Goal: Information Seeking & Learning: Compare options

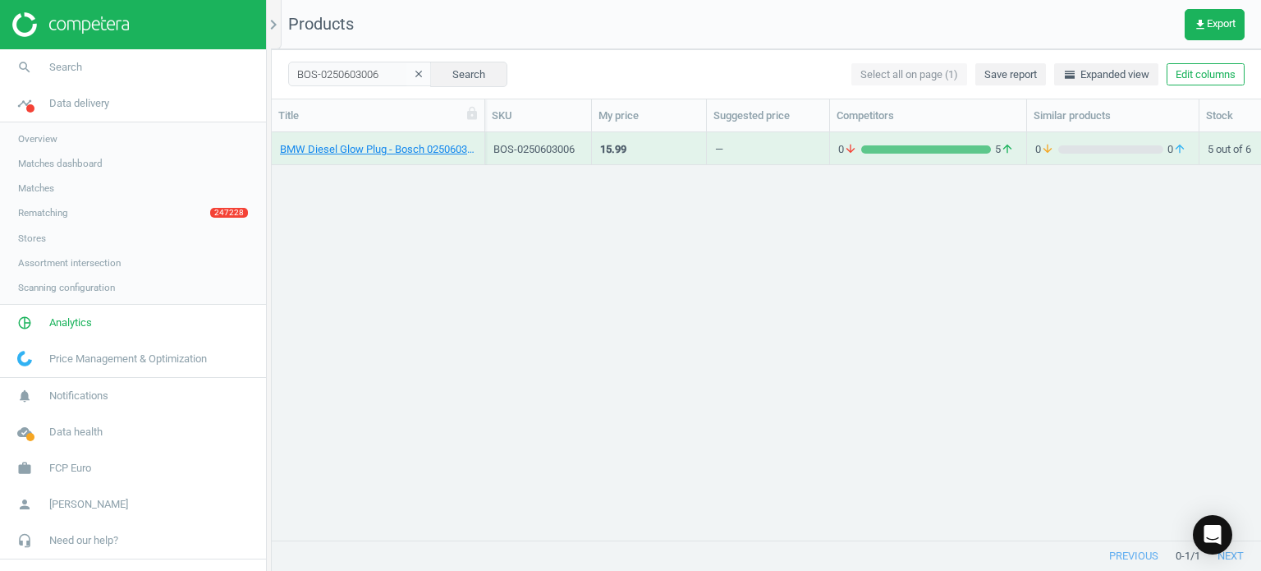
scroll to position [383, 977]
click at [362, 154] on link "BMW Diesel Glow Plug - Bosch 0250603006" at bounding box center [378, 149] width 196 height 15
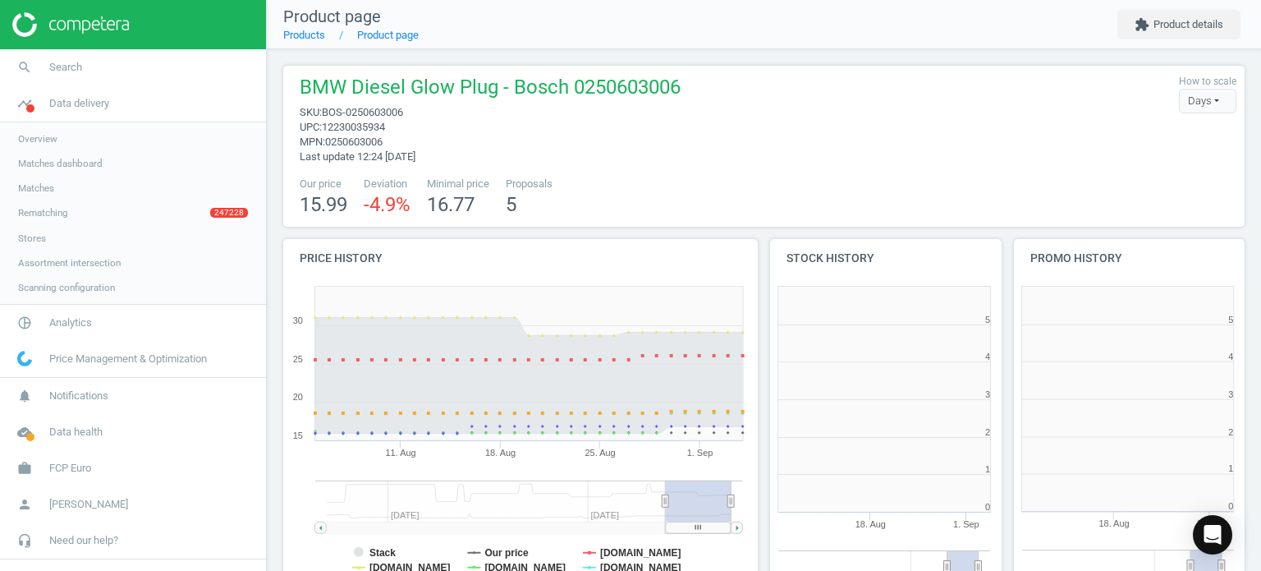
scroll to position [300, 974]
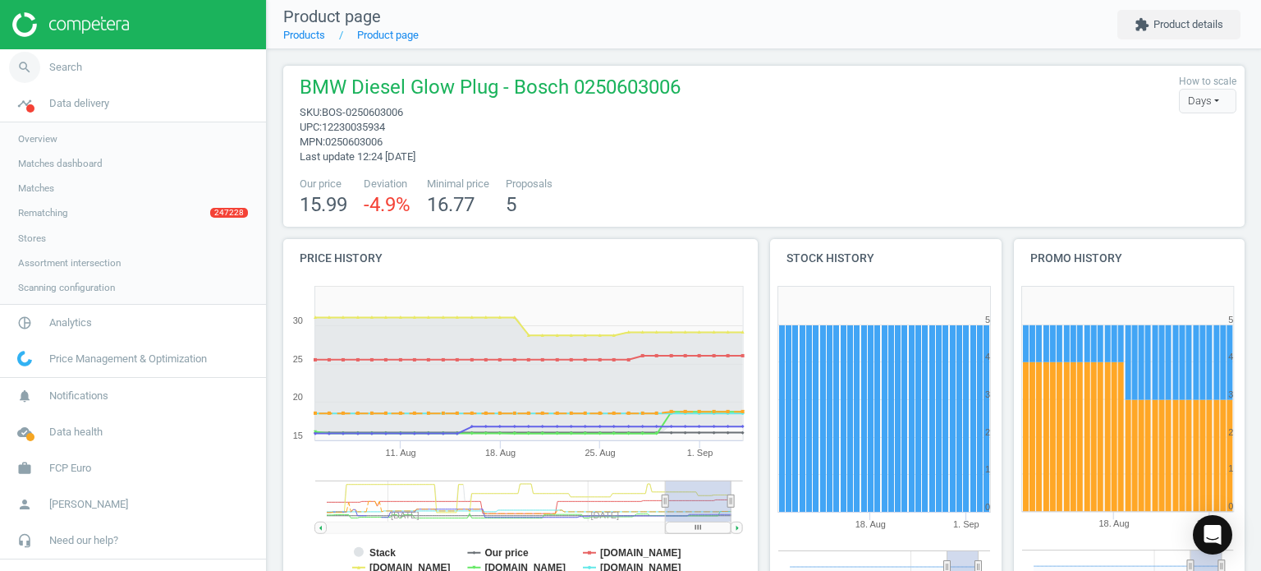
click at [114, 59] on link "search Search" at bounding box center [133, 67] width 266 height 36
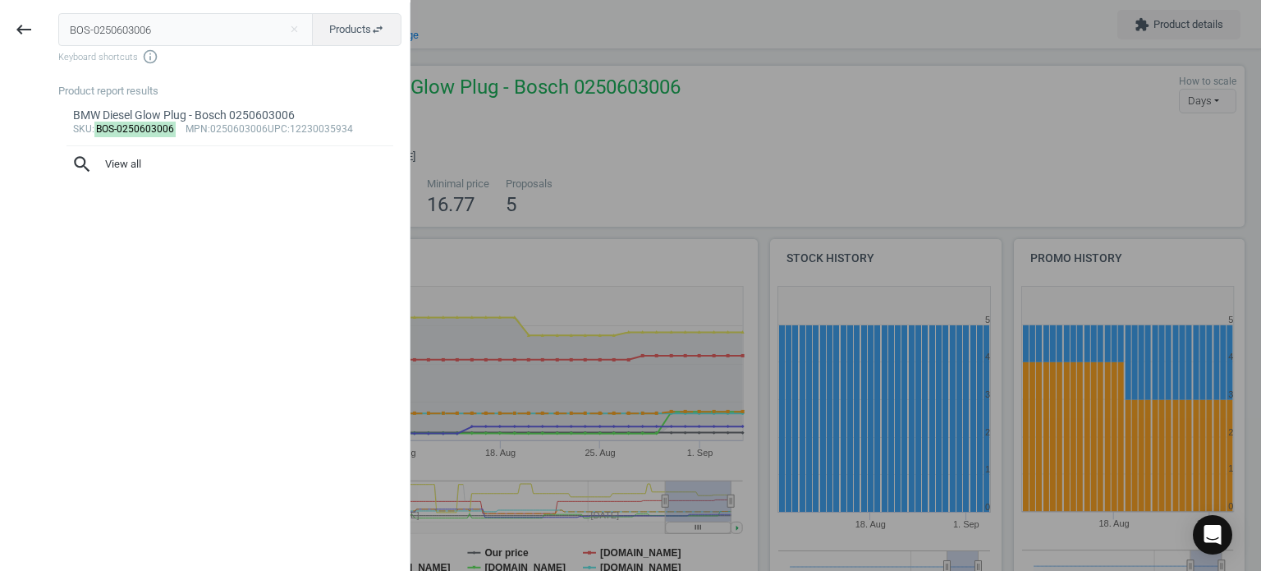
click at [245, 27] on input "BOS-0250603006" at bounding box center [185, 29] width 255 height 33
type input "BOS-0580464126"
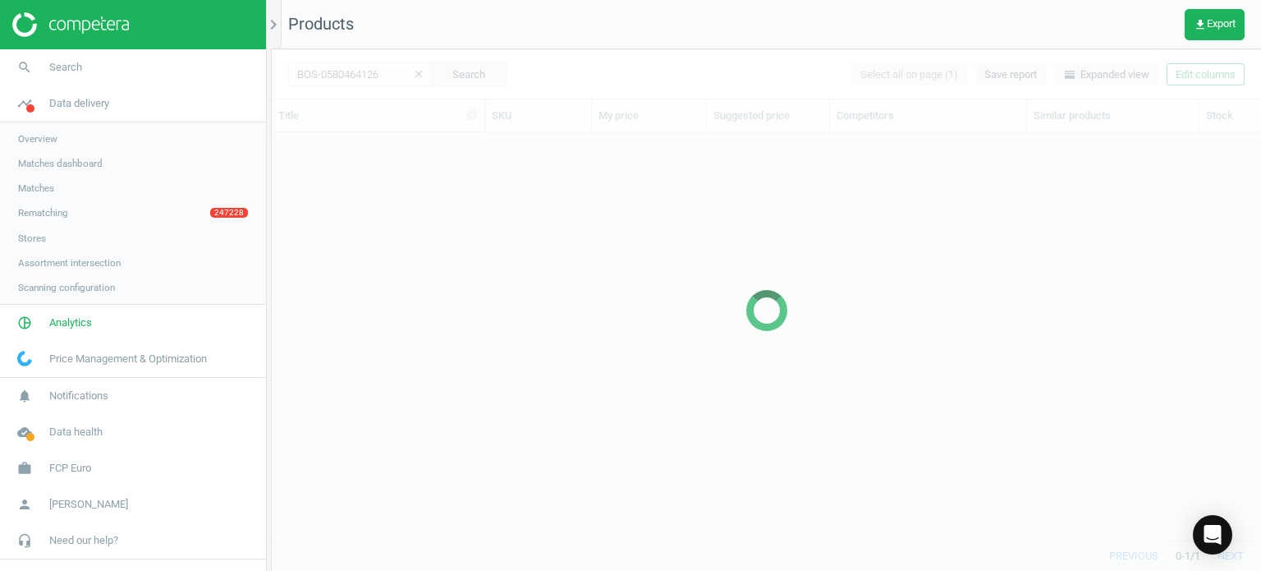
scroll to position [383, 977]
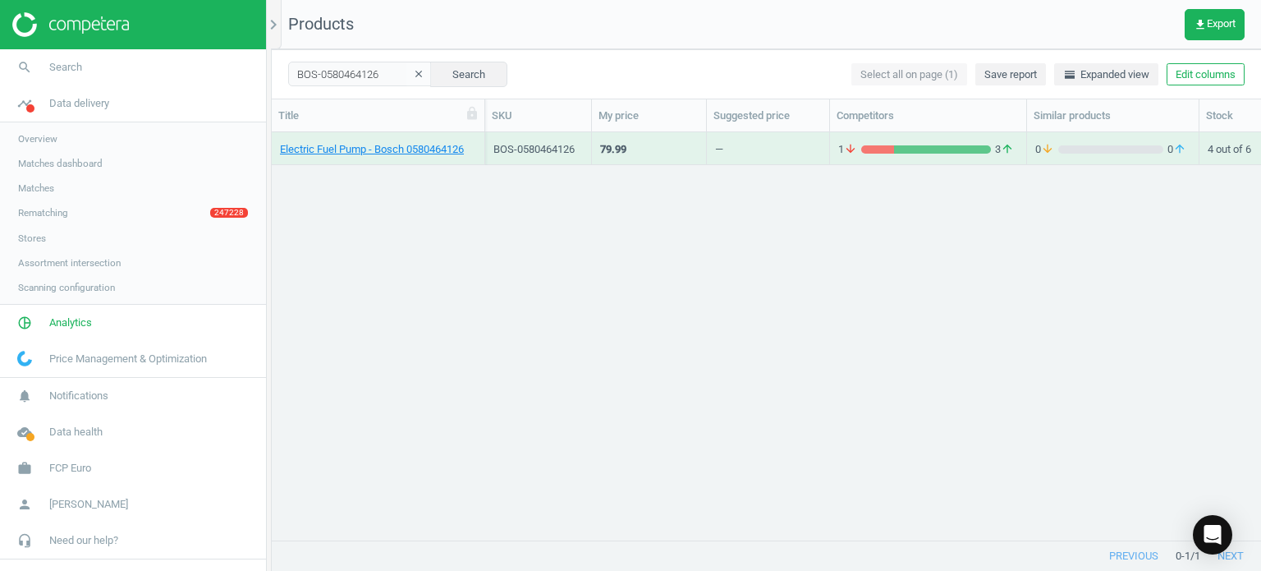
click at [411, 158] on div "Electric Fuel Pump - Bosch 0580464126" at bounding box center [378, 152] width 196 height 21
click at [391, 150] on link "Electric Fuel Pump - Bosch 0580464126" at bounding box center [372, 149] width 184 height 15
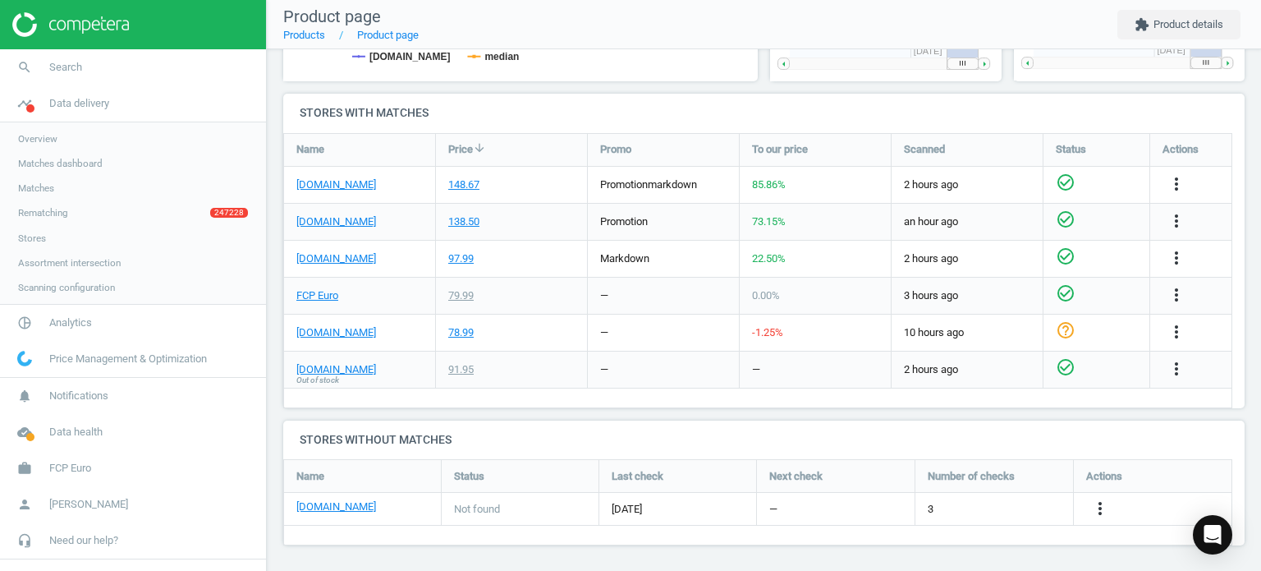
scroll to position [528, 0]
click at [331, 180] on link "[DOMAIN_NAME]" at bounding box center [336, 182] width 80 height 15
click at [1182, 180] on icon "more_vert" at bounding box center [1177, 182] width 20 height 20
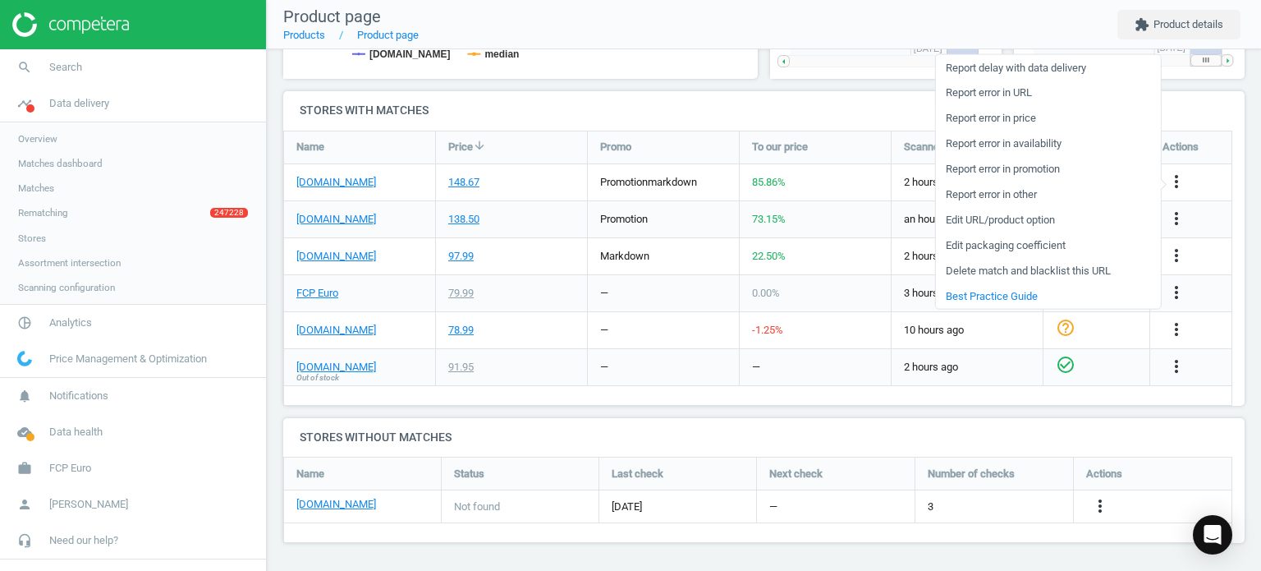
click at [993, 124] on link "Report error in price" at bounding box center [1047, 117] width 225 height 25
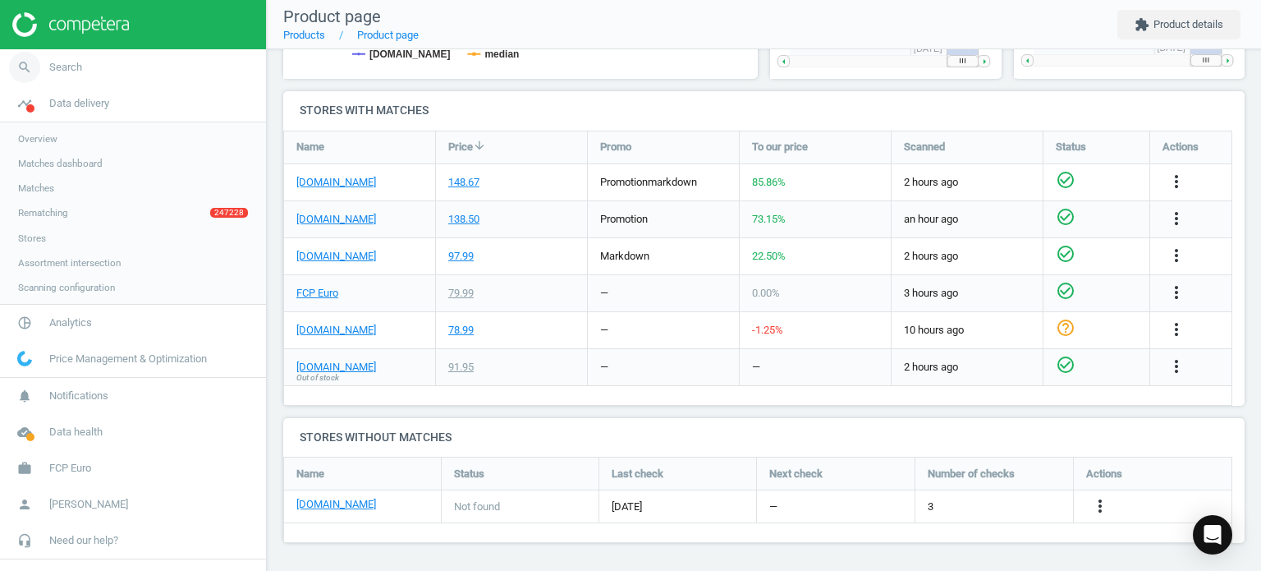
click at [117, 76] on link "search Search" at bounding box center [133, 67] width 266 height 36
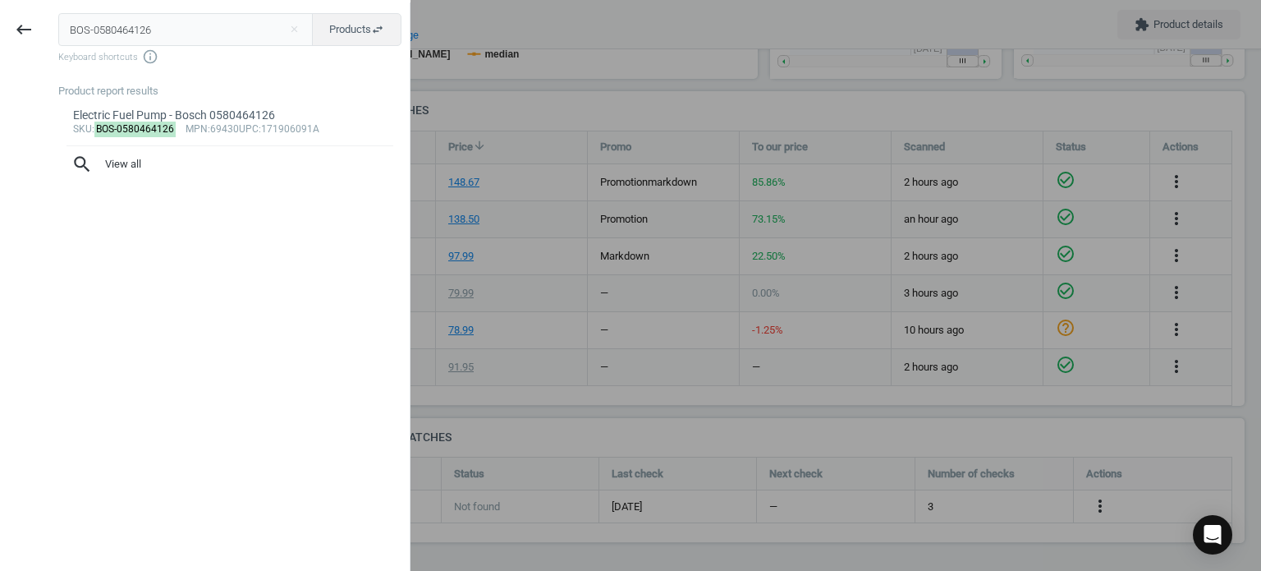
click at [102, 34] on input "BOS-0580464126" at bounding box center [185, 29] width 255 height 33
type input "BOS-16272"
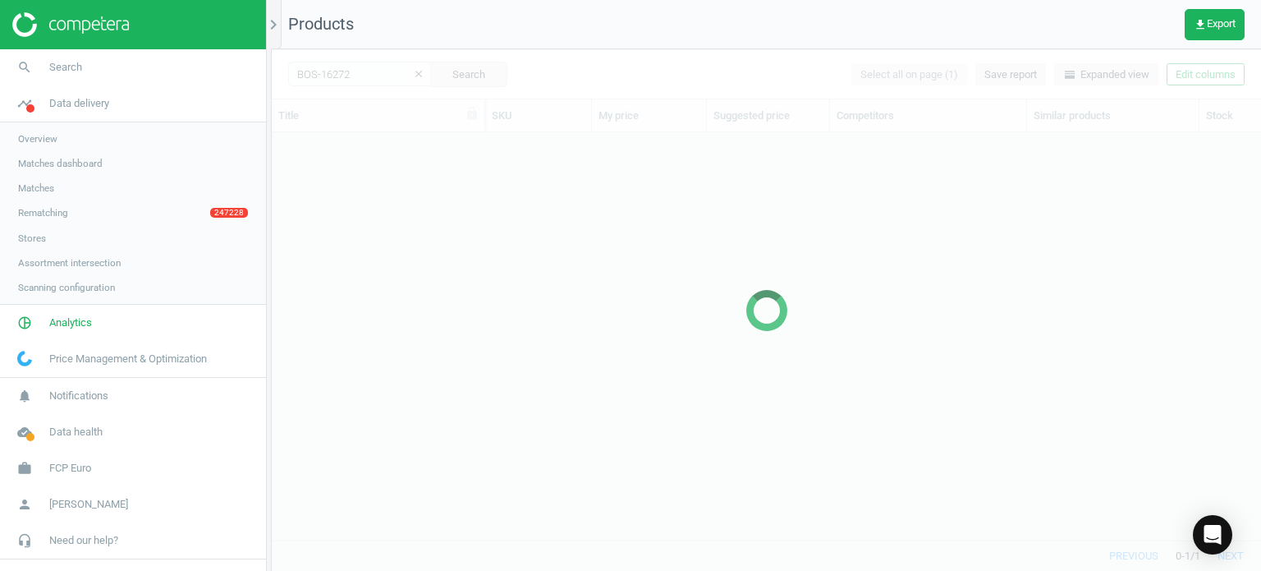
scroll to position [383, 977]
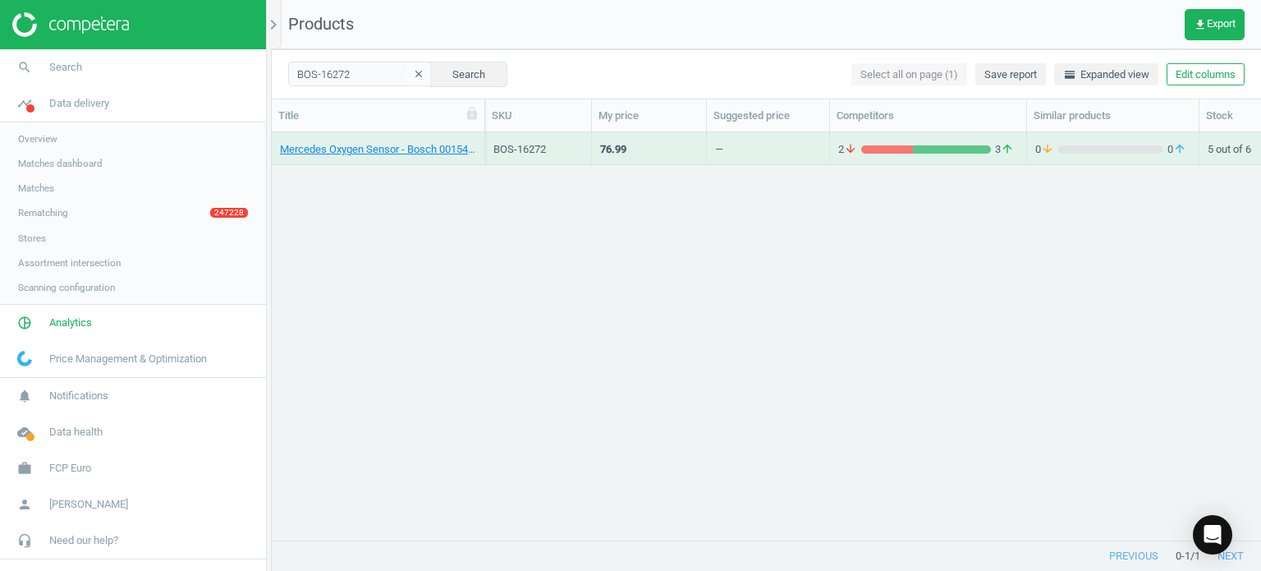
click at [414, 158] on div "Mercedes Oxygen Sensor - Bosch 0015400517" at bounding box center [378, 152] width 196 height 21
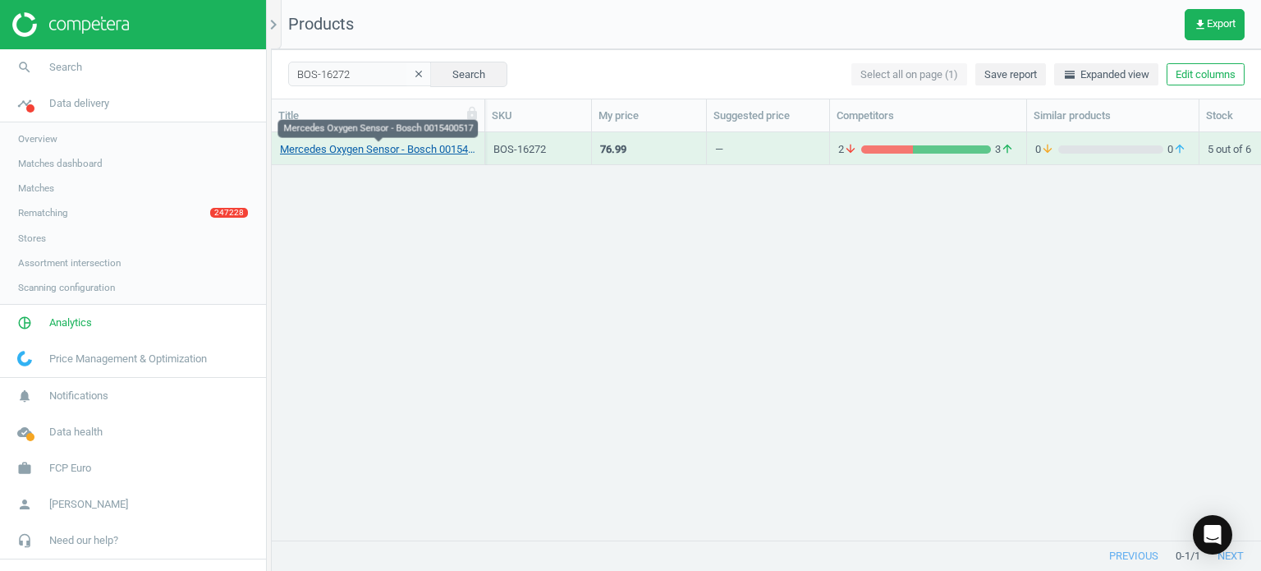
click at [398, 146] on link "Mercedes Oxygen Sensor - Bosch 0015400517" at bounding box center [378, 149] width 196 height 15
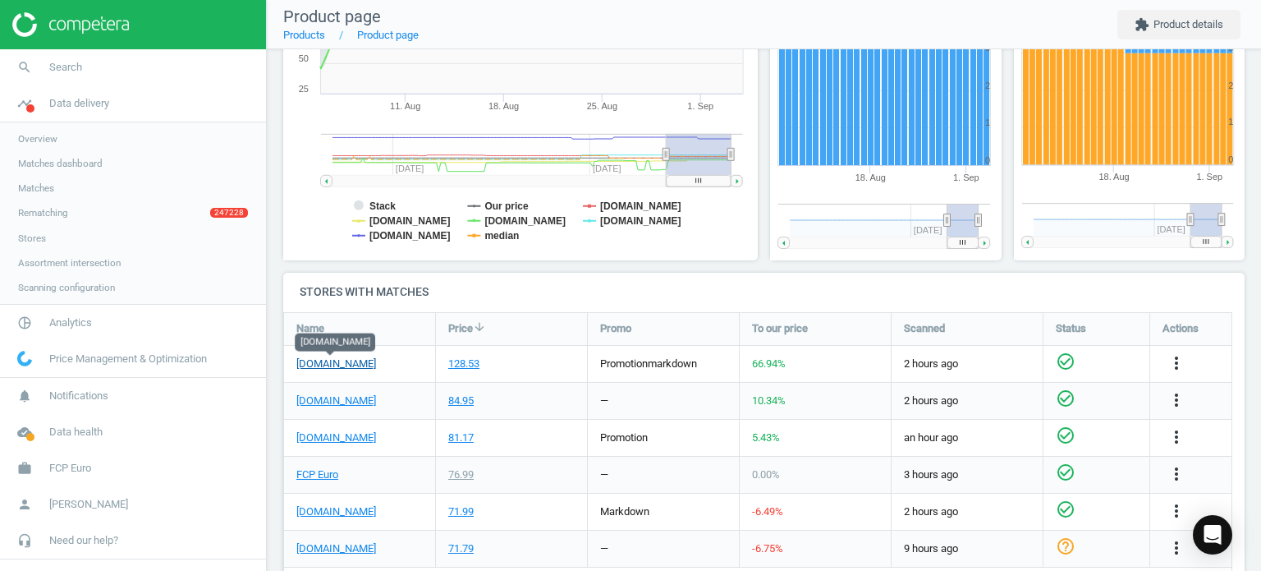
click at [323, 365] on link "[DOMAIN_NAME]" at bounding box center [336, 363] width 80 height 15
click at [38, 65] on icon "search" at bounding box center [24, 67] width 31 height 31
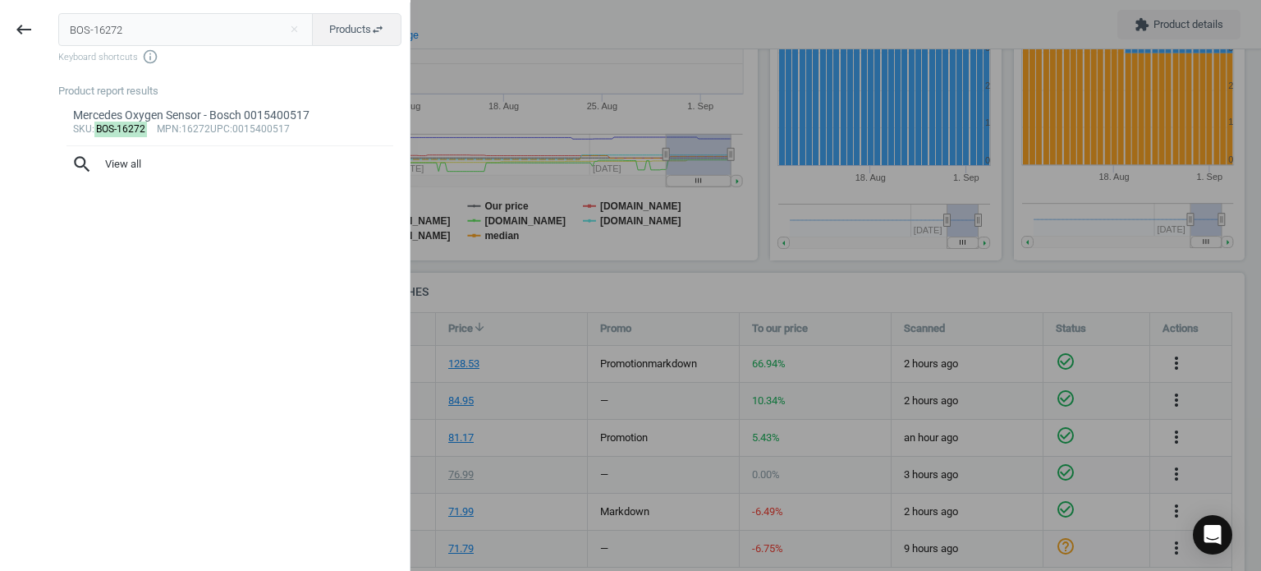
click at [128, 35] on input "BOS-16272" at bounding box center [185, 29] width 255 height 33
type input "BOS-03367"
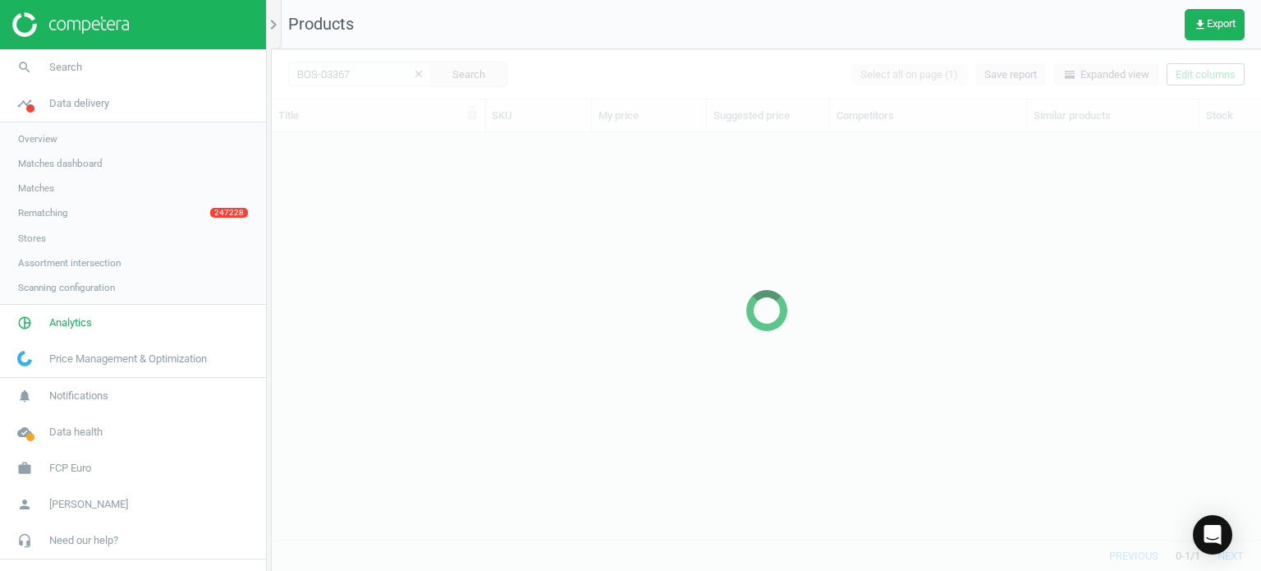
scroll to position [383, 977]
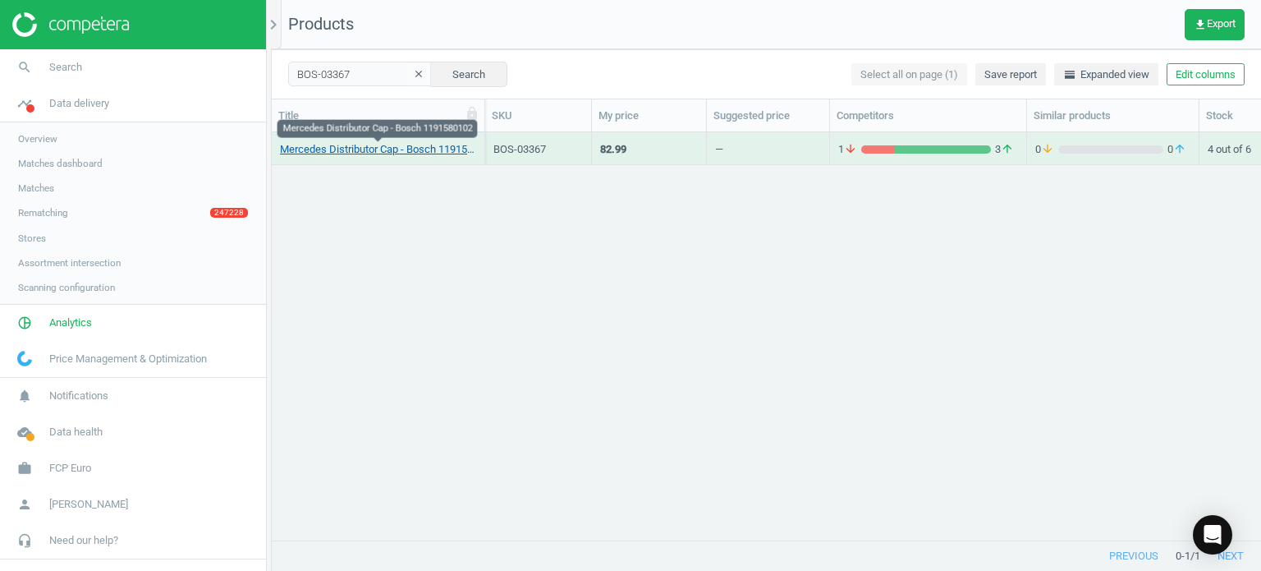
click at [366, 148] on link "Mercedes Distributor Cap - Bosch 1191580102" at bounding box center [378, 149] width 196 height 15
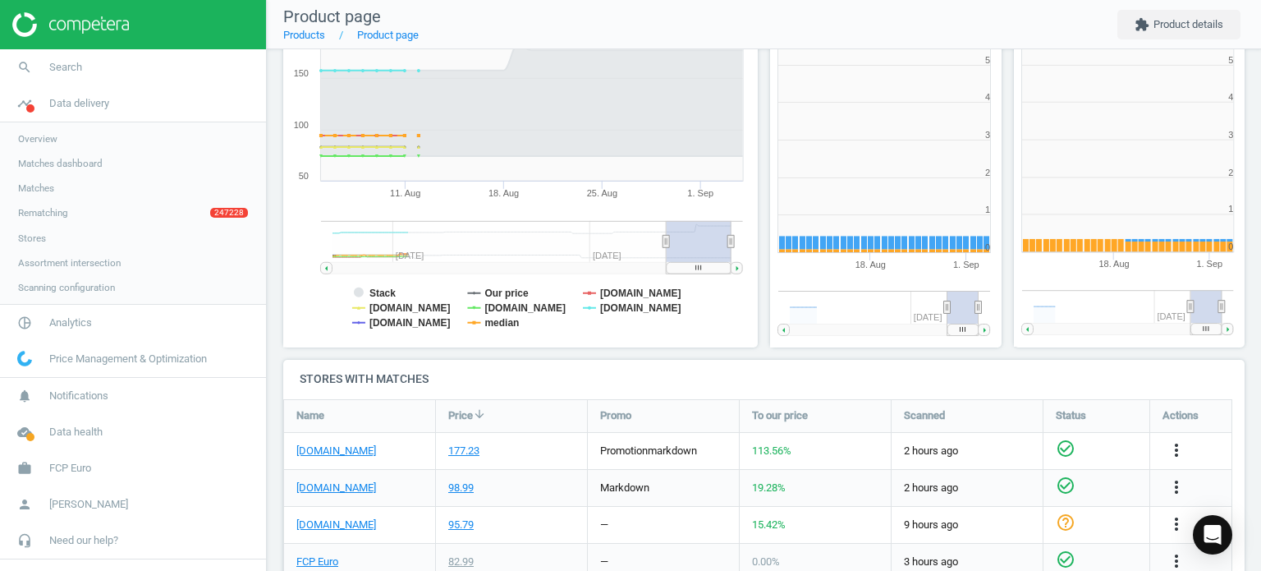
scroll to position [273, 0]
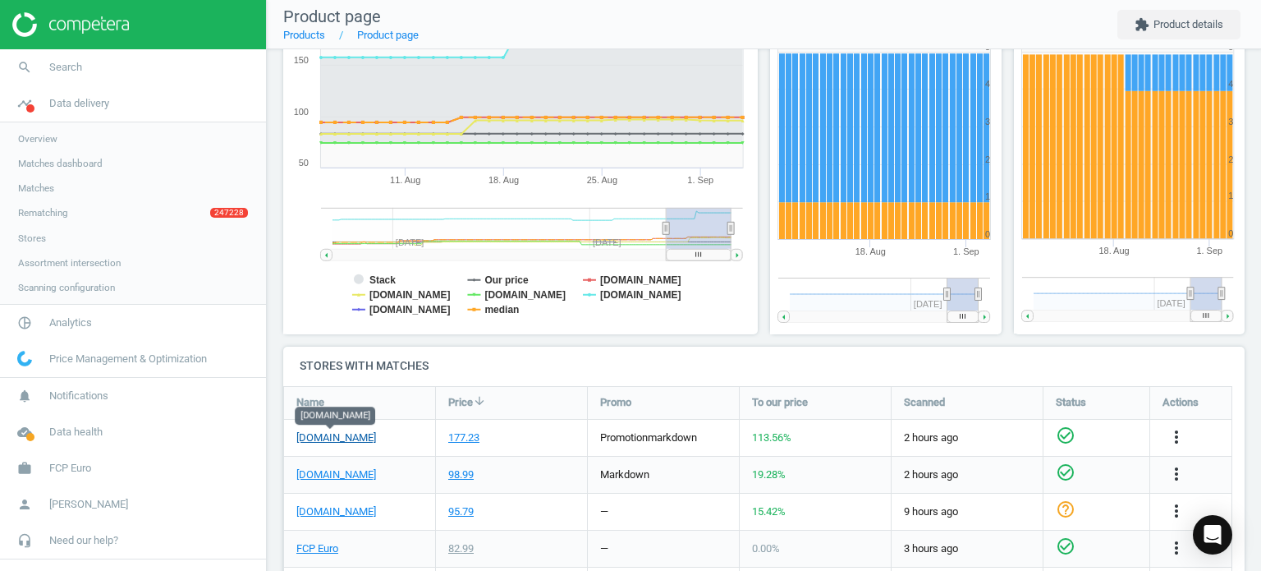
click at [333, 440] on link "[DOMAIN_NAME]" at bounding box center [336, 437] width 80 height 15
click at [142, 75] on link "search Search" at bounding box center [133, 67] width 266 height 36
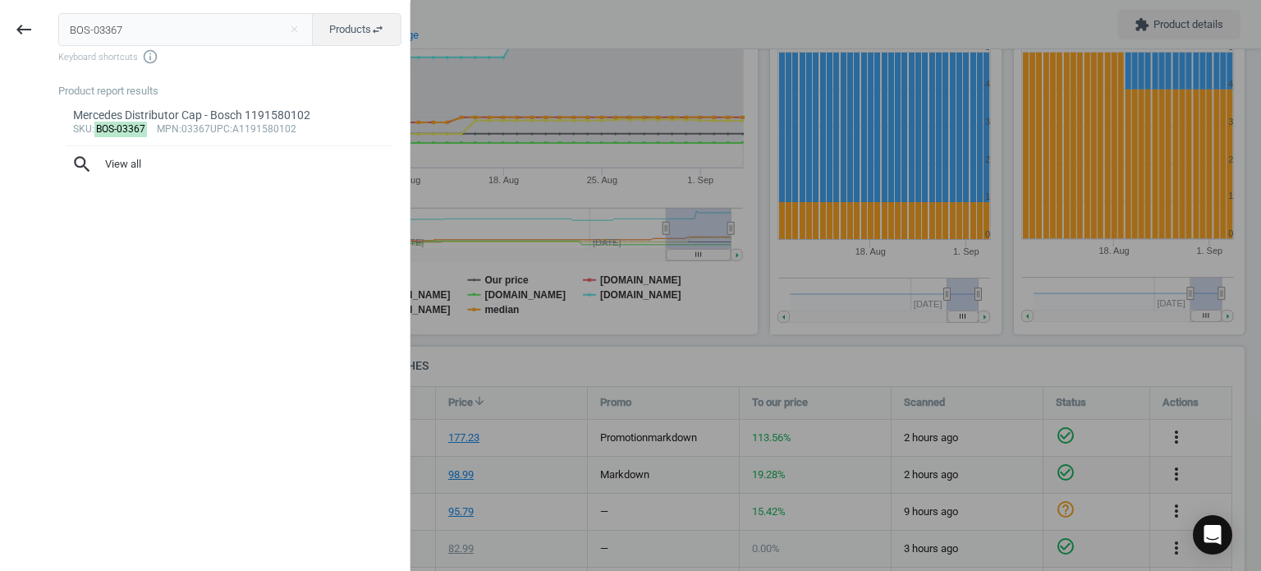
click at [124, 36] on input "BOS-03367" at bounding box center [185, 29] width 255 height 33
type input "BOS-0261230416"
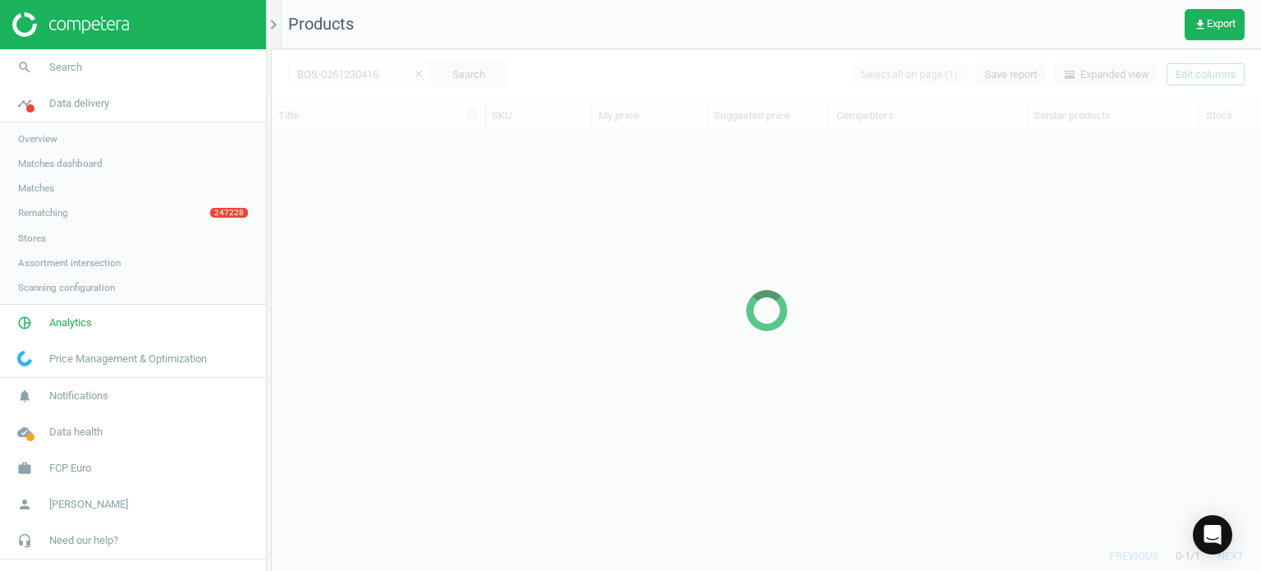
scroll to position [383, 977]
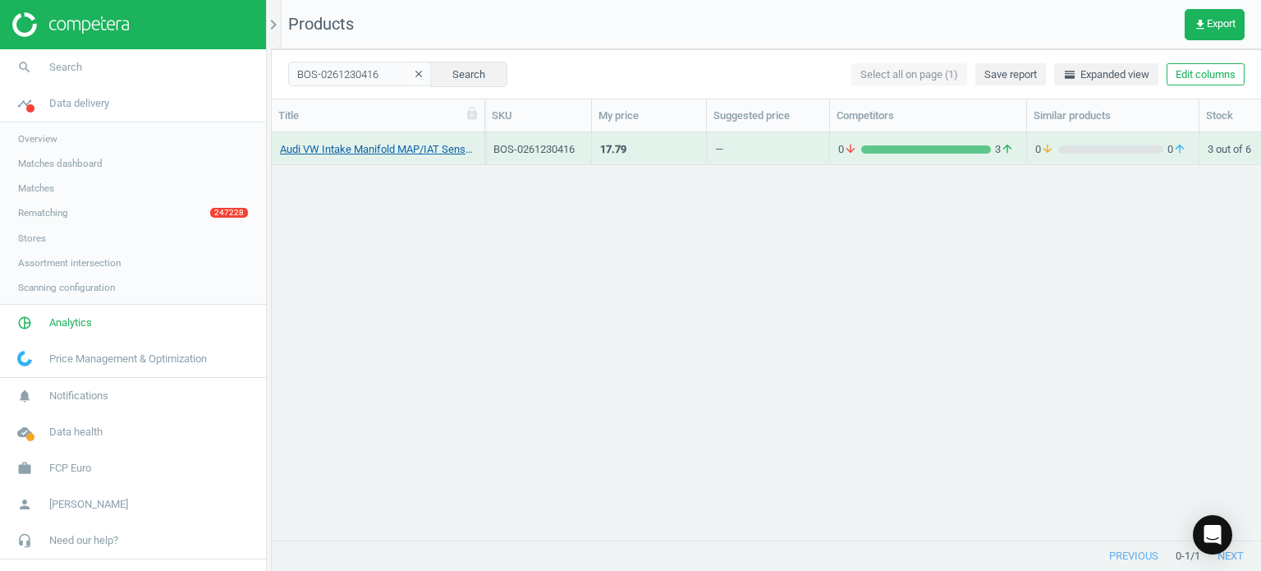
click at [328, 144] on link "Audi VW Intake Manifold MAP/IAT Sensor - Bosch 06L906051B" at bounding box center [378, 149] width 196 height 15
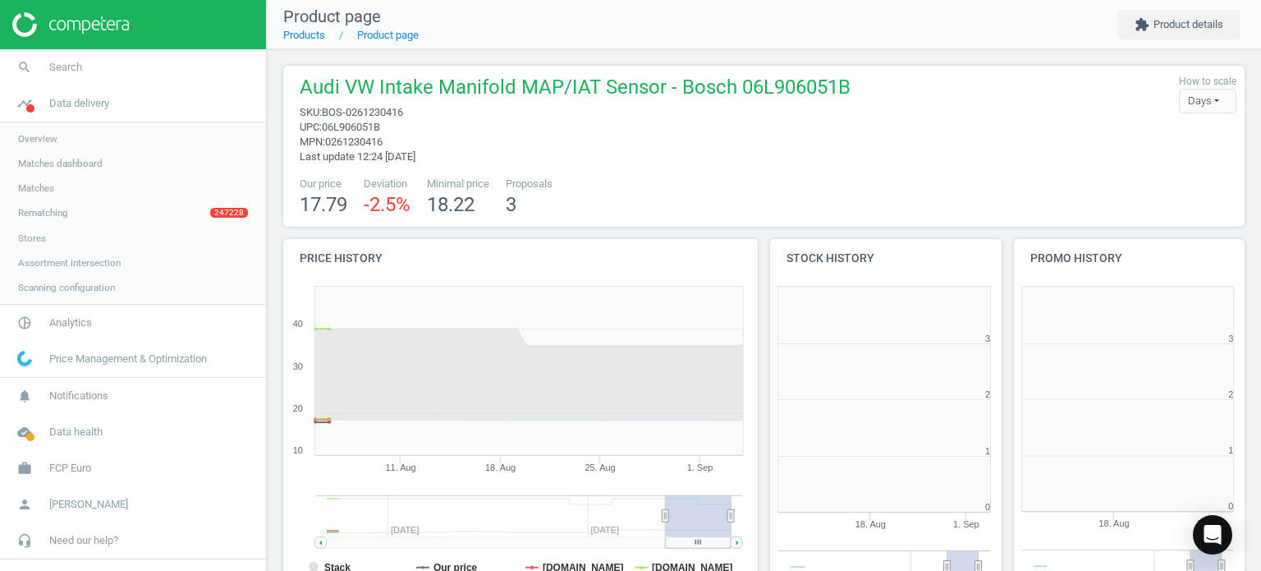
scroll to position [354, 493]
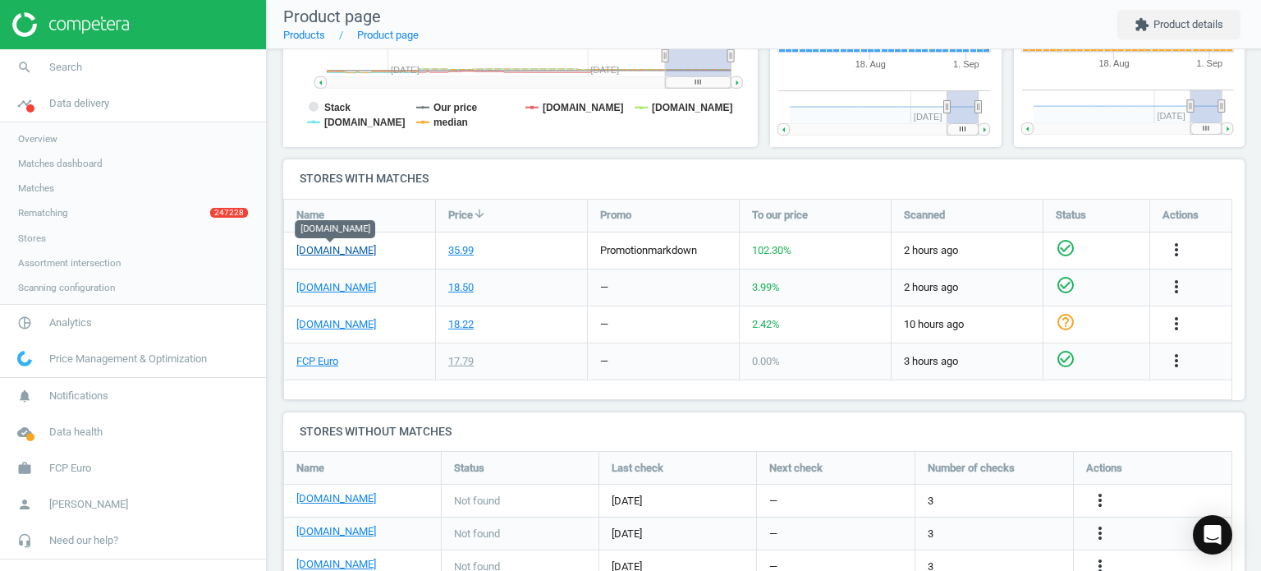
click at [301, 255] on link "[DOMAIN_NAME]" at bounding box center [336, 250] width 80 height 15
click at [89, 67] on link "search Search" at bounding box center [133, 67] width 266 height 36
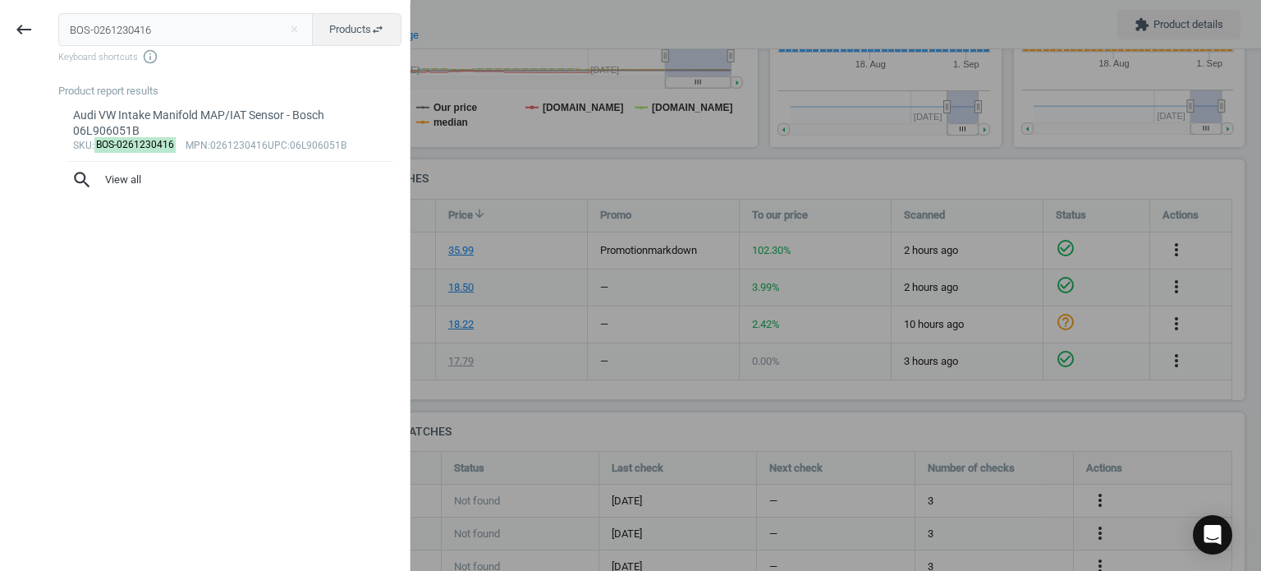
click at [147, 35] on input "BOS-0261230416" at bounding box center [185, 29] width 255 height 33
type input "BOS-6726"
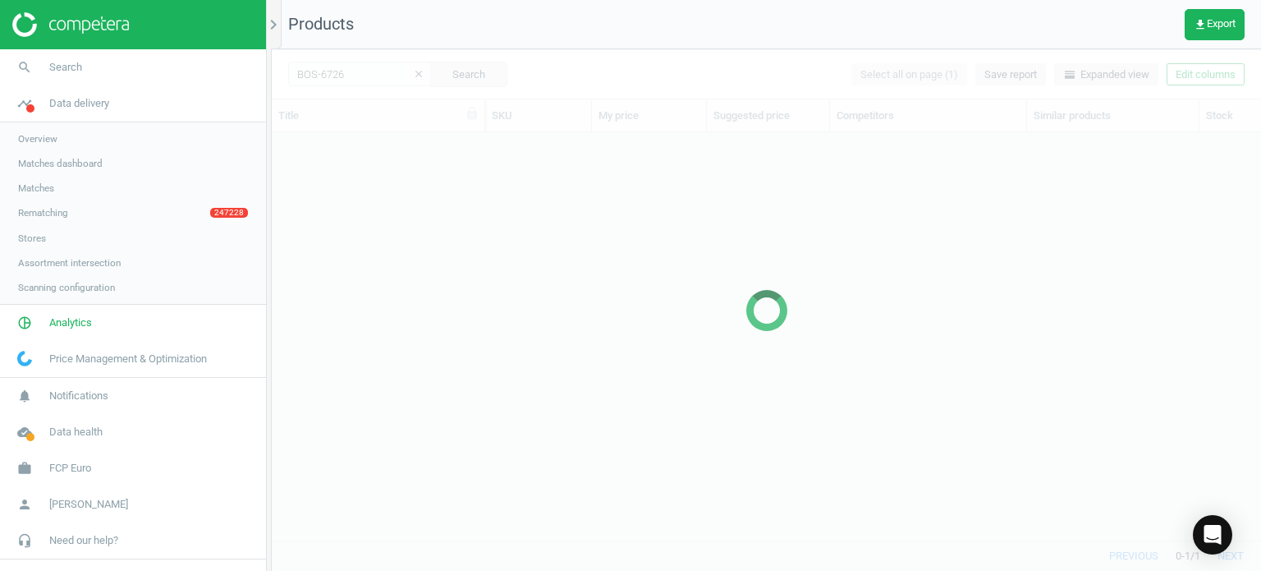
scroll to position [383, 977]
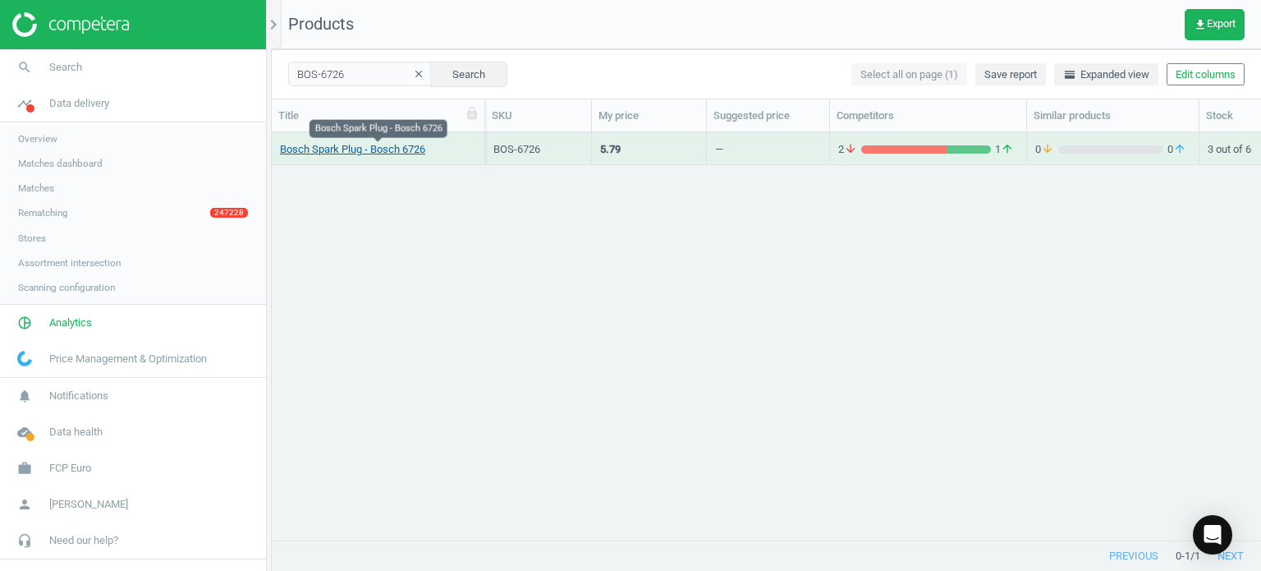
click at [396, 144] on link "Bosch Spark Plug - Bosch 6726" at bounding box center [352, 149] width 145 height 15
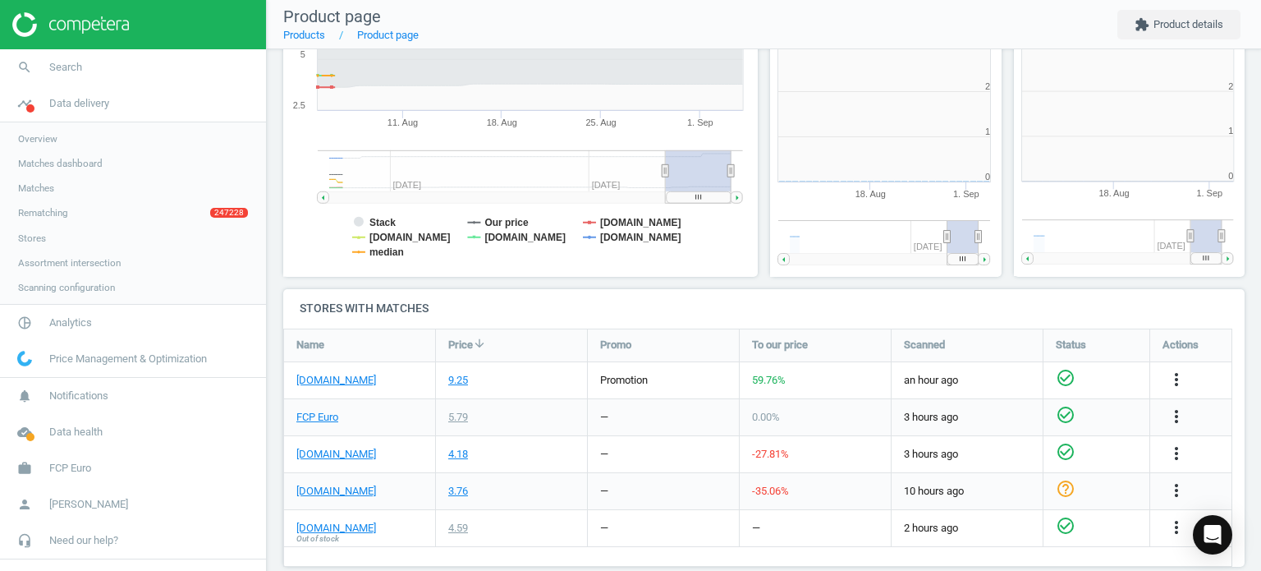
scroll to position [7, 7]
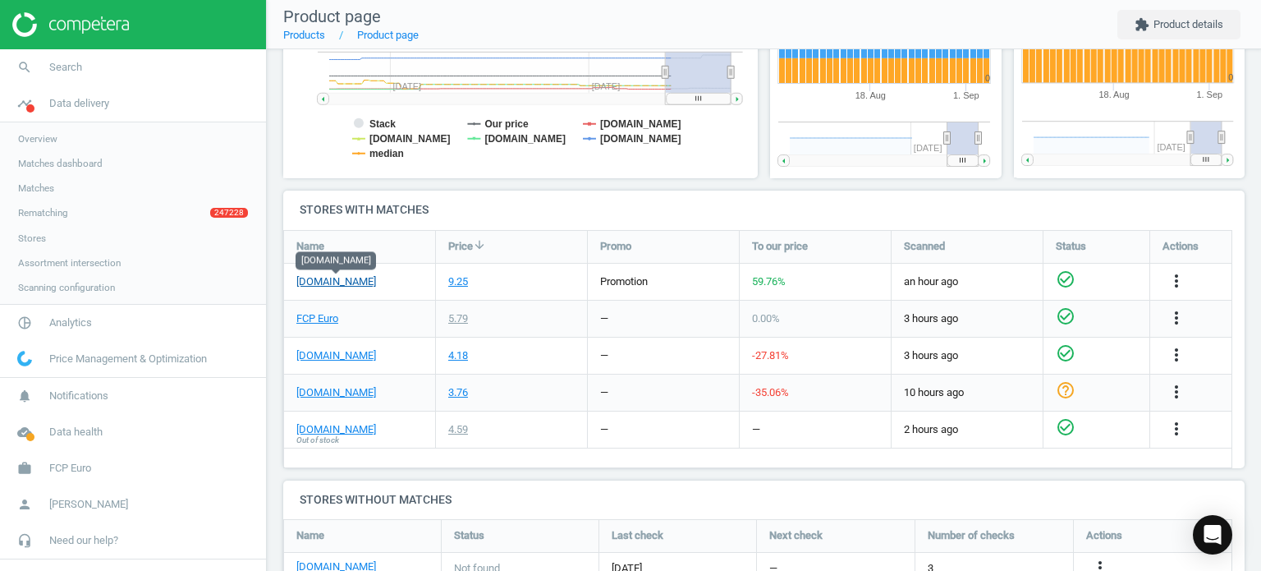
click at [332, 281] on link "[DOMAIN_NAME]" at bounding box center [336, 281] width 80 height 15
click at [85, 84] on link "search Search" at bounding box center [133, 67] width 266 height 36
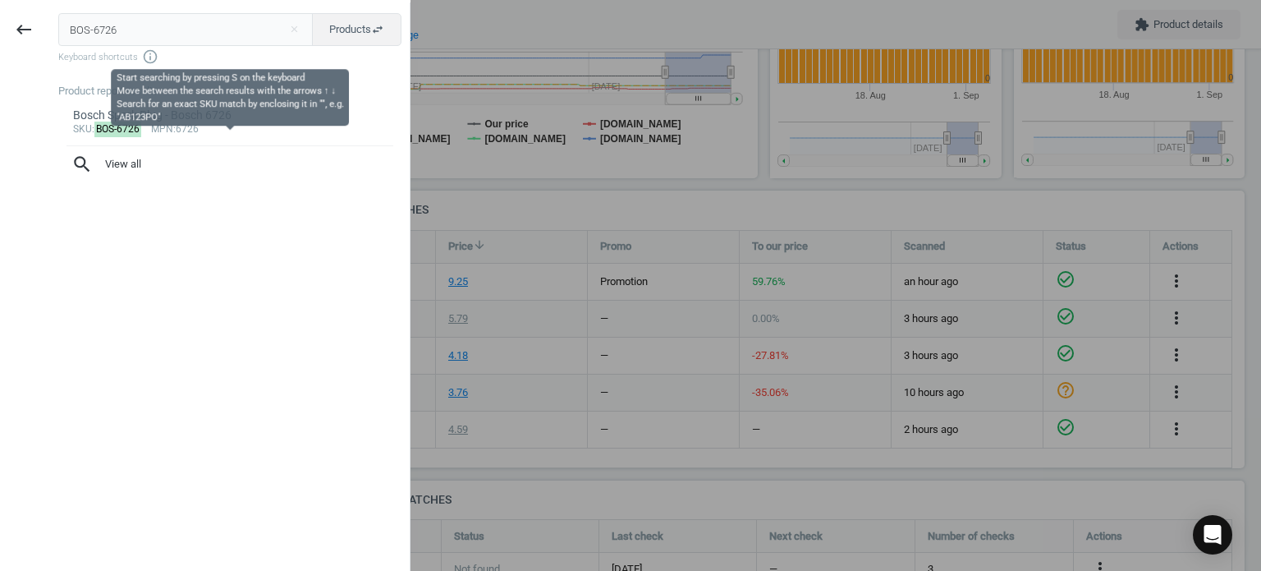
click at [114, 42] on input "BOS-6726" at bounding box center [185, 29] width 255 height 33
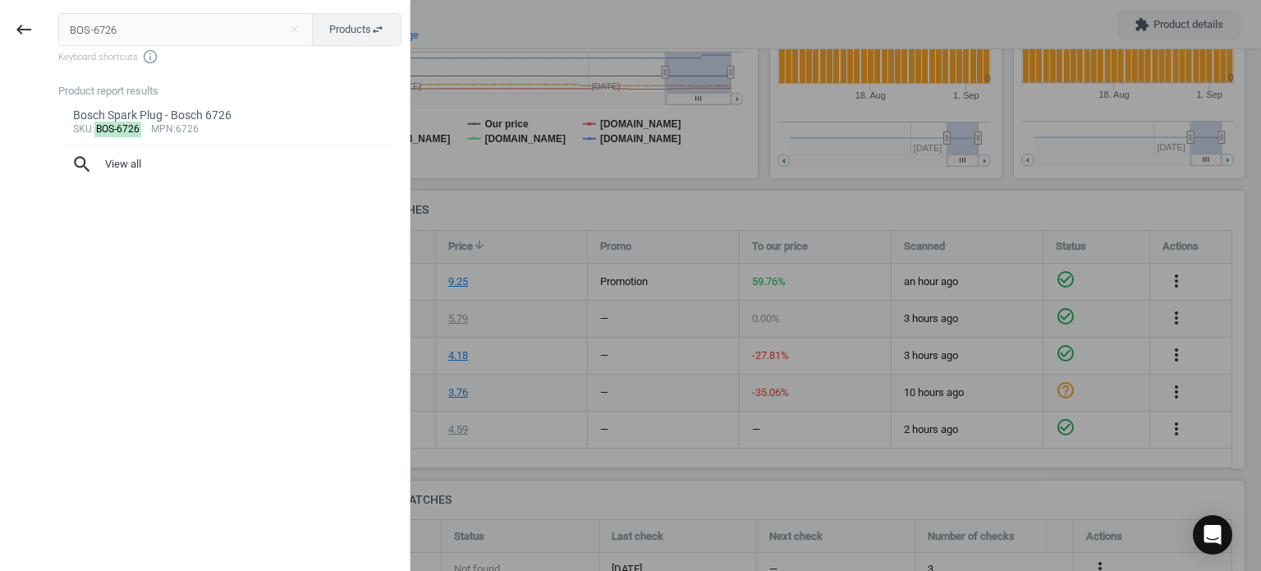
click at [114, 42] on input "BOS-6726" at bounding box center [185, 29] width 255 height 33
type input "BOS-04272"
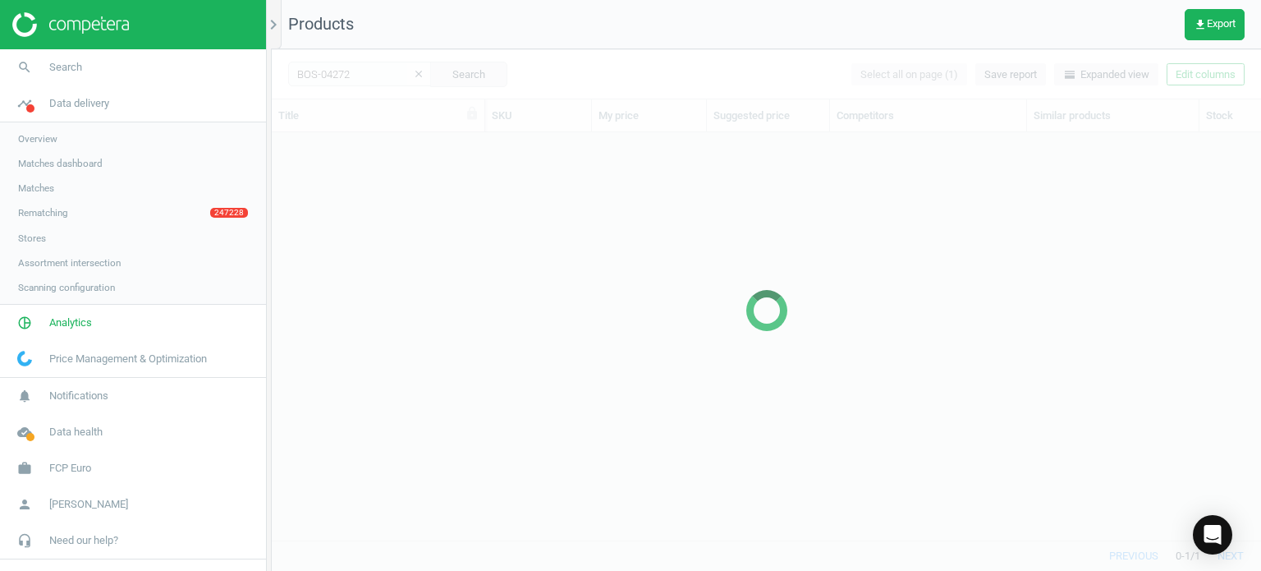
scroll to position [383, 977]
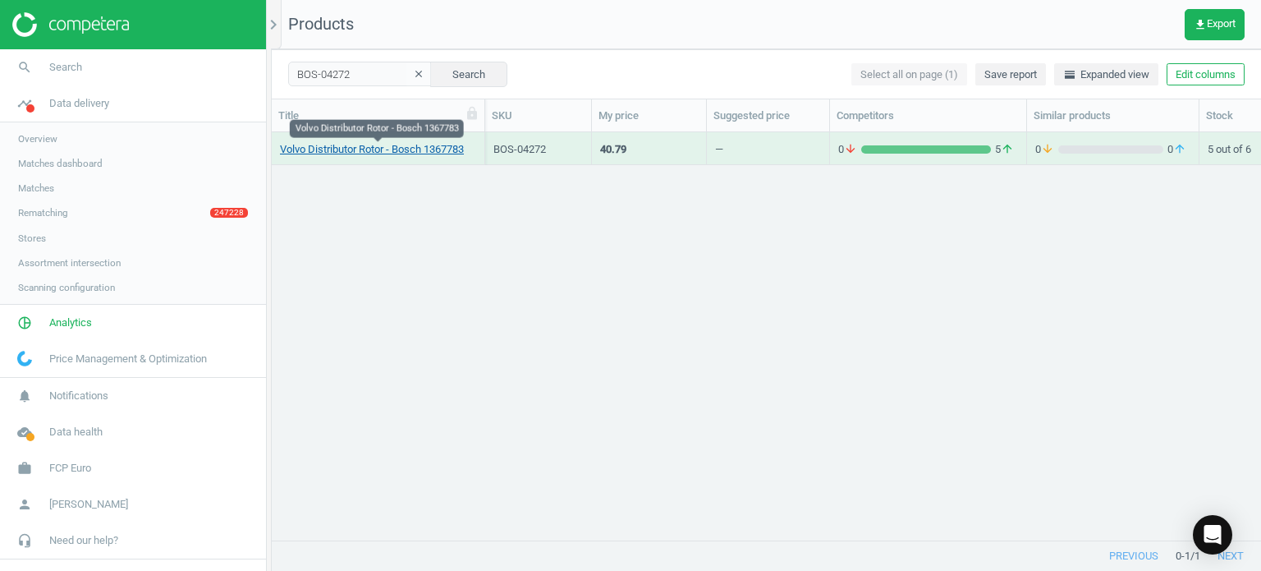
click at [408, 148] on link "Volvo Distributor Rotor - Bosch 1367783" at bounding box center [372, 149] width 184 height 15
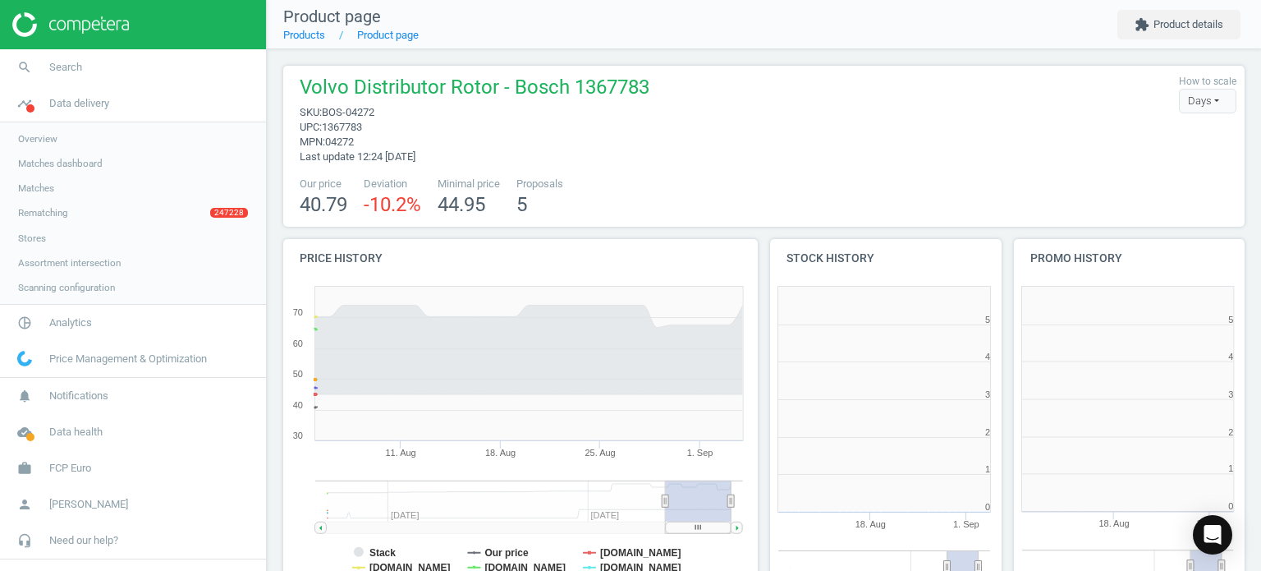
scroll to position [7, 8]
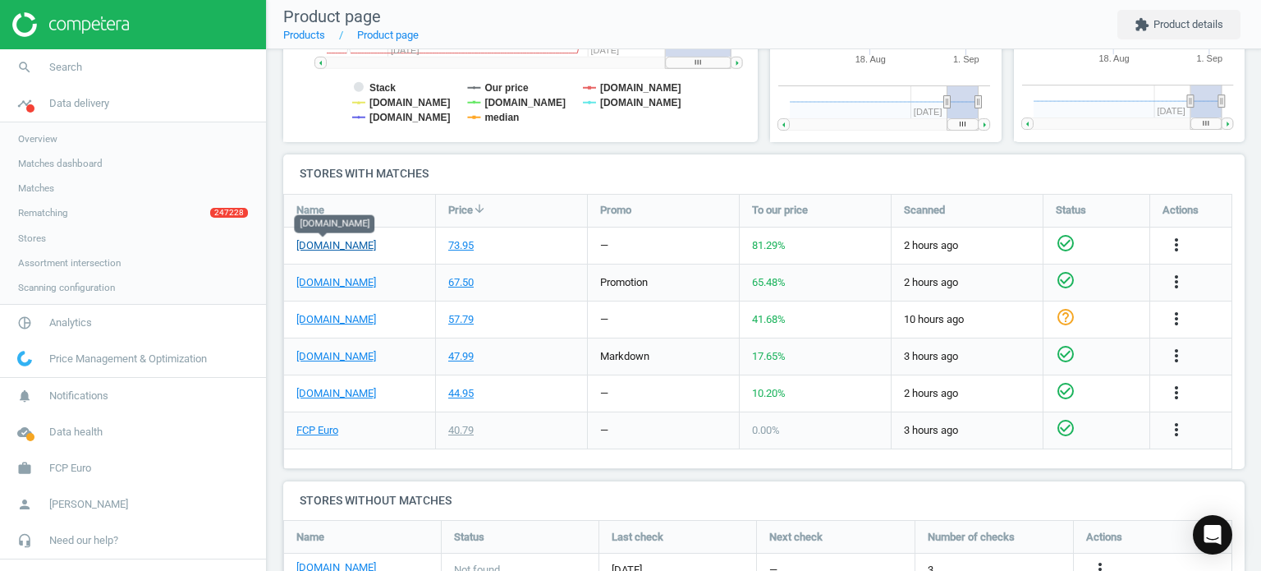
click at [338, 245] on link "[DOMAIN_NAME]" at bounding box center [336, 245] width 80 height 15
click at [113, 51] on link "search Search" at bounding box center [133, 67] width 266 height 36
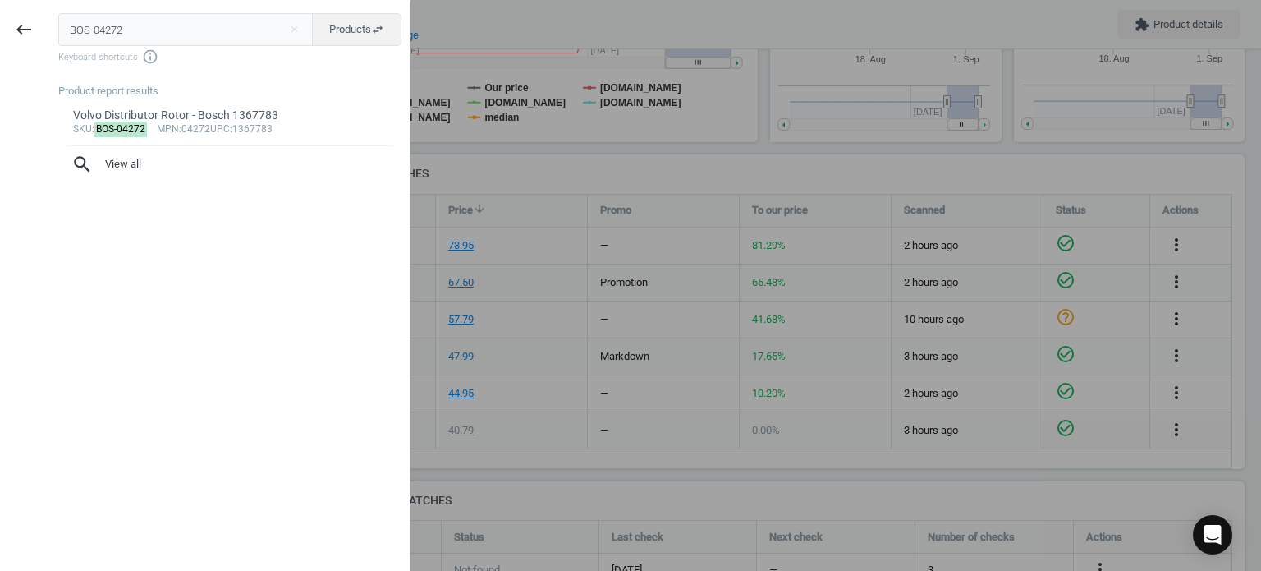
click at [108, 45] on input "BOS-04272" at bounding box center [185, 29] width 255 height 33
type input "BOS-0280142464"
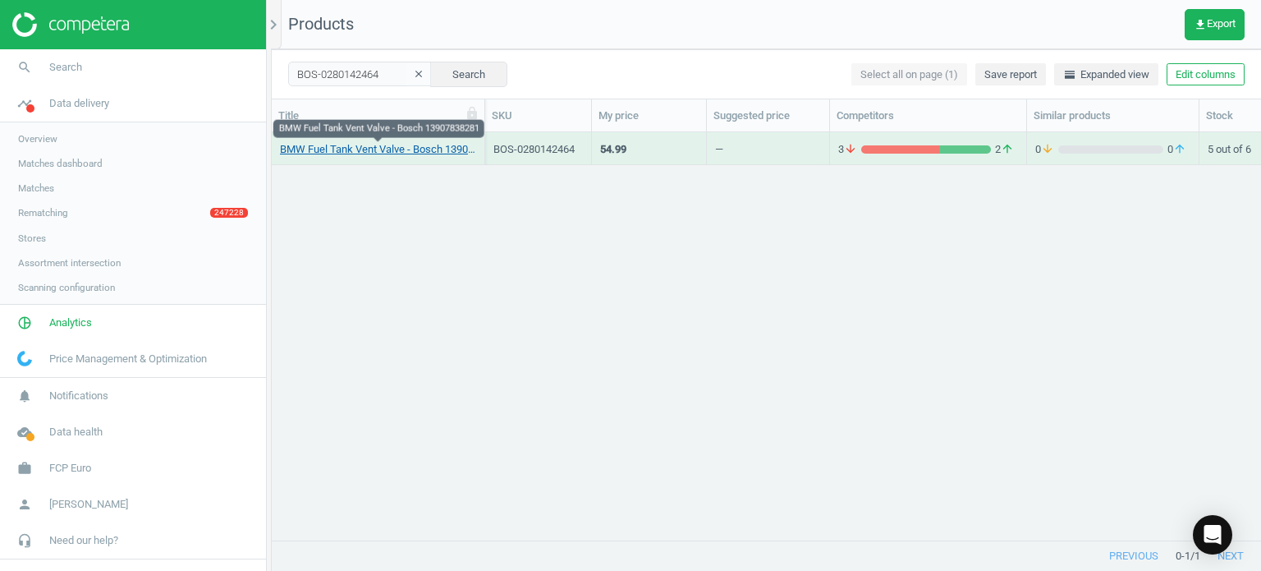
click at [333, 154] on link "BMW Fuel Tank Vent Valve - Bosch 13907838281" at bounding box center [378, 149] width 196 height 15
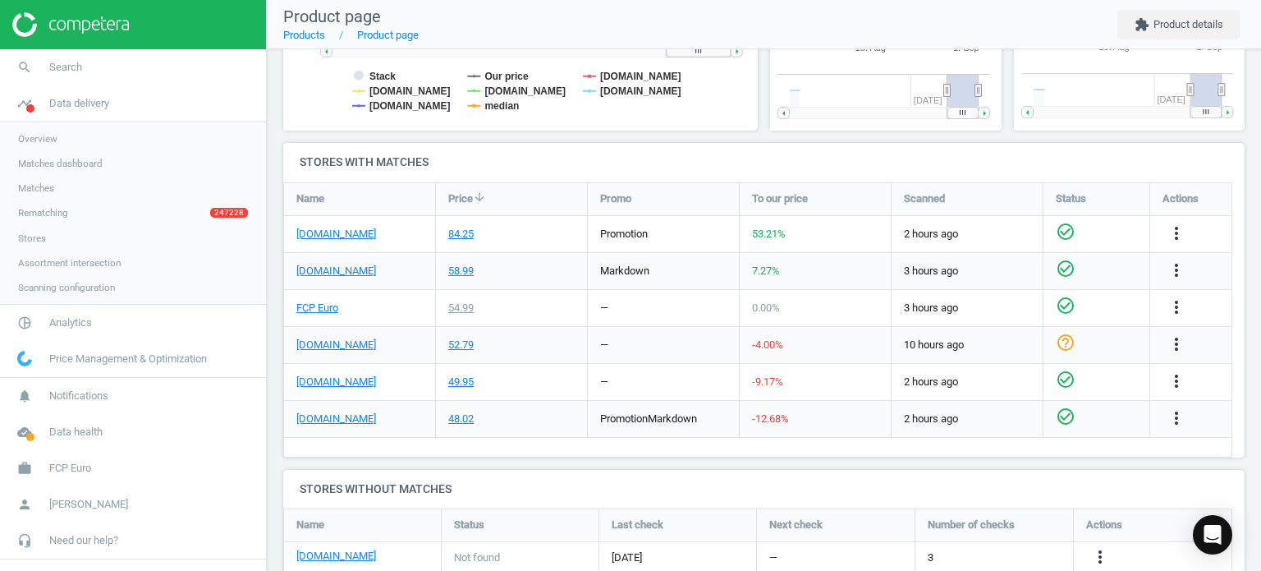
scroll to position [491, 0]
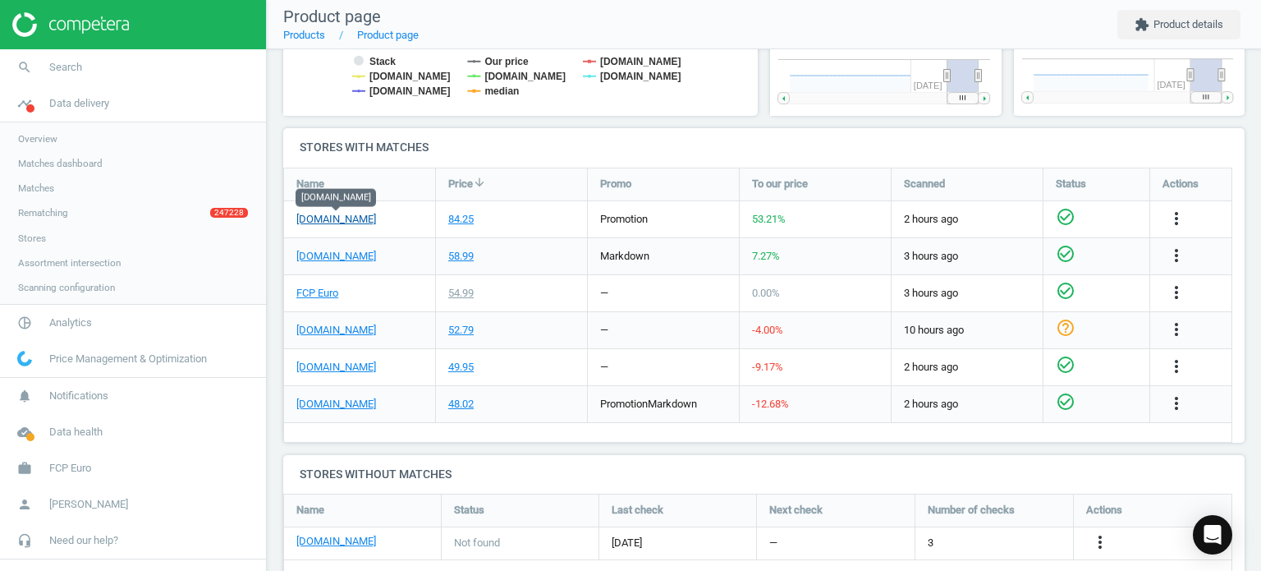
click at [364, 216] on link "[DOMAIN_NAME]" at bounding box center [336, 219] width 80 height 15
click at [117, 52] on link "search Search" at bounding box center [133, 67] width 266 height 36
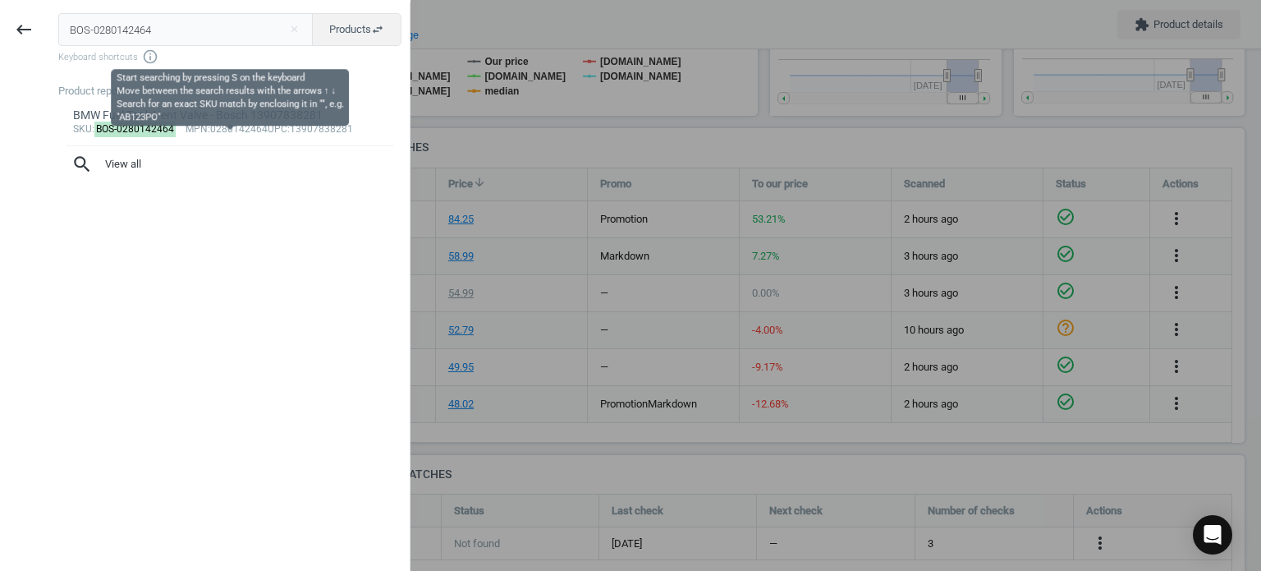
click at [124, 32] on input "BOS-0280142464" at bounding box center [185, 29] width 255 height 33
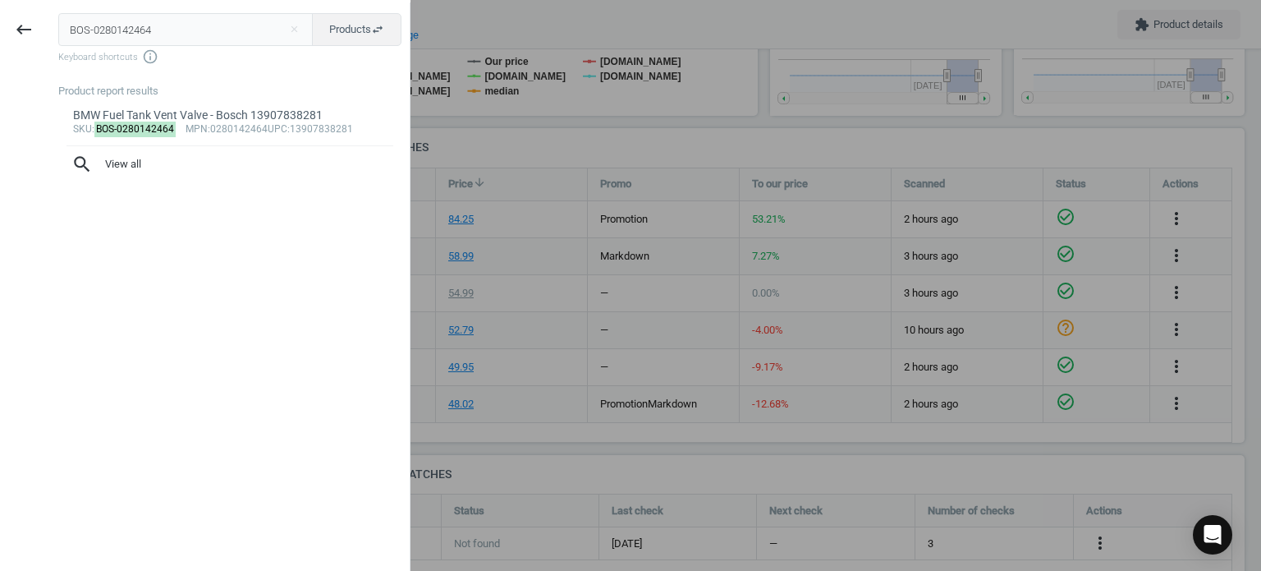
click at [124, 32] on input "BOS-0280142464" at bounding box center [185, 29] width 255 height 33
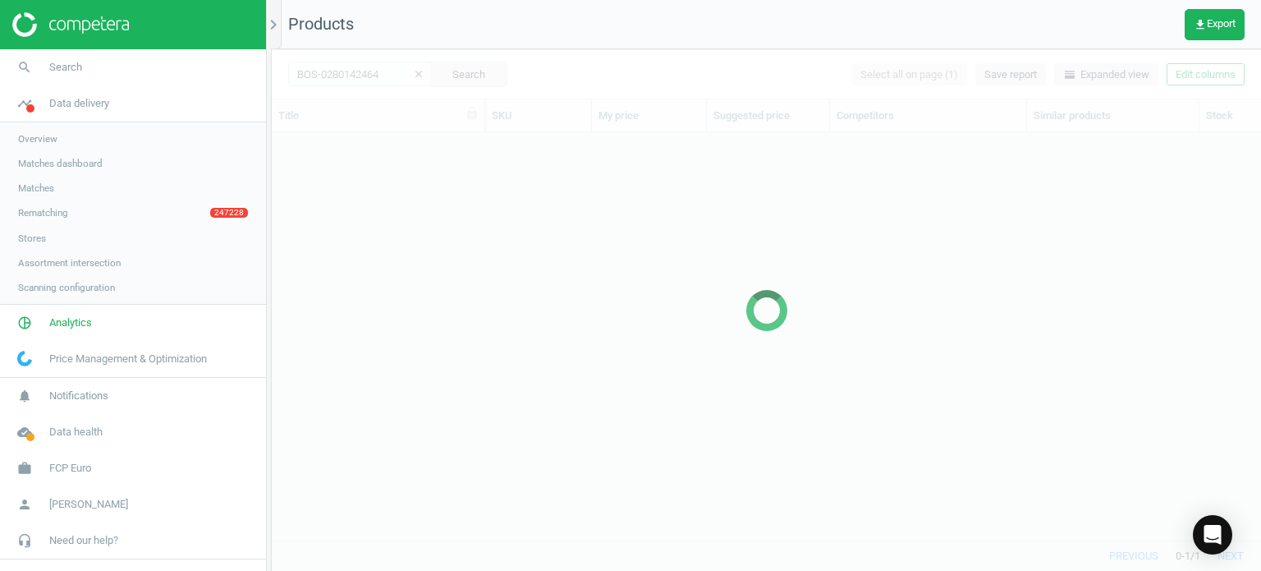
scroll to position [383, 977]
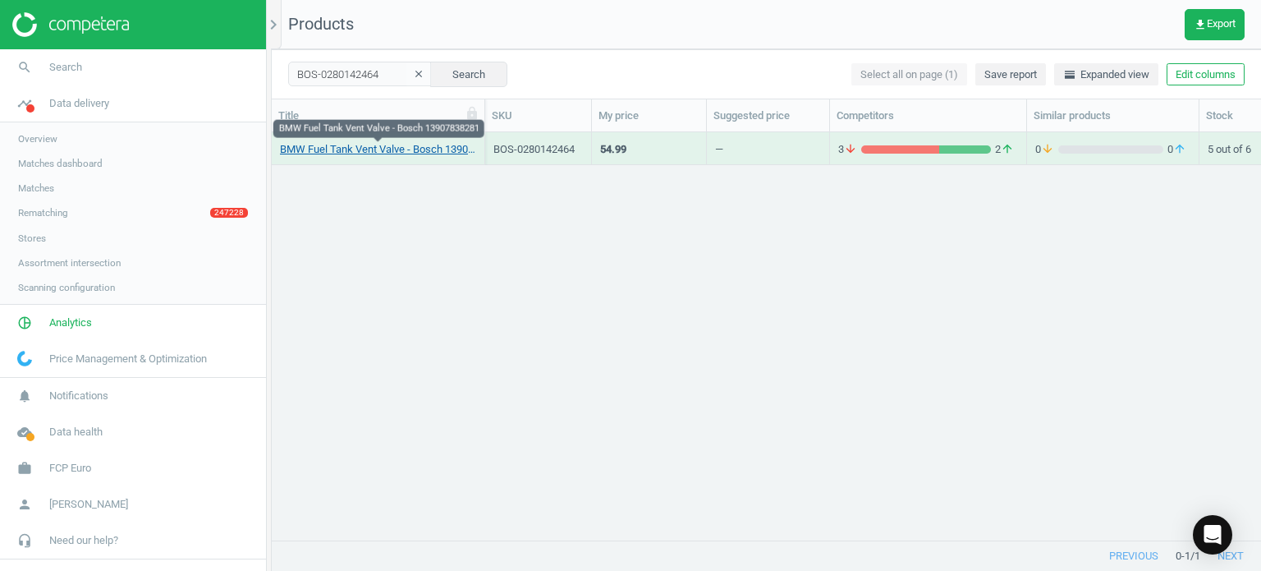
click at [384, 152] on link "BMW Fuel Tank Vent Valve - Bosch 13907838281" at bounding box center [378, 149] width 196 height 15
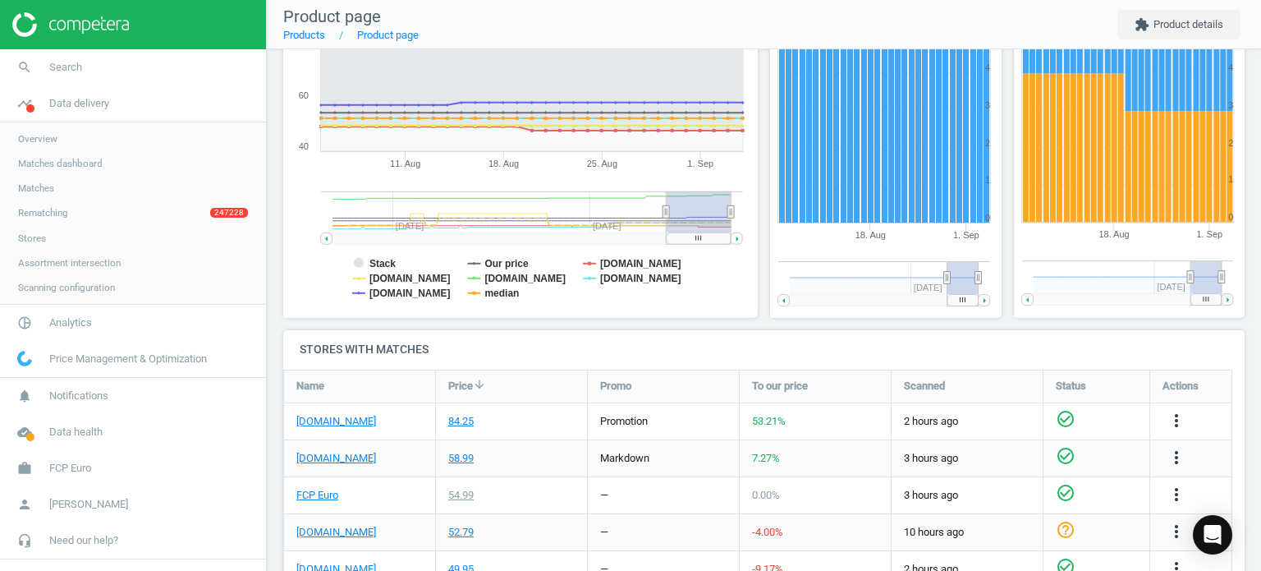
scroll to position [292, 0]
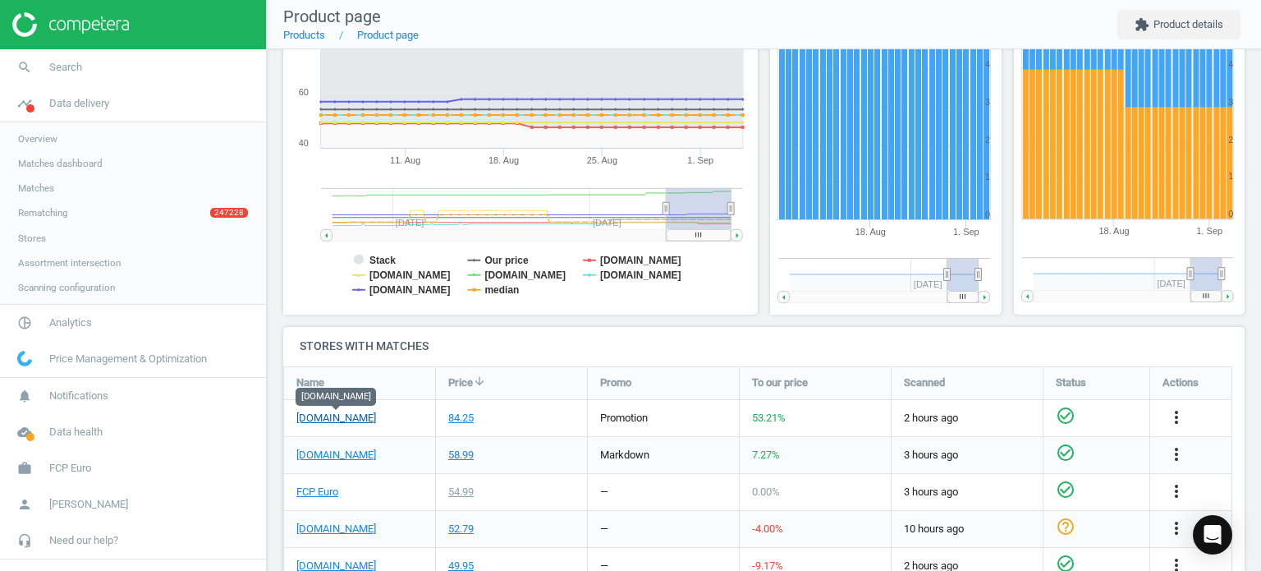
click at [354, 416] on link "[DOMAIN_NAME]" at bounding box center [336, 418] width 80 height 15
click at [117, 67] on link "search Search" at bounding box center [133, 67] width 266 height 36
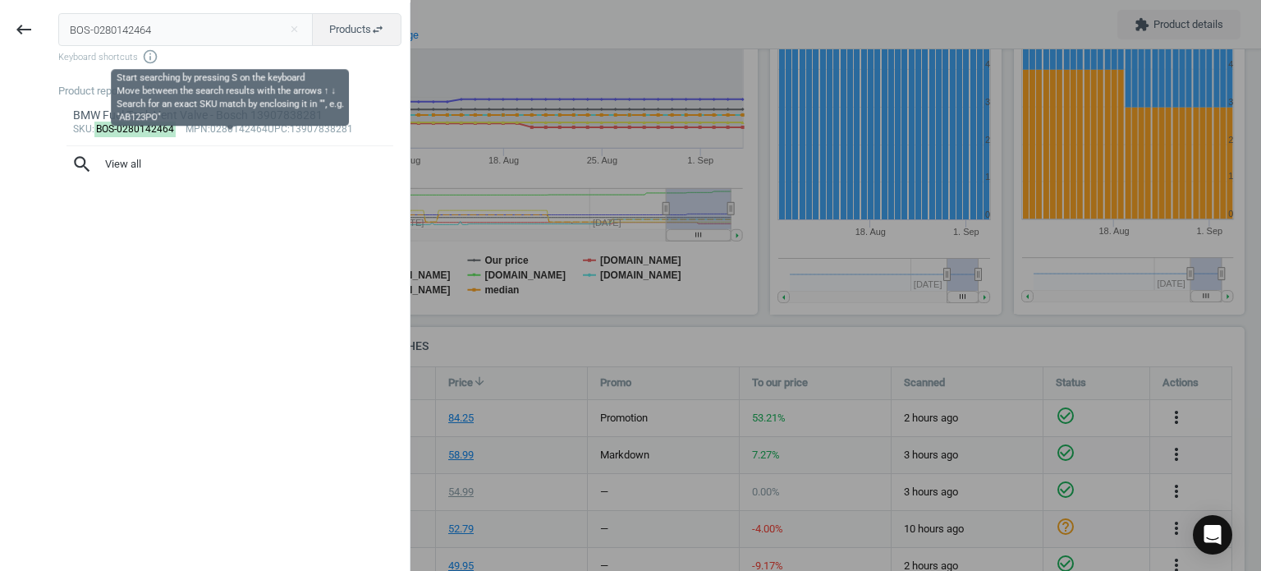
click at [120, 25] on input "BOS-0280142464" at bounding box center [185, 29] width 255 height 33
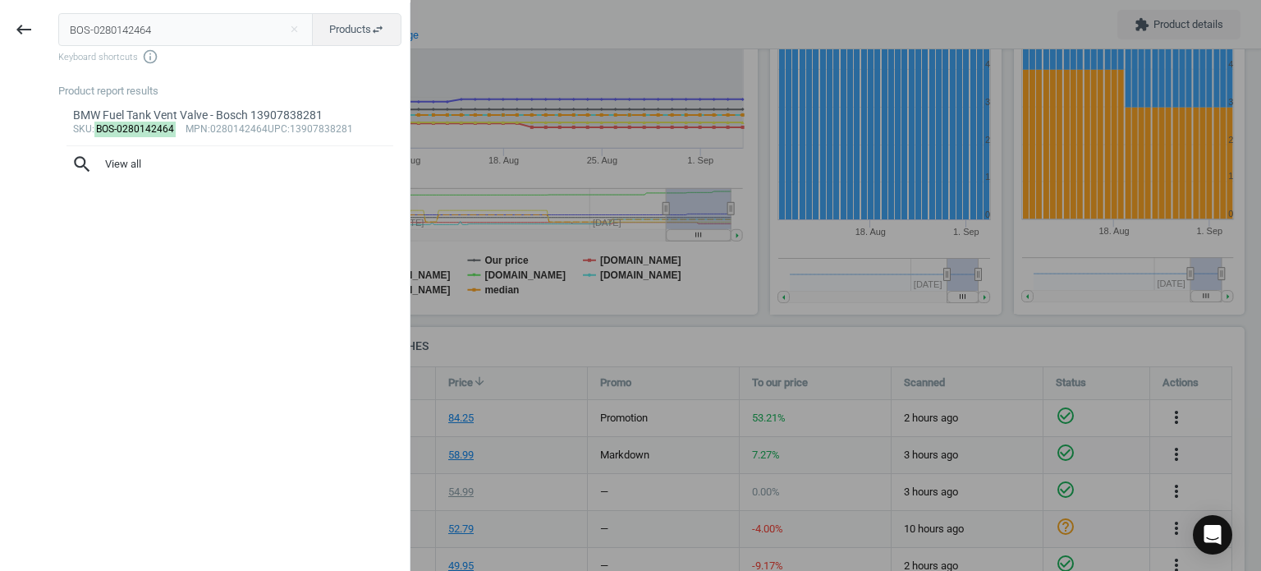
click at [120, 25] on input "BOS-0280142464" at bounding box center [185, 29] width 255 height 33
type input "BOS-0450905216"
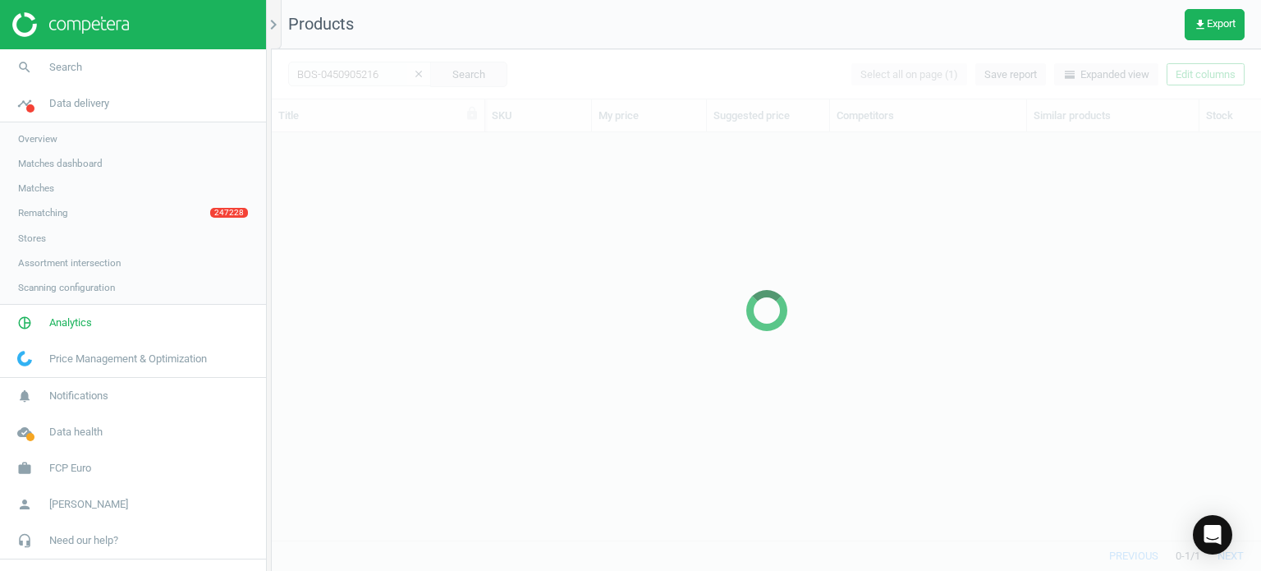
scroll to position [383, 977]
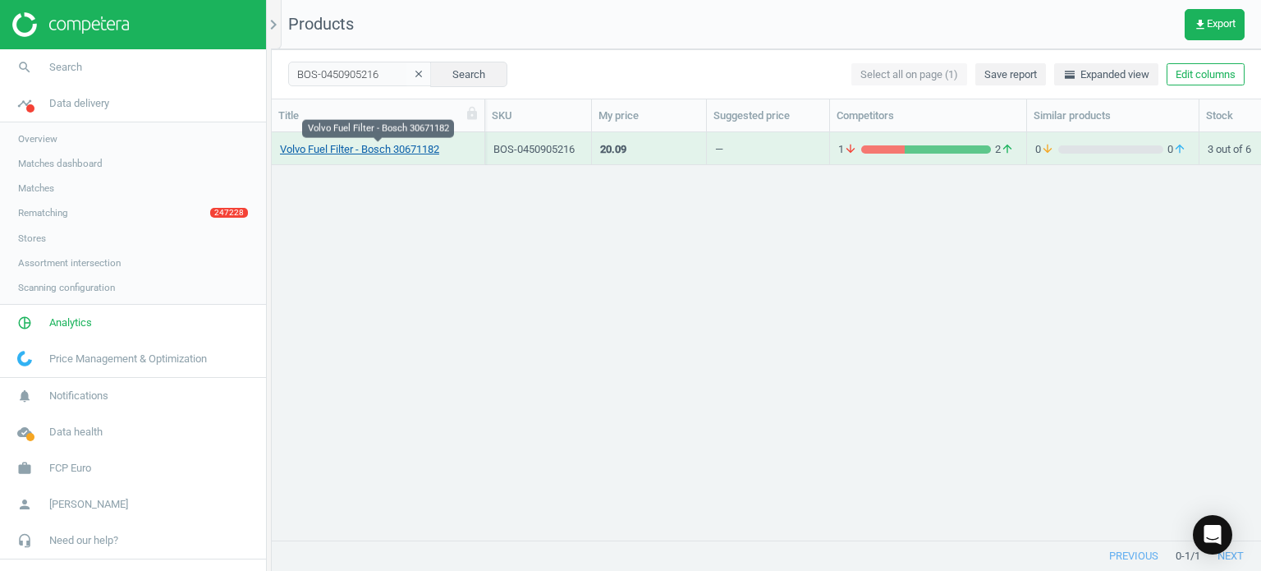
click at [352, 150] on link "Volvo Fuel Filter - Bosch 30671182" at bounding box center [359, 149] width 159 height 15
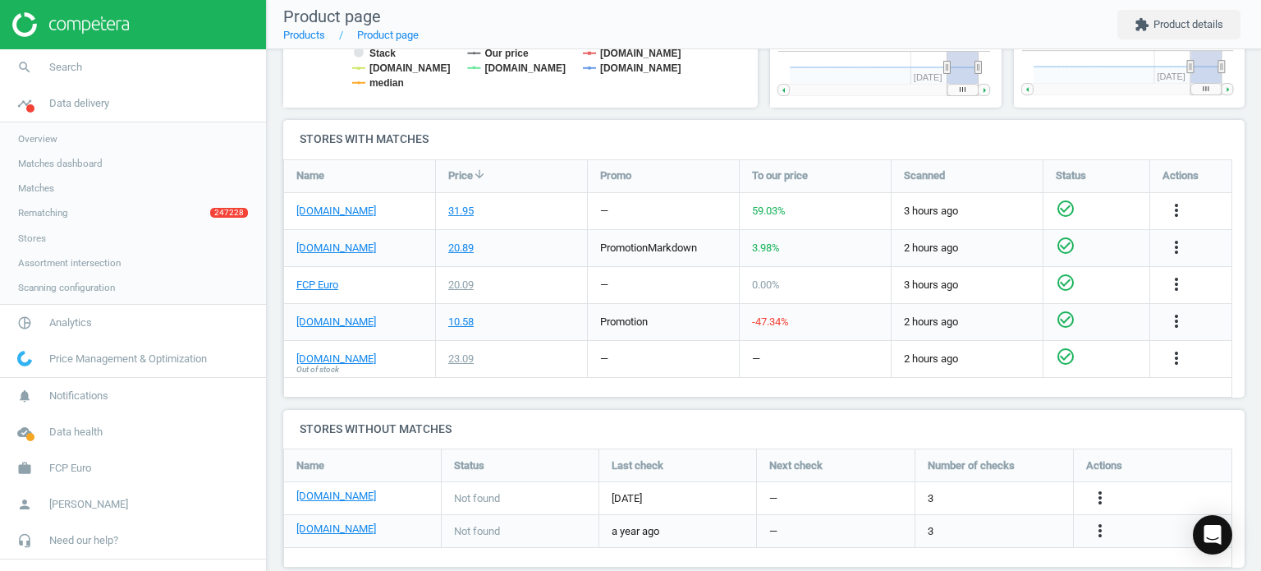
scroll to position [499, 0]
click at [342, 210] on link "[DOMAIN_NAME]" at bounding box center [336, 211] width 80 height 15
click at [73, 57] on link "search Search" at bounding box center [133, 67] width 266 height 36
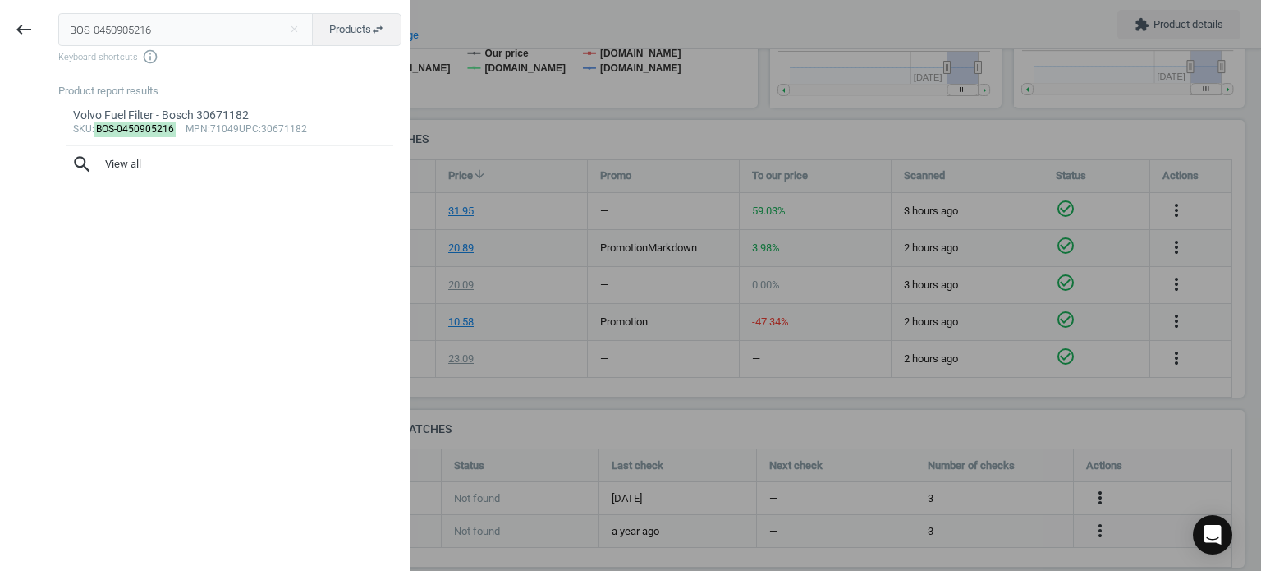
click at [140, 32] on input "BOS-0450905216" at bounding box center [185, 29] width 255 height 33
type input "BOS-0986221050"
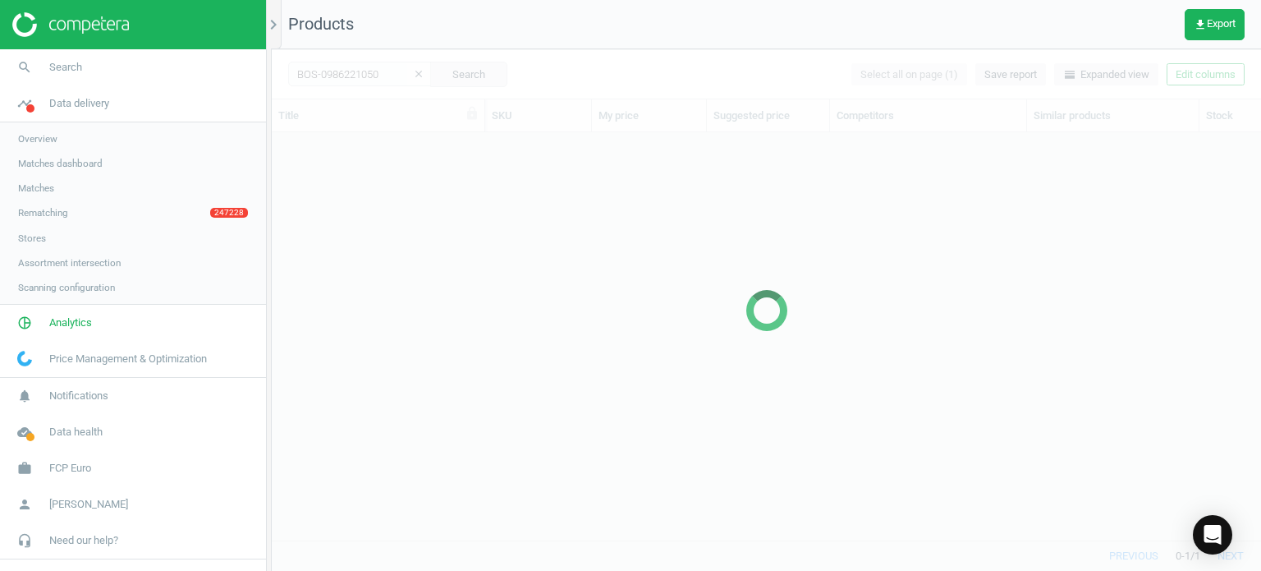
scroll to position [383, 977]
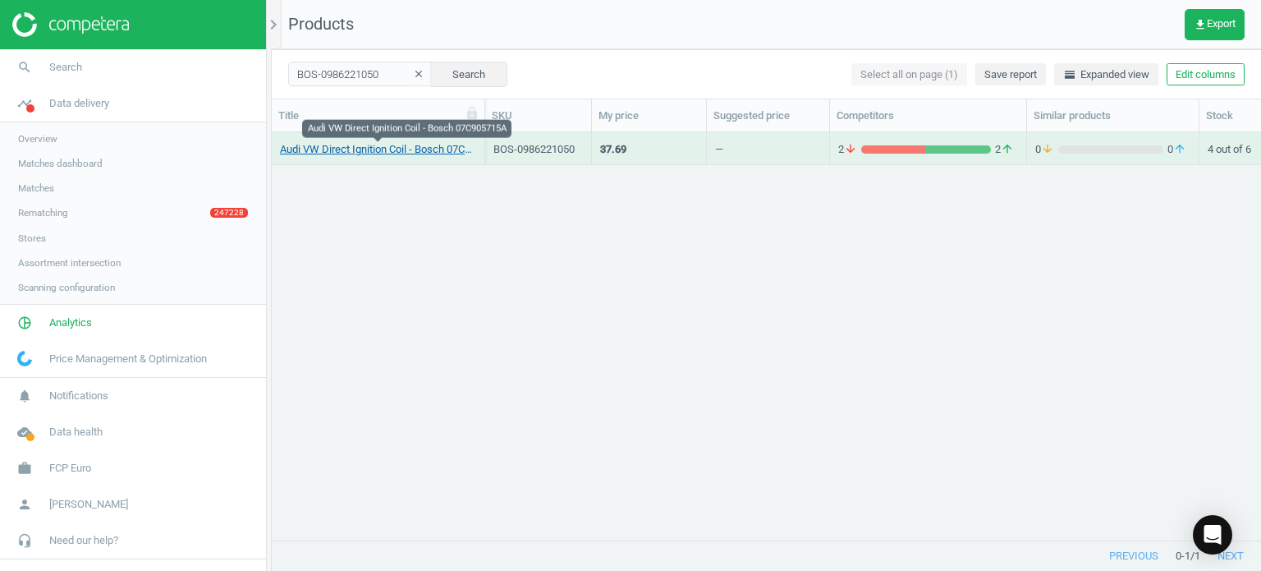
click at [379, 152] on link "Audi VW Direct Ignition Coil - Bosch 07C905715A" at bounding box center [378, 149] width 196 height 15
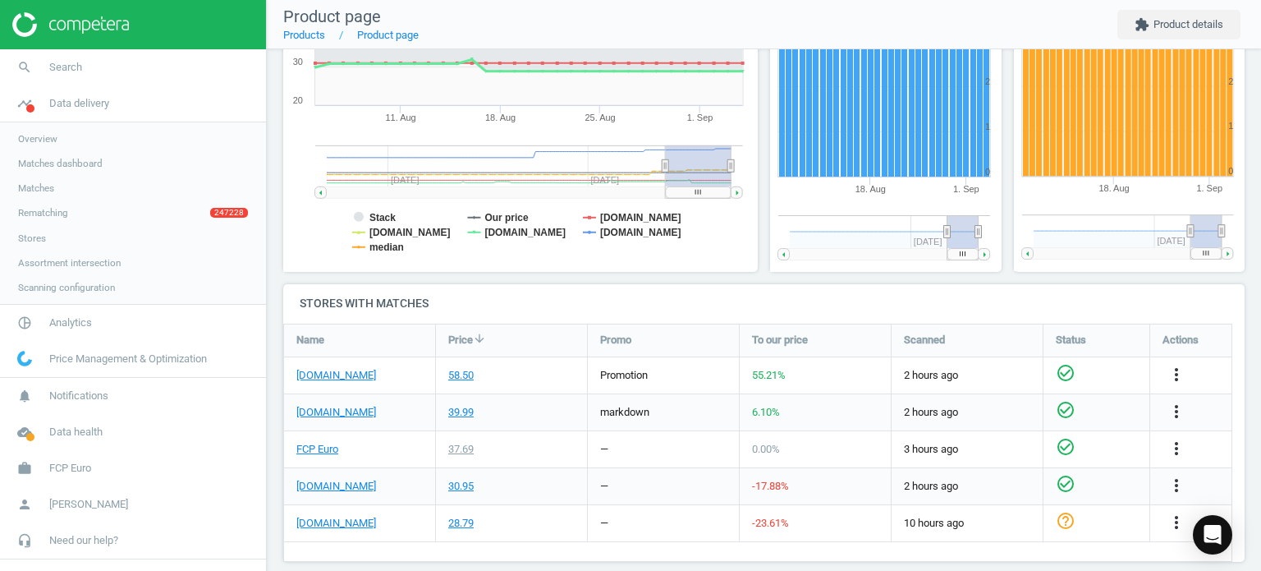
scroll to position [369, 0]
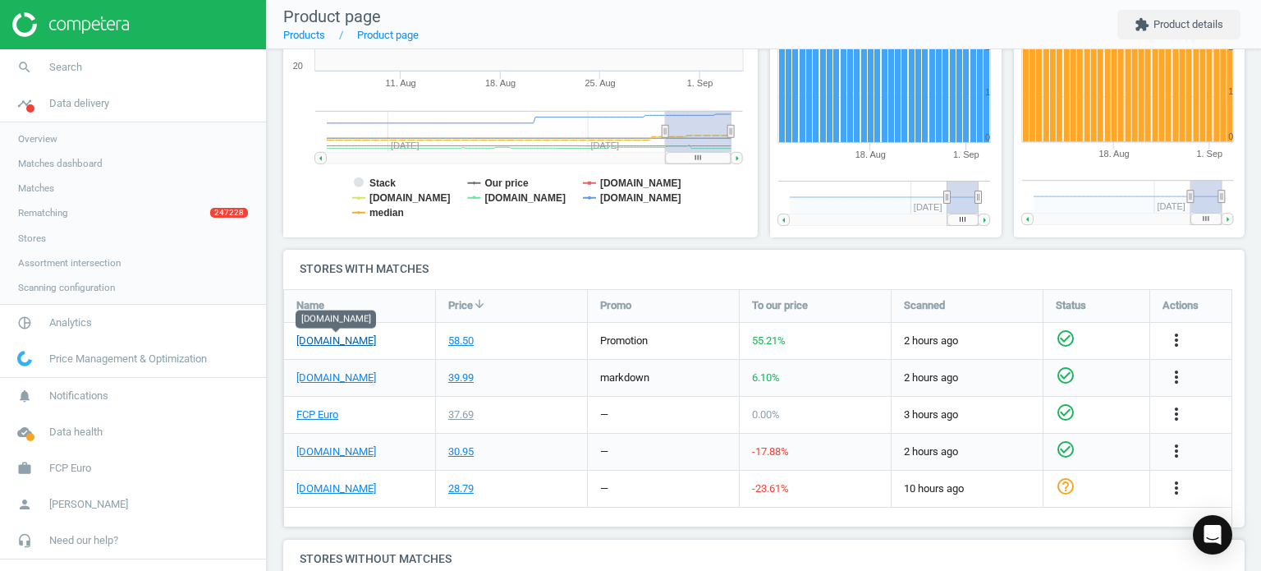
click at [364, 340] on link "[DOMAIN_NAME]" at bounding box center [336, 340] width 80 height 15
click at [133, 60] on link "search Search" at bounding box center [133, 67] width 266 height 36
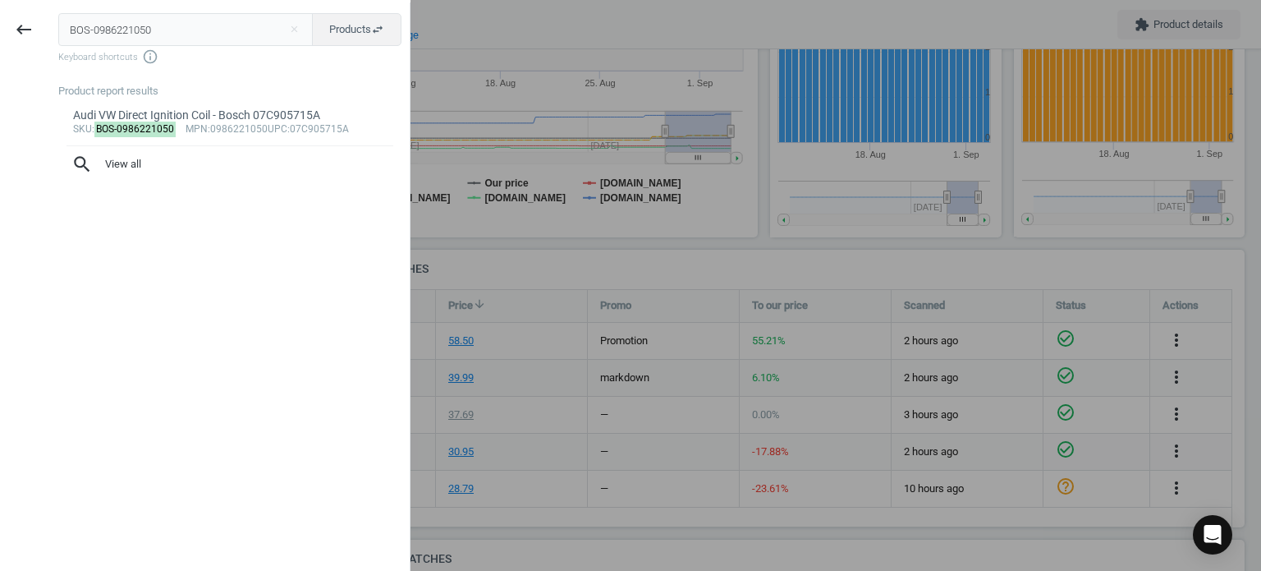
click at [102, 39] on input "BOS-0986221050" at bounding box center [185, 29] width 255 height 33
type input "BOS-0580202016"
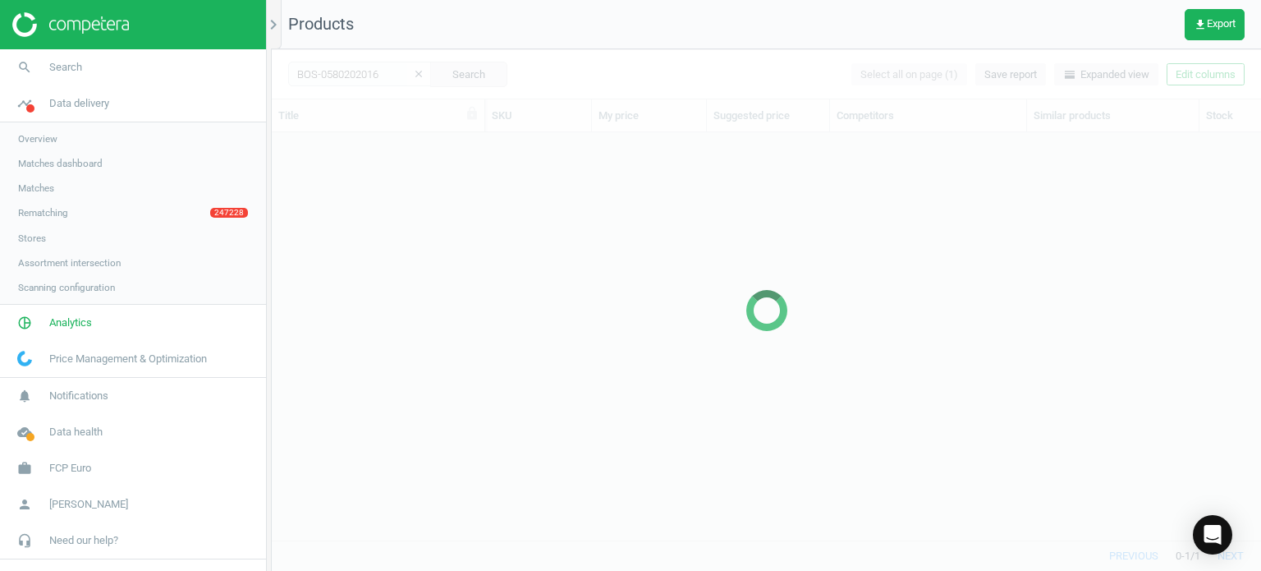
scroll to position [383, 977]
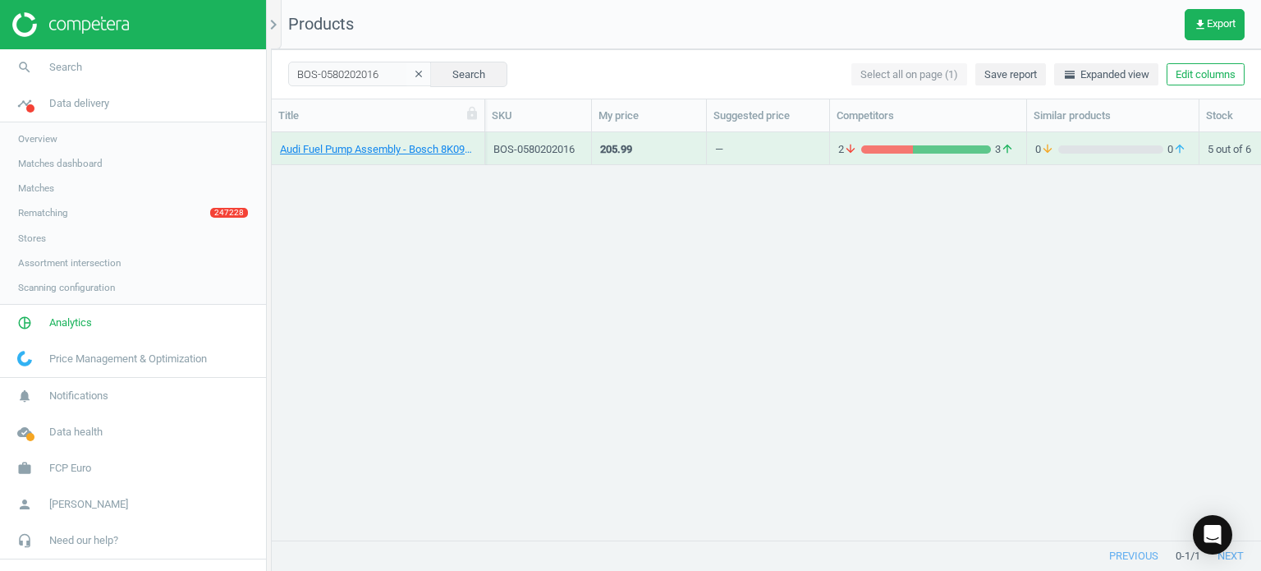
click at [406, 157] on div "Audi Fuel Pump Assembly - Bosch 8K0919051G" at bounding box center [378, 152] width 196 height 21
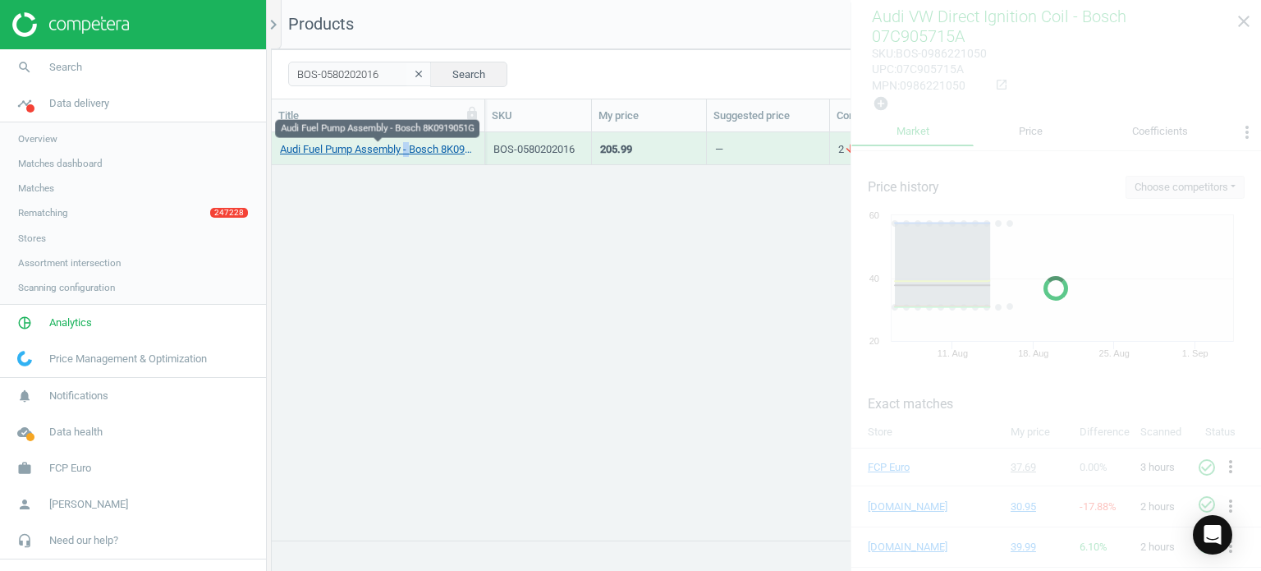
click at [394, 152] on link "Audi Fuel Pump Assembly - Bosch 8K0919051G" at bounding box center [378, 149] width 196 height 15
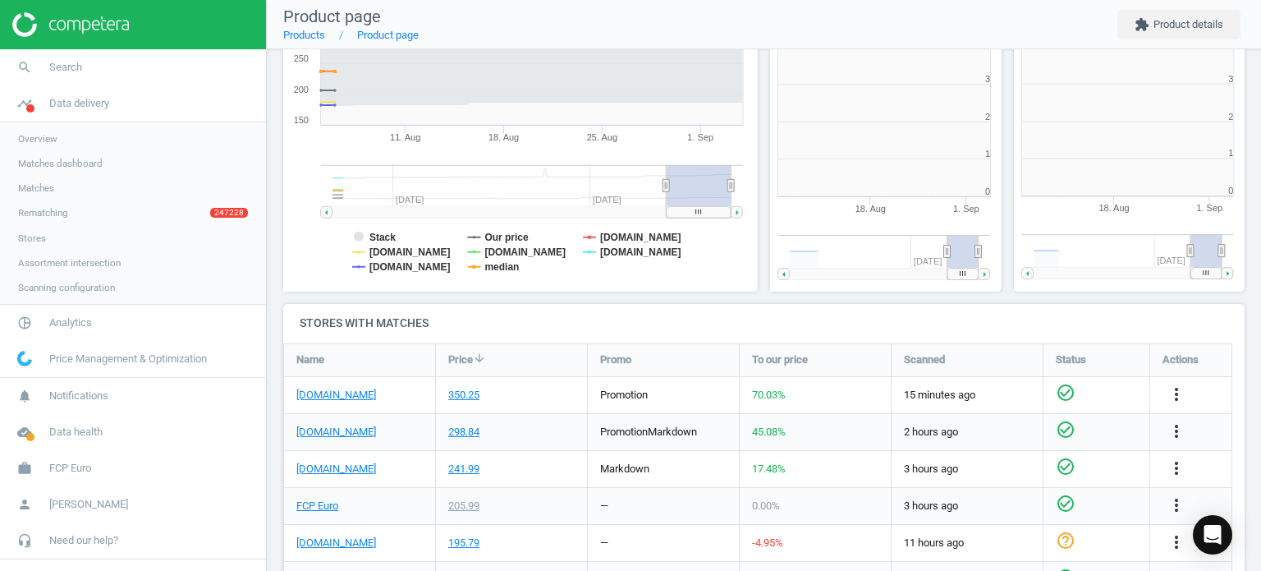
scroll to position [354, 253]
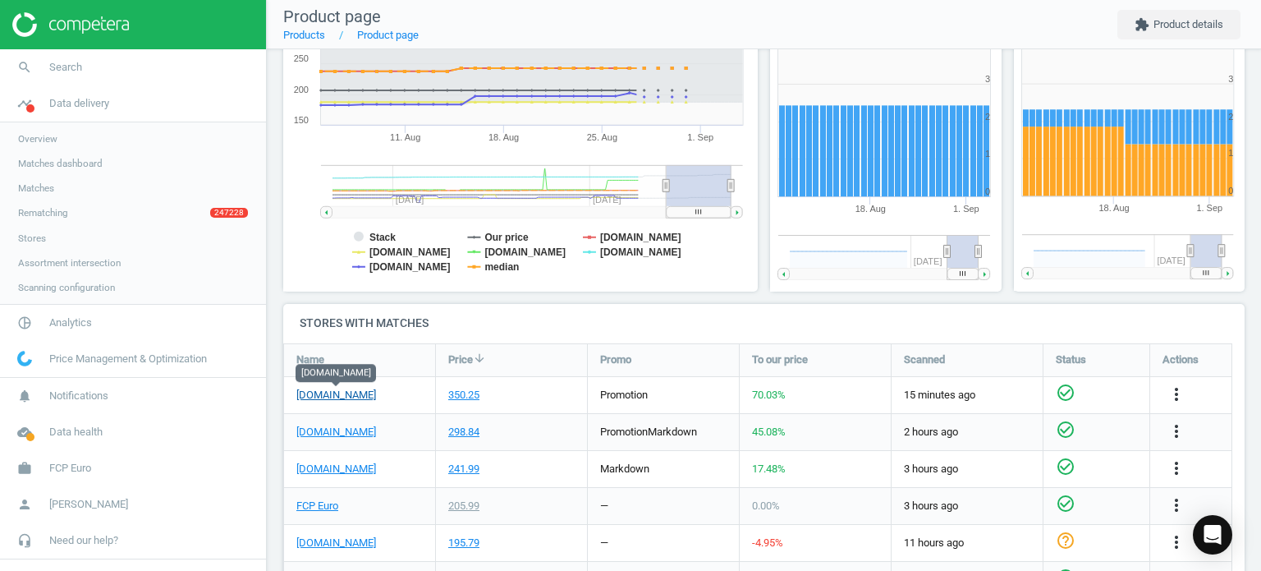
click at [327, 394] on link "[DOMAIN_NAME]" at bounding box center [336, 395] width 80 height 15
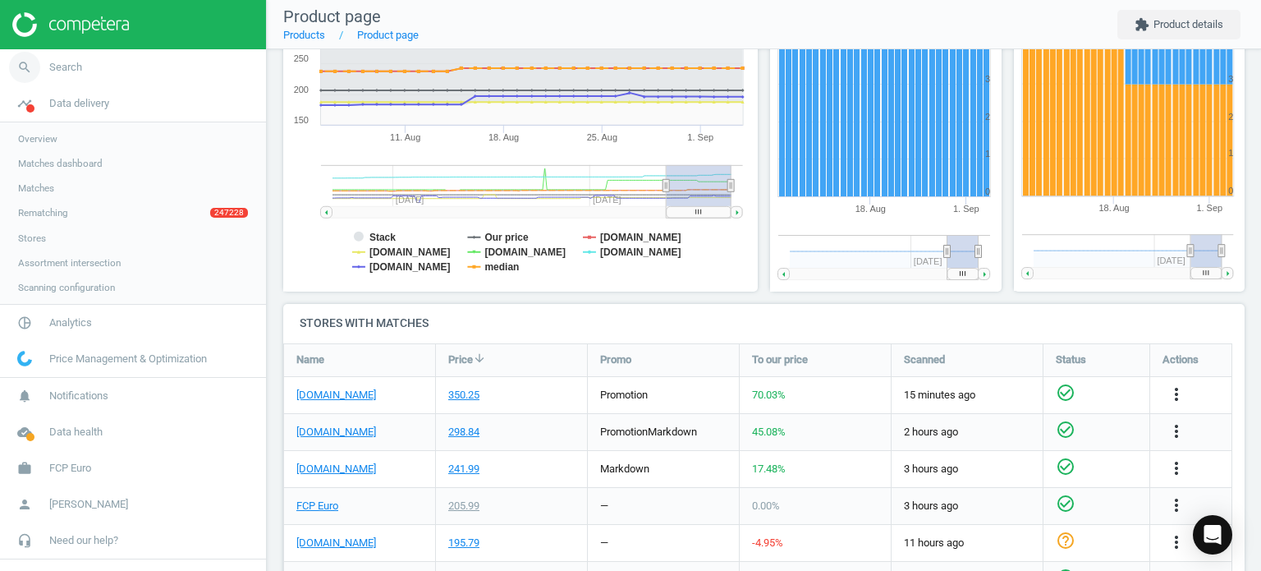
click at [111, 63] on link "search Search" at bounding box center [133, 67] width 266 height 36
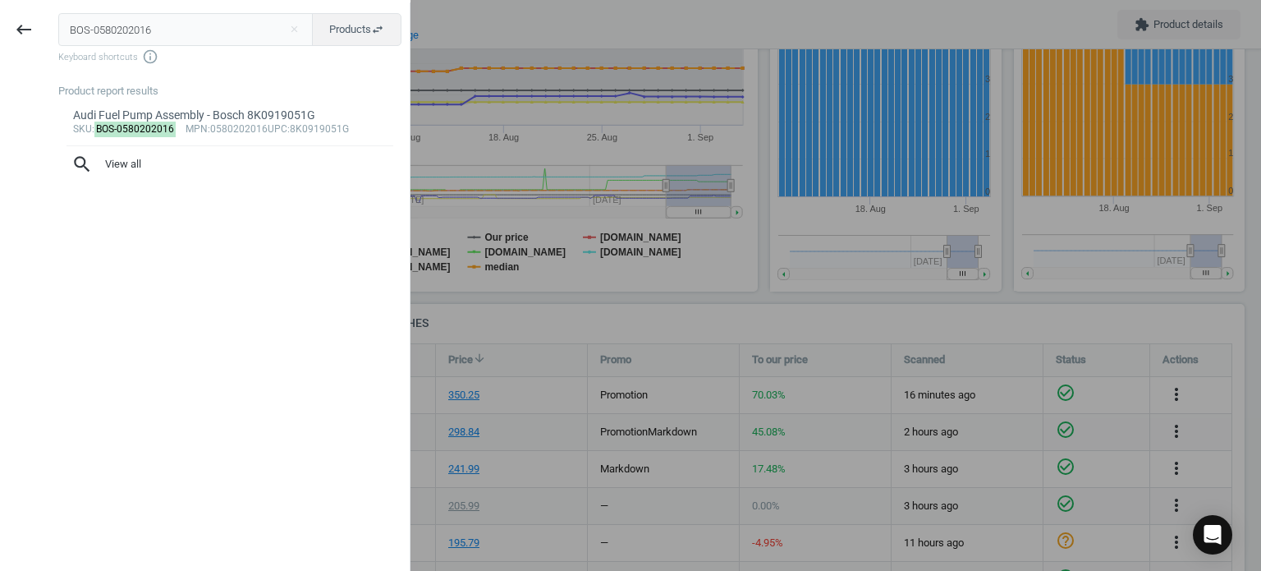
click at [85, 35] on input "BOS-0580202016" at bounding box center [185, 29] width 255 height 33
type input "BOS-0280155823"
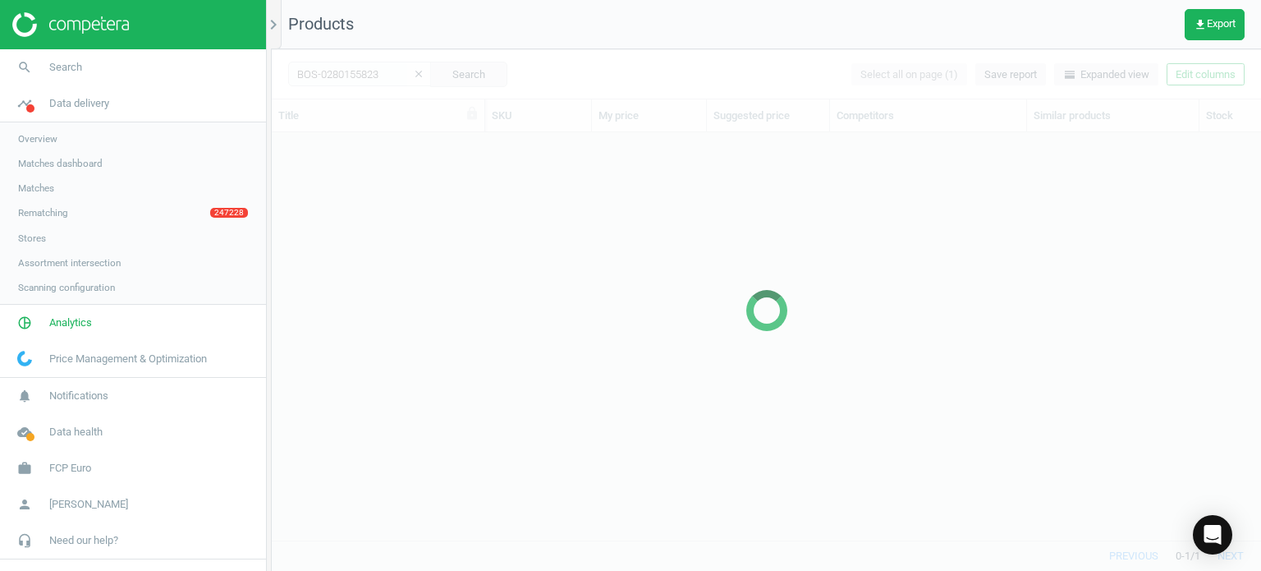
scroll to position [383, 977]
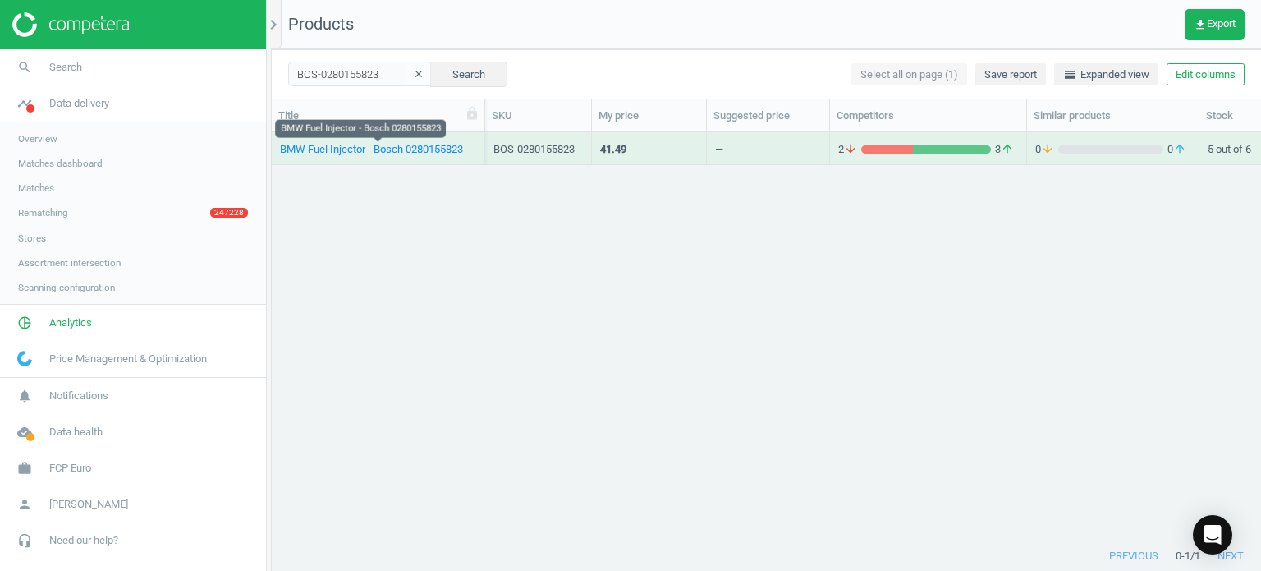
click at [397, 147] on link "BMW Fuel Injector - Bosch 0280155823" at bounding box center [371, 149] width 183 height 15
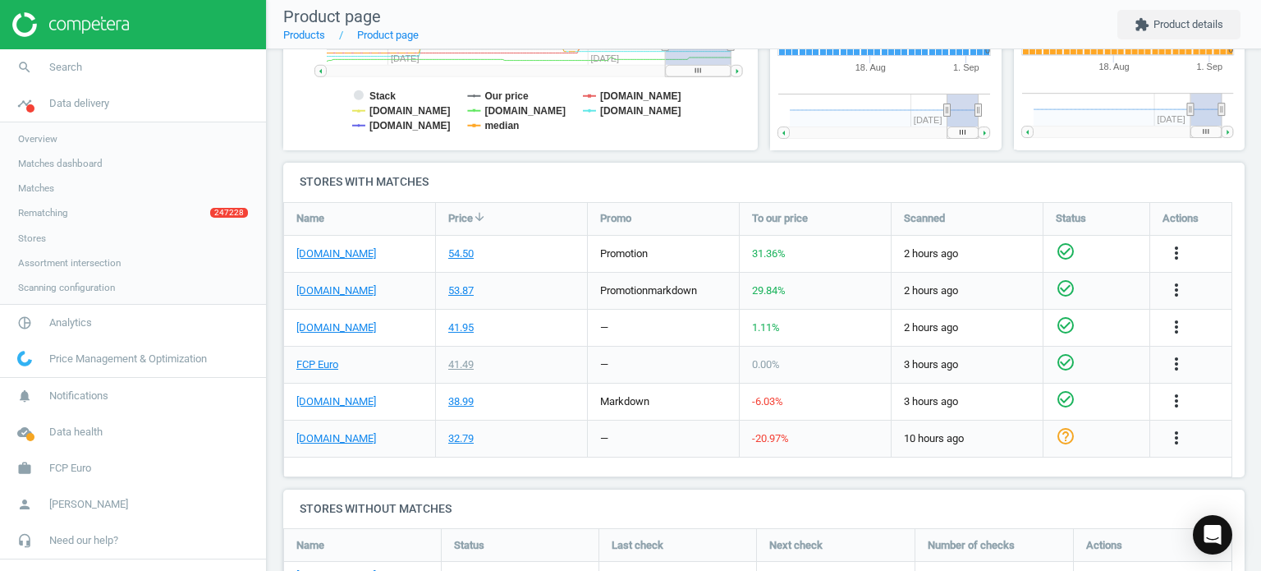
scroll to position [483, 0]
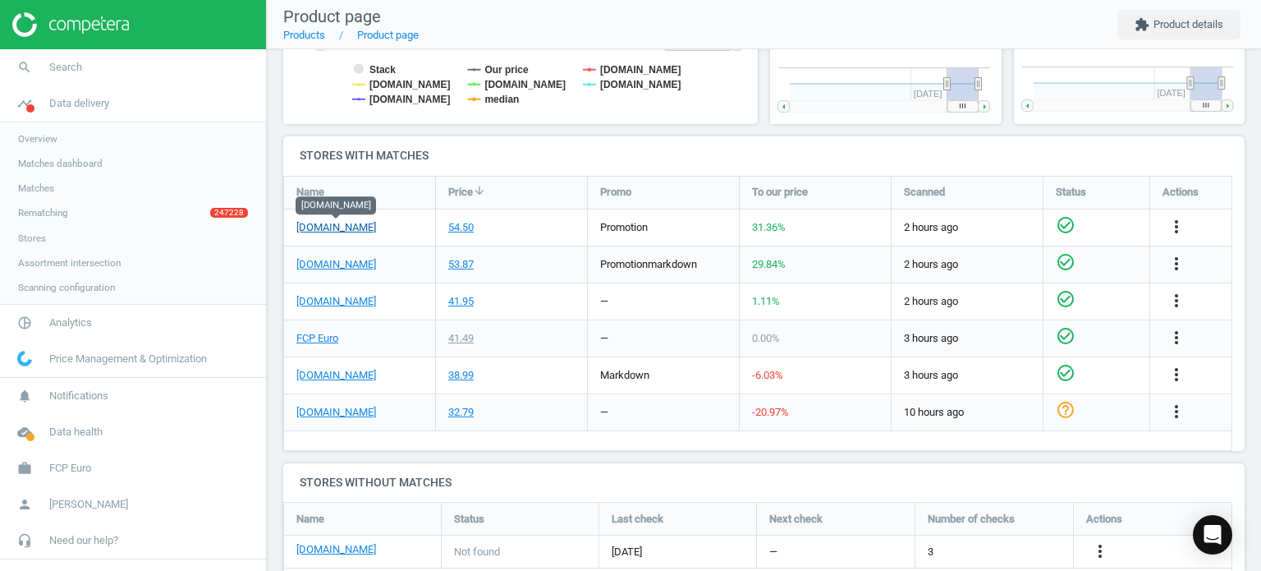
click at [335, 223] on link "[DOMAIN_NAME]" at bounding box center [336, 227] width 80 height 15
click at [100, 62] on link "search Search" at bounding box center [133, 67] width 266 height 36
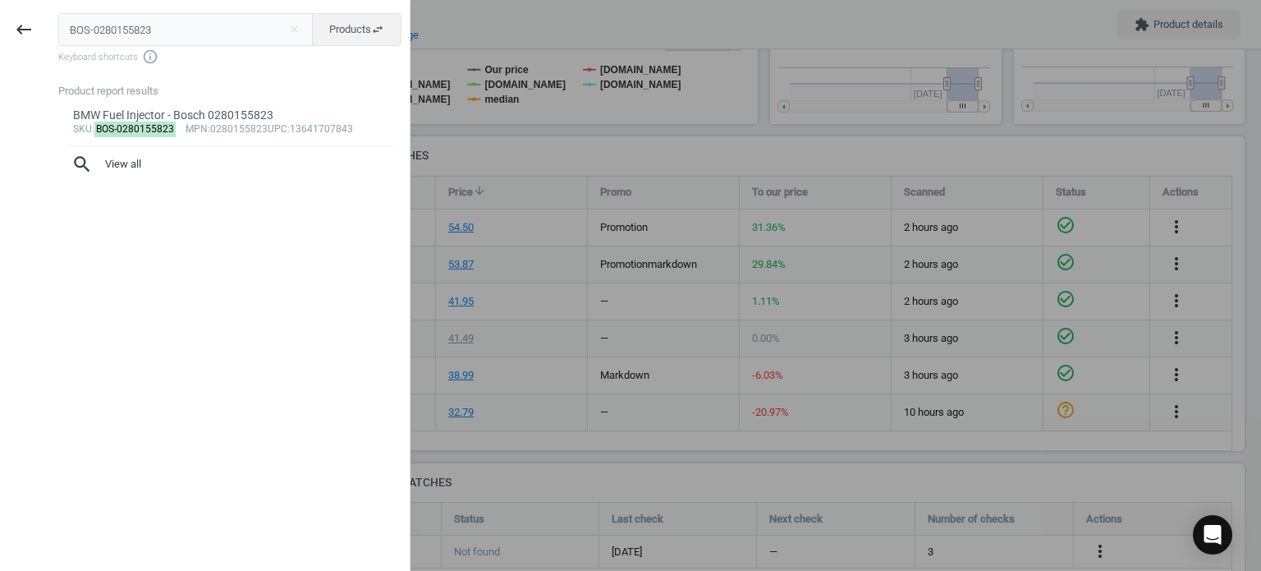
click at [85, 39] on input "BOS-0280155823" at bounding box center [185, 29] width 255 height 33
type input "BOS-0986041817"
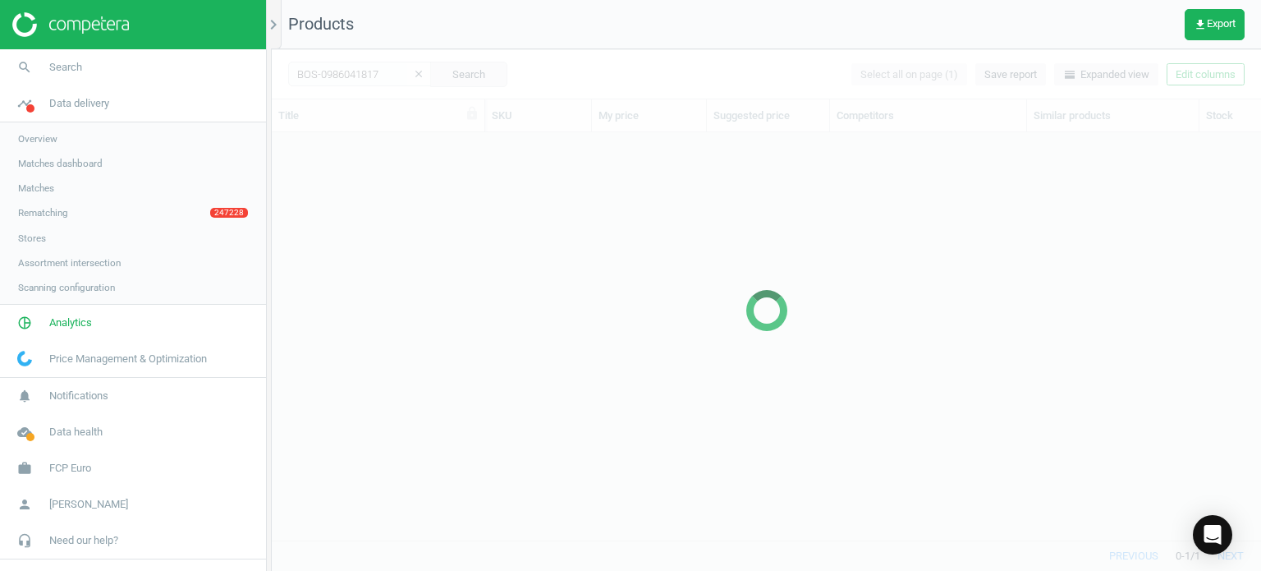
scroll to position [13, 13]
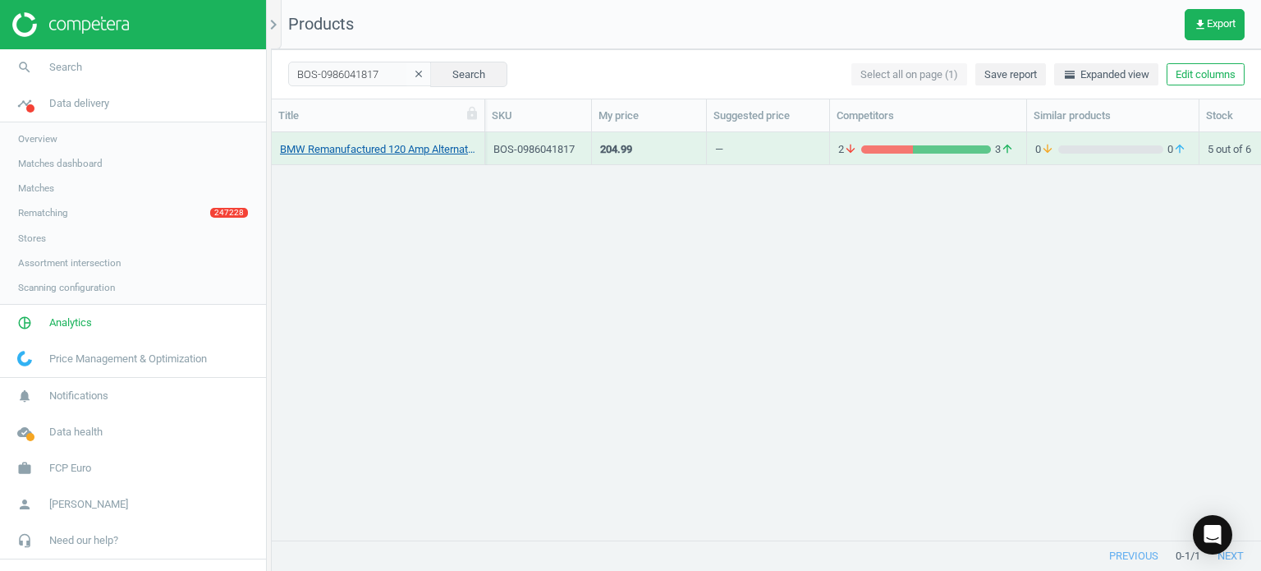
click at [374, 144] on link "BMW Remanufactured 120 Amp Alternator - Bosch AL0703X" at bounding box center [378, 149] width 196 height 15
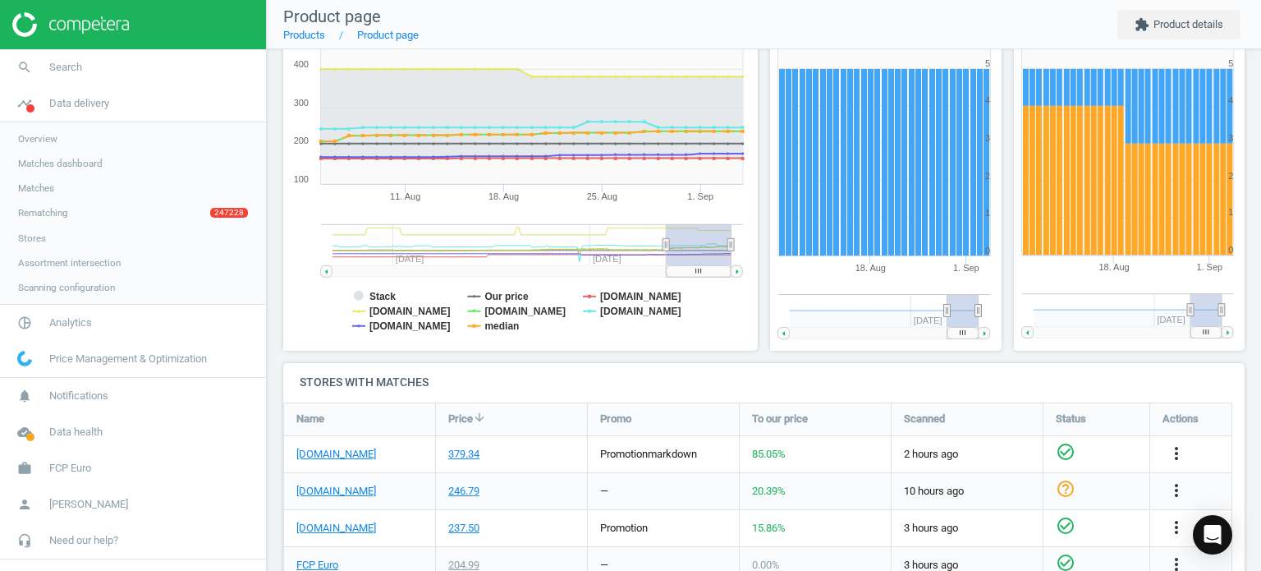
scroll to position [282, 0]
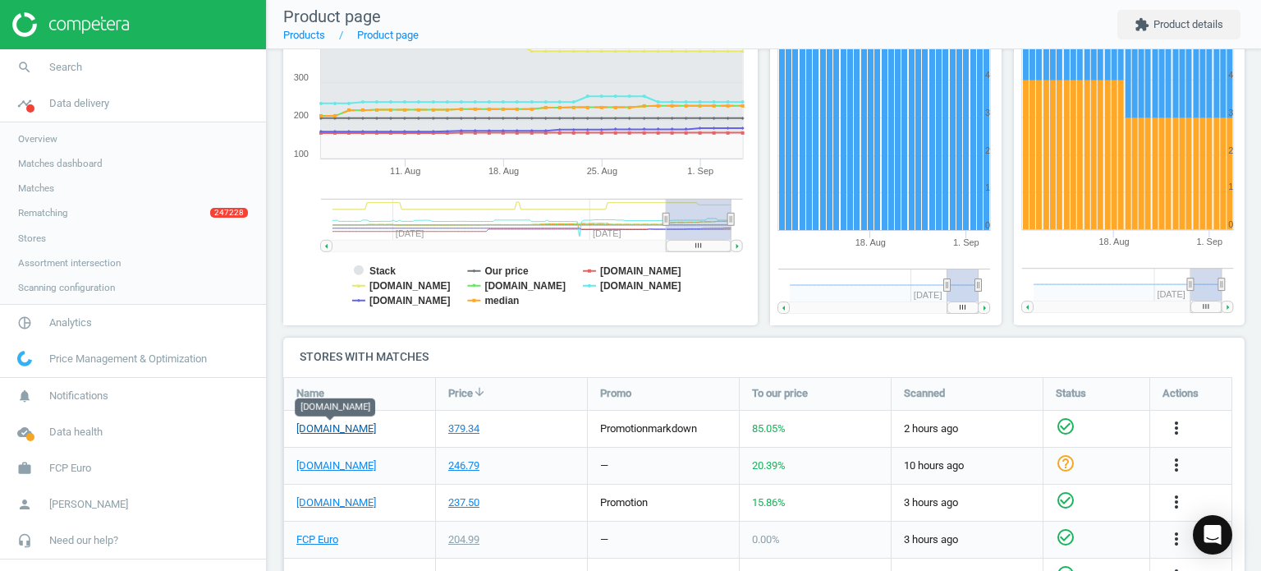
click at [318, 433] on link "[DOMAIN_NAME]" at bounding box center [336, 428] width 80 height 15
click at [105, 57] on link "search Search" at bounding box center [133, 67] width 266 height 36
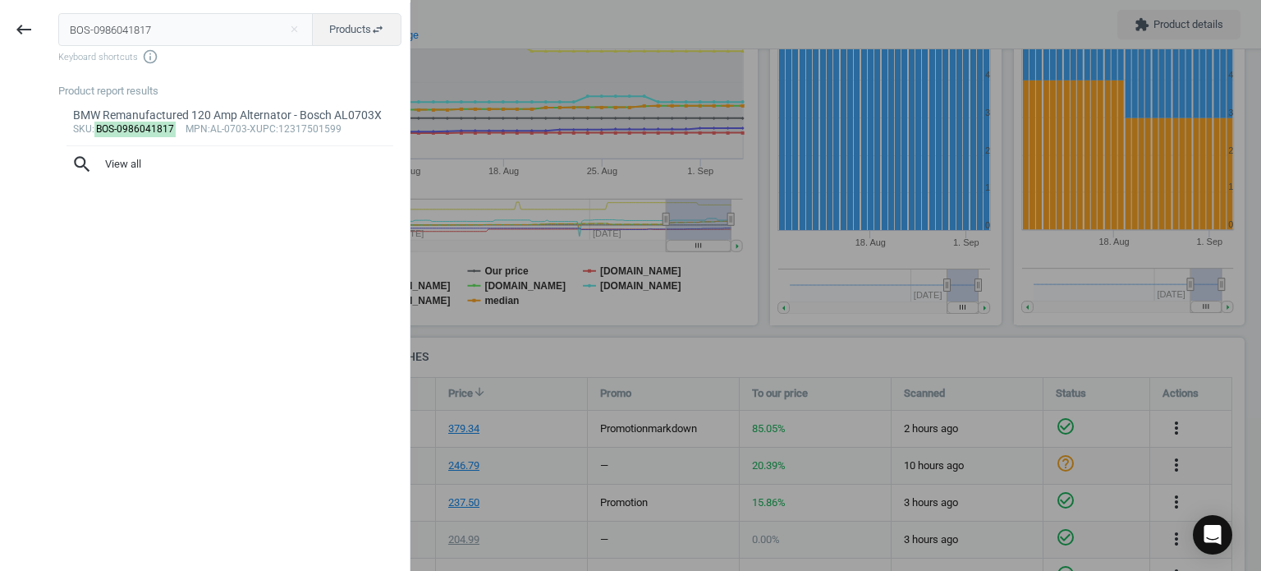
click at [132, 16] on input "BOS-0986041817" at bounding box center [185, 29] width 255 height 33
type input "BOS-0261230414"
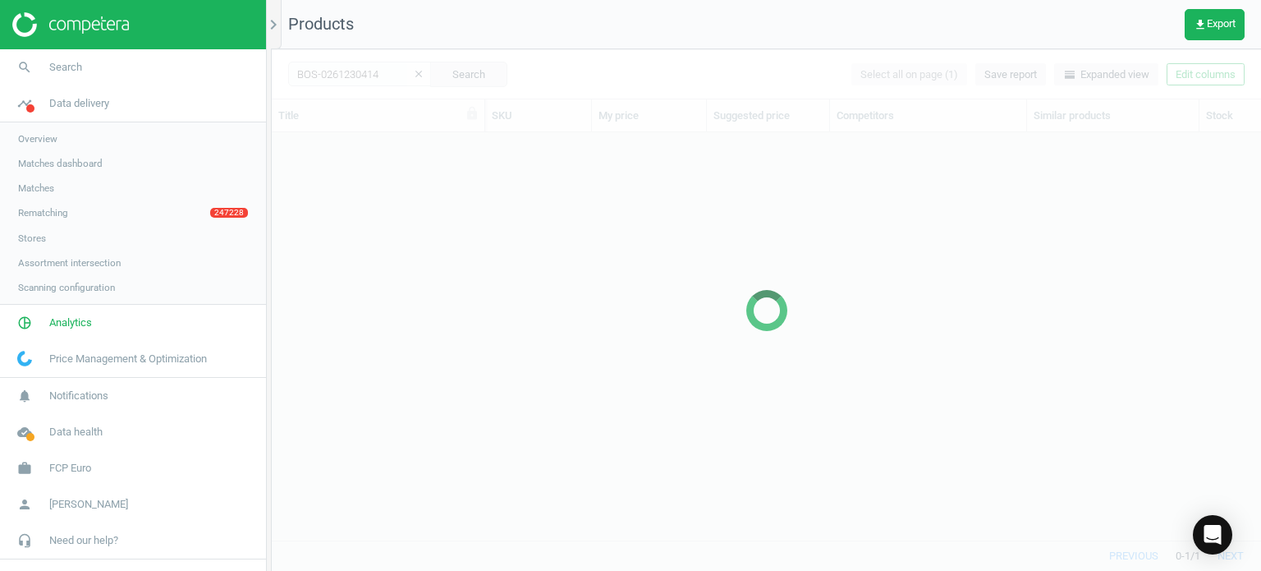
scroll to position [383, 977]
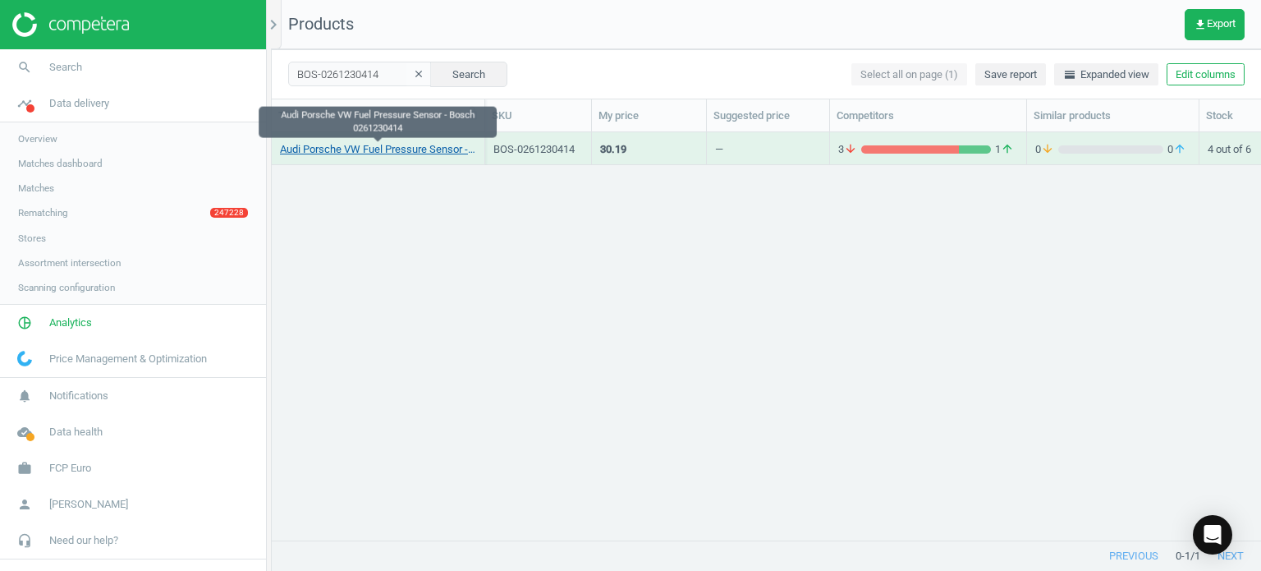
click at [372, 153] on link "Audi Porsche VW Fuel Pressure Sensor - Bosch 0261230414" at bounding box center [378, 149] width 196 height 15
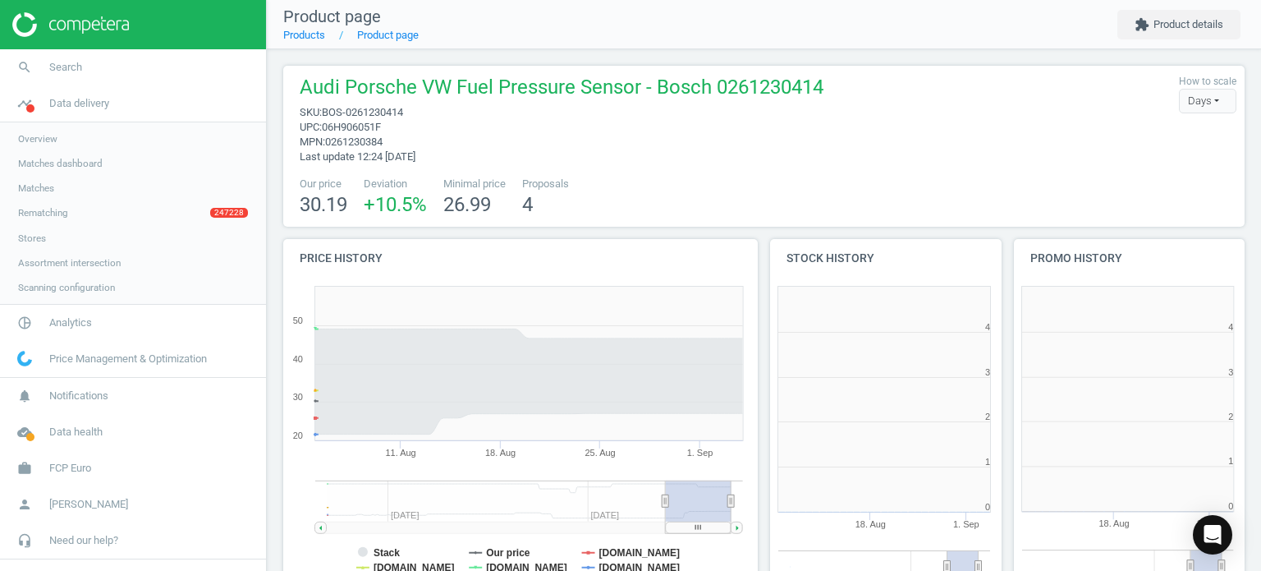
scroll to position [354, 493]
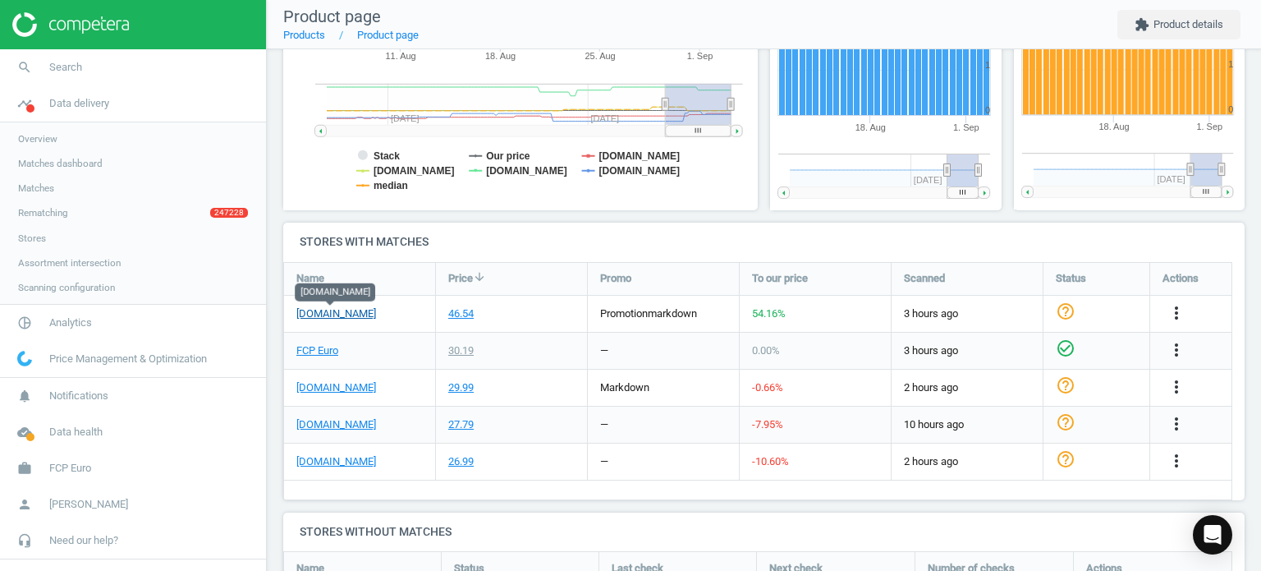
click at [342, 310] on link "[DOMAIN_NAME]" at bounding box center [336, 313] width 80 height 15
click at [71, 65] on span "Search" at bounding box center [65, 67] width 33 height 15
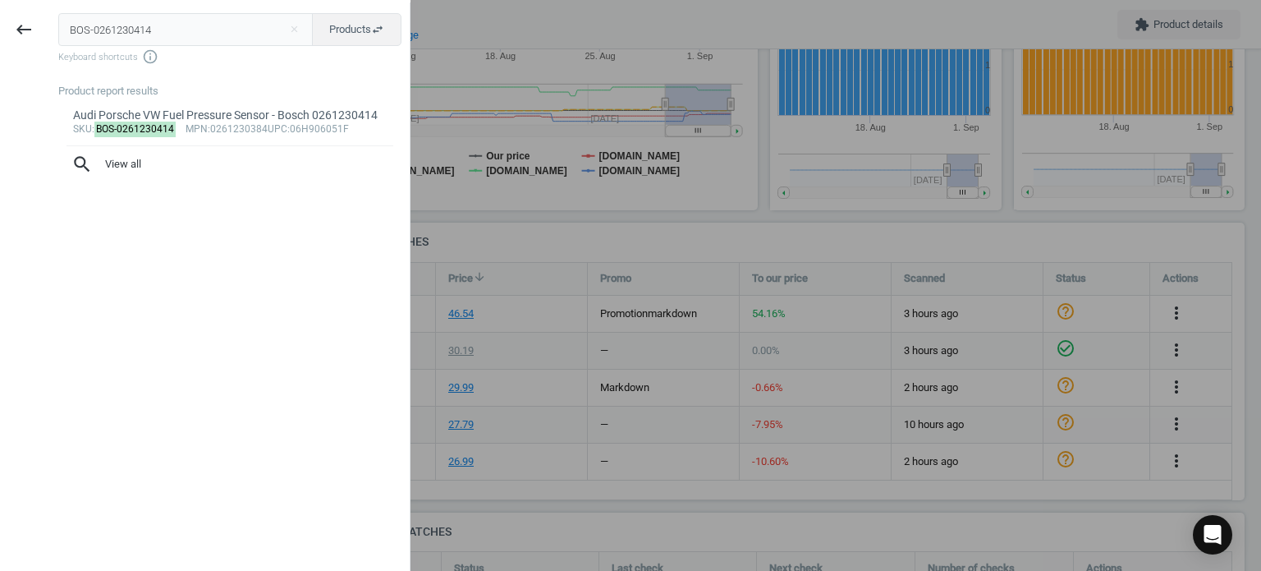
click at [134, 23] on input "BOS-0261230414" at bounding box center [185, 29] width 255 height 33
type input "BOS-04272"
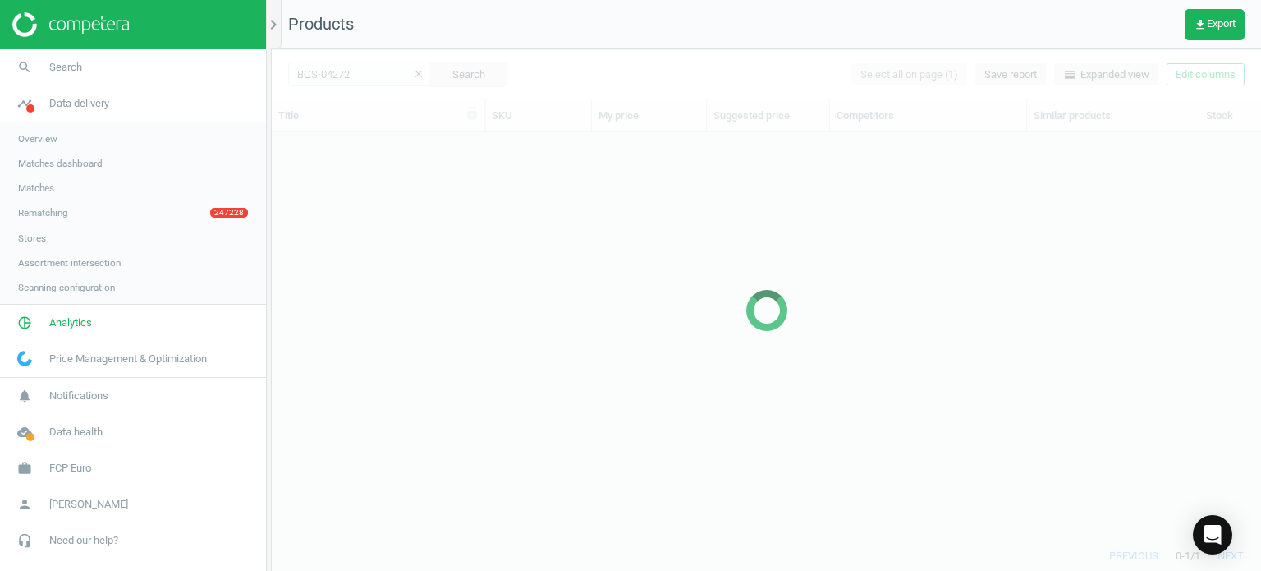
scroll to position [383, 977]
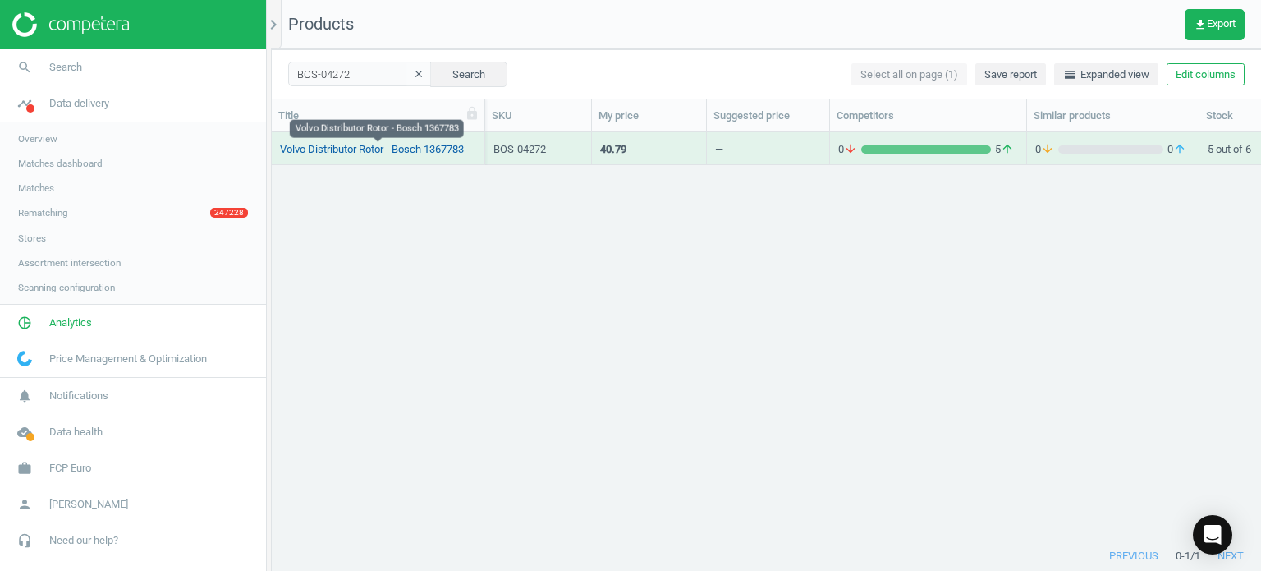
click at [346, 156] on link "Volvo Distributor Rotor - Bosch 1367783" at bounding box center [372, 149] width 184 height 15
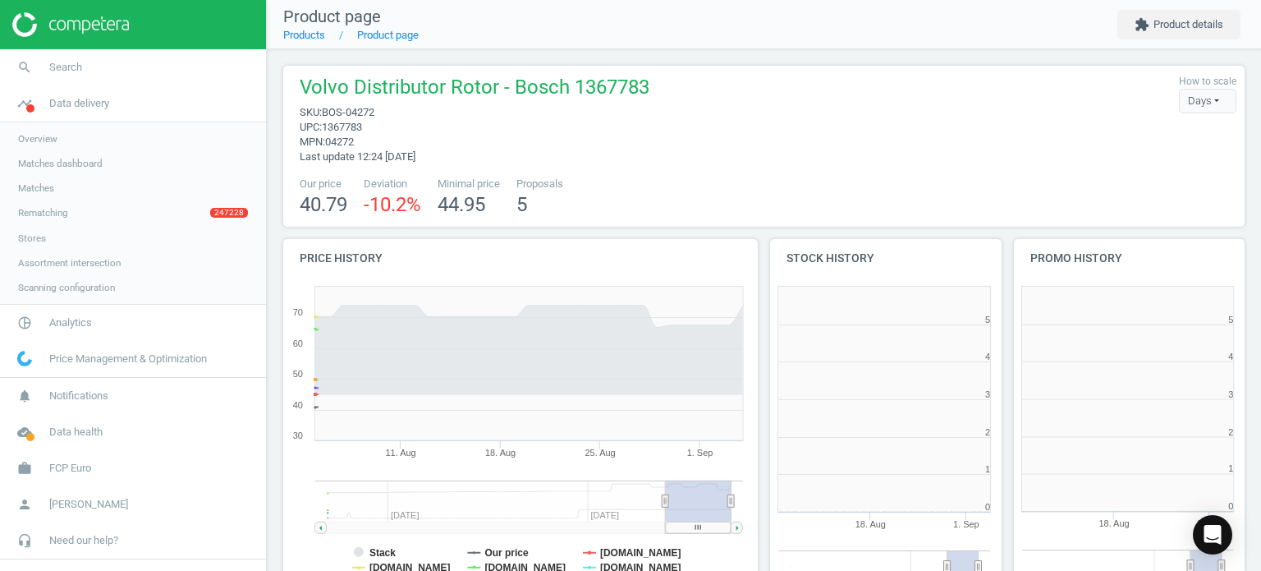
scroll to position [7, 8]
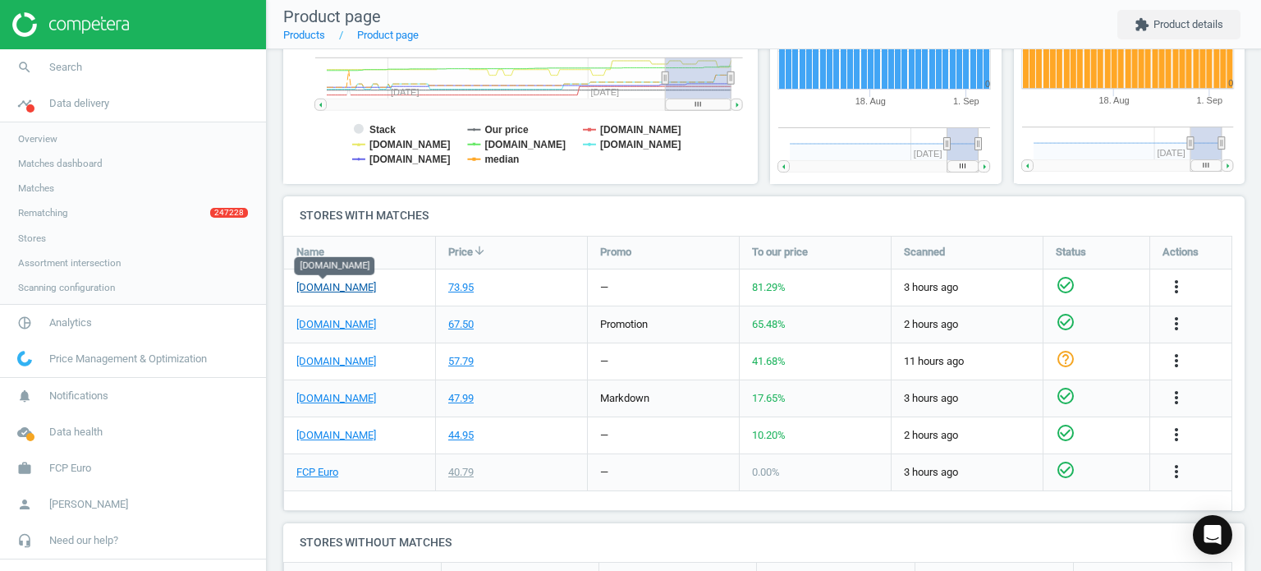
click at [332, 284] on link "[DOMAIN_NAME]" at bounding box center [336, 287] width 80 height 15
click at [110, 65] on link "search Search" at bounding box center [133, 67] width 266 height 36
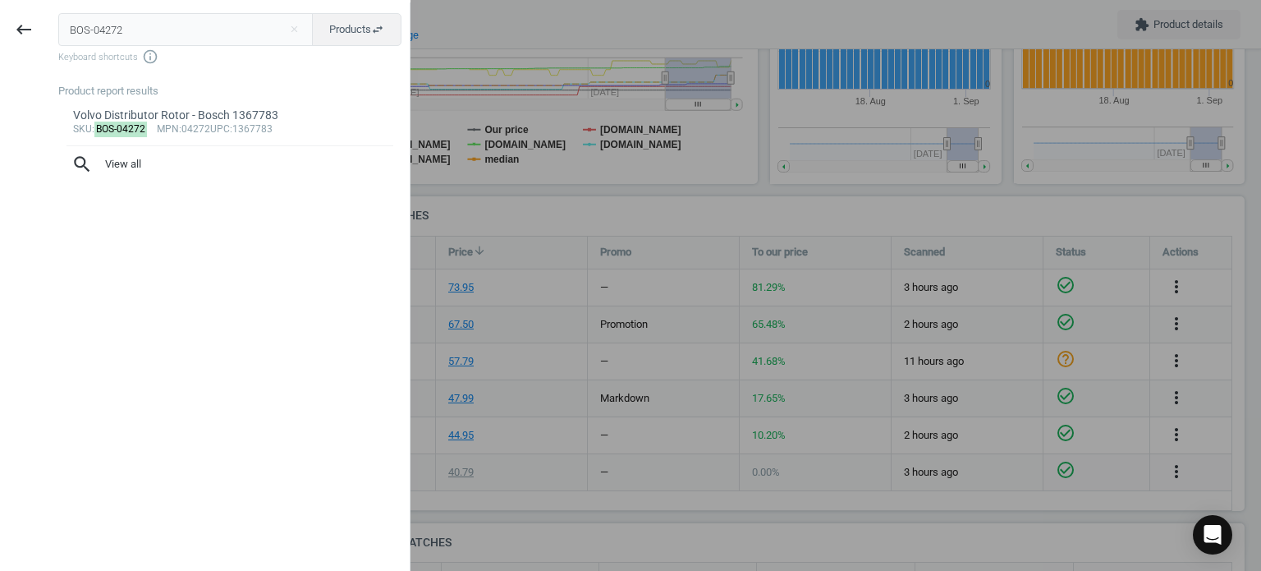
click at [81, 30] on input "BOS-04272" at bounding box center [185, 29] width 255 height 33
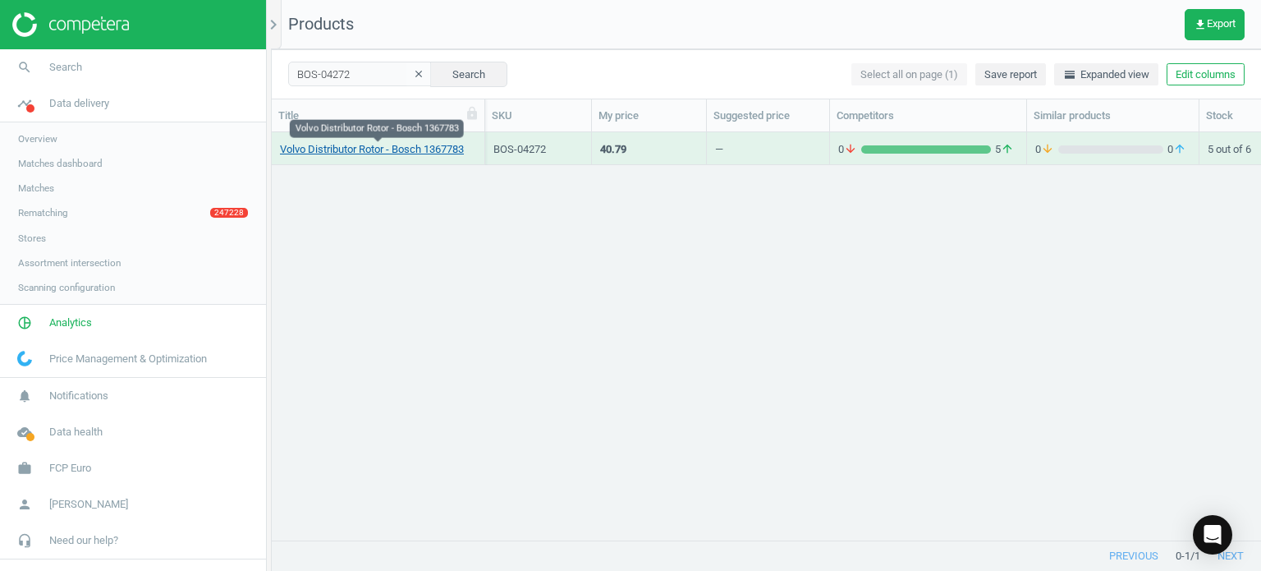
click at [401, 145] on link "Volvo Distributor Rotor - Bosch 1367783" at bounding box center [372, 149] width 184 height 15
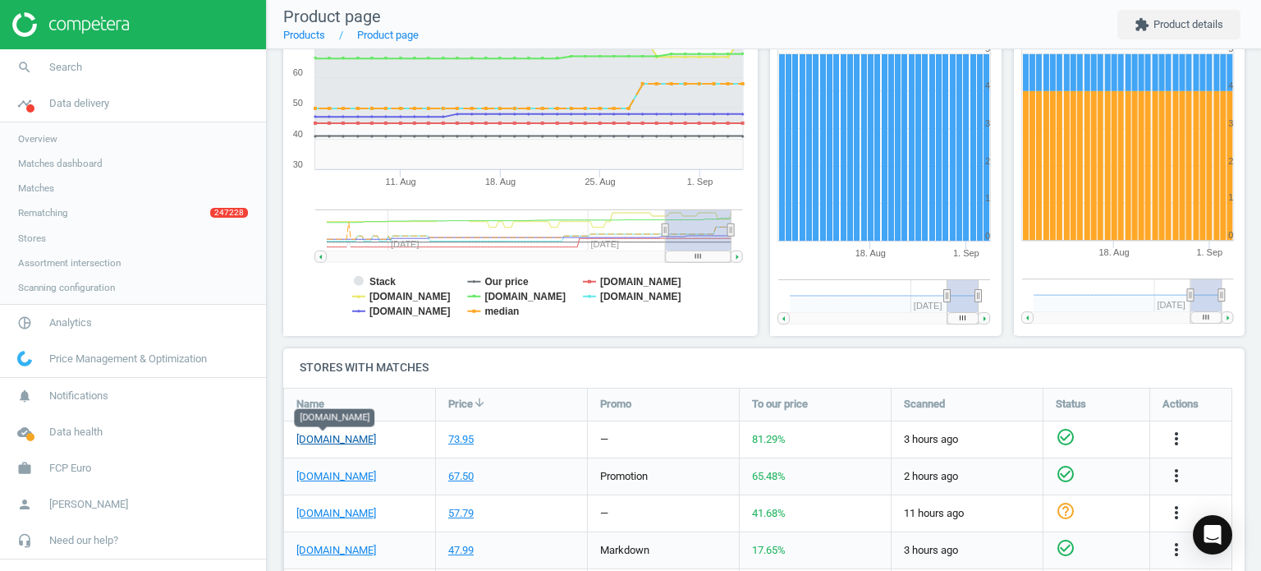
click at [322, 440] on link "[DOMAIN_NAME]" at bounding box center [336, 439] width 80 height 15
click at [124, 50] on link "search Search" at bounding box center [133, 67] width 266 height 36
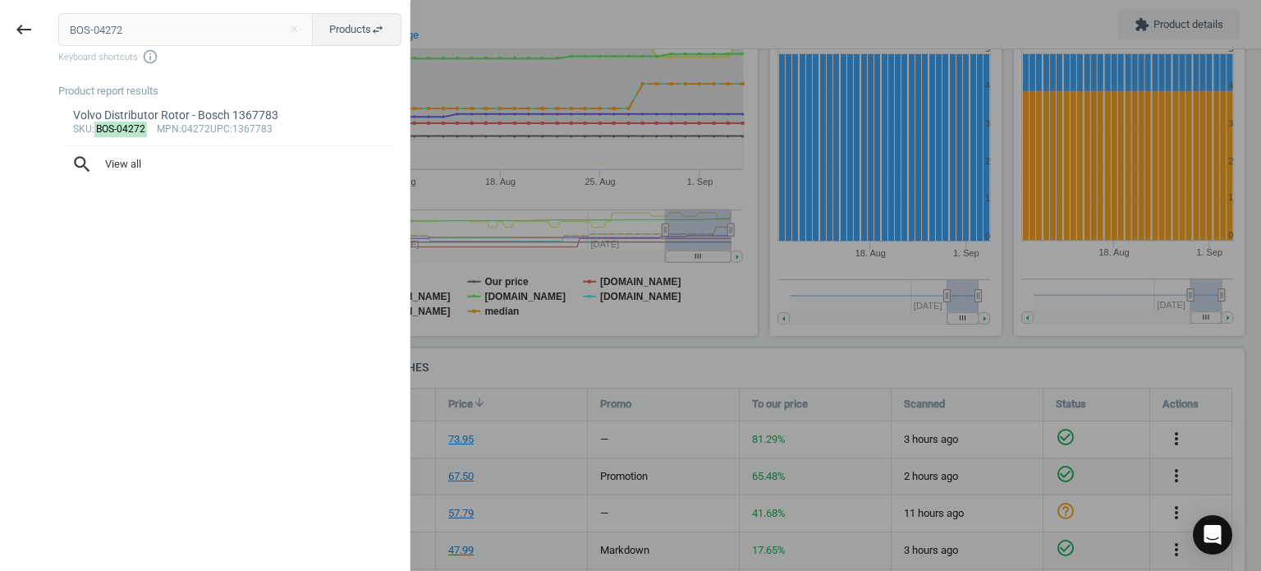
click at [162, 1] on div "keyboard_backspace BOS-04272 close Products swap_horiz Keyboard shortcuts info_…" at bounding box center [205, 285] width 411 height 571
click at [172, 17] on input "BOS-04272" at bounding box center [185, 29] width 255 height 33
paste input "3397009843"
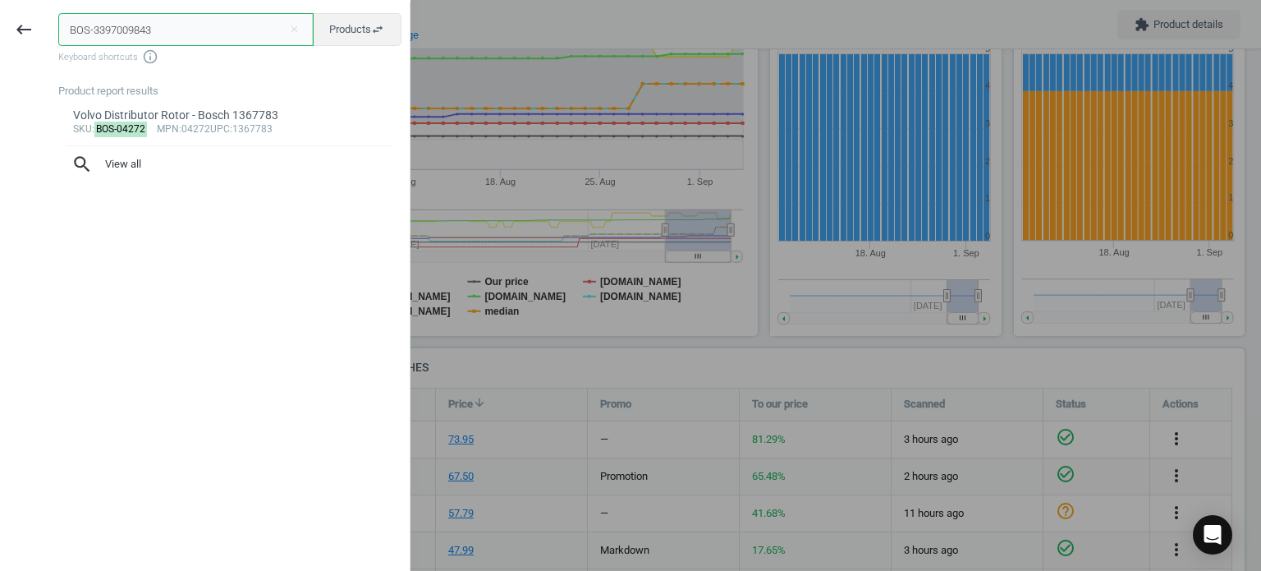
type input "BOS-3397009843"
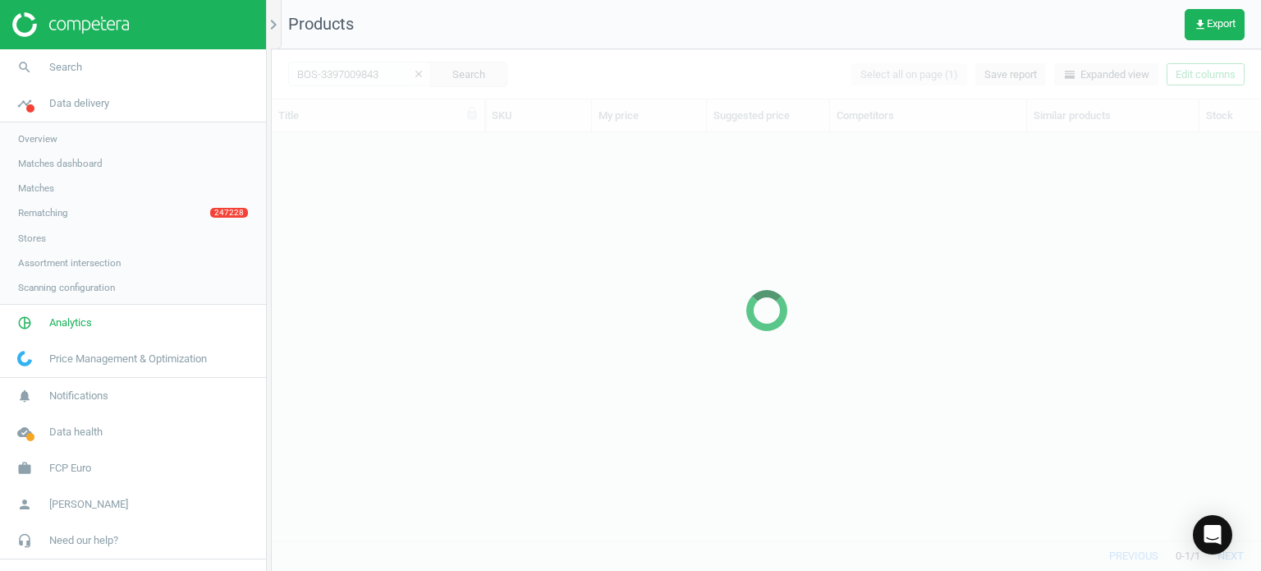
scroll to position [383, 977]
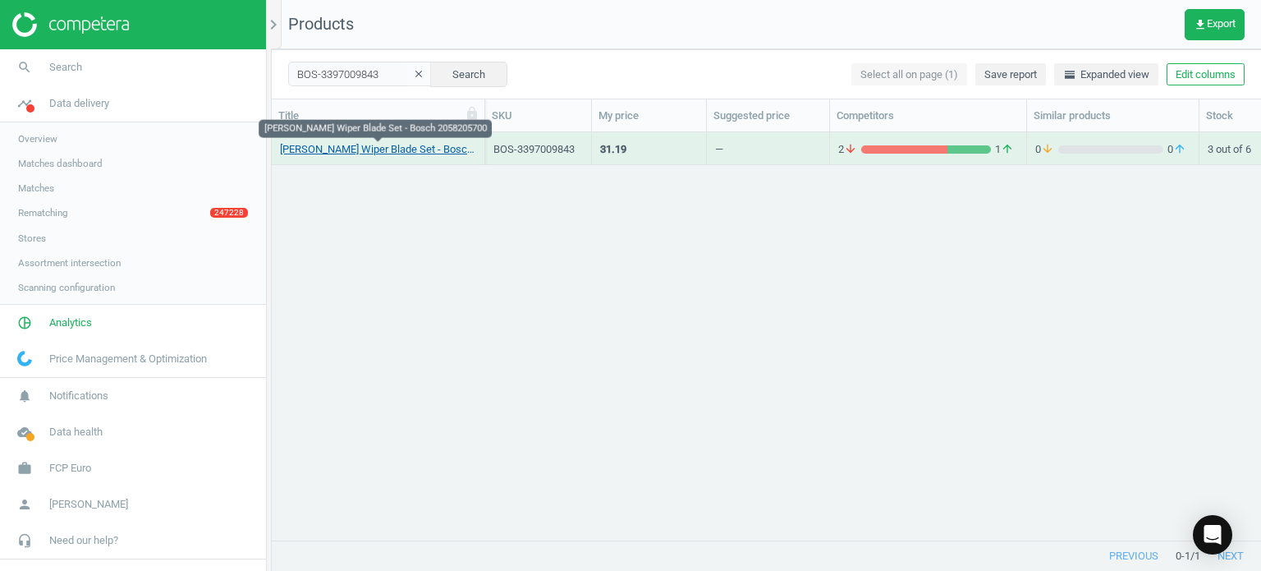
click at [393, 150] on link "Mercedes Windshield Wiper Blade Set - Bosch 2058205700" at bounding box center [378, 149] width 196 height 15
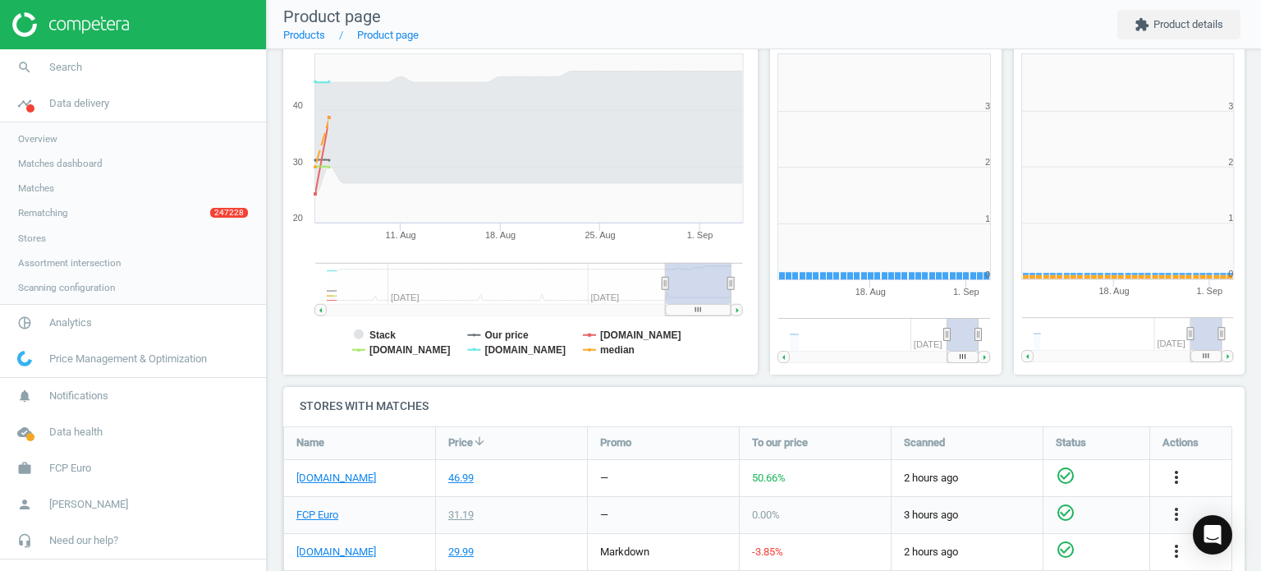
scroll to position [250, 0]
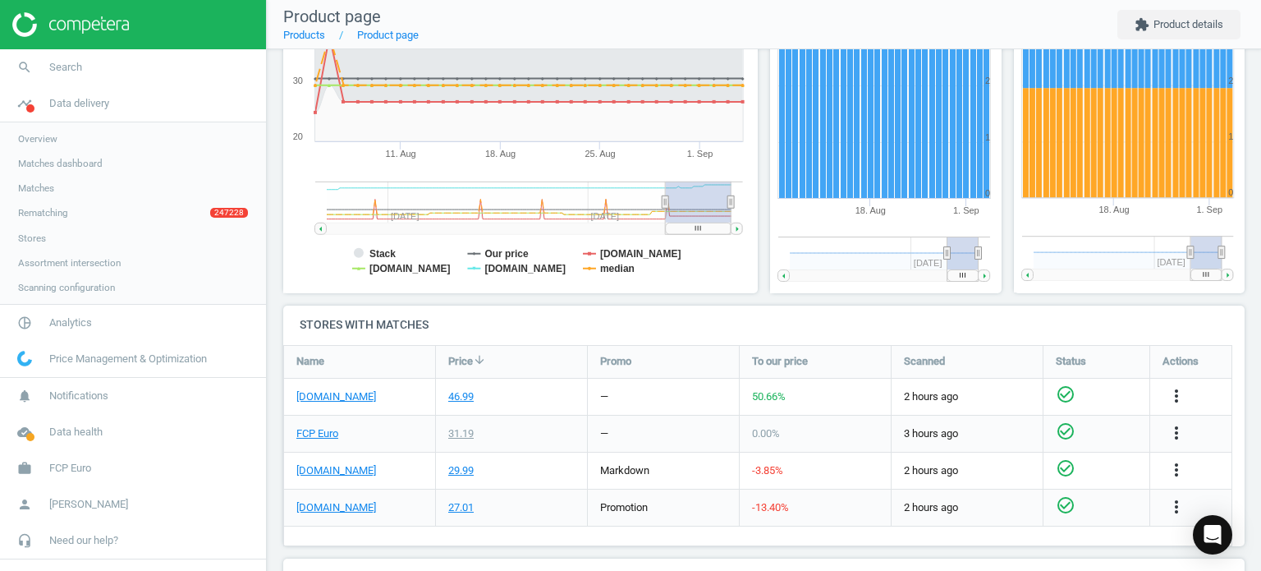
click at [349, 404] on div "[DOMAIN_NAME]" at bounding box center [359, 397] width 151 height 36
click at [344, 401] on link "[DOMAIN_NAME]" at bounding box center [336, 396] width 80 height 15
click at [61, 71] on span "Search" at bounding box center [65, 67] width 33 height 15
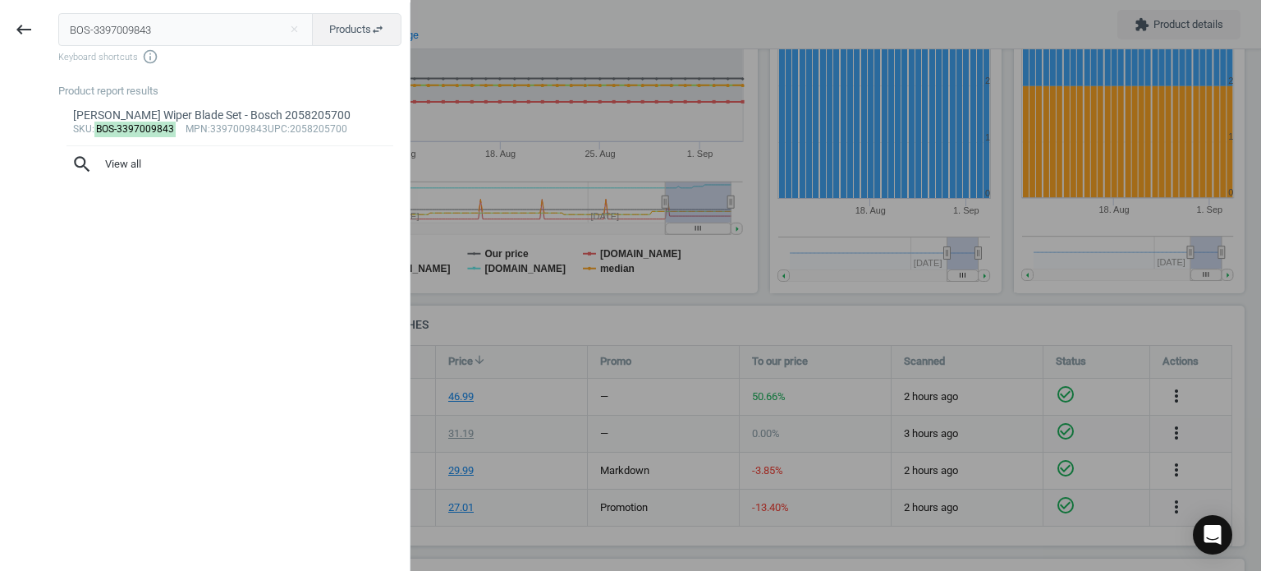
click at [161, 22] on input "BOS-3397009843" at bounding box center [185, 29] width 255 height 33
type input "BOS-0258010416"
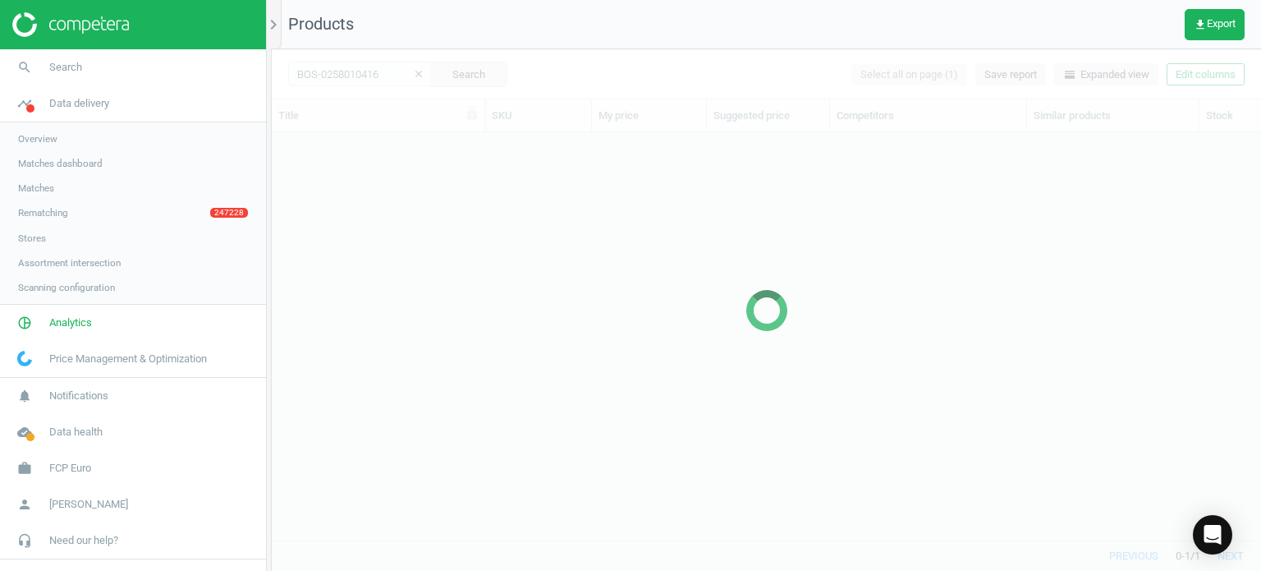
scroll to position [383, 977]
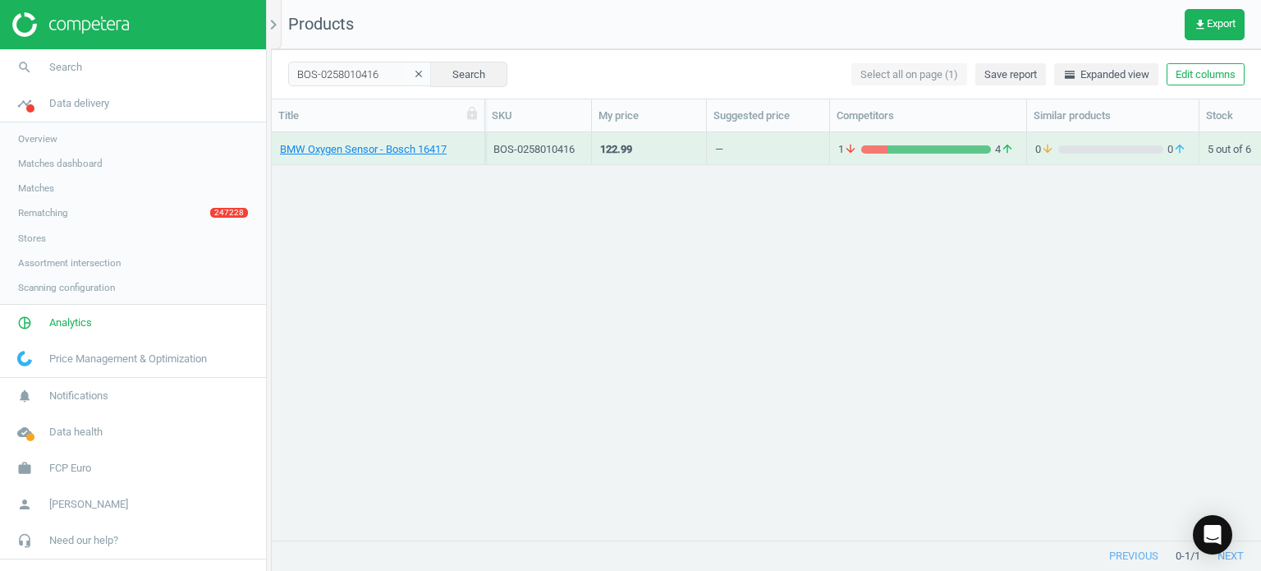
click at [401, 157] on div "BMW Oxygen Sensor - Bosch 16417" at bounding box center [378, 152] width 196 height 21
click at [383, 143] on link "BMW Oxygen Sensor - Bosch 16417" at bounding box center [363, 149] width 167 height 15
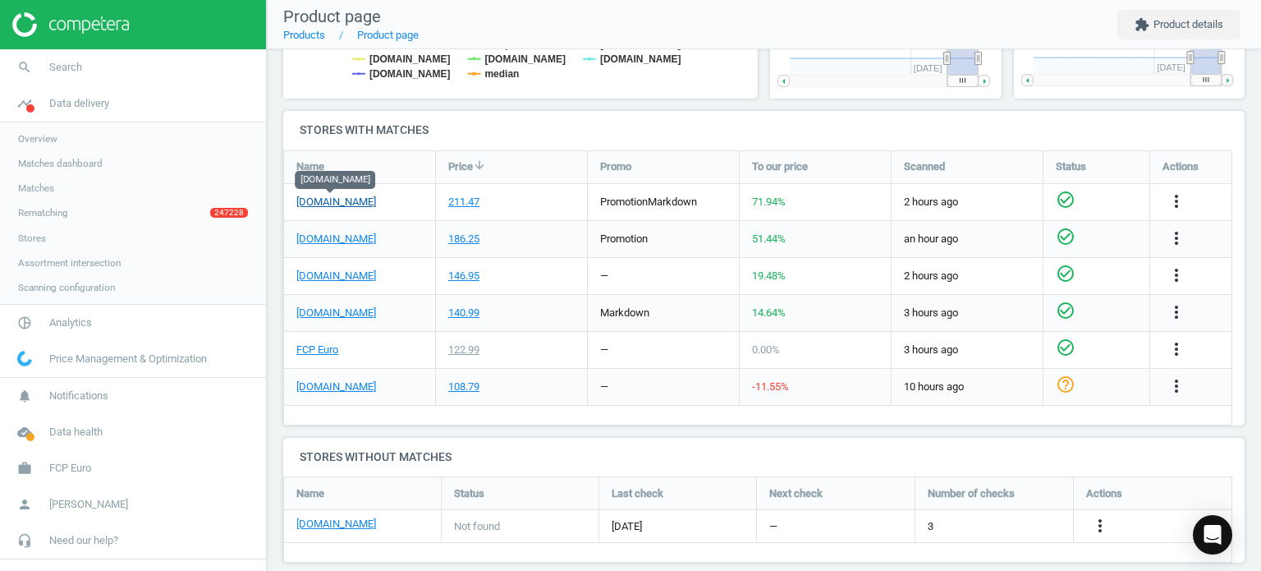
scroll to position [509, 0]
click at [305, 200] on link "[DOMAIN_NAME]" at bounding box center [336, 201] width 80 height 15
click at [154, 53] on link "search Search" at bounding box center [133, 67] width 266 height 36
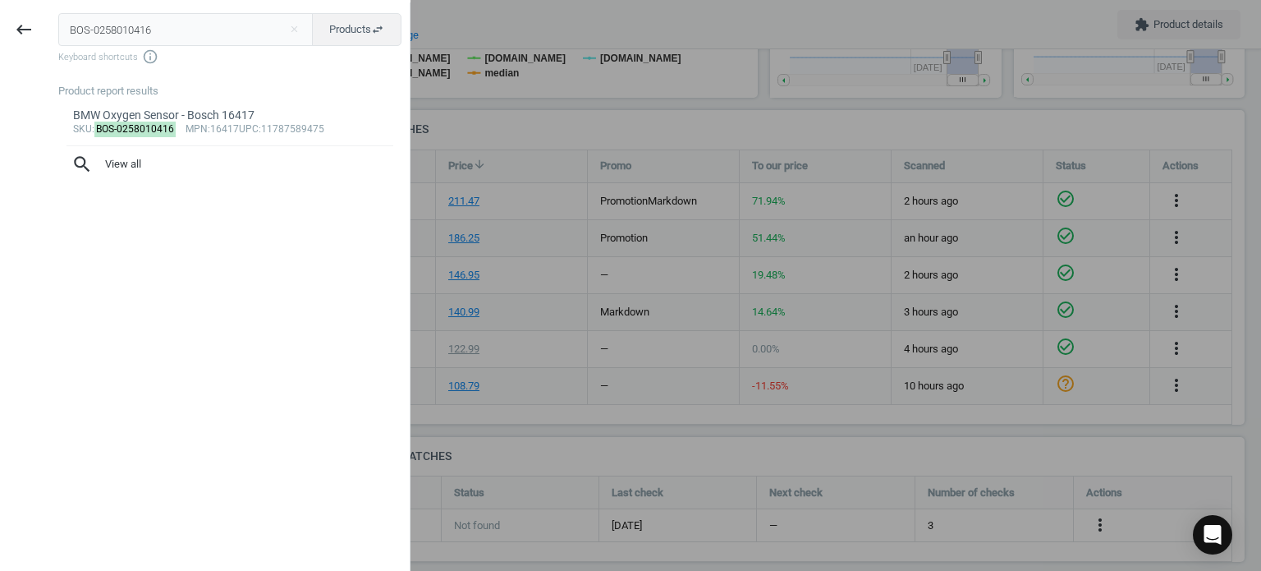
click at [151, 22] on input "BOS-0258010416" at bounding box center [185, 29] width 255 height 33
type input "BOS-0242236544"
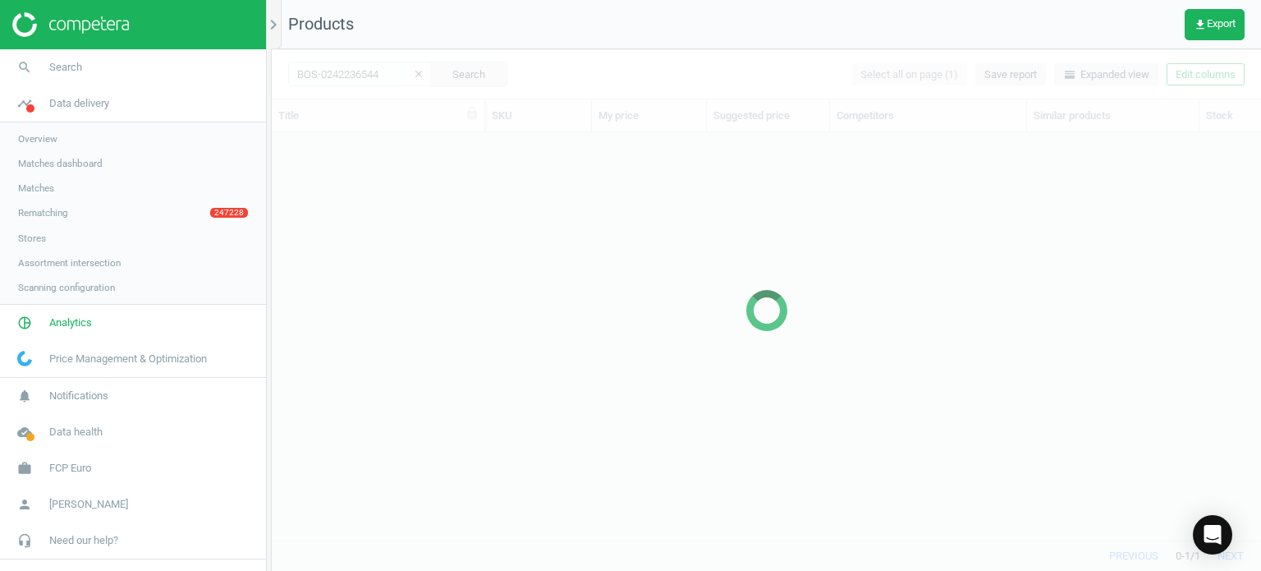
scroll to position [383, 977]
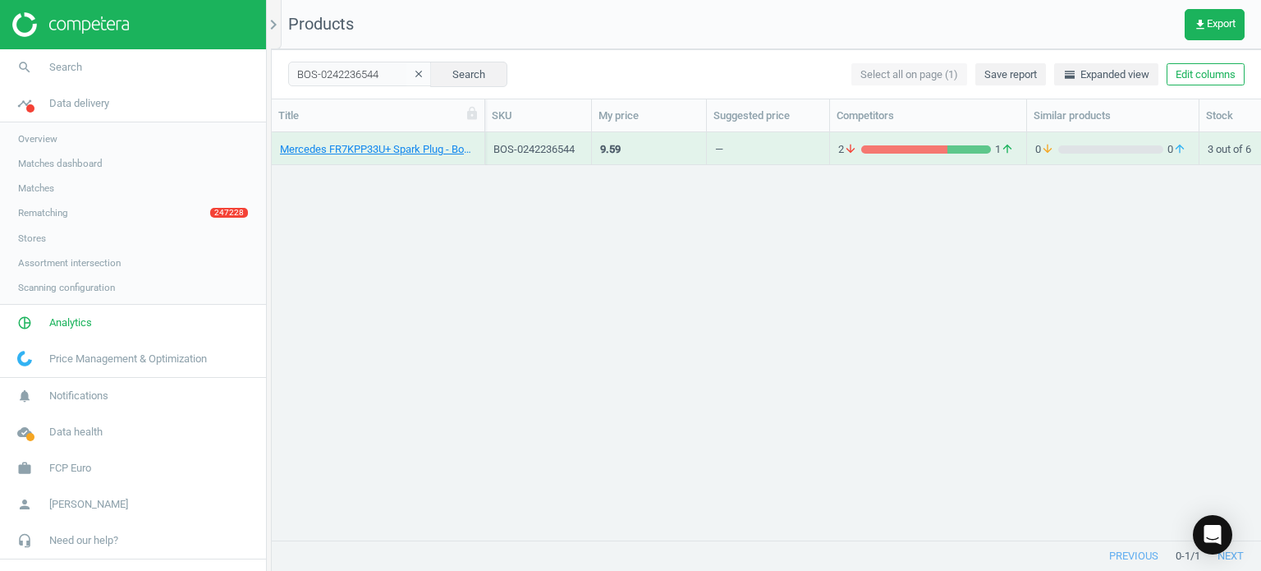
click at [470, 157] on div "Mercedes FR7KPP33U+ Spark Plug - Bosch 0242236544" at bounding box center [378, 152] width 196 height 21
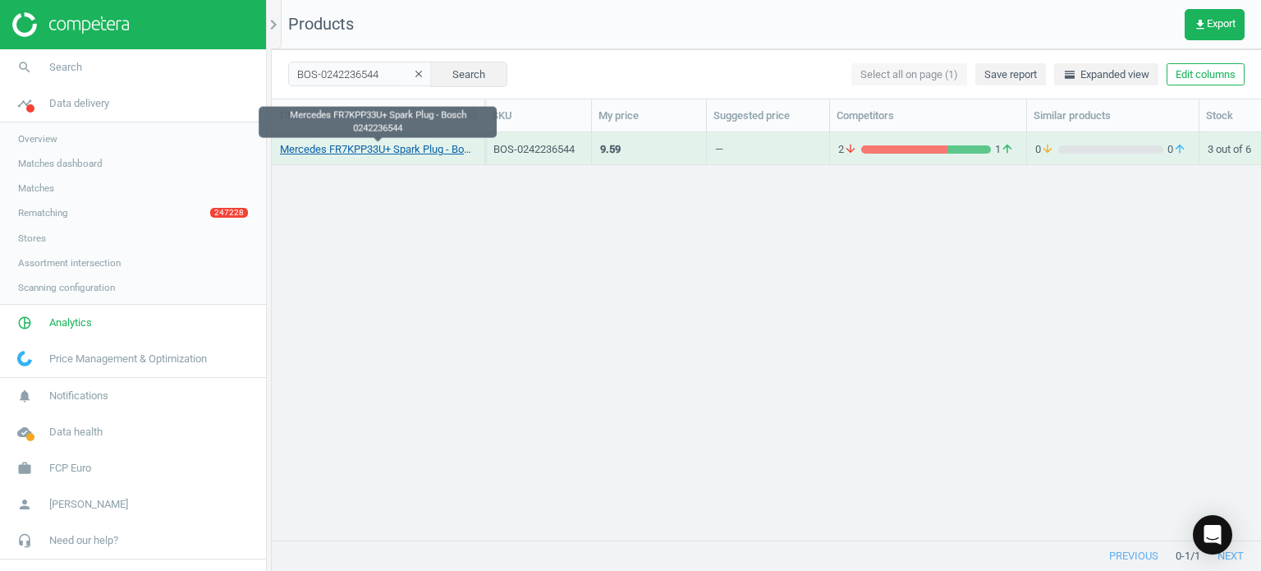
click at [441, 151] on link "Mercedes FR7KPP33U+ Spark Plug - Bosch 0242236544" at bounding box center [378, 149] width 196 height 15
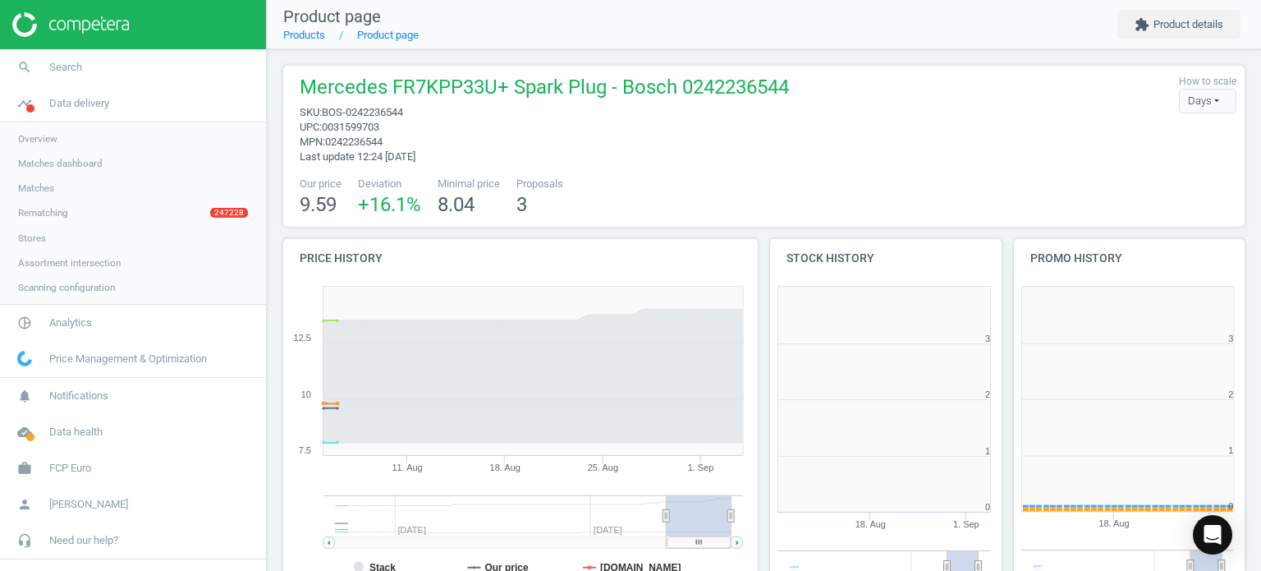
scroll to position [7, 8]
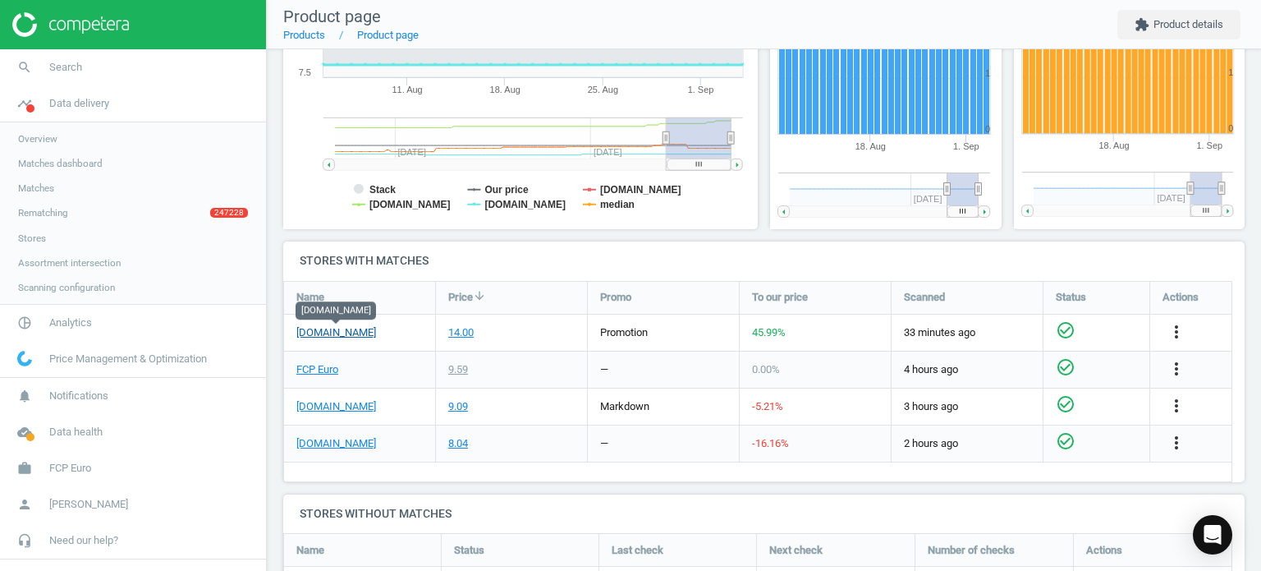
click at [356, 333] on link "[DOMAIN_NAME]" at bounding box center [336, 332] width 80 height 15
click at [85, 52] on link "search Search" at bounding box center [133, 67] width 266 height 36
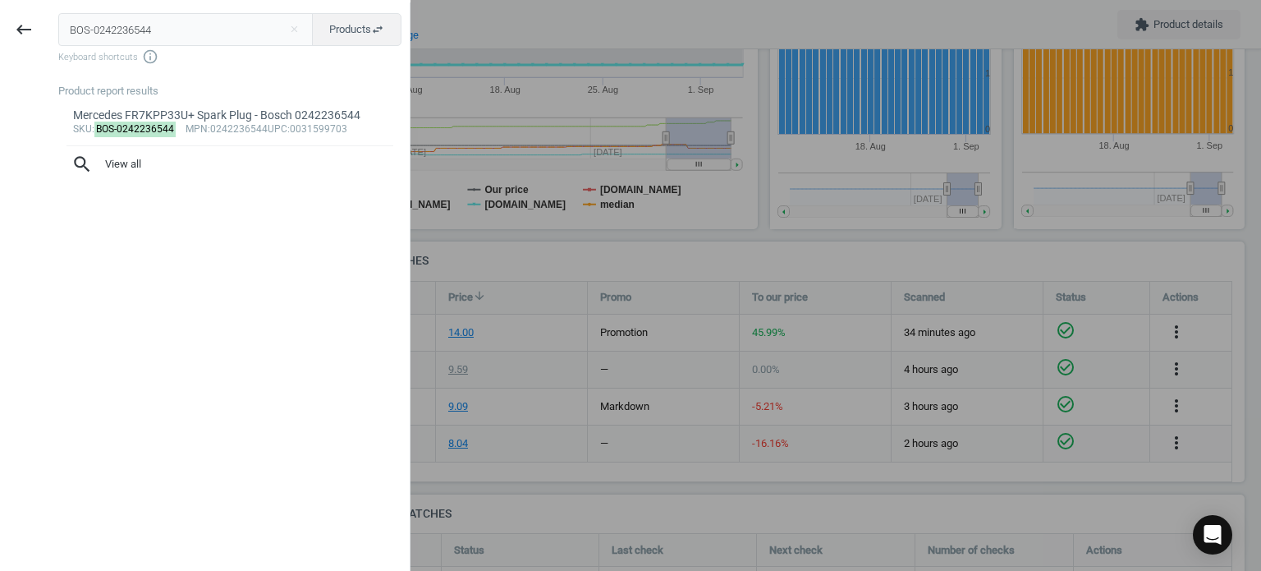
click at [149, 31] on input "BOS-0242236544" at bounding box center [185, 29] width 255 height 33
type input "BOS-0250201039"
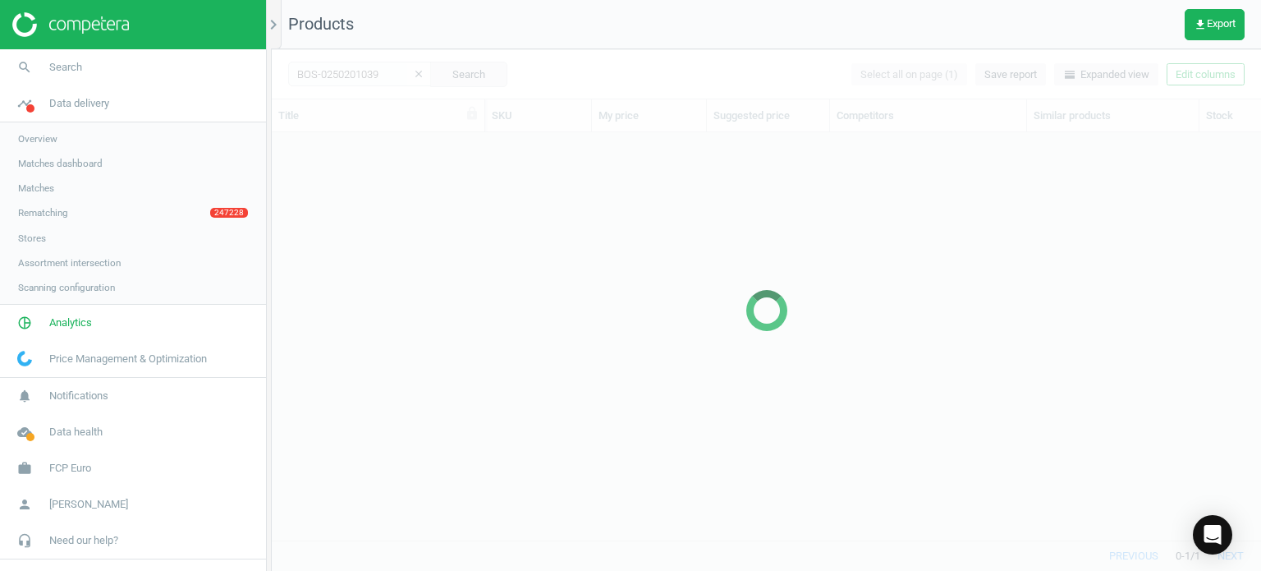
scroll to position [383, 977]
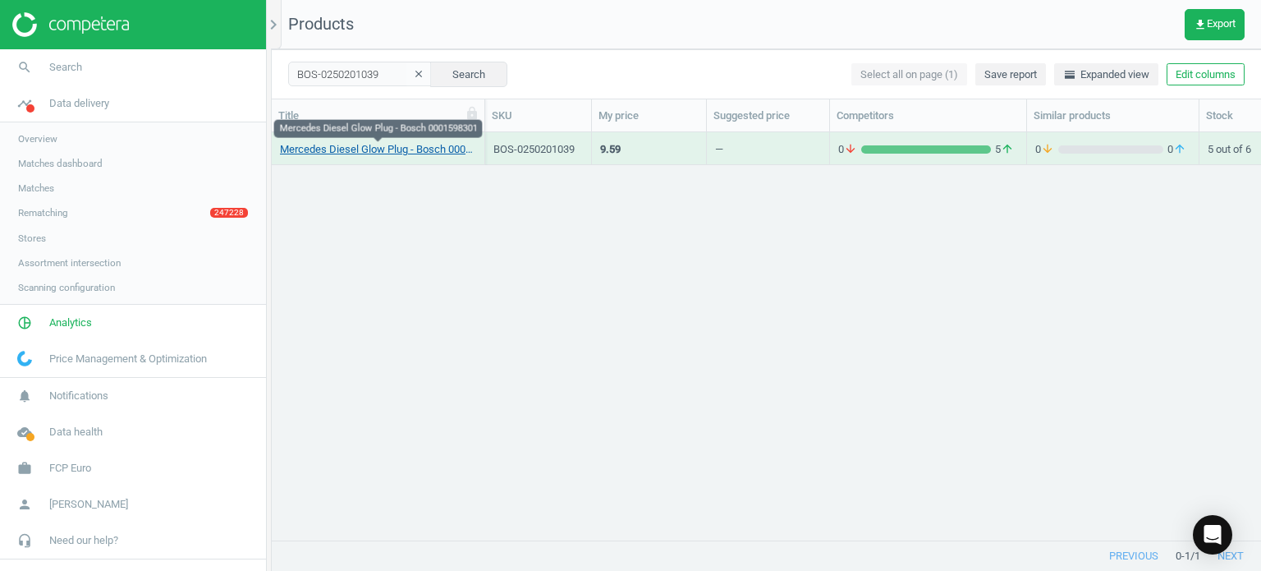
click at [376, 150] on link "Mercedes Diesel Glow Plug - Bosch 0001598301" at bounding box center [378, 149] width 196 height 15
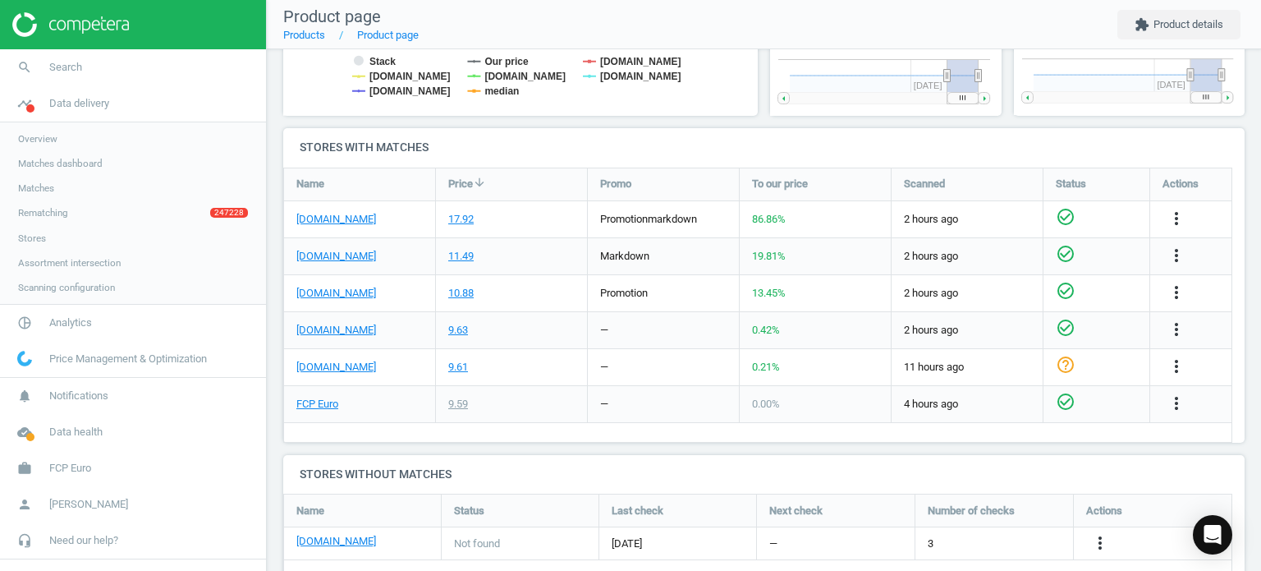
scroll to position [528, 0]
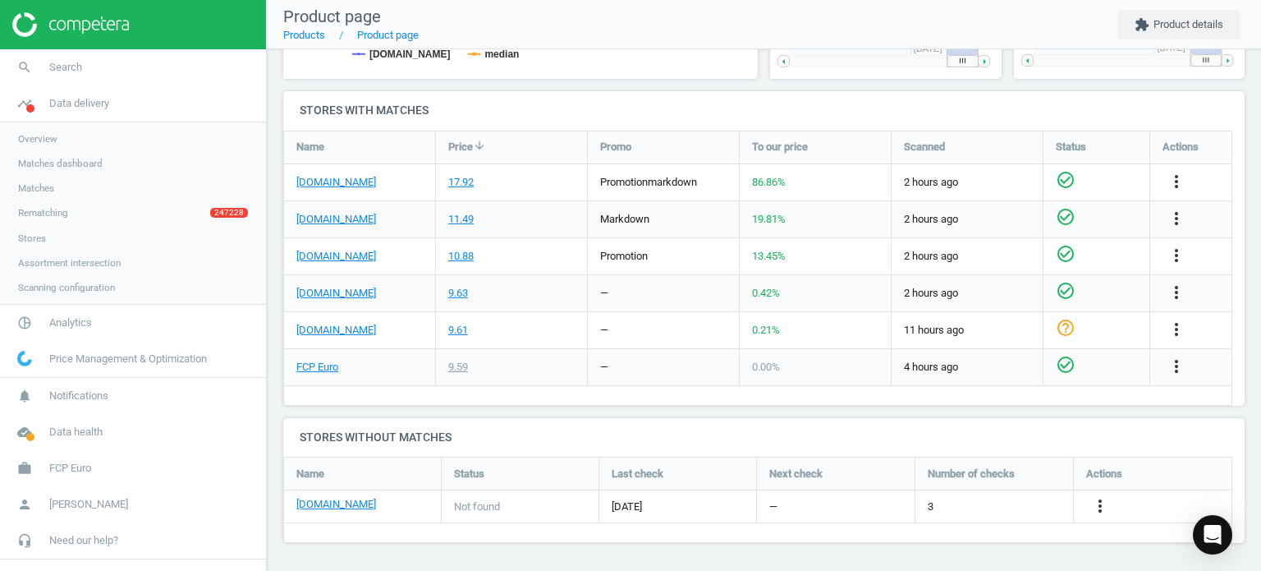
click at [366, 180] on div "[DOMAIN_NAME]" at bounding box center [359, 182] width 151 height 36
click at [347, 181] on link "[DOMAIN_NAME]" at bounding box center [336, 182] width 80 height 15
click at [131, 74] on link "search Search" at bounding box center [133, 67] width 266 height 36
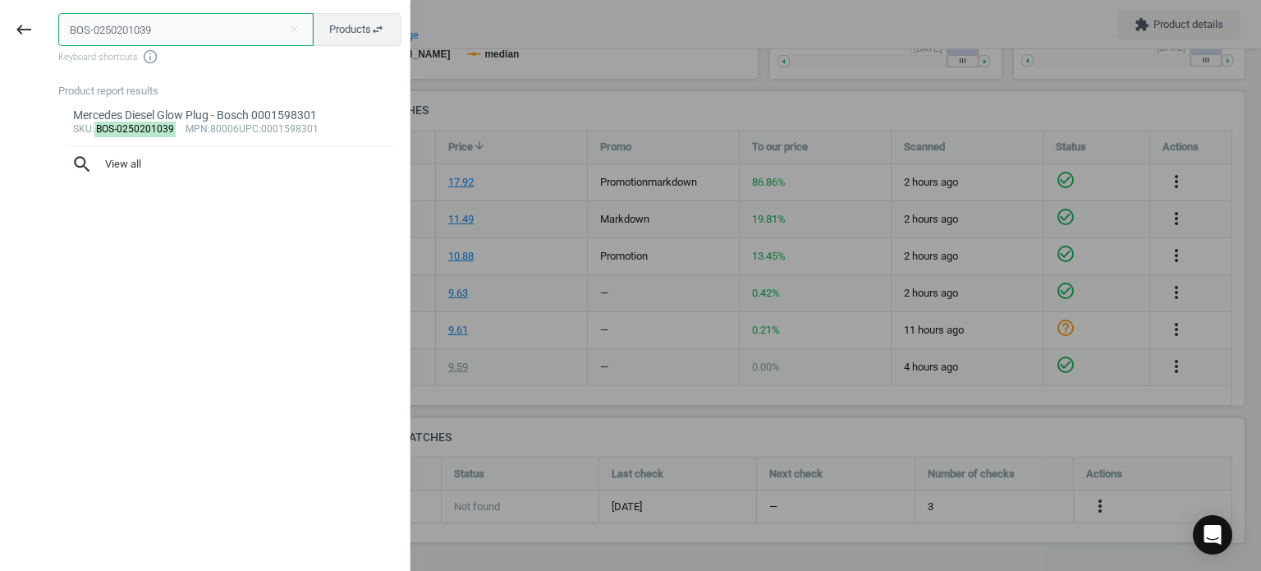
click at [244, 34] on input "BOS-0250201039" at bounding box center [185, 29] width 255 height 33
paste input "80160560"
type input "BOS-0280160560"
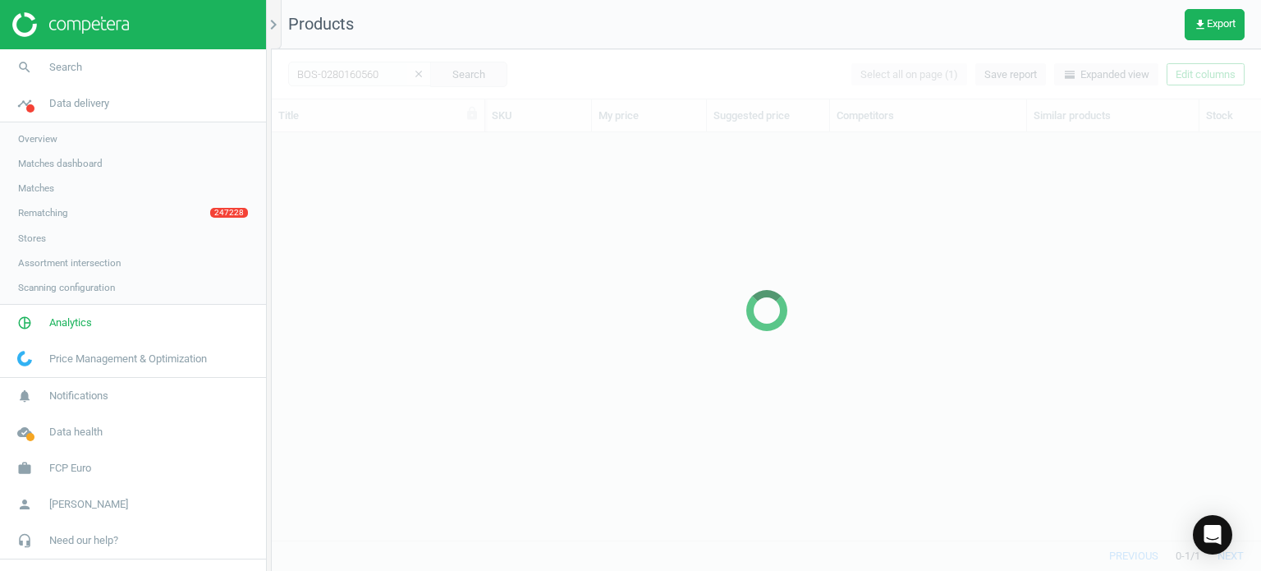
scroll to position [383, 977]
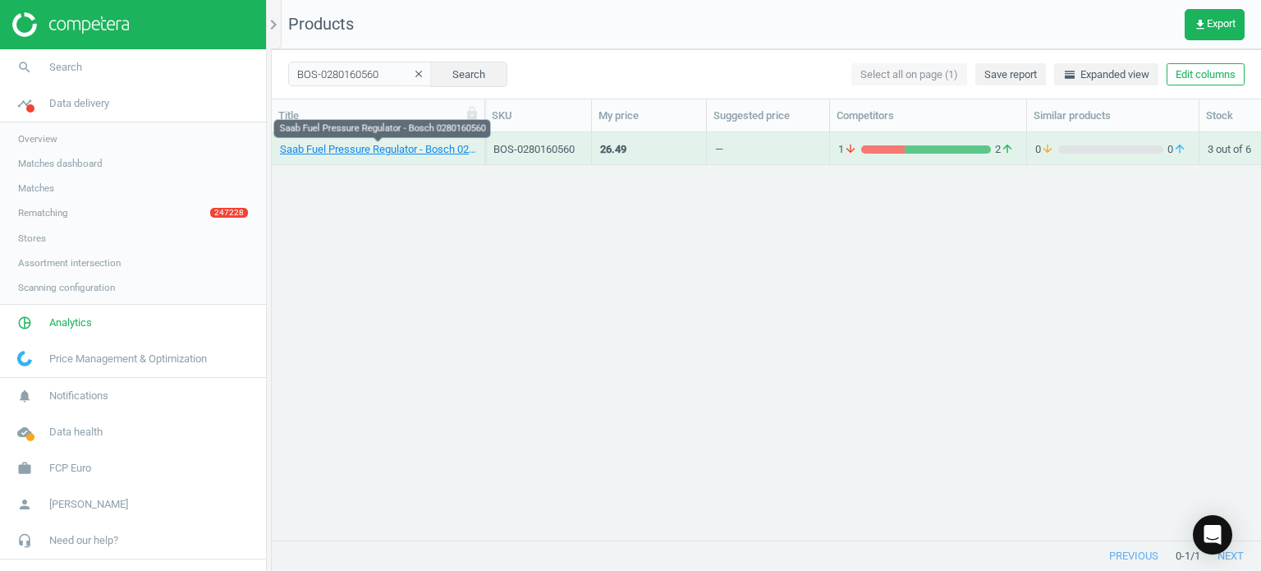
click at [391, 150] on link "Saab Fuel Pressure Regulator - Bosch 0280160560" at bounding box center [378, 149] width 196 height 15
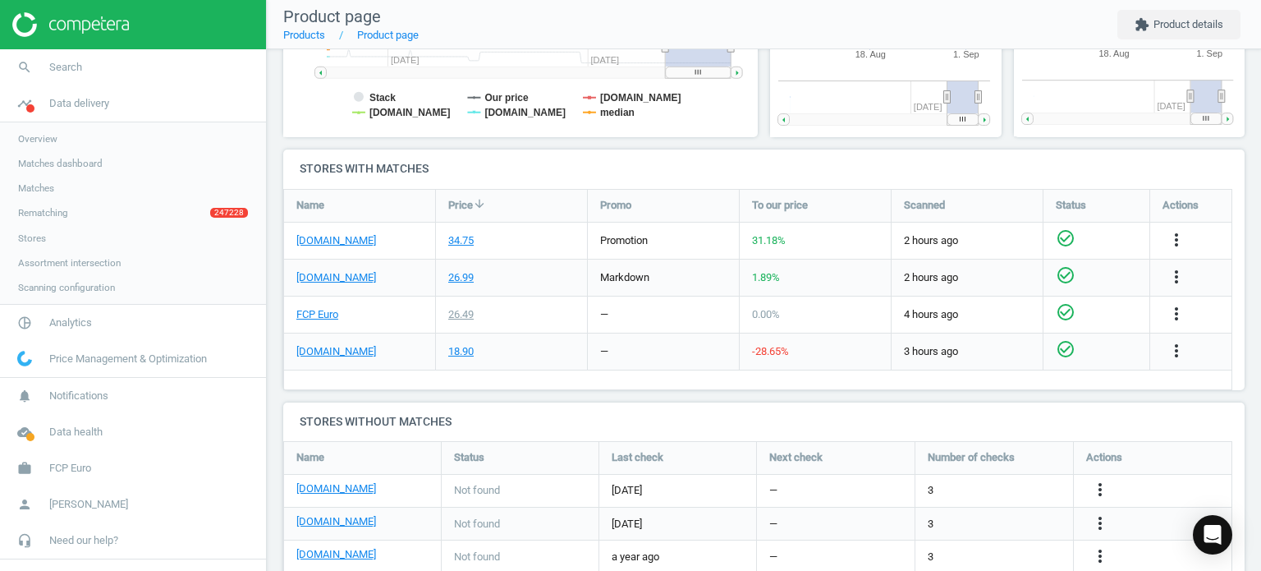
scroll to position [354, 493]
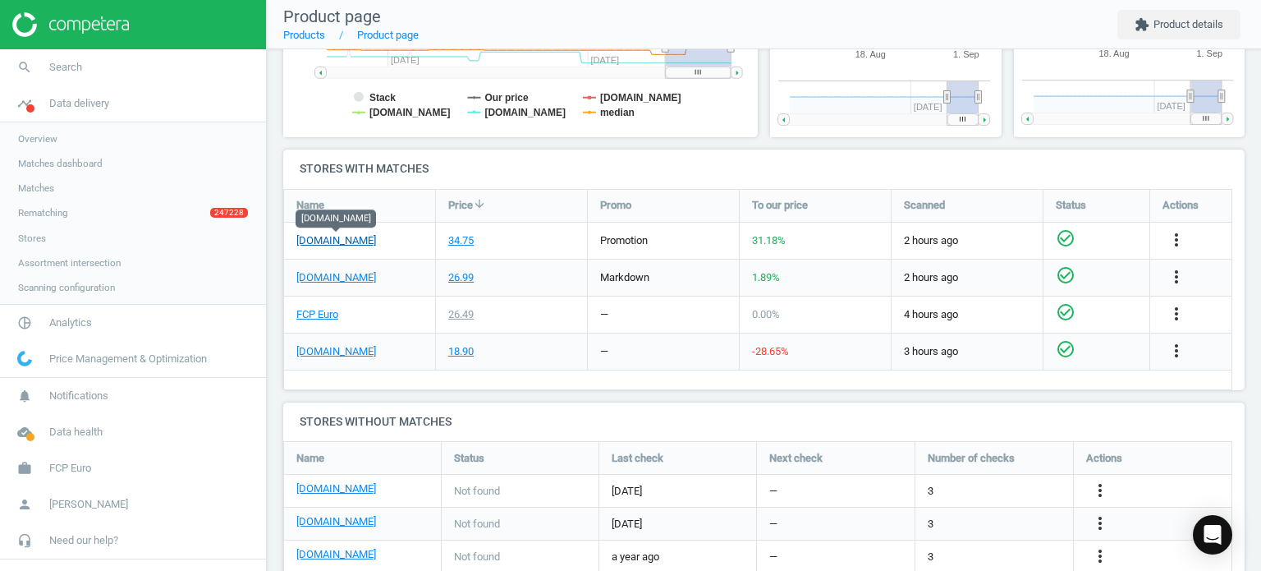
click at [355, 238] on link "[DOMAIN_NAME]" at bounding box center [336, 240] width 80 height 15
click at [159, 71] on link "search Search" at bounding box center [133, 67] width 266 height 36
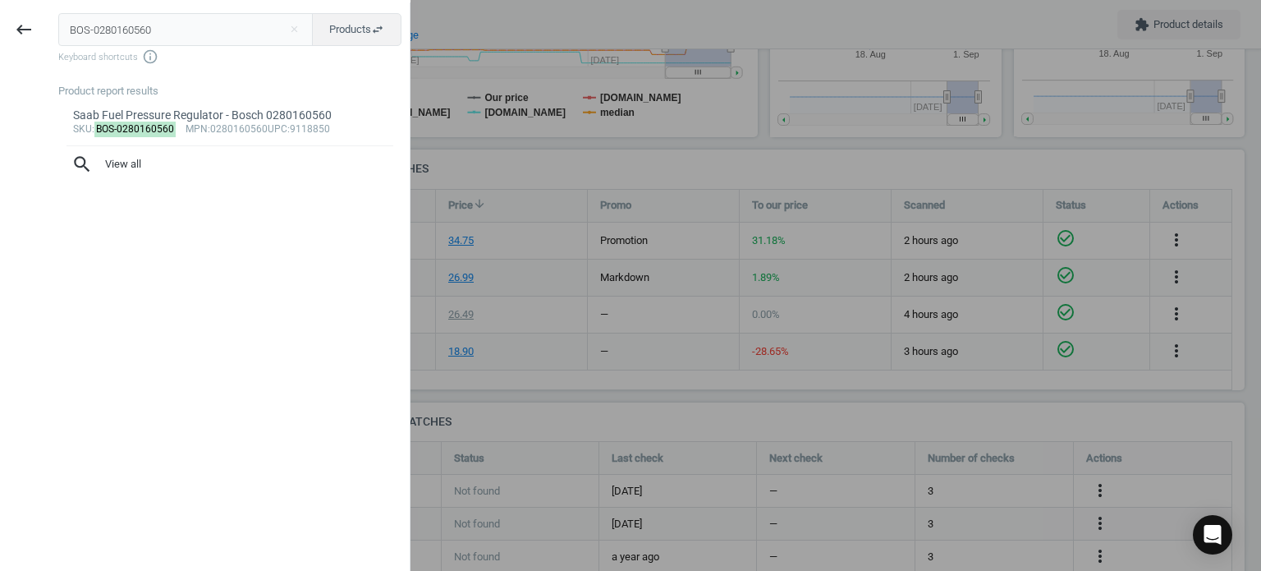
click at [259, 25] on input "BOS-0280160560" at bounding box center [185, 29] width 255 height 33
type input "BOS-0280218055"
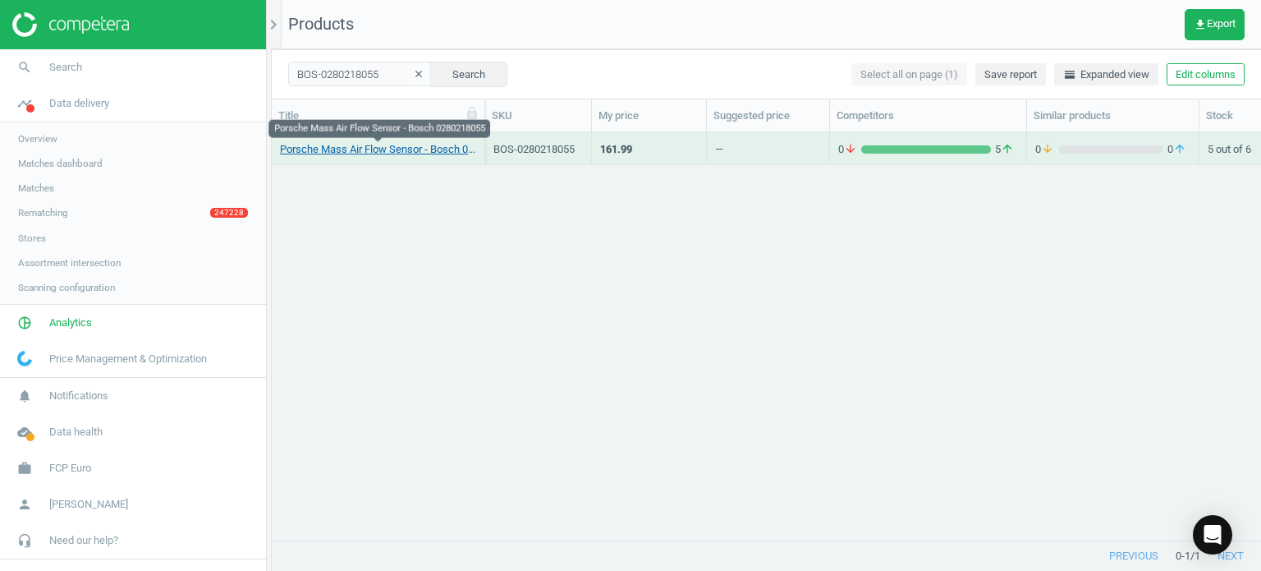
click at [355, 146] on link "Porsche Mass Air Flow Sensor - Bosch 0280218055" at bounding box center [378, 149] width 196 height 15
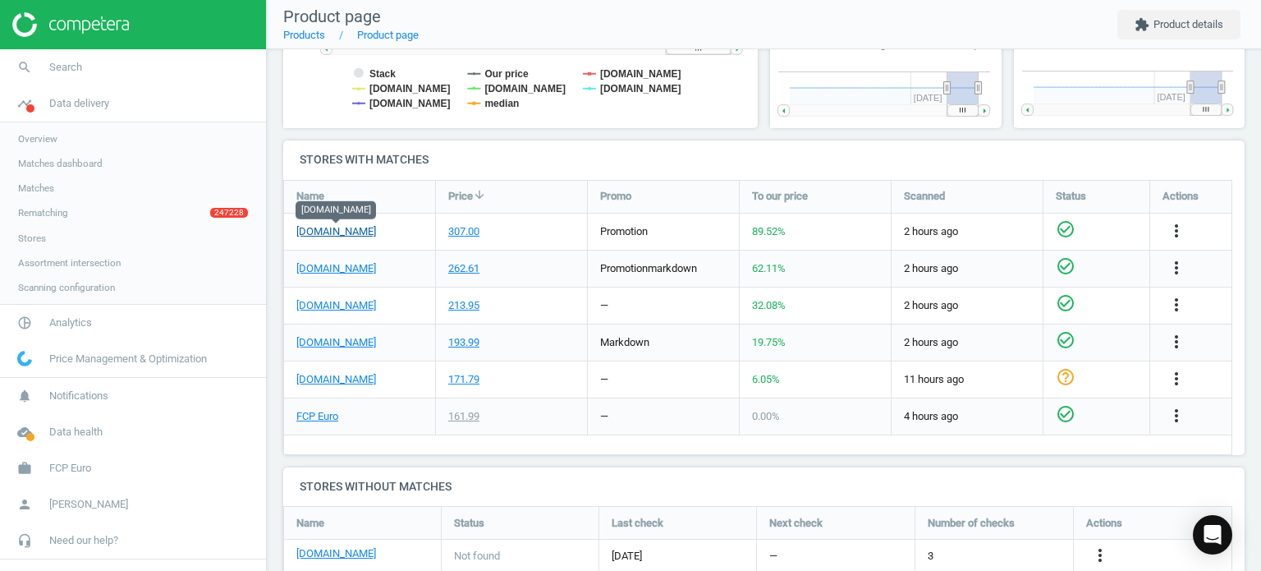
click at [348, 235] on link "[DOMAIN_NAME]" at bounding box center [336, 231] width 80 height 15
click at [118, 72] on link "search Search" at bounding box center [133, 67] width 266 height 36
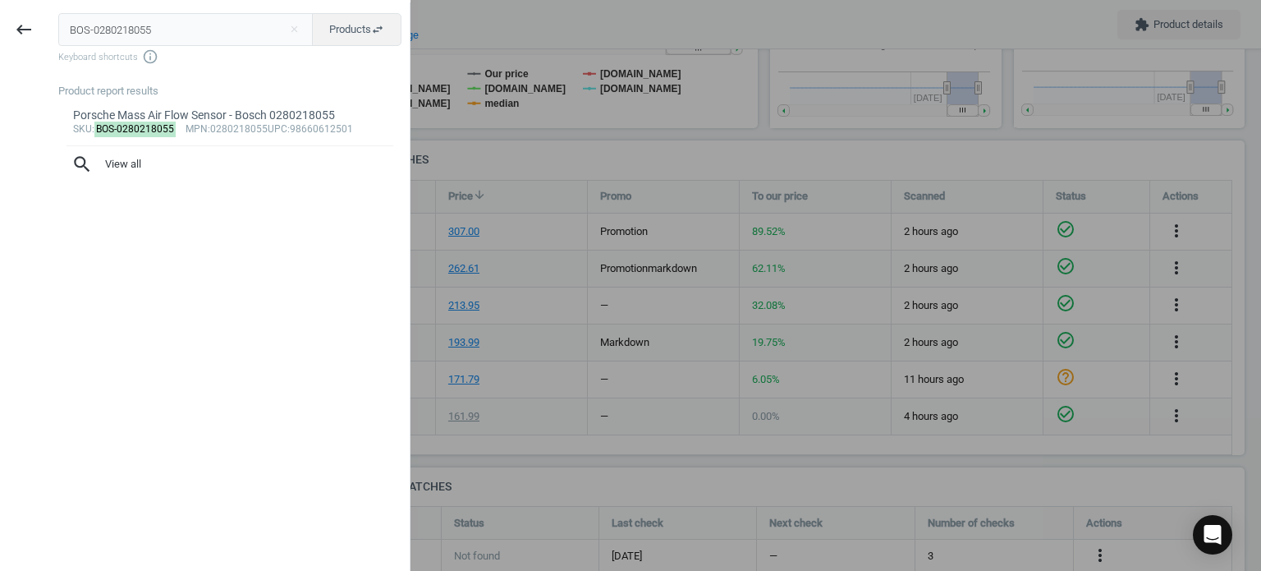
click at [243, 20] on input "BOS-0280218055" at bounding box center [185, 29] width 255 height 33
type input "BOS-0986594575"
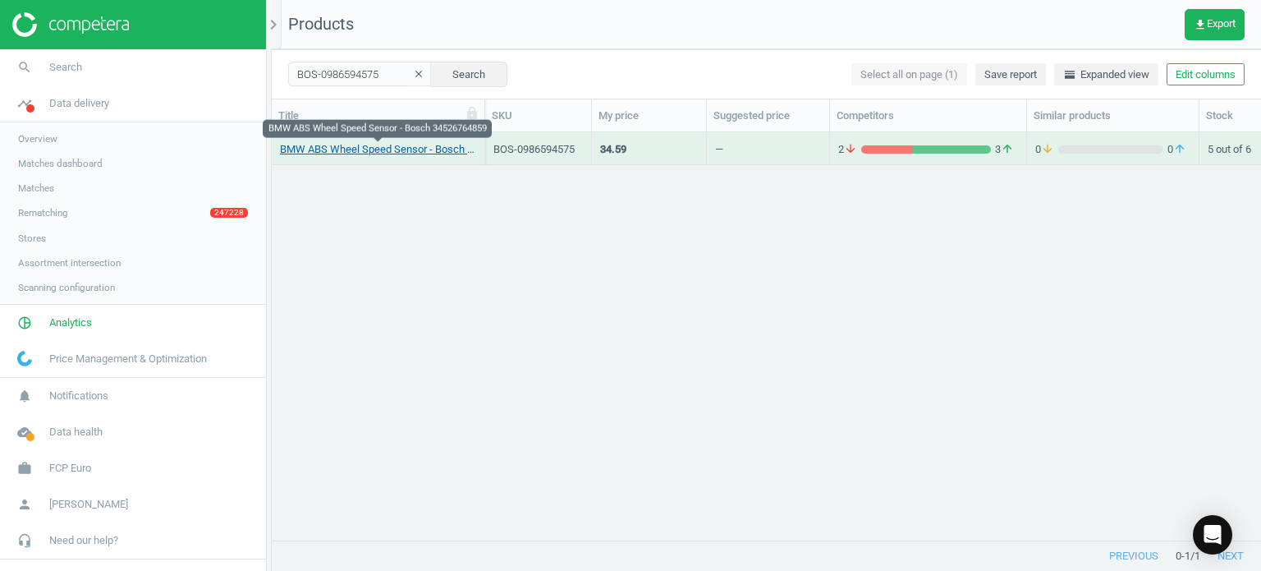
click at [413, 146] on link "BMW ABS Wheel Speed Sensor - Bosch 34526764859" at bounding box center [378, 149] width 196 height 15
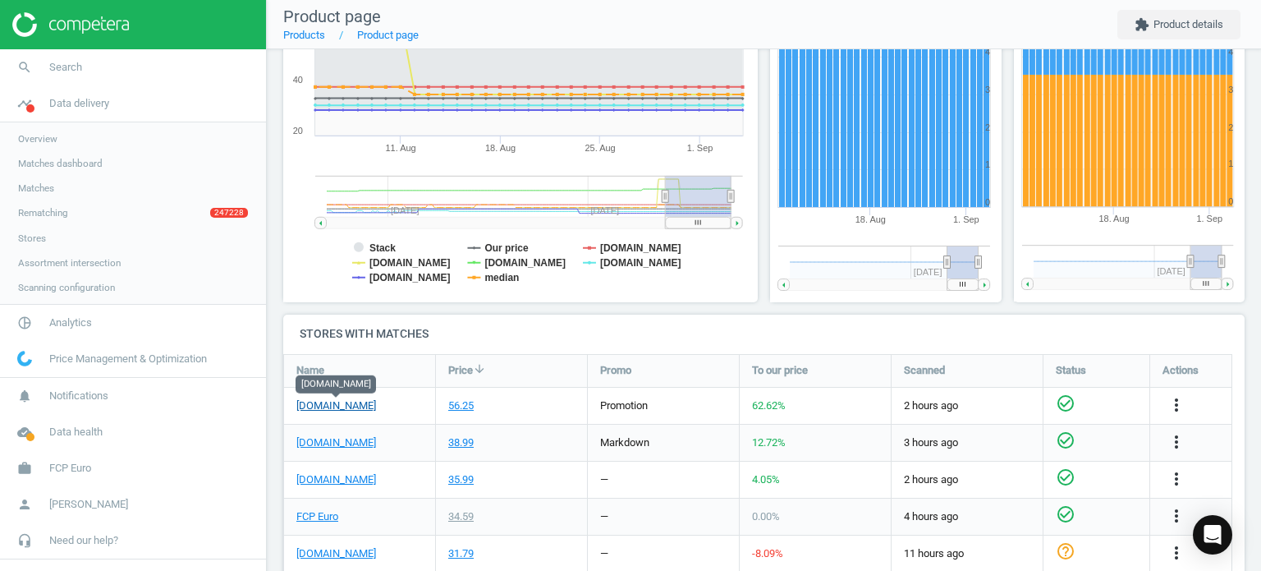
click at [345, 406] on link "[DOMAIN_NAME]" at bounding box center [336, 405] width 80 height 15
click at [126, 67] on link "search Search" at bounding box center [133, 67] width 266 height 36
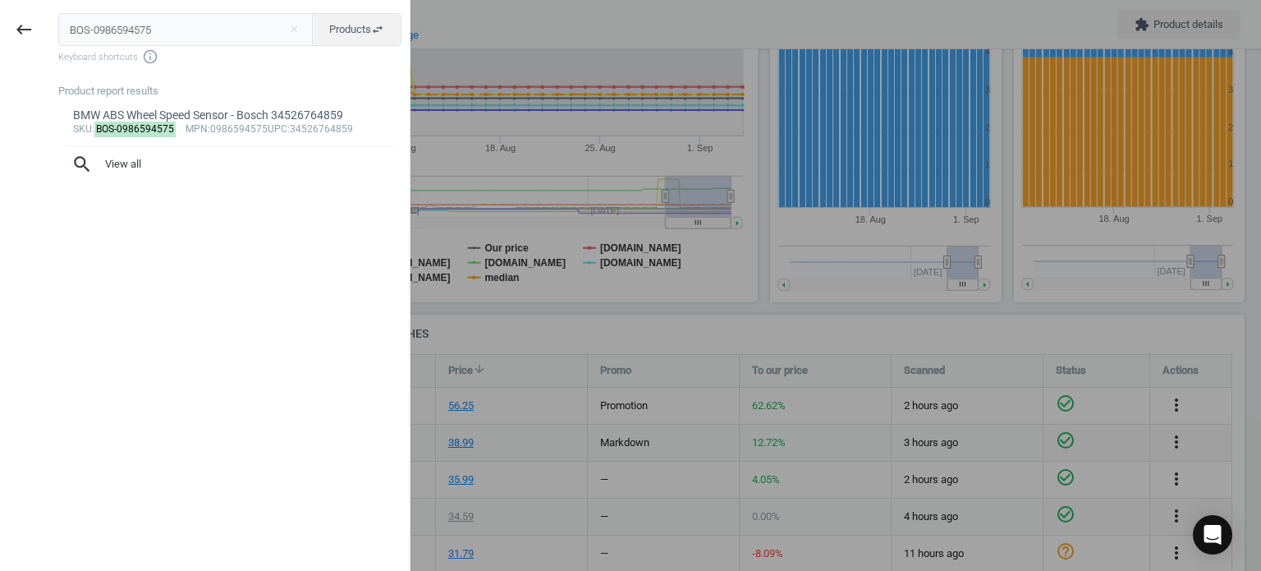
click at [139, 36] on input "BOS-0986594575" at bounding box center [185, 29] width 255 height 33
type input "BOS-1465ZS0097"
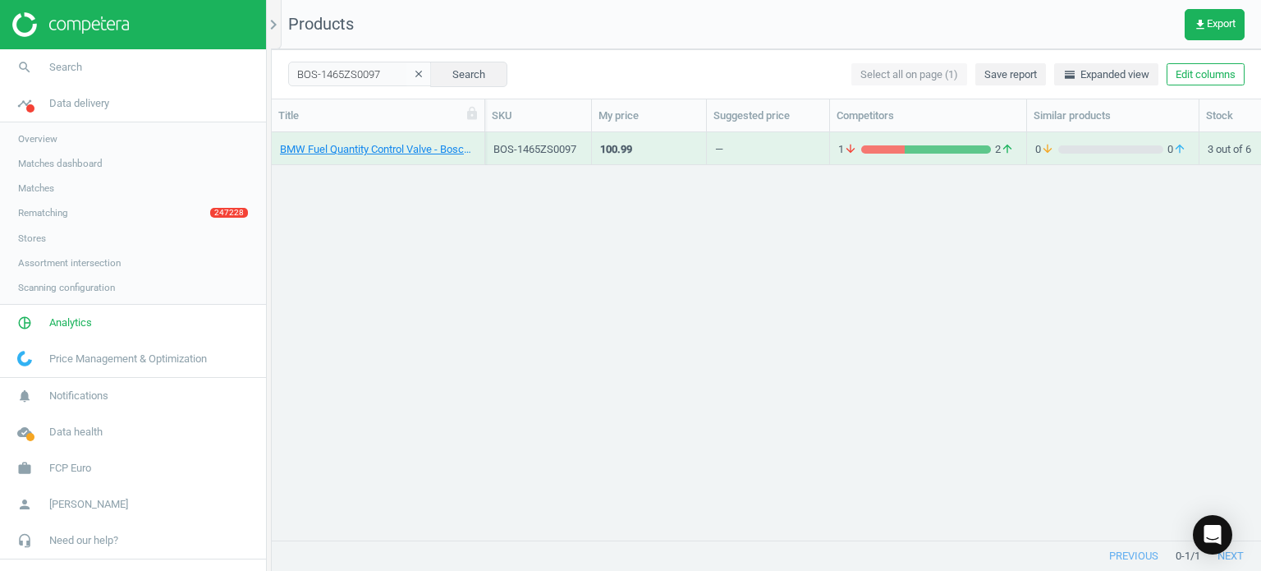
click at [383, 158] on div "BMW Fuel Quantity Control Valve - Bosch 13537804411" at bounding box center [378, 152] width 196 height 21
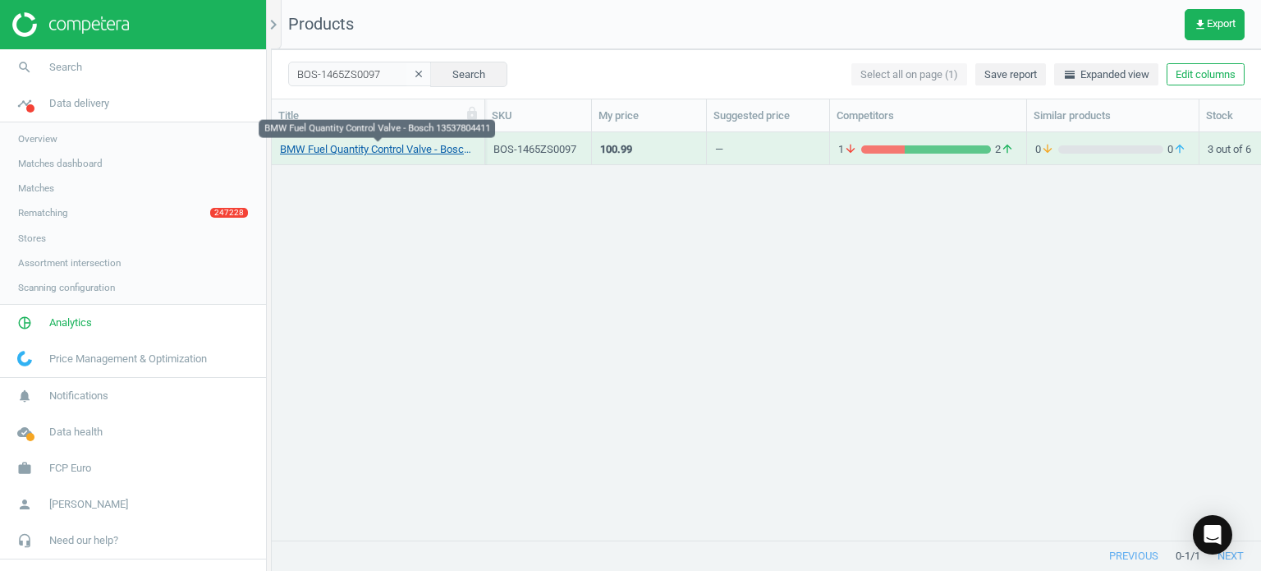
click at [367, 149] on link "BMW Fuel Quantity Control Valve - Bosch 13537804411" at bounding box center [378, 149] width 196 height 15
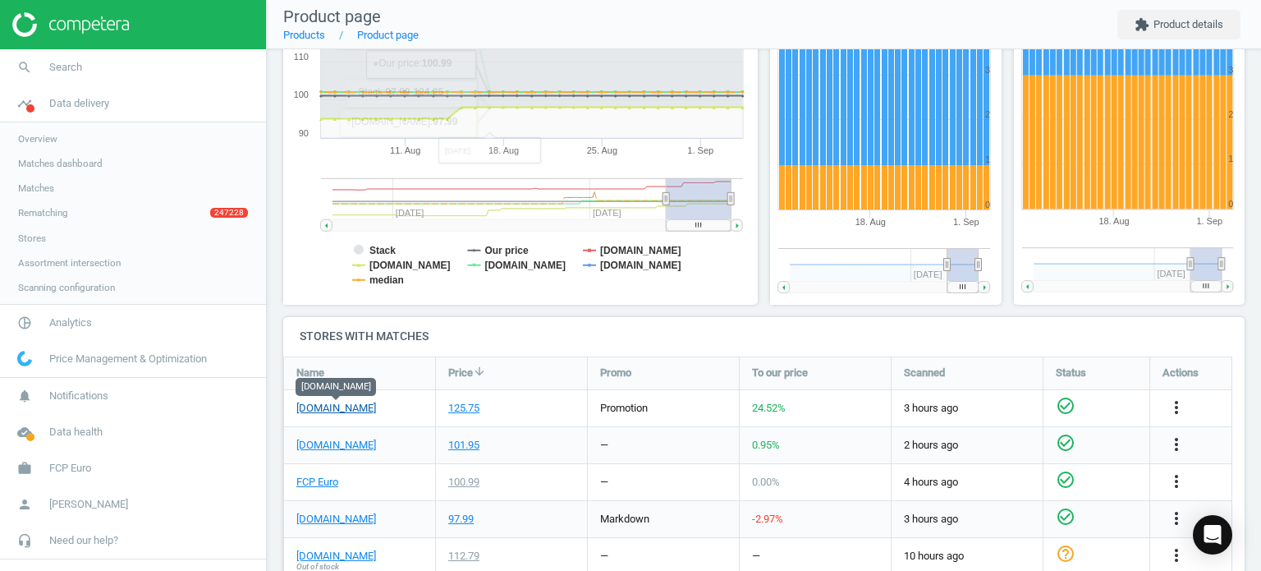
click at [370, 406] on link "[DOMAIN_NAME]" at bounding box center [336, 408] width 80 height 15
click at [132, 68] on link "search Search" at bounding box center [133, 67] width 266 height 36
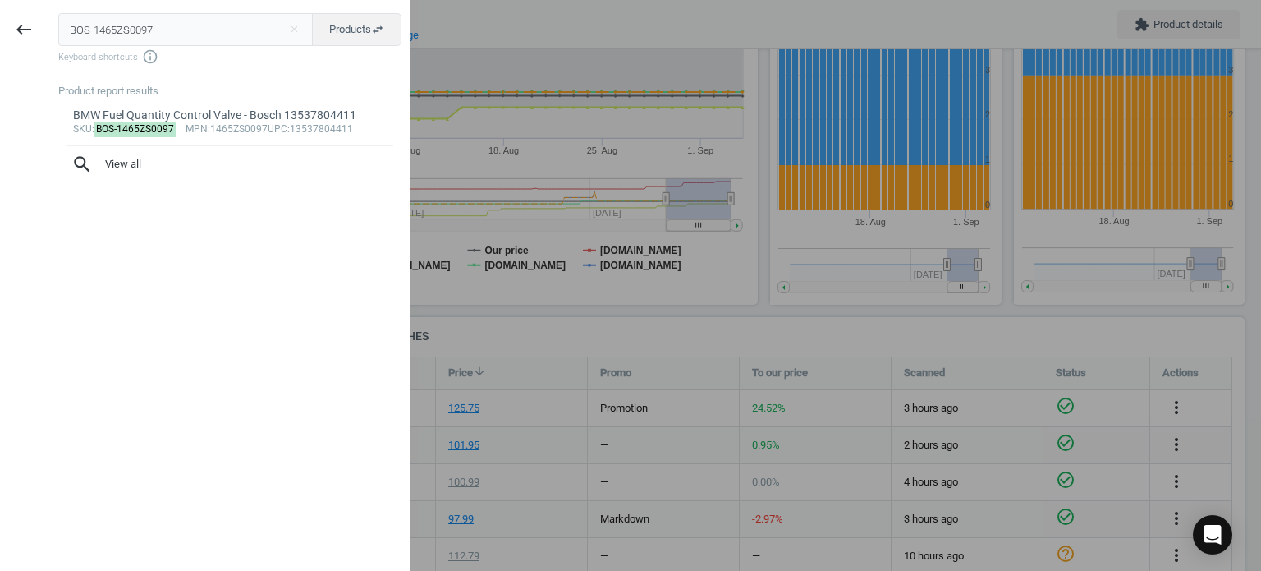
click at [105, 45] on input "BOS-1465ZS0097" at bounding box center [185, 29] width 255 height 33
type input "BOS-3397007452"
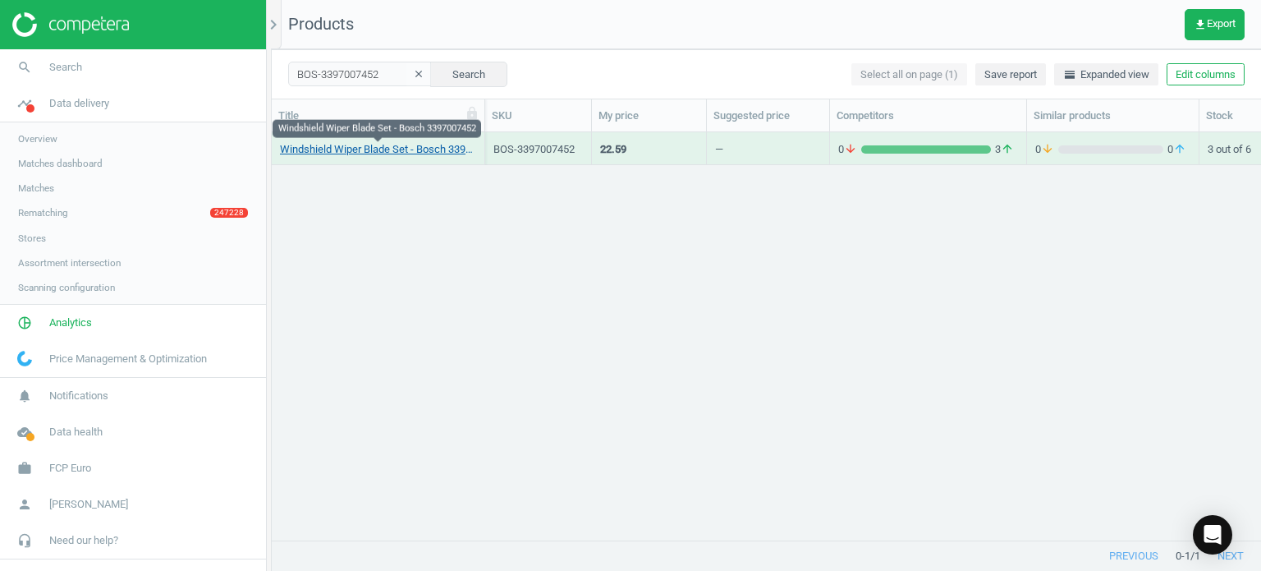
click at [429, 150] on link "Windshield Wiper Blade Set - Bosch 3397007452" at bounding box center [378, 149] width 196 height 15
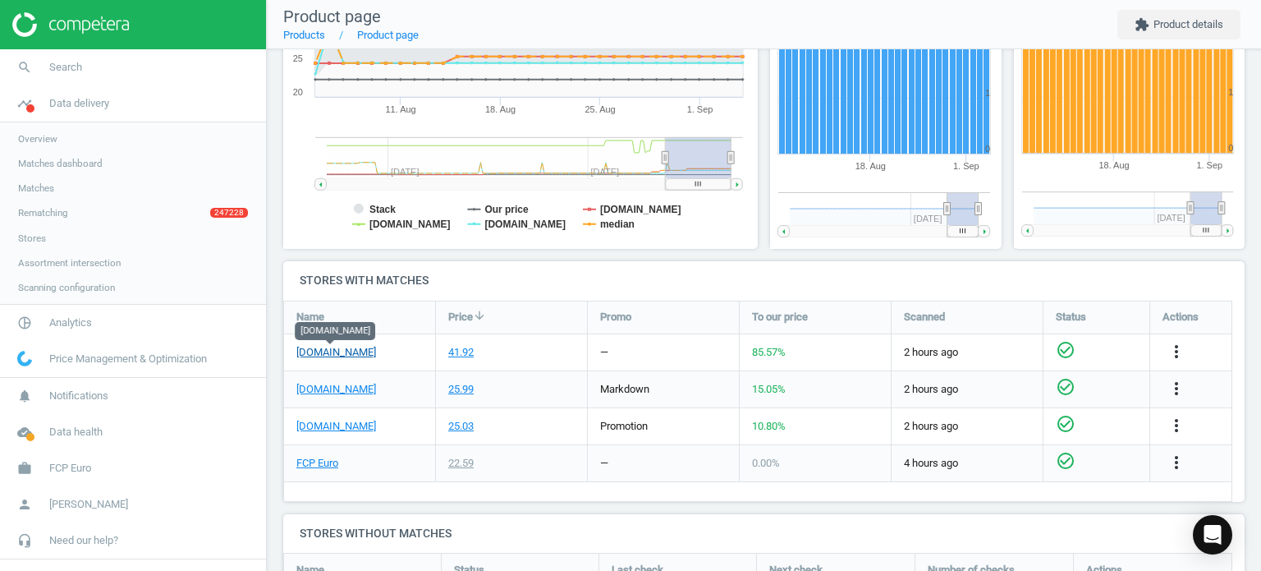
click at [335, 356] on link "[DOMAIN_NAME]" at bounding box center [336, 352] width 80 height 15
click at [137, 65] on link "search Search" at bounding box center [133, 67] width 266 height 36
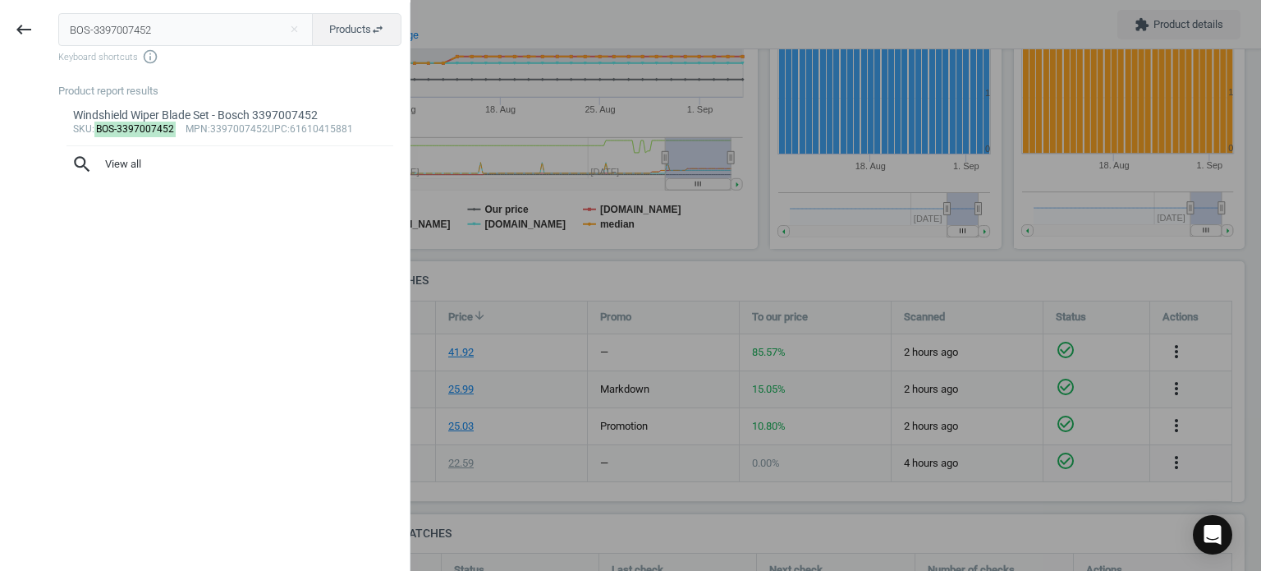
drag, startPoint x: 193, startPoint y: 40, endPoint x: -62, endPoint y: 113, distance: 265.6
click at [0, 113] on html "Group 2 Created with Sketch. ic/cloud_download/grey600 Created with Sketch. gra…" at bounding box center [630, 285] width 1261 height 571
type input "BOS-3397118909"
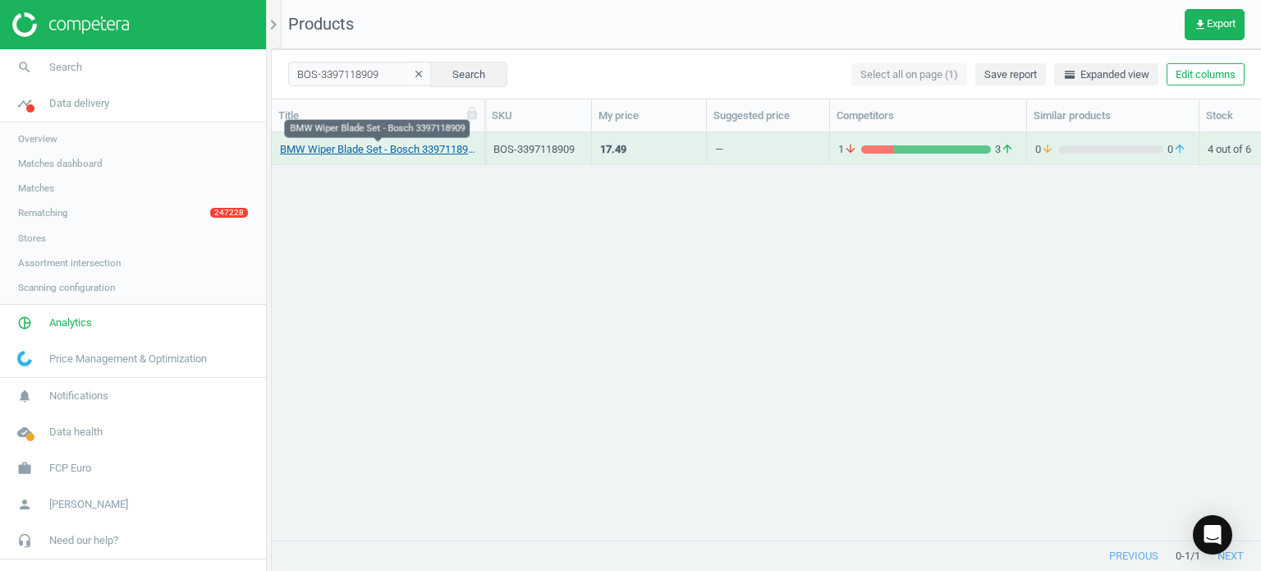
click at [365, 154] on link "BMW Wiper Blade Set - Bosch 3397118909" at bounding box center [378, 149] width 196 height 15
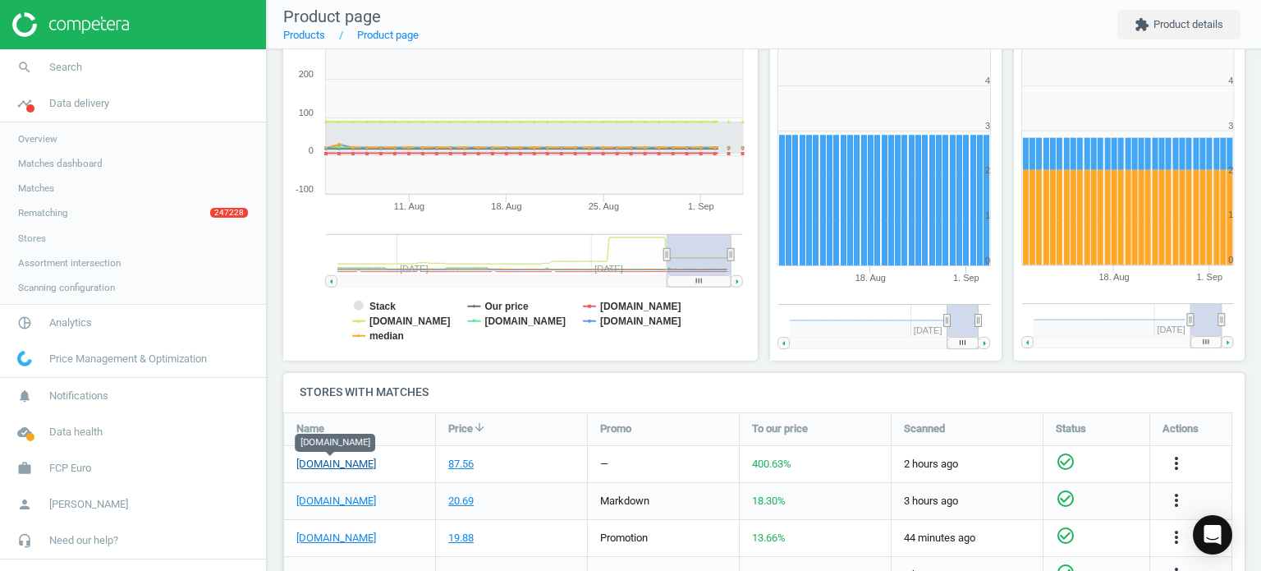
click at [338, 470] on link "[DOMAIN_NAME]" at bounding box center [336, 464] width 80 height 15
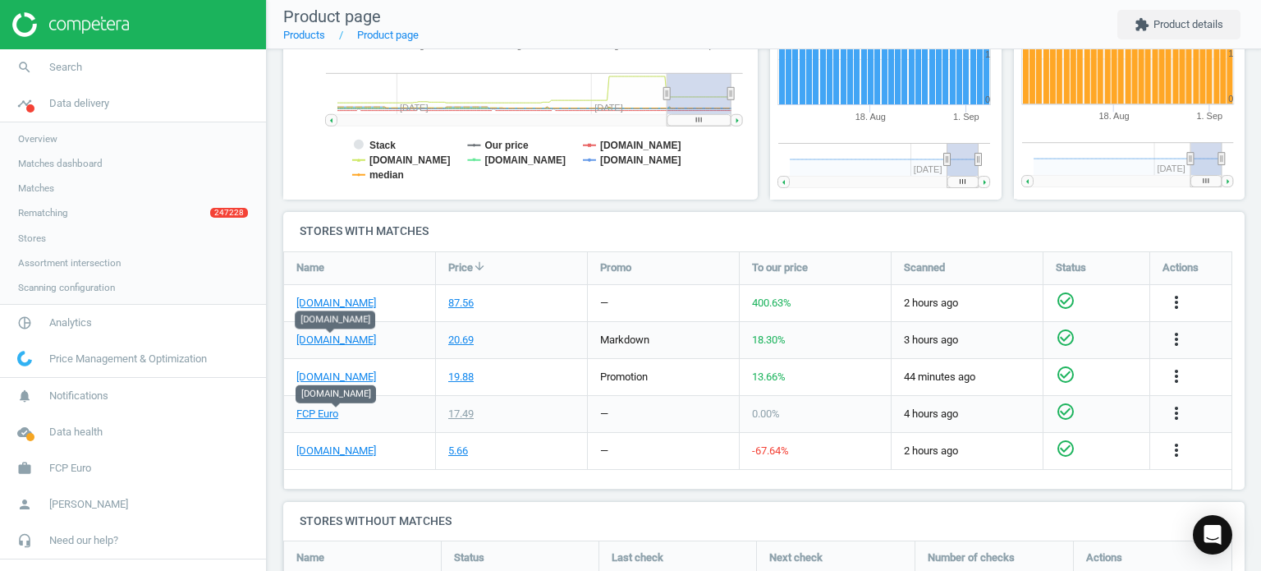
scroll to position [411, 0]
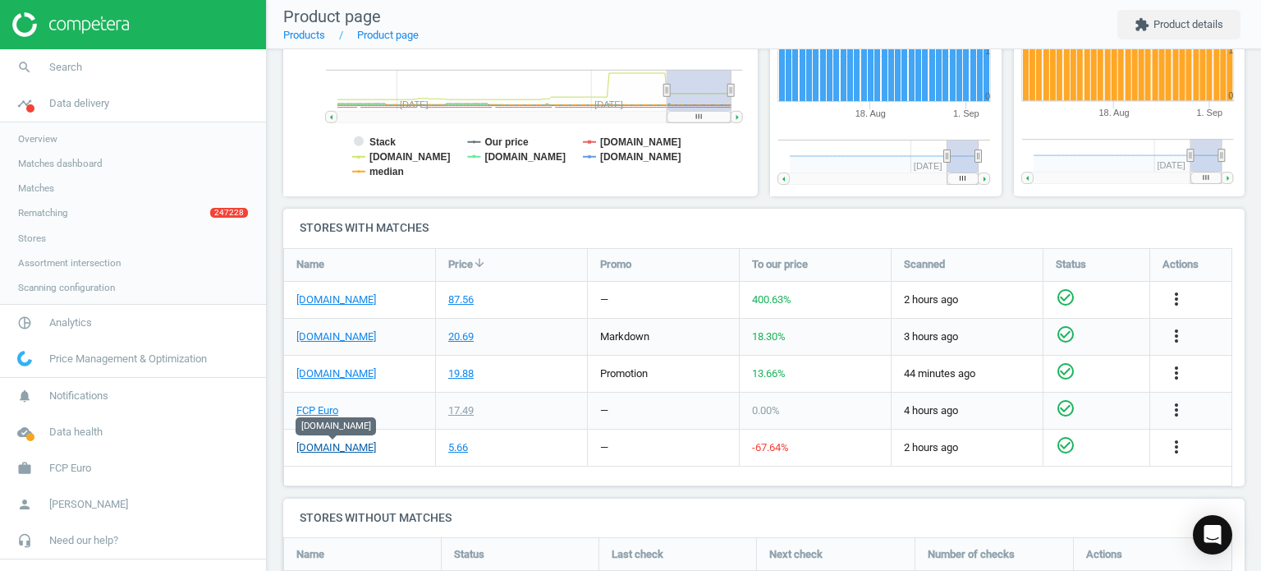
click at [322, 449] on link "[DOMAIN_NAME]" at bounding box center [336, 447] width 80 height 15
click at [316, 411] on link "FCP Euro" at bounding box center [317, 410] width 42 height 15
click at [1179, 447] on icon "more_vert" at bounding box center [1177, 447] width 20 height 20
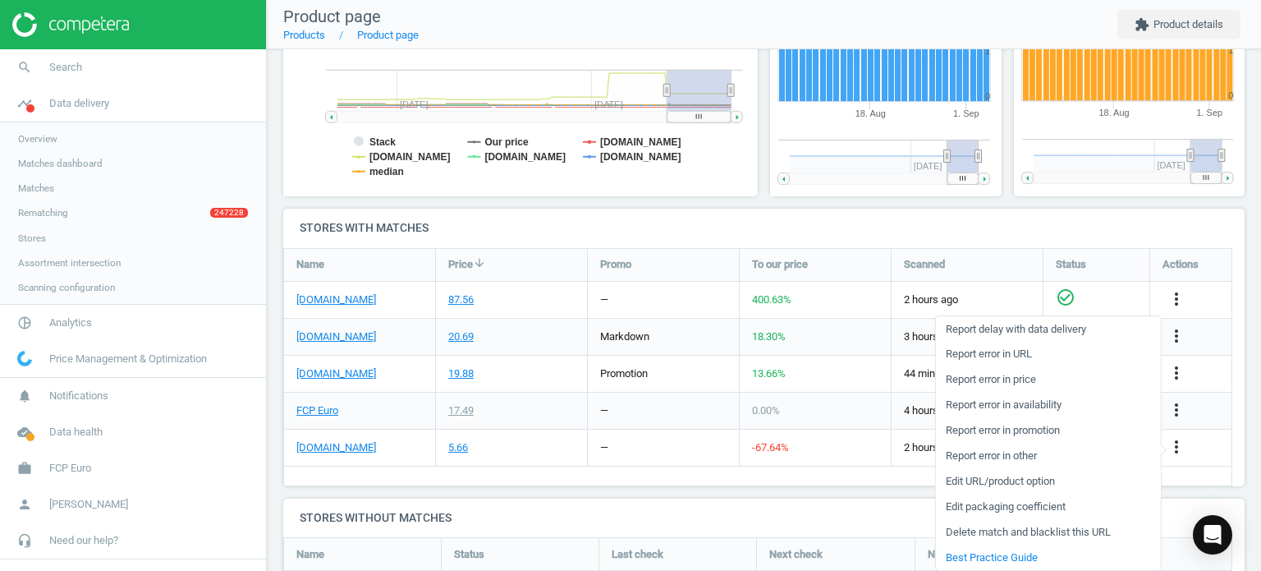
click at [998, 479] on link "Edit URL/product option" at bounding box center [1047, 481] width 225 height 25
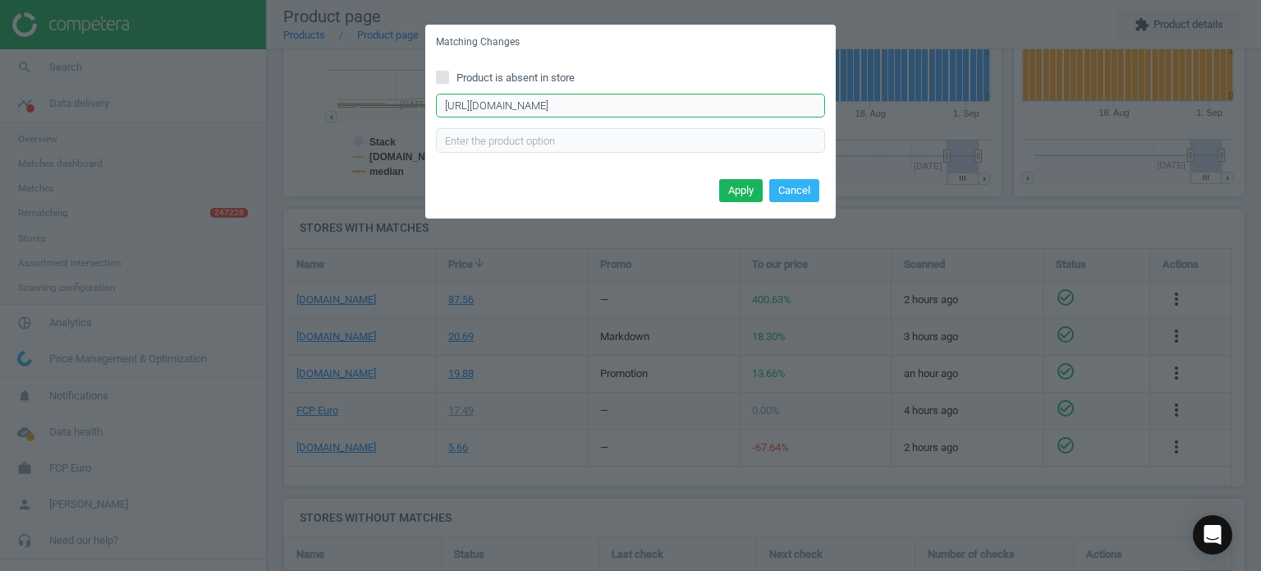
click at [571, 112] on input "https://eeuroparts.com/product/bosch/41920" at bounding box center [630, 106] width 389 height 25
paste input "bosch-3397118909-wiper-blade-set-front"
type input "https://eeuroparts.com/bosch-3397118909-wiper-blade-set-front"
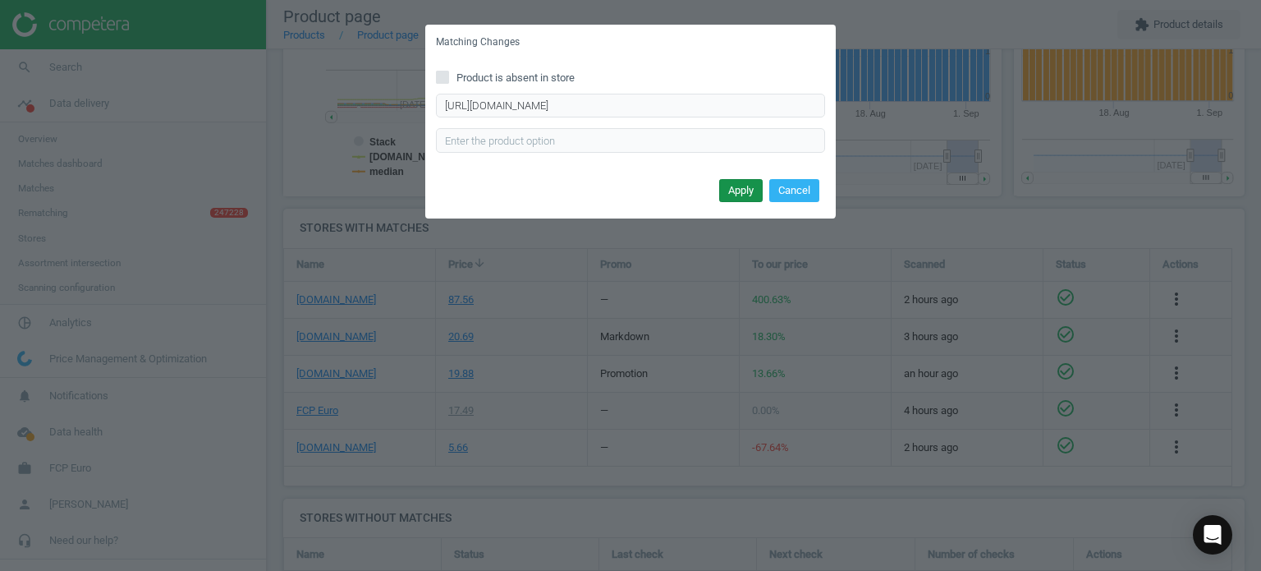
click at [749, 179] on button "Apply" at bounding box center [741, 190] width 44 height 23
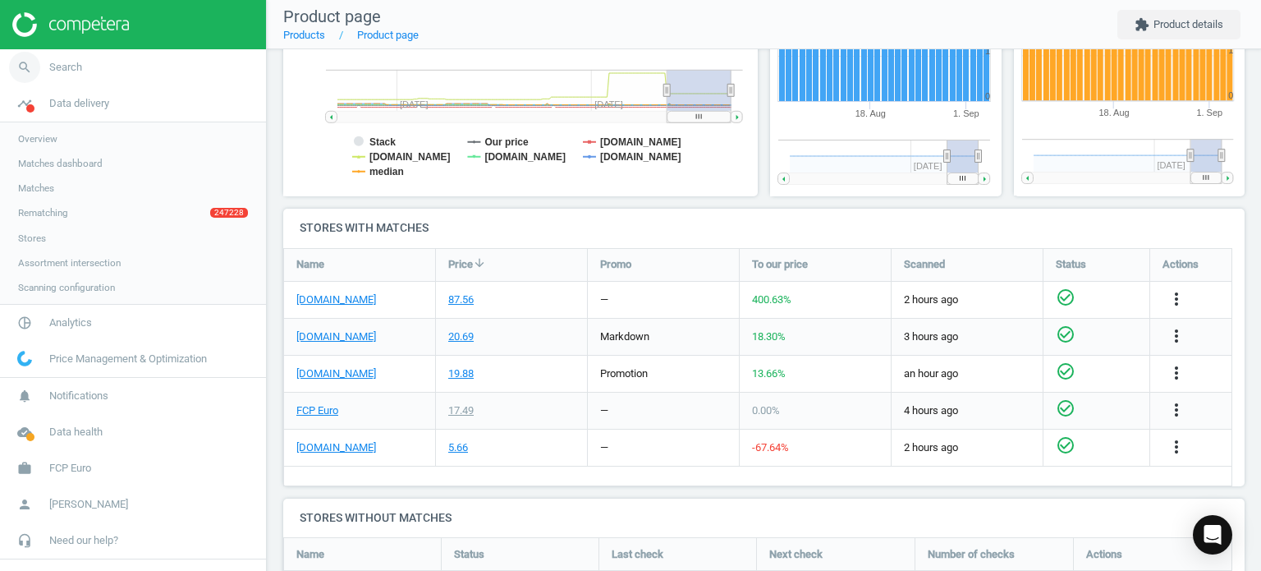
click at [161, 67] on link "search Search" at bounding box center [133, 67] width 266 height 36
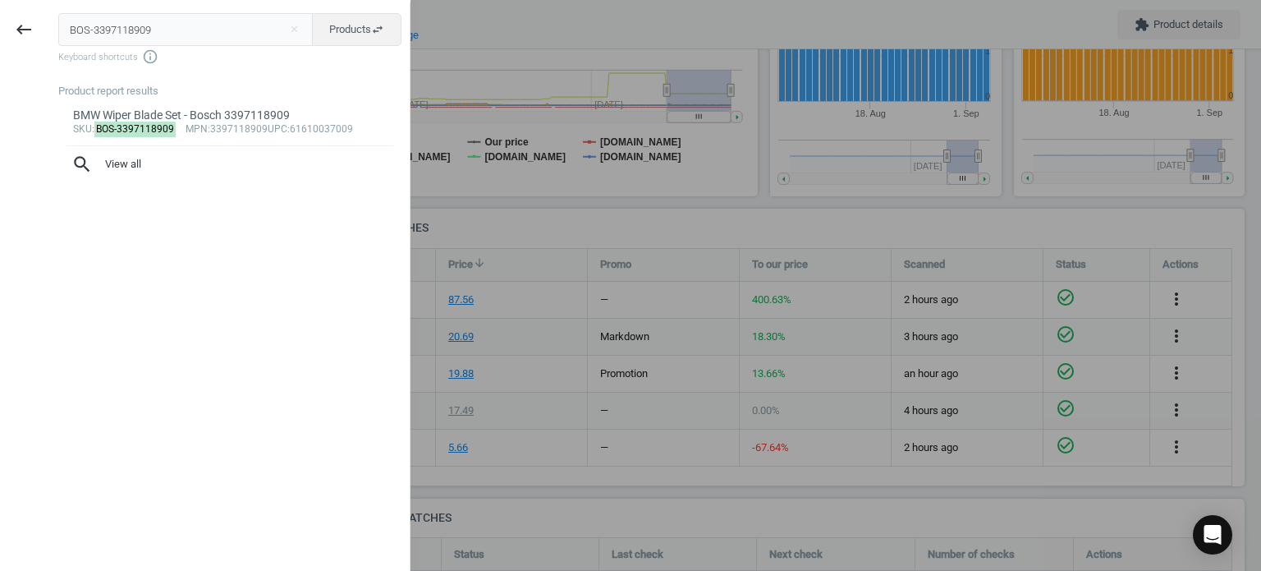
click at [282, 25] on input "BOS-3397118909" at bounding box center [185, 29] width 255 height 33
type input "BOS-0986046177"
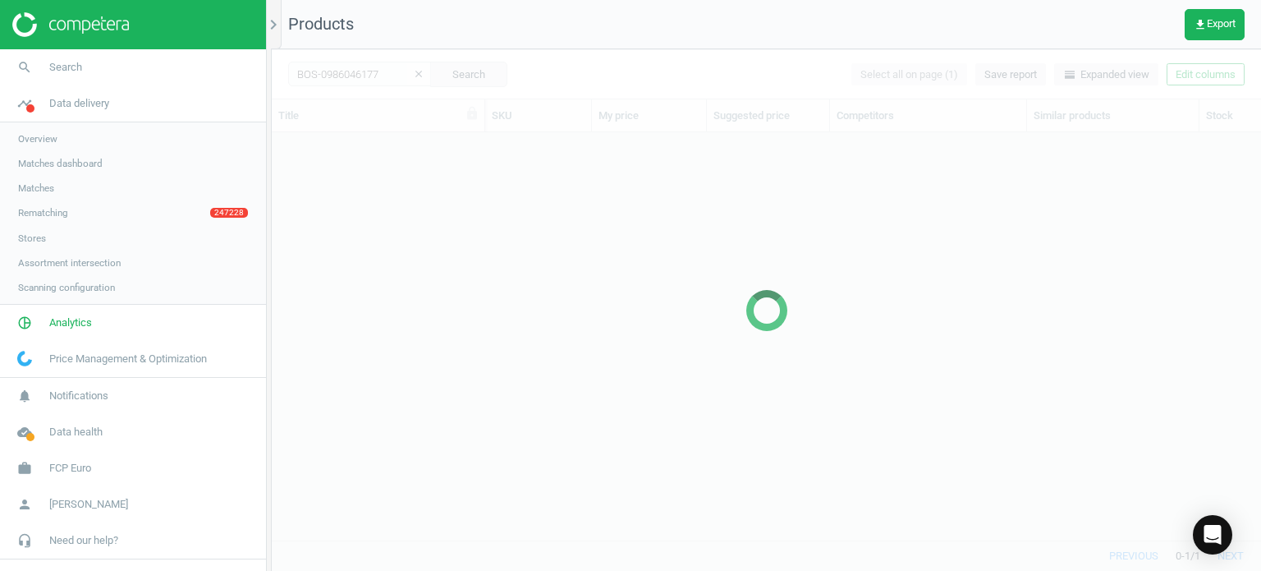
scroll to position [383, 977]
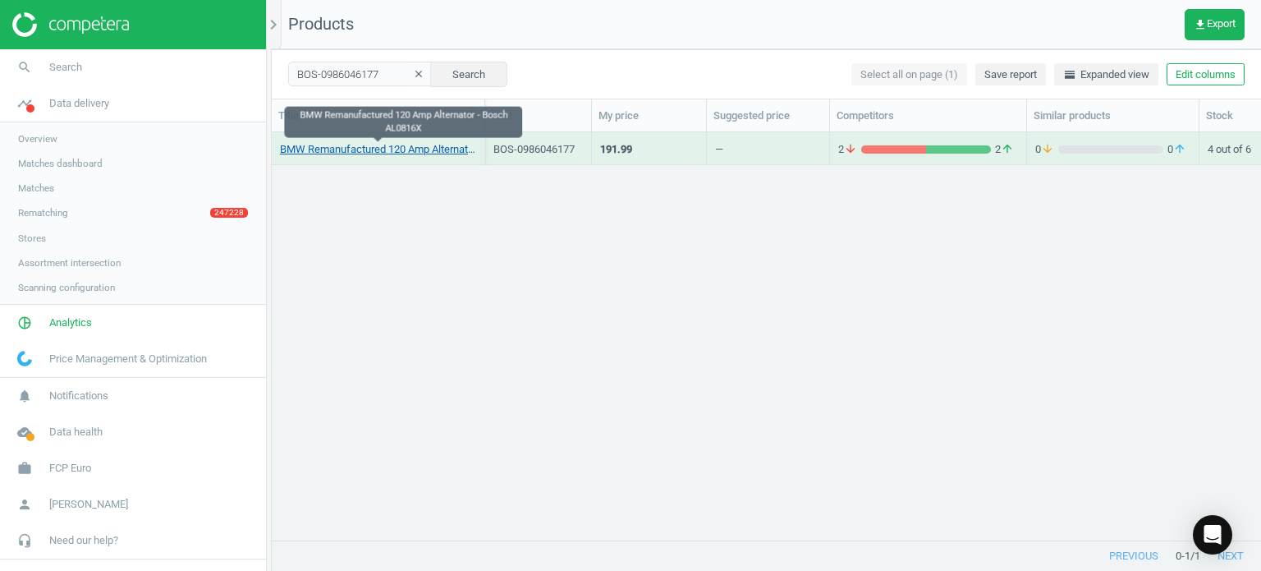
click at [404, 150] on link "BMW Remanufactured 120 Amp Alternator - Bosch AL0816X" at bounding box center [378, 149] width 196 height 15
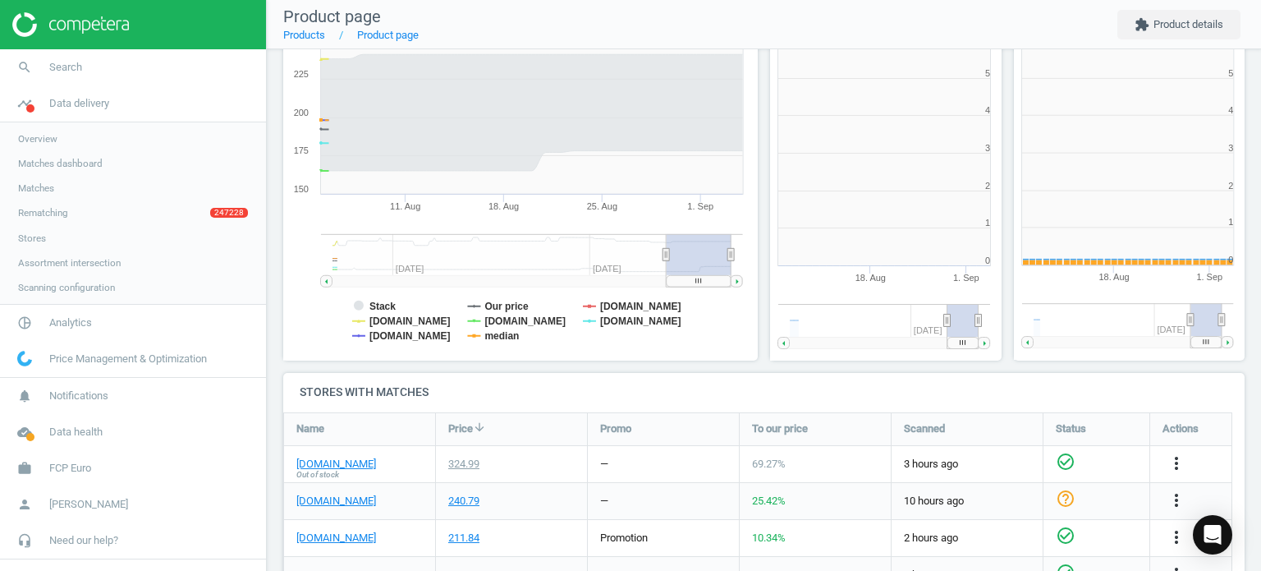
scroll to position [354, 253]
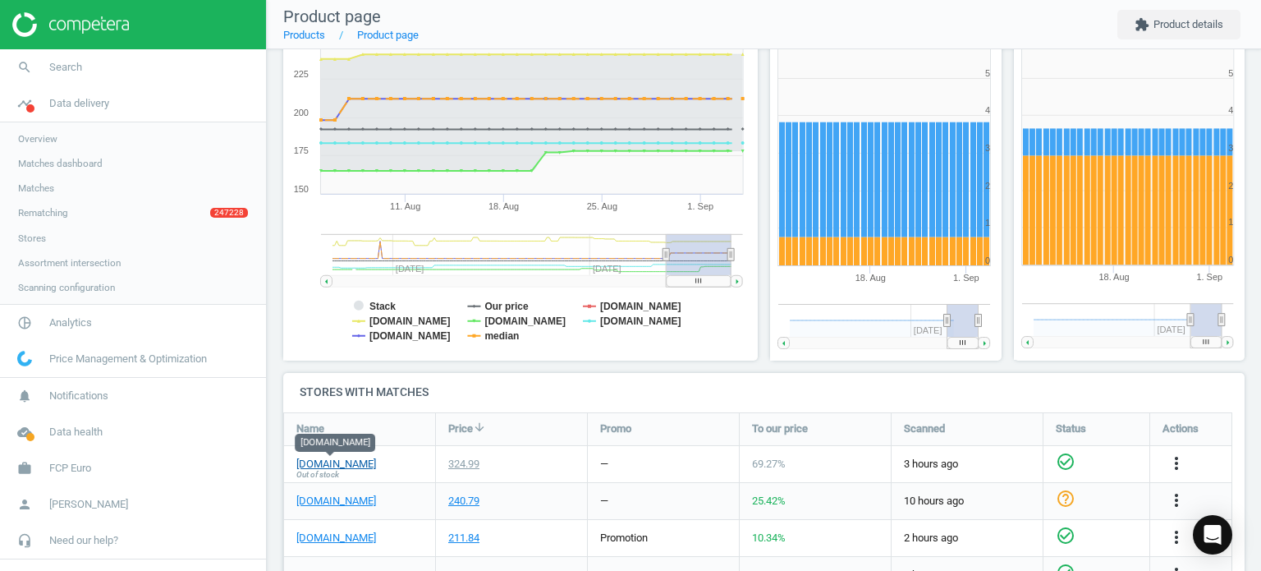
click at [328, 466] on link "[DOMAIN_NAME]" at bounding box center [336, 464] width 80 height 15
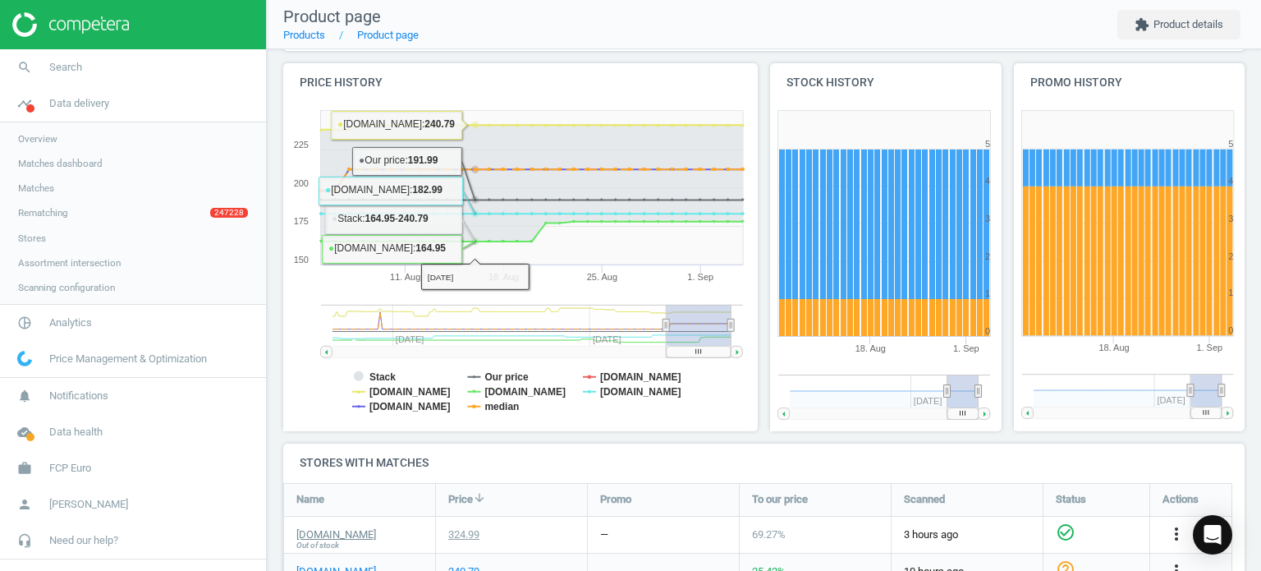
scroll to position [0, 0]
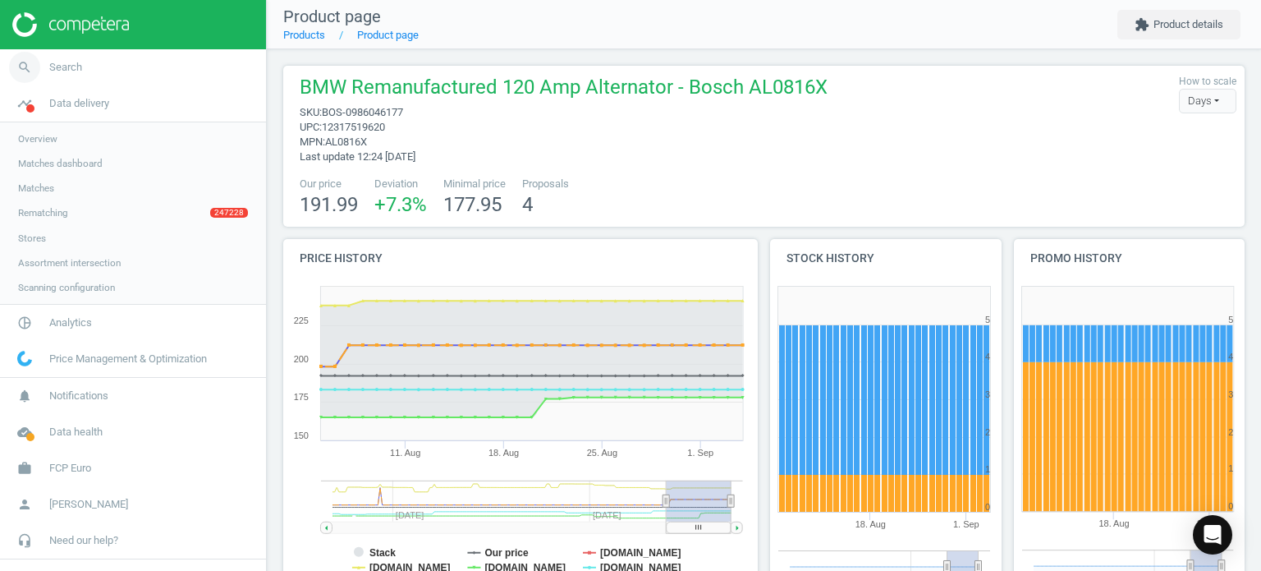
click at [220, 63] on link "search Search" at bounding box center [133, 67] width 266 height 36
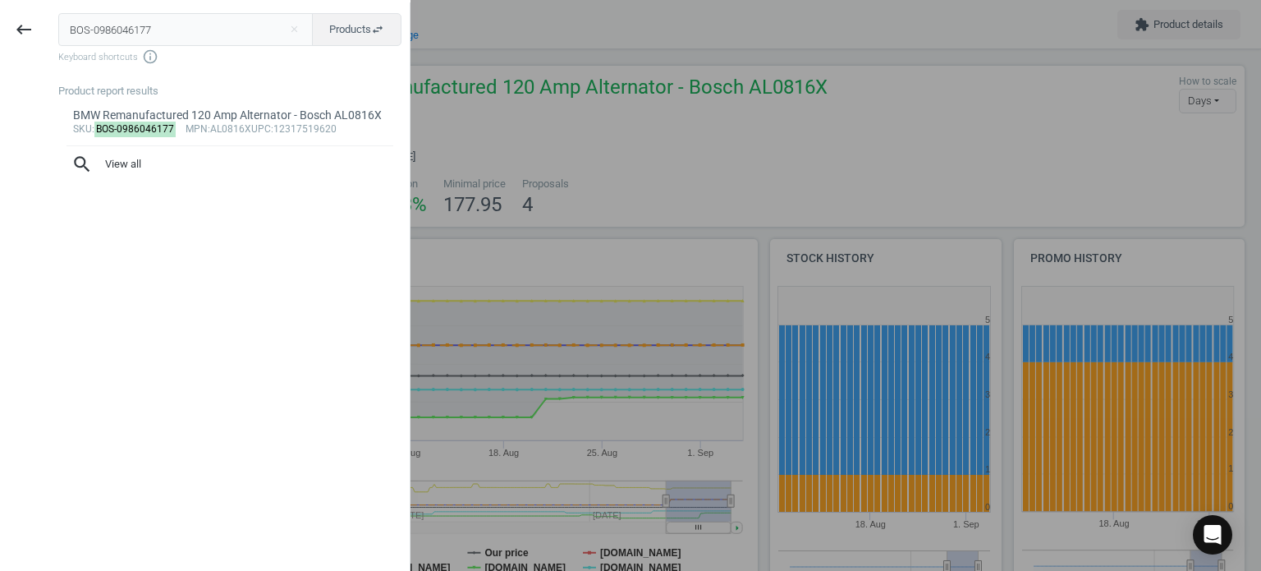
click at [240, 22] on input "BOS-0986046177" at bounding box center [185, 29] width 255 height 33
type input "v"
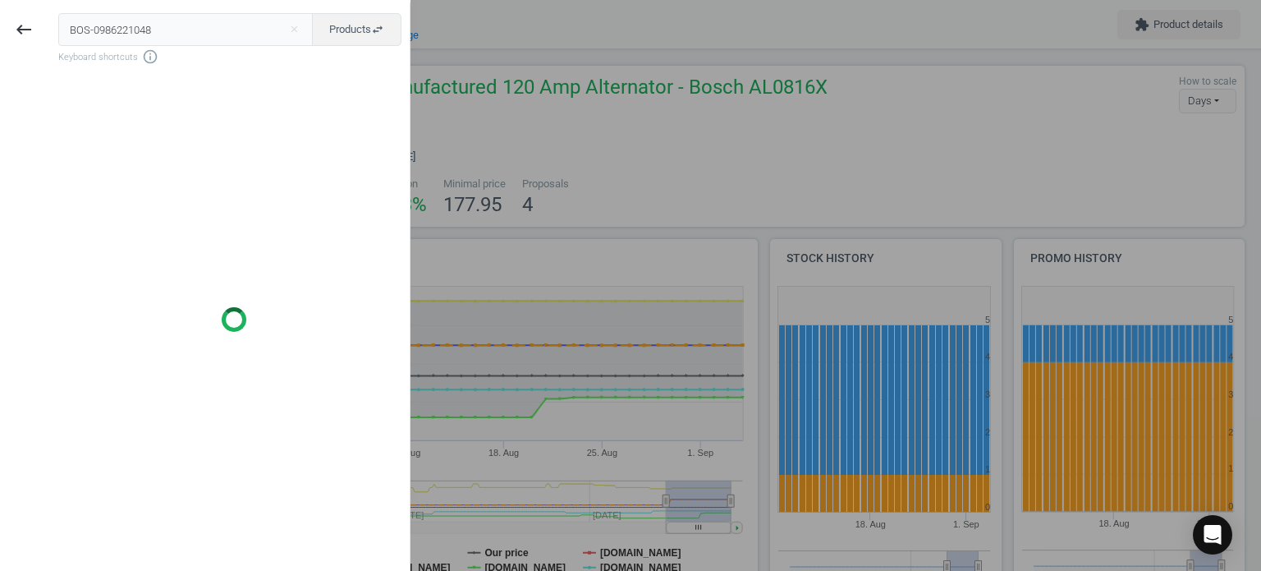
type input "BOS-0986221048"
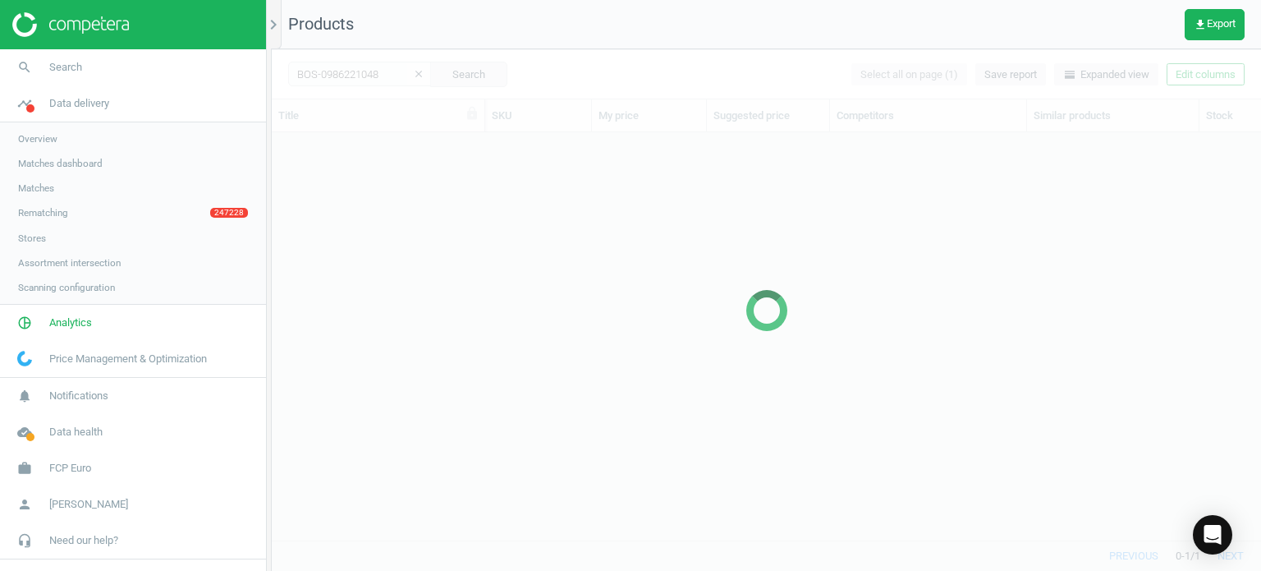
scroll to position [383, 977]
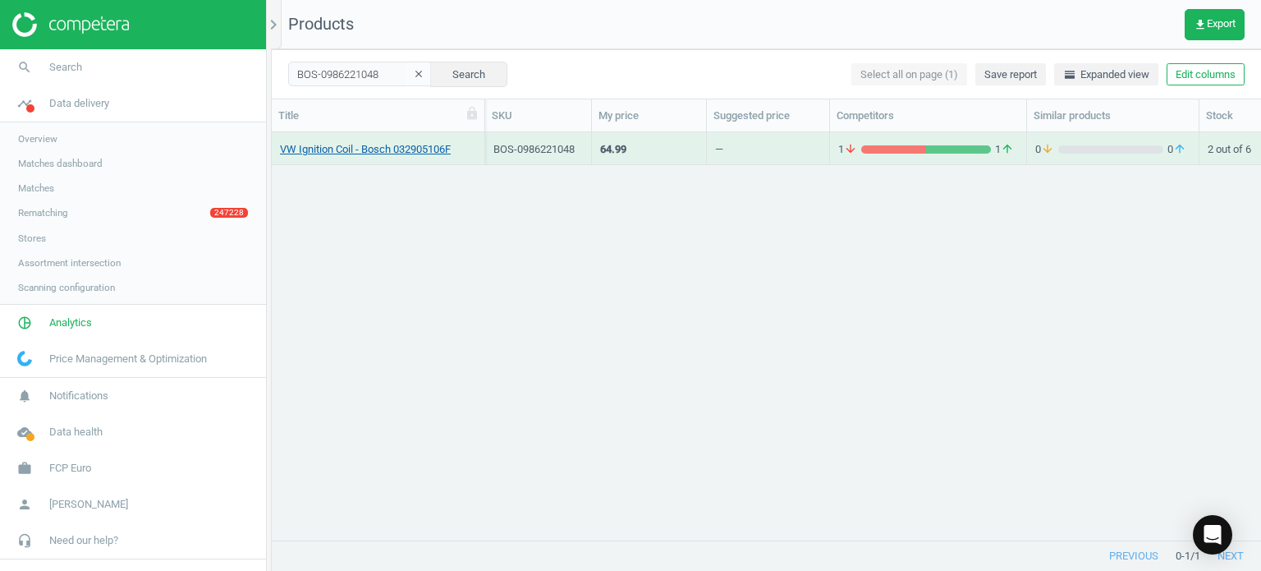
click at [417, 149] on link "VW Ignition Coil - Bosch 032905106F" at bounding box center [365, 149] width 171 height 15
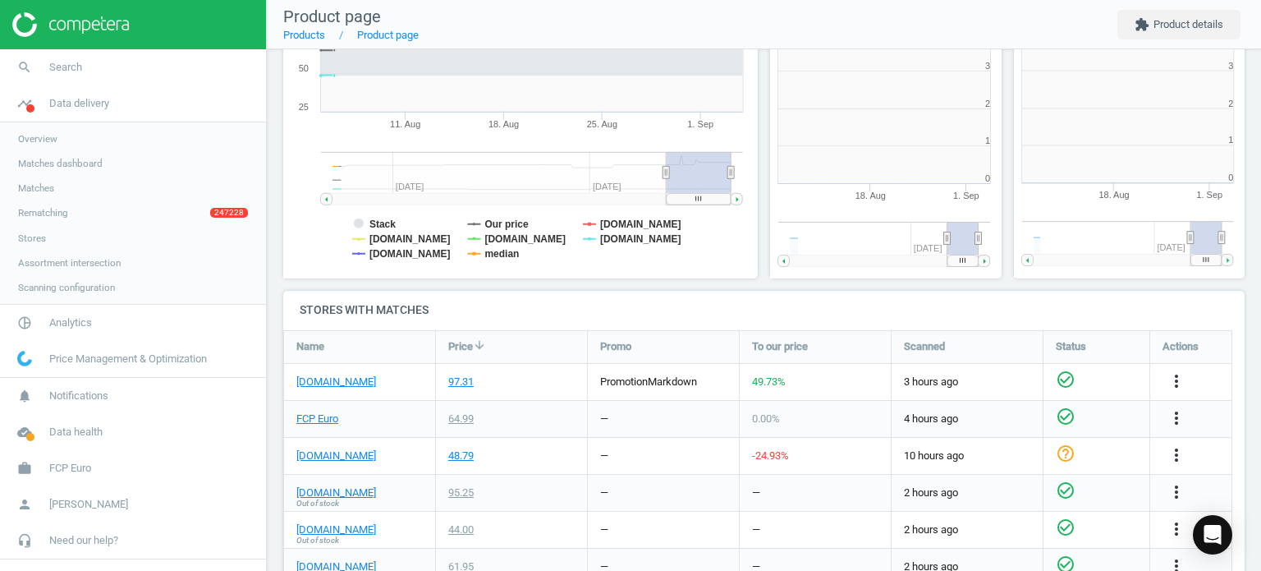
scroll to position [7, 8]
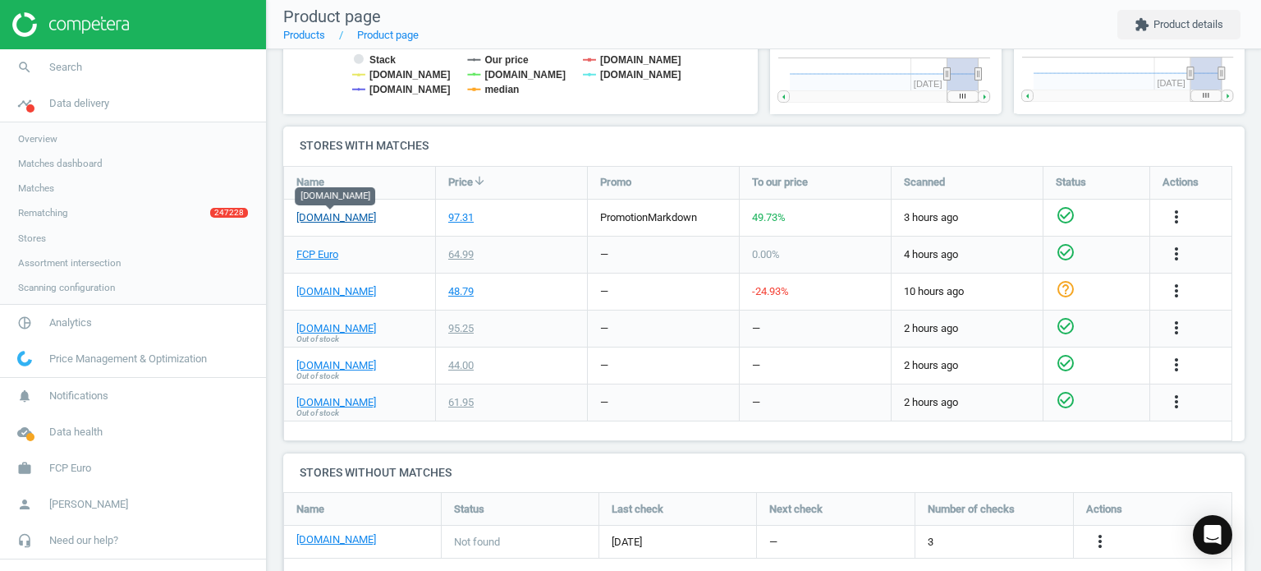
click at [325, 222] on link "[DOMAIN_NAME]" at bounding box center [336, 217] width 80 height 15
click at [188, 52] on link "search Search" at bounding box center [133, 67] width 266 height 36
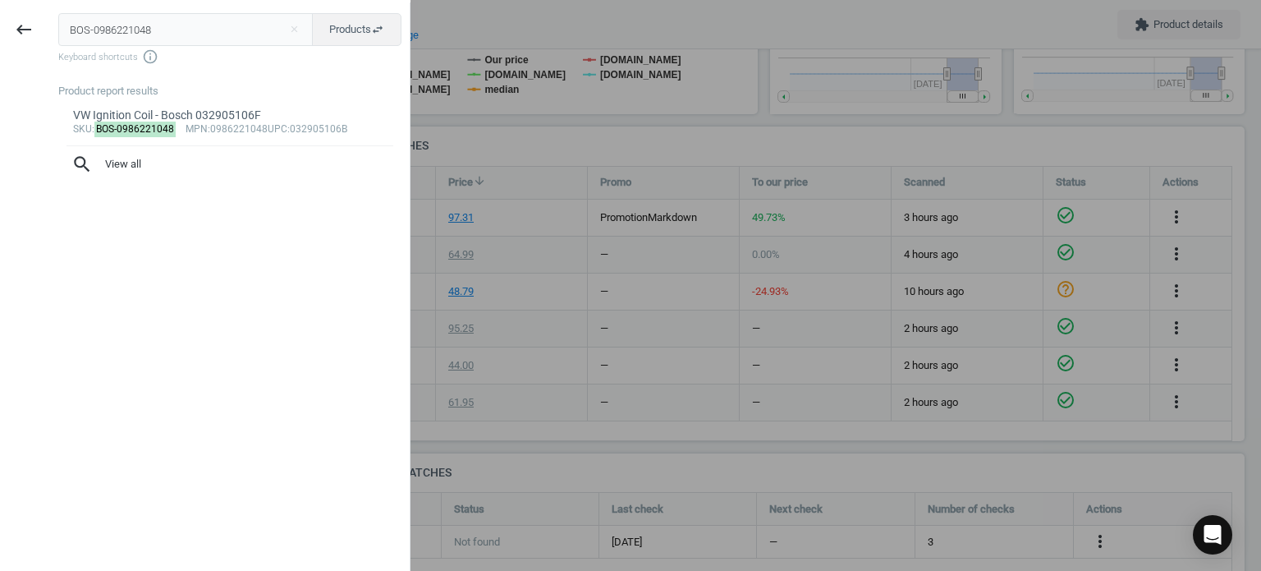
click at [188, 40] on input "BOS-0986221048" at bounding box center [185, 29] width 255 height 33
type input "BOS-0986594571"
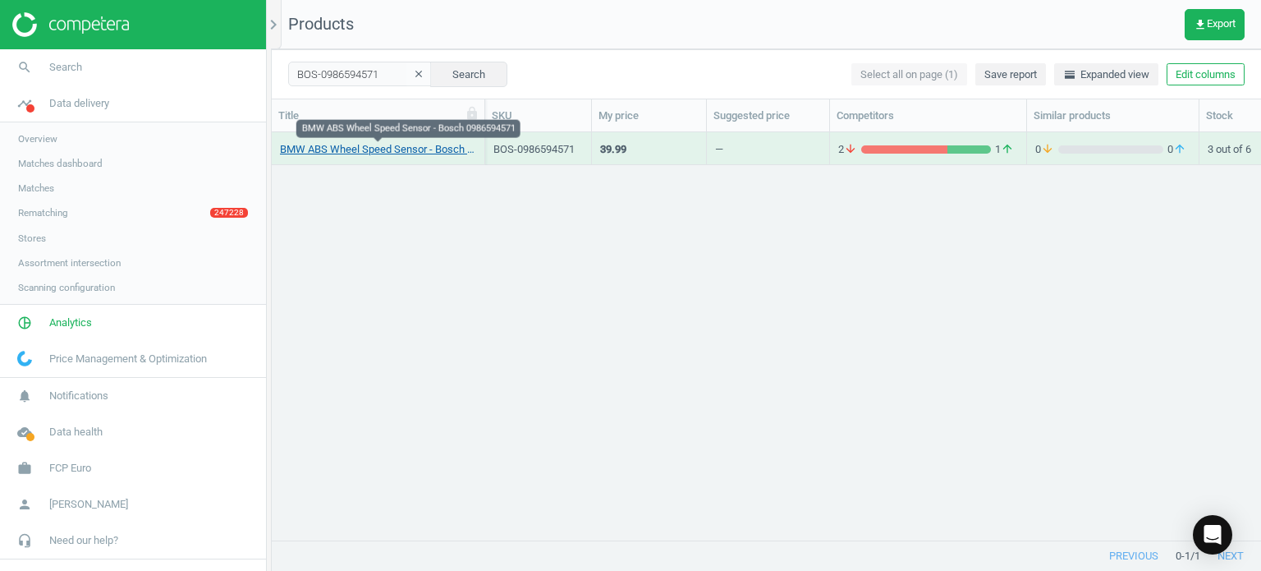
click at [400, 156] on link "BMW ABS Wheel Speed Sensor - Bosch 0986594571" at bounding box center [378, 149] width 196 height 15
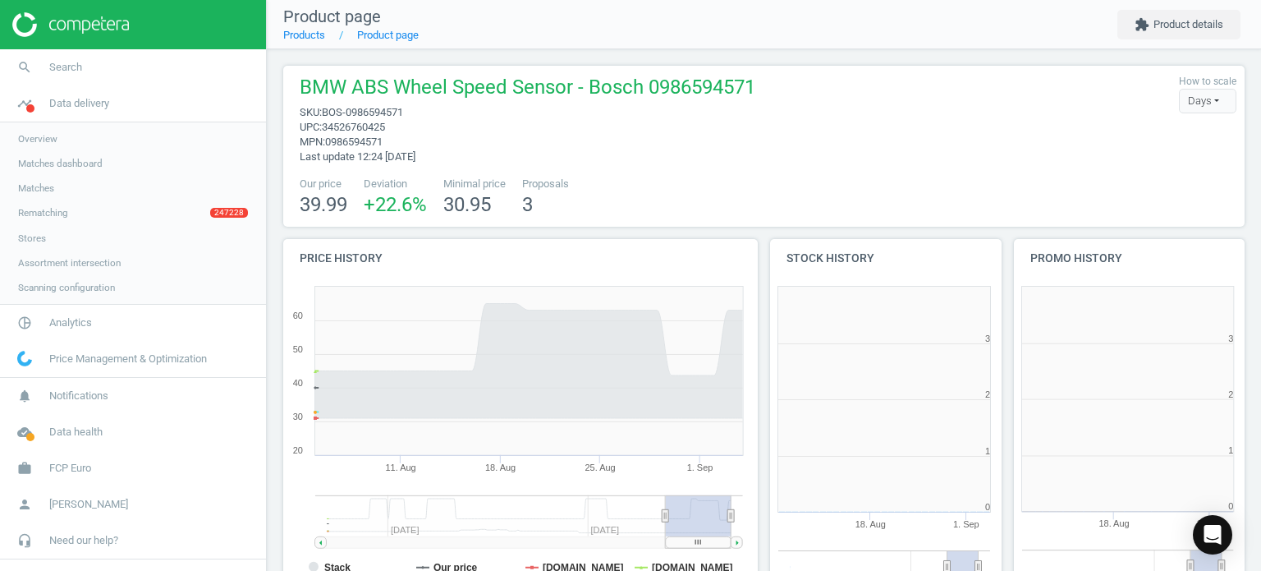
scroll to position [354, 493]
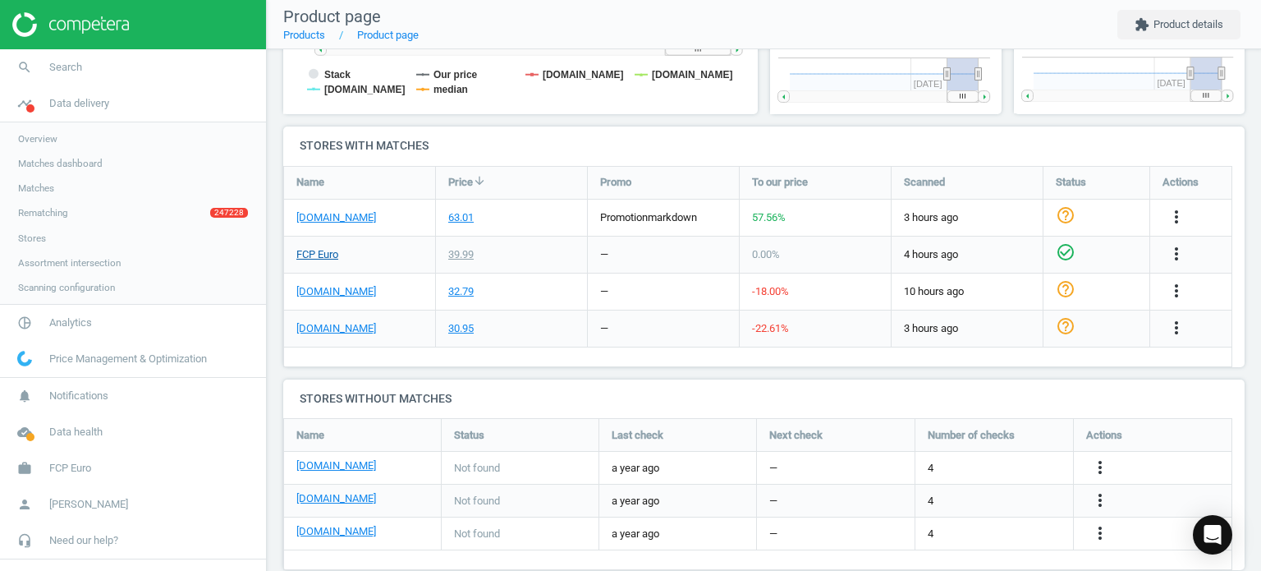
click at [332, 255] on link "FCP Euro" at bounding box center [317, 254] width 42 height 15
click at [342, 219] on link "[DOMAIN_NAME]" at bounding box center [336, 217] width 80 height 15
click at [142, 73] on link "search Search" at bounding box center [133, 67] width 266 height 36
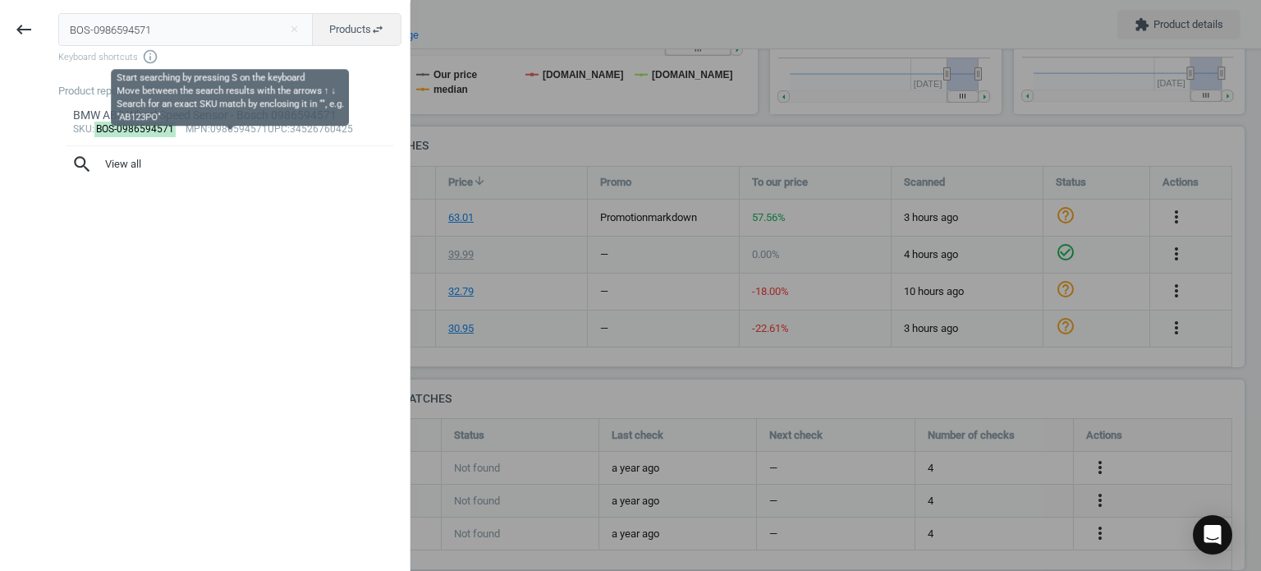
click at [141, 29] on input "BOS-0986594571" at bounding box center [185, 29] width 255 height 33
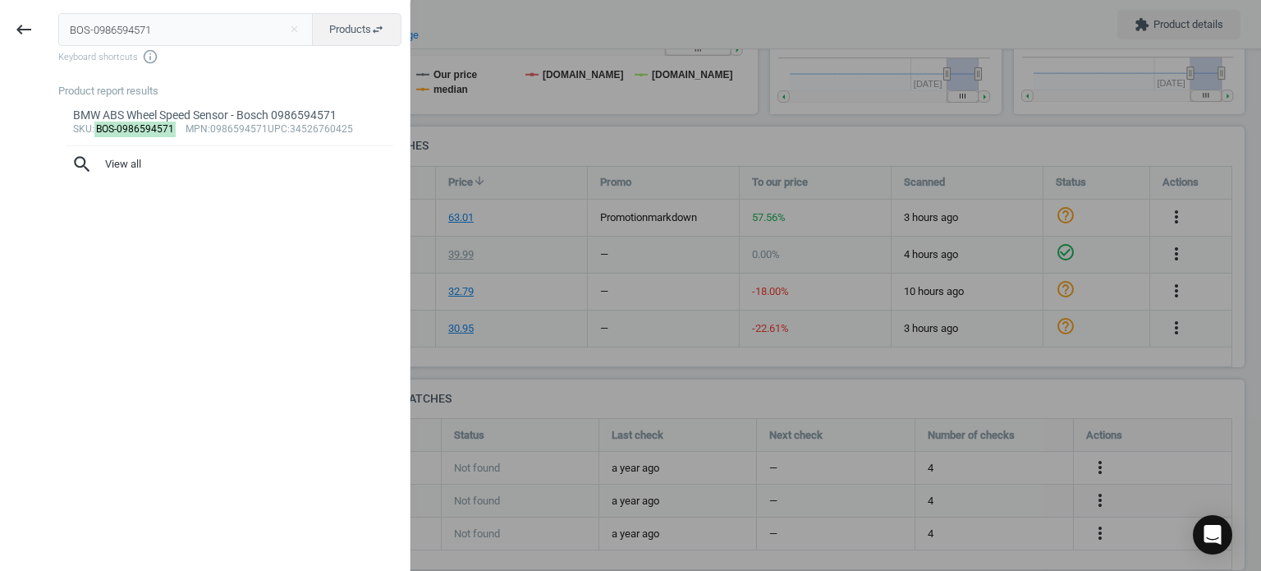
click at [141, 29] on input "BOS-0986594571" at bounding box center [185, 29] width 255 height 33
type input "BOS-0242235749"
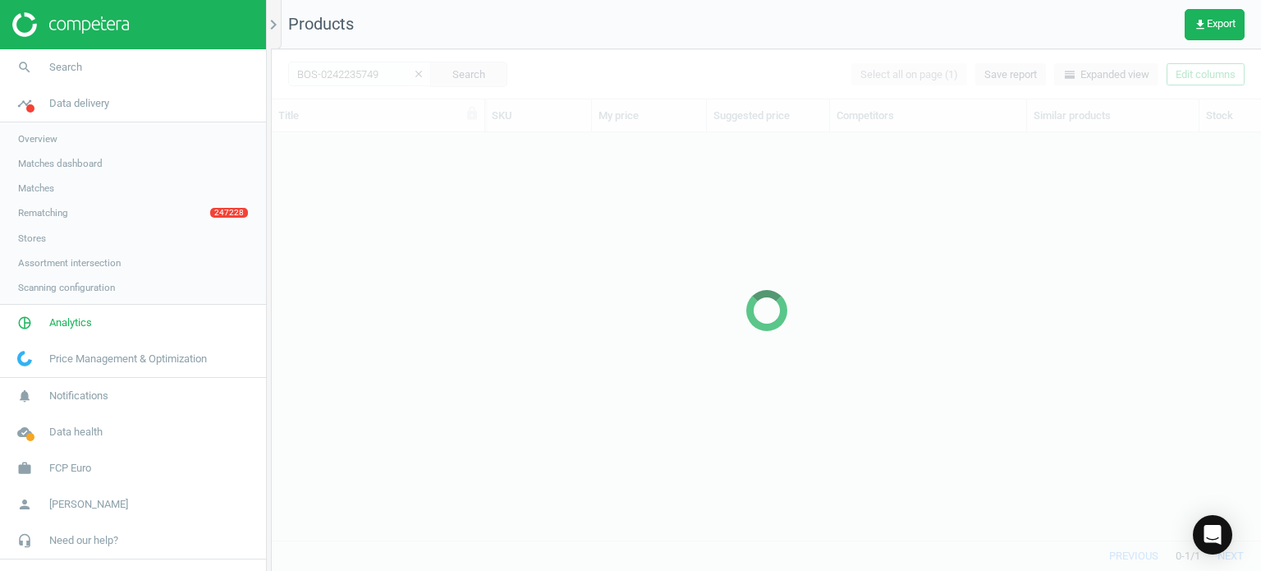
scroll to position [383, 977]
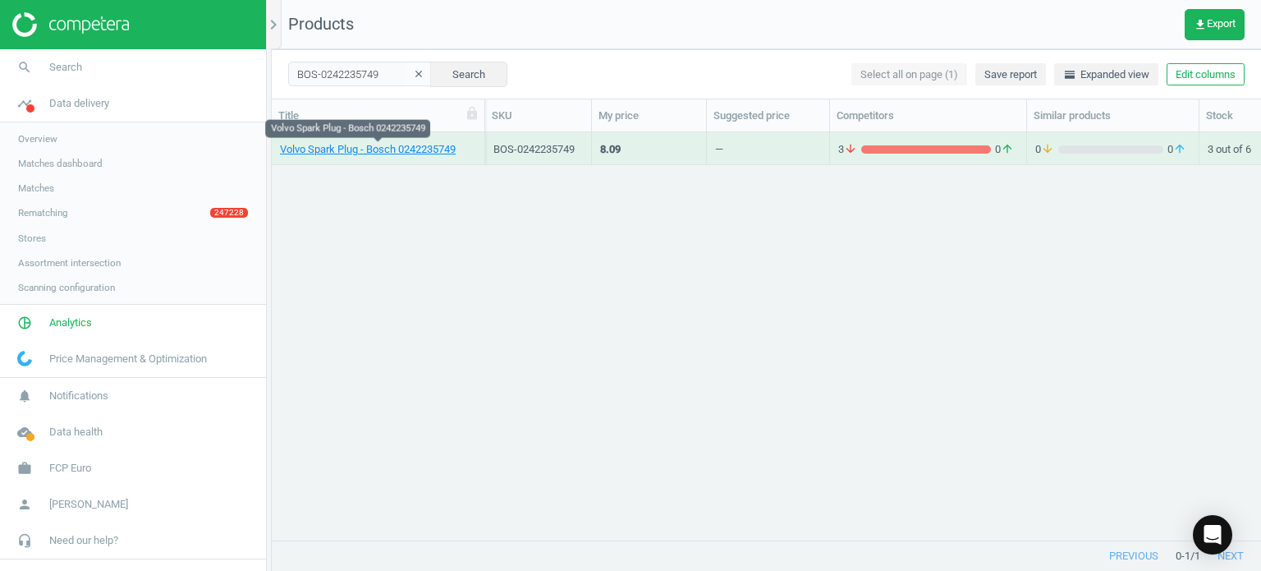
click at [438, 149] on link "Volvo Spark Plug - Bosch 0242235749" at bounding box center [368, 149] width 176 height 15
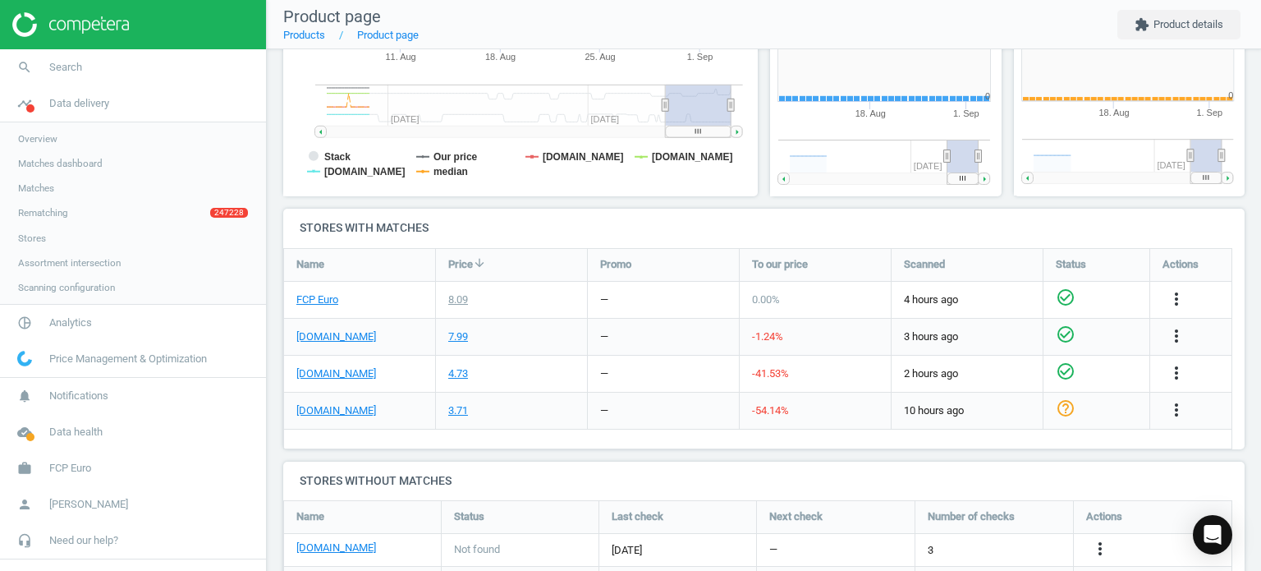
scroll to position [354, 253]
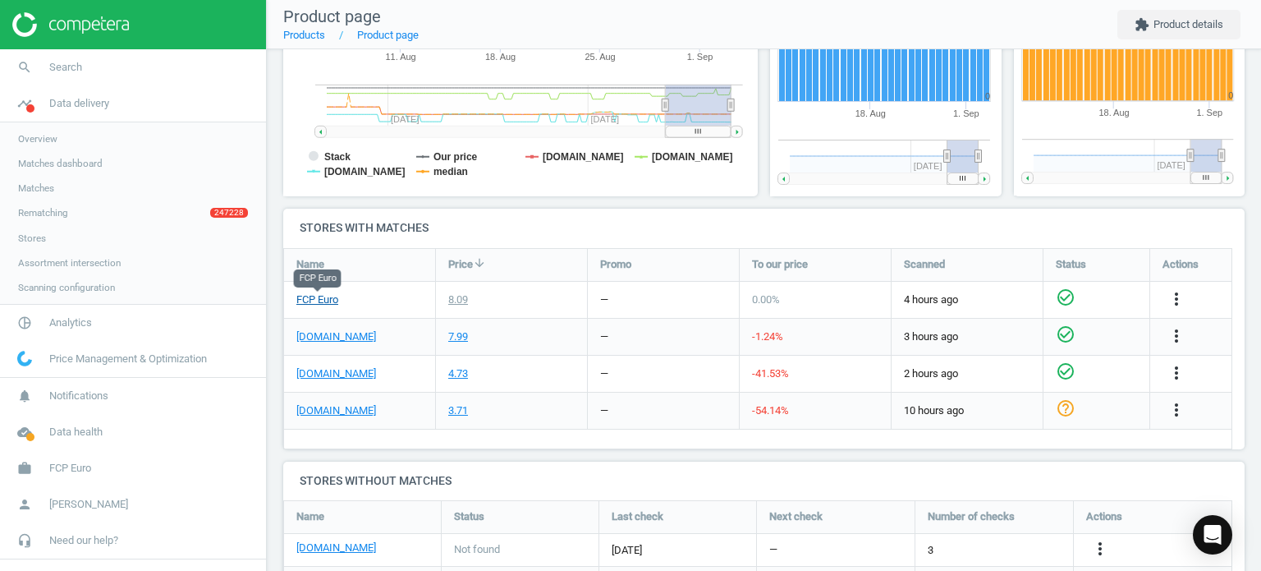
click at [319, 292] on link "FCP Euro" at bounding box center [317, 299] width 42 height 15
click at [346, 421] on div "[DOMAIN_NAME]" at bounding box center [359, 410] width 151 height 36
click at [342, 411] on link "[DOMAIN_NAME]" at bounding box center [336, 410] width 80 height 15
click at [296, 418] on div "[DOMAIN_NAME]" at bounding box center [359, 410] width 151 height 36
click at [305, 413] on link "[DOMAIN_NAME]" at bounding box center [336, 410] width 80 height 15
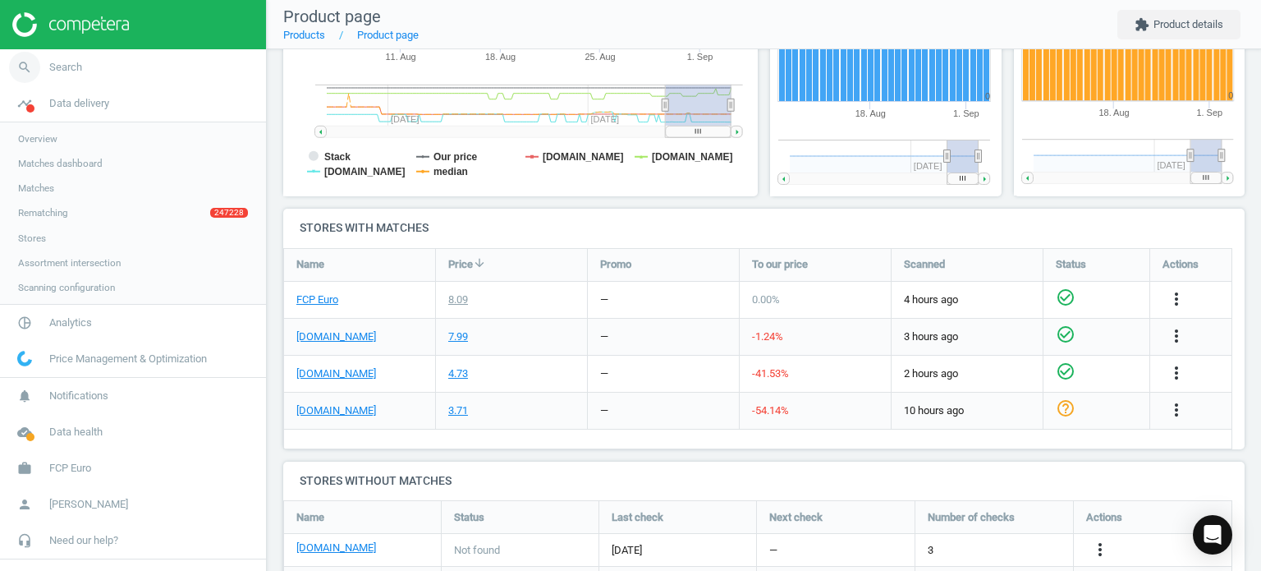
click at [136, 67] on link "search Search" at bounding box center [133, 67] width 266 height 36
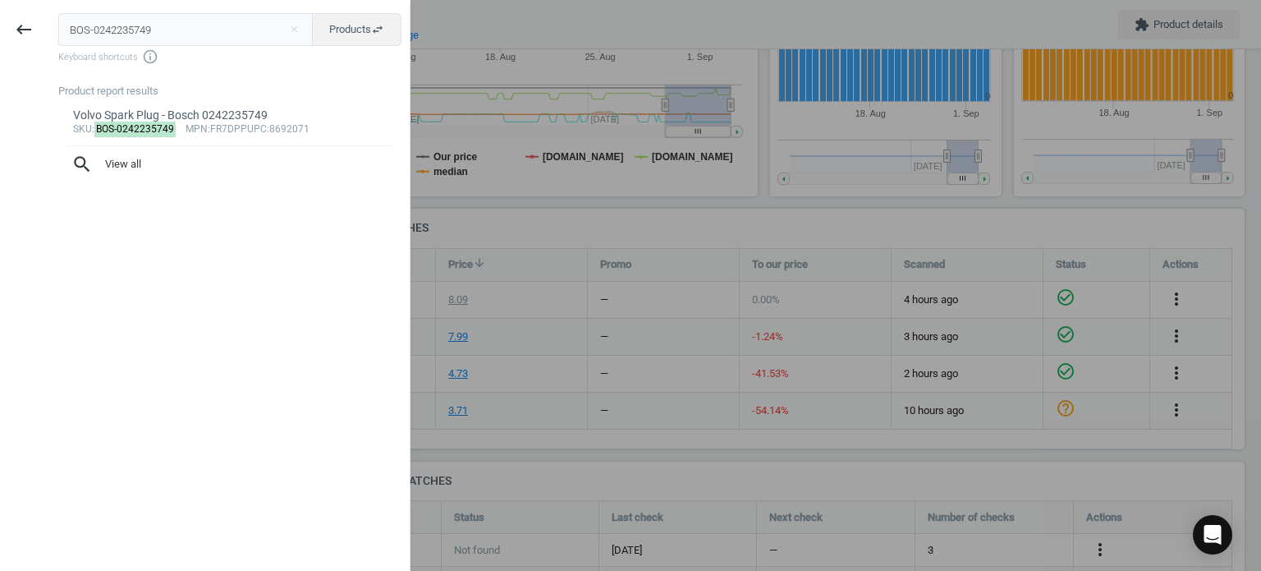
click at [151, 30] on input "BOS-0242235749" at bounding box center [185, 29] width 255 height 33
type input "BOS-0242236562"
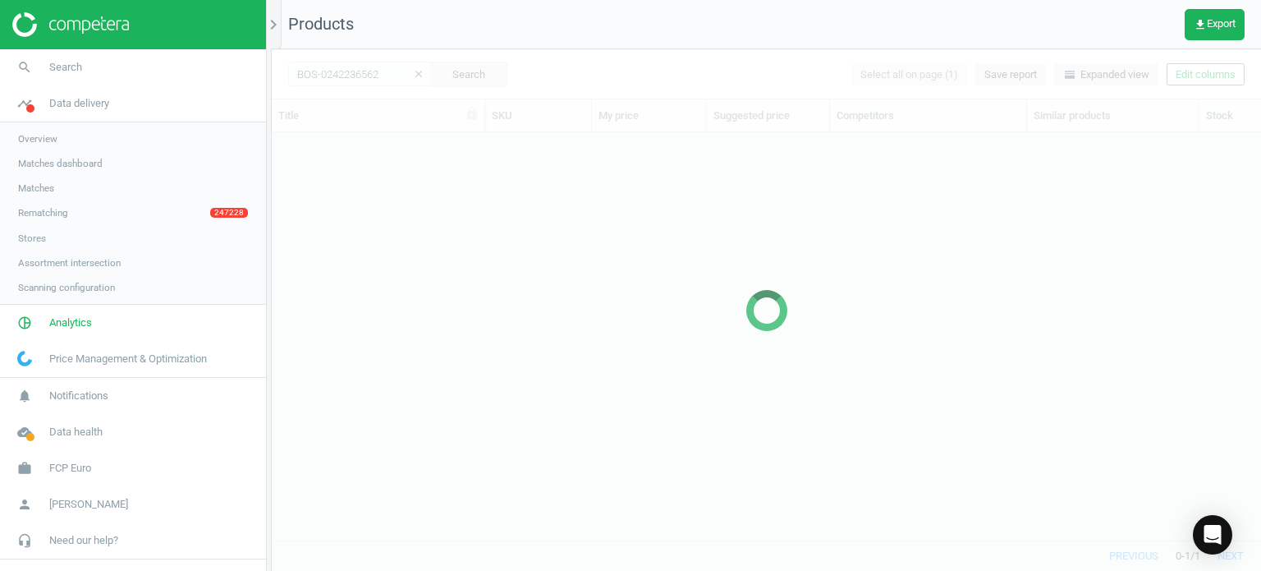
scroll to position [383, 977]
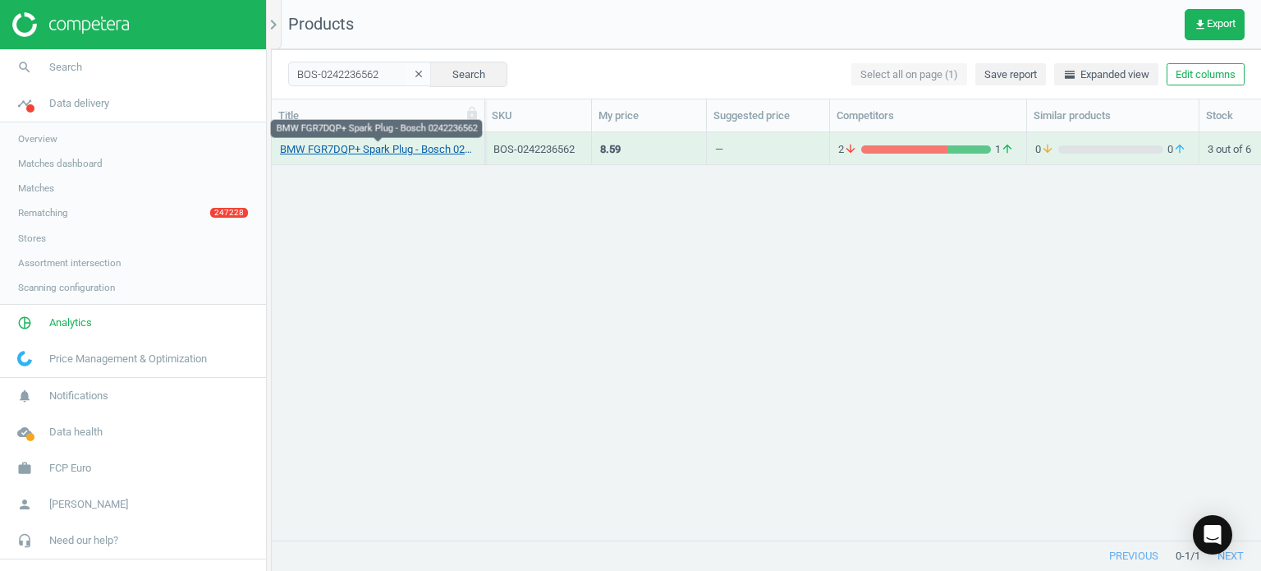
click at [365, 154] on link "BMW FGR7DQP+ Spark Plug - Bosch 0242236562" at bounding box center [378, 149] width 196 height 15
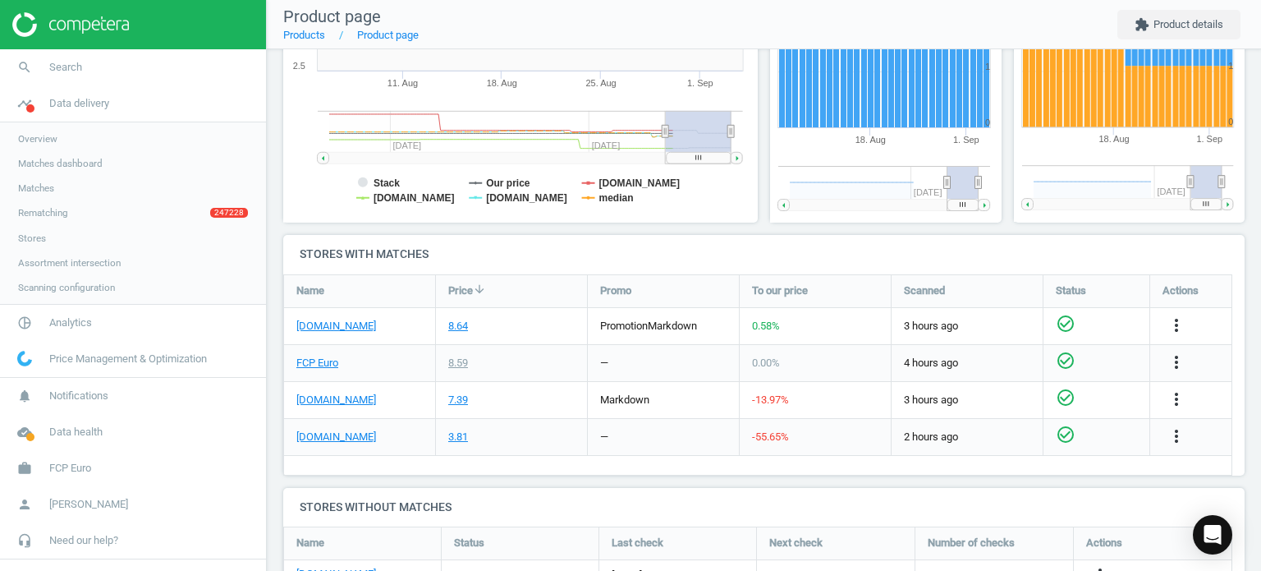
scroll to position [411, 0]
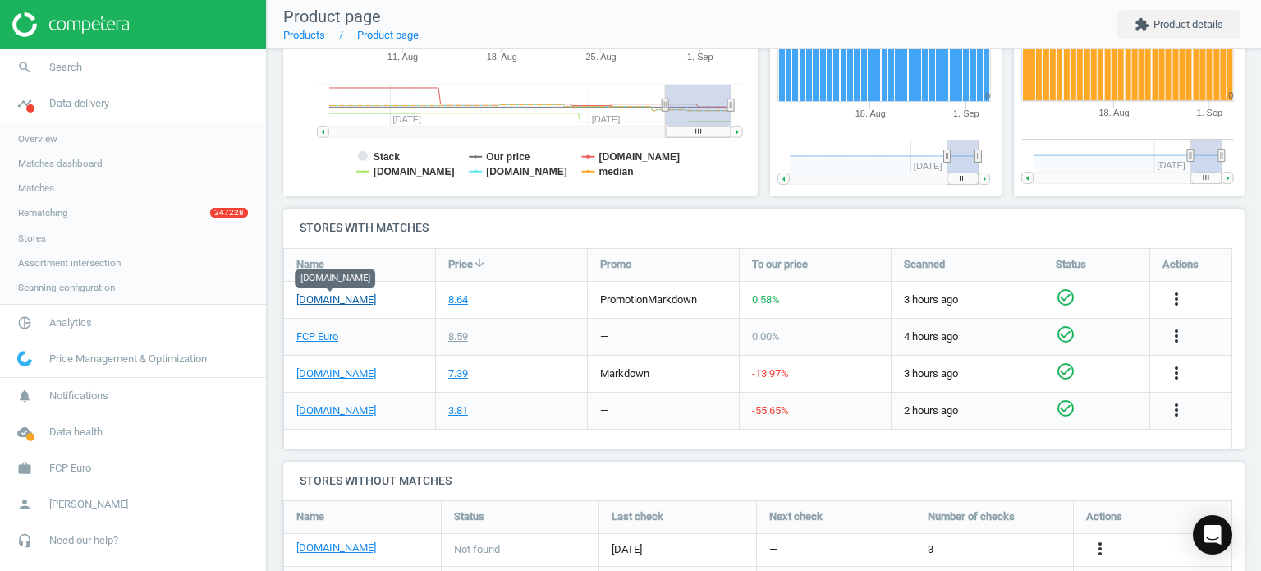
click at [325, 299] on link "[DOMAIN_NAME]" at bounding box center [336, 299] width 80 height 15
click at [315, 410] on link "[DOMAIN_NAME]" at bounding box center [336, 410] width 80 height 15
click at [337, 337] on link "FCP Euro" at bounding box center [317, 336] width 42 height 15
click at [205, 68] on link "search Search" at bounding box center [133, 67] width 266 height 36
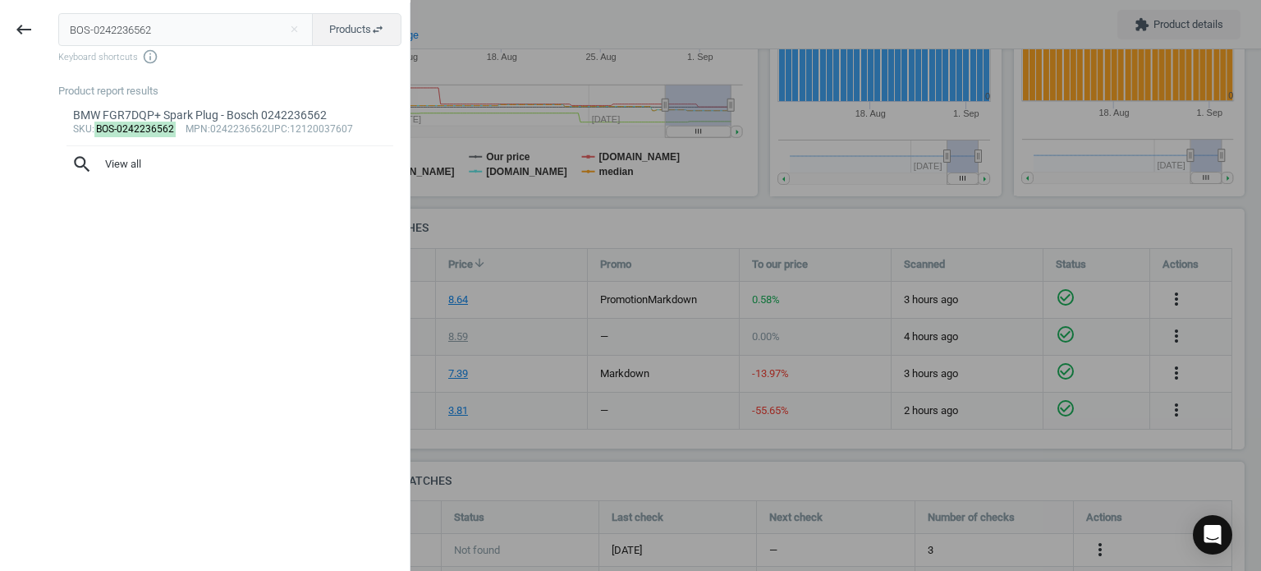
click at [193, 23] on input "BOS-0242236562" at bounding box center [185, 29] width 255 height 33
type input "BOS-0280158164"
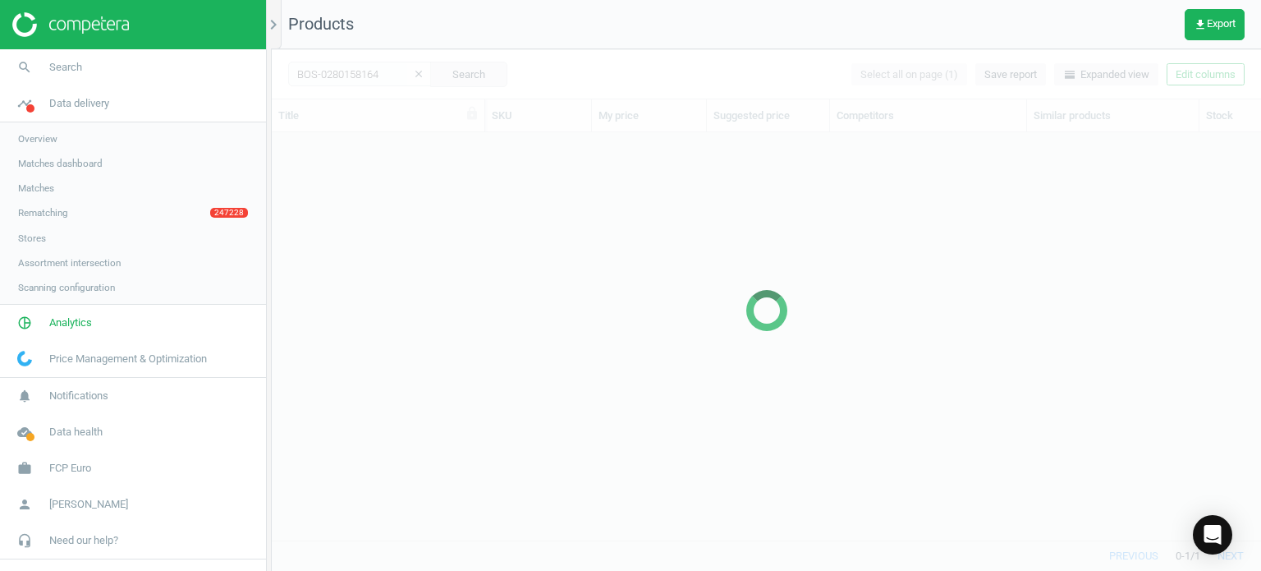
scroll to position [383, 977]
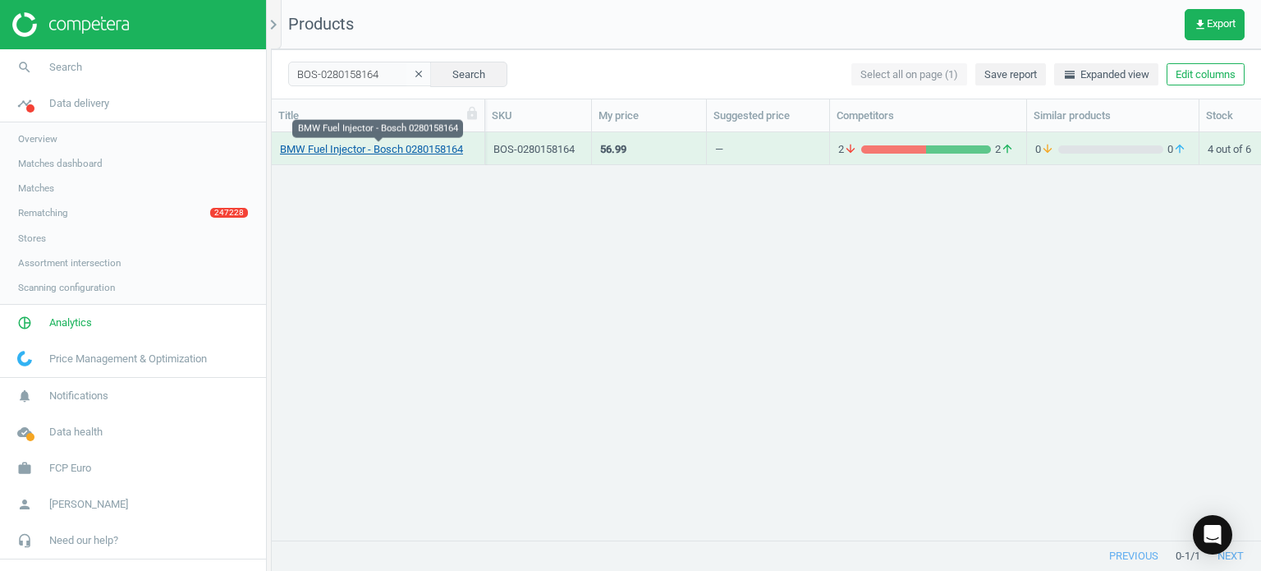
click at [339, 153] on link "BMW Fuel Injector - Bosch 0280158164" at bounding box center [371, 149] width 183 height 15
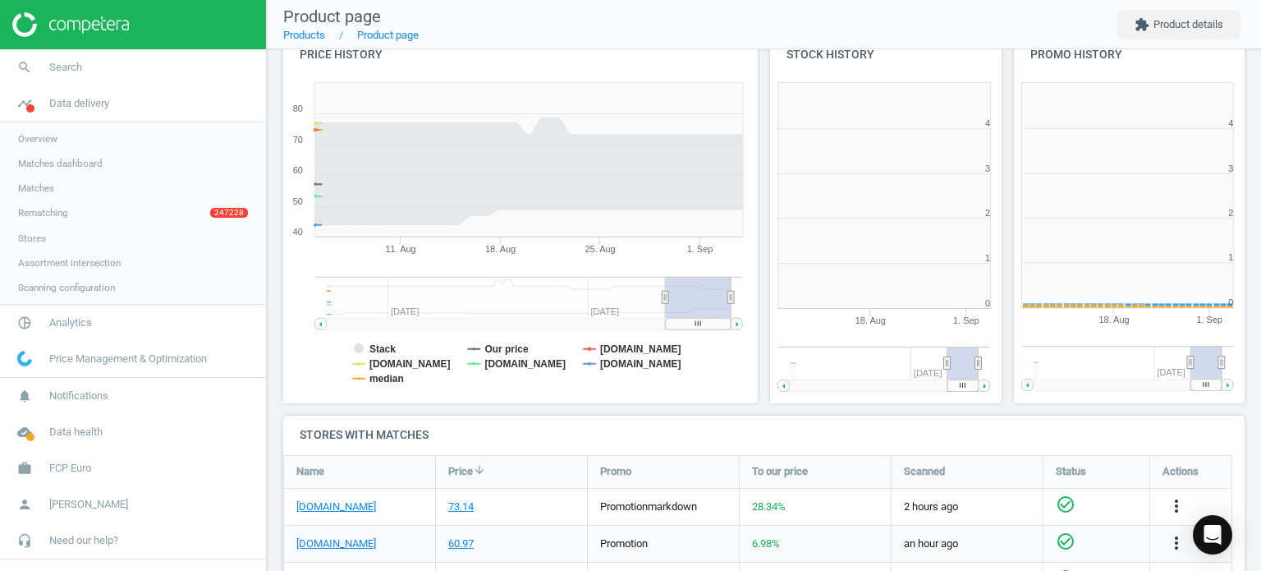
scroll to position [354, 493]
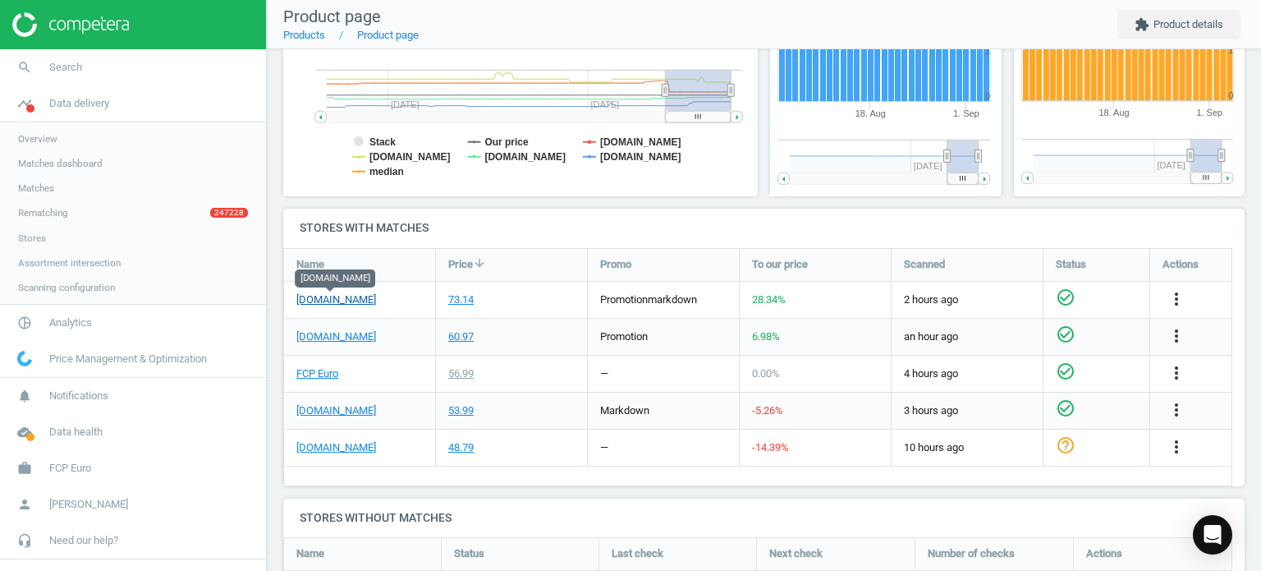
click at [330, 304] on link "[DOMAIN_NAME]" at bounding box center [336, 299] width 80 height 15
click at [329, 370] on link "FCP Euro" at bounding box center [317, 373] width 42 height 15
click at [91, 57] on link "search Search" at bounding box center [133, 67] width 266 height 36
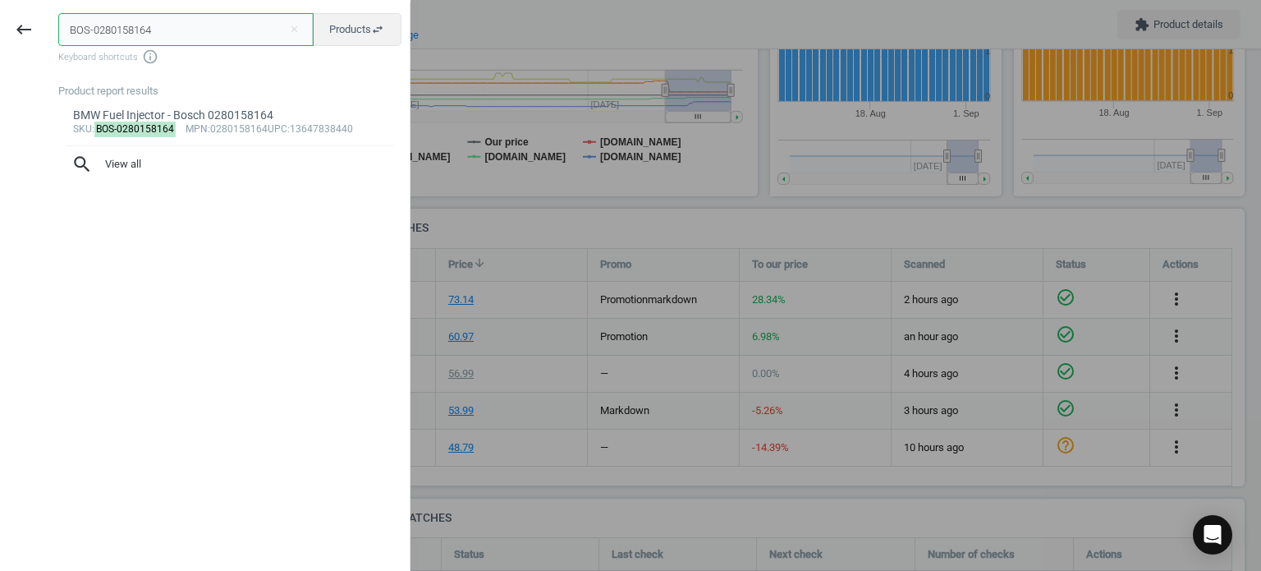
click at [290, 39] on input "BOS-0280158164" at bounding box center [185, 29] width 255 height 33
paste input "21604008"
type input "BOS-0221604008"
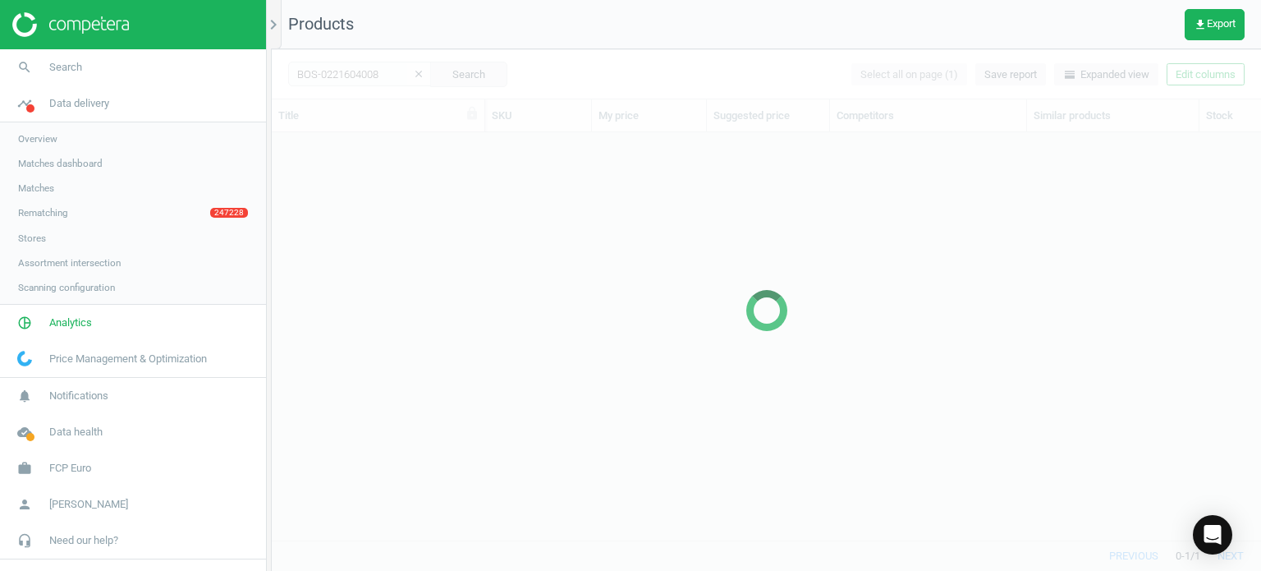
scroll to position [383, 977]
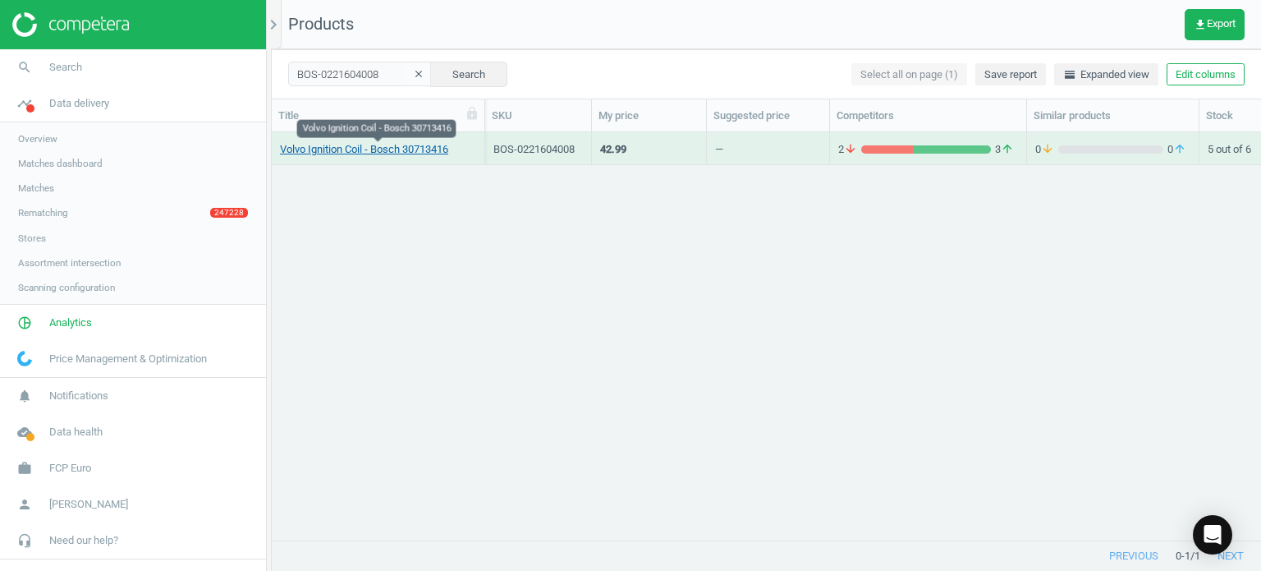
click at [344, 143] on link "Volvo Ignition Coil - Bosch 30713416" at bounding box center [364, 149] width 168 height 15
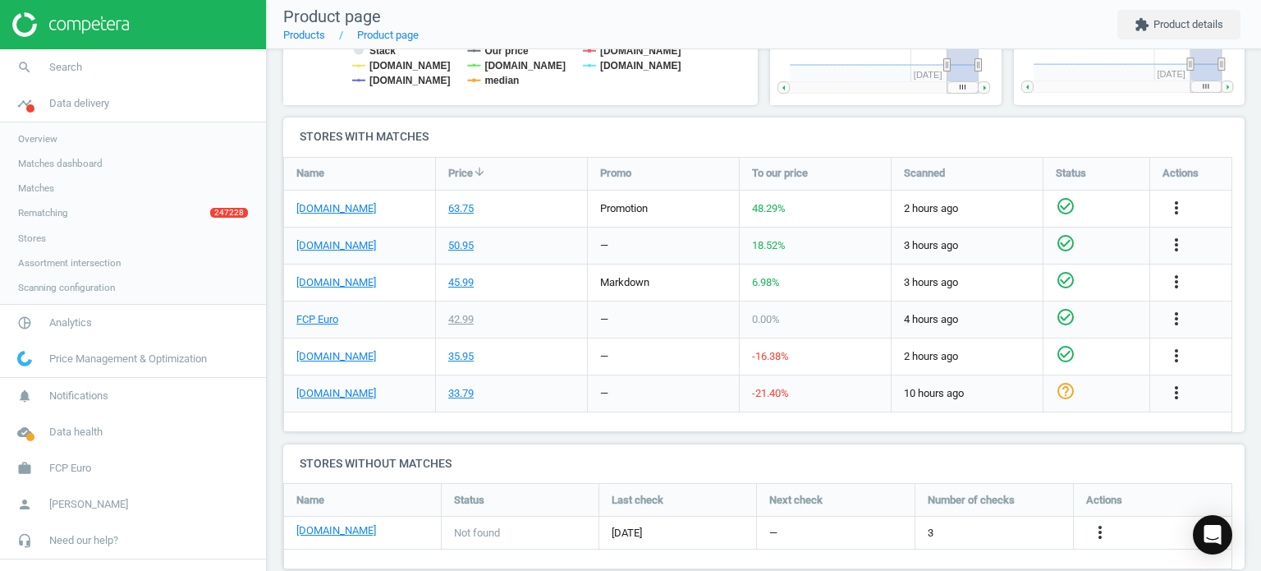
scroll to position [528, 0]
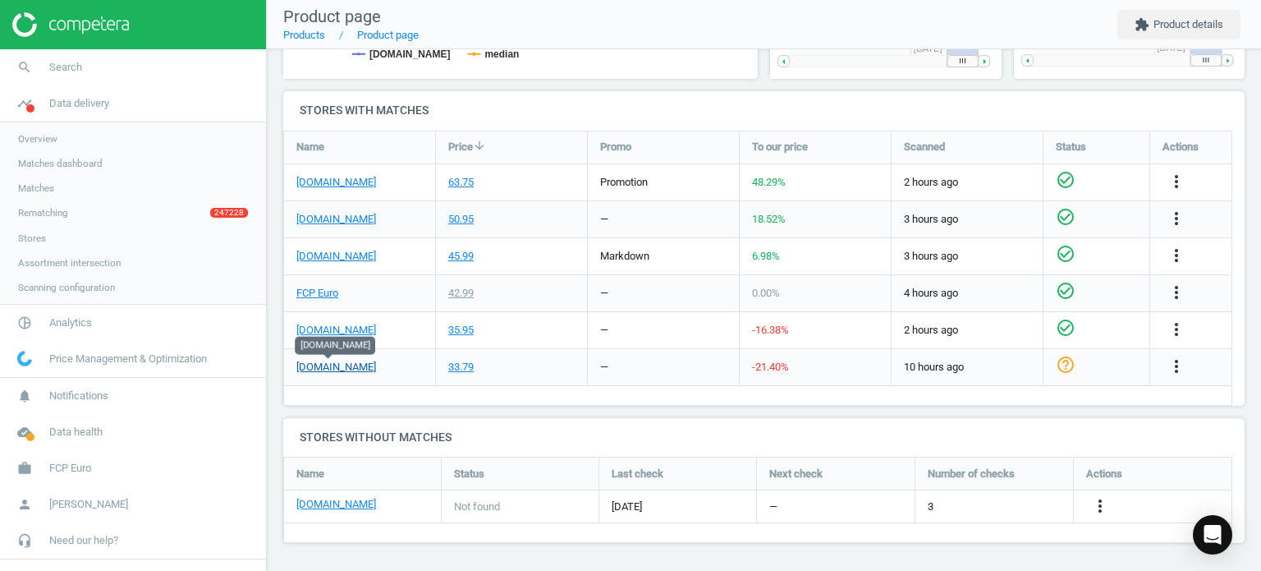
click at [348, 369] on link "[DOMAIN_NAME]" at bounding box center [336, 367] width 80 height 15
click at [298, 296] on link "FCP Euro" at bounding box center [317, 293] width 42 height 15
click at [159, 61] on link "search Search" at bounding box center [133, 67] width 266 height 36
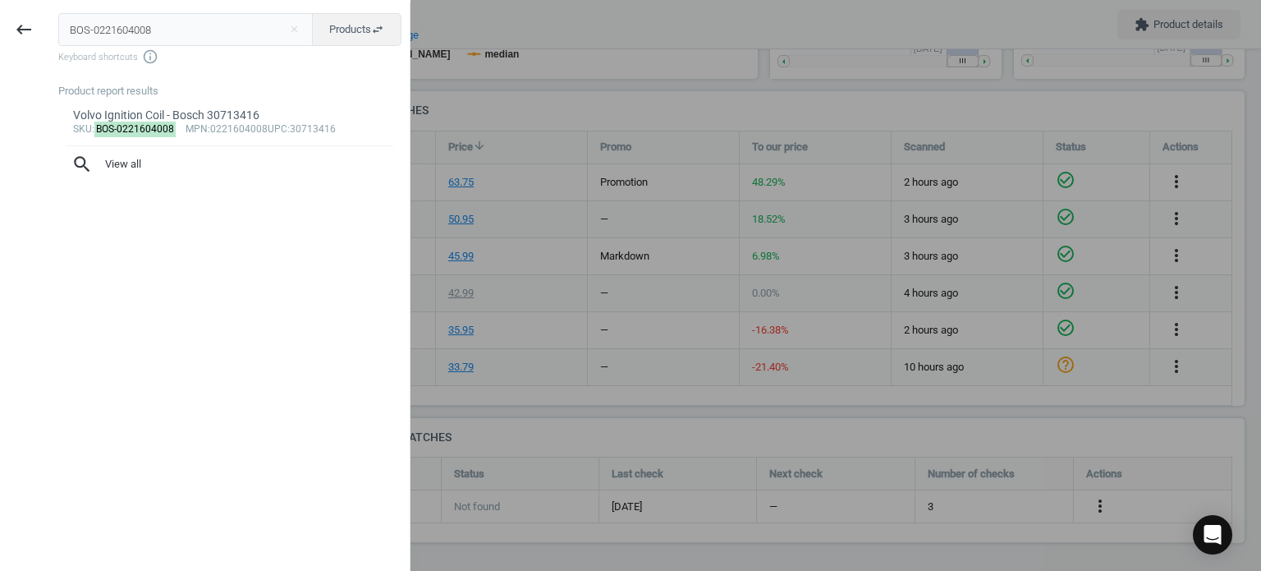
click at [157, 29] on input "BOS-0221604008" at bounding box center [185, 29] width 255 height 33
type input "BOS-0221604067"
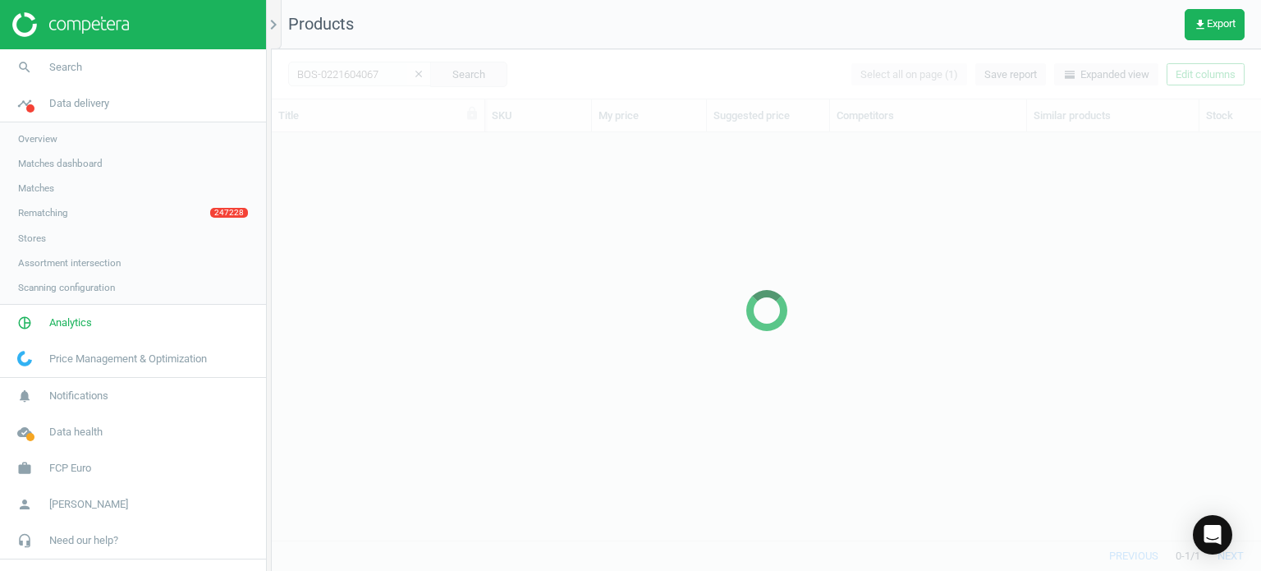
scroll to position [383, 977]
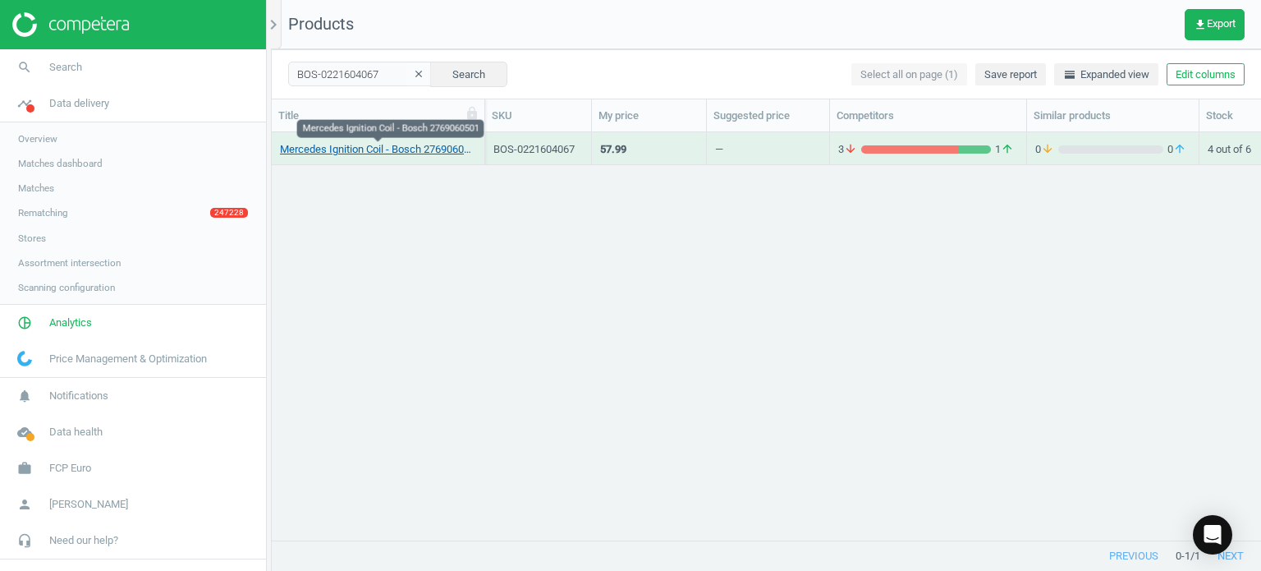
click at [404, 154] on link "Mercedes Ignition Coil - Bosch 2769060501" at bounding box center [378, 149] width 196 height 15
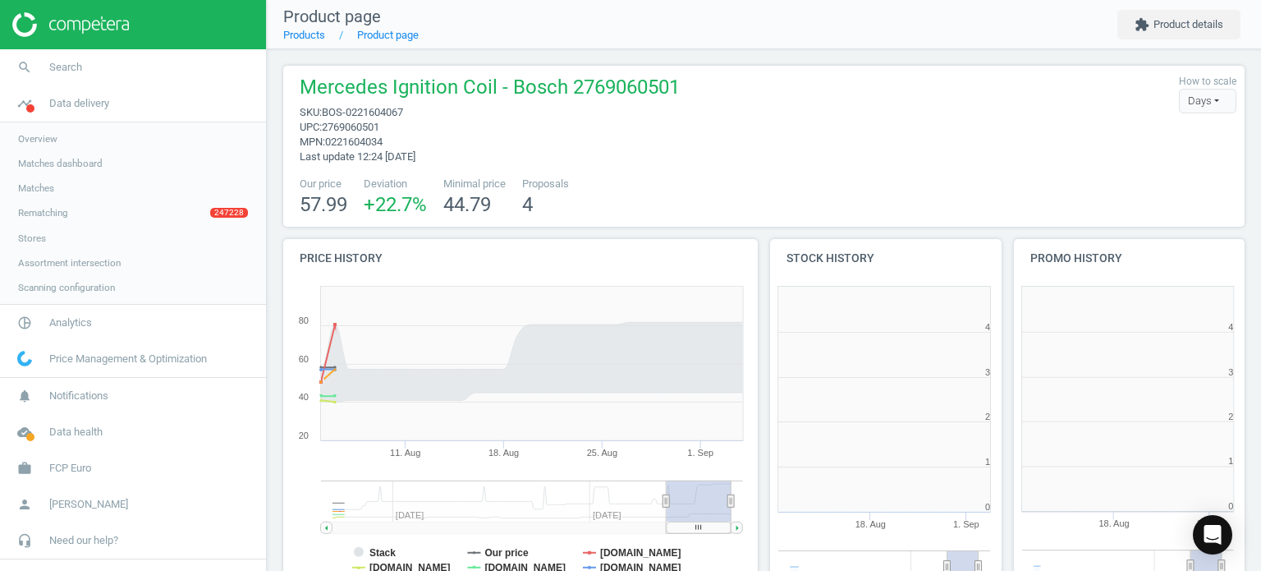
scroll to position [354, 253]
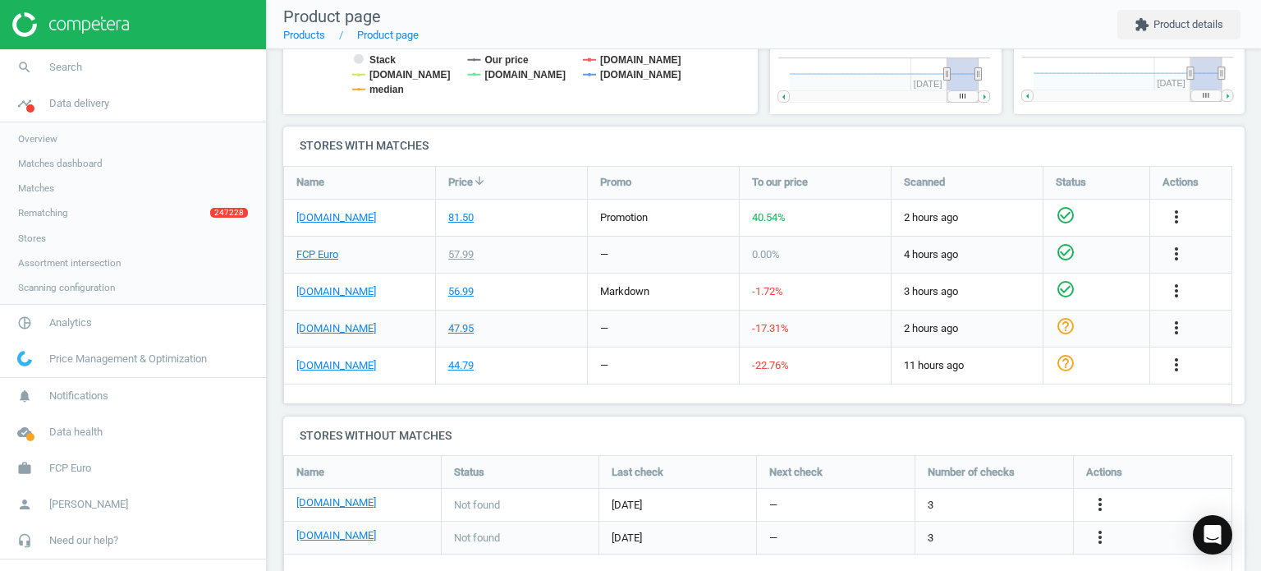
click at [357, 229] on div "[DOMAIN_NAME]" at bounding box center [359, 218] width 151 height 36
click at [356, 219] on link "[DOMAIN_NAME]" at bounding box center [336, 217] width 80 height 15
click at [319, 255] on link "FCP Euro" at bounding box center [317, 254] width 42 height 15
click at [408, 215] on div "[DOMAIN_NAME]" at bounding box center [359, 218] width 151 height 36
click at [90, 73] on link "search Search" at bounding box center [133, 67] width 266 height 36
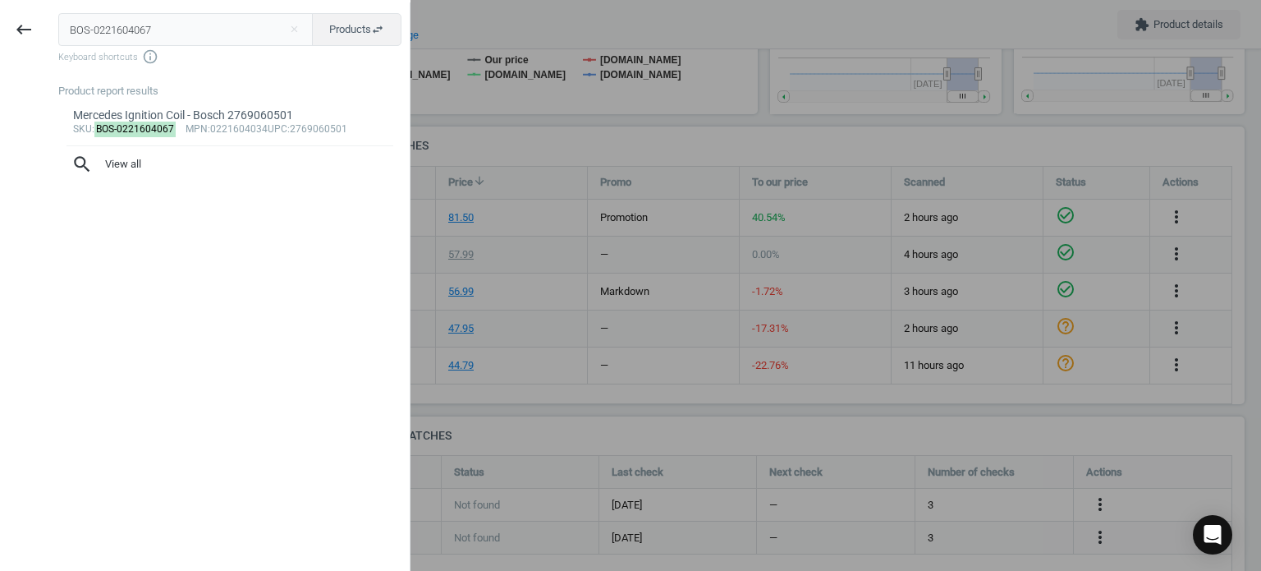
click at [101, 31] on input "BOS-0221604067" at bounding box center [185, 29] width 255 height 33
type input "BOS-0258010416"
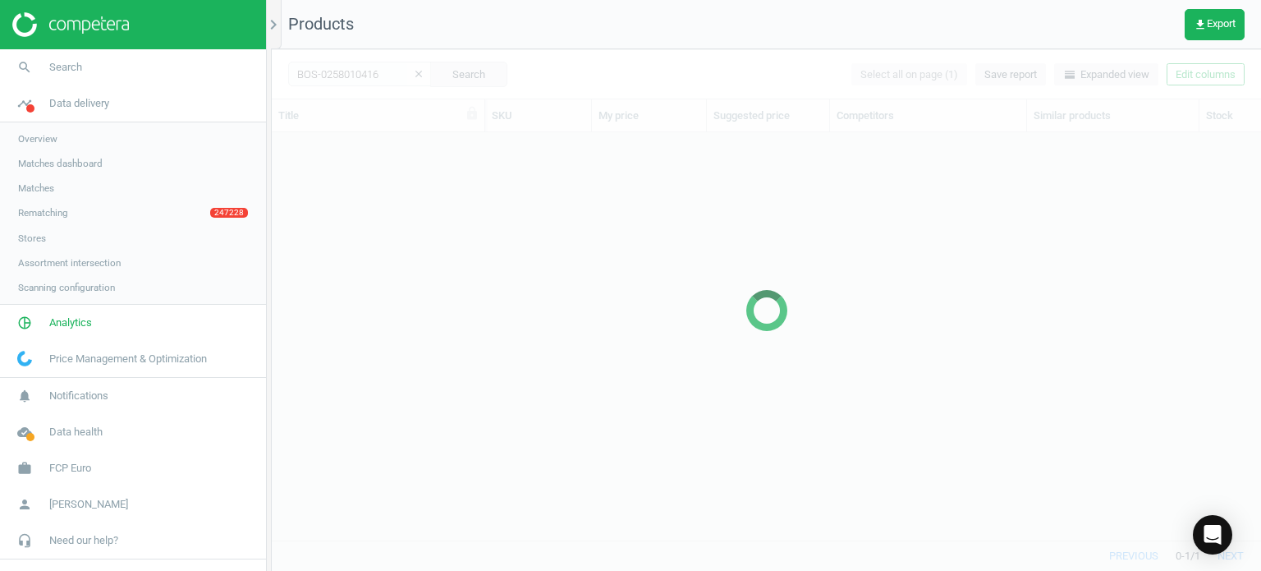
scroll to position [383, 977]
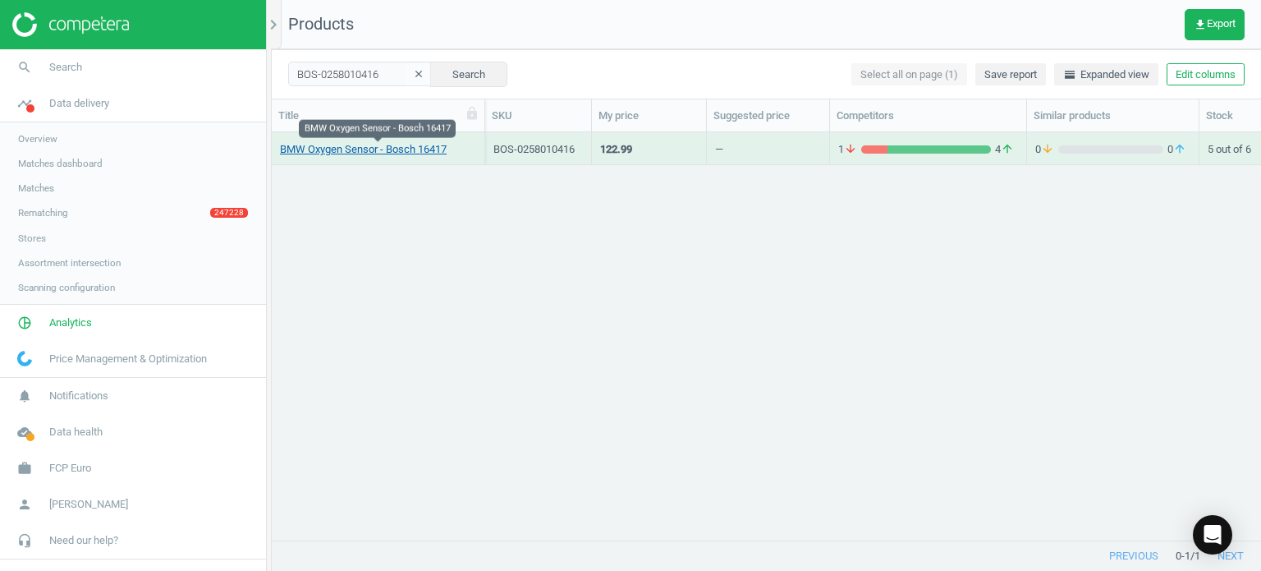
click at [319, 150] on link "BMW Oxygen Sensor - Bosch 16417" at bounding box center [363, 149] width 167 height 15
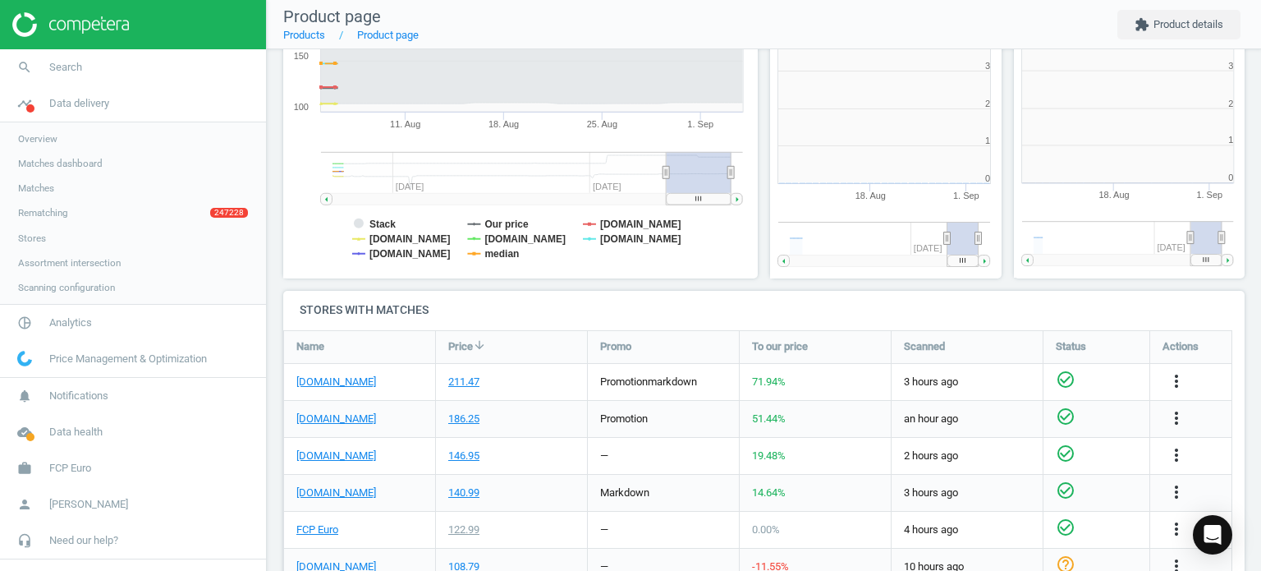
scroll to position [7, 7]
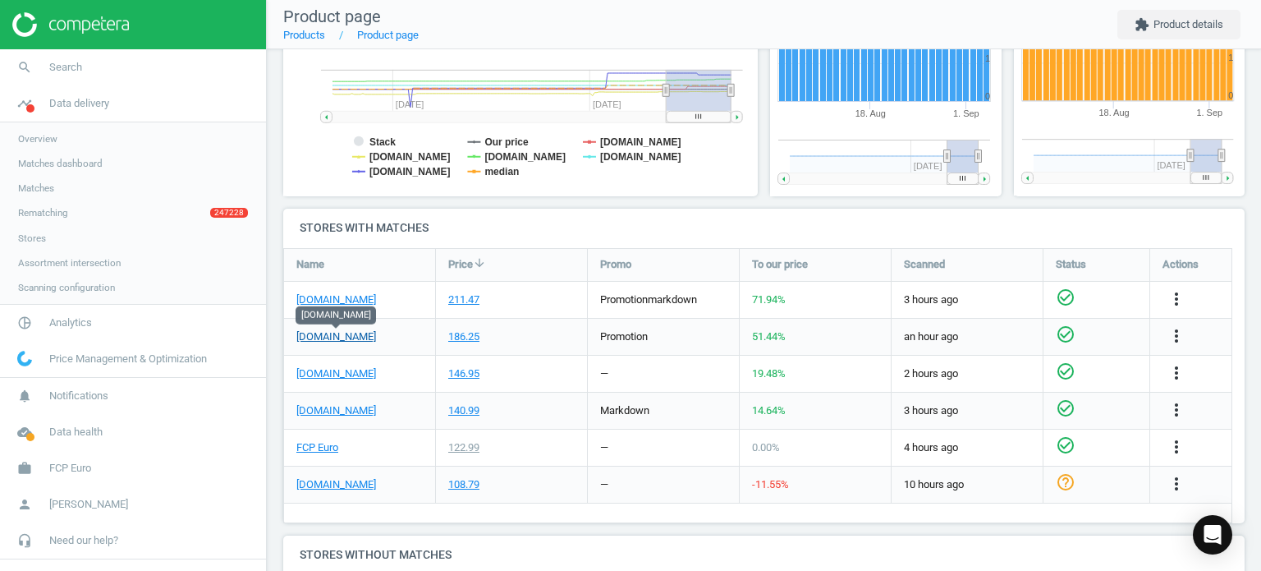
click at [375, 341] on link "[DOMAIN_NAME]" at bounding box center [336, 336] width 80 height 15
click at [498, 224] on h4 "Stores with matches" at bounding box center [763, 228] width 961 height 39
click at [321, 452] on link "FCP Euro" at bounding box center [317, 447] width 42 height 15
click at [186, 60] on link "search Search" at bounding box center [133, 67] width 266 height 36
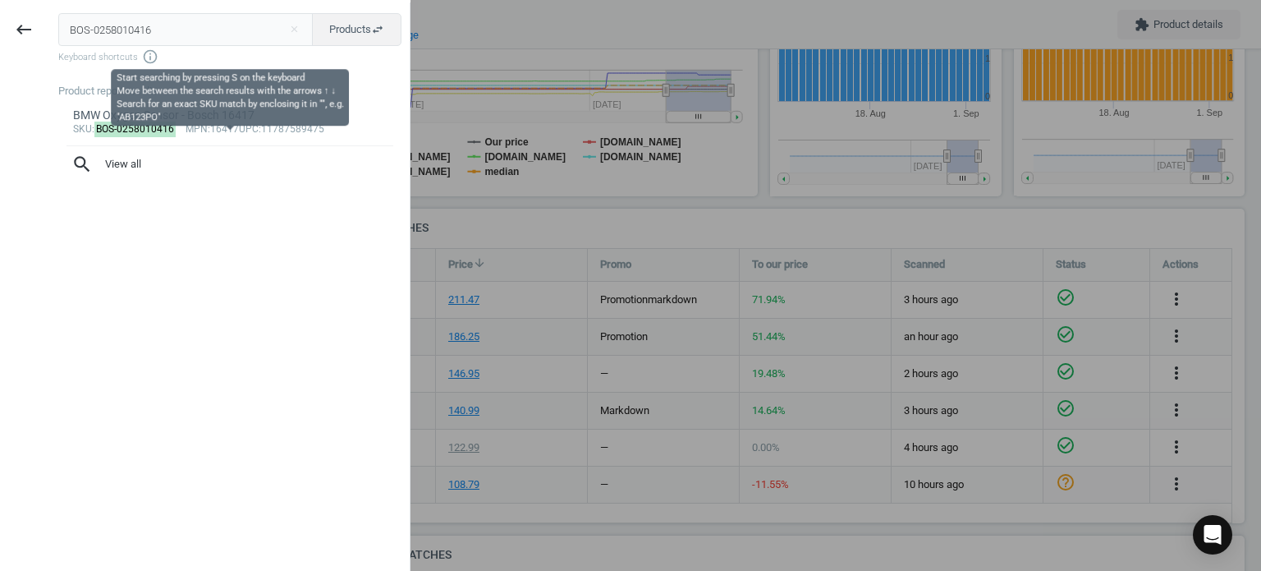
click at [183, 35] on input "BOS-0258010416" at bounding box center [185, 29] width 255 height 33
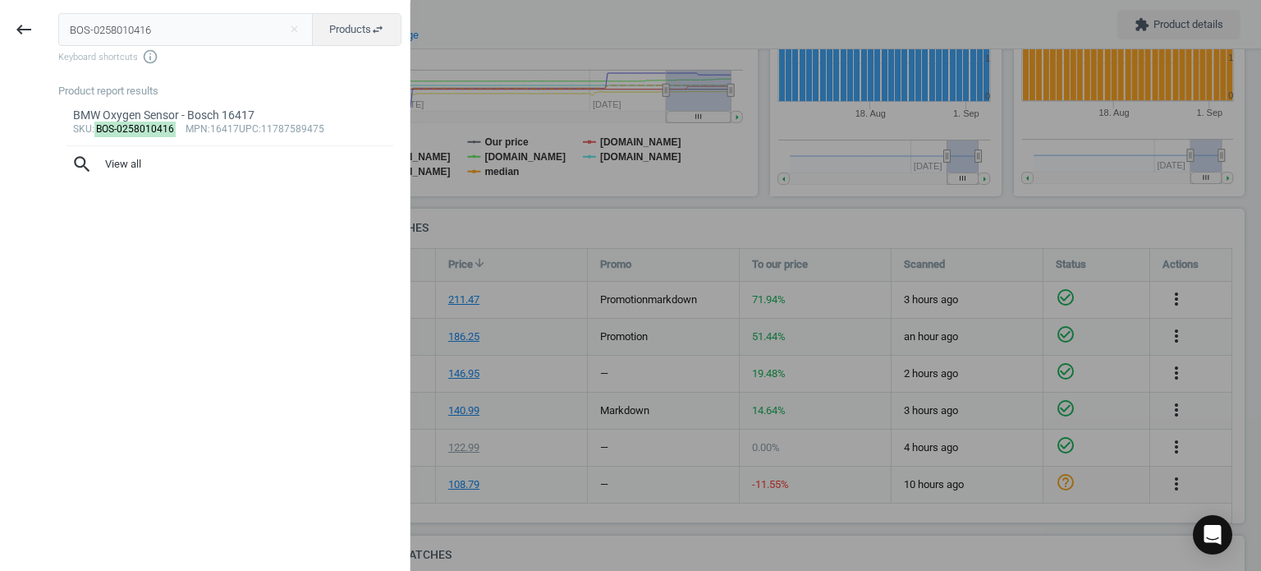
click at [183, 35] on input "BOS-0258010416" at bounding box center [185, 29] width 255 height 33
type input "BOS-0280155823"
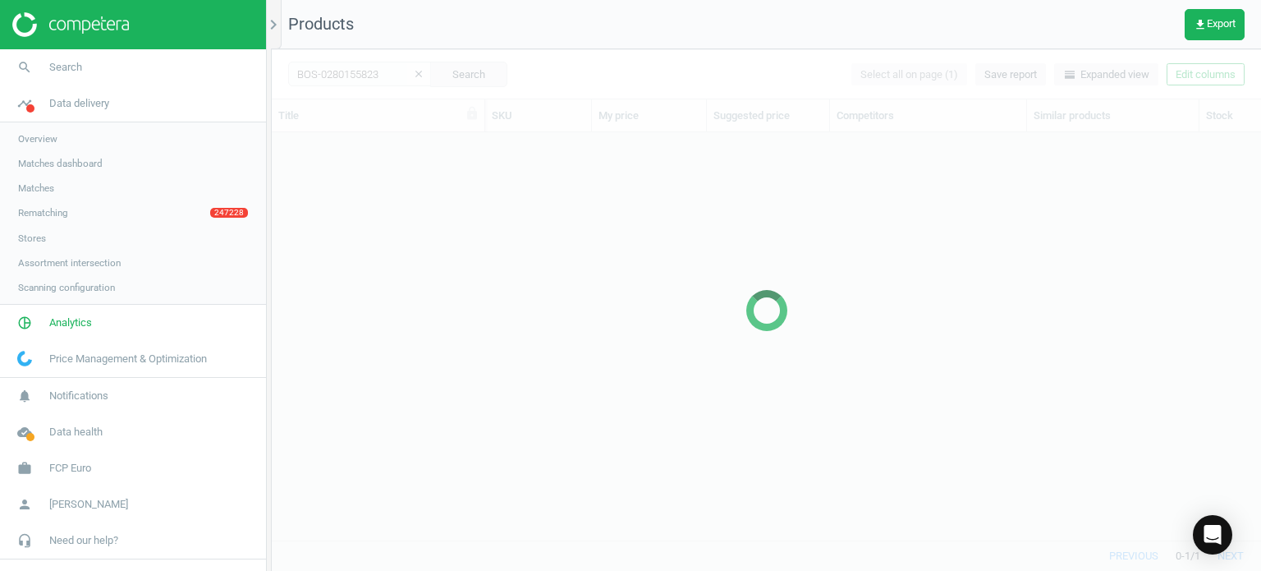
scroll to position [383, 977]
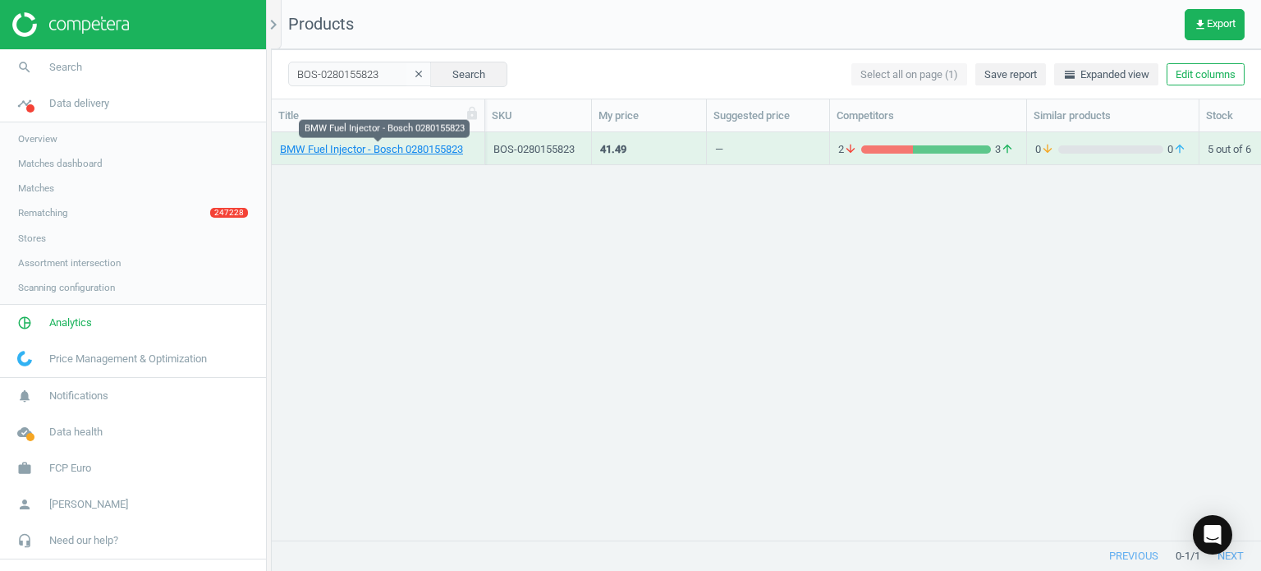
click at [373, 151] on link "BMW Fuel Injector - Bosch 0280155823" at bounding box center [371, 149] width 183 height 15
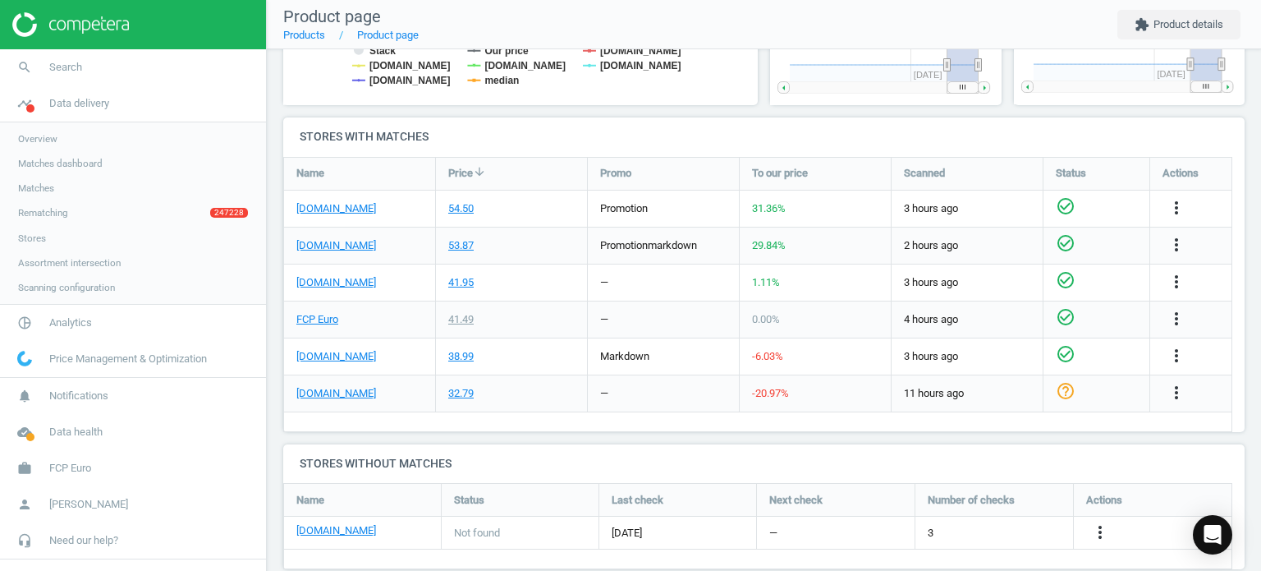
scroll to position [528, 0]
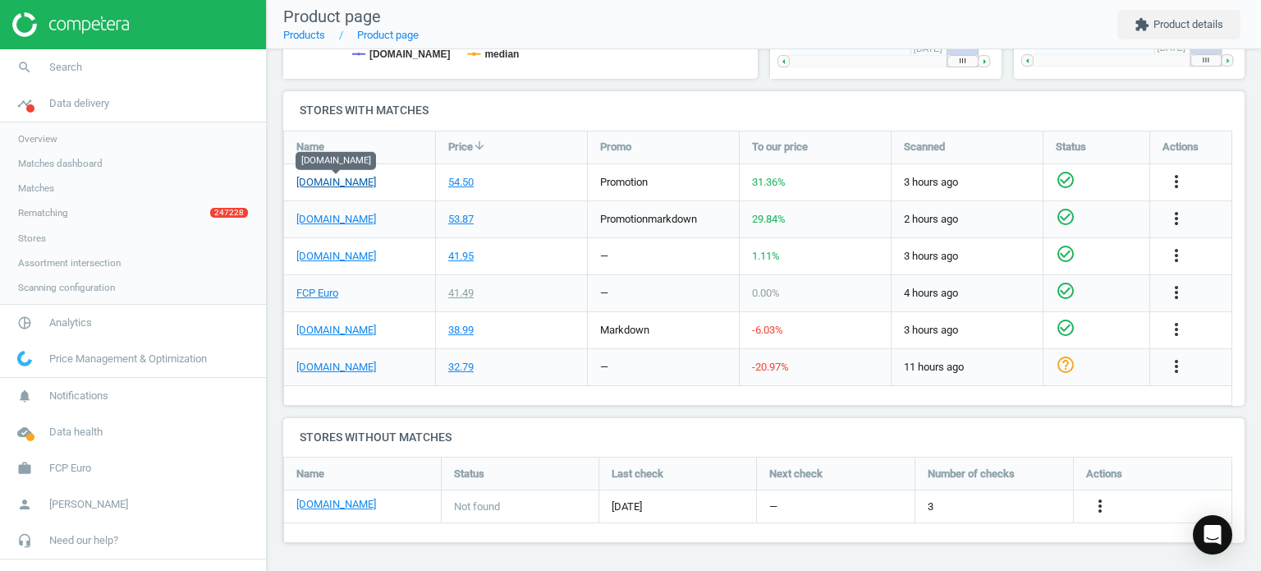
click at [345, 182] on link "[DOMAIN_NAME]" at bounding box center [336, 182] width 80 height 15
click at [337, 217] on link "[DOMAIN_NAME]" at bounding box center [336, 219] width 80 height 15
click at [45, 84] on span "search" at bounding box center [24, 67] width 49 height 36
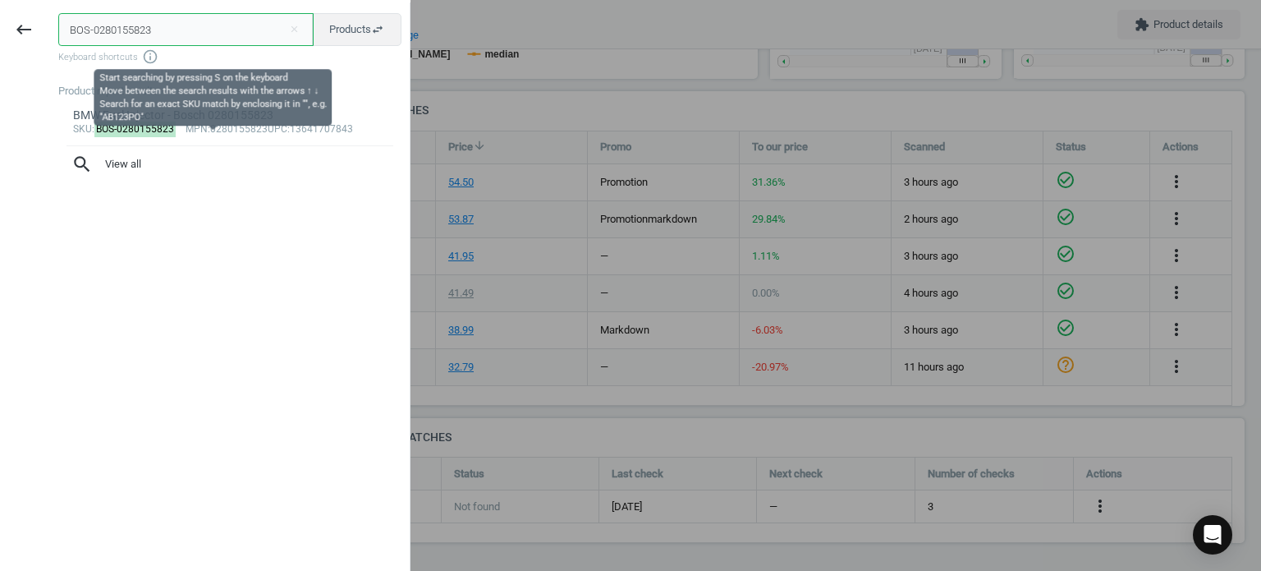
click at [102, 39] on input "BOS-0280155823" at bounding box center [185, 29] width 255 height 33
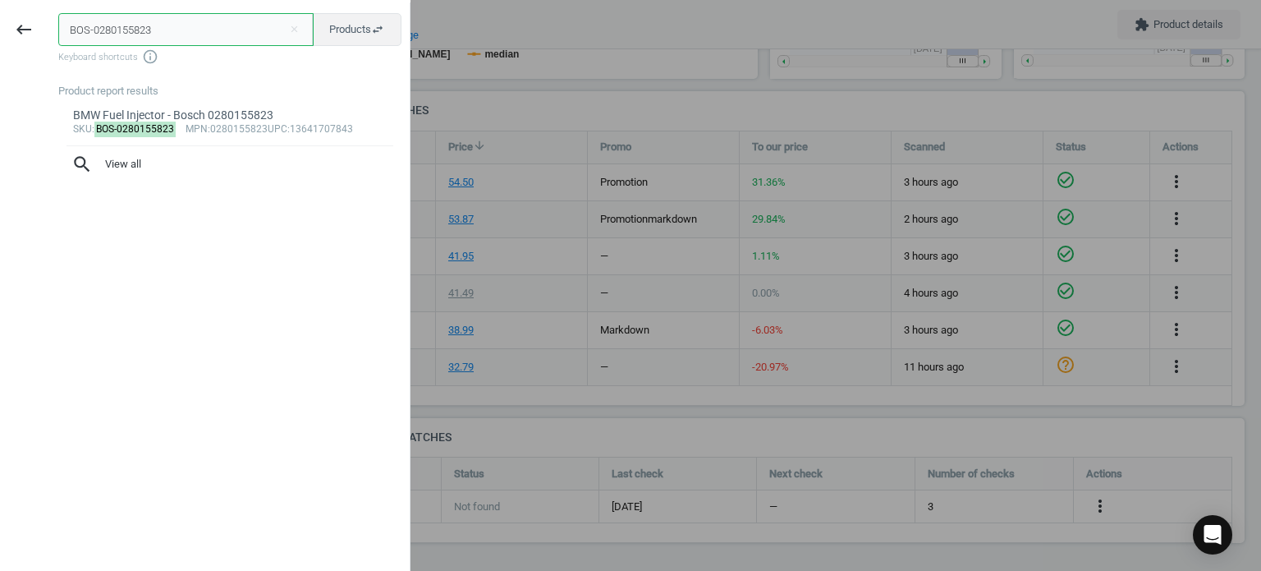
click at [102, 39] on input "BOS-0280155823" at bounding box center [185, 29] width 255 height 33
paste input "6347"
type input "BOS-0280156347"
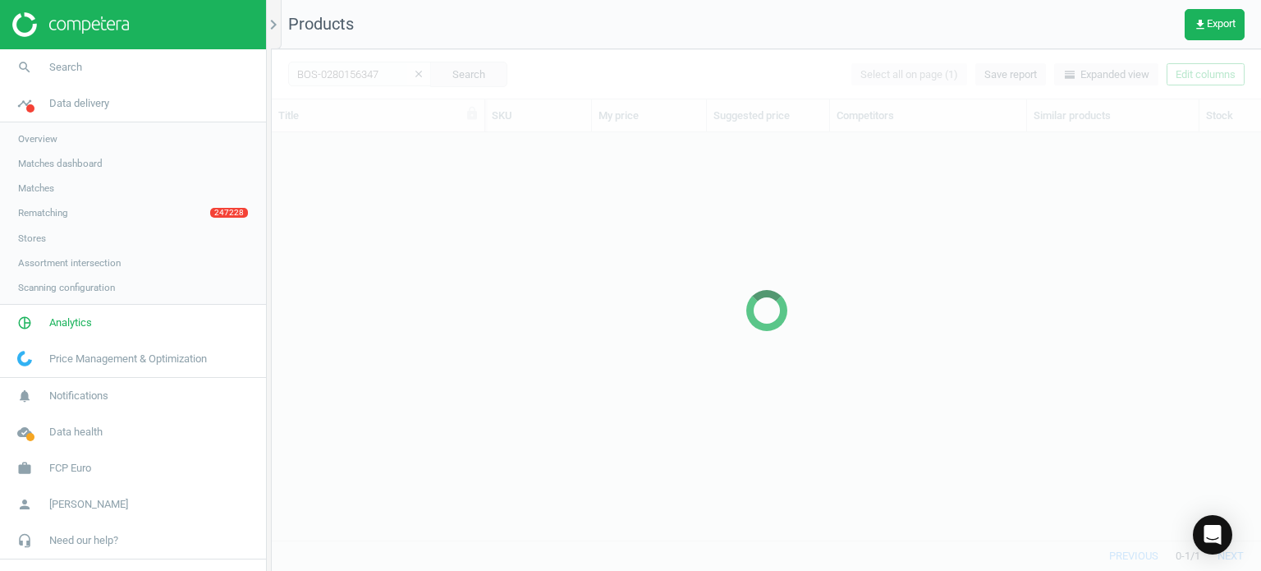
scroll to position [383, 977]
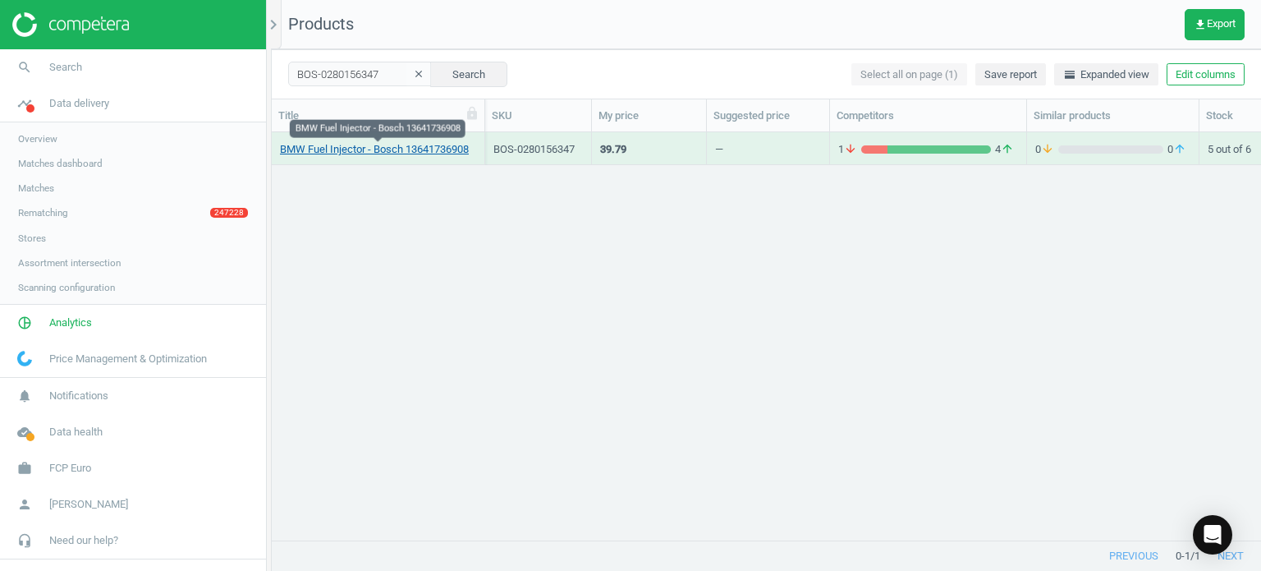
click at [322, 148] on link "BMW Fuel Injector - Bosch 13641736908" at bounding box center [374, 149] width 189 height 15
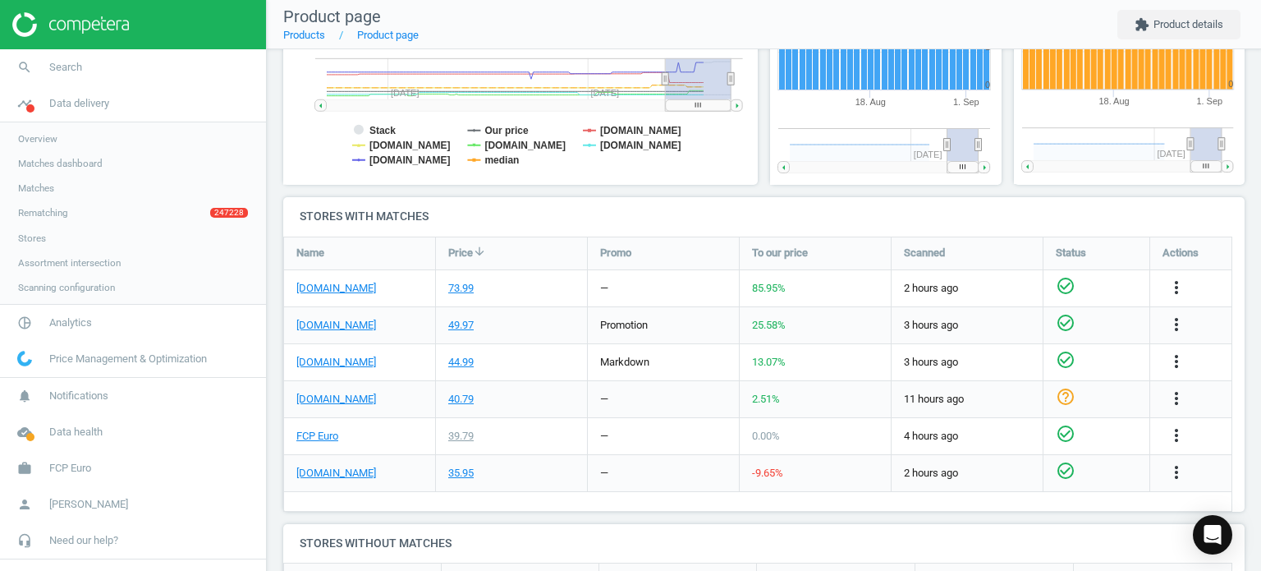
scroll to position [485, 0]
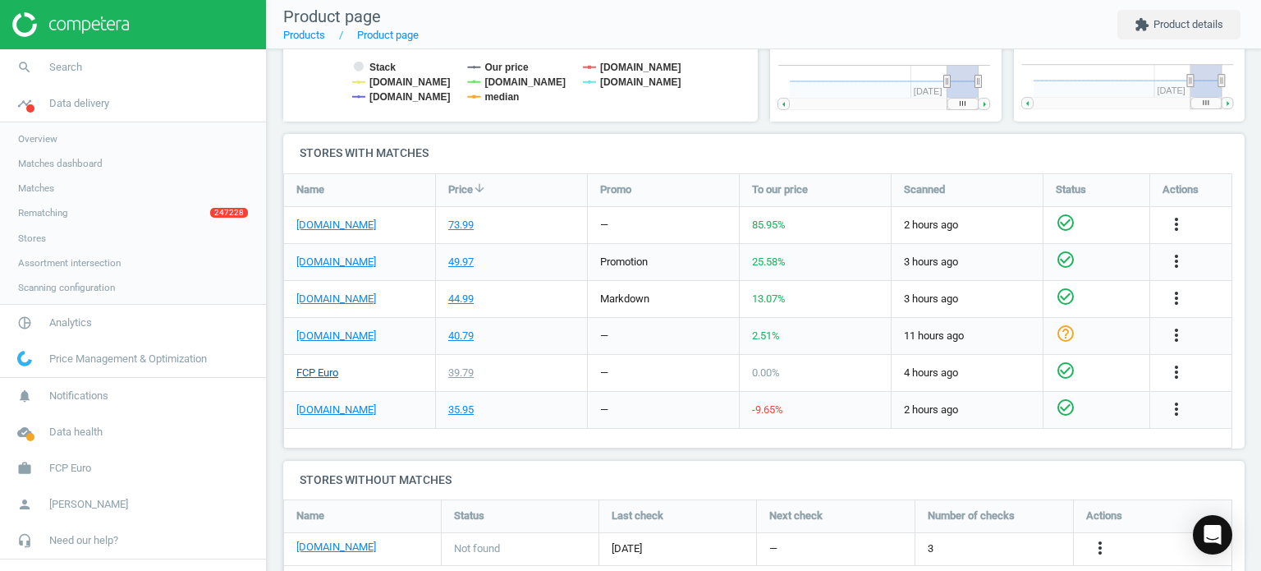
click at [333, 376] on link "FCP Euro" at bounding box center [317, 372] width 42 height 15
click at [334, 227] on link "[DOMAIN_NAME]" at bounding box center [336, 225] width 80 height 15
click at [345, 255] on link "[DOMAIN_NAME]" at bounding box center [336, 262] width 80 height 15
click at [69, 79] on link "search Search" at bounding box center [133, 67] width 266 height 36
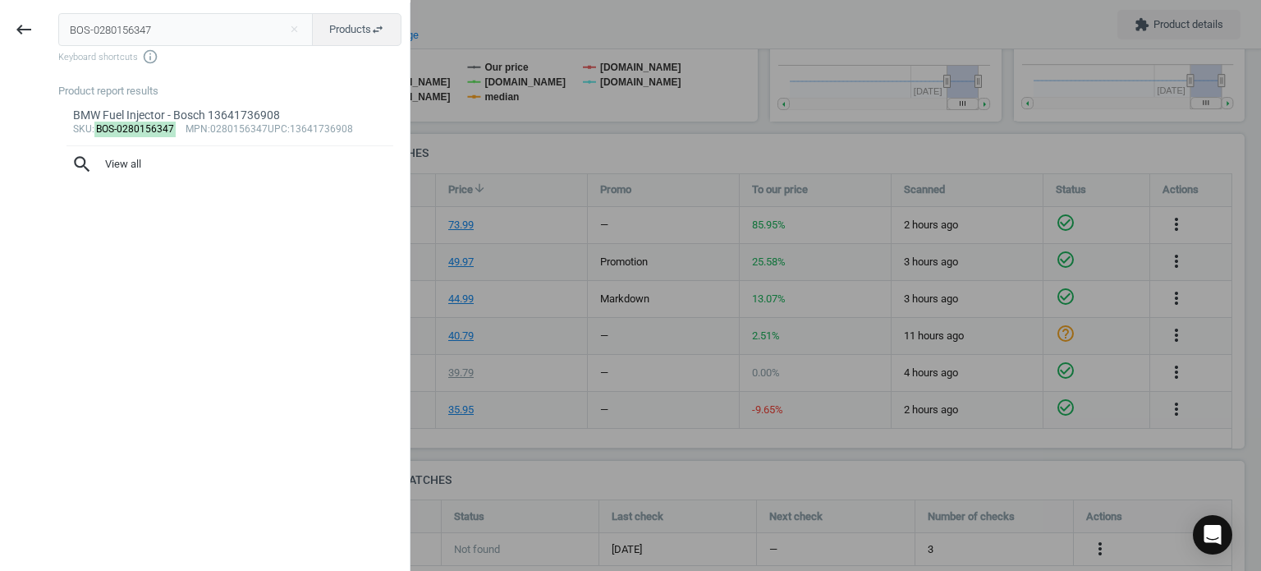
click at [131, 36] on input "BOS-0280156347" at bounding box center [185, 29] width 255 height 33
type input "BOS-0261500270"
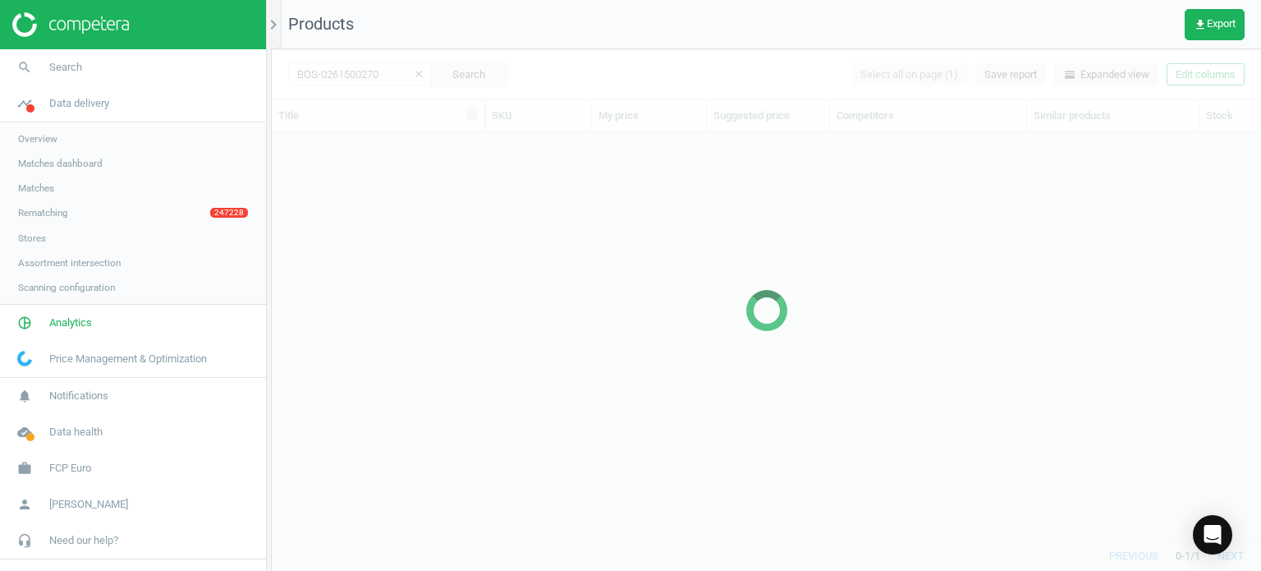
scroll to position [383, 977]
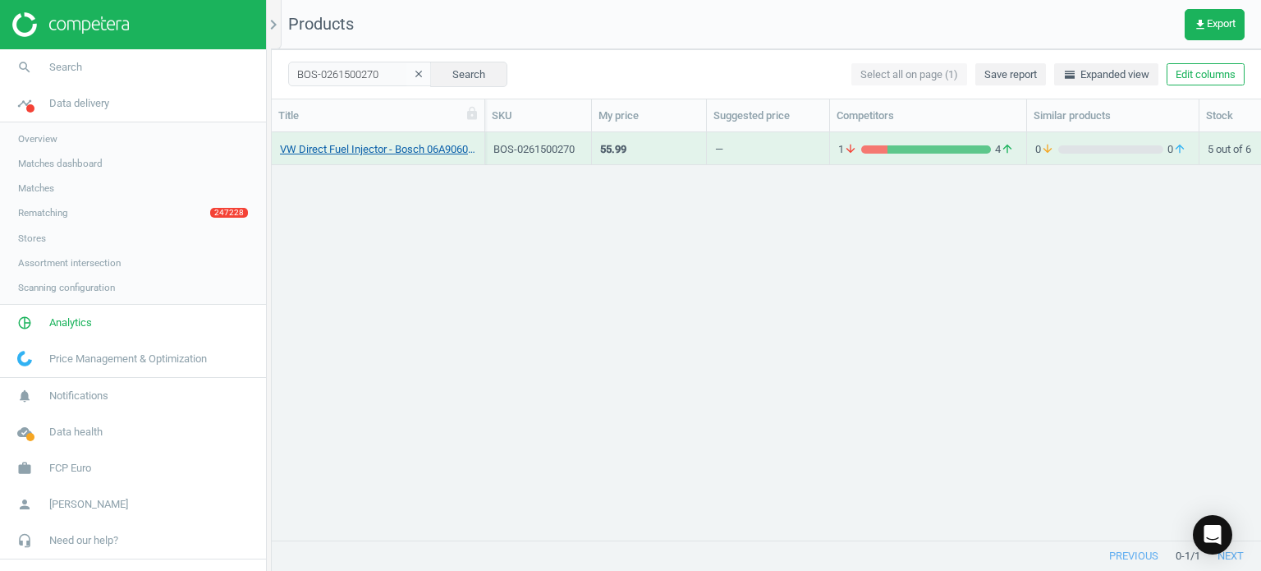
click at [376, 154] on link "VW Direct Fuel Injector - Bosch 06A906036P" at bounding box center [378, 149] width 196 height 15
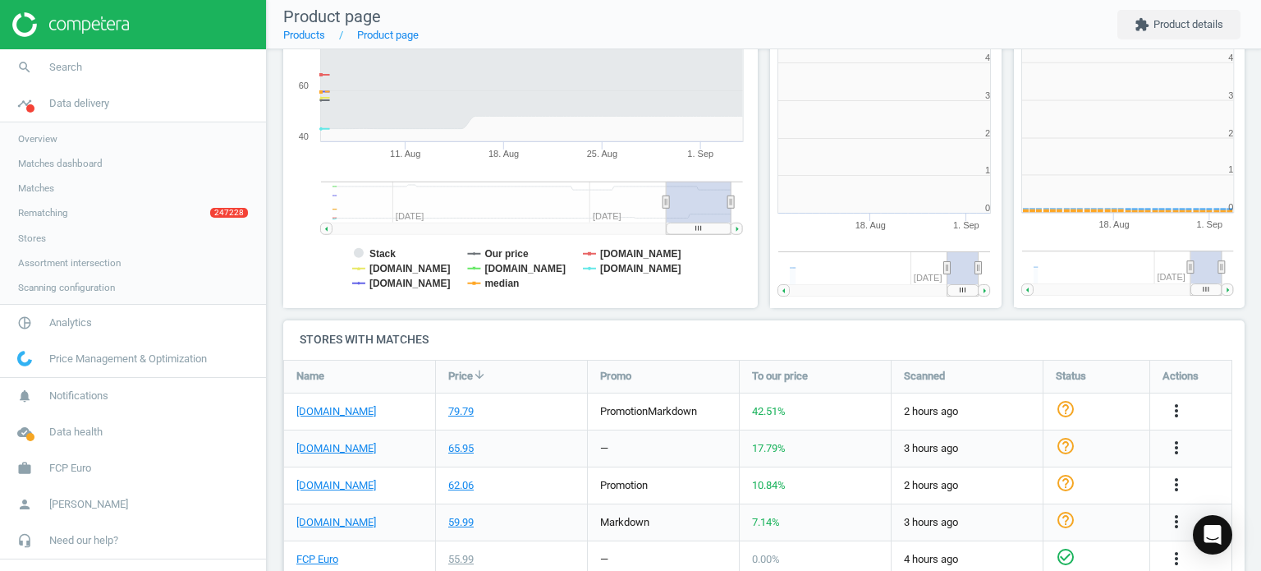
scroll to position [354, 253]
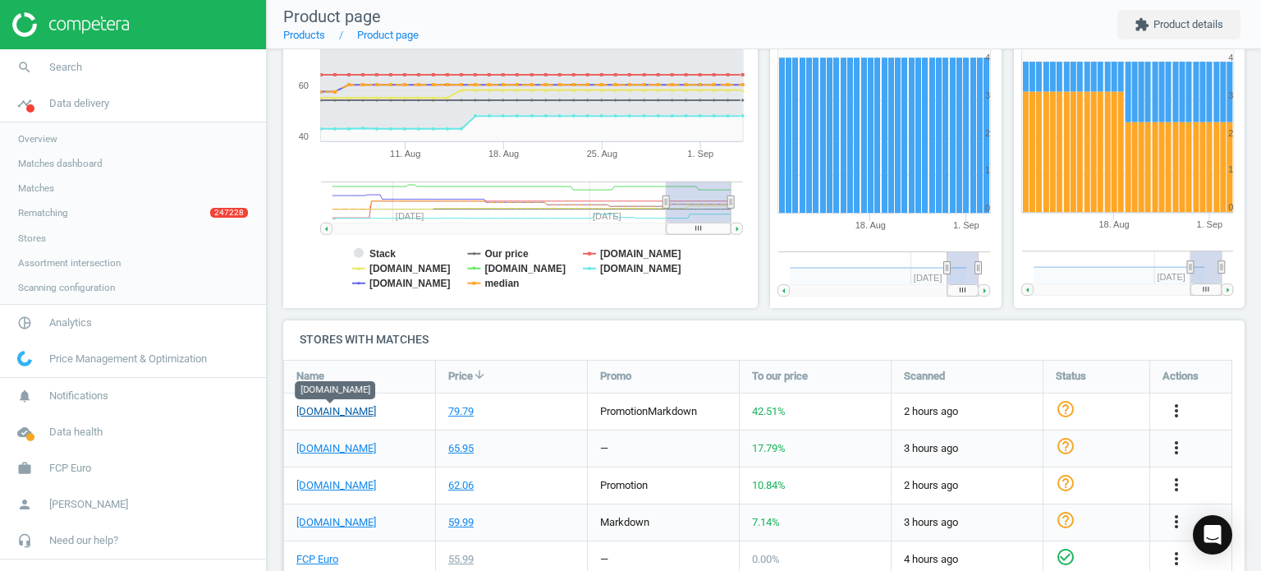
click at [339, 409] on link "[DOMAIN_NAME]" at bounding box center [336, 411] width 80 height 15
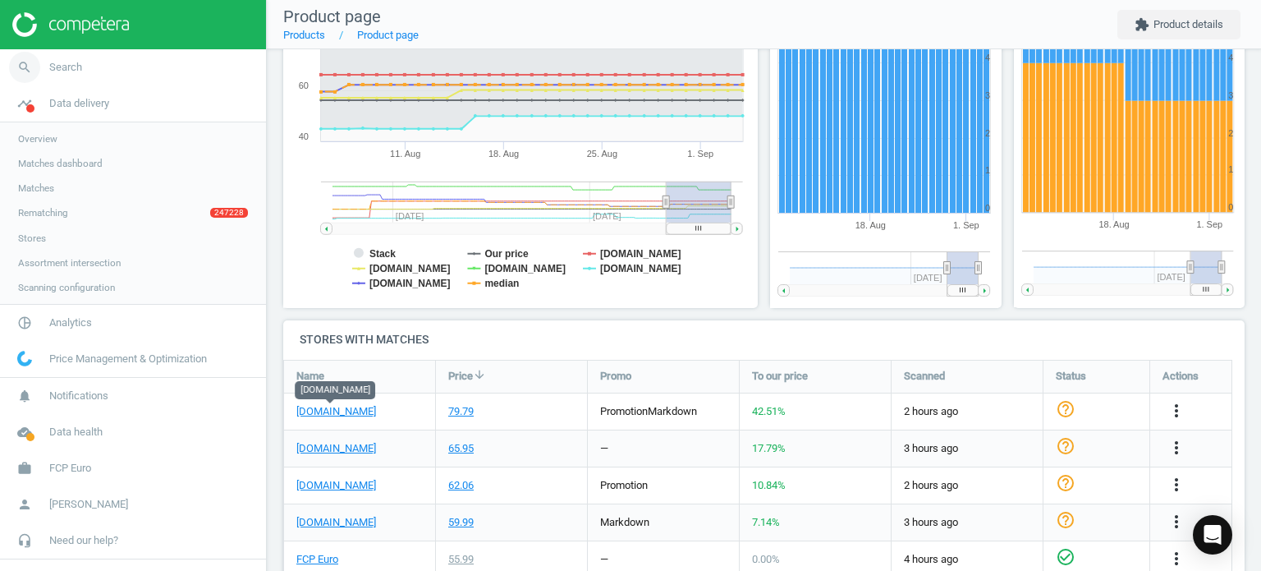
click at [85, 72] on link "search Search" at bounding box center [133, 67] width 266 height 36
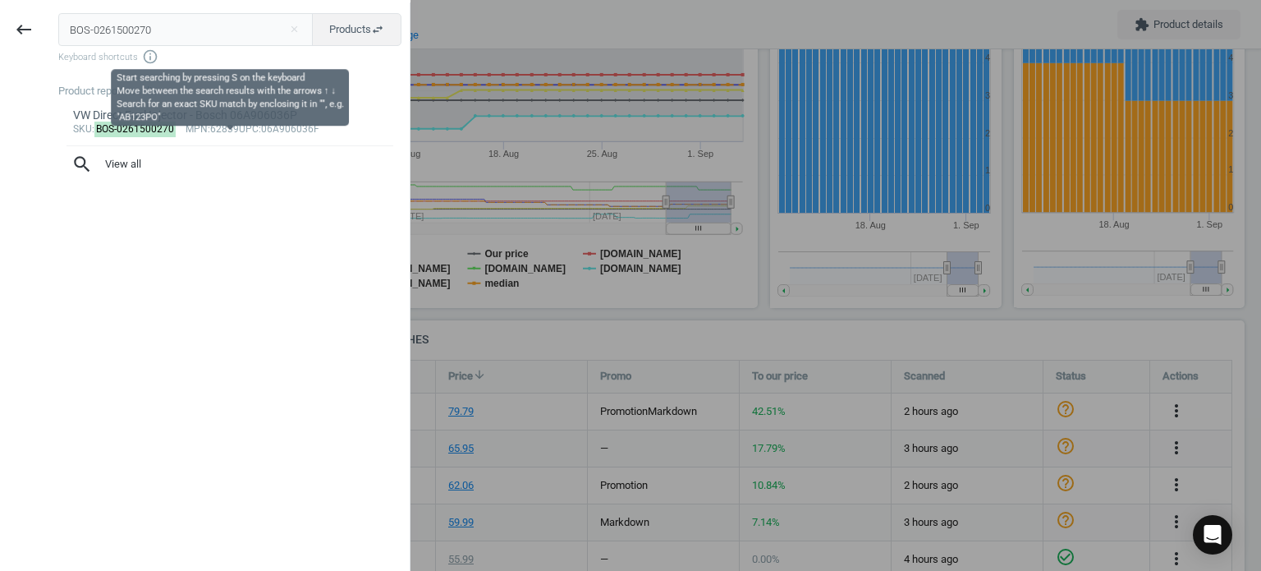
click at [112, 13] on input "BOS-0261500270" at bounding box center [185, 29] width 255 height 33
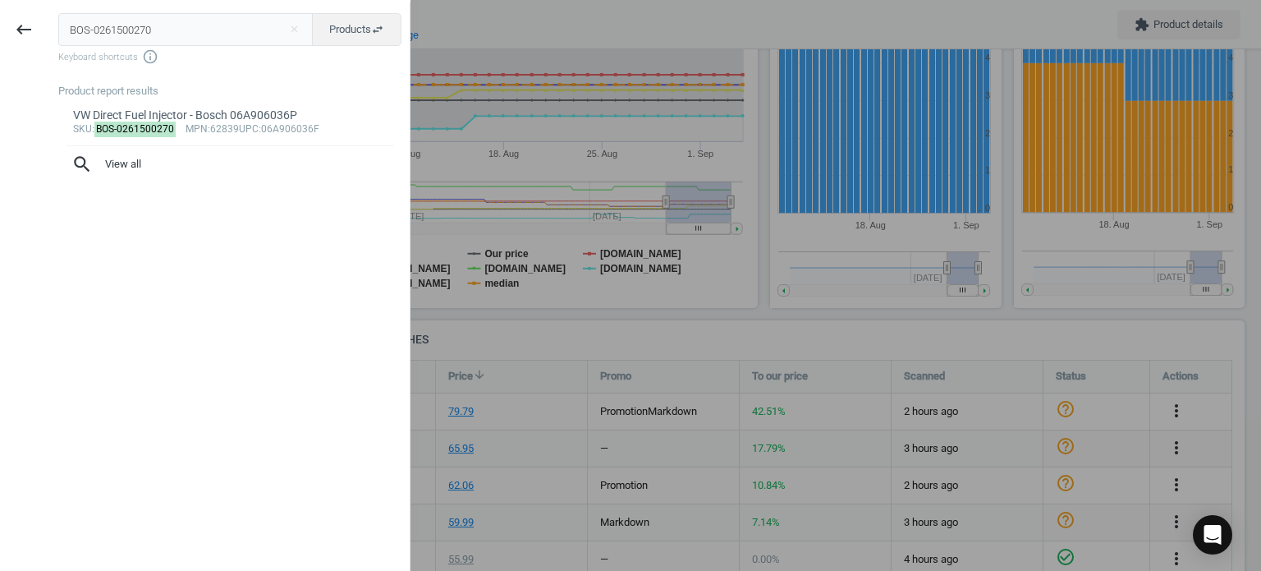
click at [112, 13] on input "BOS-0261500270" at bounding box center [185, 29] width 255 height 33
type input "BOS-0261520520"
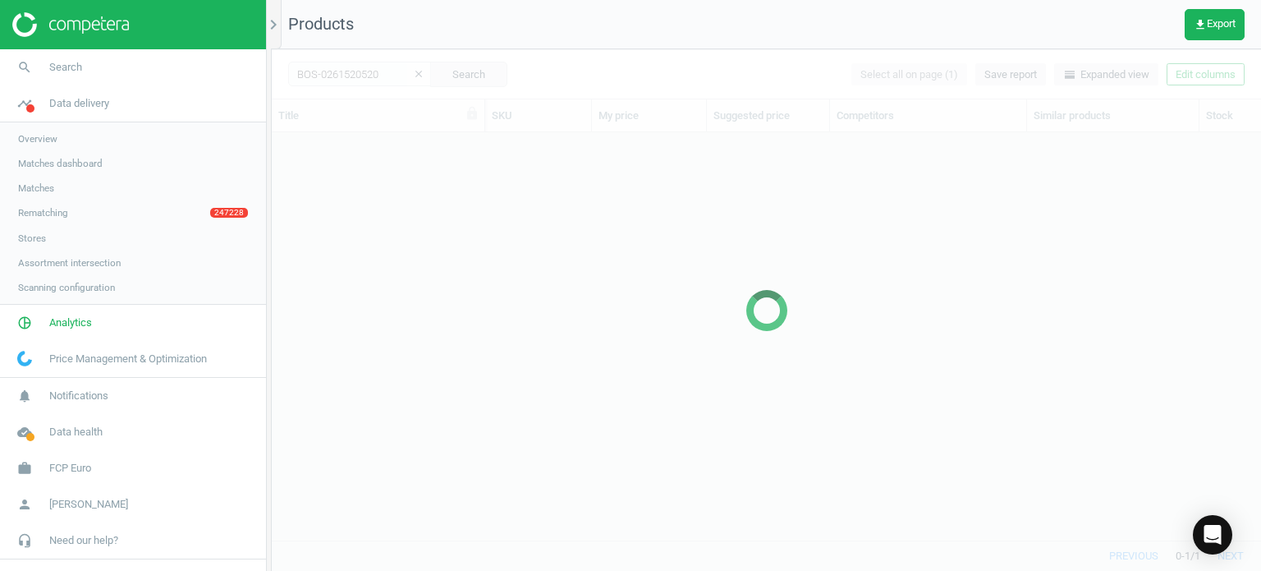
scroll to position [383, 977]
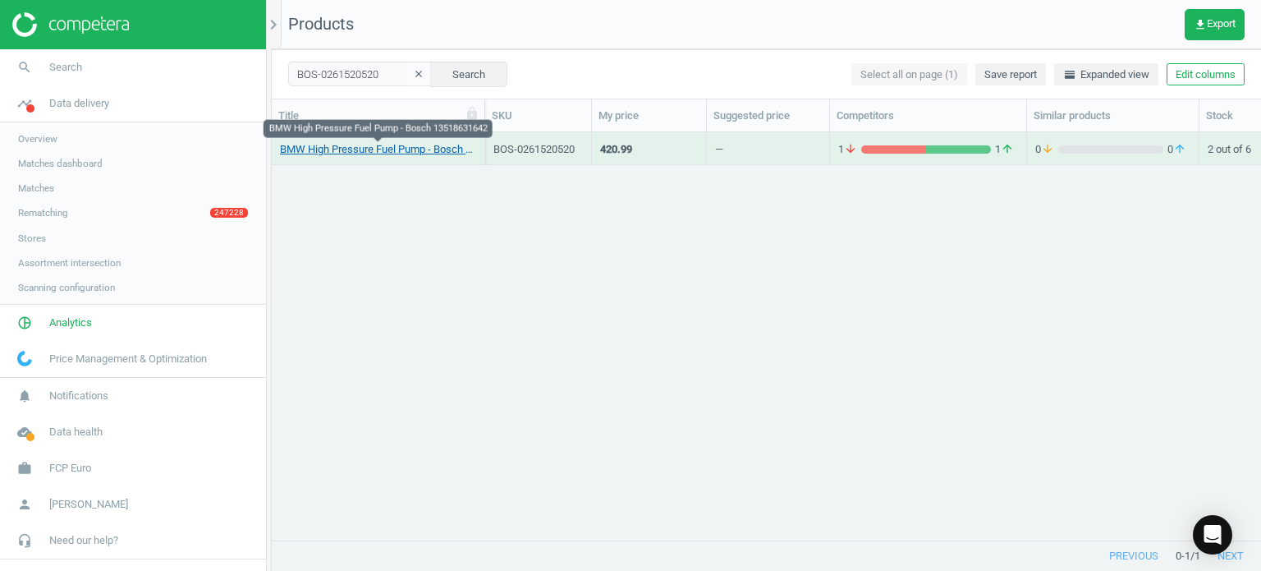
click at [398, 144] on link "BMW High Pressure Fuel Pump - Bosch 13518631642" at bounding box center [378, 149] width 196 height 15
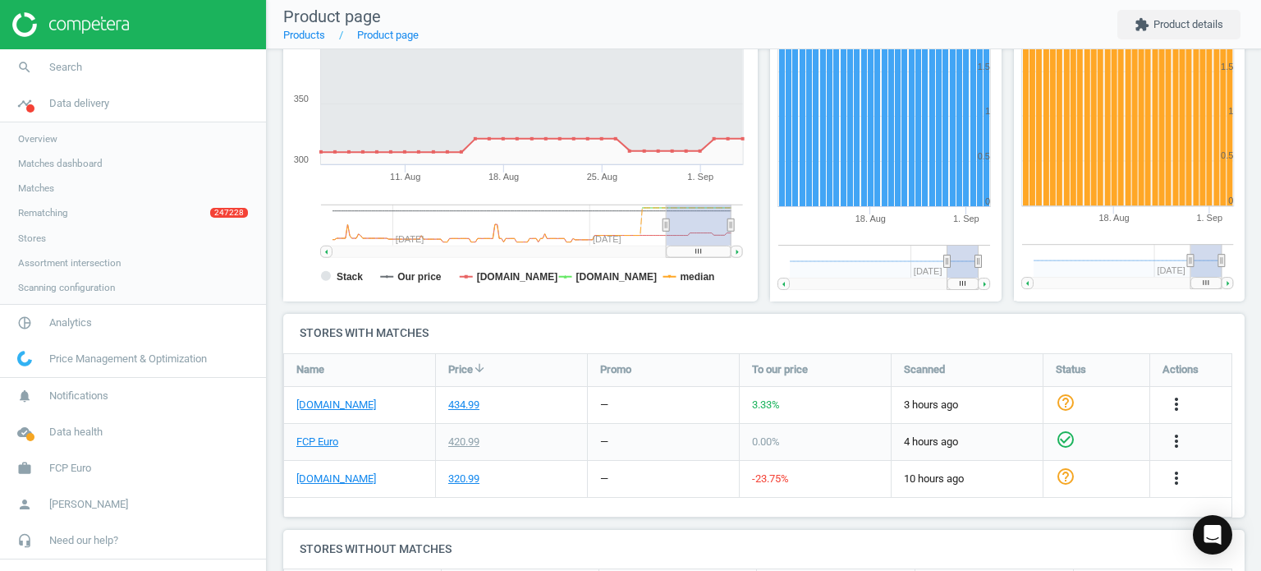
scroll to position [414, 0]
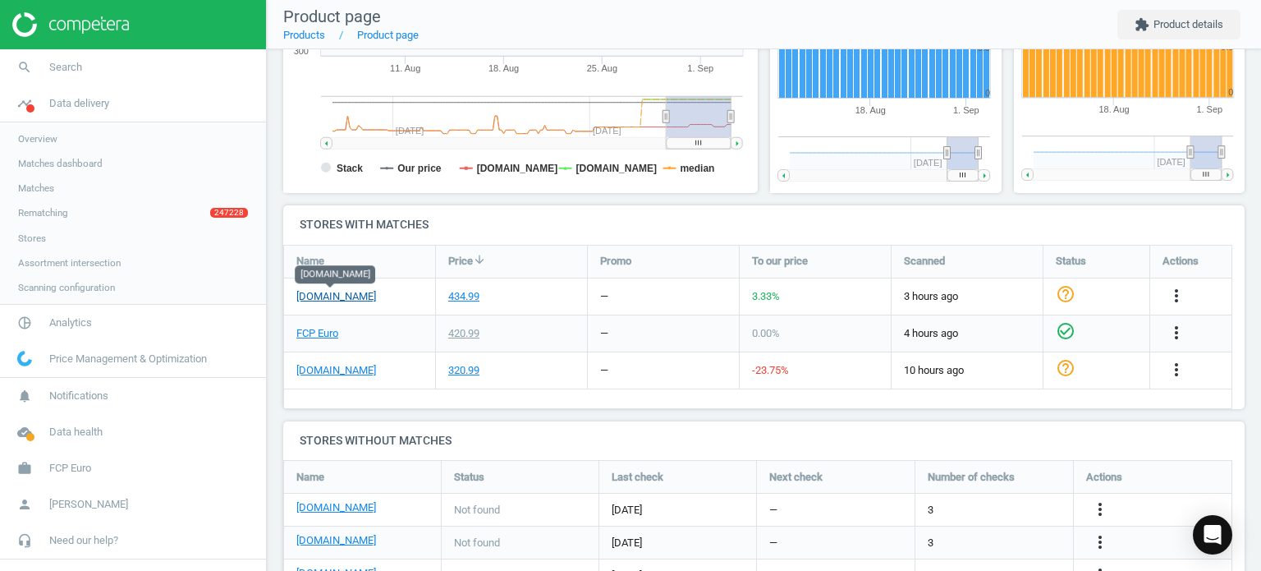
click at [354, 296] on link "[DOMAIN_NAME]" at bounding box center [336, 296] width 80 height 15
click at [82, 69] on link "search Search" at bounding box center [133, 67] width 266 height 36
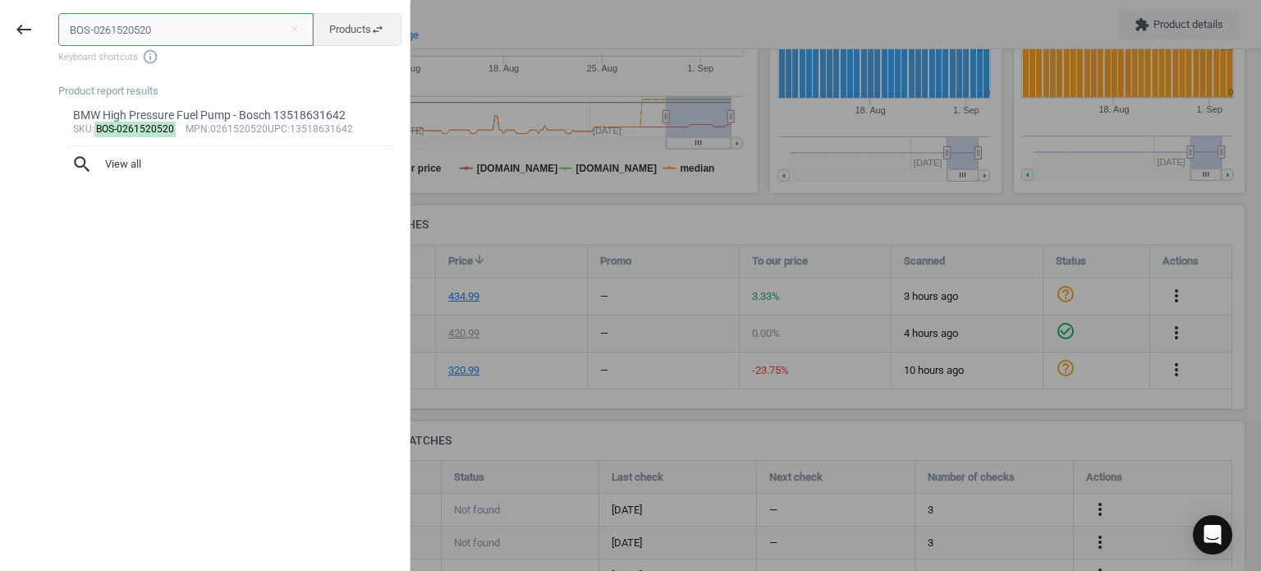
click at [267, 16] on input "BOS-0261520520" at bounding box center [185, 29] width 255 height 33
paste input "45113"
type input "BOS-0261545113"
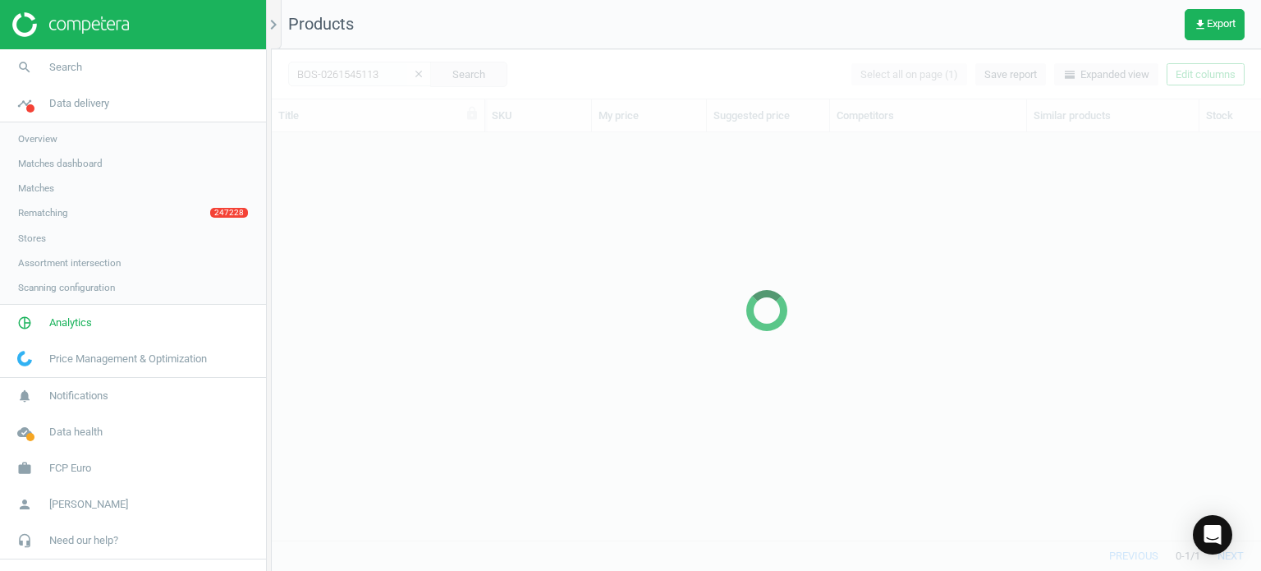
scroll to position [383, 977]
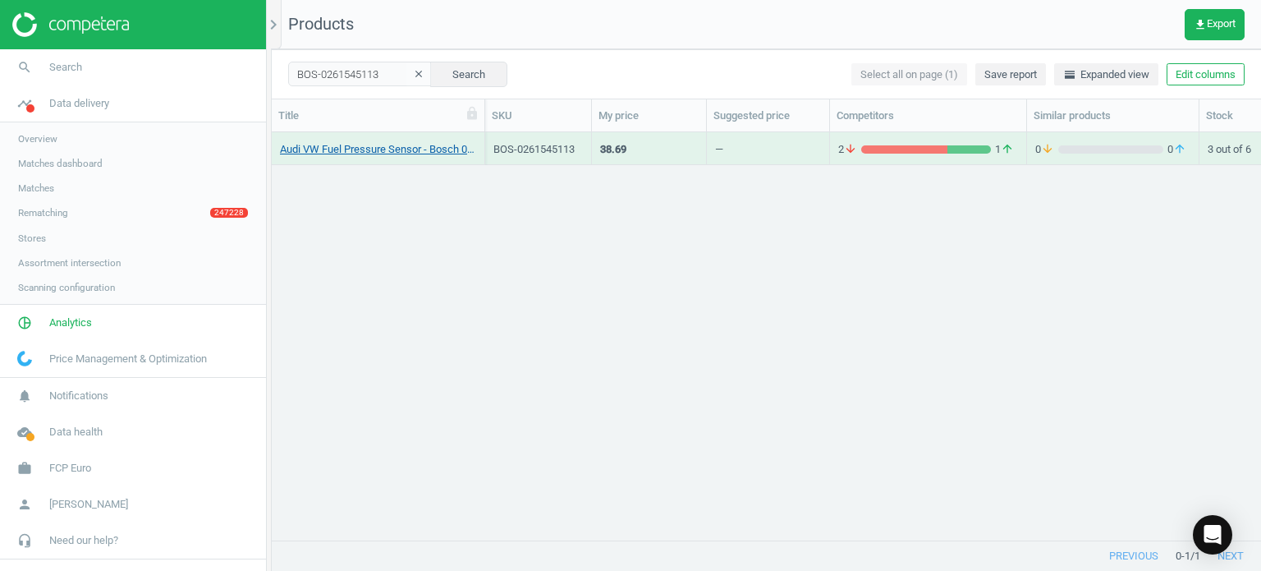
click at [384, 144] on link "Audi VW Fuel Pressure Sensor - Bosch 06J906054B" at bounding box center [378, 149] width 196 height 15
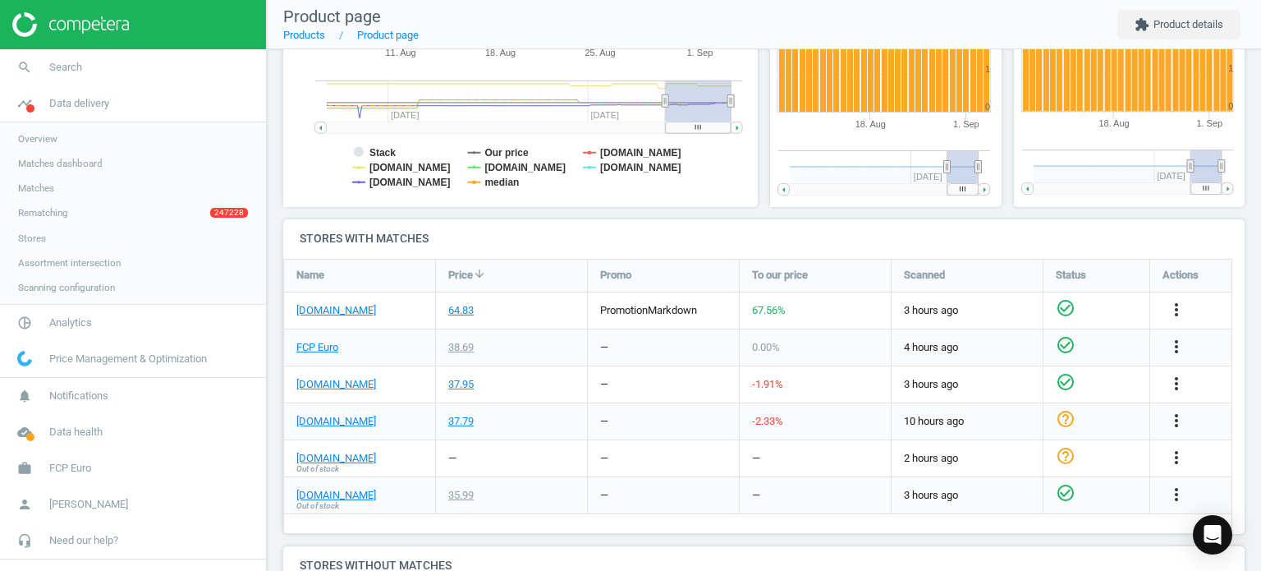
scroll to position [419, 0]
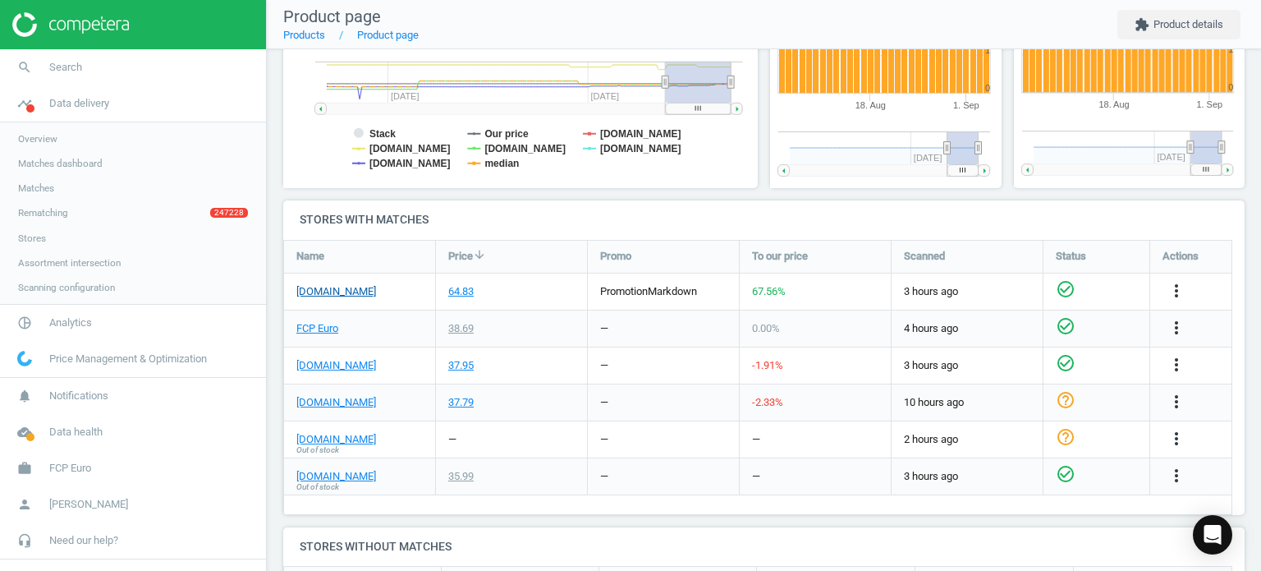
click at [345, 293] on link "[DOMAIN_NAME]" at bounding box center [336, 291] width 80 height 15
click at [84, 57] on link "search Search" at bounding box center [133, 67] width 266 height 36
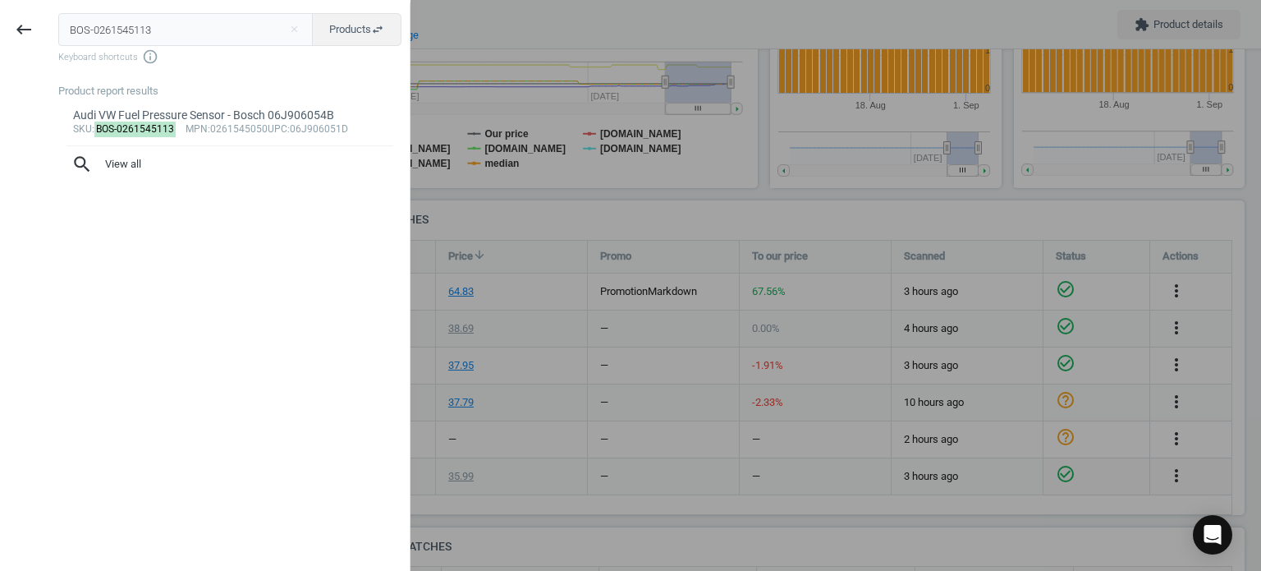
click at [118, 40] on input "BOS-0261545113" at bounding box center [185, 29] width 255 height 33
type input "BOS-0986221057"
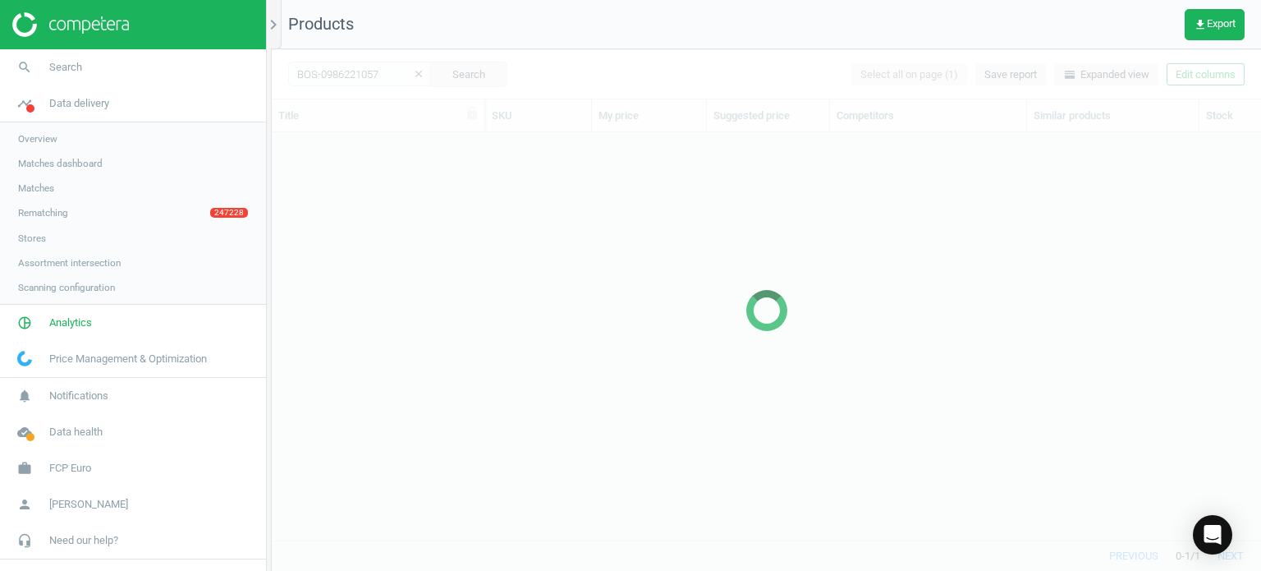
scroll to position [383, 977]
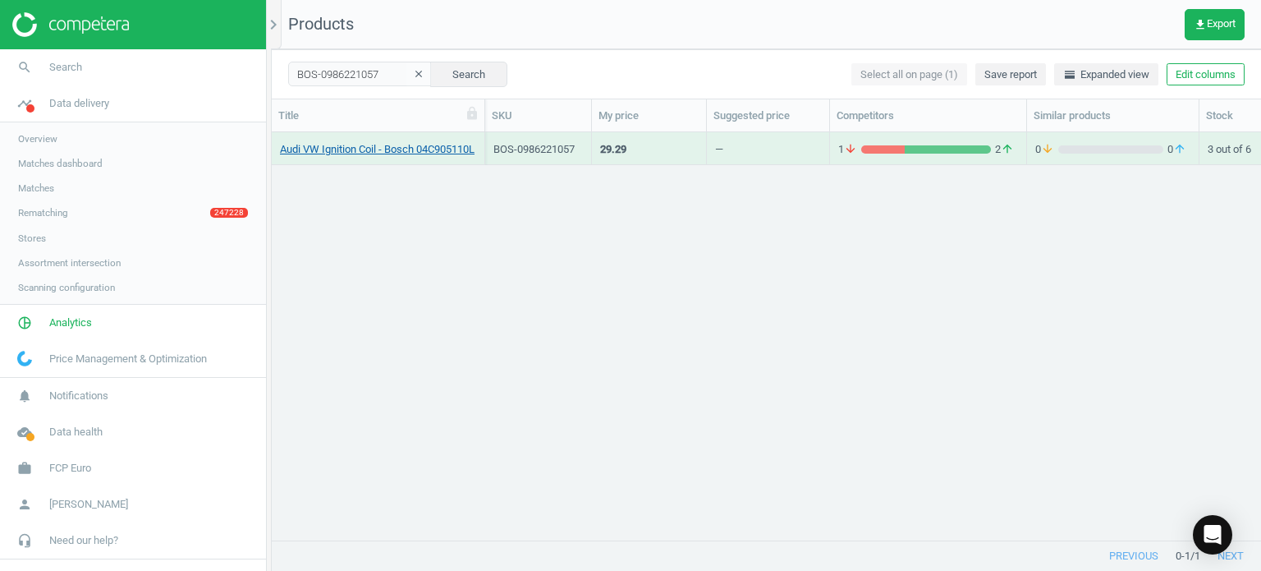
click at [442, 150] on link "Audi VW Ignition Coil - Bosch 04C905110L" at bounding box center [377, 149] width 195 height 15
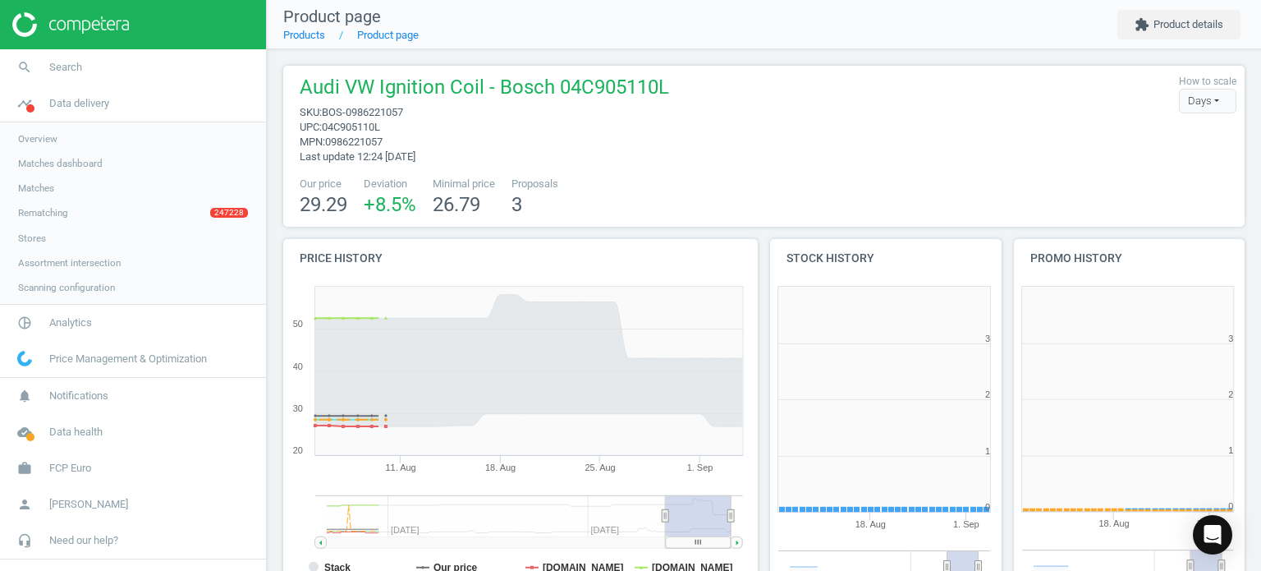
scroll to position [354, 253]
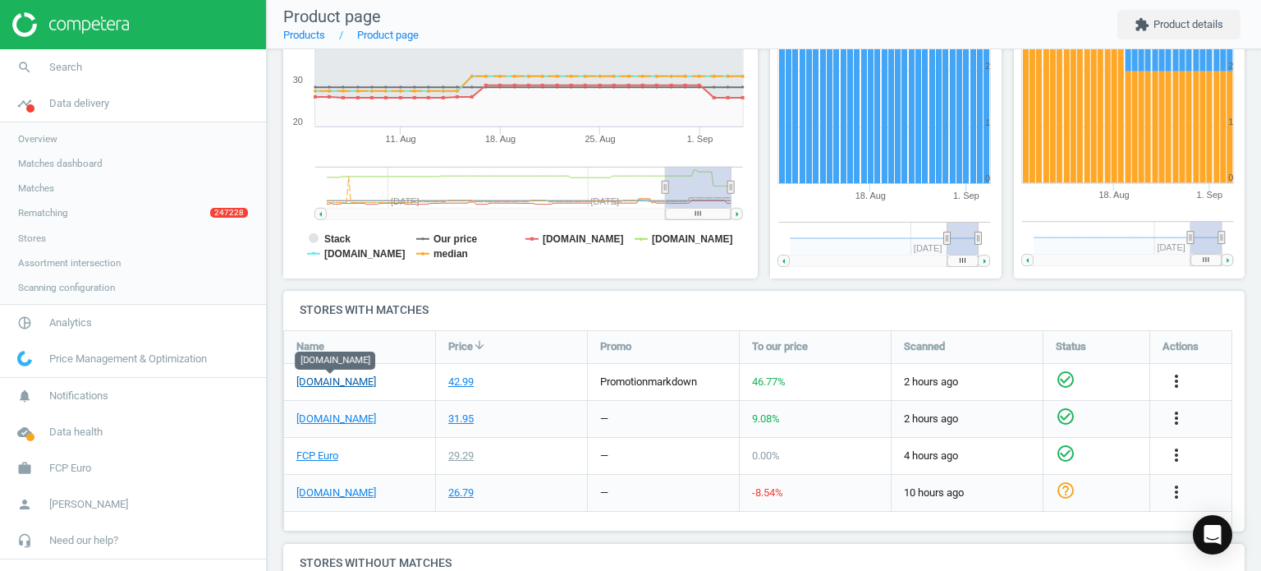
click at [351, 385] on link "[DOMAIN_NAME]" at bounding box center [336, 381] width 80 height 15
click at [186, 67] on link "search Search" at bounding box center [133, 67] width 266 height 36
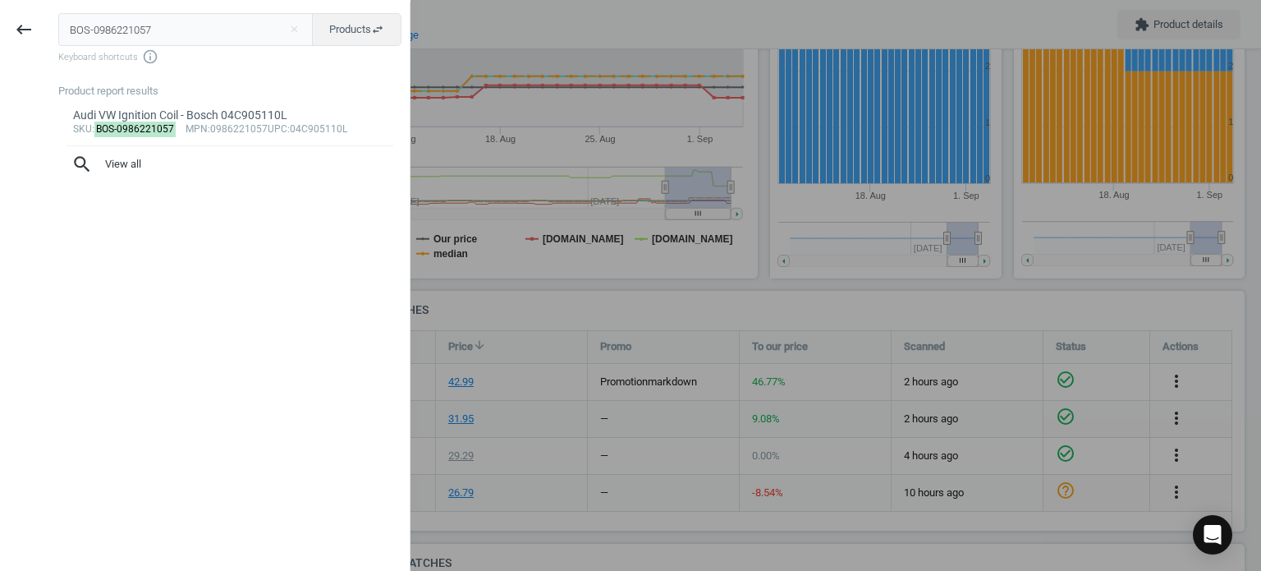
click at [260, 28] on input "BOS-0986221057" at bounding box center [185, 29] width 255 height 33
type input "BOS-1227030081"
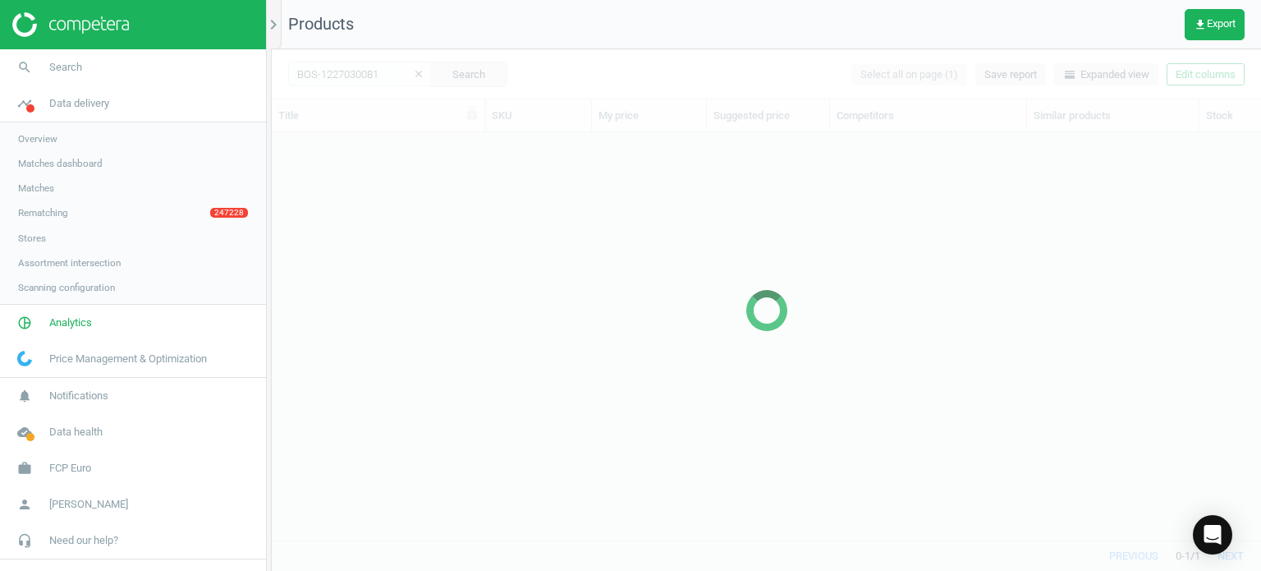
scroll to position [383, 977]
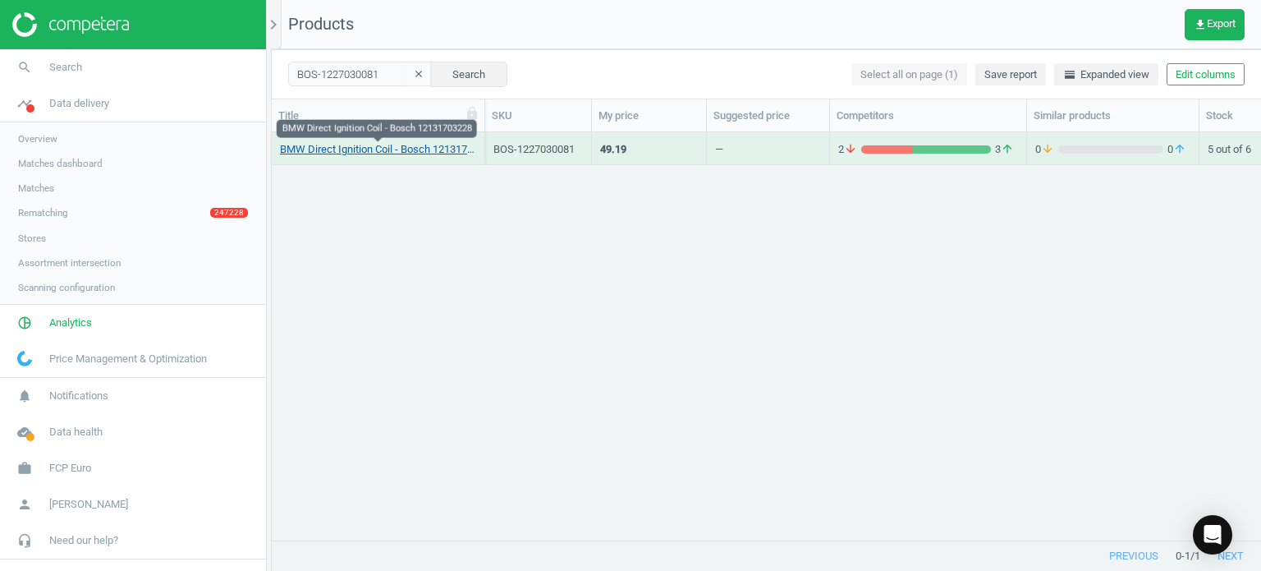
click at [351, 141] on body "Group 2 Created with Sketch. ic/cloud_download/grey600 Created with Sketch. gra…" at bounding box center [630, 285] width 1261 height 571
click at [365, 144] on link "BMW Direct Ignition Coil - Bosch 12131703228" at bounding box center [378, 149] width 196 height 15
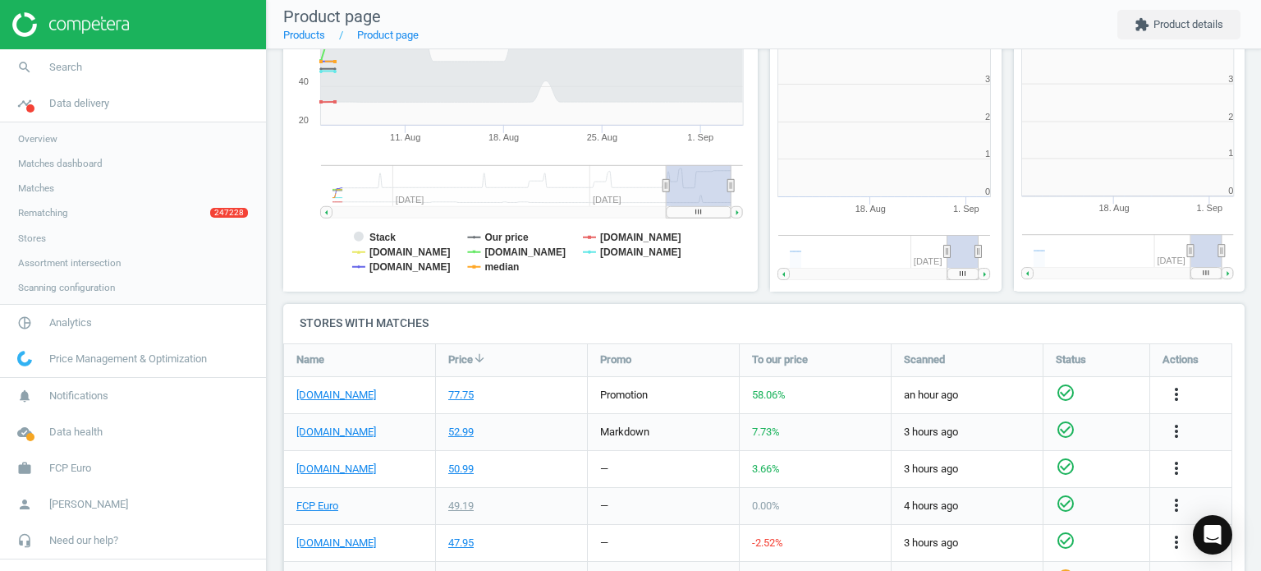
scroll to position [354, 493]
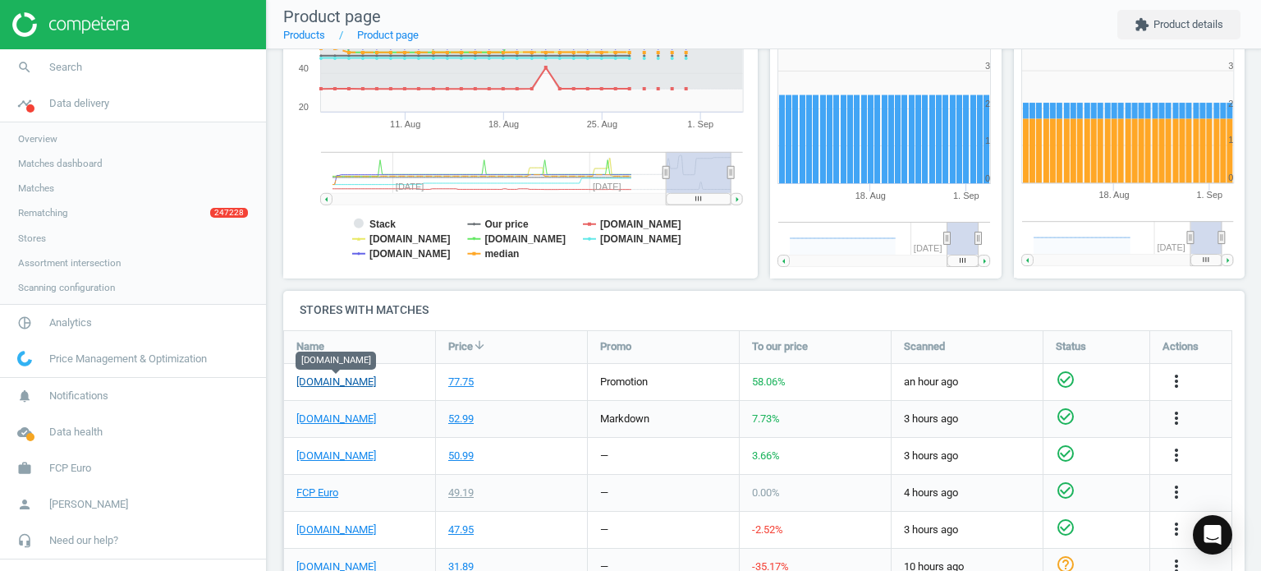
click at [345, 383] on link "[DOMAIN_NAME]" at bounding box center [336, 381] width 80 height 15
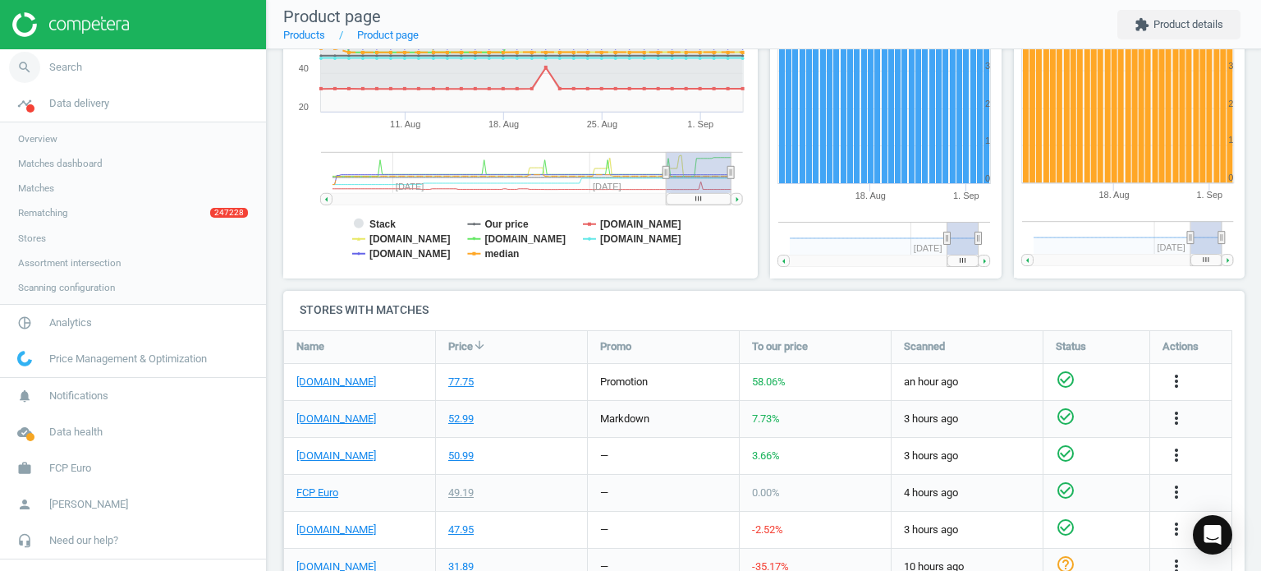
drag, startPoint x: 185, startPoint y: 48, endPoint x: 175, endPoint y: 69, distance: 22.8
click at [185, 48] on div at bounding box center [133, 24] width 266 height 49
click at [170, 84] on link "search Search" at bounding box center [133, 67] width 266 height 36
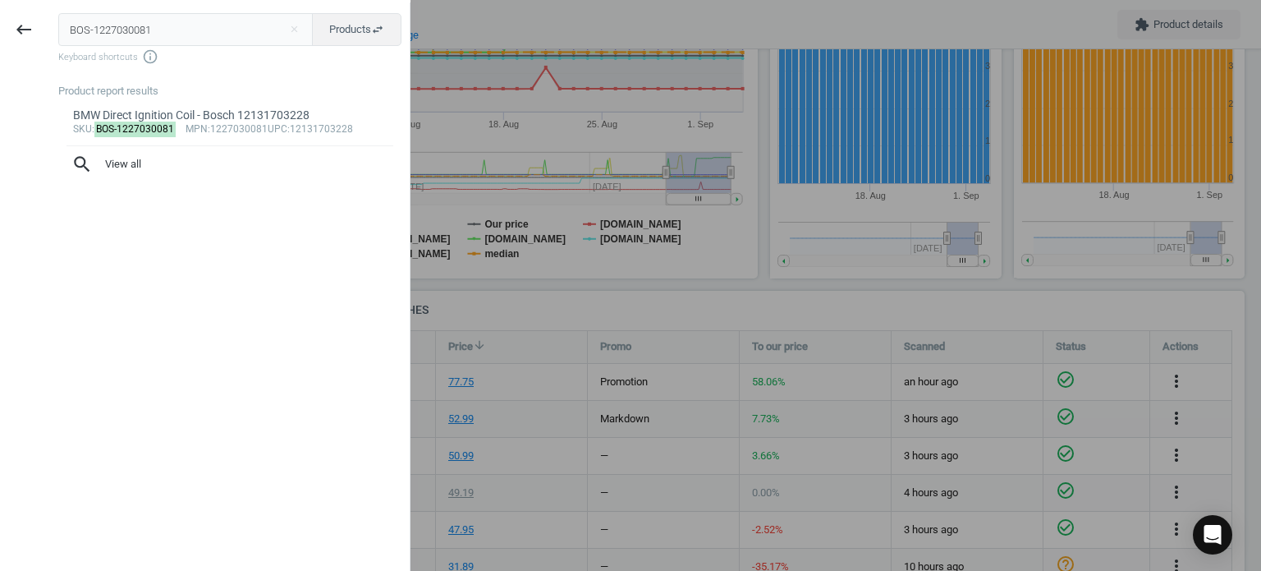
click at [172, 30] on input "BOS-1227030081" at bounding box center [185, 29] width 255 height 33
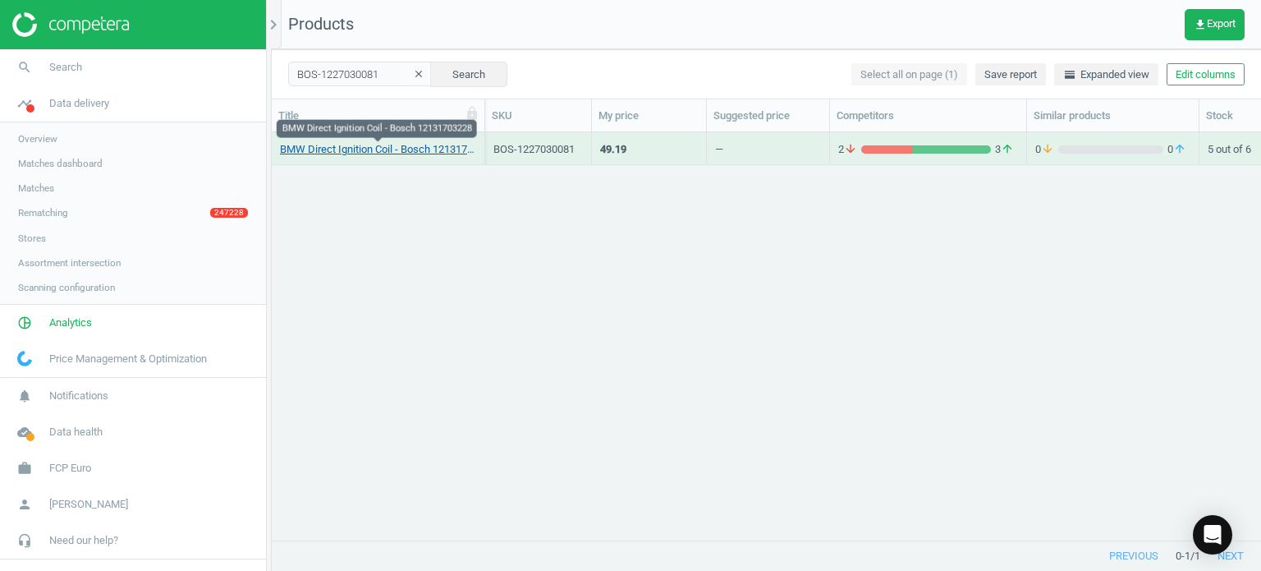
click at [374, 145] on link "BMW Direct Ignition Coil - Bosch 12131703228" at bounding box center [378, 149] width 196 height 15
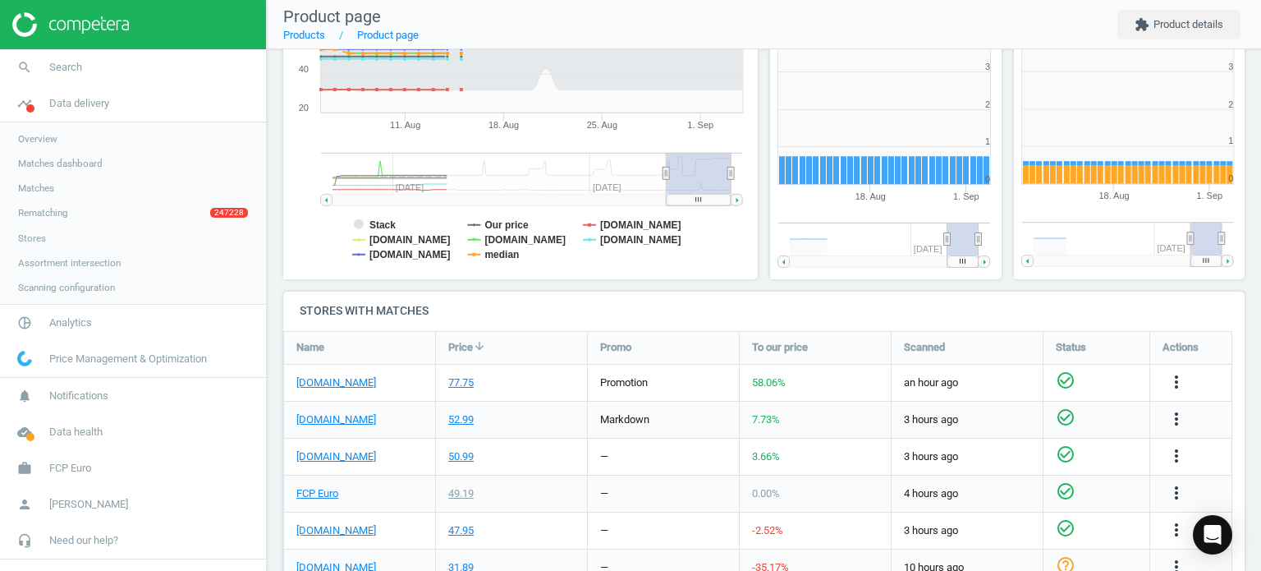
scroll to position [328, 0]
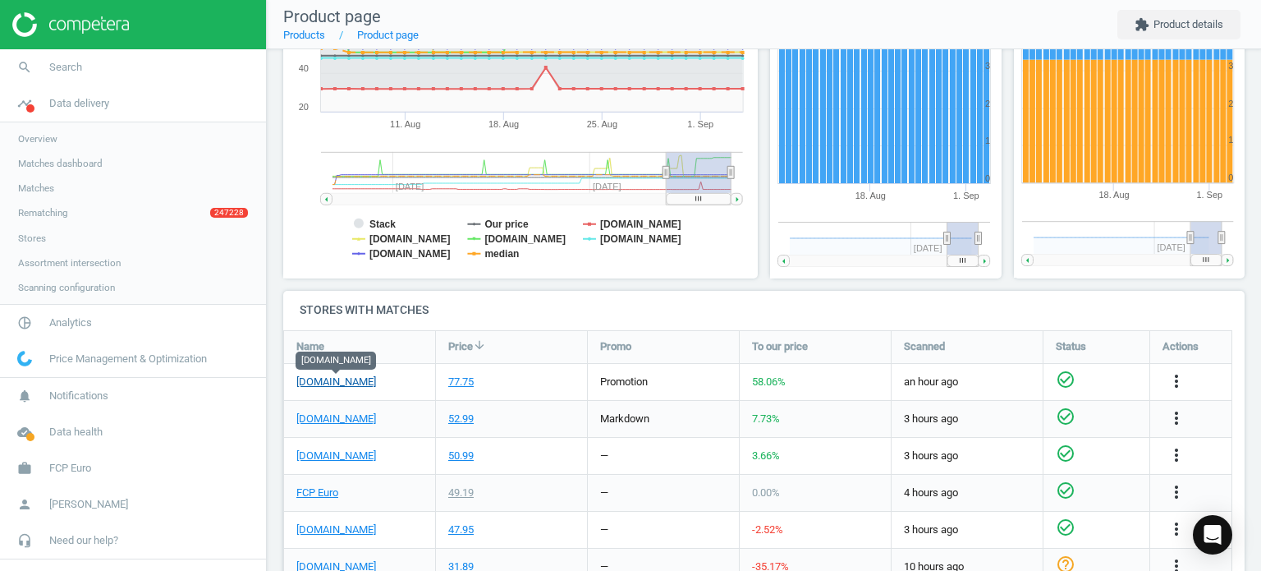
click at [341, 383] on link "[DOMAIN_NAME]" at bounding box center [336, 381] width 80 height 15
click at [94, 64] on link "search Search" at bounding box center [133, 67] width 266 height 36
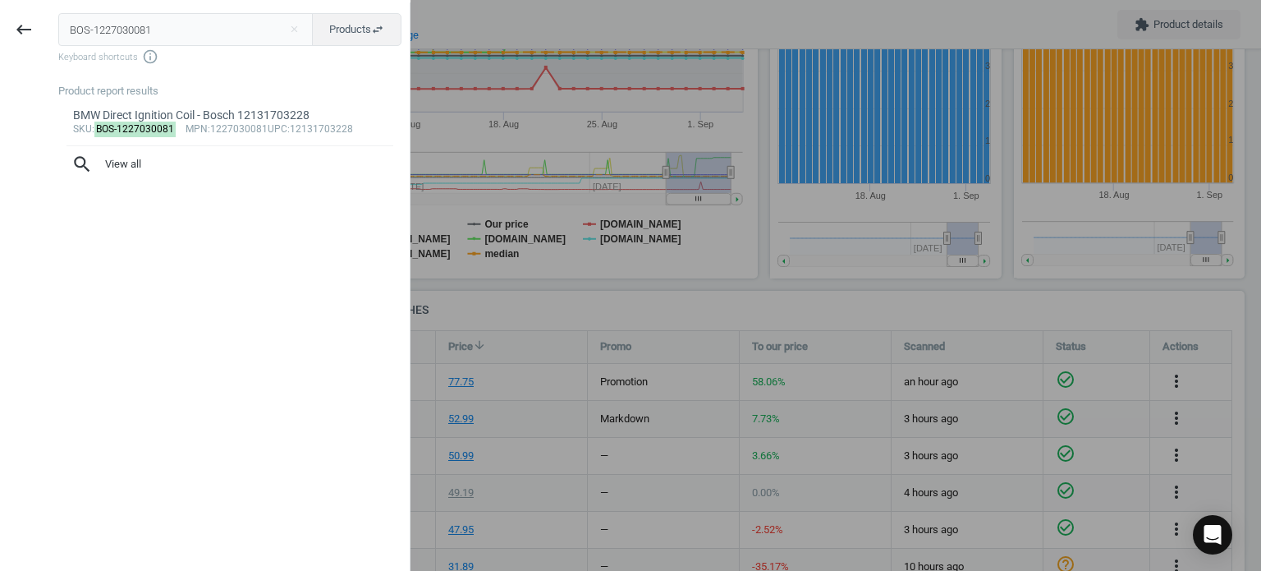
click at [228, 25] on input "BOS-1227030081" at bounding box center [185, 29] width 255 height 33
type input "BOS-0241245677"
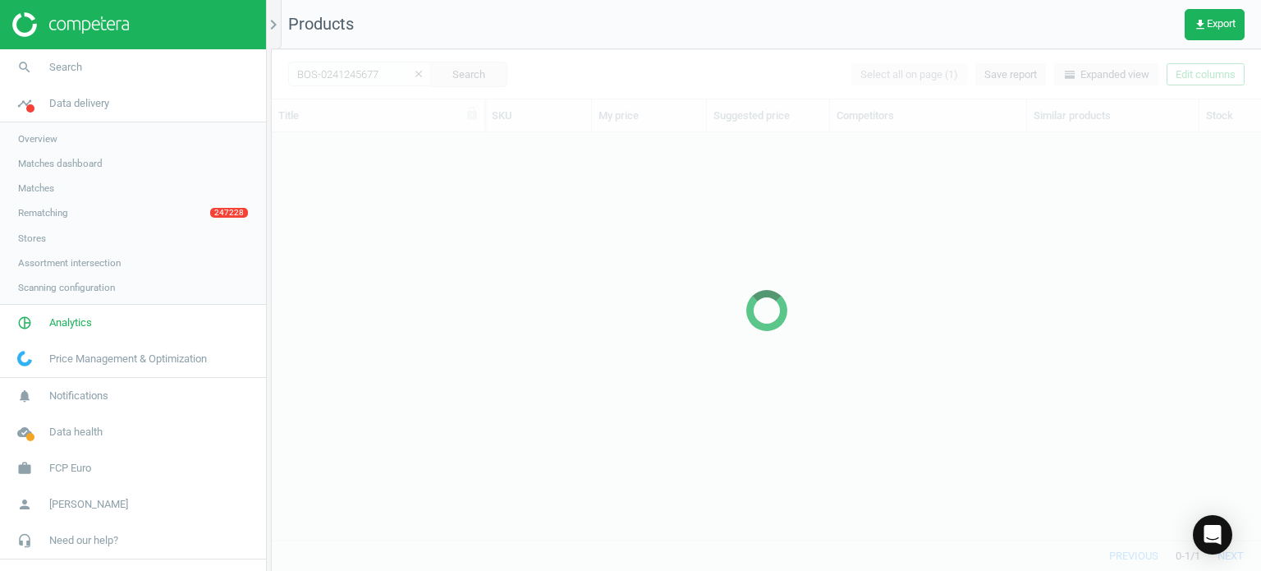
scroll to position [383, 977]
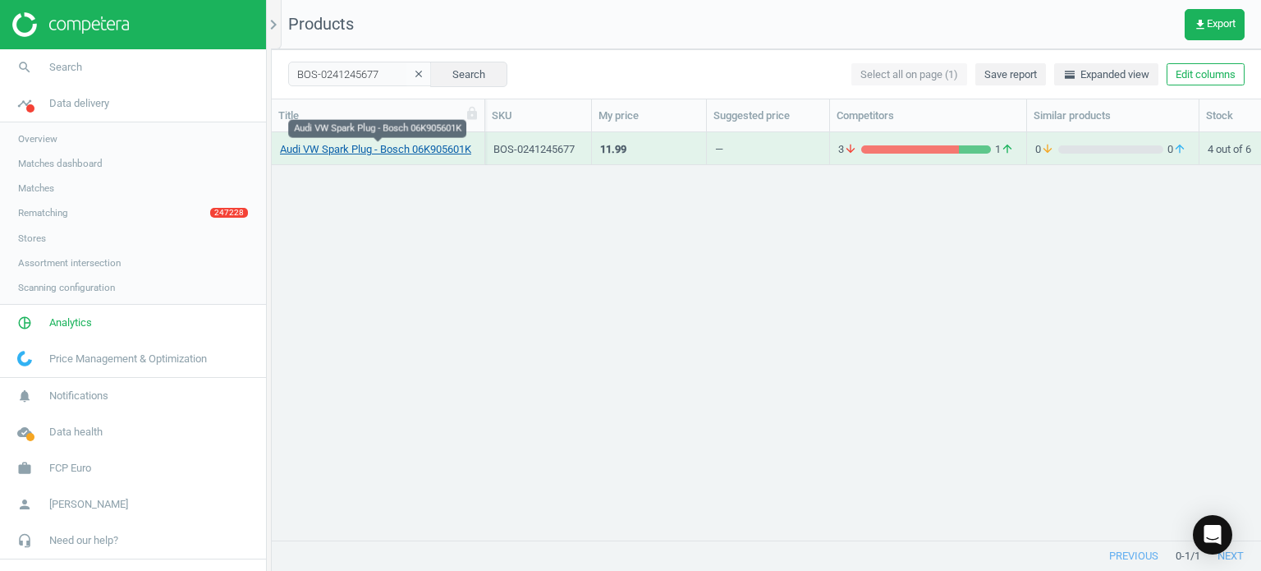
click at [414, 145] on link "Audi VW Spark Plug - Bosch 06K905601K" at bounding box center [375, 149] width 191 height 15
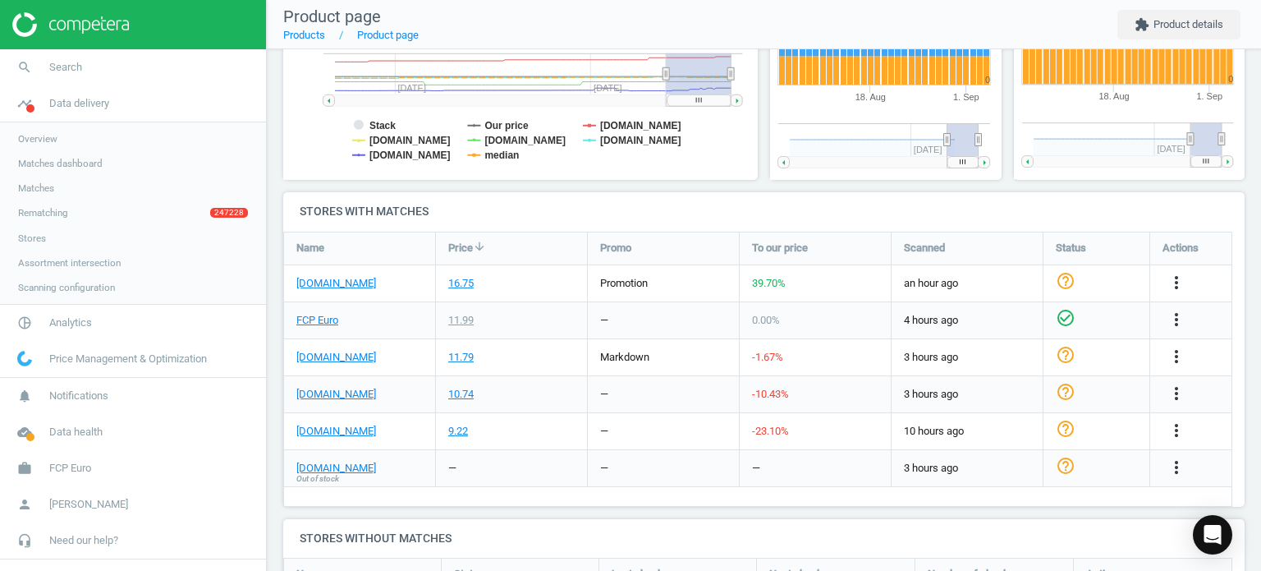
scroll to position [430, 0]
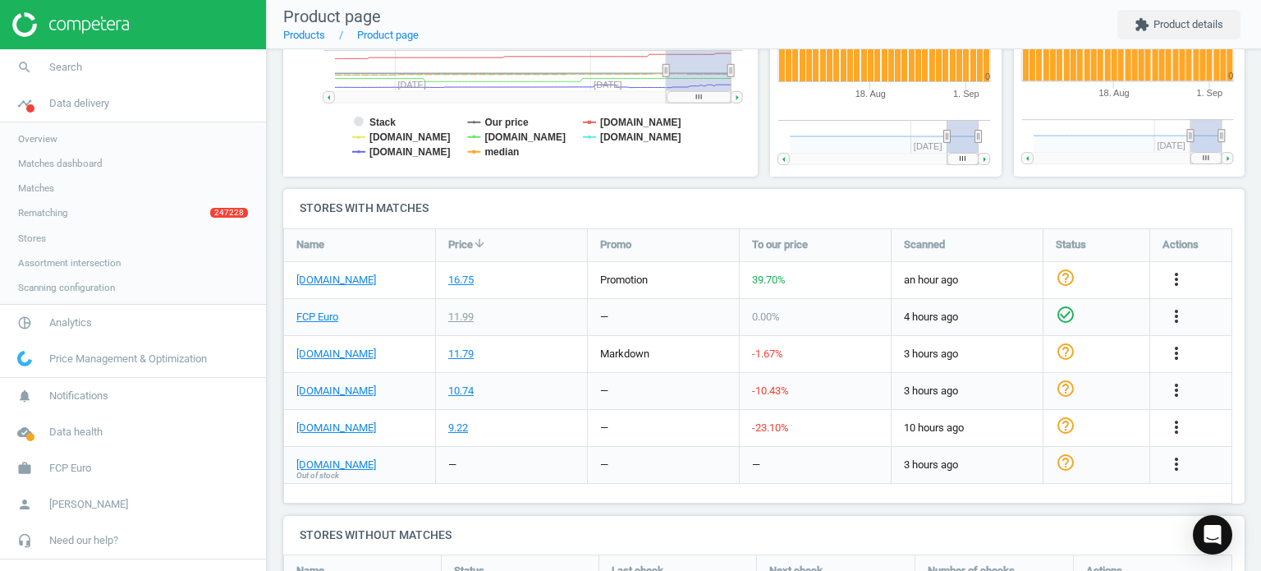
click at [325, 291] on div "[DOMAIN_NAME]" at bounding box center [359, 280] width 151 height 36
click at [312, 280] on link "[DOMAIN_NAME]" at bounding box center [336, 280] width 80 height 15
click at [141, 50] on link "search Search" at bounding box center [133, 67] width 266 height 36
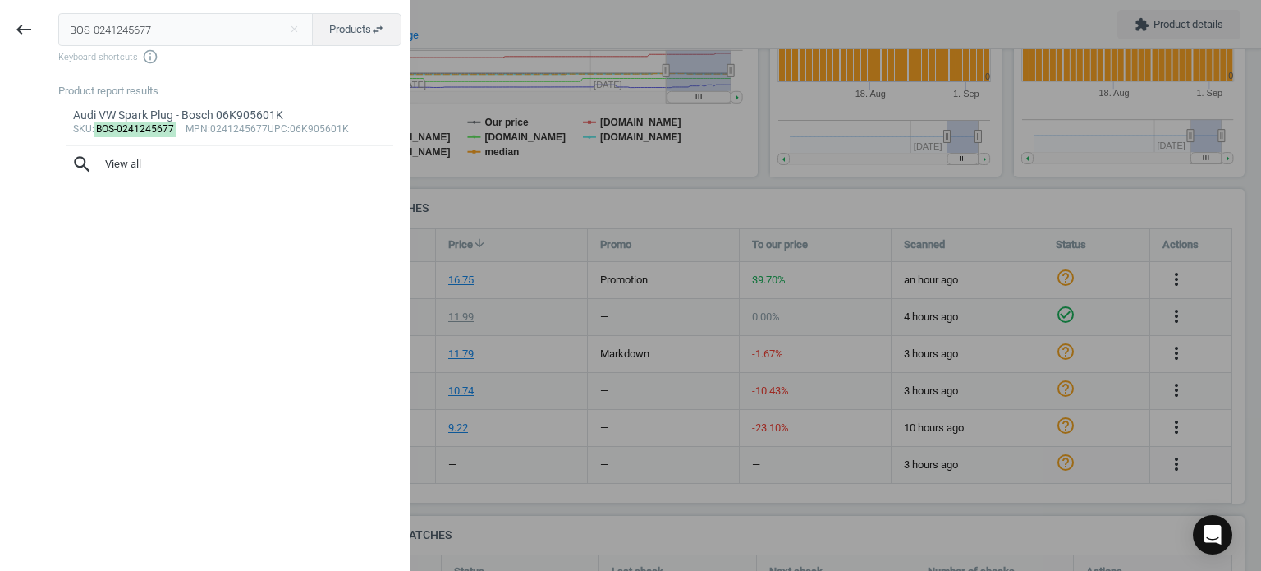
click at [126, 30] on input "BOS-0241245677" at bounding box center [185, 29] width 255 height 33
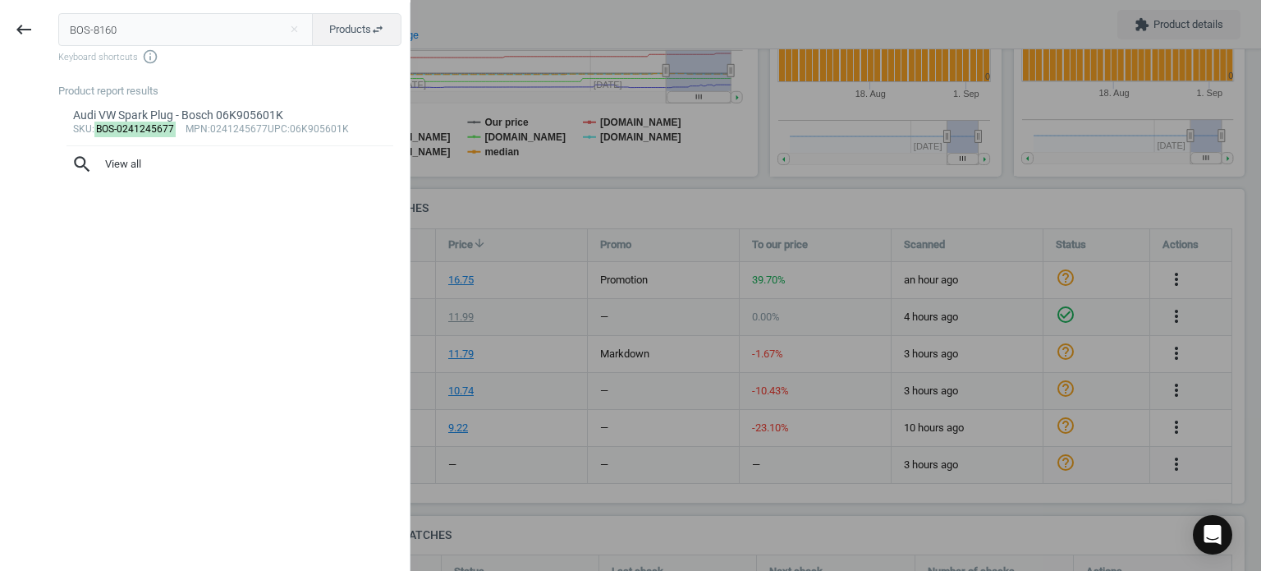
type input "BOS-8160"
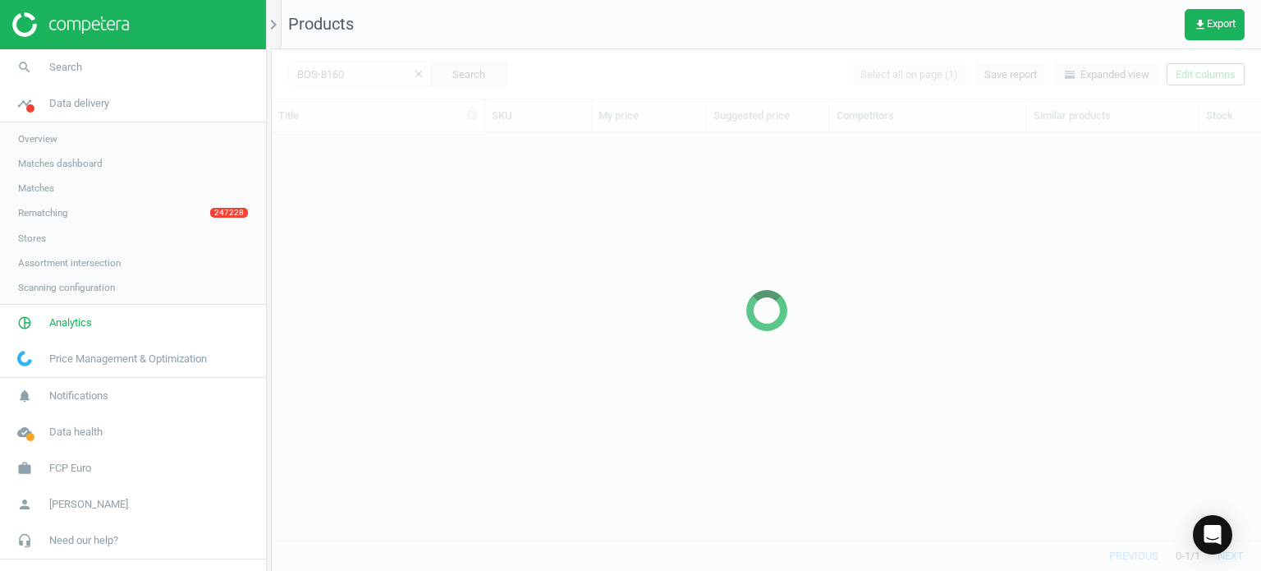
scroll to position [383, 977]
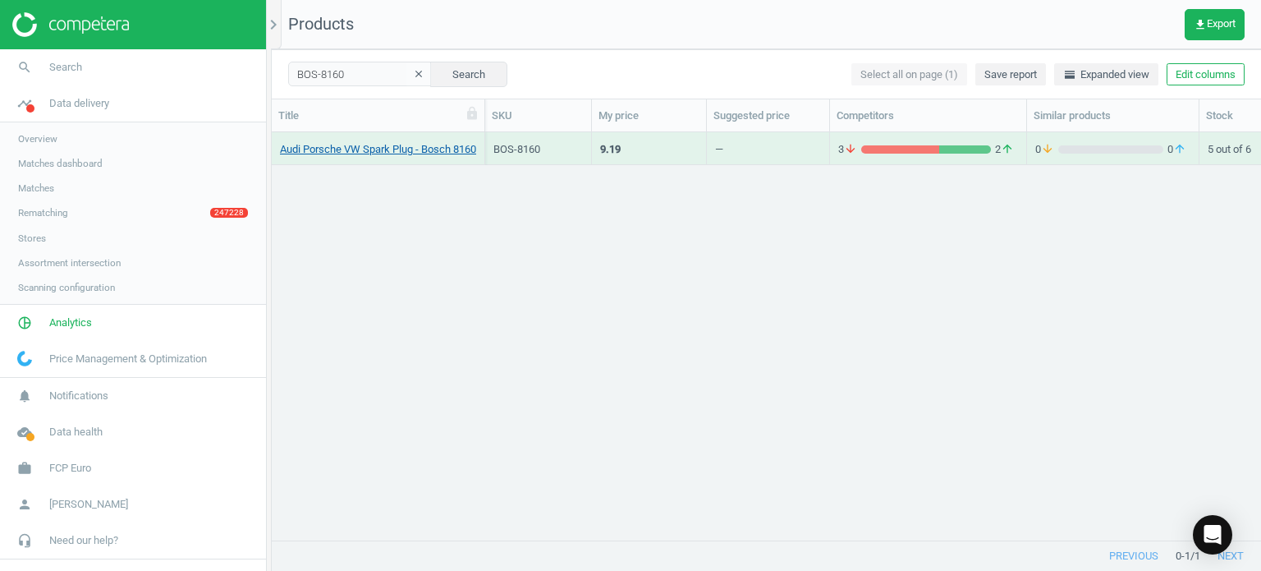
click at [367, 147] on link "Audi Porsche VW Spark Plug - Bosch 8160" at bounding box center [378, 149] width 196 height 15
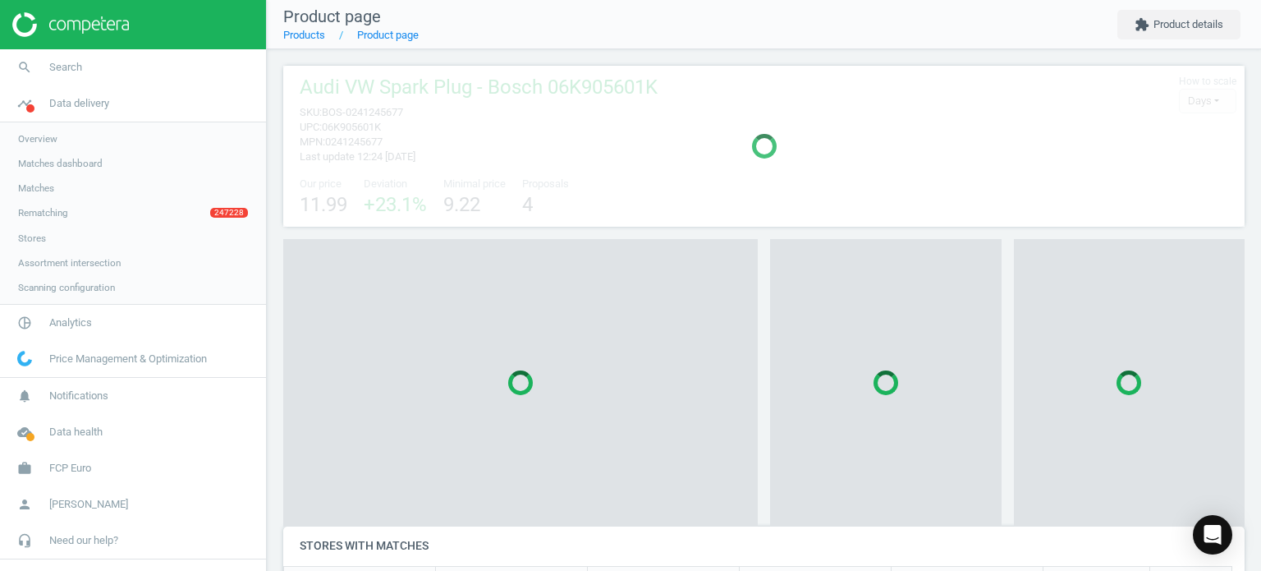
scroll to position [8, 7]
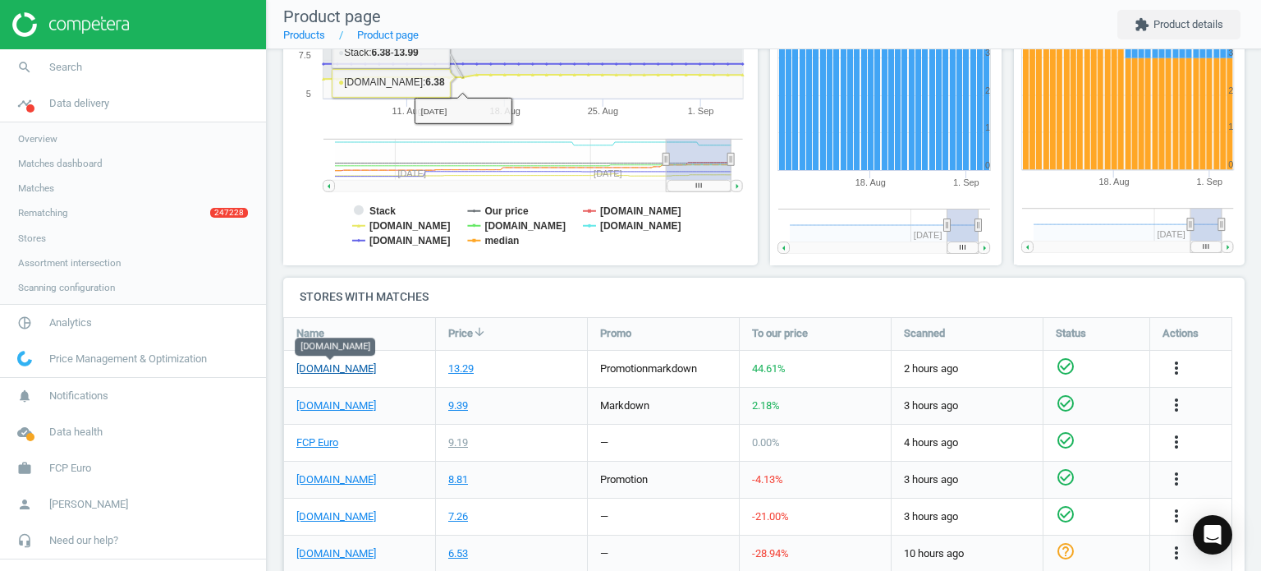
click at [339, 367] on link "[DOMAIN_NAME]" at bounding box center [336, 368] width 80 height 15
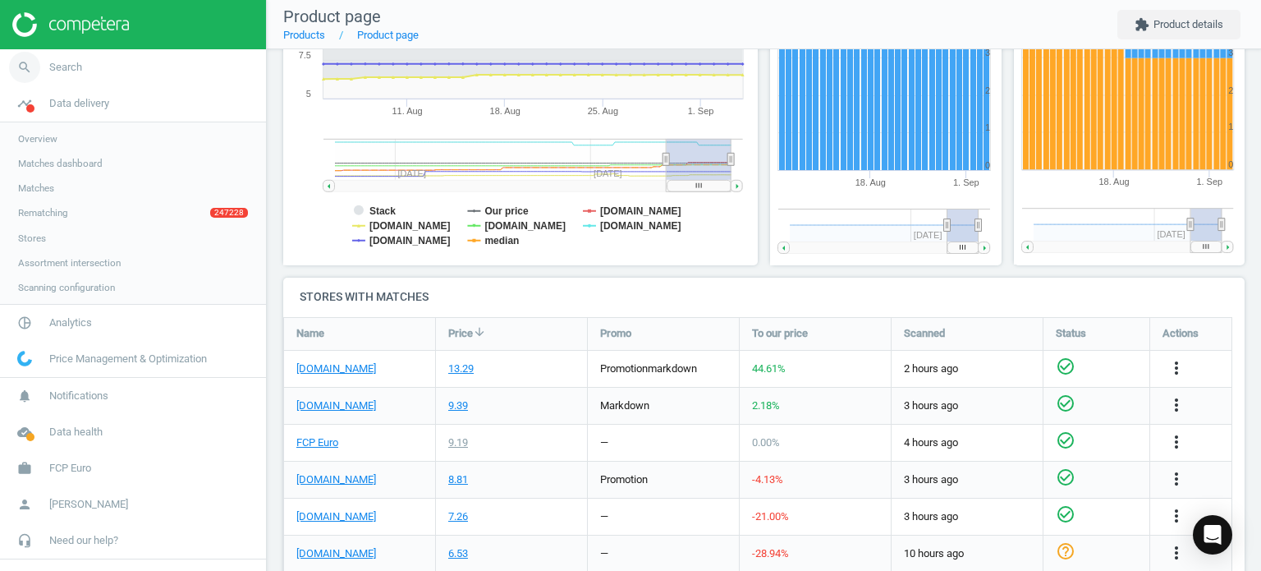
click at [69, 69] on span "Search" at bounding box center [65, 67] width 33 height 15
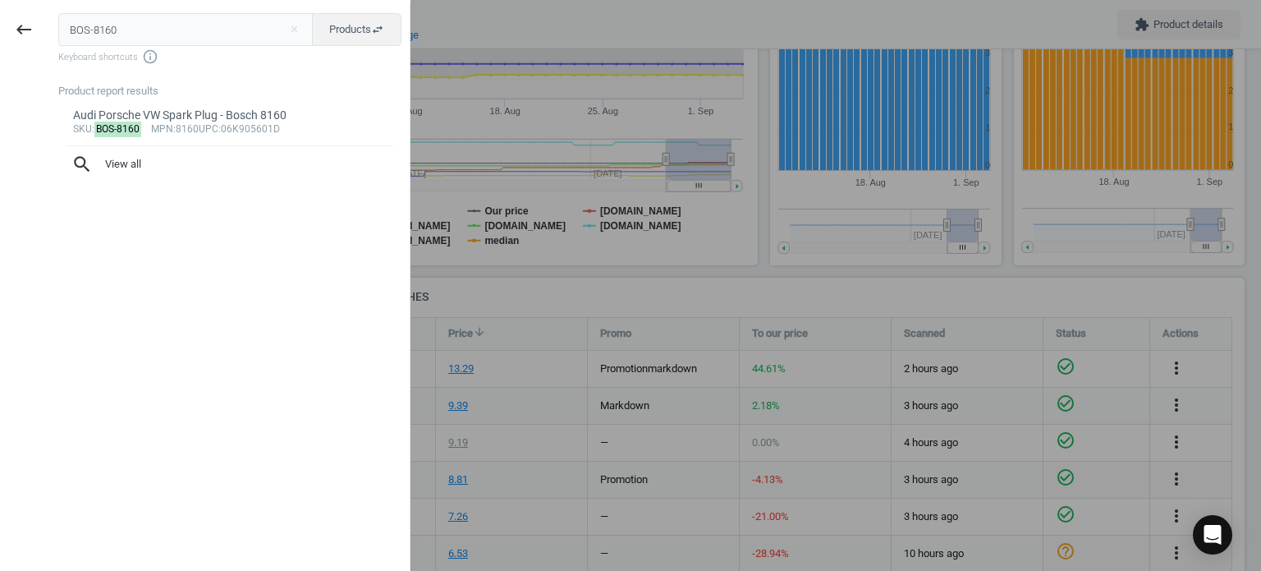
click at [168, 19] on input "BOS-8160" at bounding box center [185, 29] width 255 height 33
click at [168, 19] on input "BOS-0221604040" at bounding box center [185, 29] width 255 height 33
type input "BOS-0221604040"
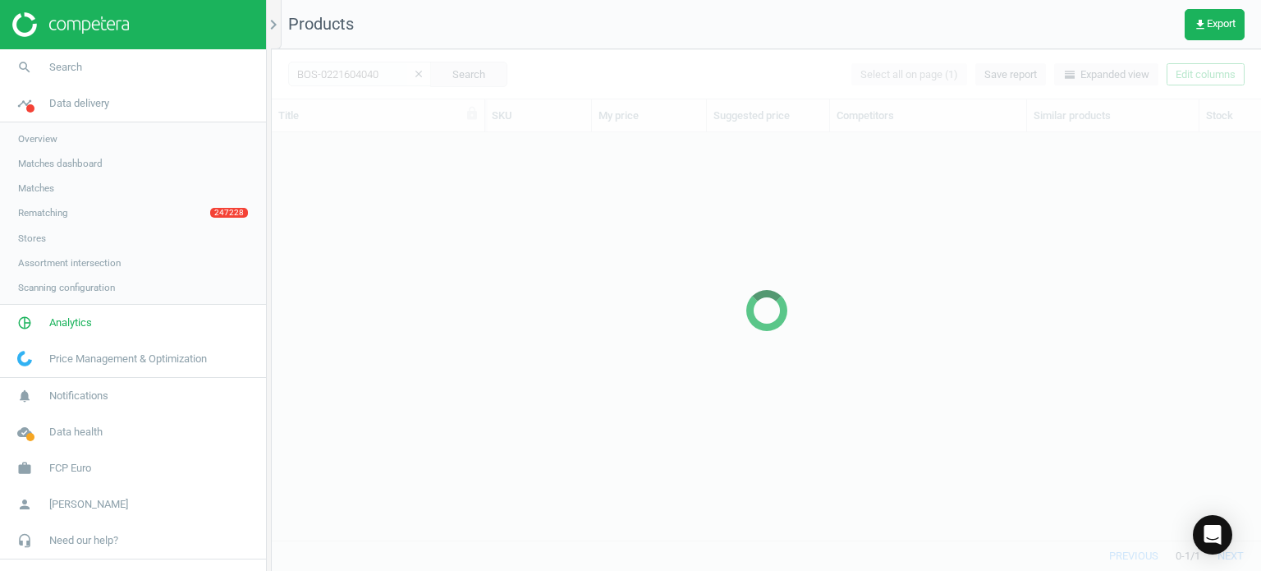
scroll to position [383, 977]
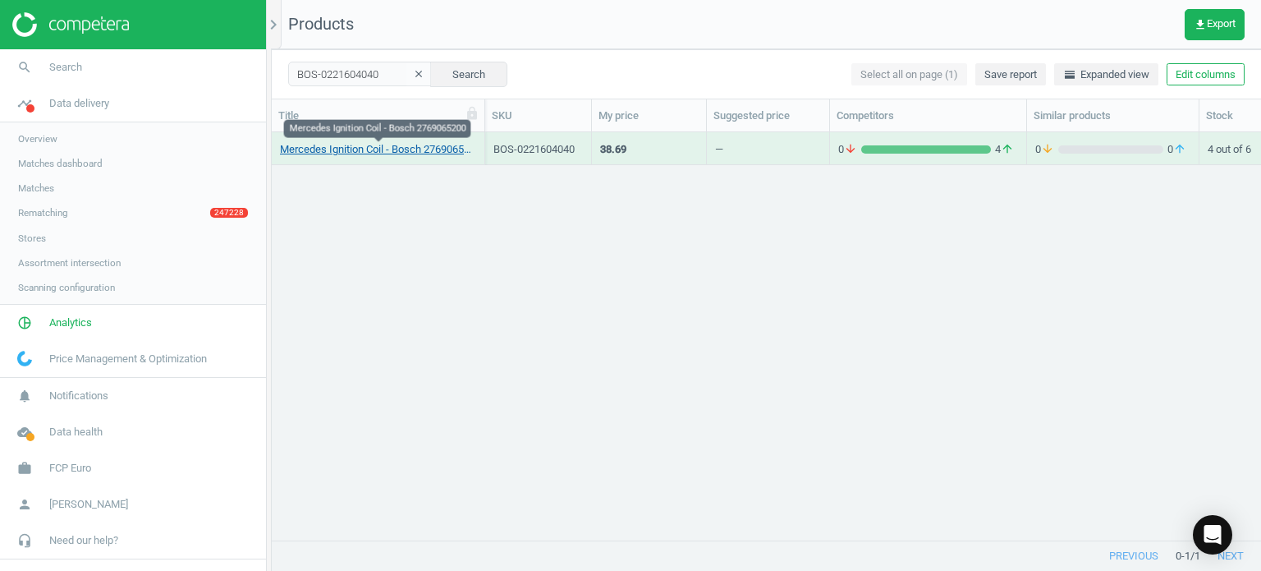
click at [400, 151] on link "Mercedes Ignition Coil - Bosch 2769065200" at bounding box center [378, 149] width 196 height 15
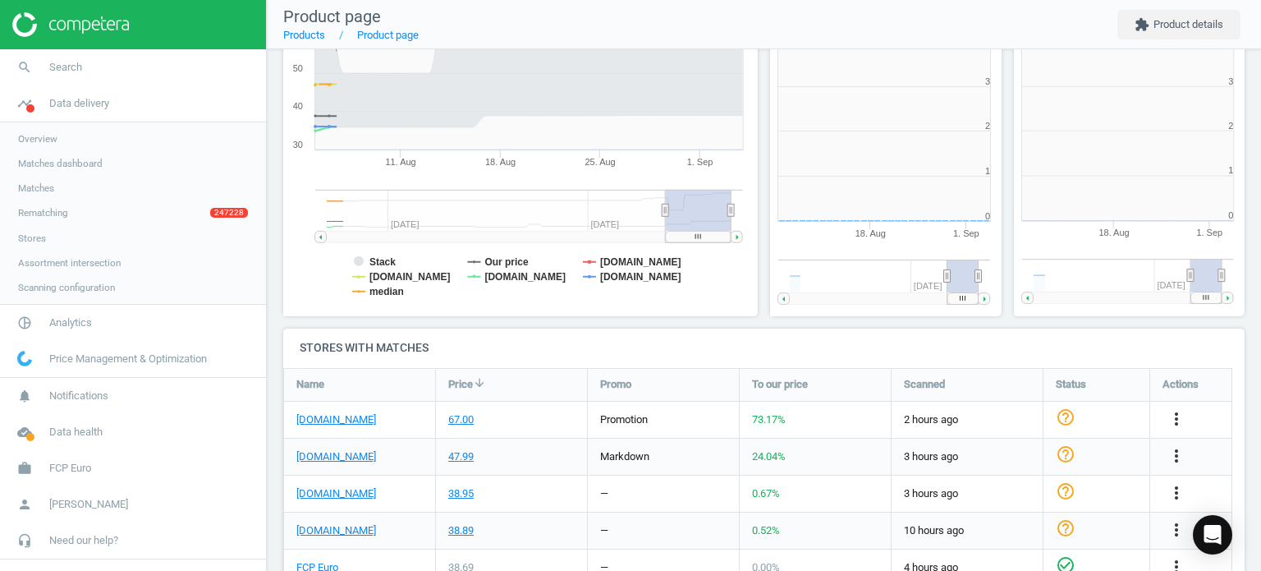
scroll to position [7, 7]
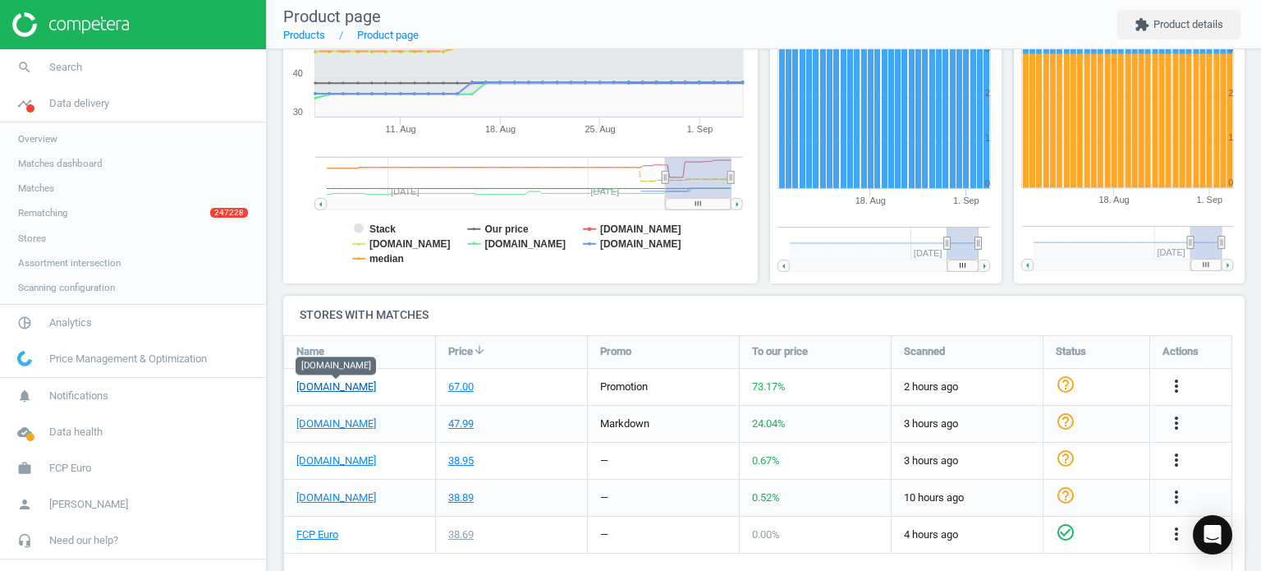
click at [314, 383] on link "[DOMAIN_NAME]" at bounding box center [336, 386] width 80 height 15
click at [116, 68] on link "search Search" at bounding box center [133, 67] width 266 height 36
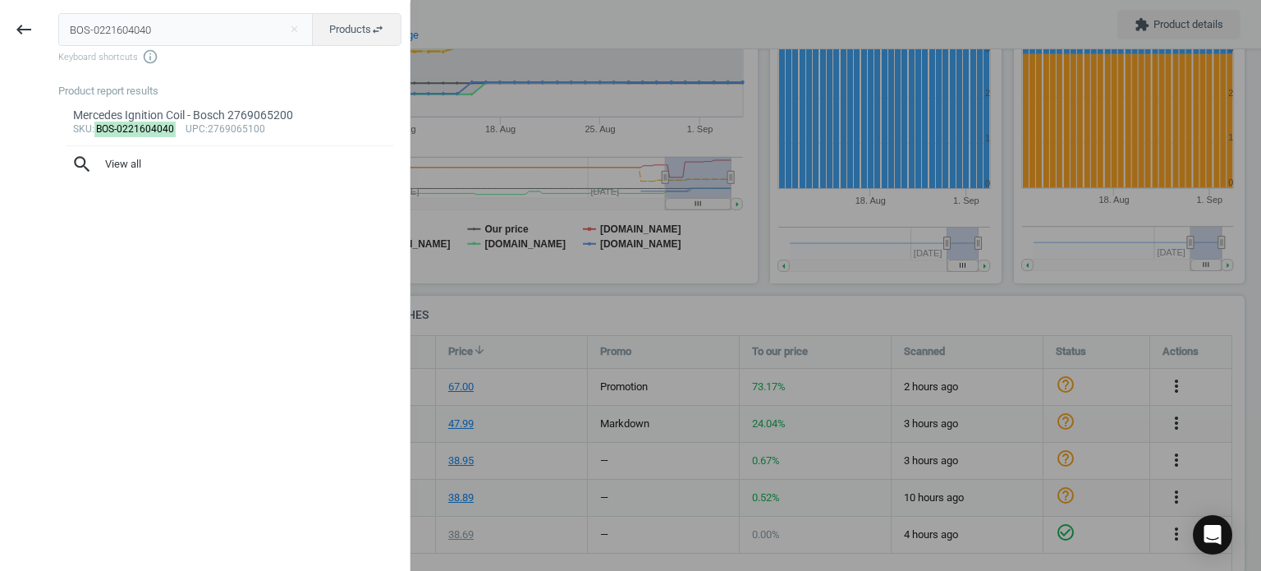
click at [259, 32] on input "BOS-0221604040" at bounding box center [185, 29] width 255 height 33
type input "ELR-097630"
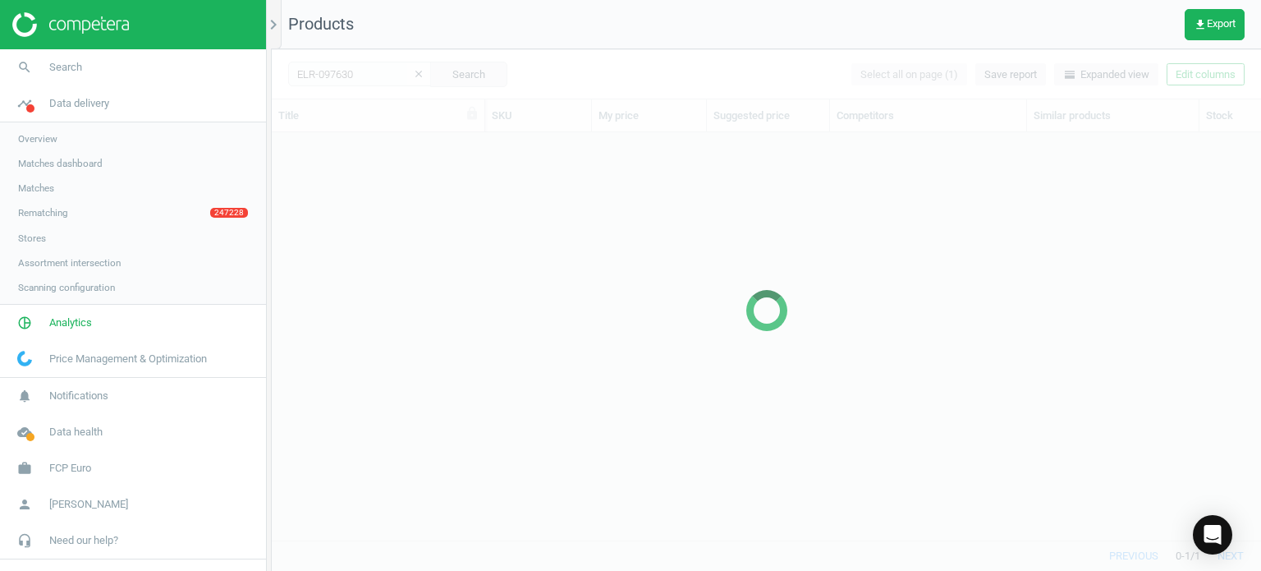
scroll to position [383, 977]
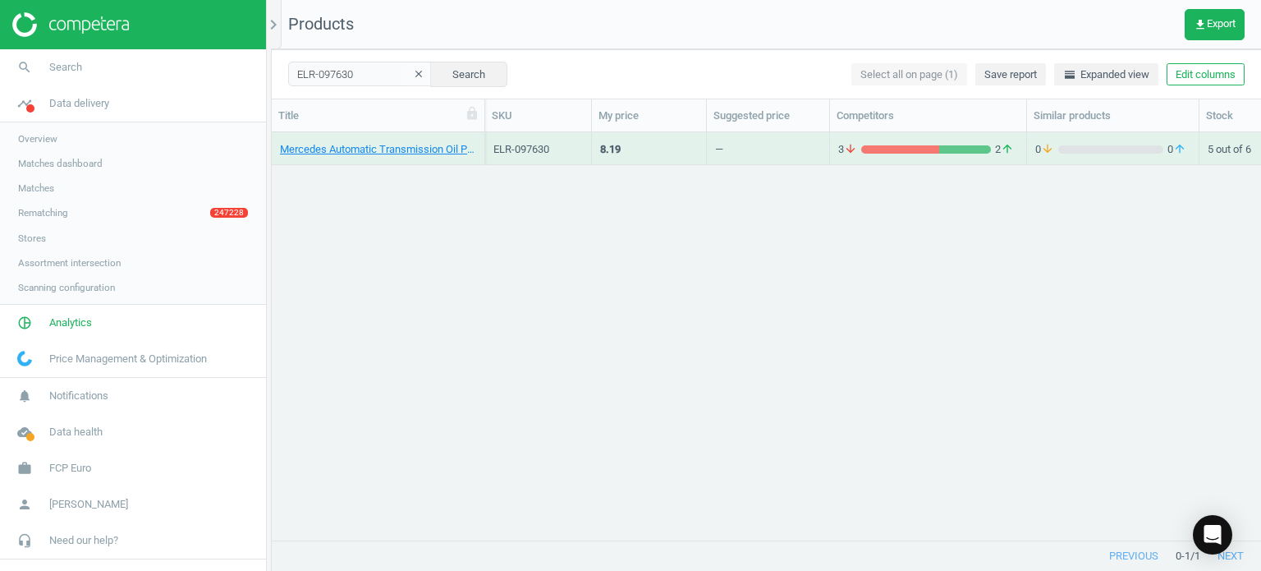
click at [394, 167] on div "Mercedes Automatic Transmission Oil Pan Gasket - Elring 2202710380 ELR-097630 8…" at bounding box center [766, 330] width 989 height 396
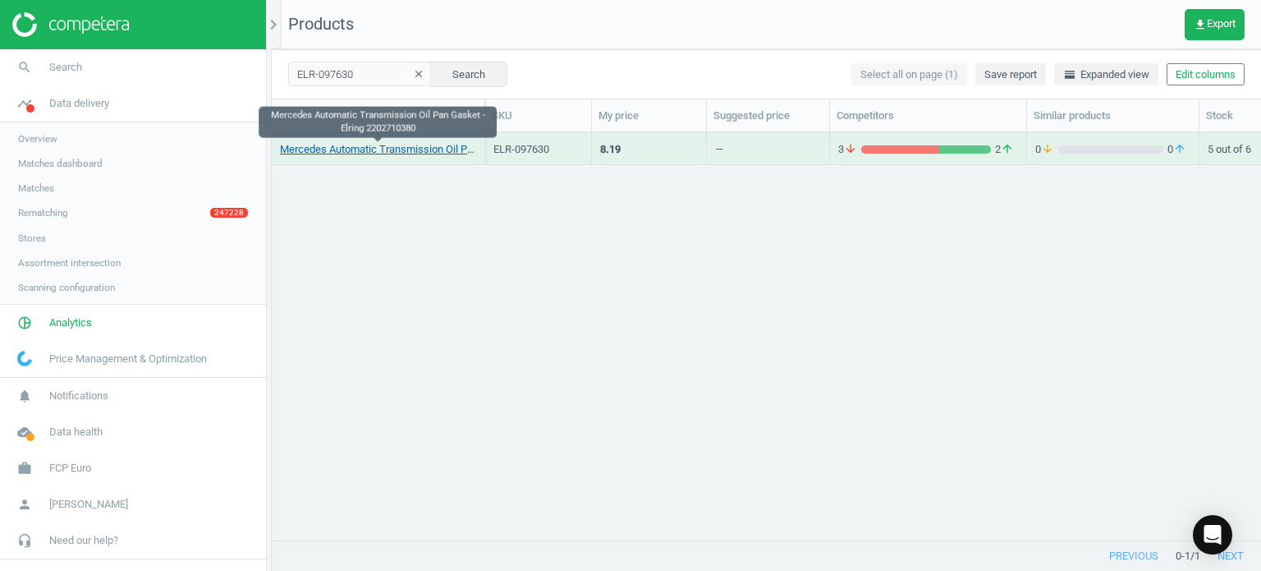
click at [375, 146] on link "Mercedes Automatic Transmission Oil Pan Gasket - Elring 2202710380" at bounding box center [378, 149] width 196 height 15
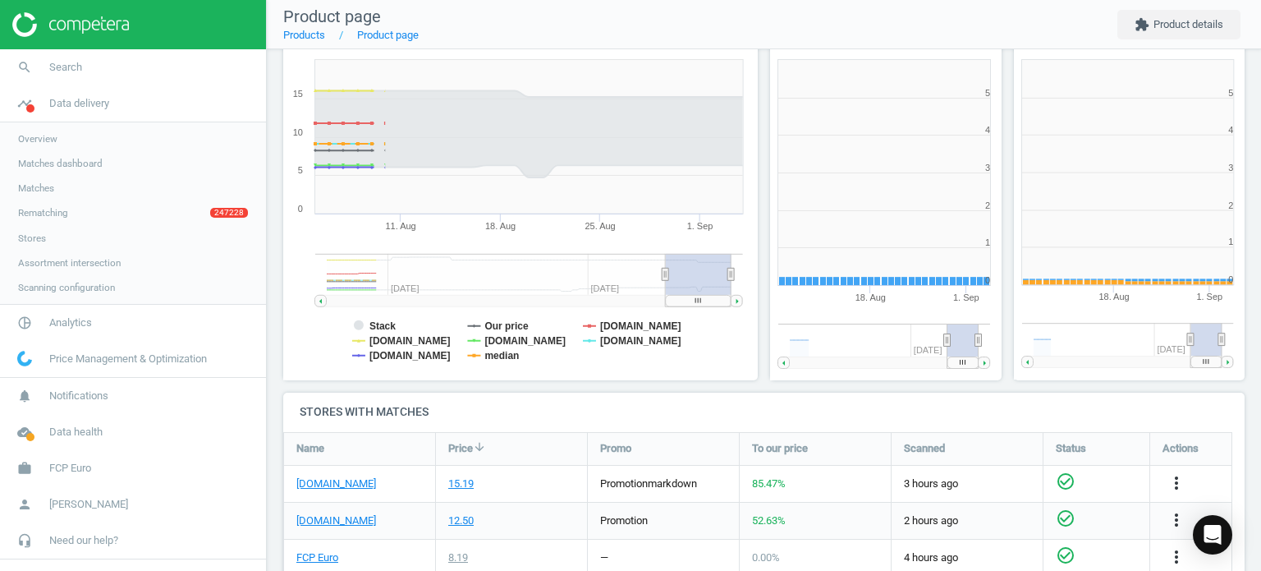
scroll to position [354, 493]
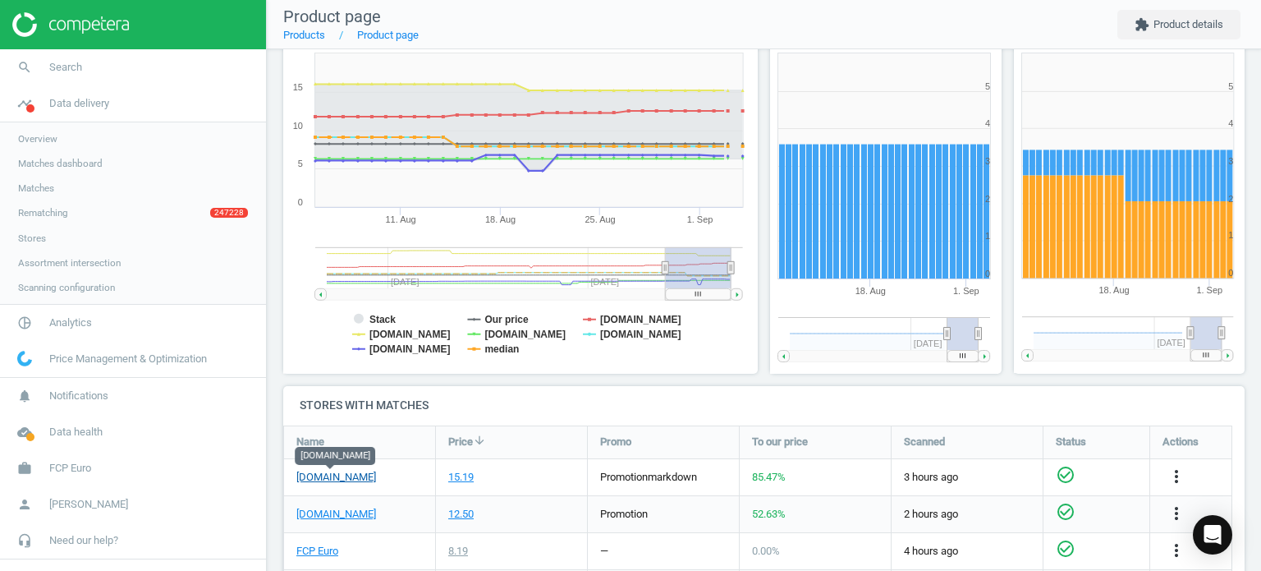
click at [340, 477] on link "[DOMAIN_NAME]" at bounding box center [336, 477] width 80 height 15
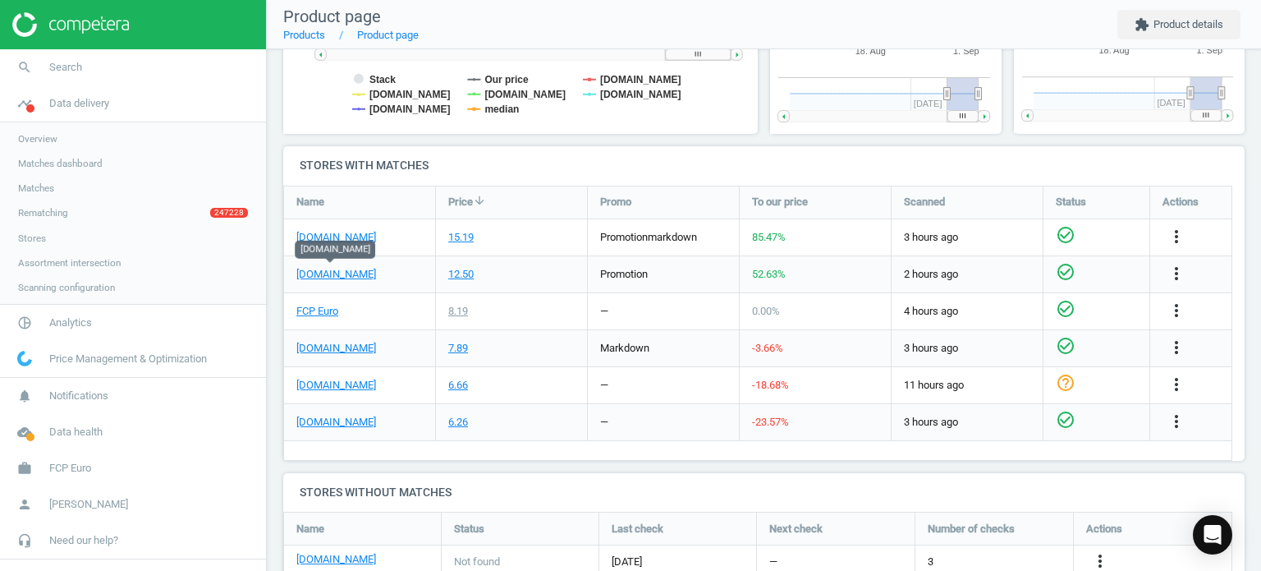
scroll to position [484, 0]
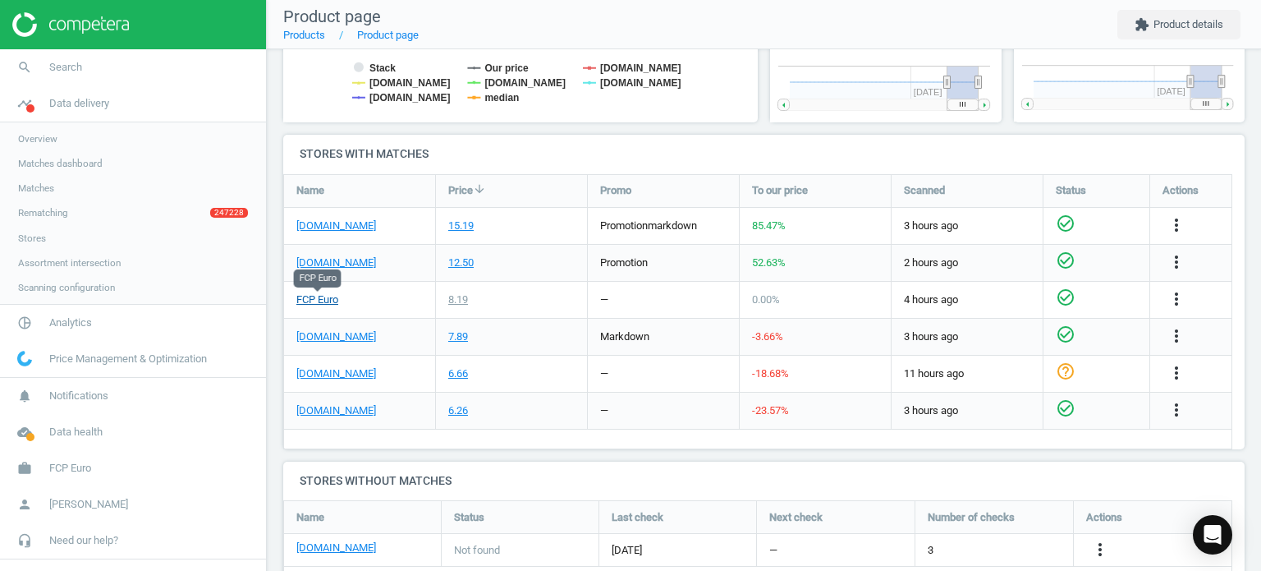
click at [328, 300] on link "FCP Euro" at bounding box center [317, 299] width 42 height 15
click at [138, 65] on link "search Search" at bounding box center [133, 67] width 266 height 36
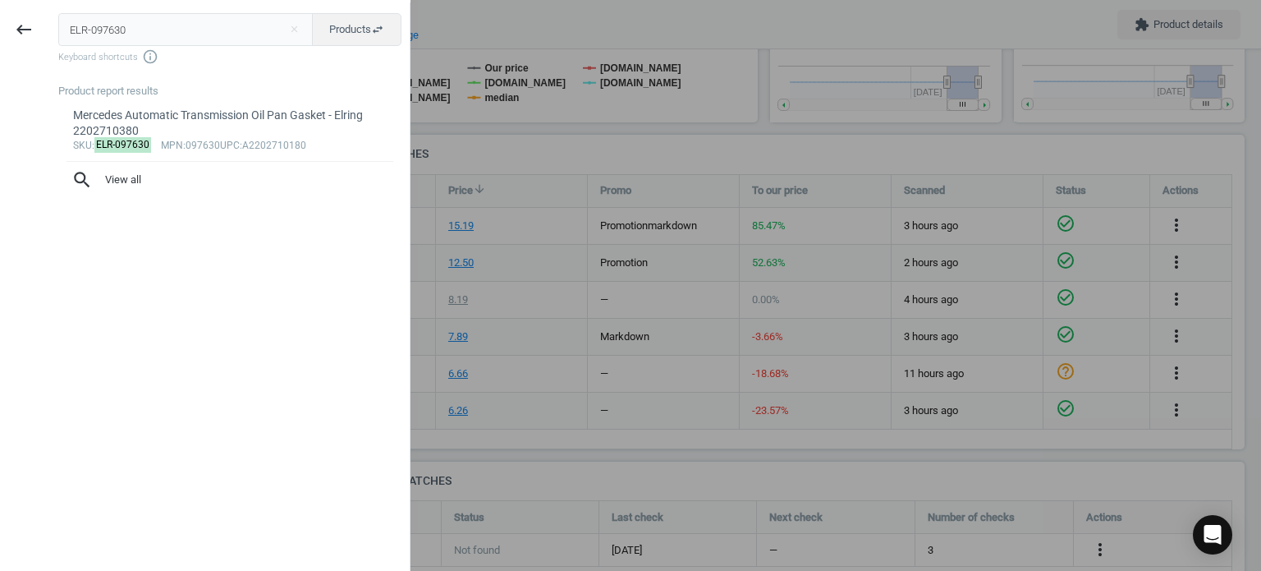
click at [186, 18] on input "ELR-097630" at bounding box center [185, 29] width 255 height 33
type input "ELR-217330"
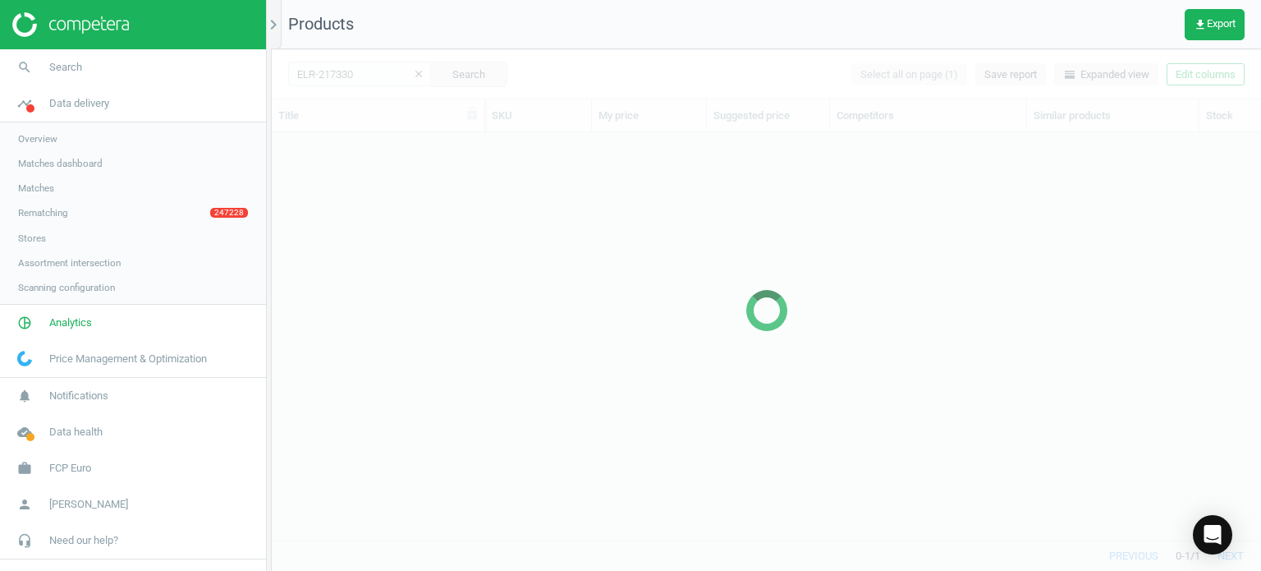
scroll to position [383, 977]
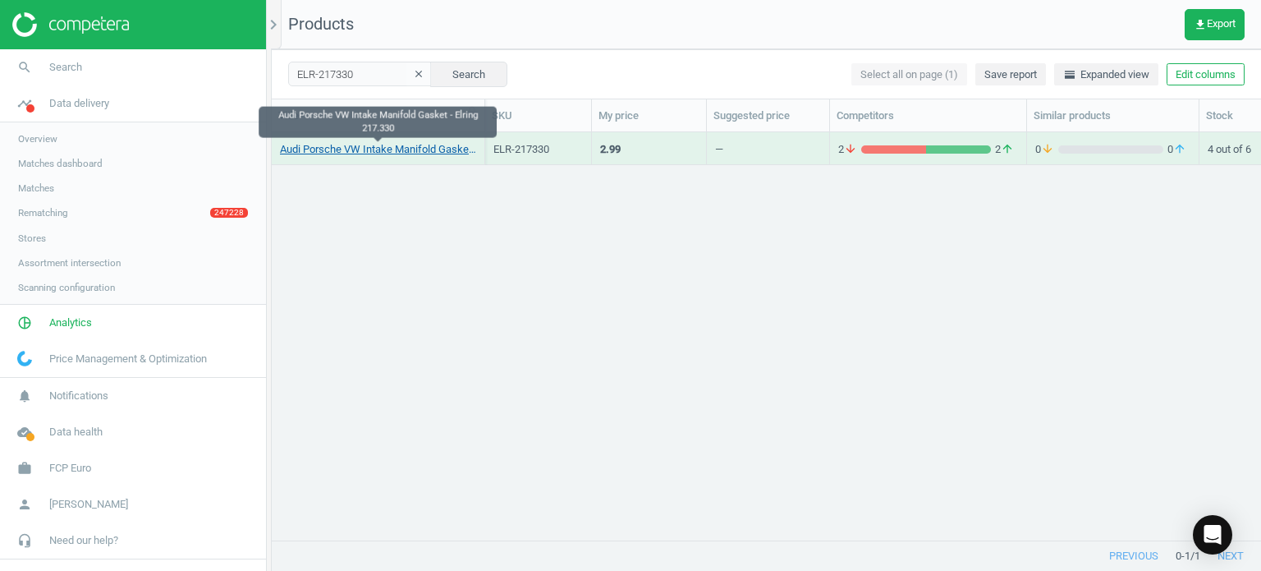
click at [384, 149] on link "Audi Porsche VW Intake Manifold Gasket - Elring 217.330" at bounding box center [378, 149] width 196 height 15
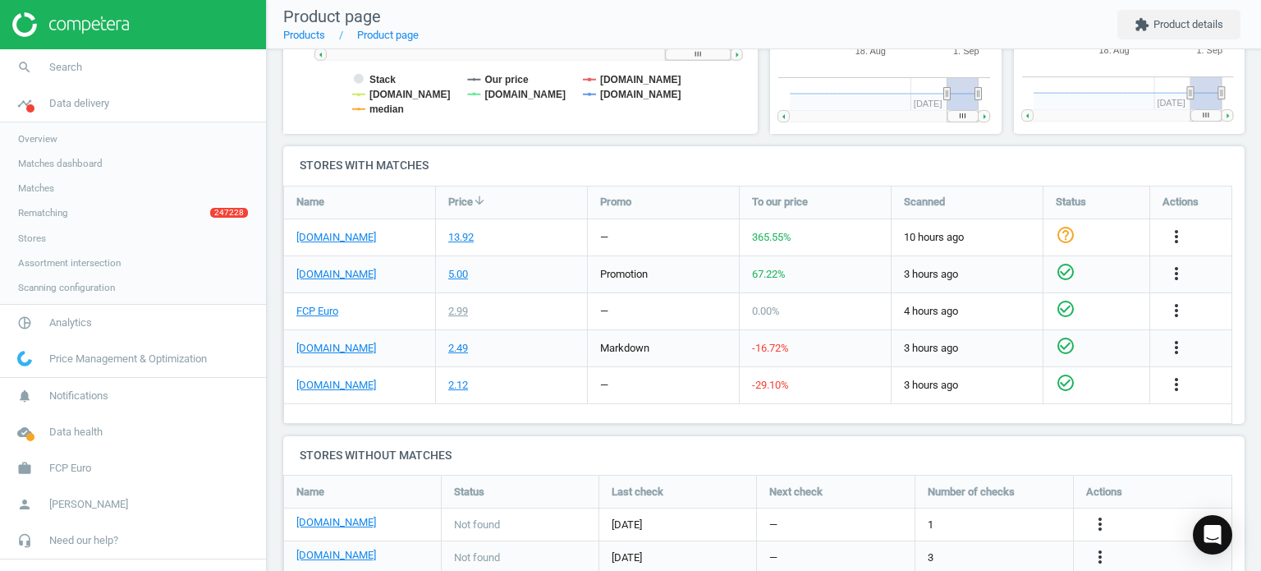
scroll to position [521, 0]
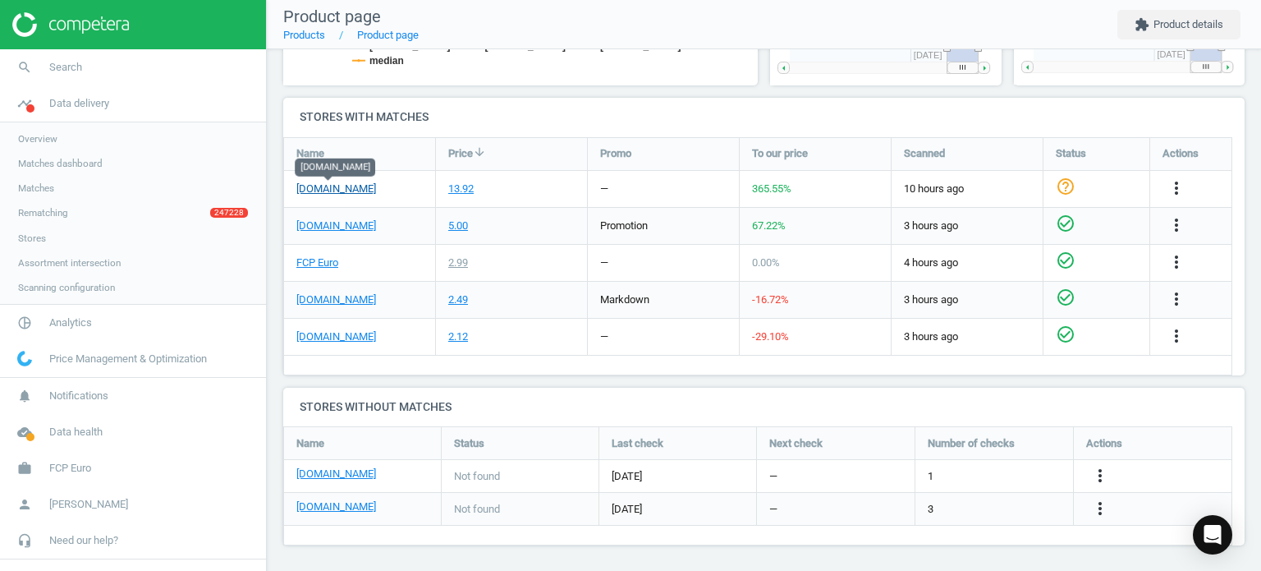
click at [323, 186] on link "[DOMAIN_NAME]" at bounding box center [336, 188] width 80 height 15
click at [1175, 182] on icon "more_vert" at bounding box center [1177, 188] width 20 height 20
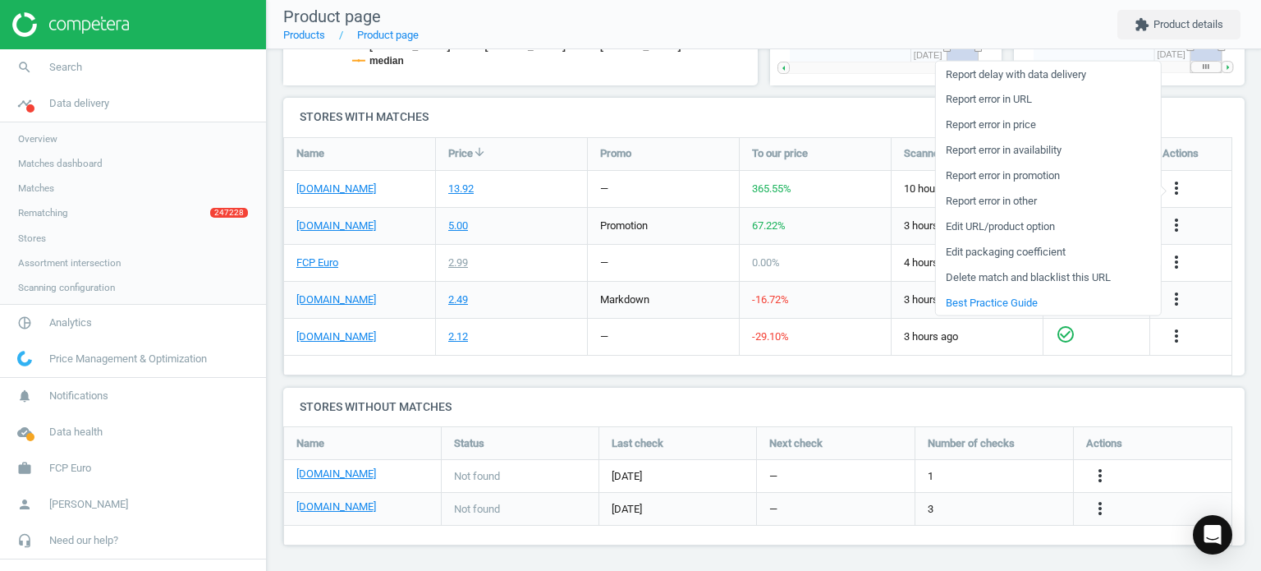
click at [1014, 252] on link "Edit packaging coefficient" at bounding box center [1047, 251] width 225 height 25
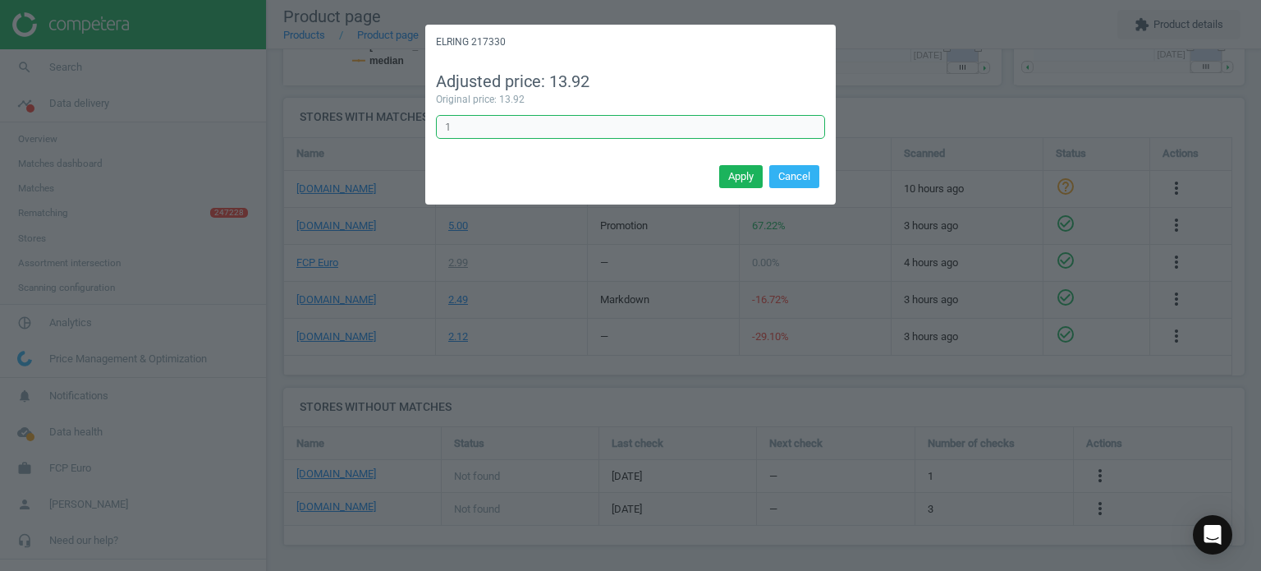
drag, startPoint x: 551, startPoint y: 131, endPoint x: 358, endPoint y: 108, distance: 194.2
click at [358, 108] on div "ELRING 217330 Adjusted price: 13.92 Original price: 13.92 1 Error in formula Ap…" at bounding box center [630, 285] width 1261 height 571
type input "0.16666"
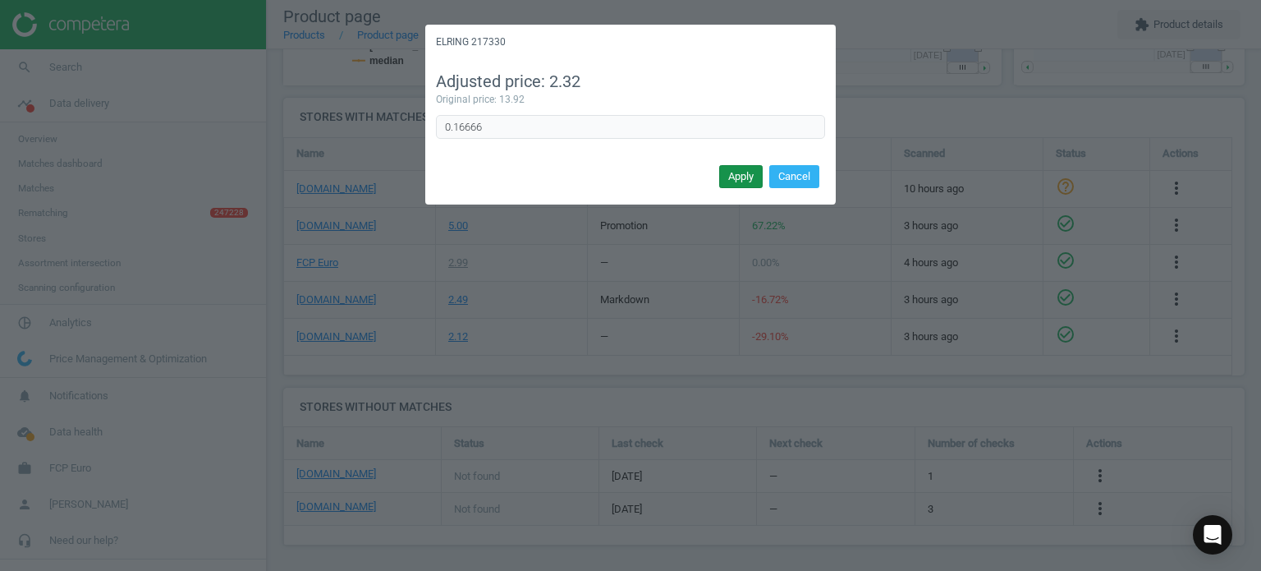
click at [736, 175] on button "Apply" at bounding box center [741, 176] width 44 height 23
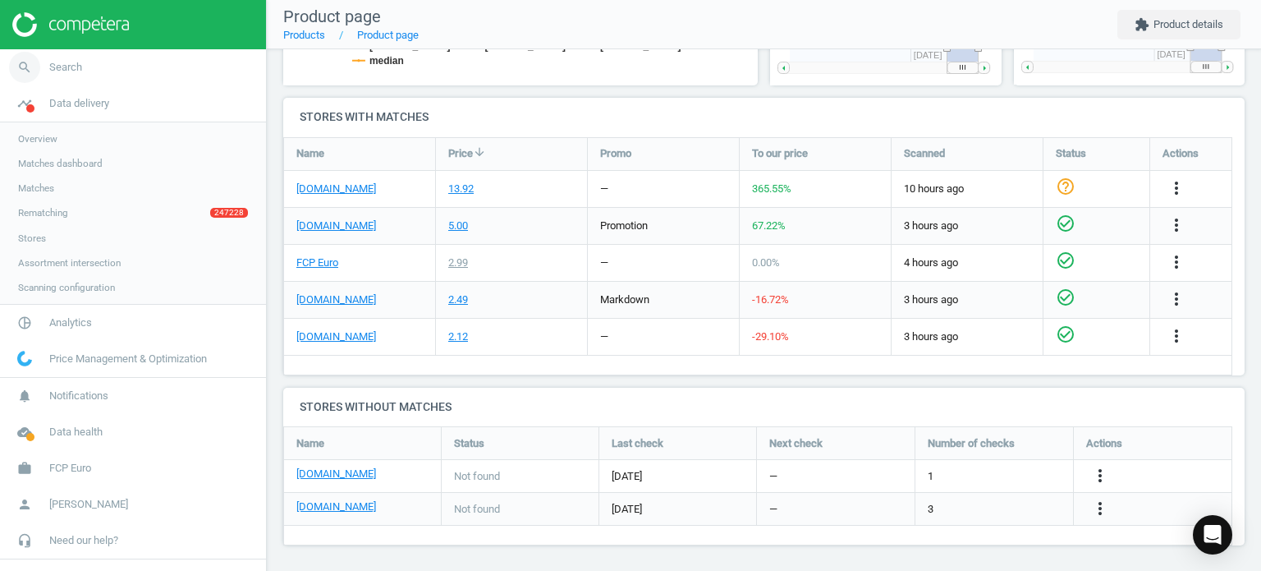
click at [80, 62] on link "search Search" at bounding box center [133, 67] width 266 height 36
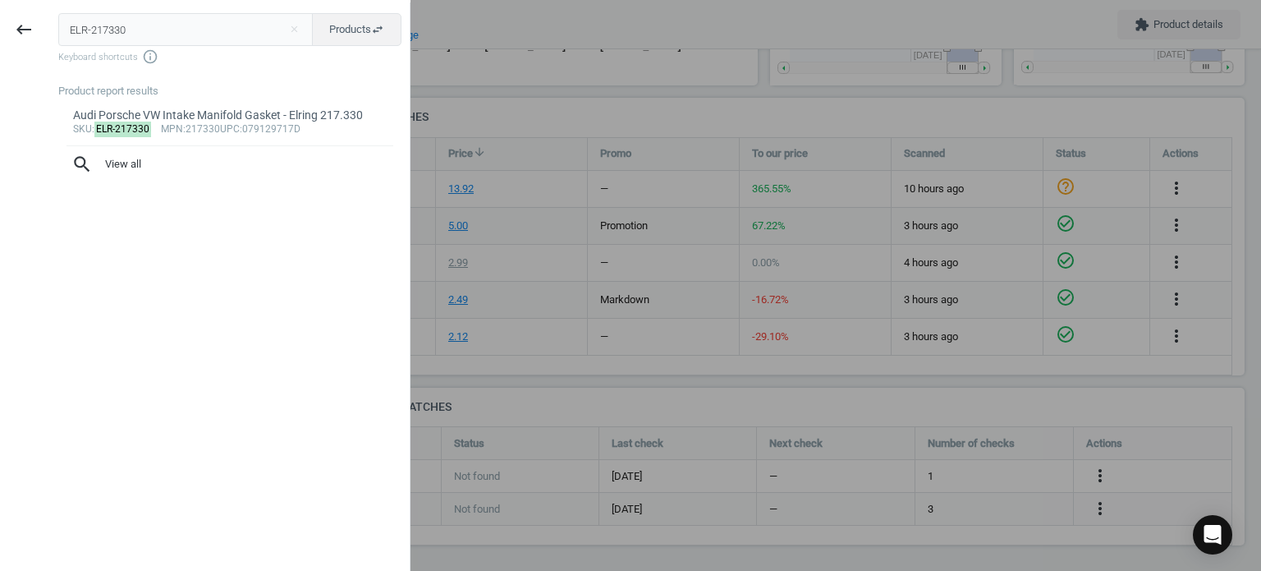
click at [194, 25] on input "ELR-217330" at bounding box center [185, 29] width 255 height 33
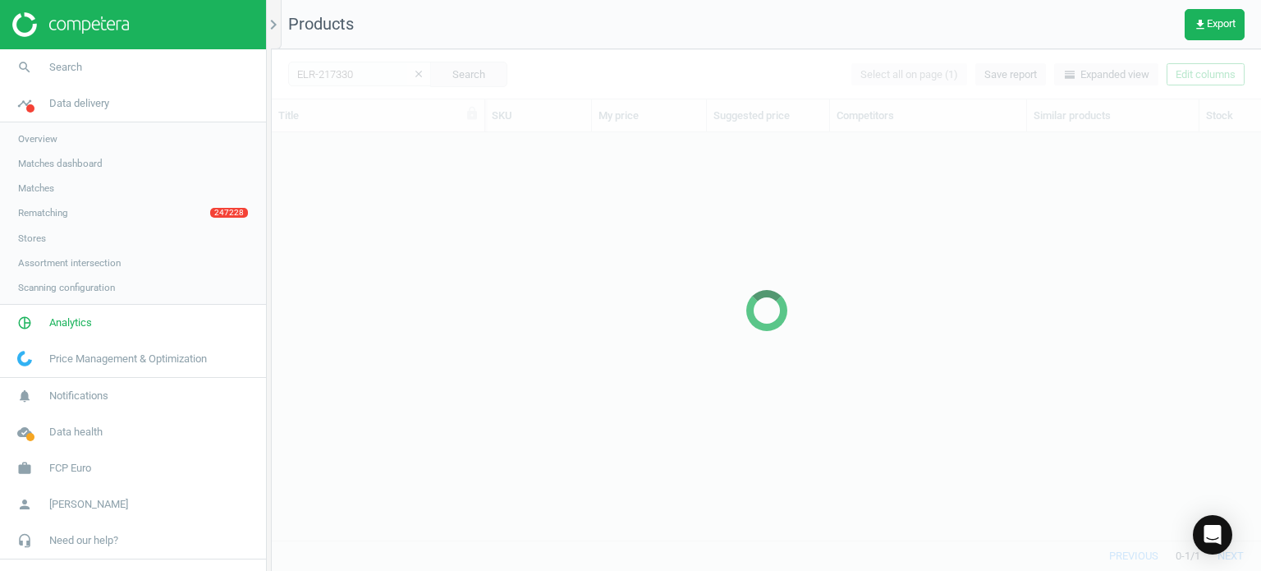
scroll to position [383, 977]
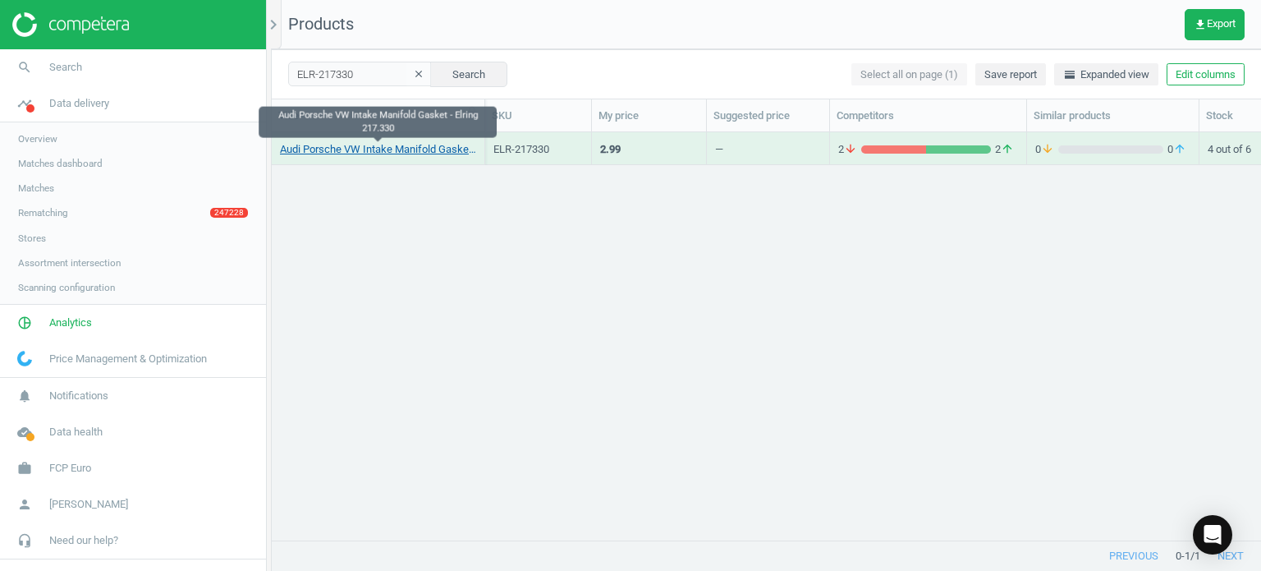
click at [421, 150] on link "Audi Porsche VW Intake Manifold Gasket - Elring 217.330" at bounding box center [378, 149] width 196 height 15
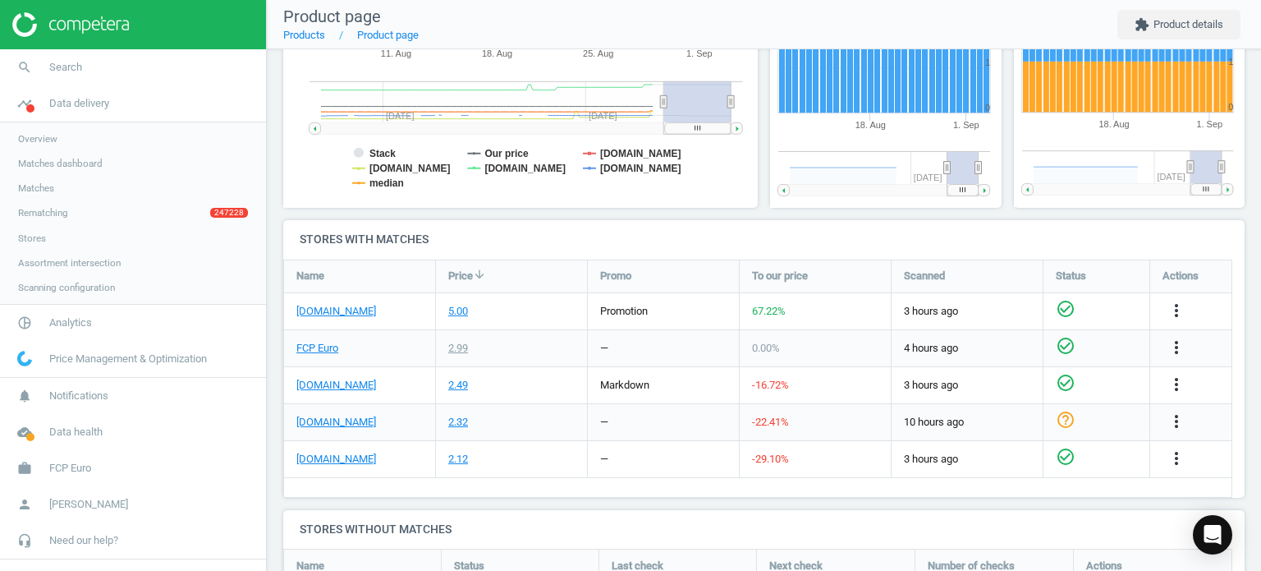
scroll to position [400, 0]
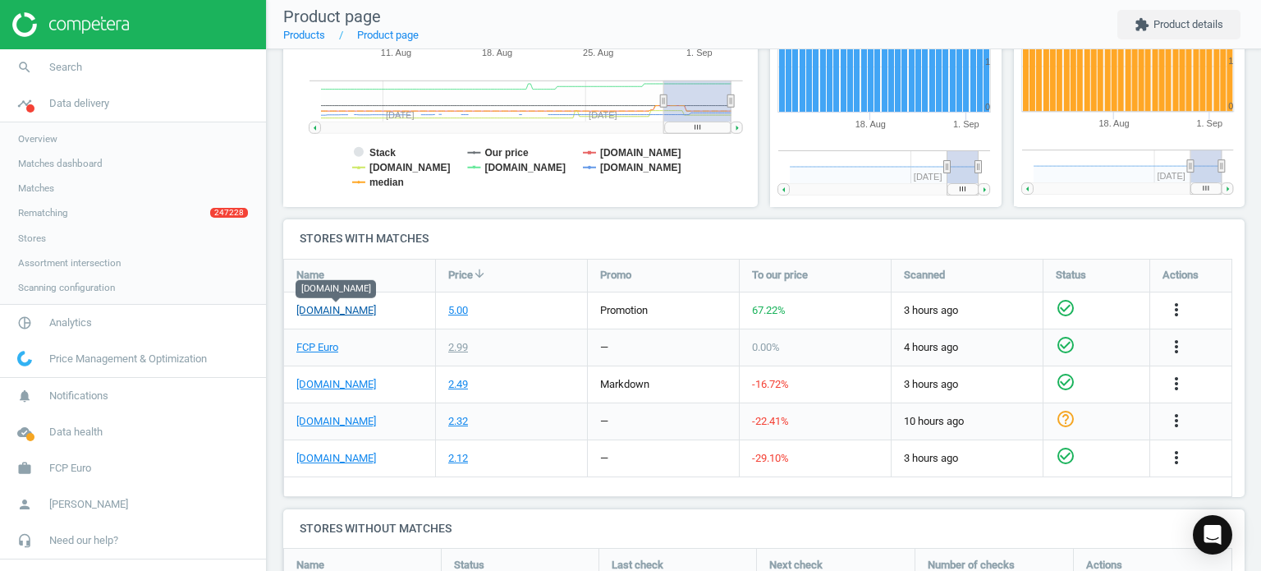
click at [365, 315] on link "[DOMAIN_NAME]" at bounding box center [336, 310] width 80 height 15
click at [95, 71] on link "search Search" at bounding box center [133, 67] width 266 height 36
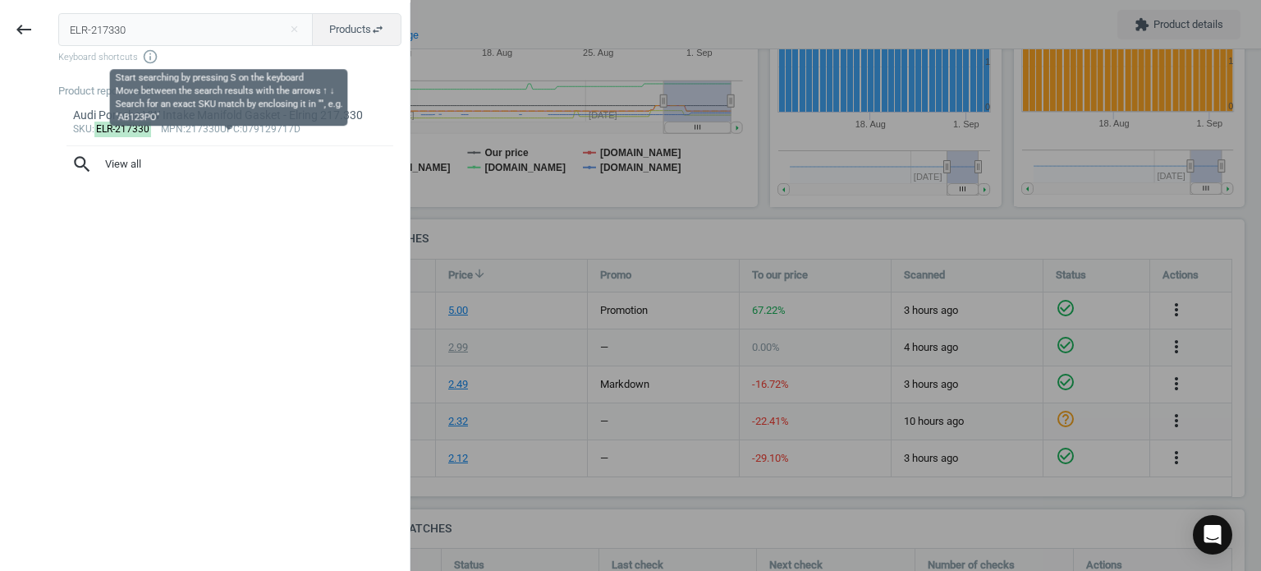
click at [94, 57] on span "Keyboard shortcuts info_outline" at bounding box center [229, 56] width 343 height 16
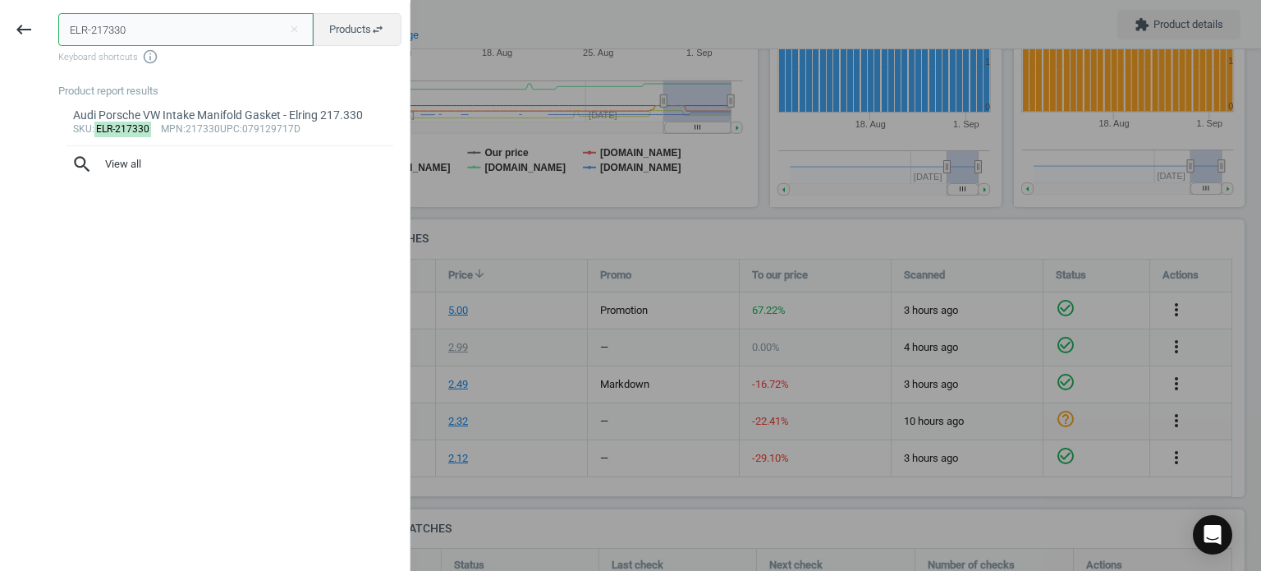
click at [92, 45] on input "ELR-217330" at bounding box center [185, 29] width 255 height 33
paste input "0745"
type input "ELR-074530"
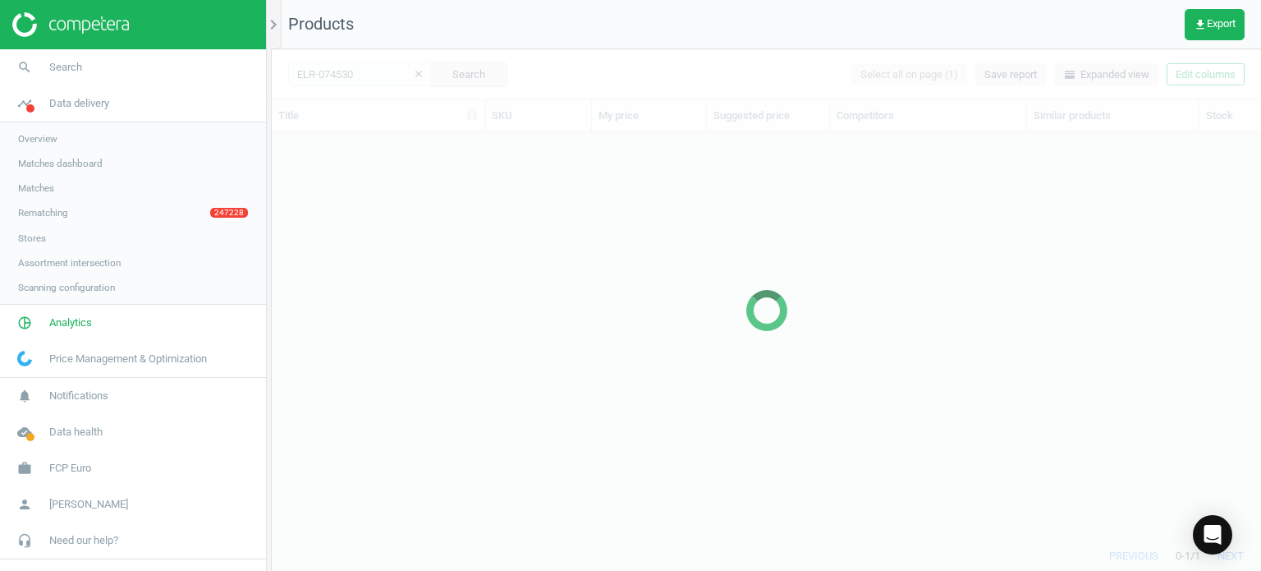
scroll to position [383, 977]
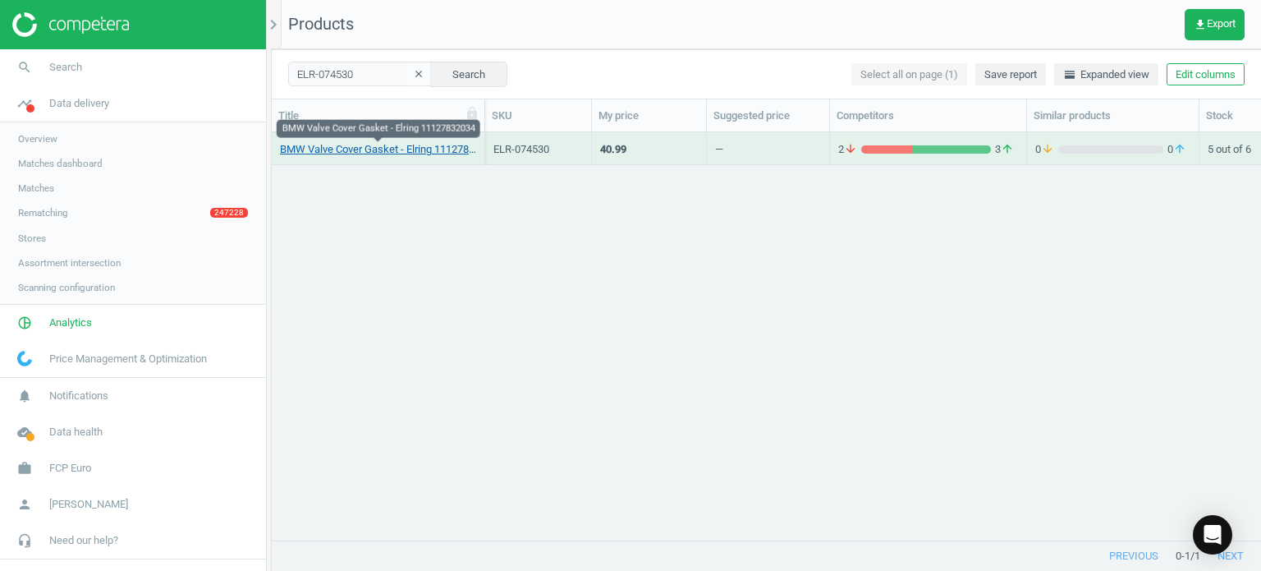
click at [376, 155] on link "BMW Valve Cover Gasket - Elring 11127832034" at bounding box center [378, 149] width 196 height 15
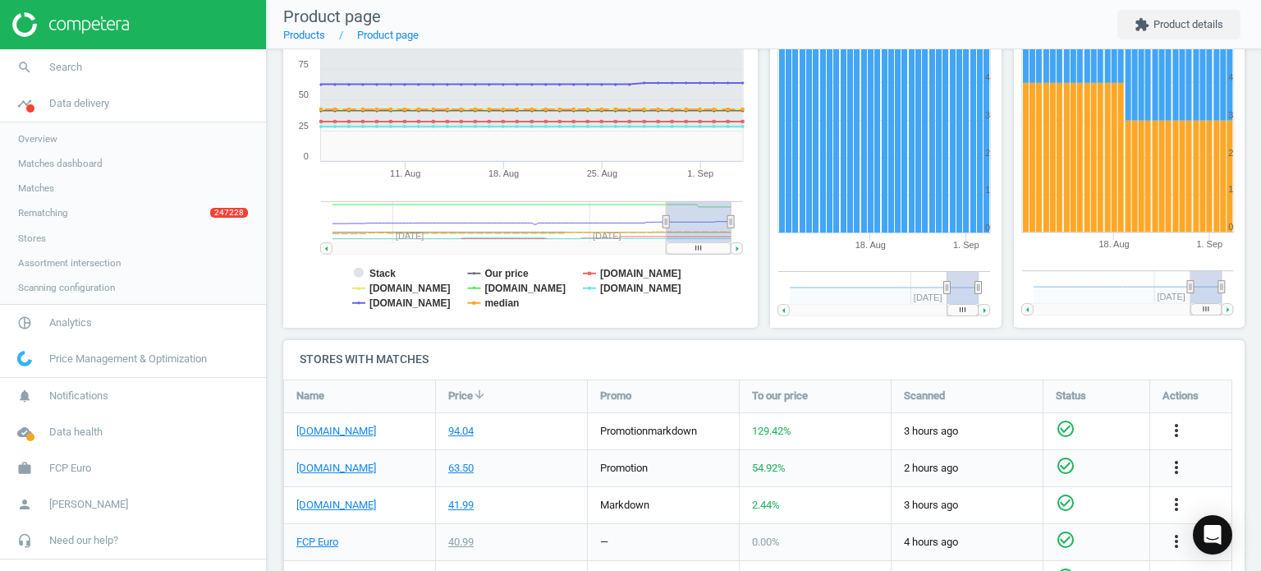
scroll to position [417, 0]
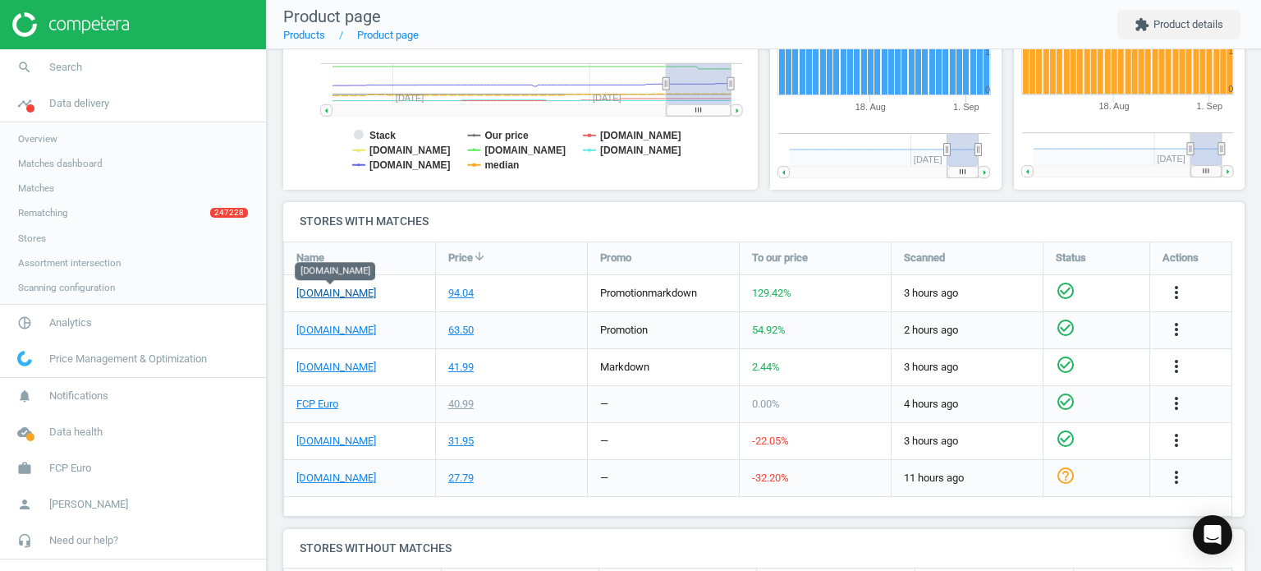
click at [345, 295] on link "[DOMAIN_NAME]" at bounding box center [336, 293] width 80 height 15
click at [326, 331] on link "[DOMAIN_NAME]" at bounding box center [336, 330] width 80 height 15
click at [1173, 291] on icon "more_vert" at bounding box center [1177, 292] width 20 height 20
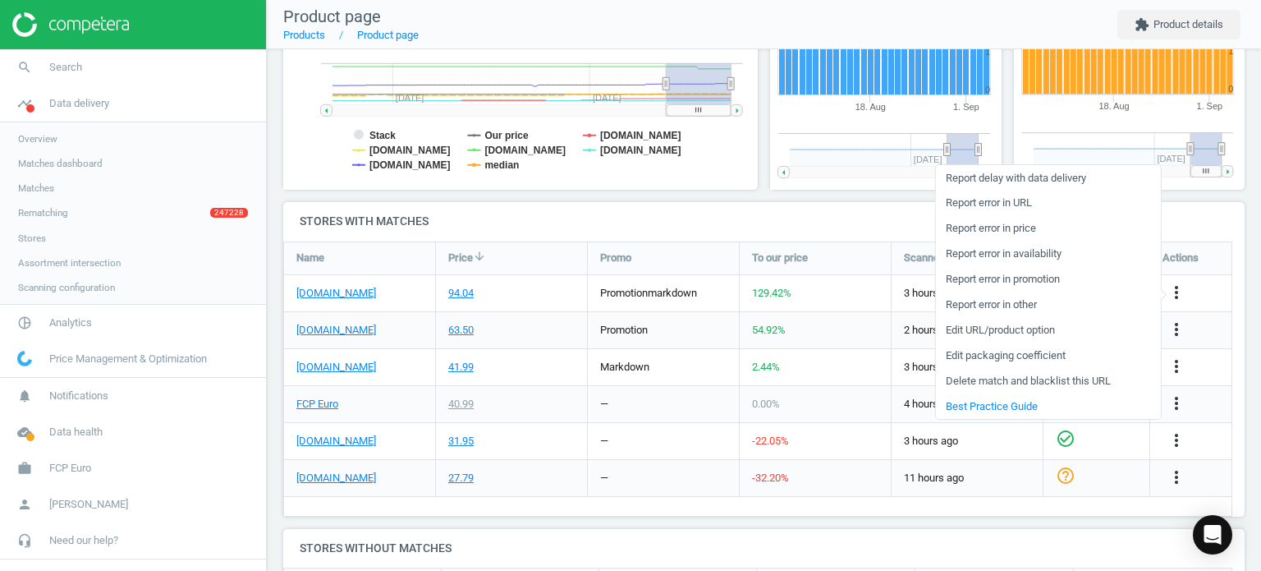
click at [981, 203] on link "Report error in URL" at bounding box center [1047, 202] width 225 height 25
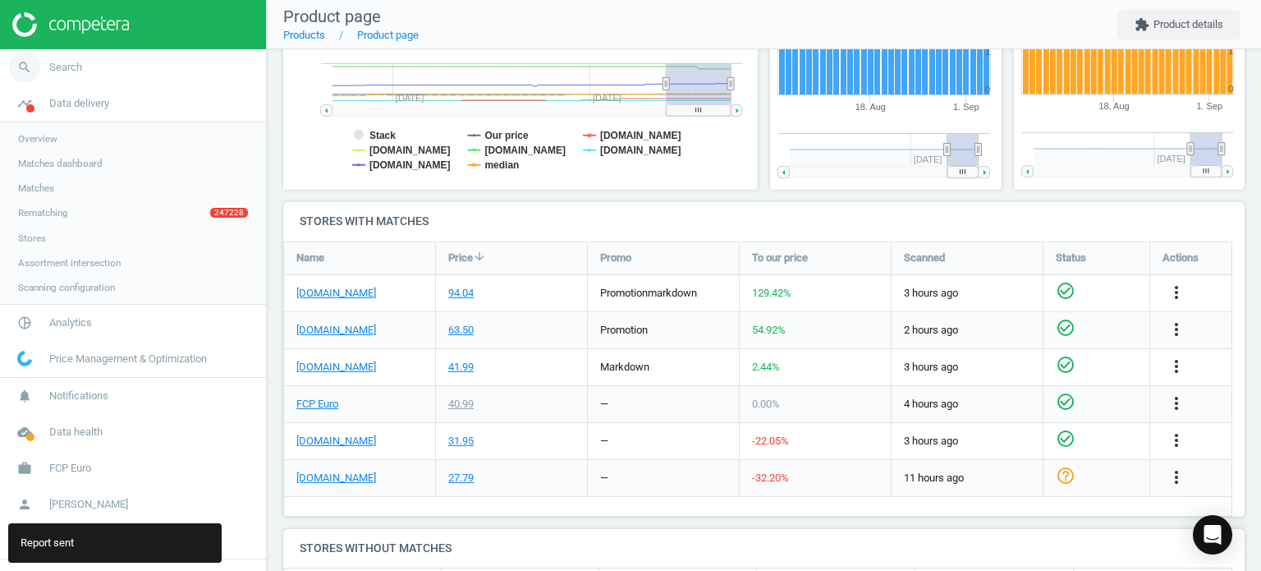
click at [10, 65] on icon "search" at bounding box center [24, 67] width 31 height 31
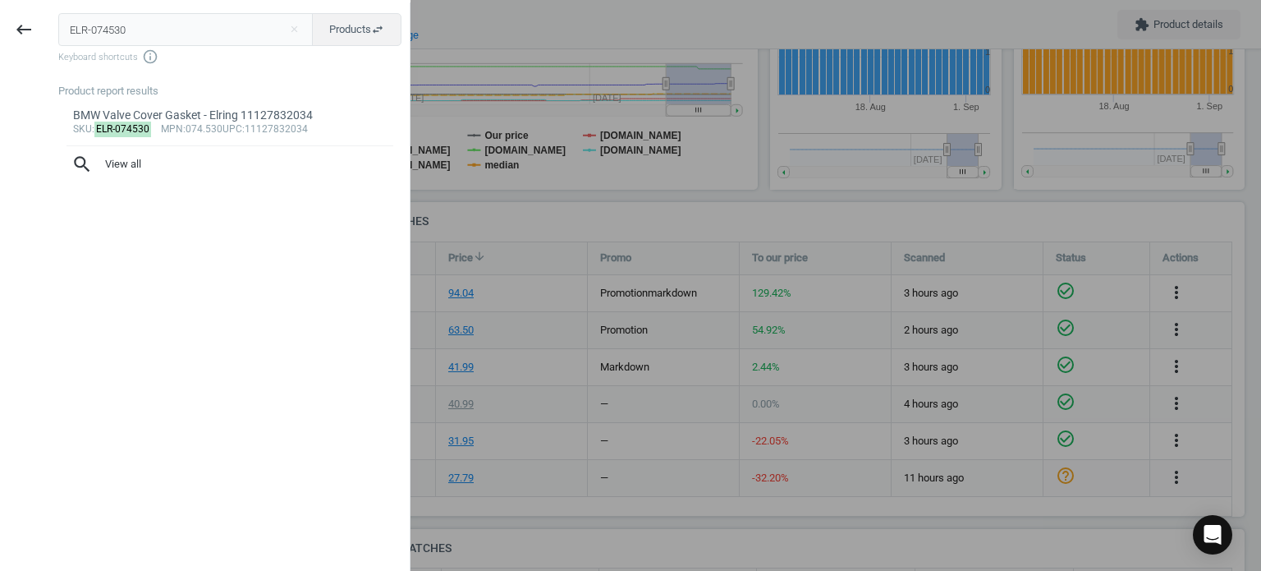
click at [145, 25] on input "ELR-074530" at bounding box center [185, 29] width 255 height 33
type input "ELR-215120"
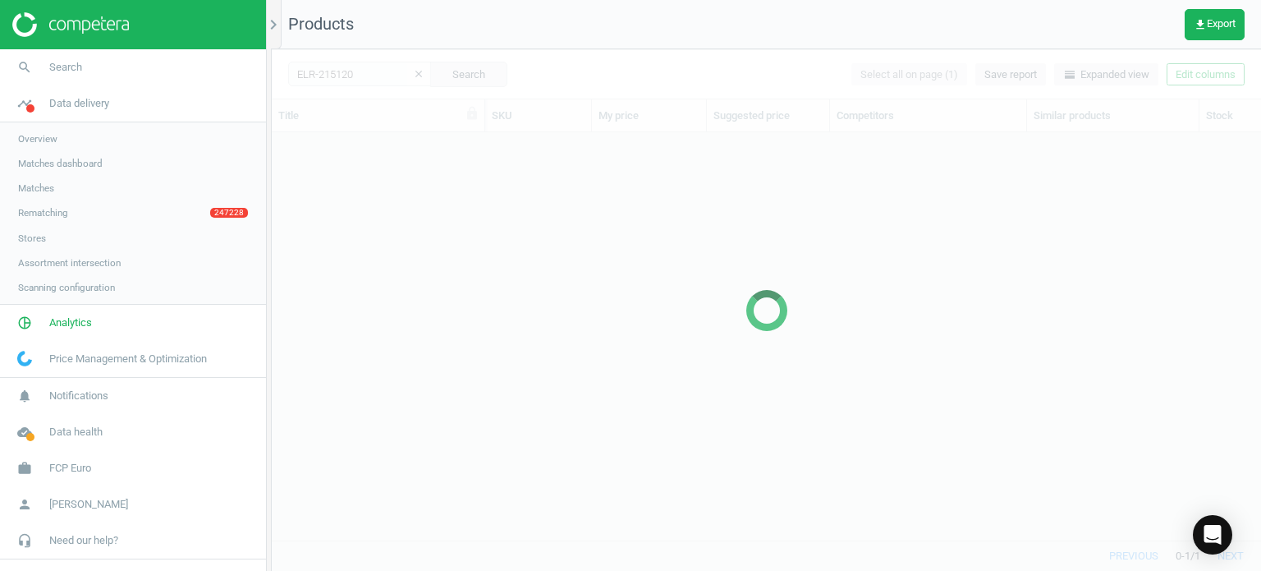
scroll to position [383, 977]
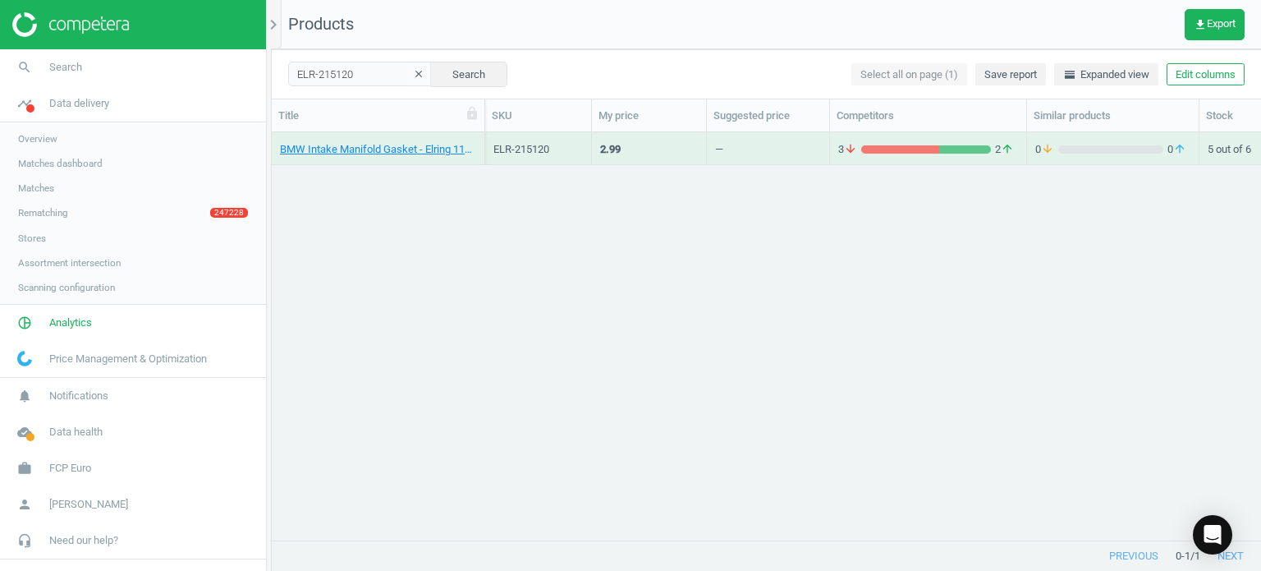
click at [392, 129] on div "Title" at bounding box center [378, 115] width 213 height 32
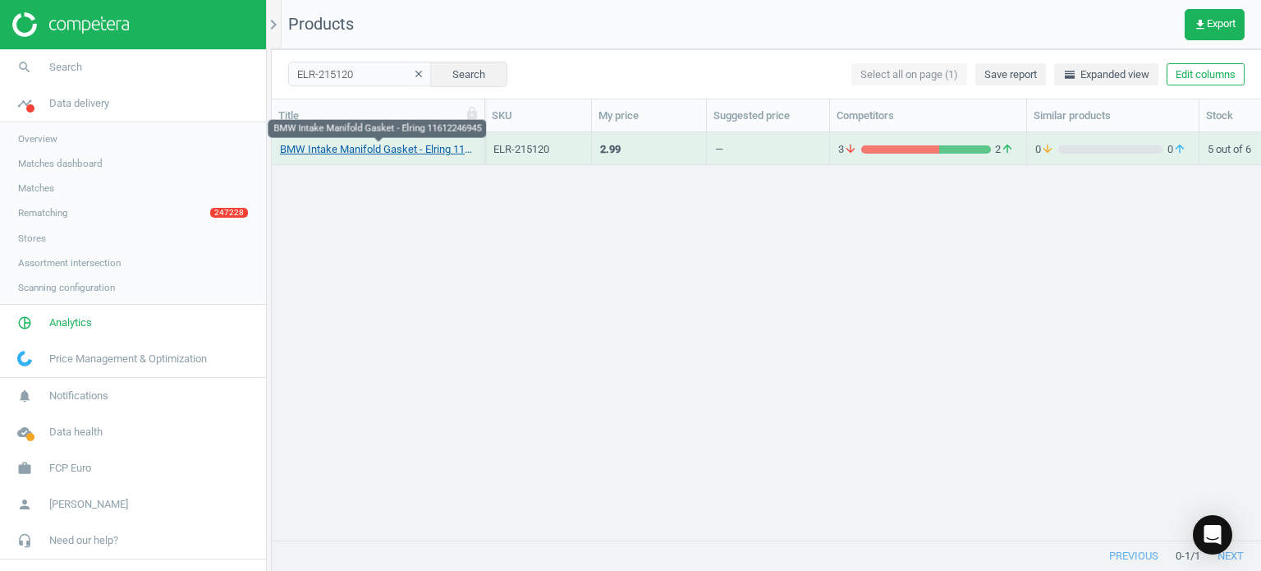
click at [401, 152] on link "BMW Intake Manifold Gasket - Elring 11612246945" at bounding box center [378, 149] width 196 height 15
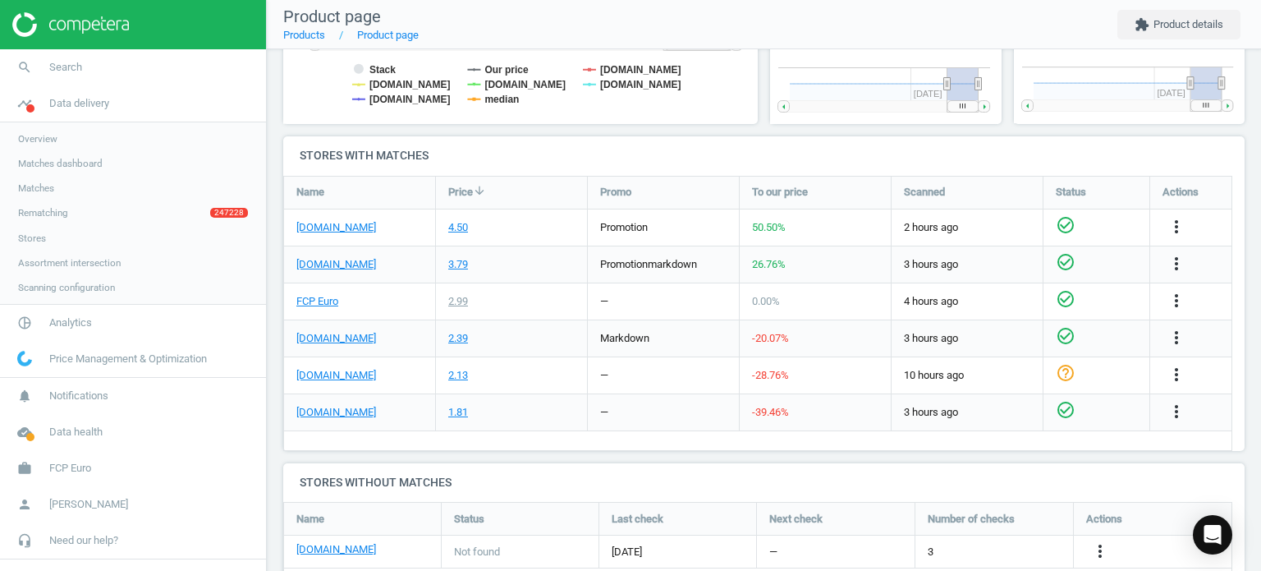
scroll to position [486, 0]
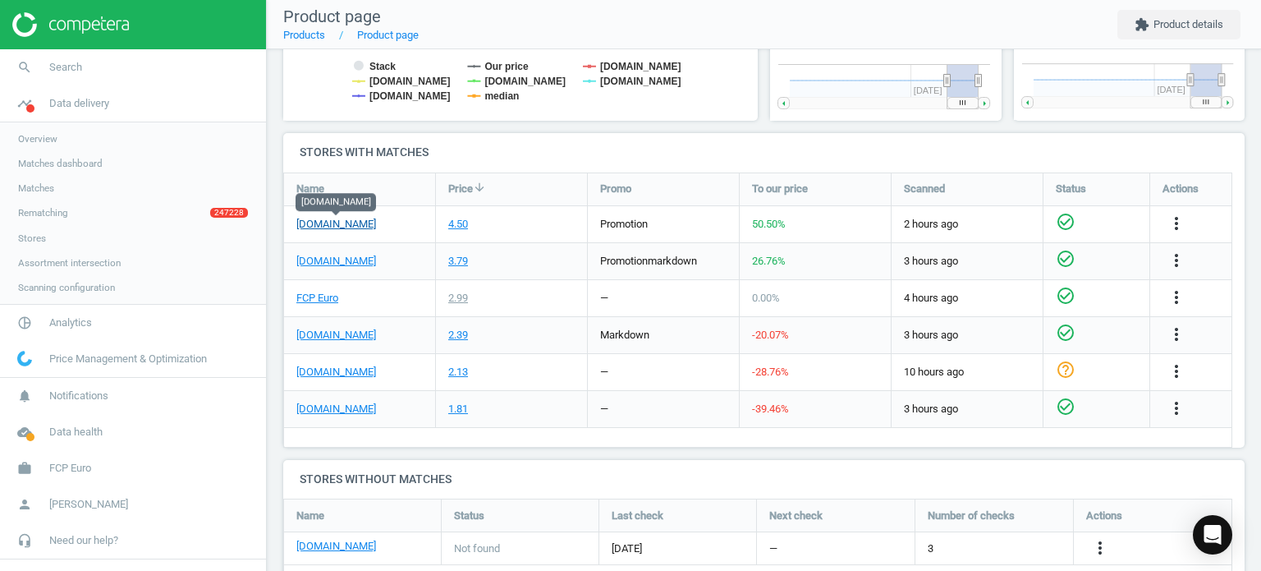
click at [362, 223] on link "[DOMAIN_NAME]" at bounding box center [336, 224] width 80 height 15
click at [122, 67] on link "search Search" at bounding box center [133, 67] width 266 height 36
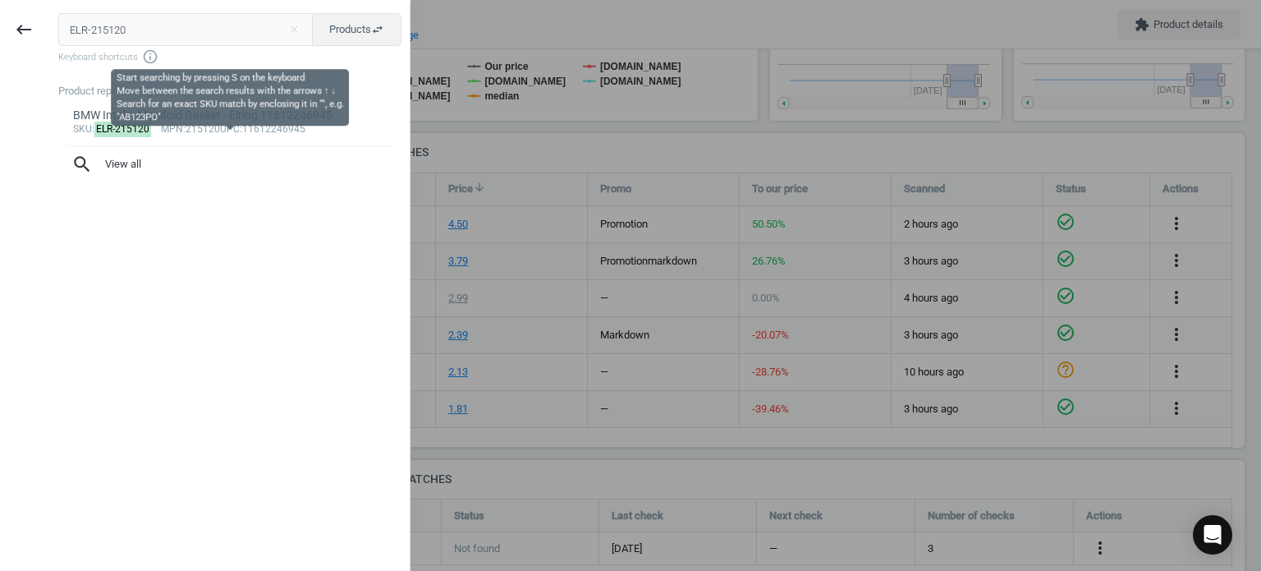
click at [122, 35] on input "ELR-215120" at bounding box center [185, 29] width 255 height 33
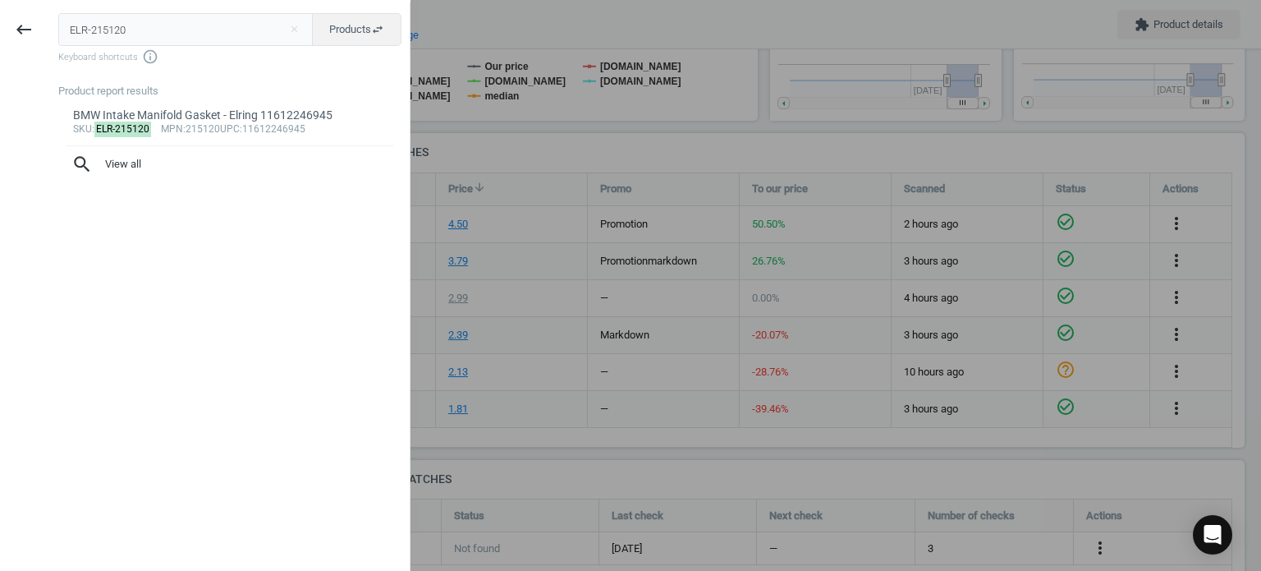
click at [122, 35] on input "ELR-215120" at bounding box center [185, 29] width 255 height 33
type input "ELR-359380"
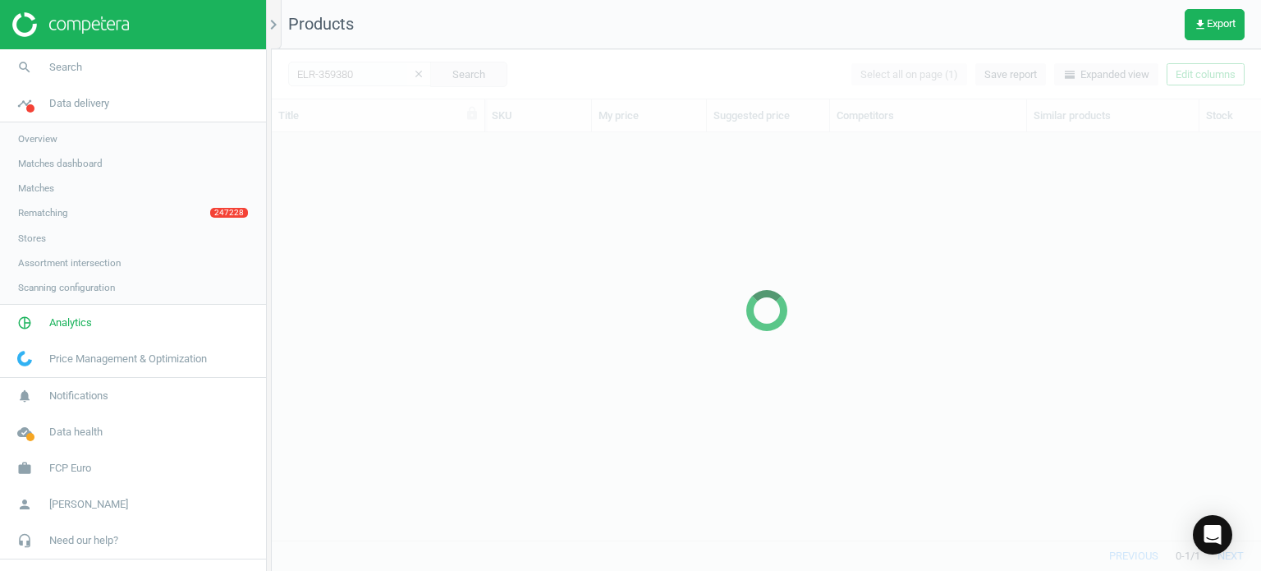
scroll to position [383, 977]
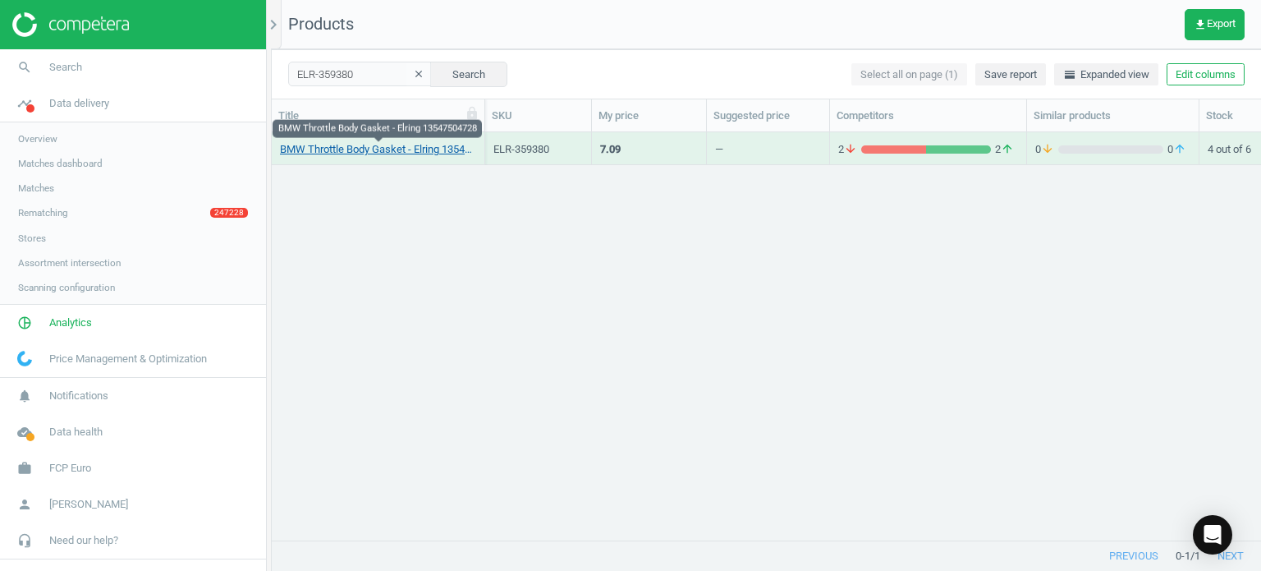
click at [439, 153] on link "BMW Throttle Body Gasket - Elring 13547504728" at bounding box center [378, 149] width 196 height 15
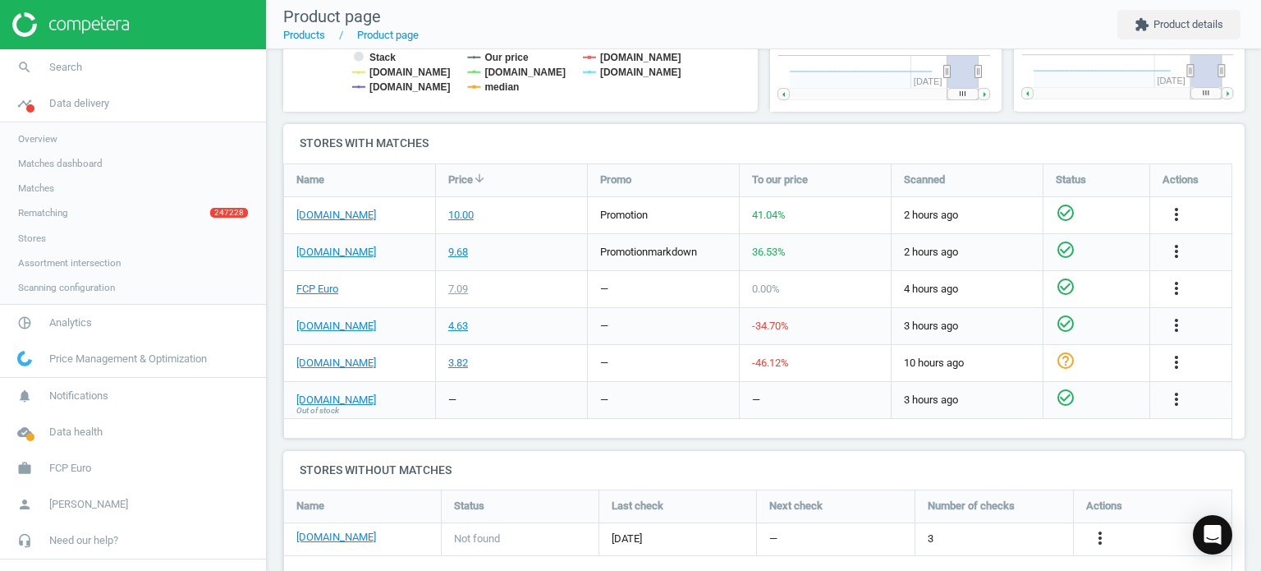
scroll to position [496, 0]
click at [356, 213] on link "[DOMAIN_NAME]" at bounding box center [336, 214] width 80 height 15
click at [350, 355] on link "[DOMAIN_NAME]" at bounding box center [336, 362] width 80 height 15
click at [125, 61] on link "search Search" at bounding box center [133, 67] width 266 height 36
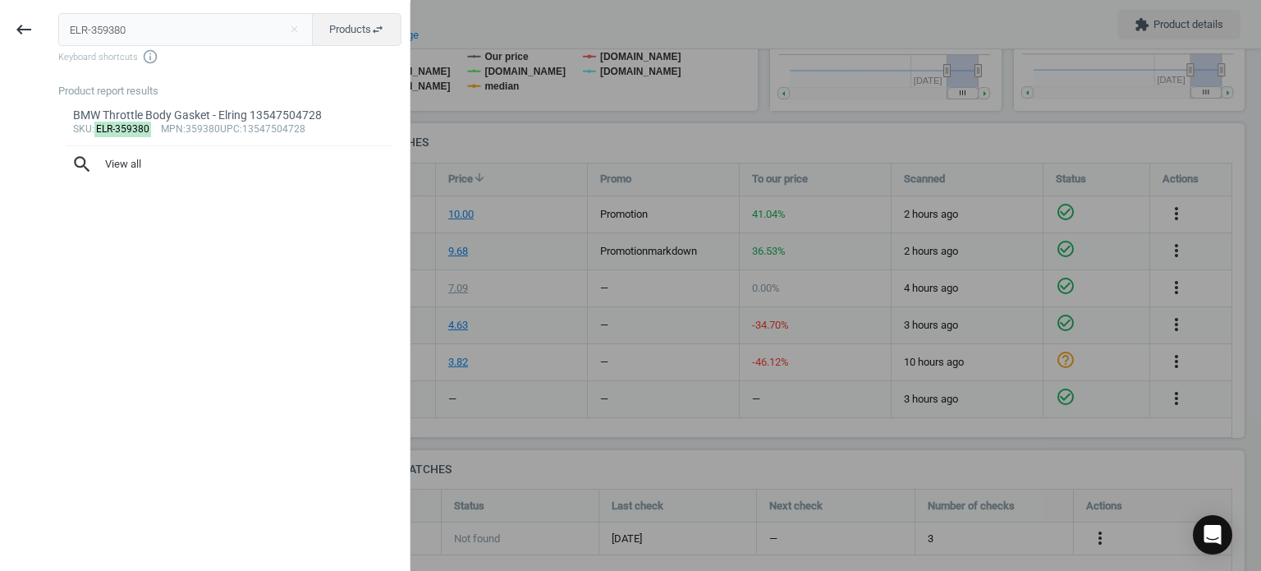
click at [129, 42] on input "ELR-359380" at bounding box center [185, 29] width 255 height 33
type input "ELR-424510"
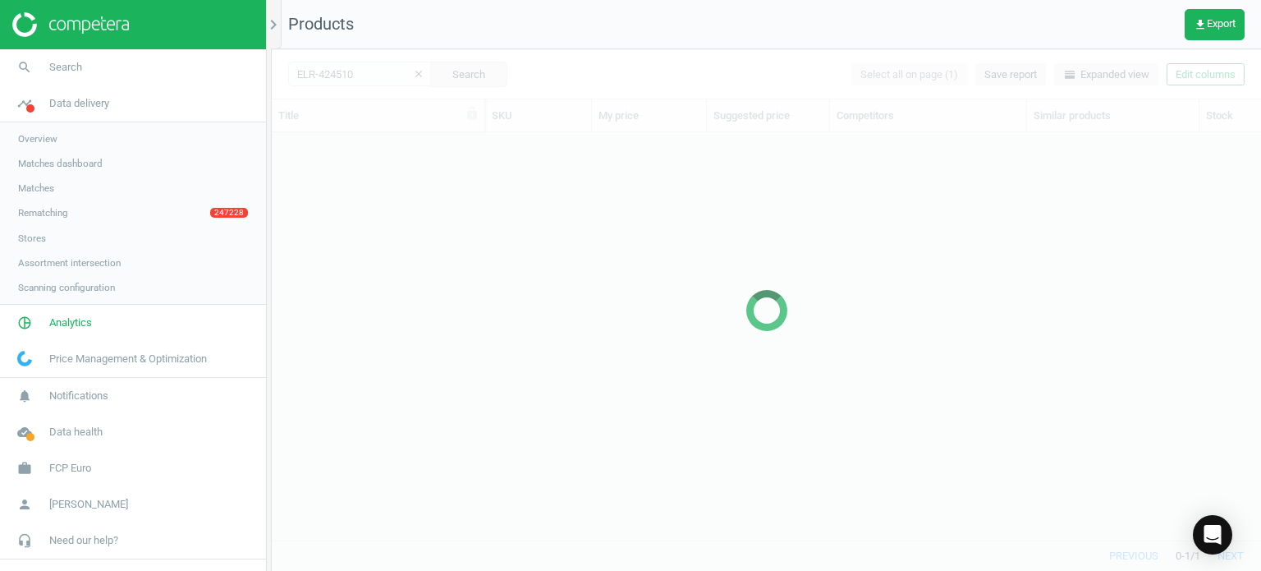
scroll to position [383, 977]
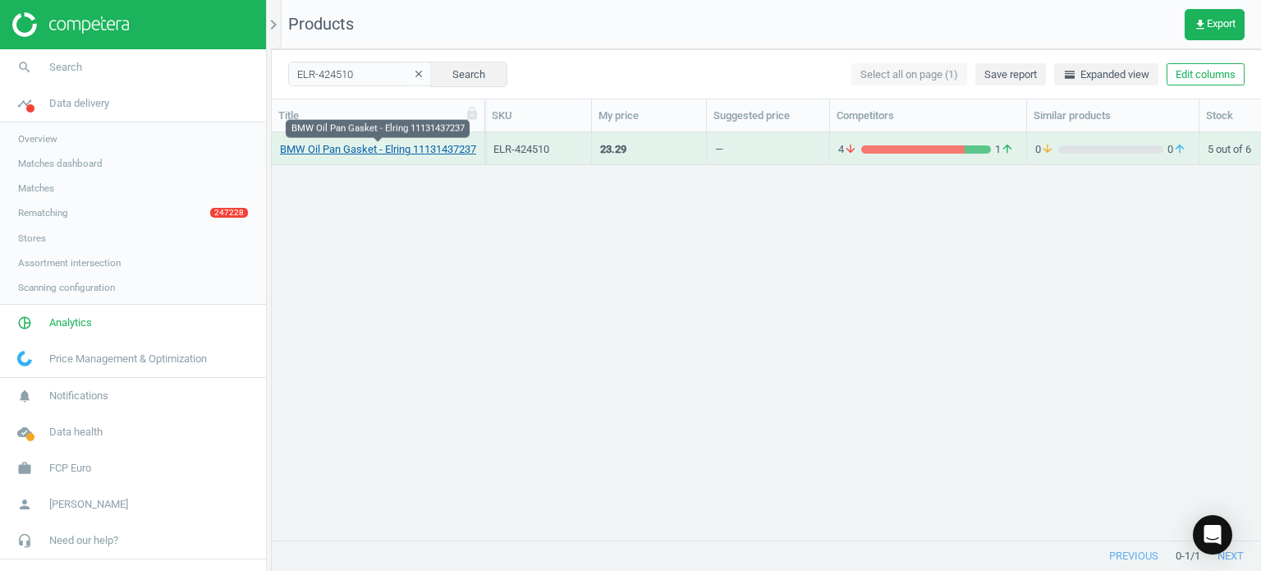
click at [303, 150] on link "BMW Oil Pan Gasket - Elring 11131437237" at bounding box center [378, 149] width 196 height 15
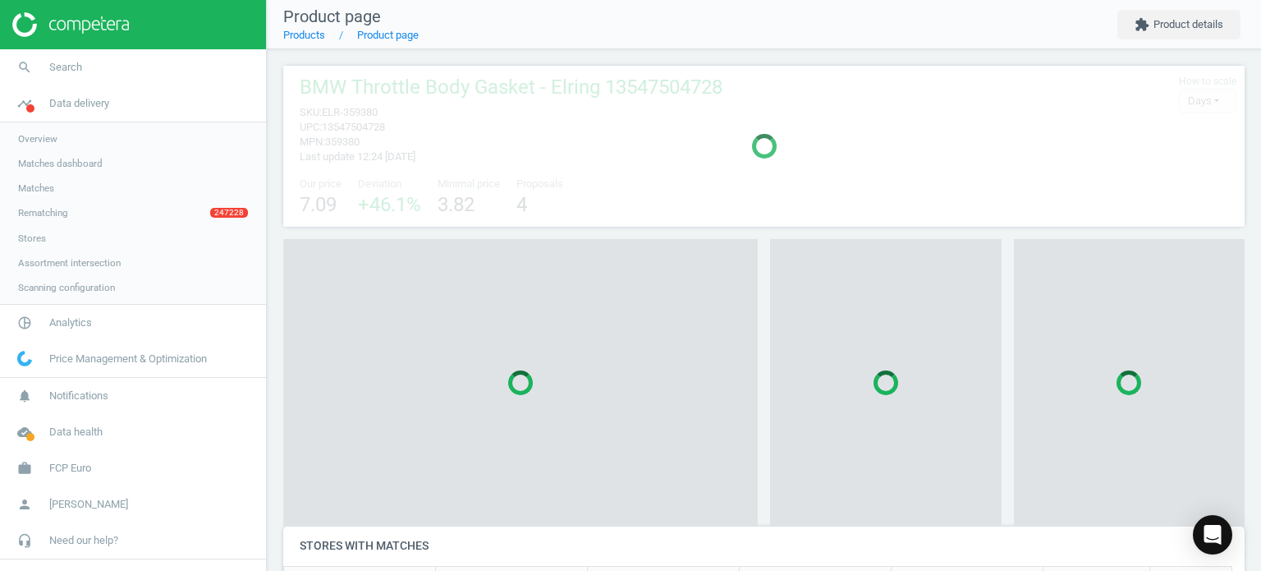
scroll to position [112, 974]
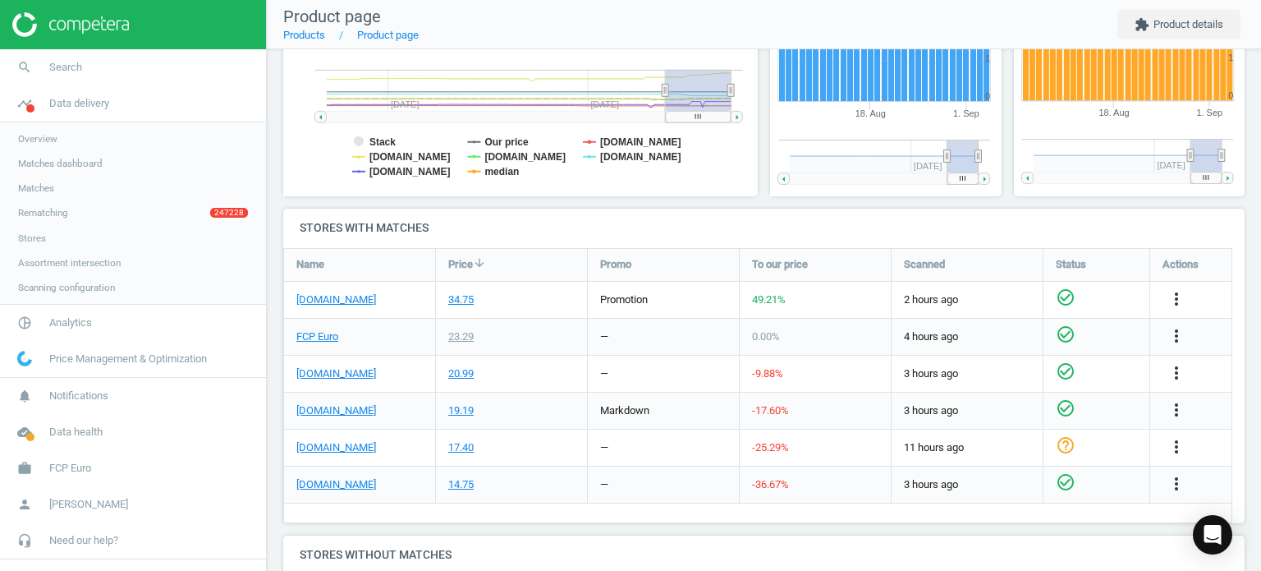
click at [351, 282] on div "[DOMAIN_NAME]" at bounding box center [359, 300] width 151 height 36
click at [355, 295] on link "[DOMAIN_NAME]" at bounding box center [336, 299] width 80 height 15
click at [107, 52] on link "search Search" at bounding box center [133, 67] width 266 height 36
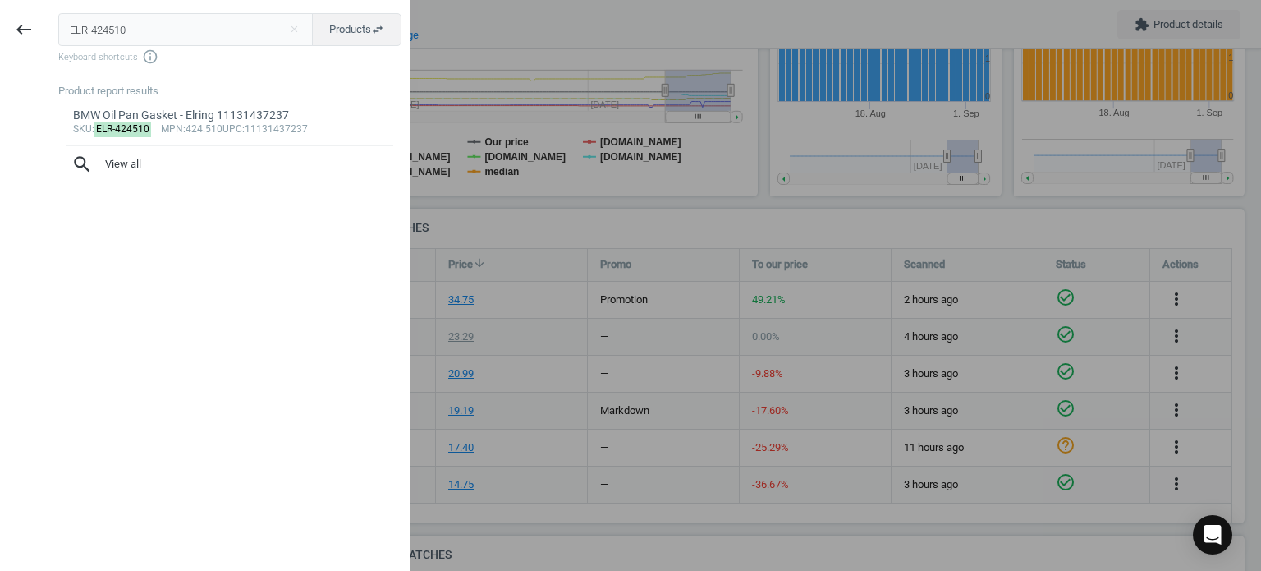
click at [140, 22] on input "ELR-424510" at bounding box center [185, 29] width 255 height 33
type input "ELR-523000"
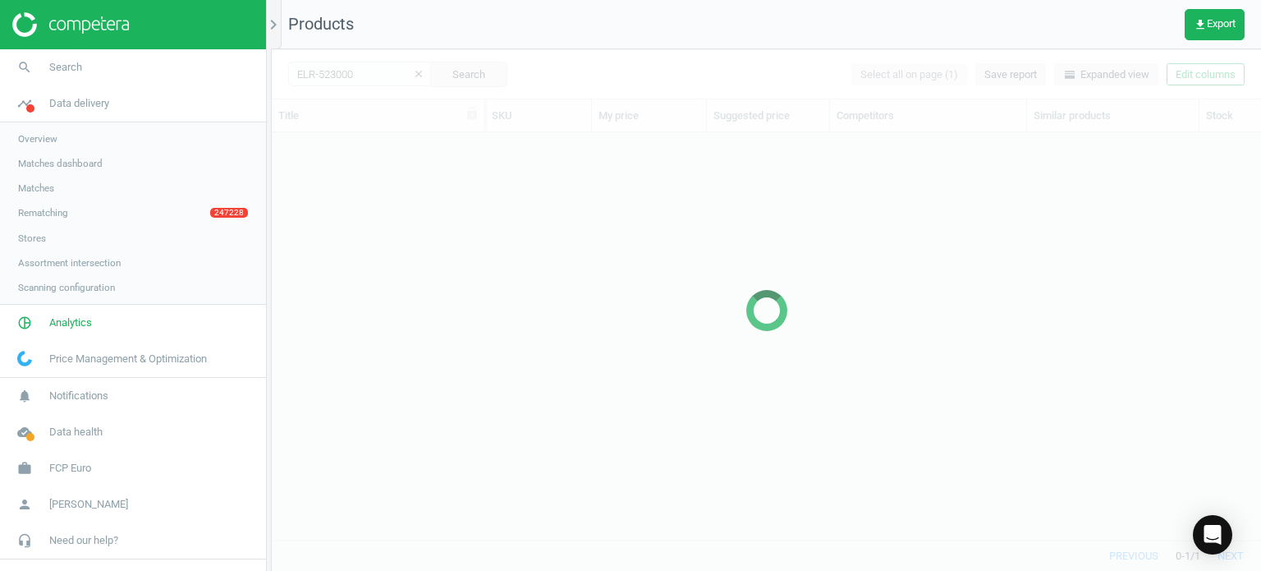
scroll to position [383, 977]
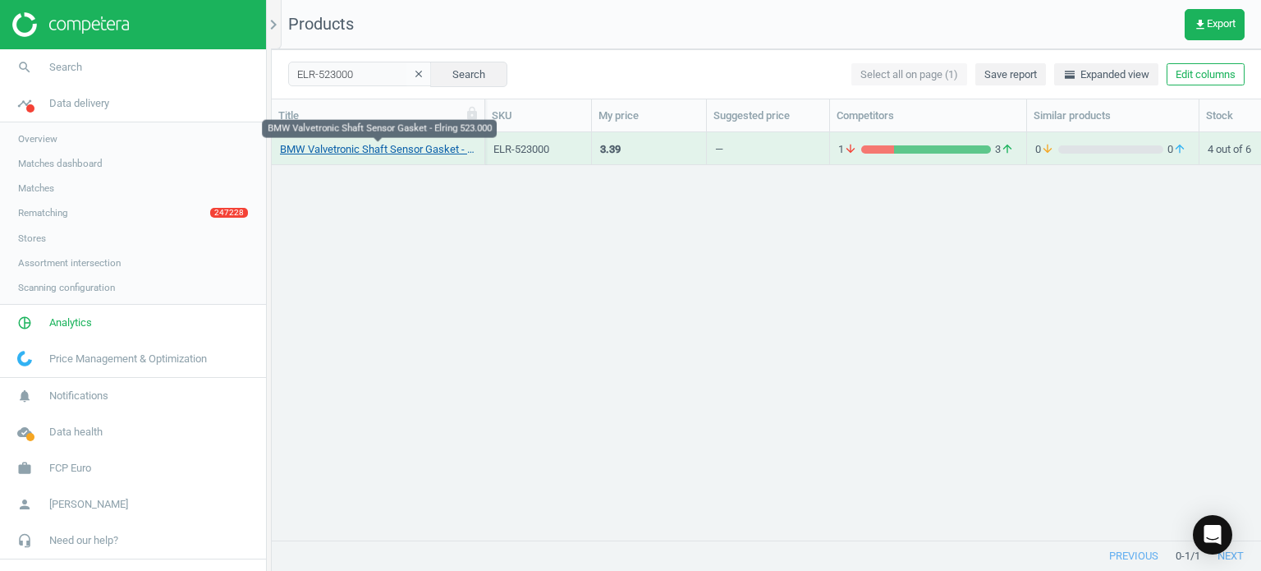
click at [380, 147] on link "BMW Valvetronic Shaft Sensor Gasket - Elring 523.000" at bounding box center [378, 149] width 196 height 15
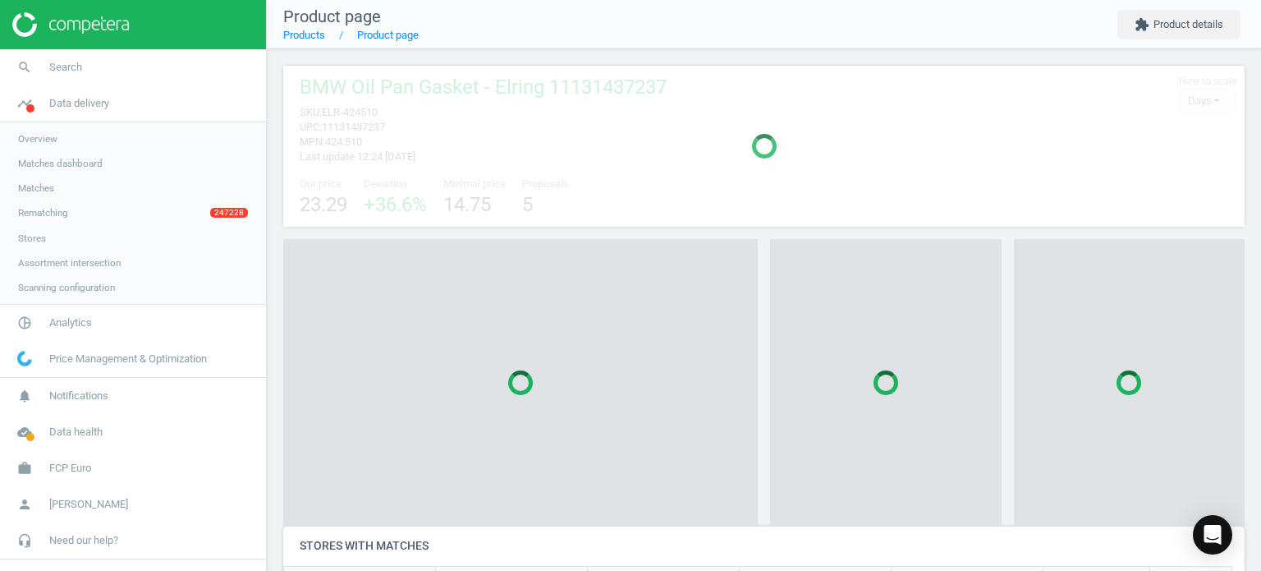
scroll to position [300, 974]
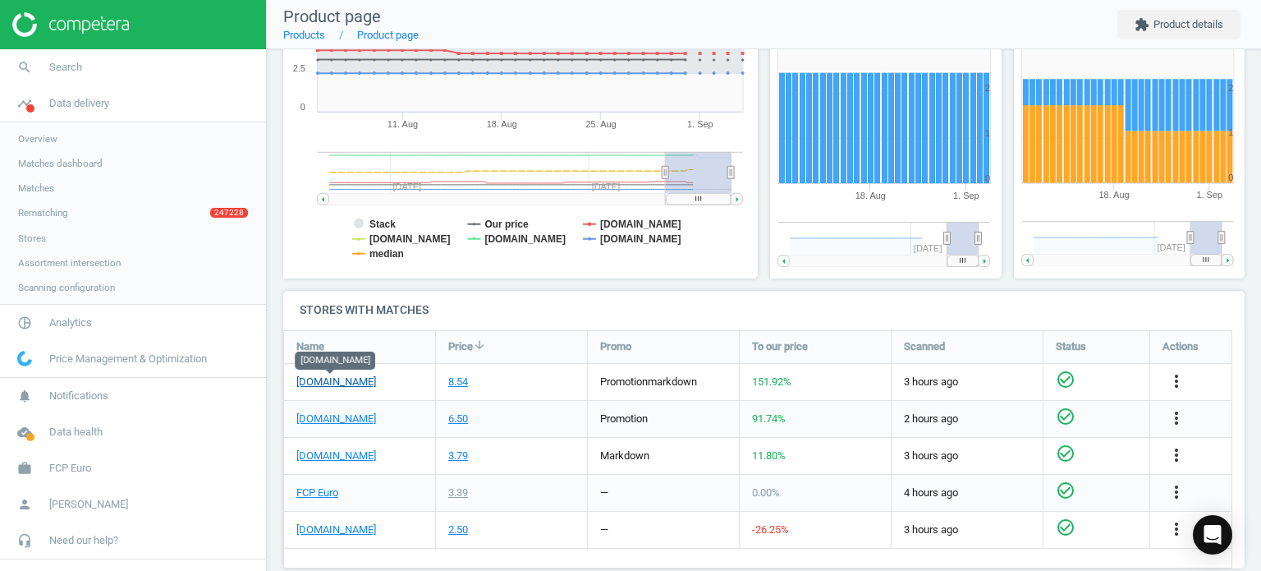
click at [351, 387] on link "[DOMAIN_NAME]" at bounding box center [336, 381] width 80 height 15
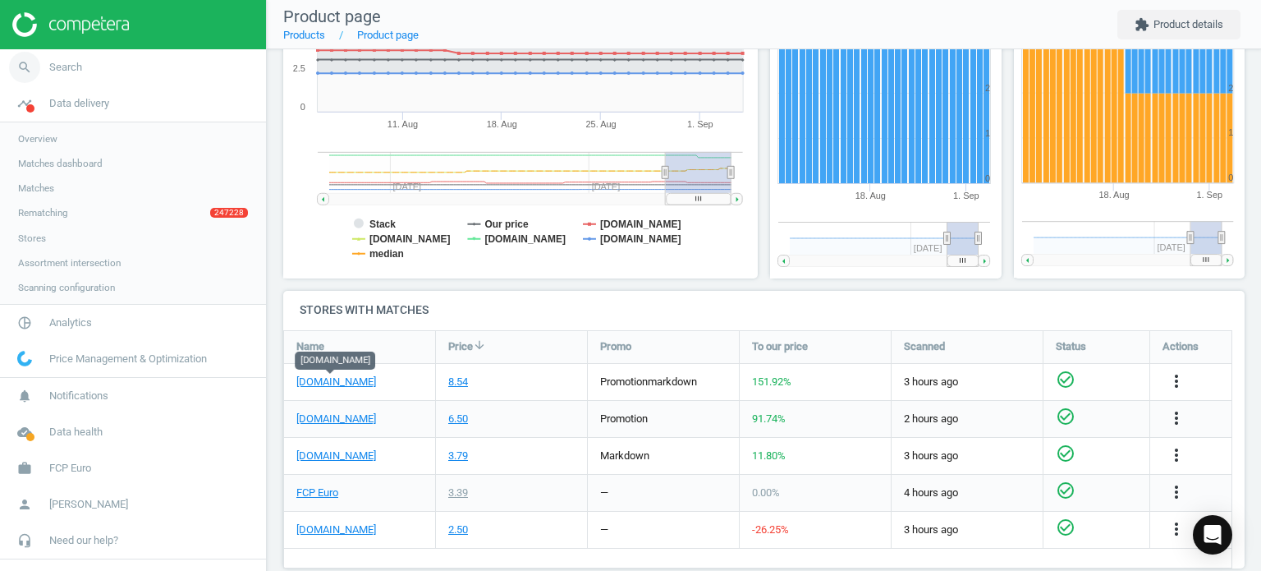
click at [158, 73] on link "search Search" at bounding box center [133, 67] width 266 height 36
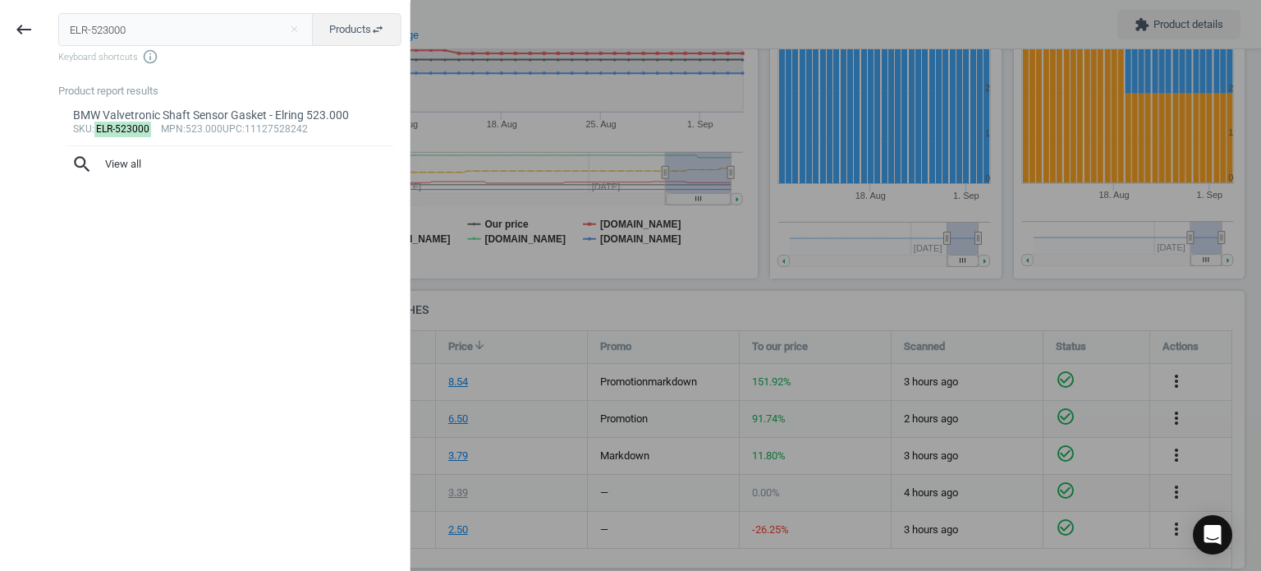
click at [158, 30] on input "ELR-523000" at bounding box center [185, 29] width 255 height 33
type input "ELR-240290"
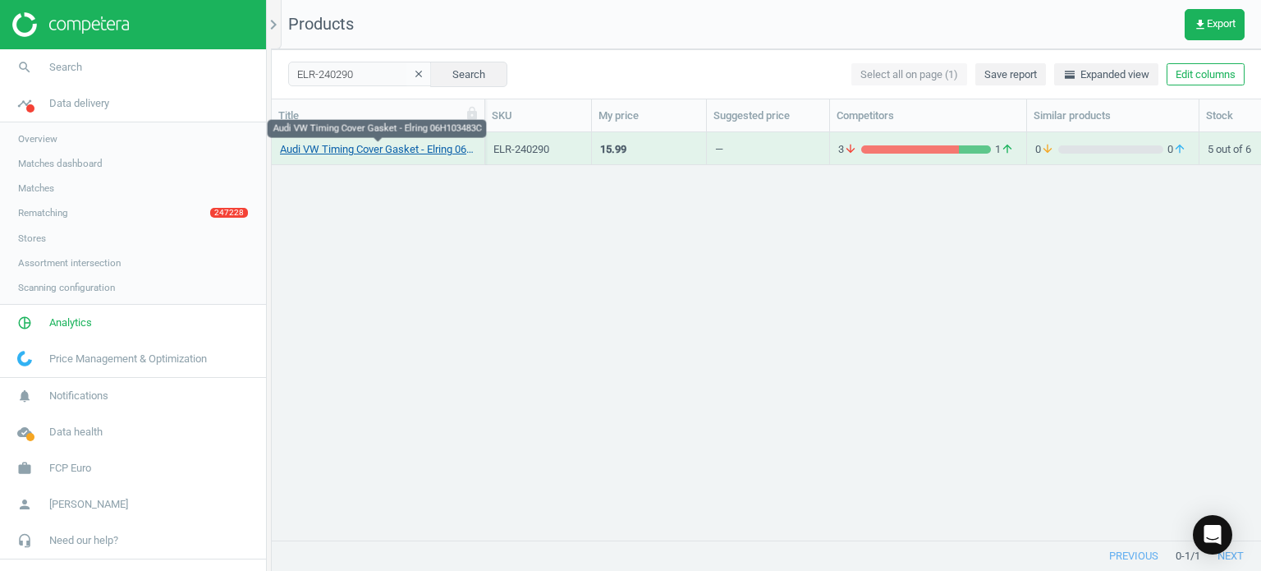
click at [384, 151] on link "Audi VW Timing Cover Gasket - Elring 06H103483C" at bounding box center [378, 149] width 196 height 15
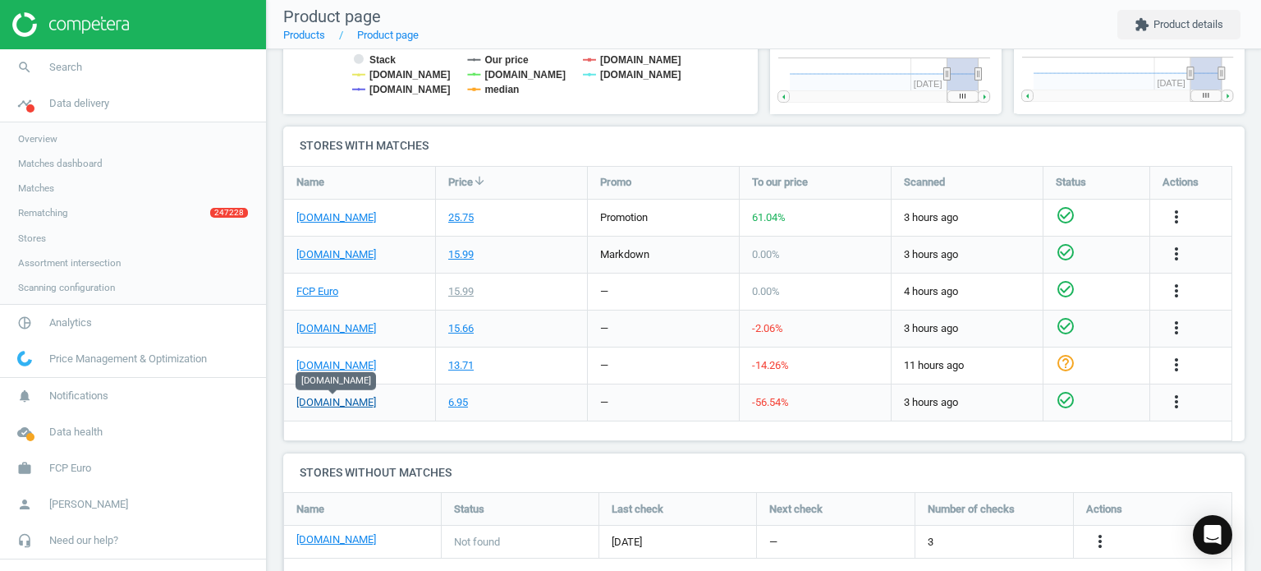
click at [354, 401] on link "[DOMAIN_NAME]" at bounding box center [336, 402] width 80 height 15
click at [100, 64] on link "search Search" at bounding box center [133, 67] width 266 height 36
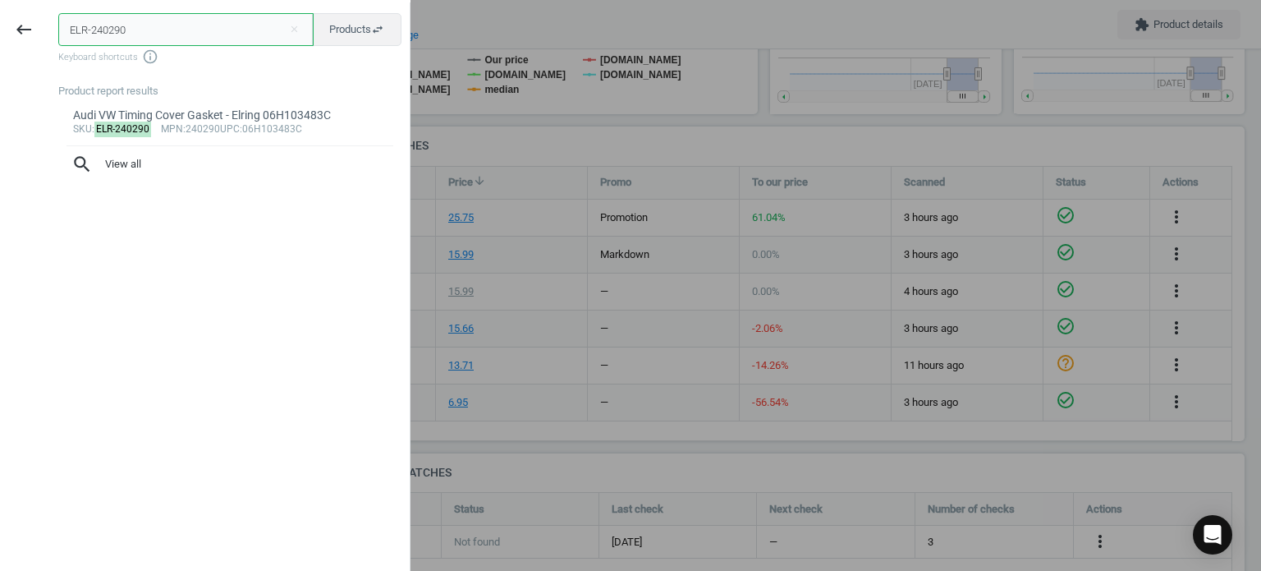
click at [107, 25] on input "ELR-240290" at bounding box center [185, 29] width 255 height 33
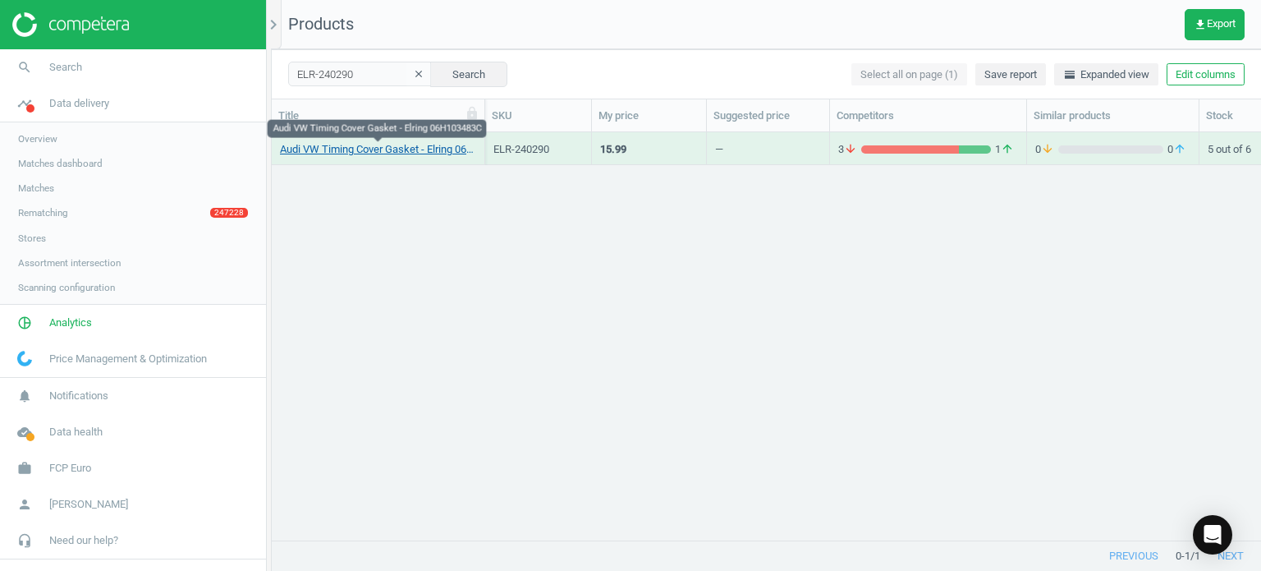
click at [440, 149] on link "Audi VW Timing Cover Gasket - Elring 06H103483C" at bounding box center [378, 149] width 196 height 15
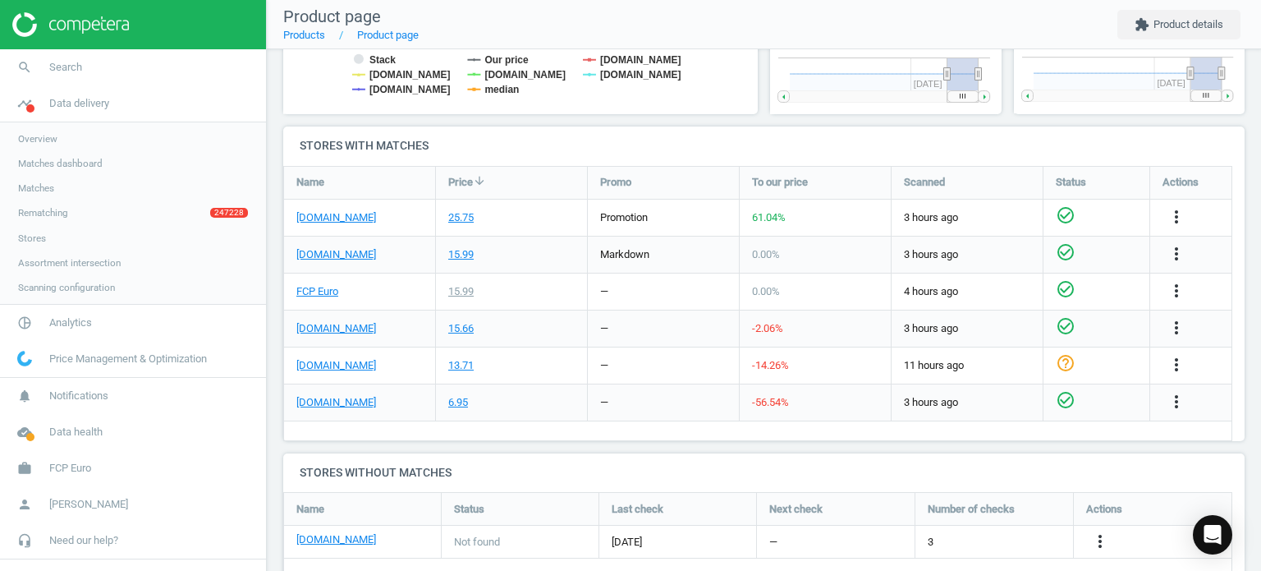
click at [340, 209] on div "[DOMAIN_NAME]" at bounding box center [359, 218] width 151 height 36
click at [342, 221] on link "[DOMAIN_NAME]" at bounding box center [336, 217] width 80 height 15
click at [208, 76] on link "search Search" at bounding box center [133, 67] width 266 height 36
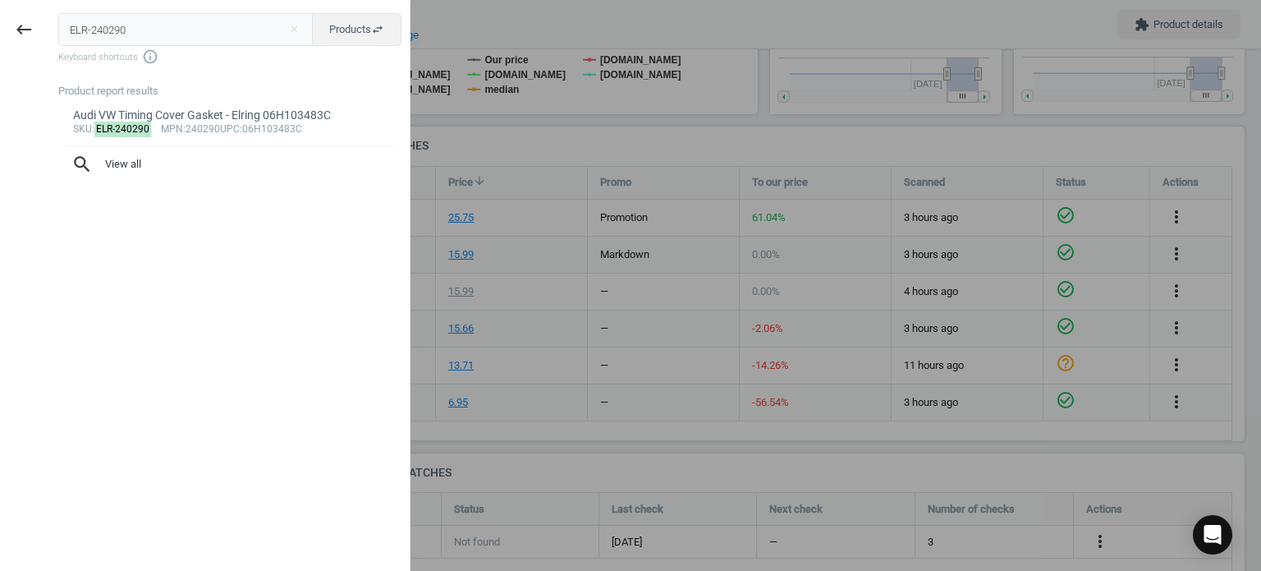
click at [204, 36] on input "ELR-240290" at bounding box center [185, 29] width 255 height 33
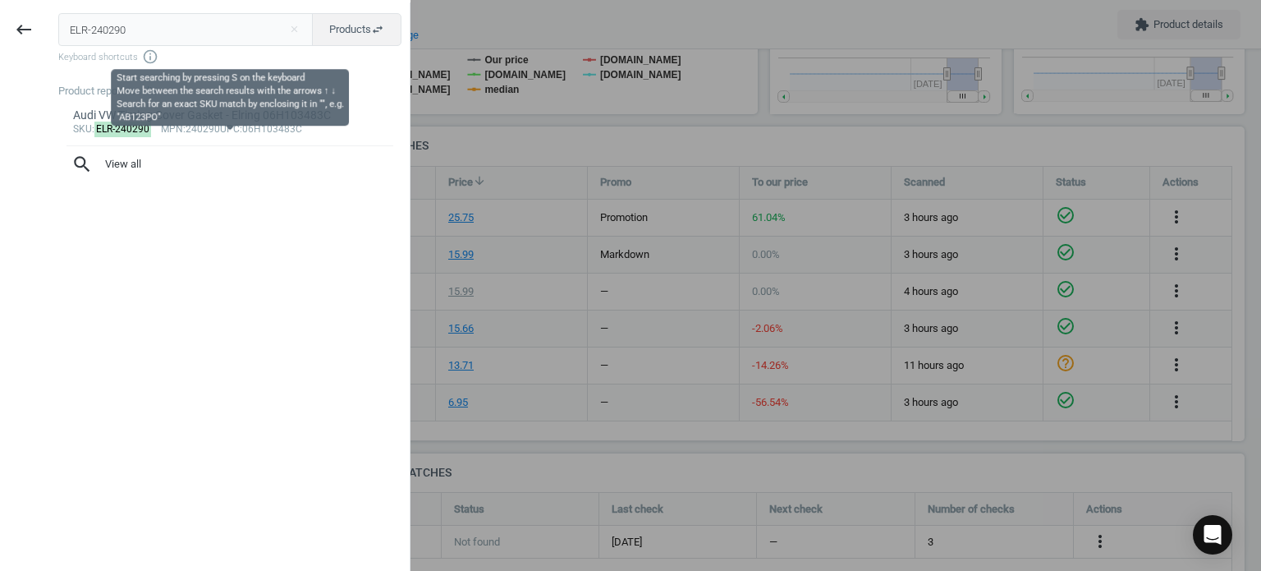
drag, startPoint x: 204, startPoint y: 36, endPoint x: 198, endPoint y: 50, distance: 15.4
click at [198, 50] on div "ELR-240290 close Products swap_horiz Keyboard shortcuts info_outline" at bounding box center [233, 39] width 351 height 52
type input "ELR-266250"
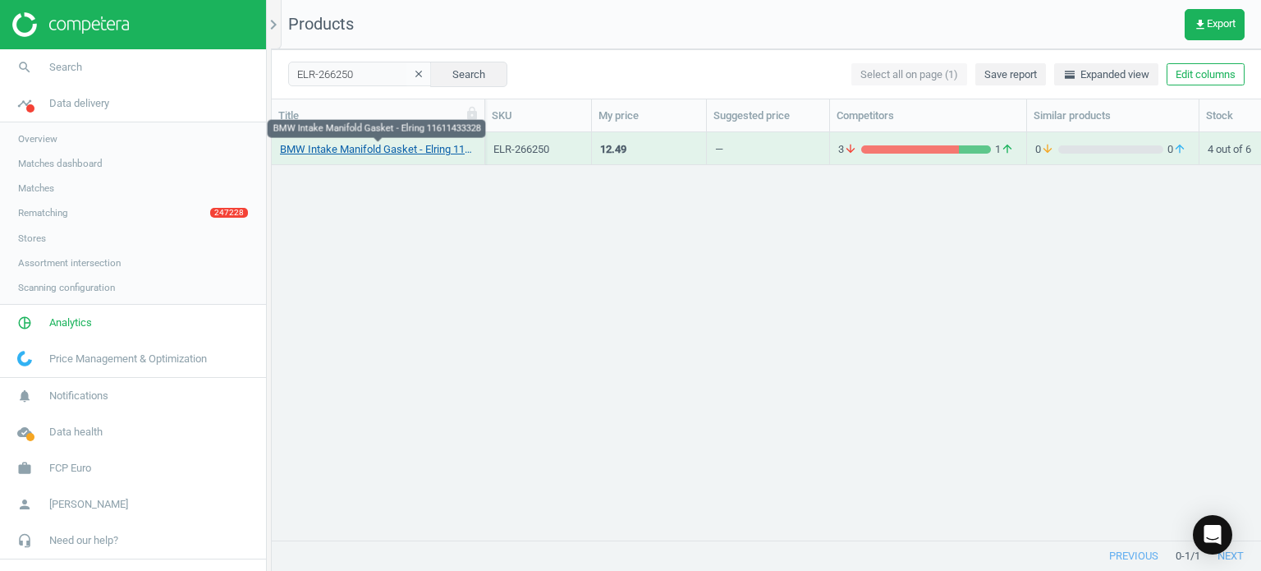
click at [293, 144] on link "BMW Intake Manifold Gasket - Elring 11611433328" at bounding box center [378, 149] width 196 height 15
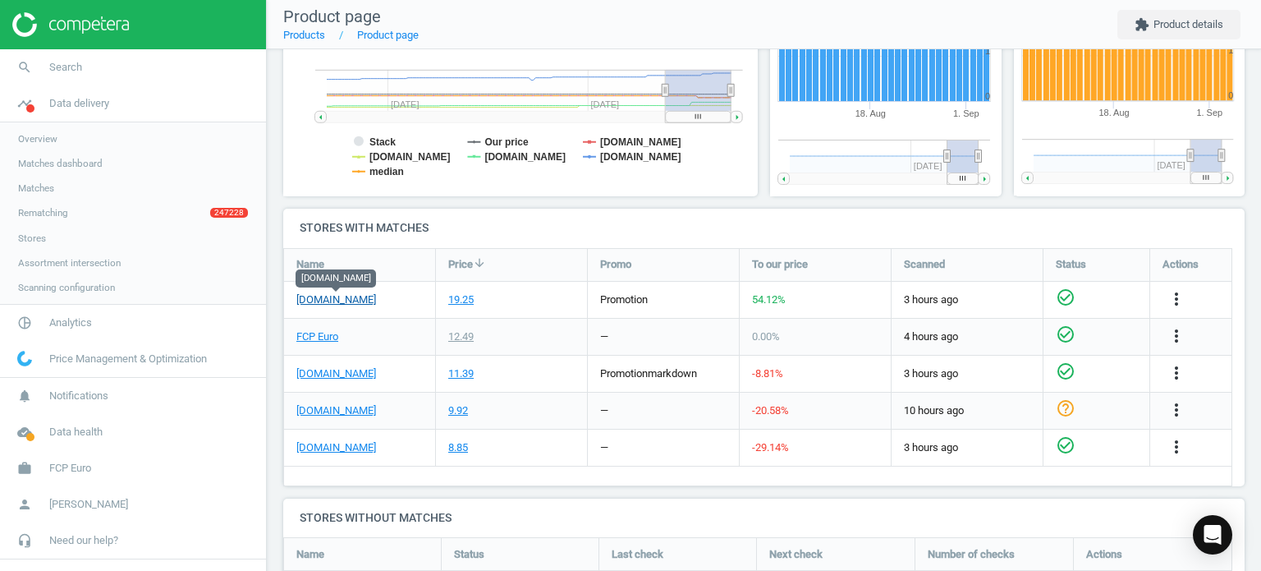
click at [337, 305] on link "[DOMAIN_NAME]" at bounding box center [336, 299] width 80 height 15
click at [178, 62] on link "search Search" at bounding box center [133, 67] width 266 height 36
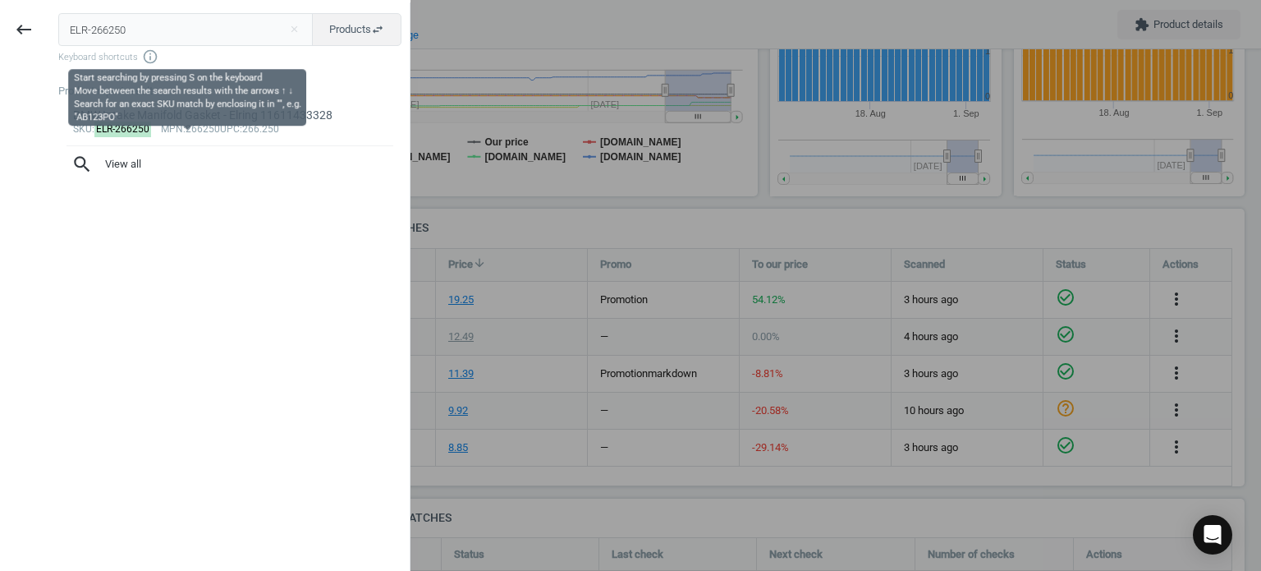
click at [166, 19] on input "ELR-266250" at bounding box center [185, 29] width 255 height 33
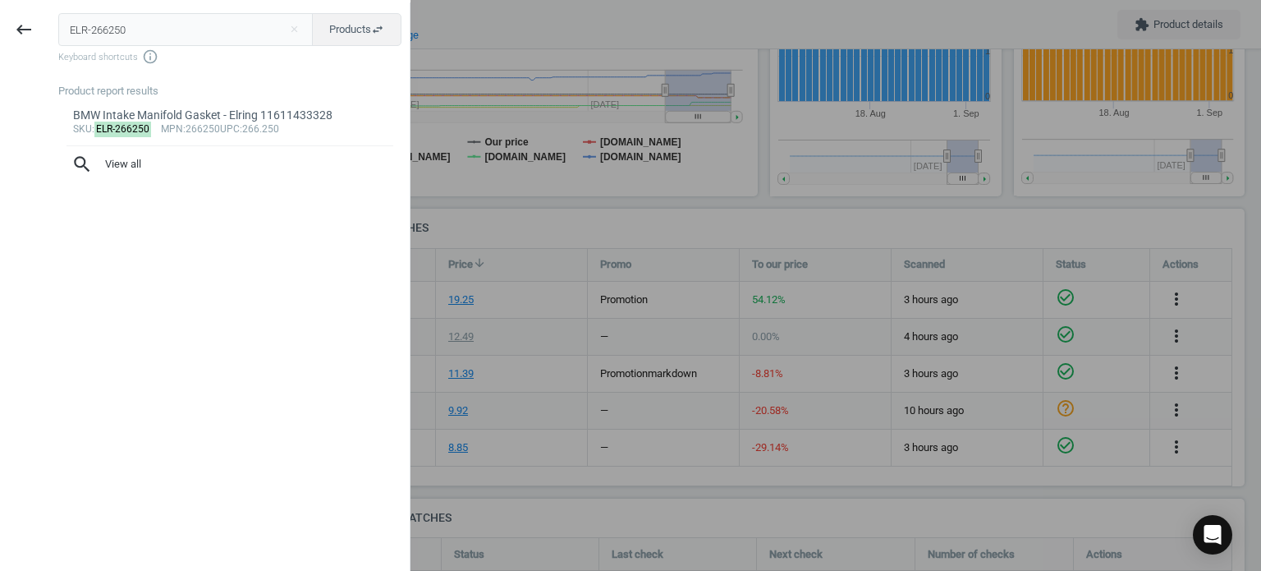
click at [166, 19] on input "ELR-266250" at bounding box center [185, 29] width 255 height 33
type input "ELR-295540"
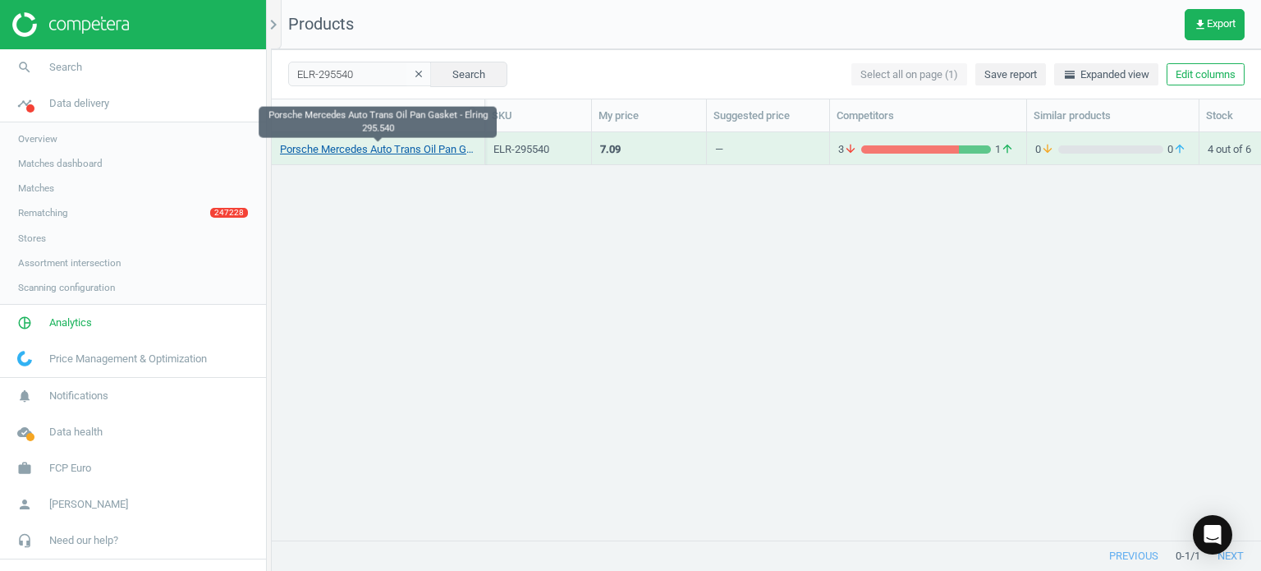
click at [424, 147] on link "Porsche Mercedes Auto Trans Oil Pan Gasket - Elring 295.540" at bounding box center [378, 149] width 196 height 15
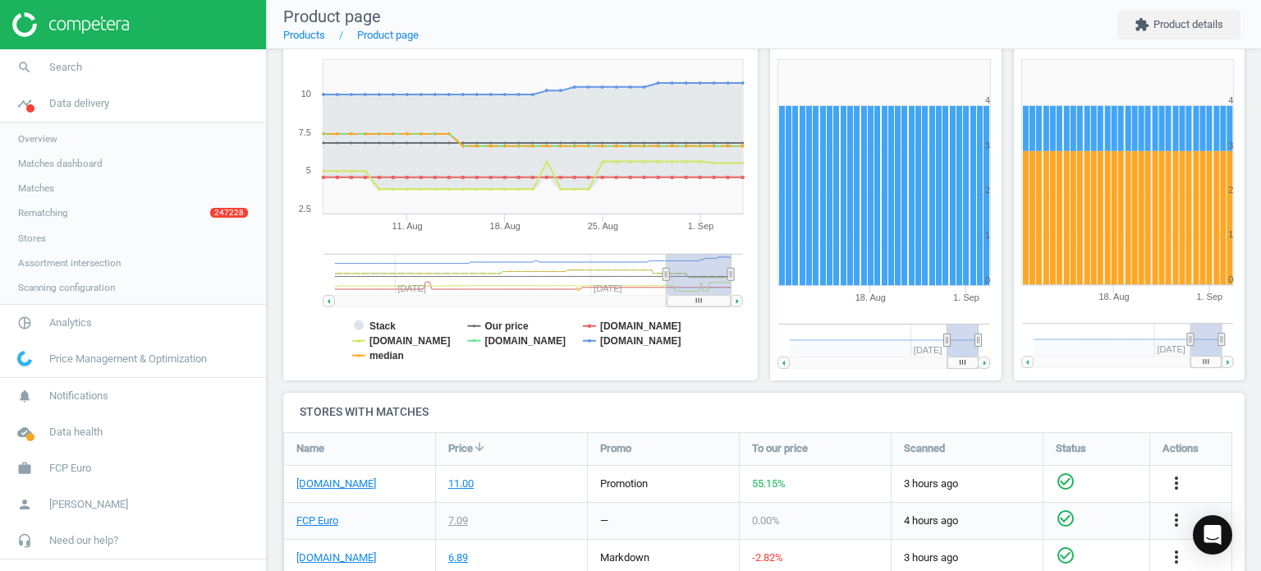
click at [323, 470] on div "[DOMAIN_NAME]" at bounding box center [359, 484] width 151 height 36
click at [344, 486] on link "[DOMAIN_NAME]" at bounding box center [336, 483] width 80 height 15
click at [223, 74] on link "search Search" at bounding box center [133, 67] width 266 height 36
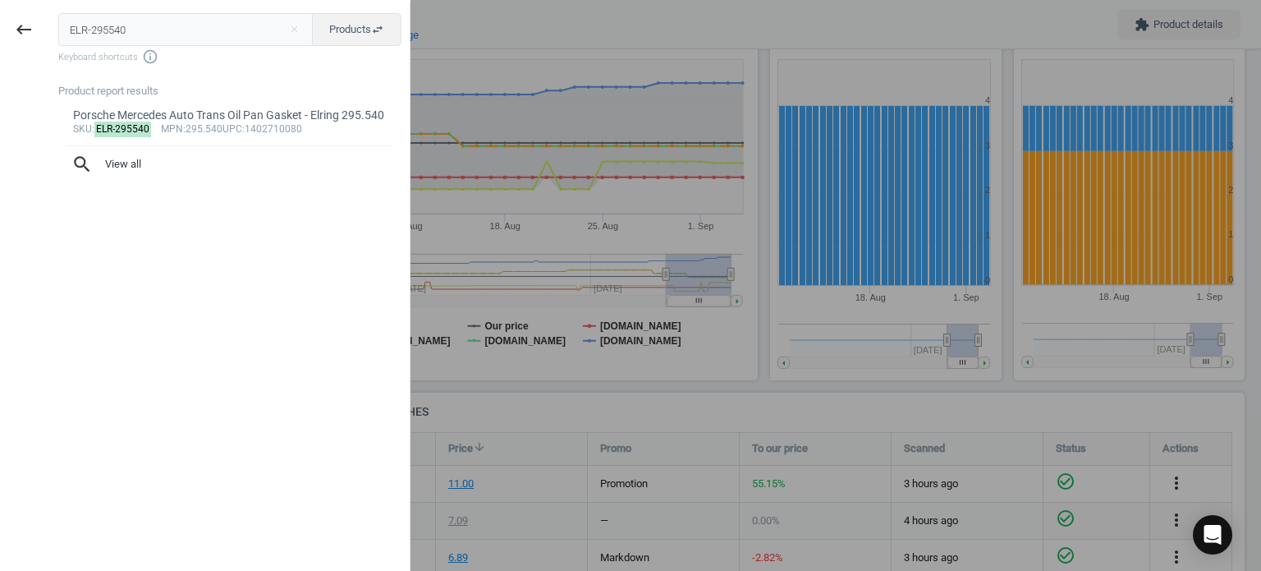
click at [223, 45] on input "ELR-295540" at bounding box center [185, 29] width 255 height 33
type input "ELR-933140"
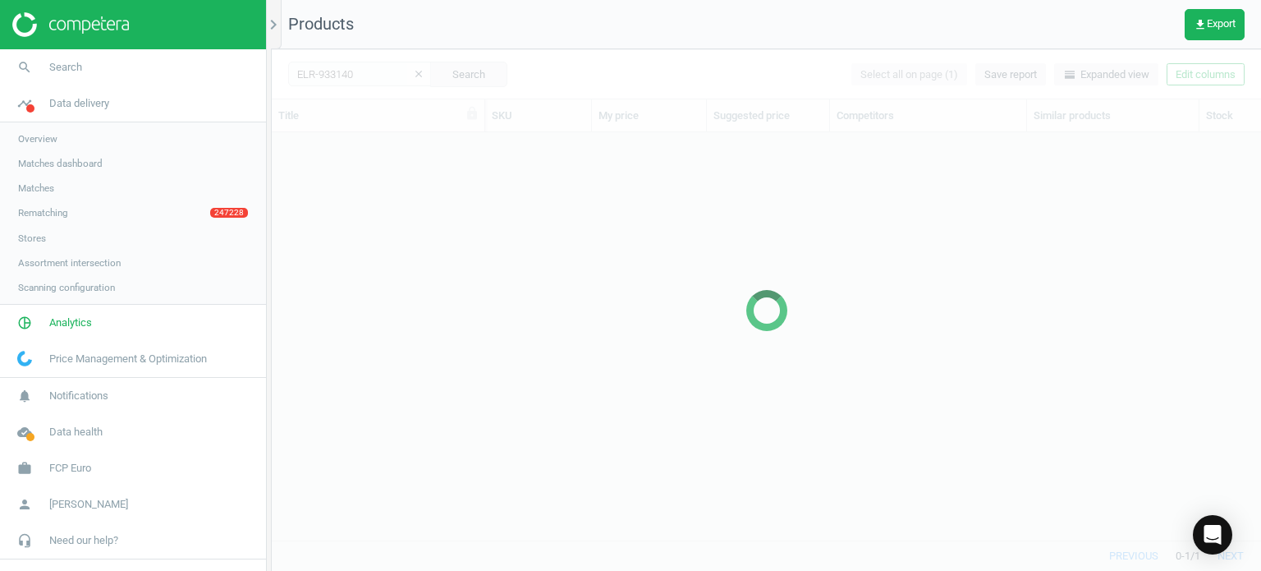
scroll to position [383, 977]
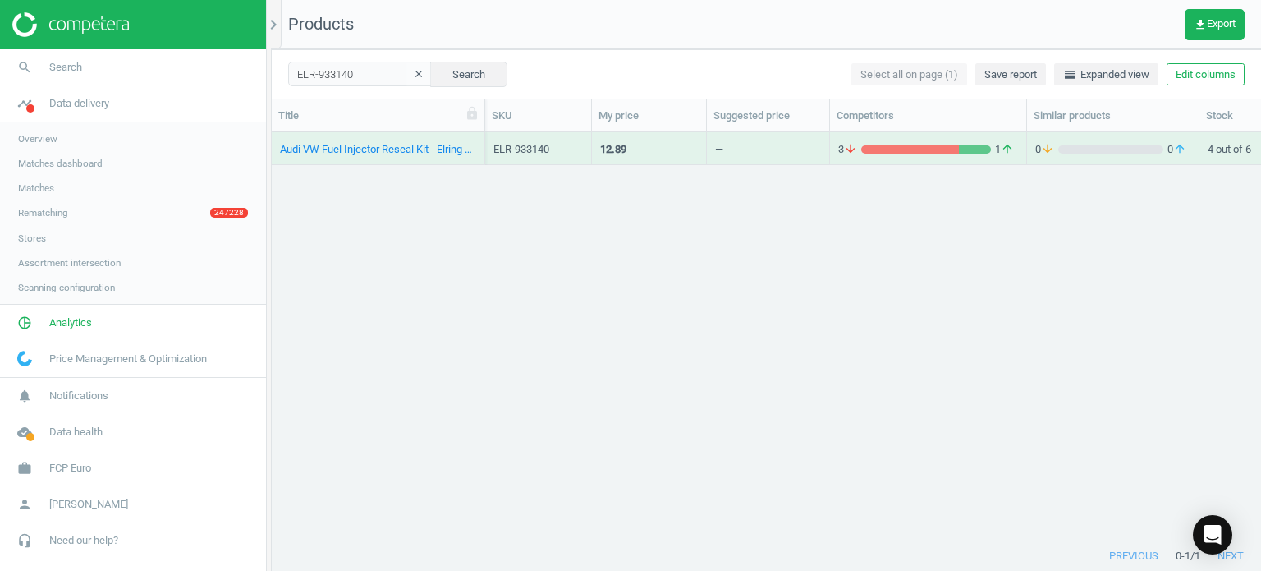
click at [358, 163] on div "Audi VW Fuel Injector Reseal Kit - Elring 06E998907E" at bounding box center [378, 148] width 213 height 33
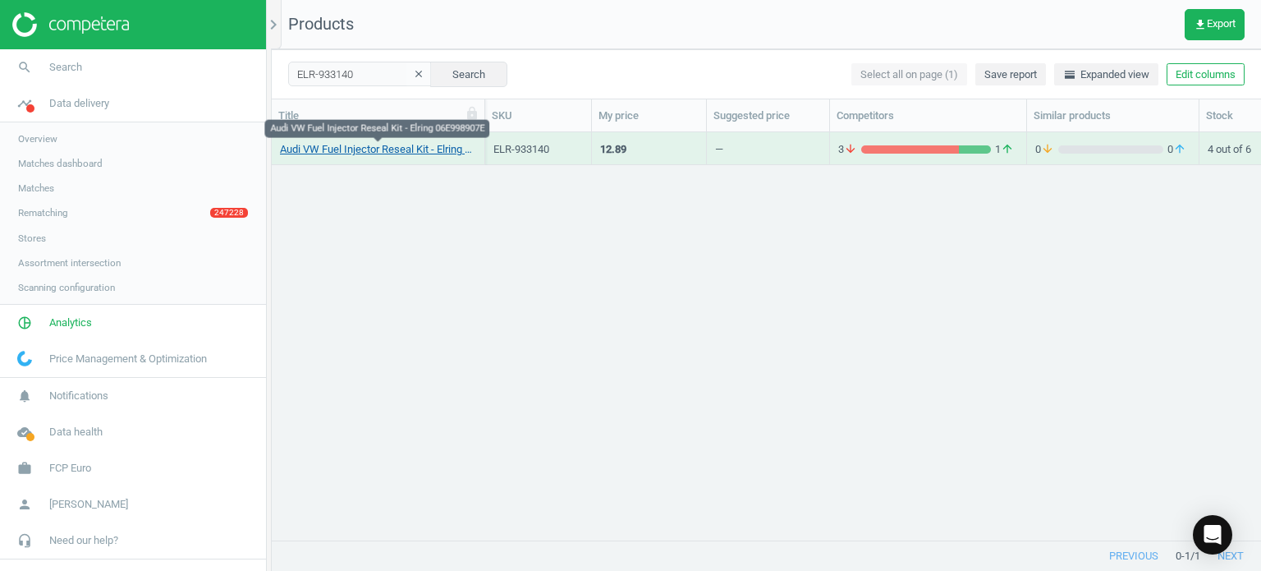
click at [330, 153] on link "Audi VW Fuel Injector Reseal Kit - Elring 06E998907E" at bounding box center [378, 149] width 196 height 15
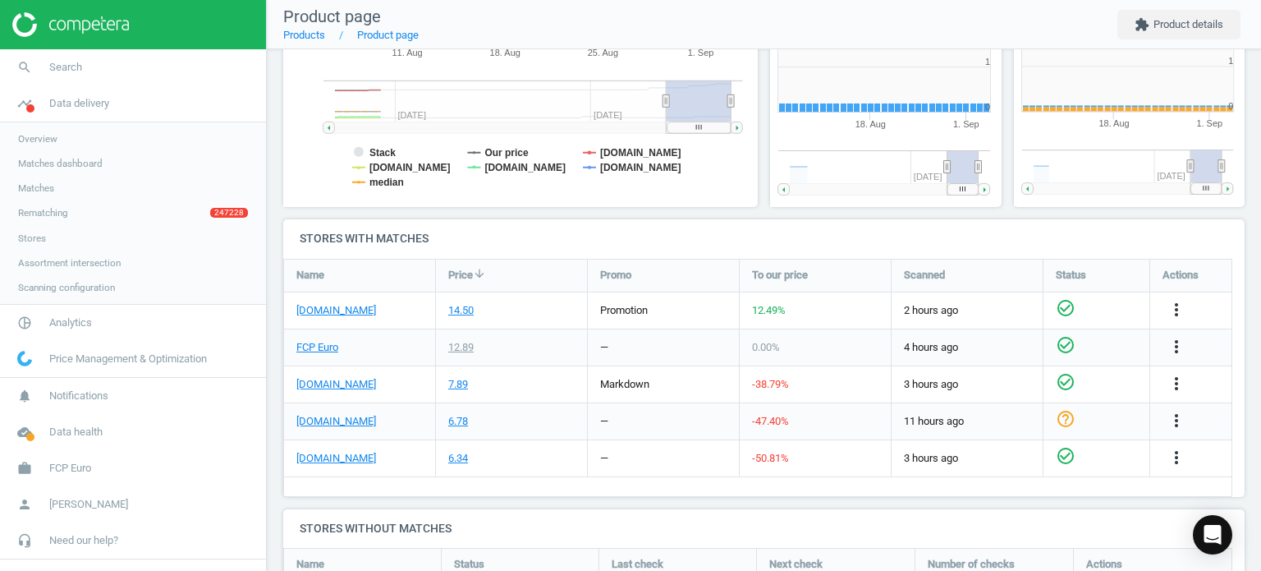
scroll to position [401, 0]
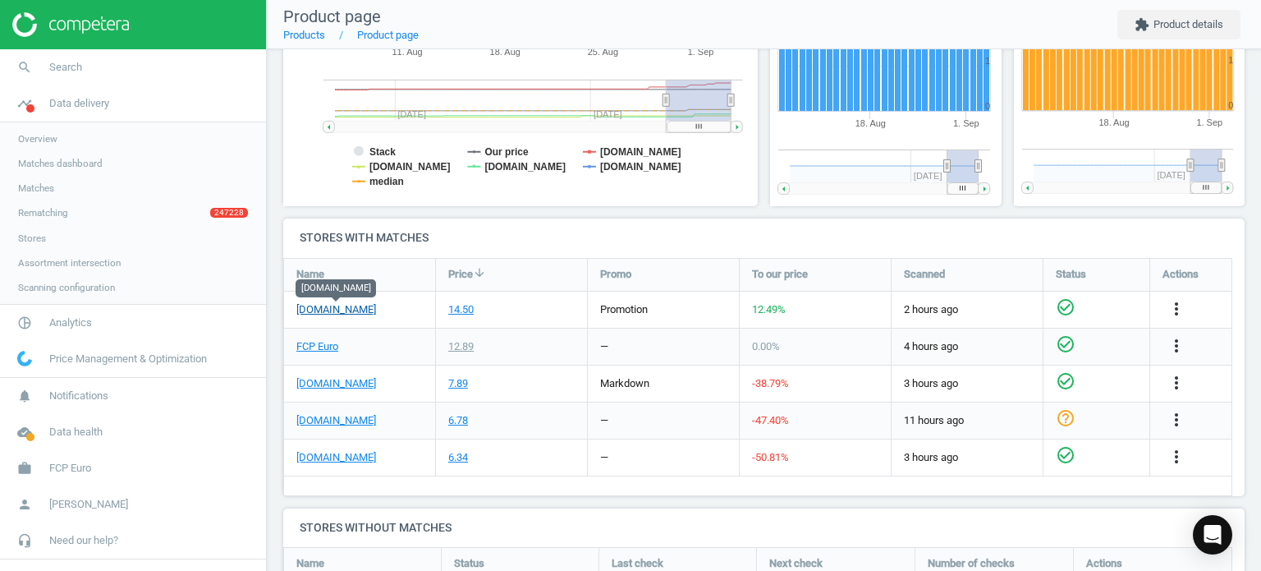
click at [365, 314] on link "[DOMAIN_NAME]" at bounding box center [336, 309] width 80 height 15
click at [30, 70] on icon "search" at bounding box center [24, 67] width 31 height 31
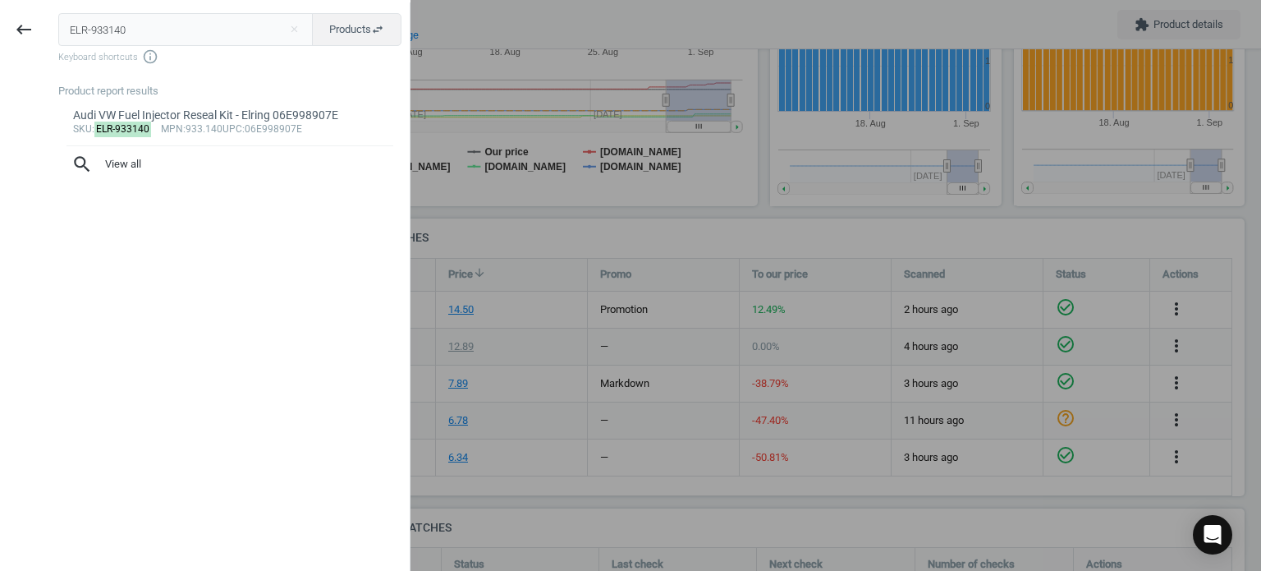
click at [117, 23] on input "ELR-933140" at bounding box center [185, 29] width 255 height 33
type input "ELR-097630"
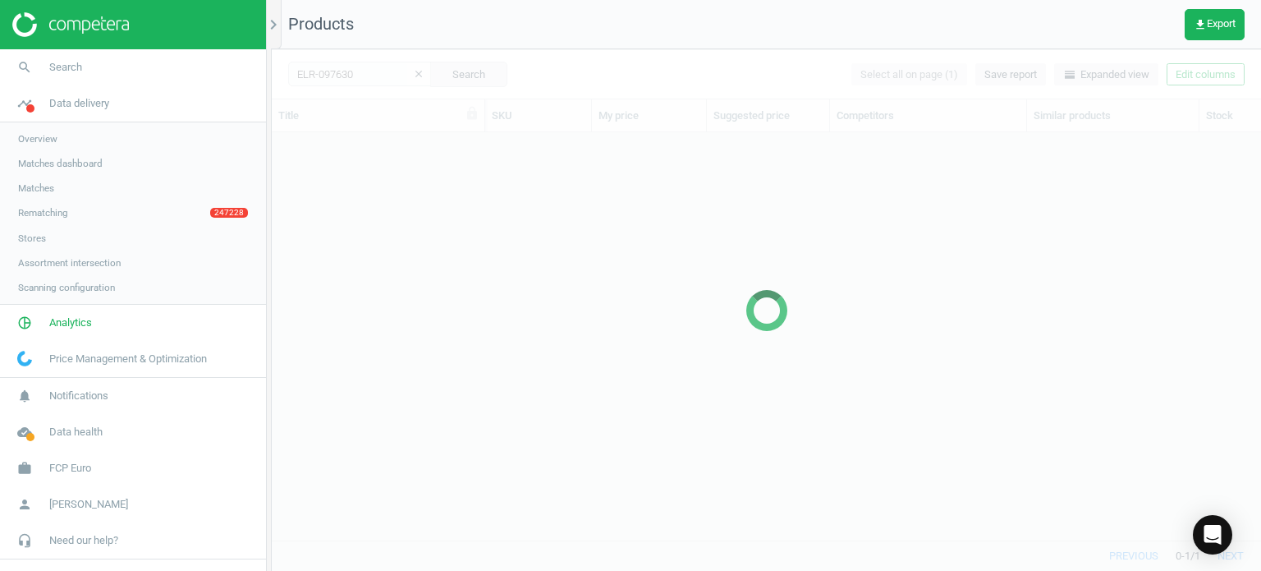
scroll to position [383, 977]
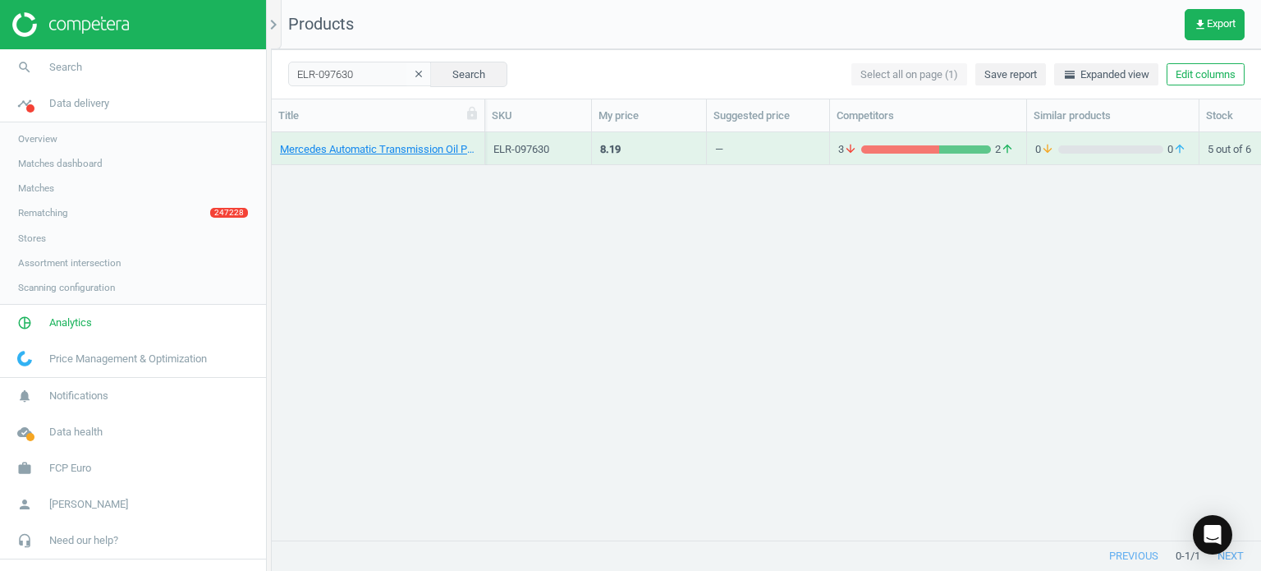
click at [361, 160] on div "Mercedes Automatic Transmission Oil Pan Gasket - Elring 2202710380" at bounding box center [378, 152] width 196 height 21
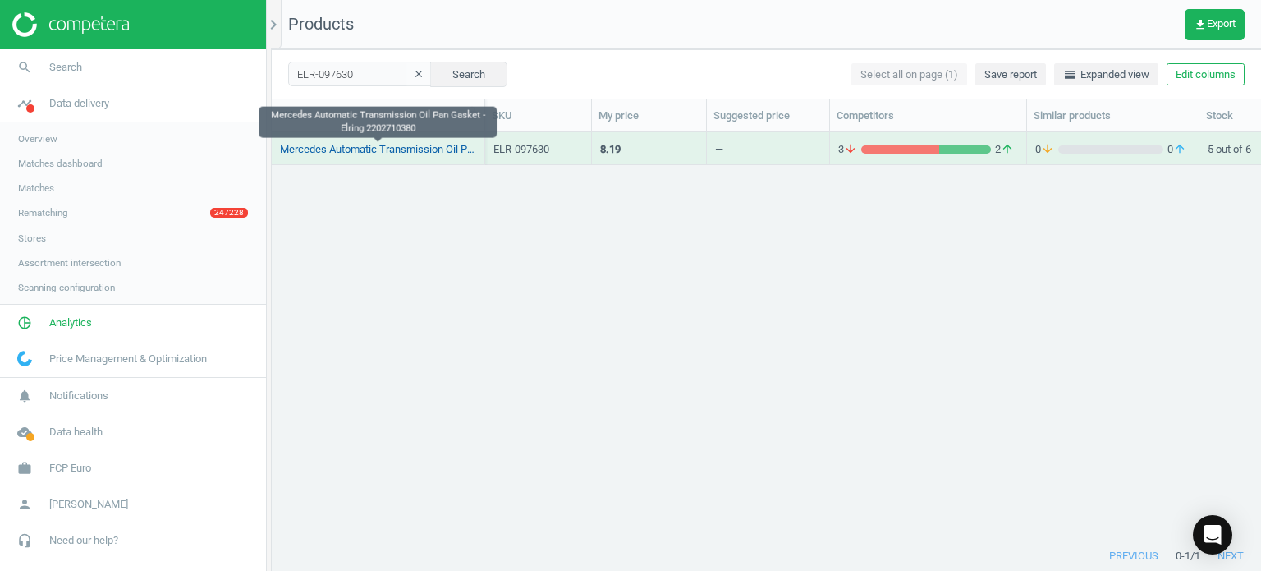
click at [349, 149] on link "Mercedes Automatic Transmission Oil Pan Gasket - Elring 2202710380" at bounding box center [378, 149] width 196 height 15
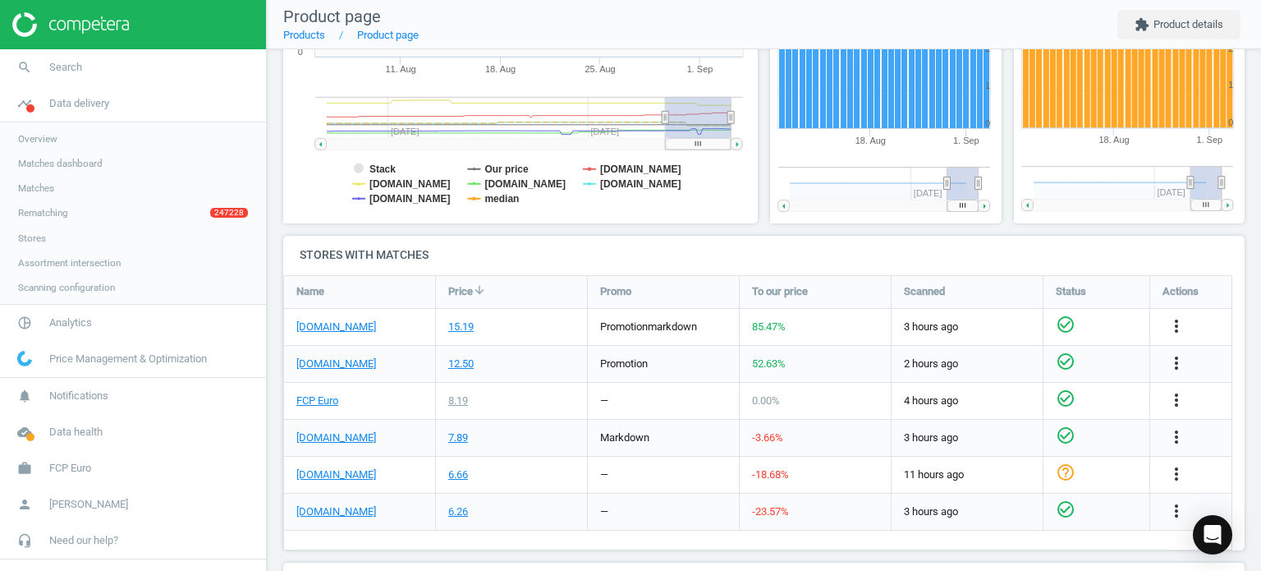
scroll to position [397, 0]
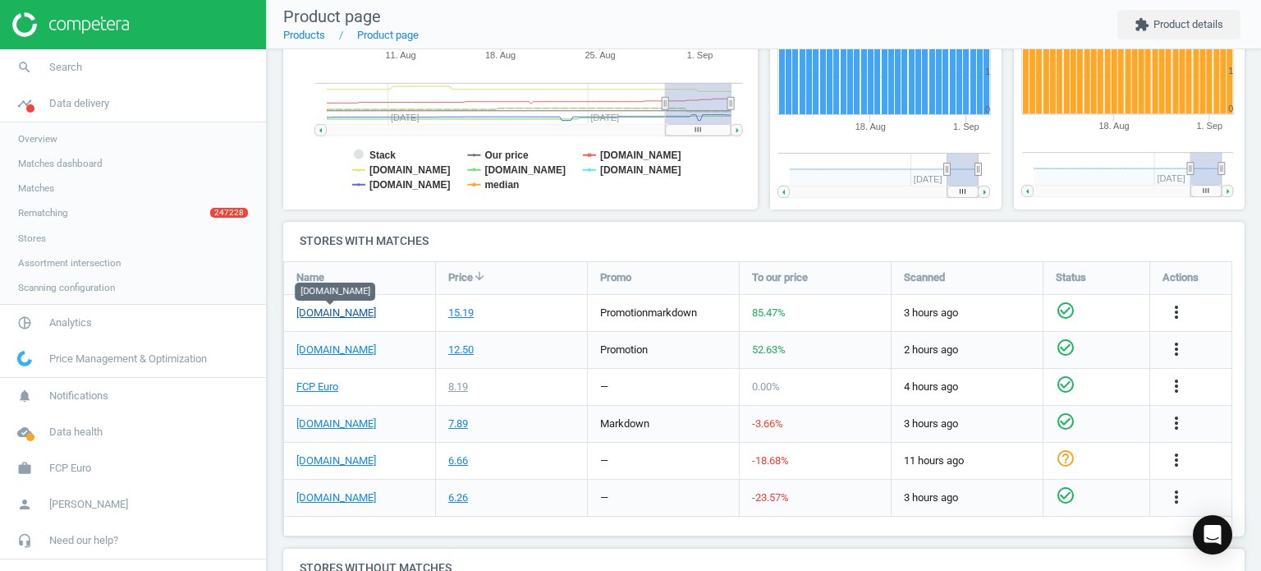
click at [332, 310] on link "[DOMAIN_NAME]" at bounding box center [336, 312] width 80 height 15
click at [82, 57] on link "search Search" at bounding box center [133, 67] width 266 height 36
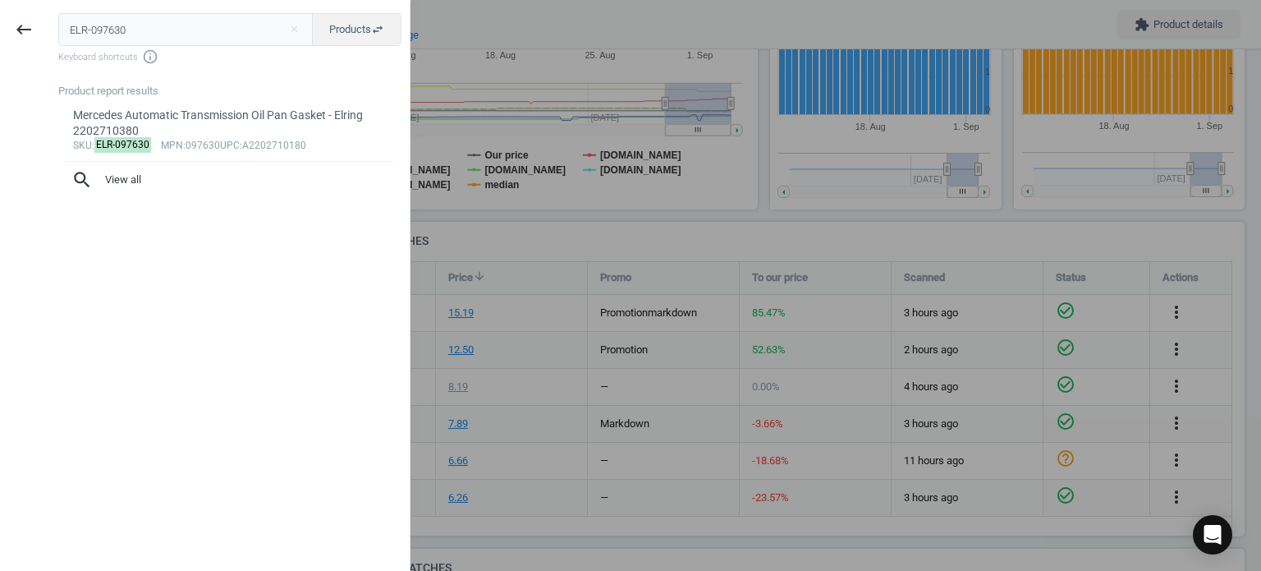
click at [230, 22] on input "ELR-097630" at bounding box center [185, 29] width 255 height 33
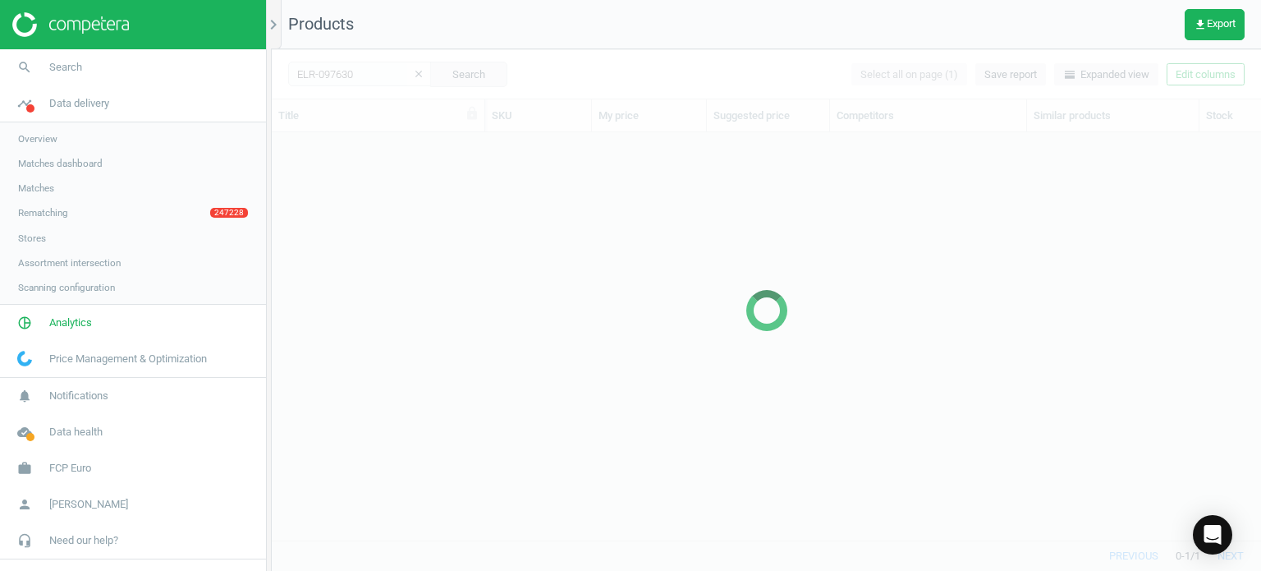
scroll to position [383, 977]
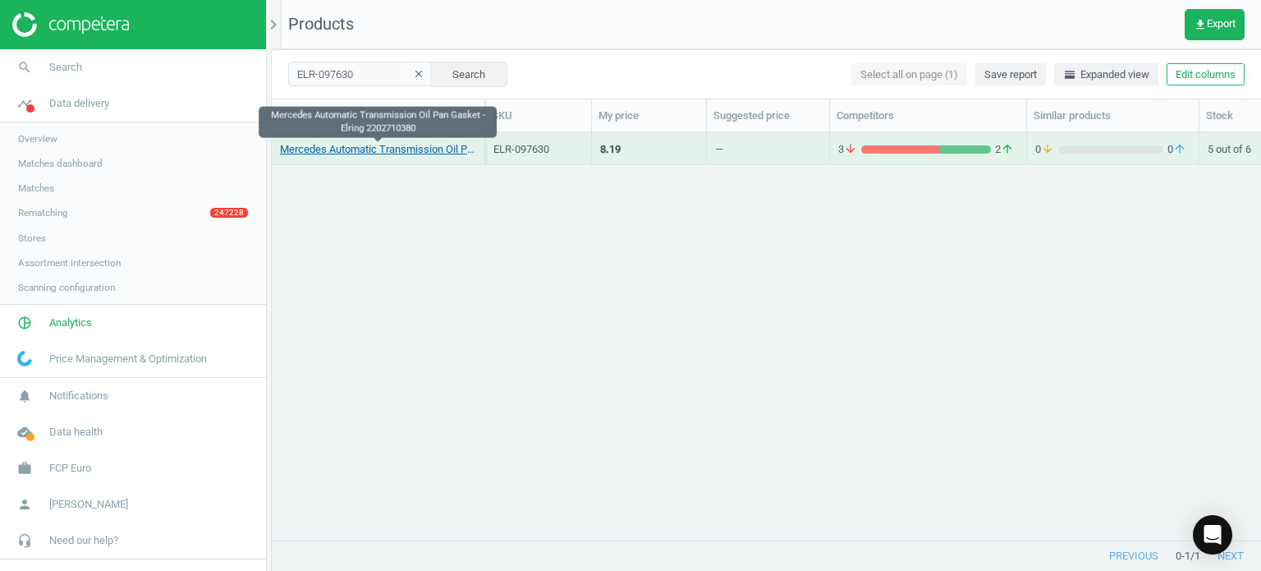
click at [360, 154] on link "Mercedes Automatic Transmission Oil Pan Gasket - Elring 2202710380" at bounding box center [378, 149] width 196 height 15
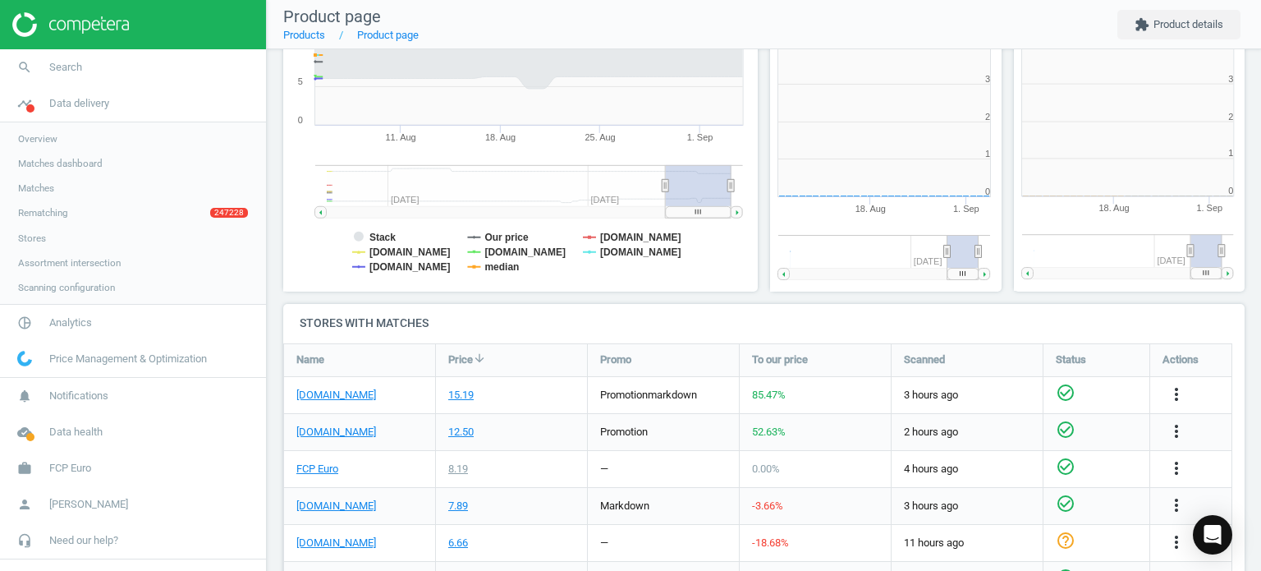
scroll to position [7, 8]
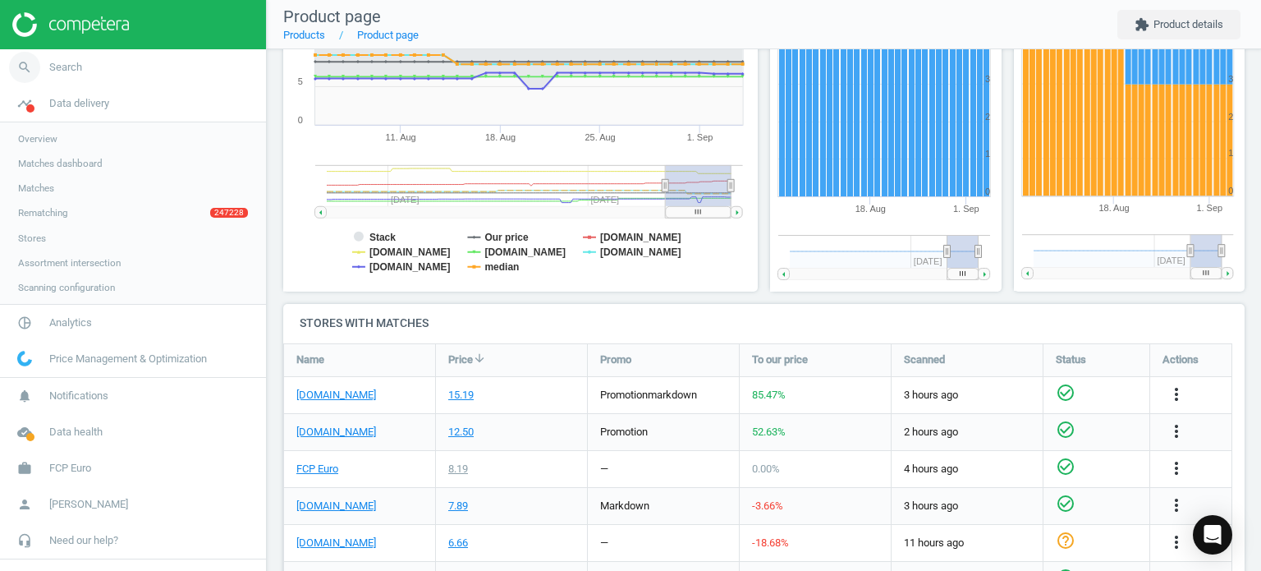
click at [138, 73] on link "search Search" at bounding box center [133, 67] width 266 height 36
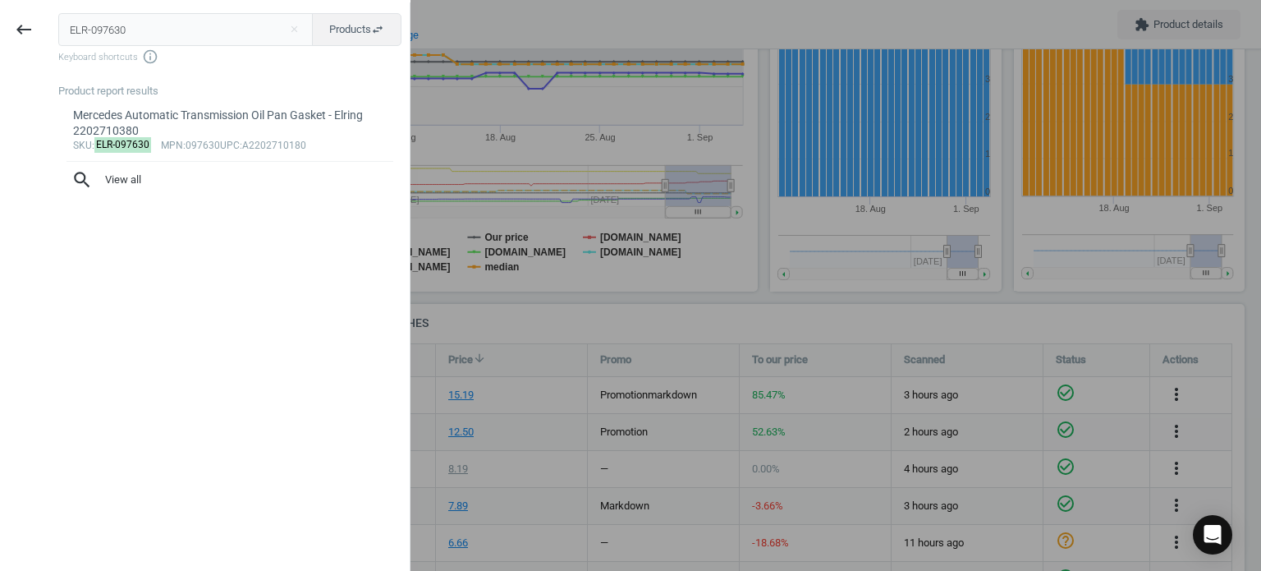
click at [106, 33] on input "ELR-097630" at bounding box center [185, 29] width 255 height 33
type input "ELR-485410"
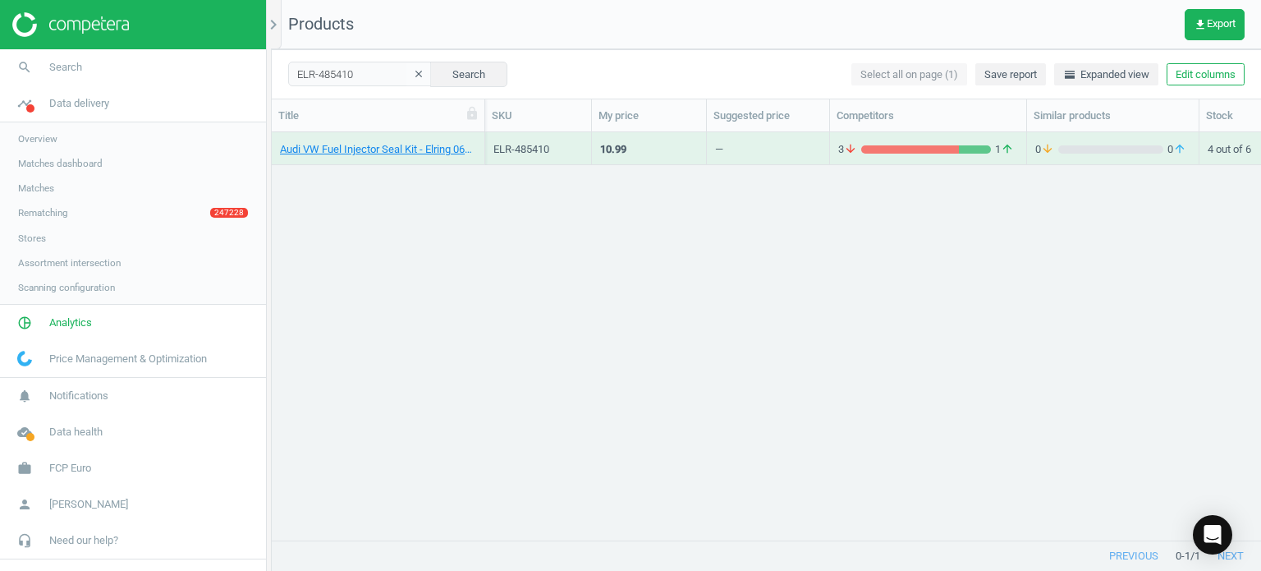
click at [401, 157] on div "Audi VW Fuel Injector Seal Kit - Elring 06J998907D" at bounding box center [378, 152] width 196 height 21
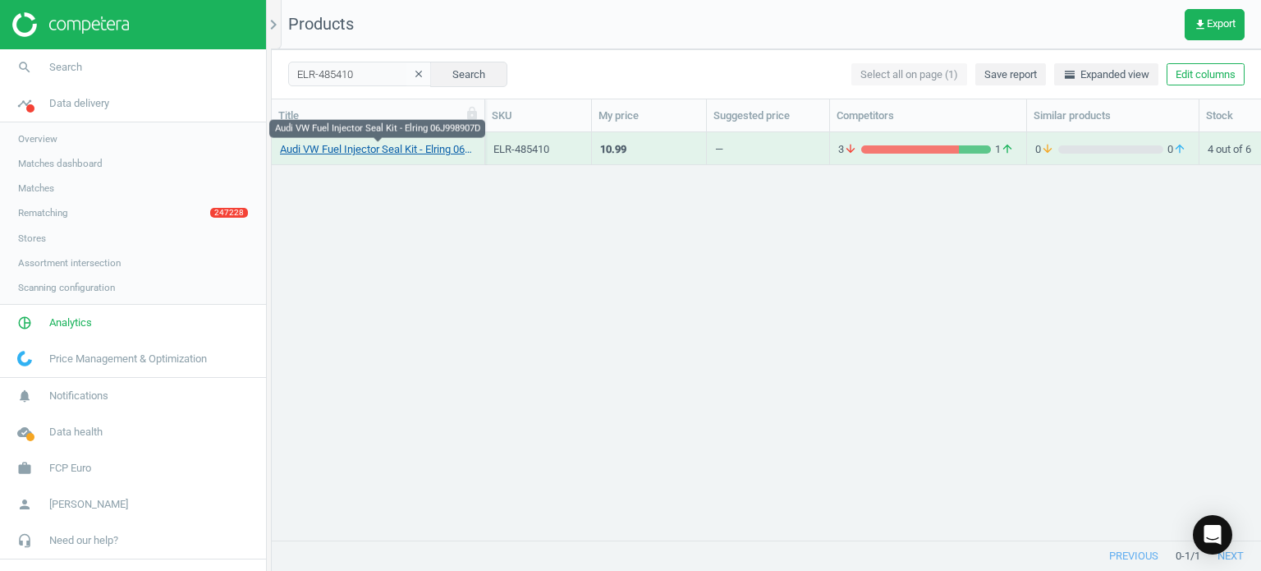
click at [387, 149] on link "Audi VW Fuel Injector Seal Kit - Elring 06J998907D" at bounding box center [378, 149] width 196 height 15
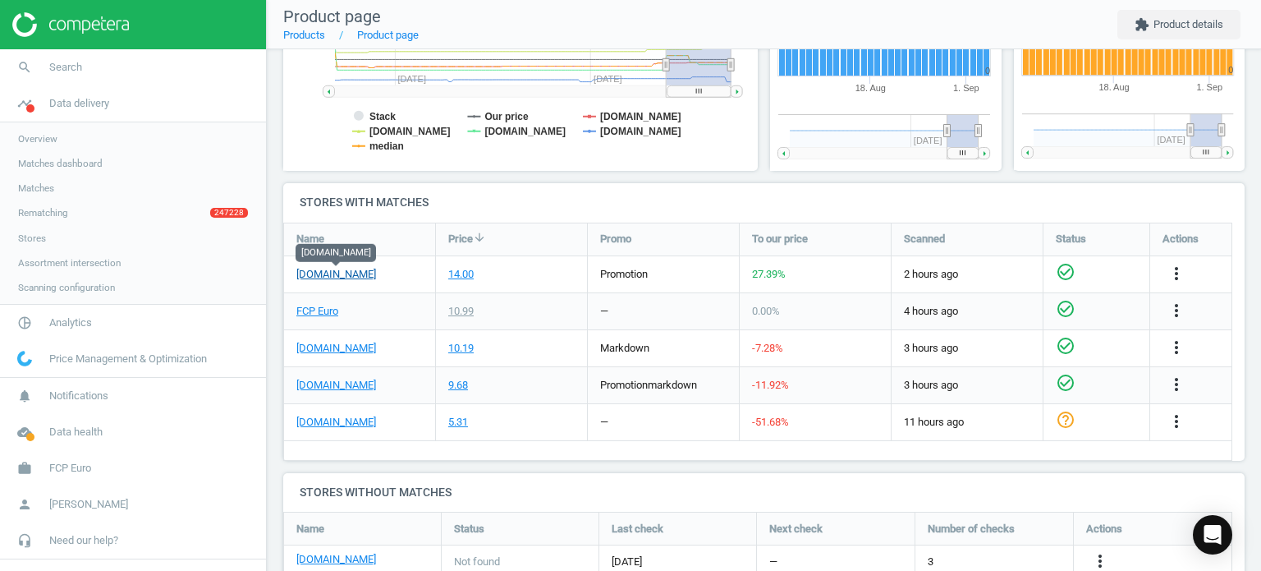
click at [349, 274] on link "[DOMAIN_NAME]" at bounding box center [336, 274] width 80 height 15
click at [120, 75] on link "search Search" at bounding box center [133, 67] width 266 height 36
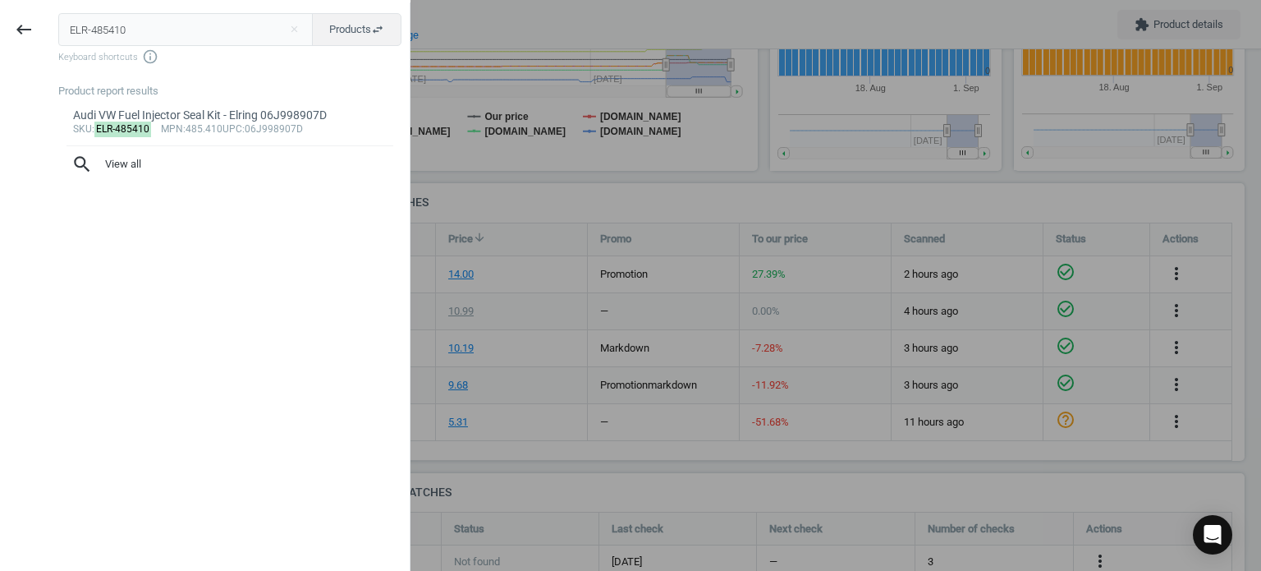
click at [146, 39] on input "ELR-485410" at bounding box center [185, 29] width 255 height 33
type input "ELR-593260"
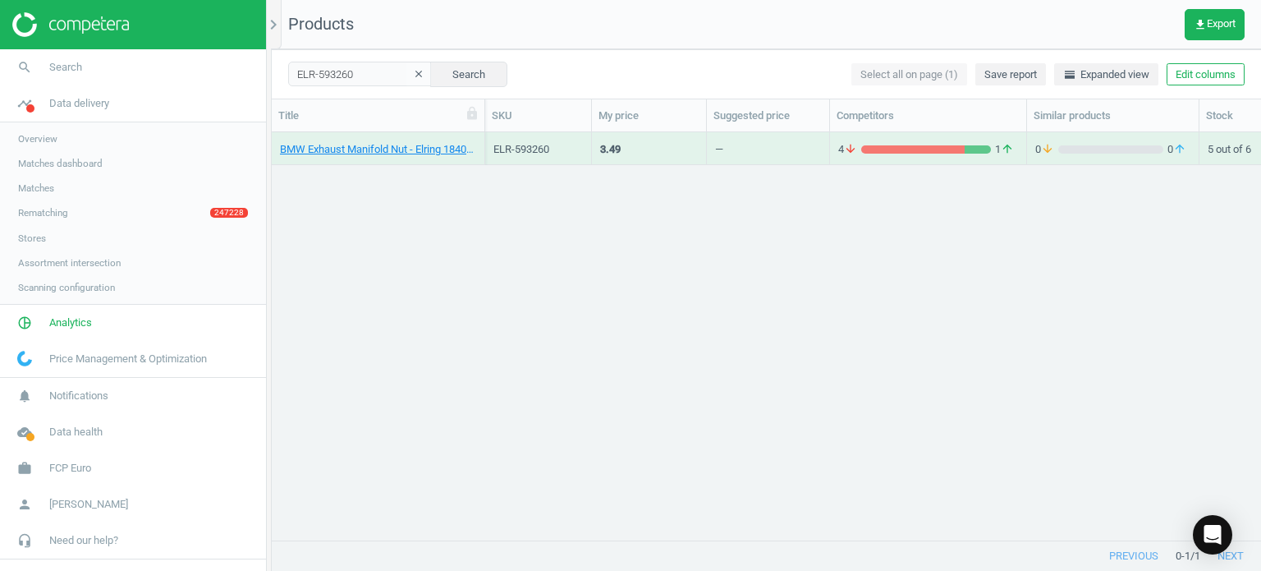
drag, startPoint x: 397, startPoint y: 150, endPoint x: 343, endPoint y: 139, distance: 55.4
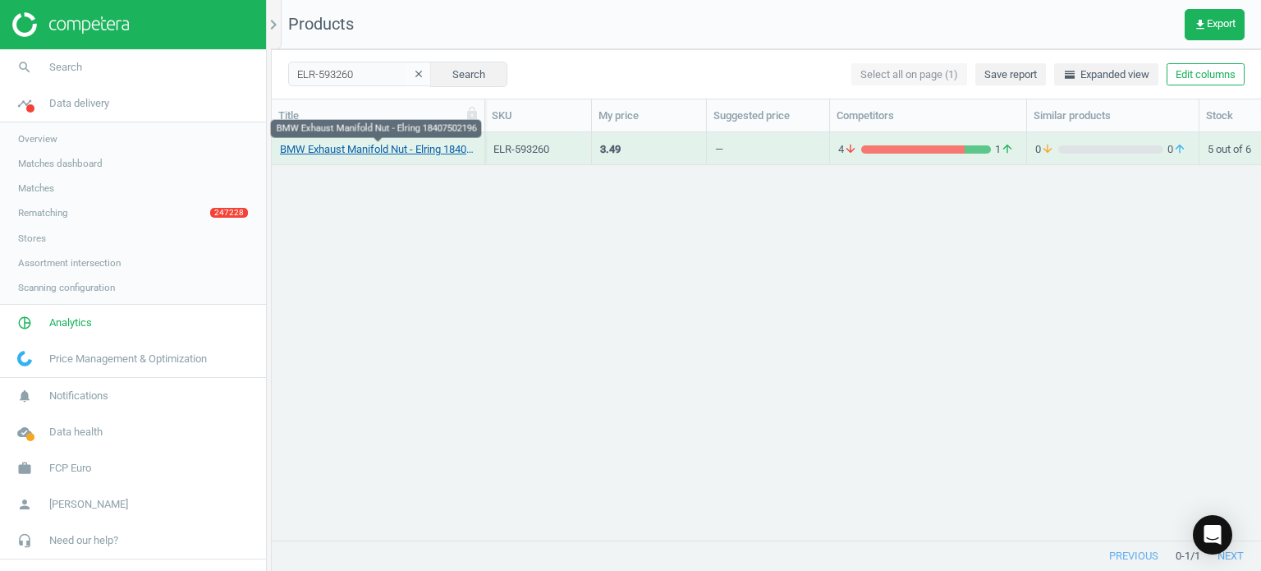
click at [355, 149] on link "BMW Exhaust Manifold Nut - Elring 18407502196" at bounding box center [378, 149] width 196 height 15
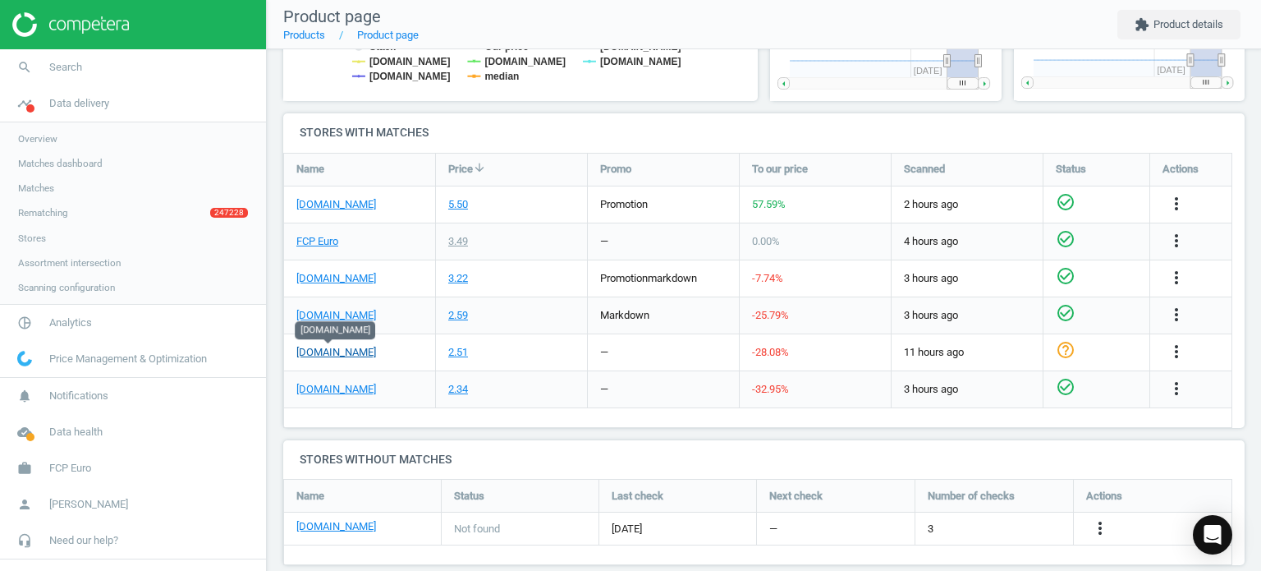
click at [336, 351] on link "[DOMAIN_NAME]" at bounding box center [336, 352] width 80 height 15
click at [59, 78] on link "search Search" at bounding box center [133, 67] width 266 height 36
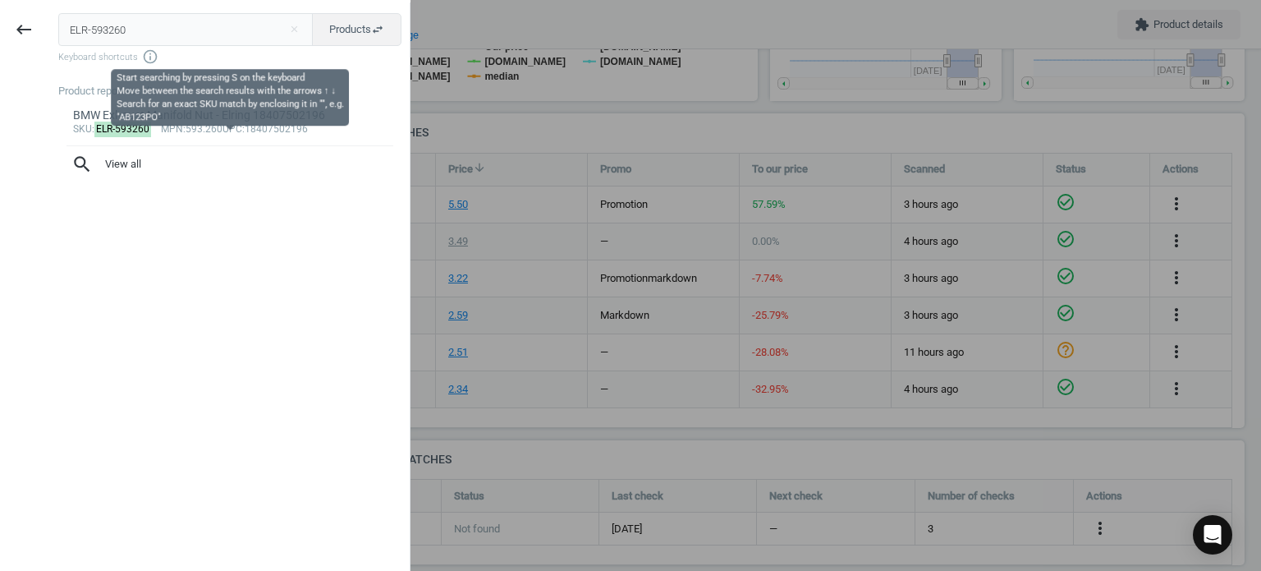
click at [133, 45] on input "ELR-593260" at bounding box center [185, 29] width 255 height 33
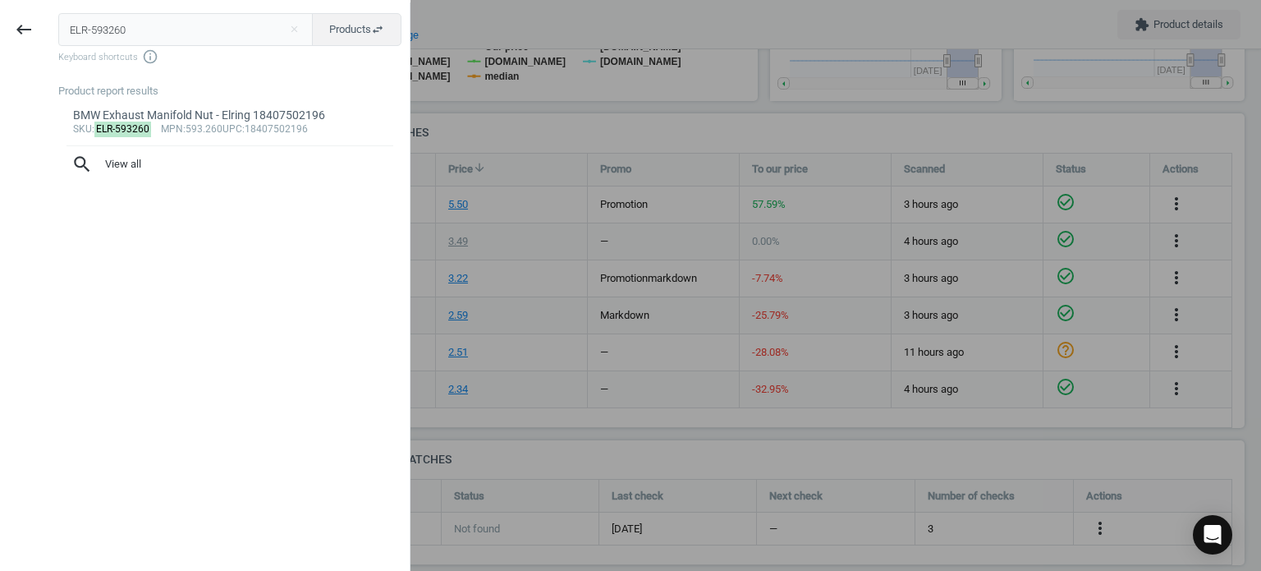
click at [133, 45] on input "ELR-593260" at bounding box center [185, 29] width 255 height 33
type input "BMW-25111220439"
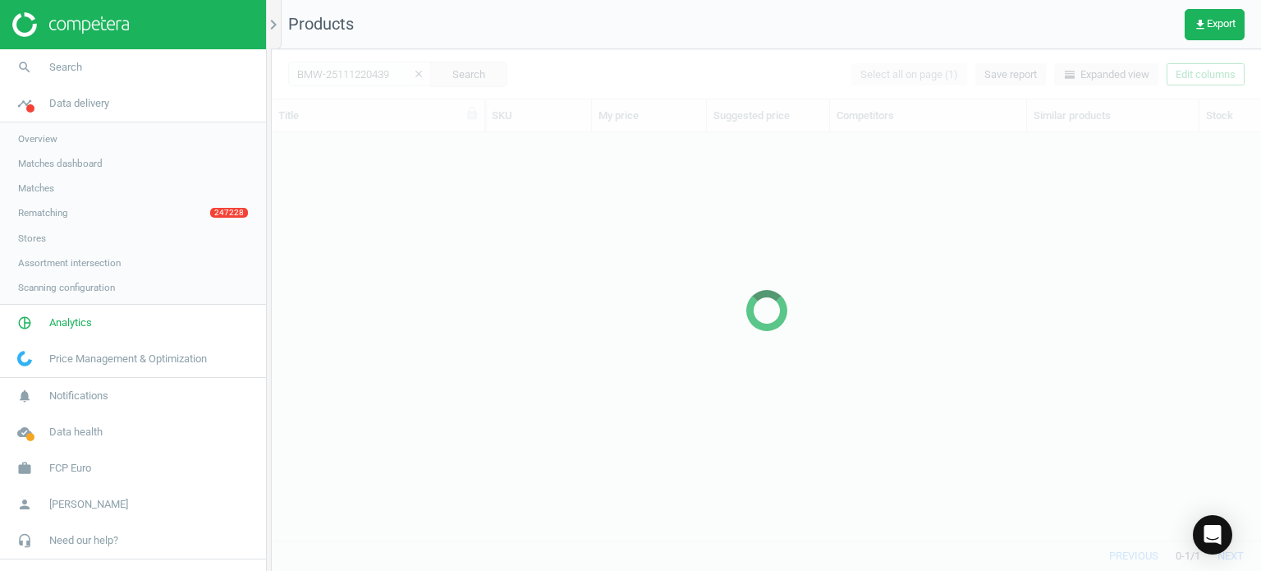
scroll to position [383, 977]
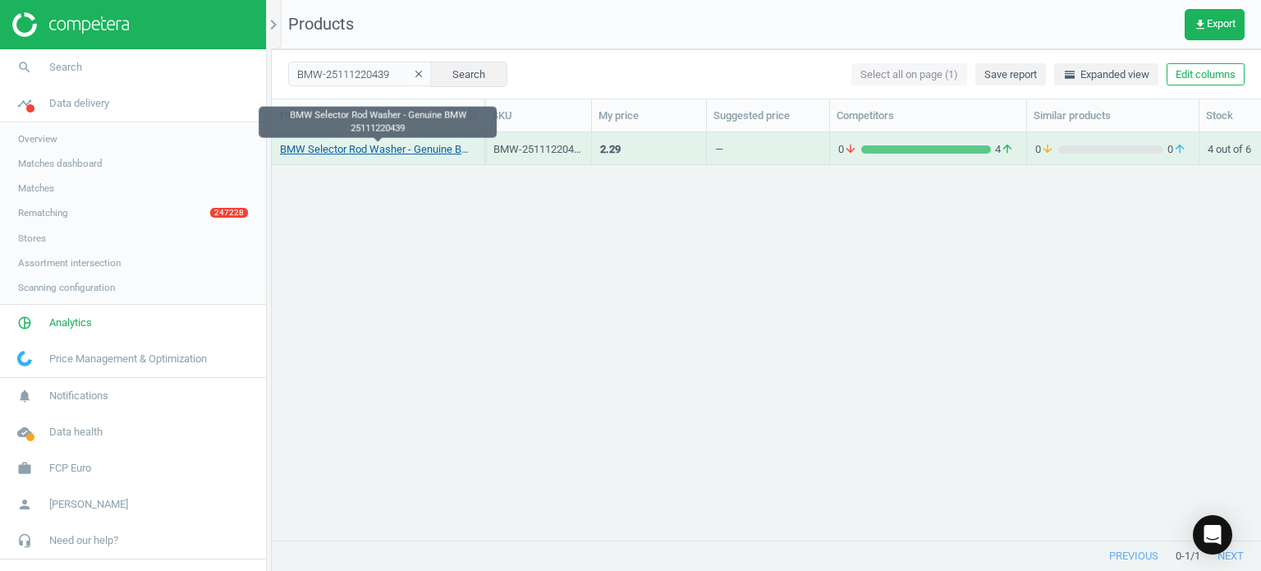
click at [410, 154] on link "BMW Selector Rod Washer - Genuine BMW 25111220439" at bounding box center [378, 149] width 196 height 15
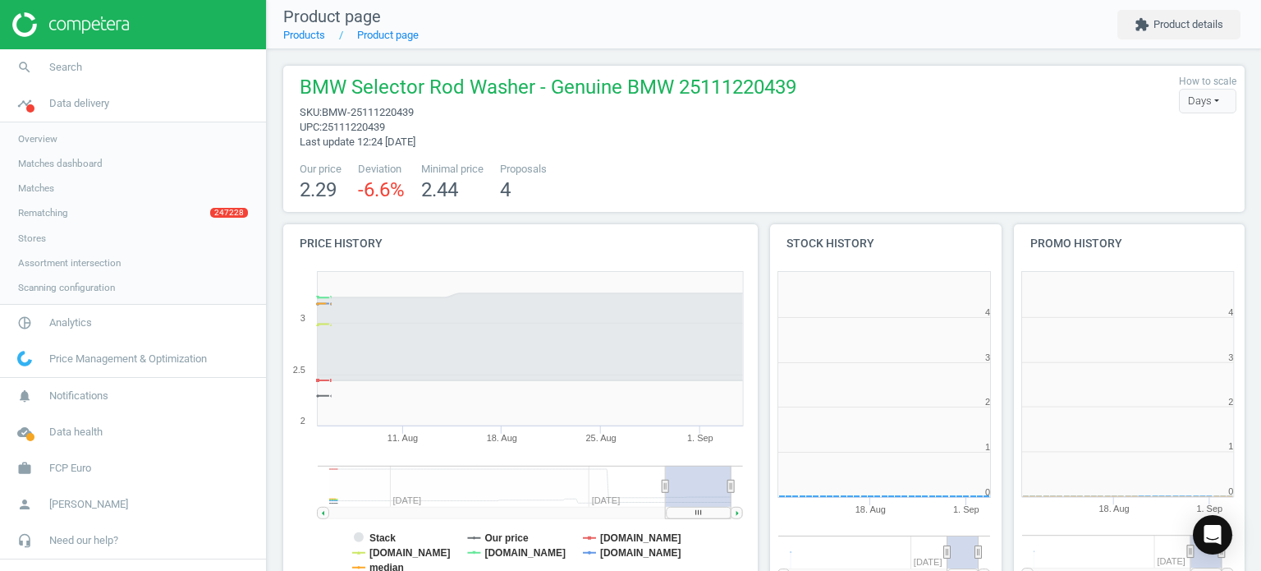
scroll to position [354, 493]
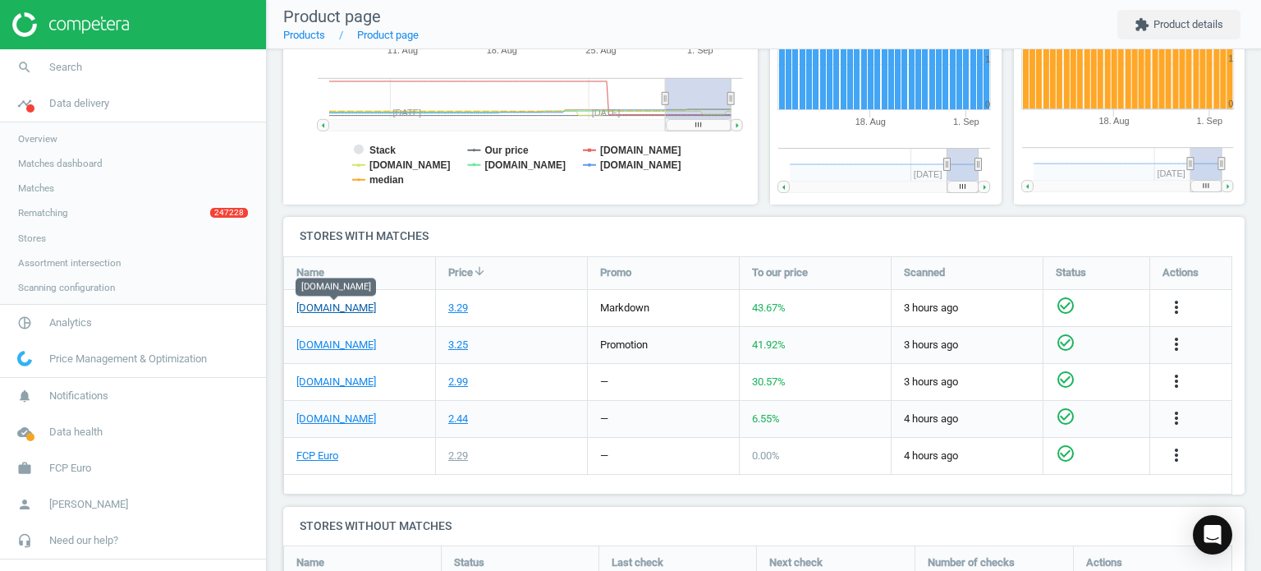
click at [334, 308] on link "[DOMAIN_NAME]" at bounding box center [336, 308] width 80 height 15
click at [56, 62] on span "Search" at bounding box center [65, 67] width 33 height 15
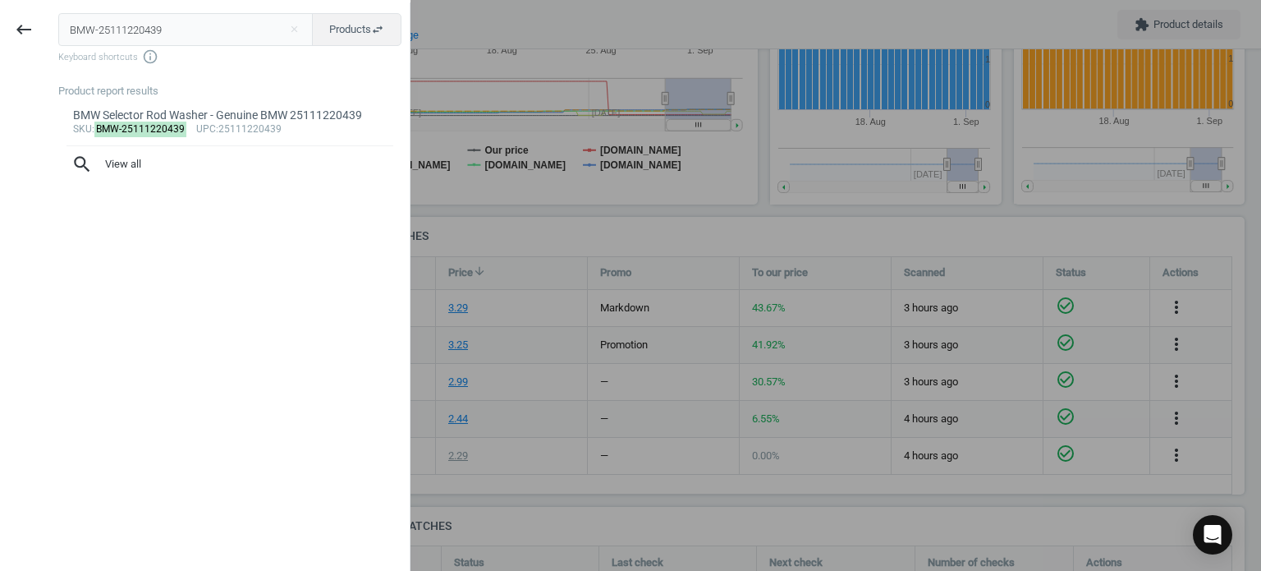
click at [162, 39] on input "BMW-25111220439" at bounding box center [185, 29] width 255 height 33
type input "POR-99635208602"
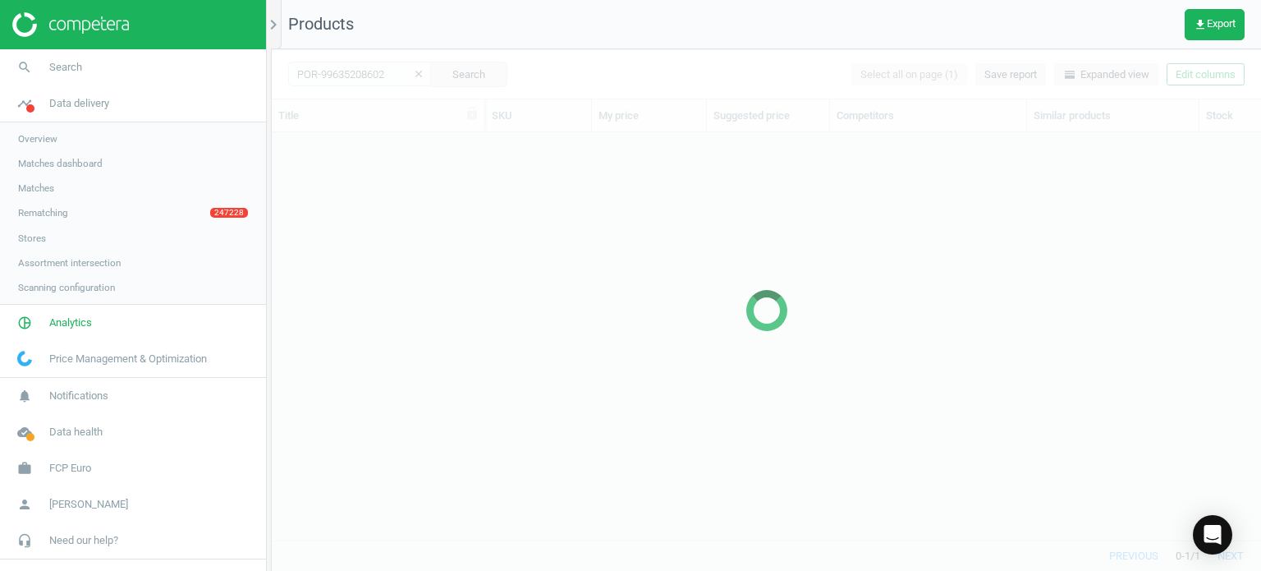
scroll to position [383, 977]
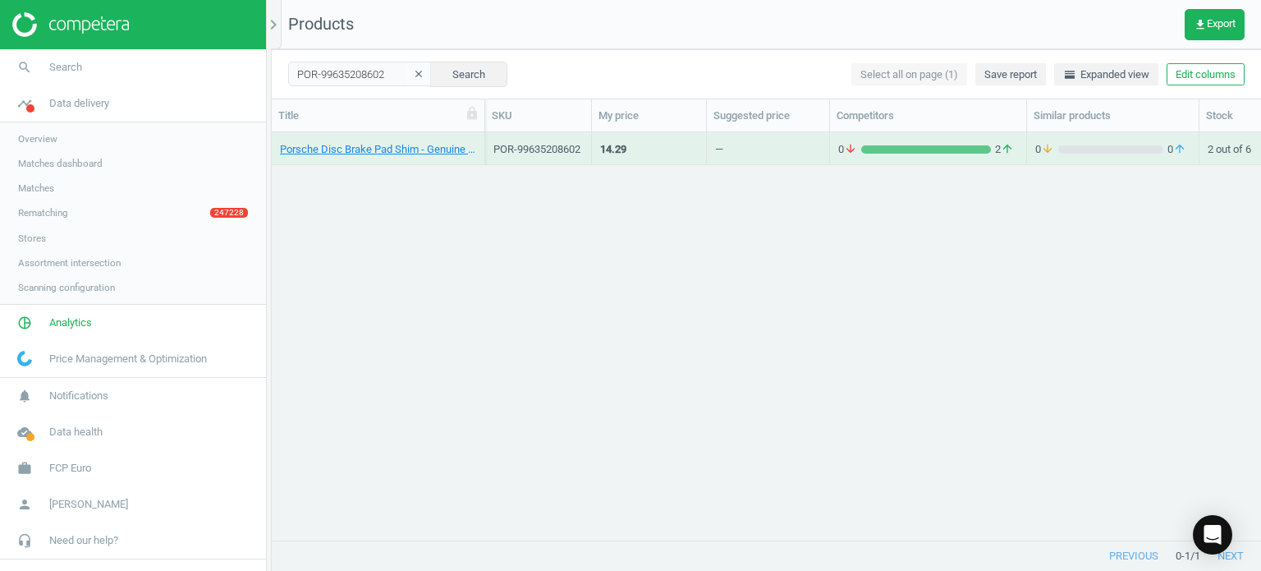
click at [399, 157] on div "Porsche Disc Brake Pad Shim - Genuine Porsche 99635208602" at bounding box center [378, 152] width 196 height 21
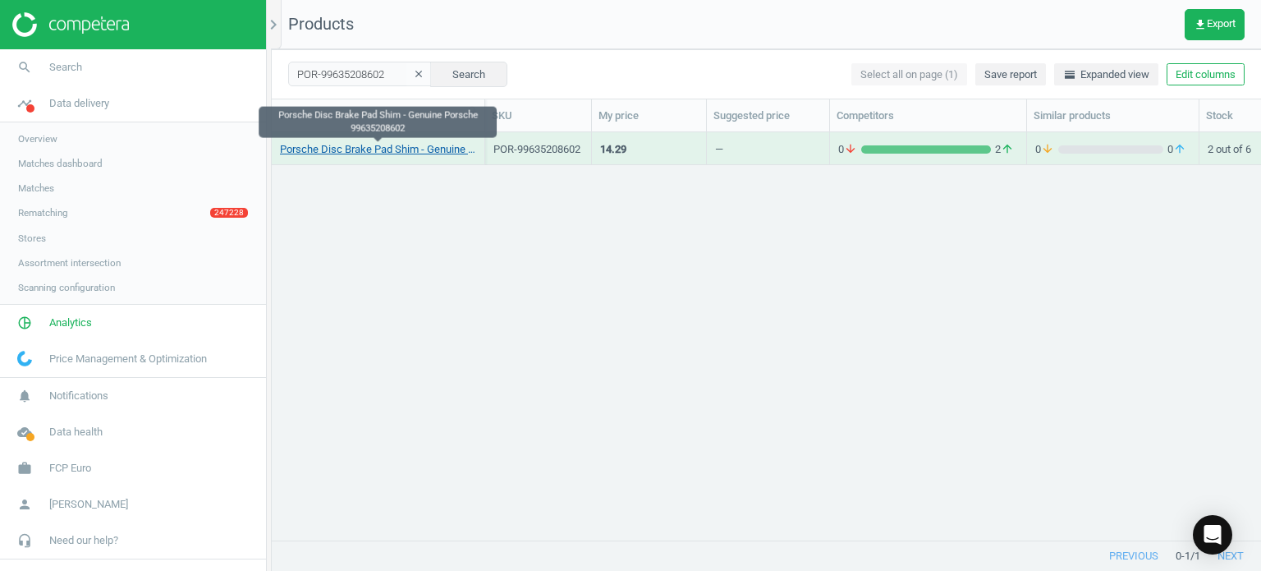
click at [388, 145] on link "Porsche Disc Brake Pad Shim - Genuine Porsche 99635208602" at bounding box center [378, 149] width 196 height 15
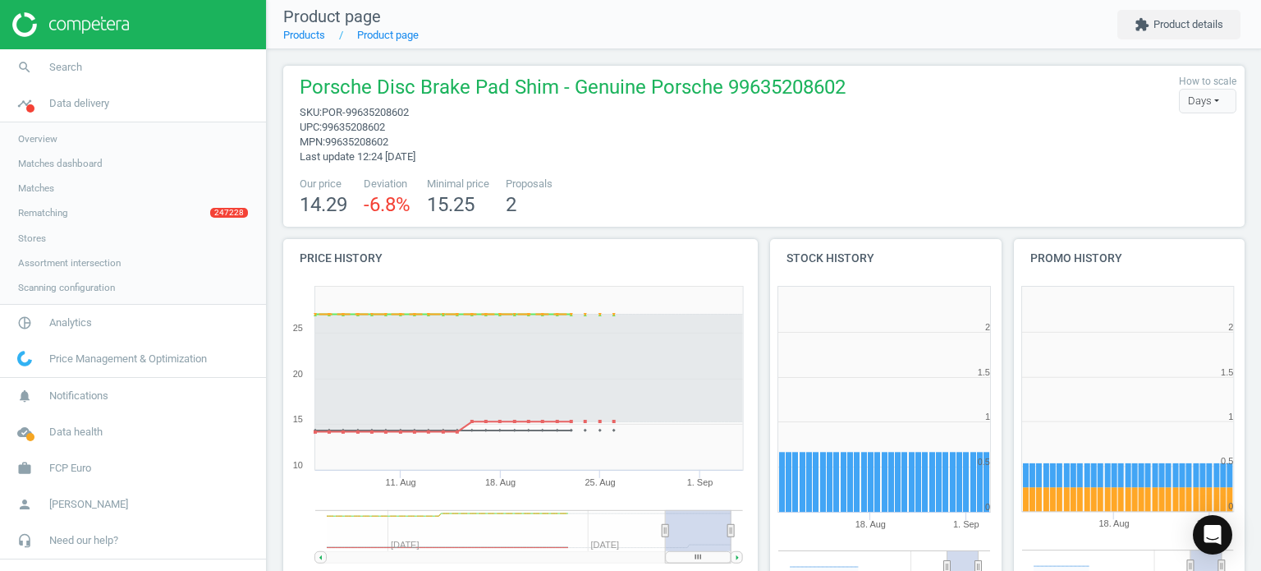
scroll to position [190, 974]
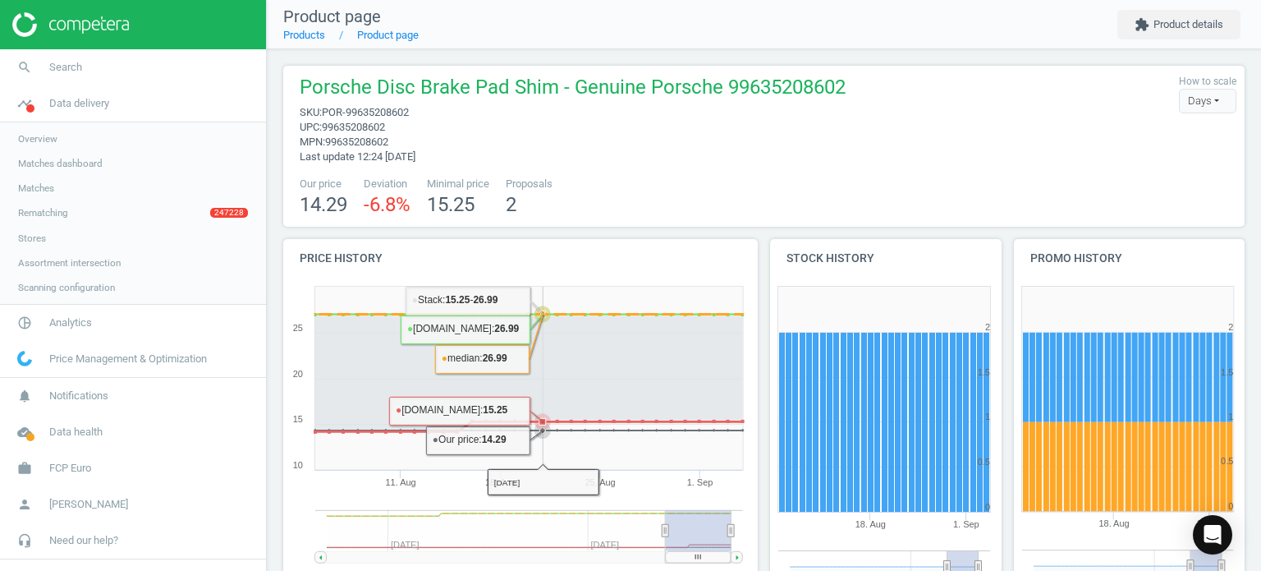
click at [537, 366] on icon at bounding box center [522, 372] width 442 height 117
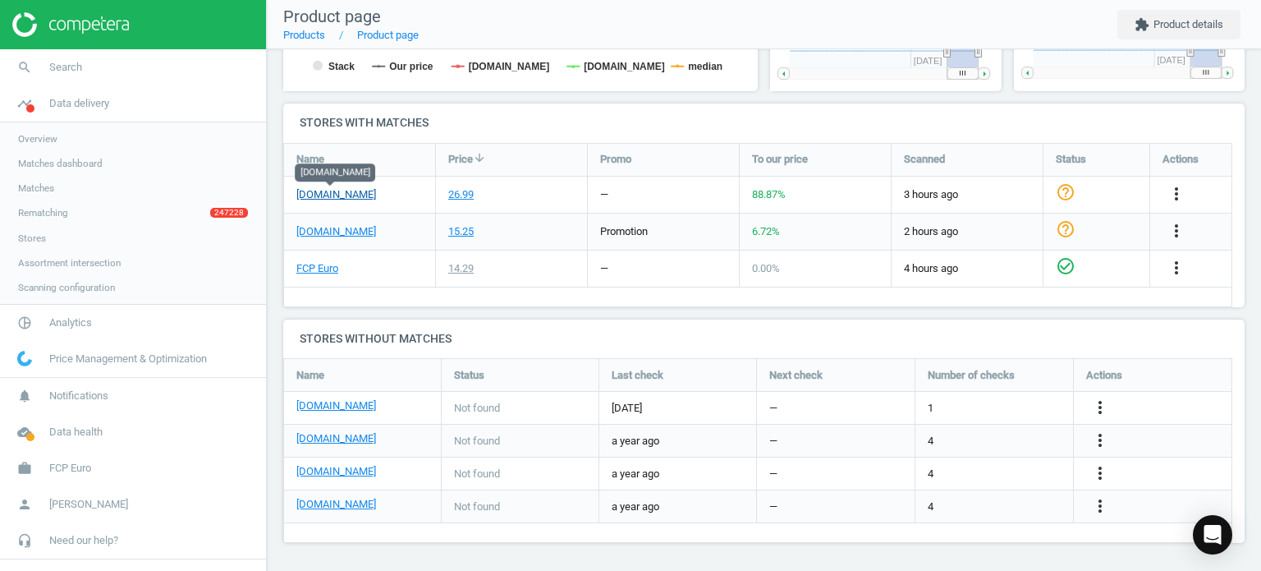
click at [344, 190] on link "[DOMAIN_NAME]" at bounding box center [336, 194] width 80 height 15
click at [102, 51] on link "search Search" at bounding box center [133, 67] width 266 height 36
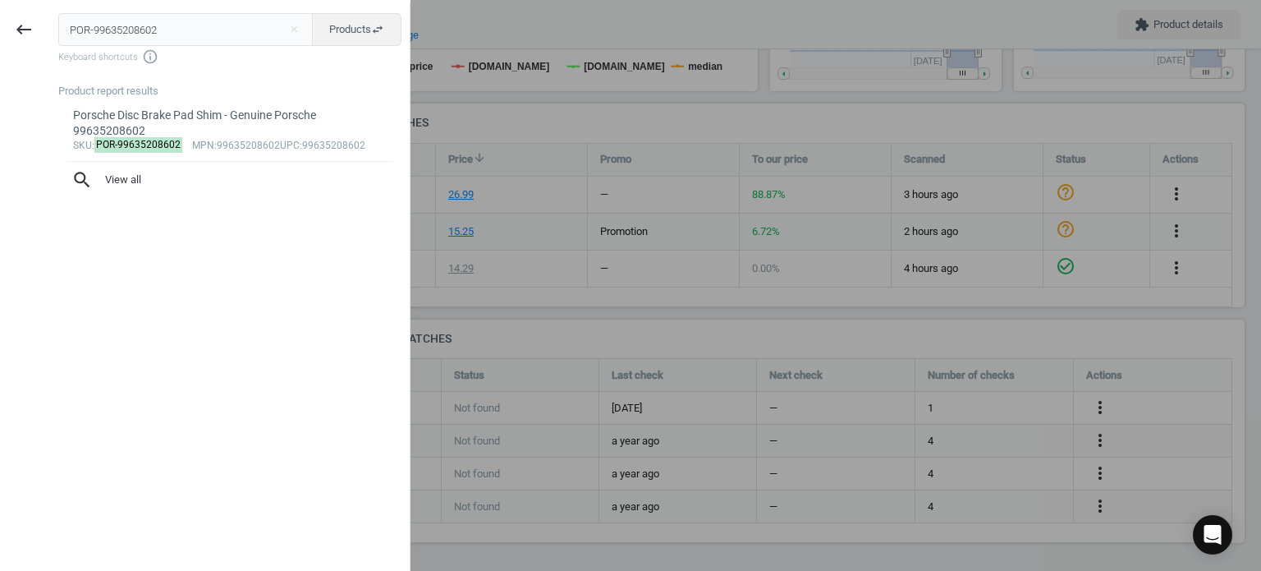
click at [134, 41] on input "POR-99635208602" at bounding box center [185, 29] width 255 height 33
type input "VAG-N90905502"
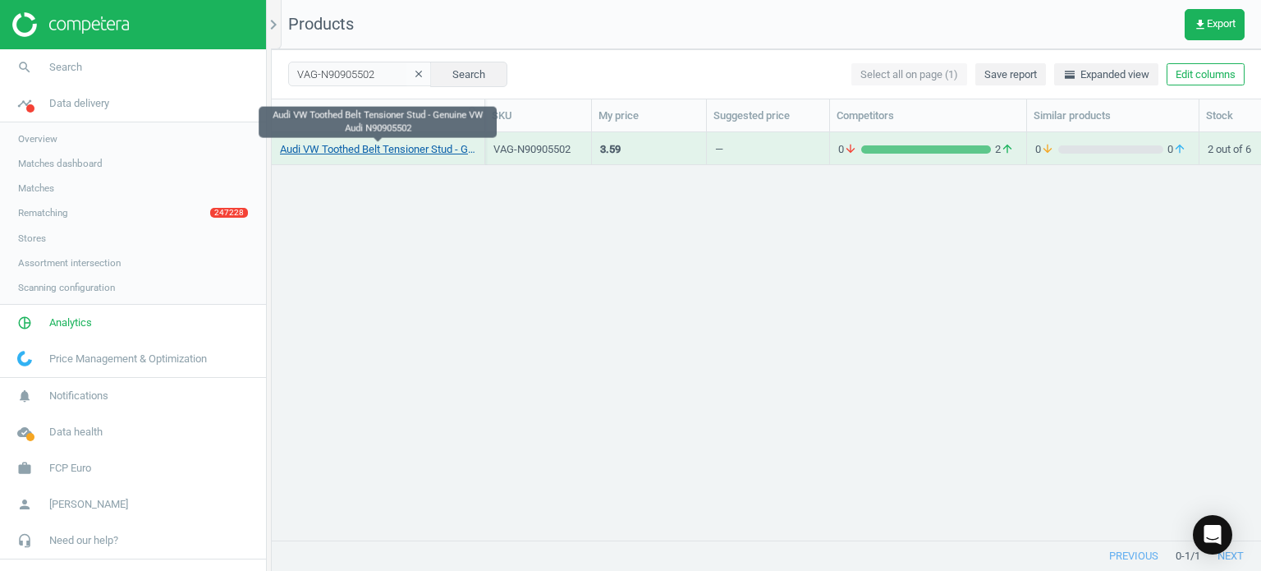
click at [351, 147] on link "Audi VW Toothed Belt Tensioner Stud - Genuine VW Audi N90905502" at bounding box center [378, 149] width 196 height 15
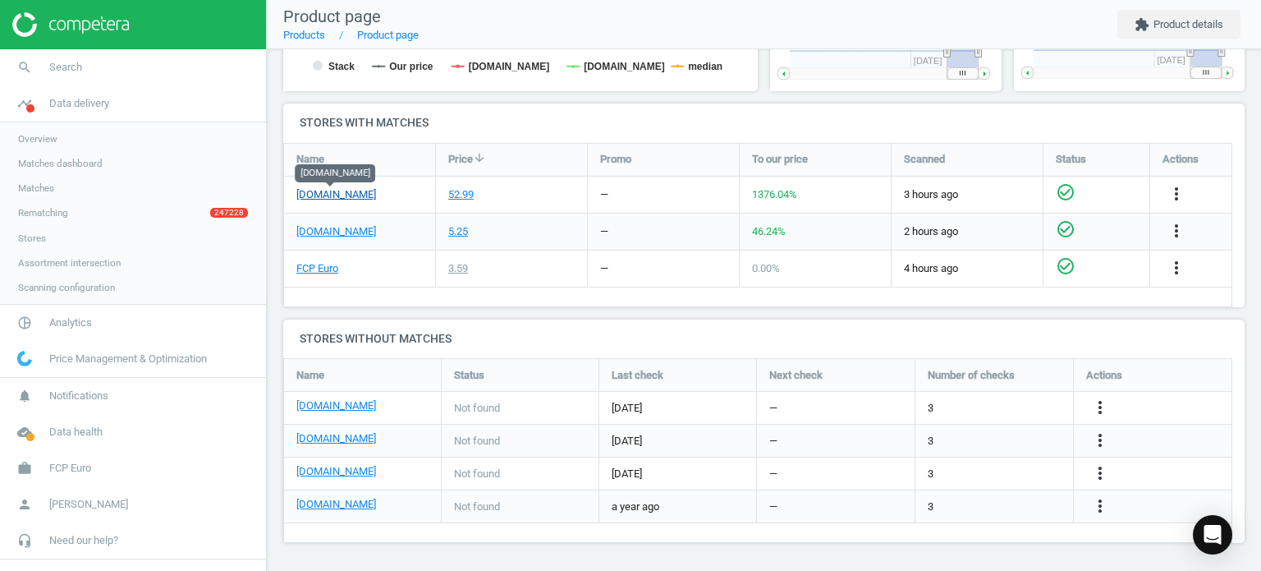
click at [347, 193] on link "[DOMAIN_NAME]" at bounding box center [336, 194] width 80 height 15
click at [313, 268] on link "FCP Euro" at bounding box center [317, 268] width 42 height 15
click at [1184, 190] on icon "more_vert" at bounding box center [1177, 194] width 20 height 20
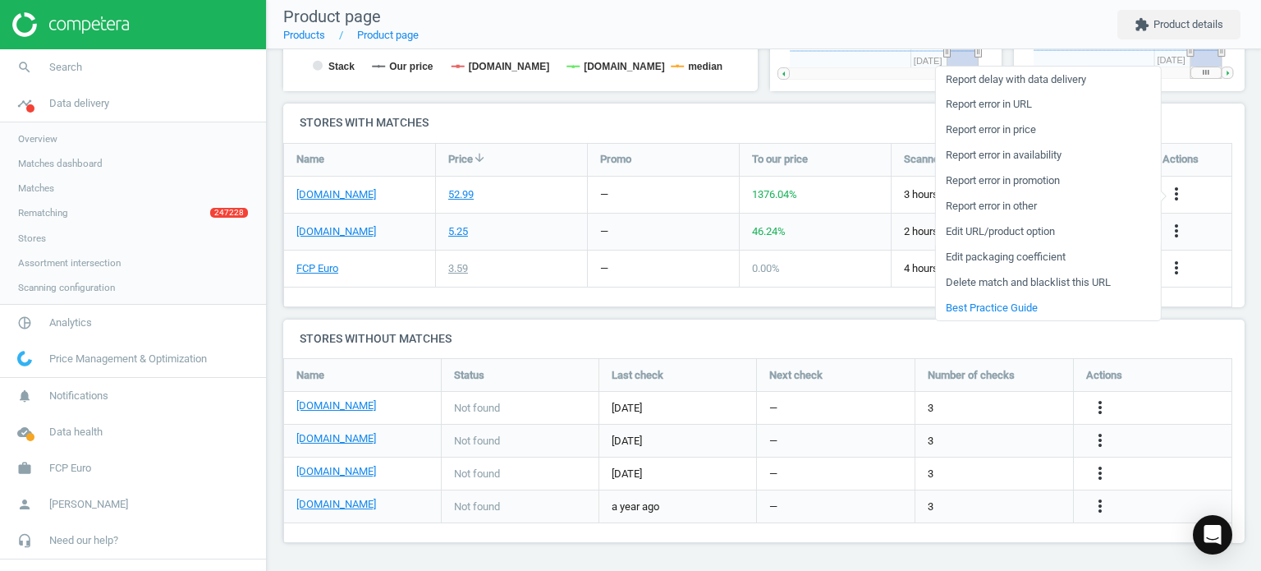
click at [1004, 229] on link "Edit URL/product option" at bounding box center [1047, 231] width 225 height 25
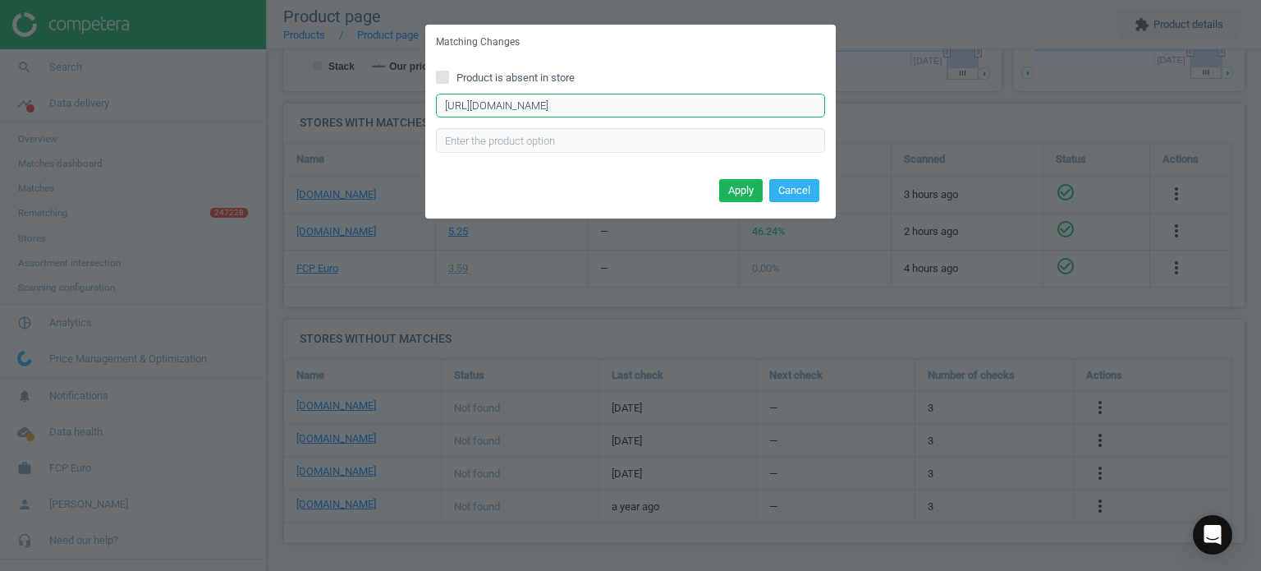
click at [640, 103] on input "https://www.ecstuning.com/b-genuine-mercedes-benz-parts/m159-m156-black-series-…" at bounding box center [630, 106] width 389 height 25
paste input "volkswagen-audi-parts/toothed-belt-tensioner-stud/n90905502"
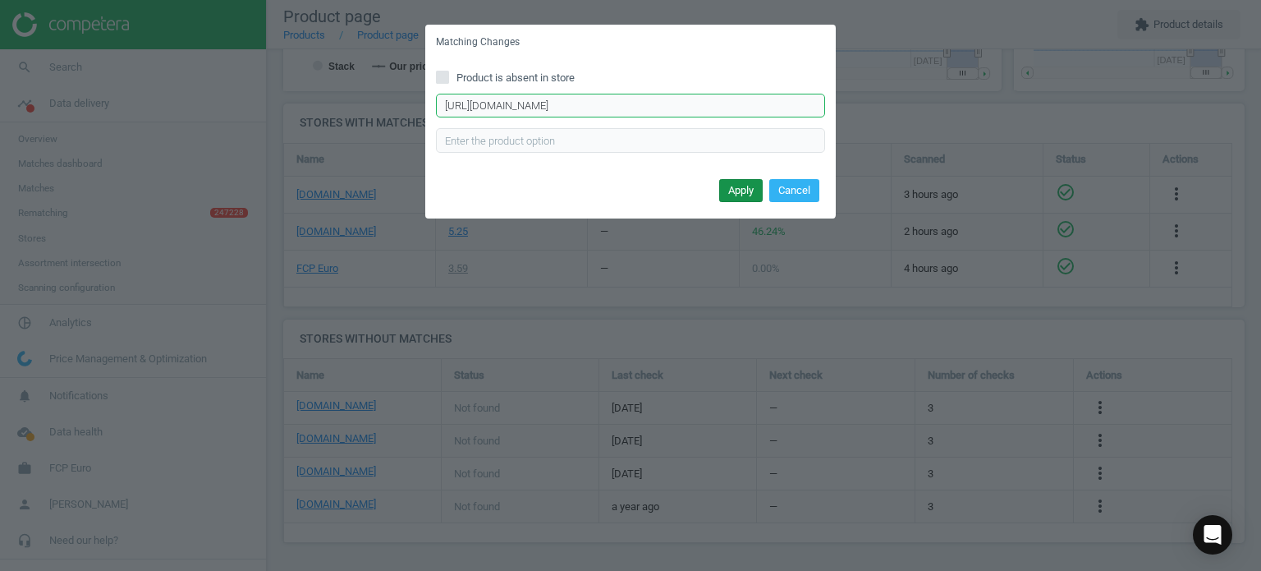
type input "https://www.ecstuning.com/b-genuine-volkswagen-audi-parts/toothed-belt-tensione…"
click at [739, 187] on button "Apply" at bounding box center [741, 190] width 44 height 23
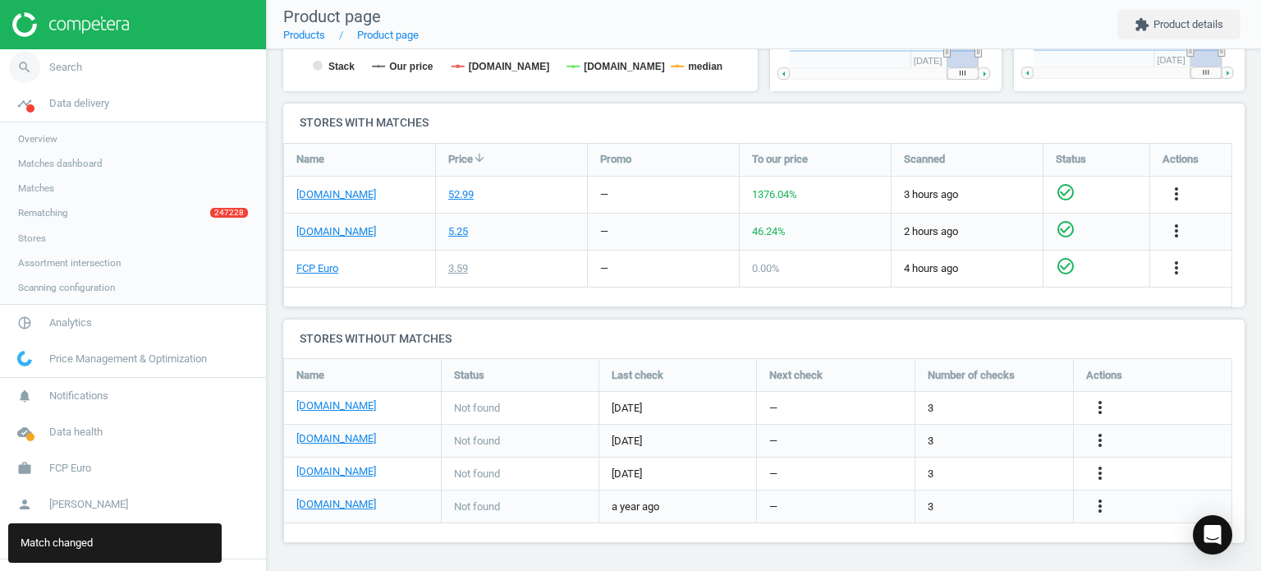
click at [102, 57] on link "search Search" at bounding box center [133, 67] width 266 height 36
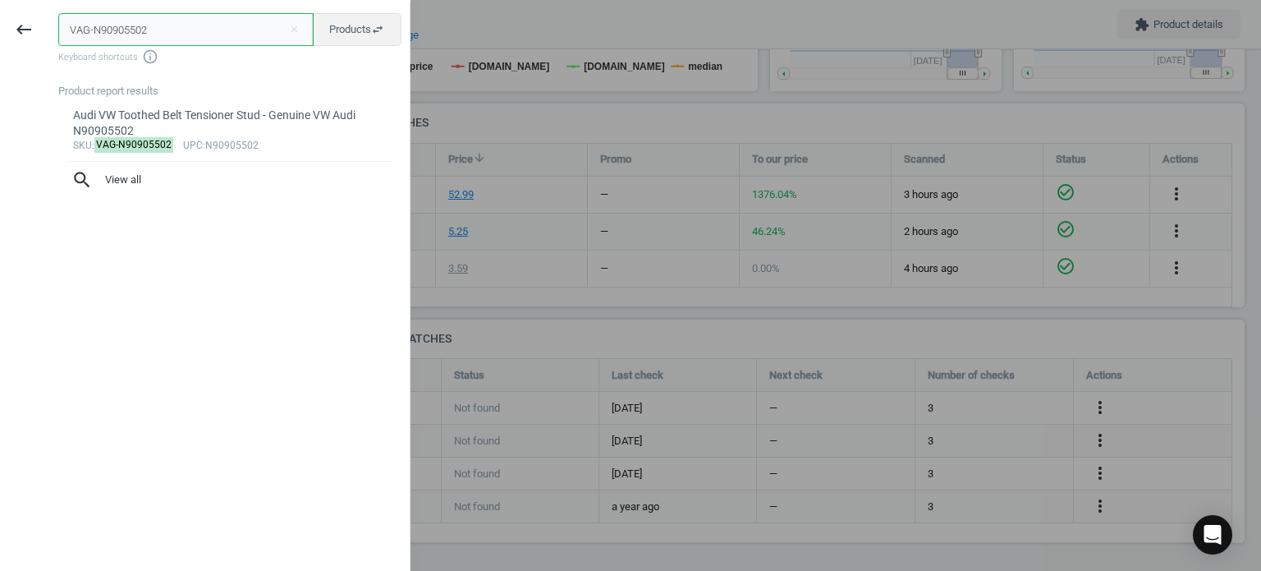
click at [182, 25] on input "VAG-N90905502" at bounding box center [185, 29] width 255 height 33
paste input "OL-32339856"
type input "VOL-32339856"
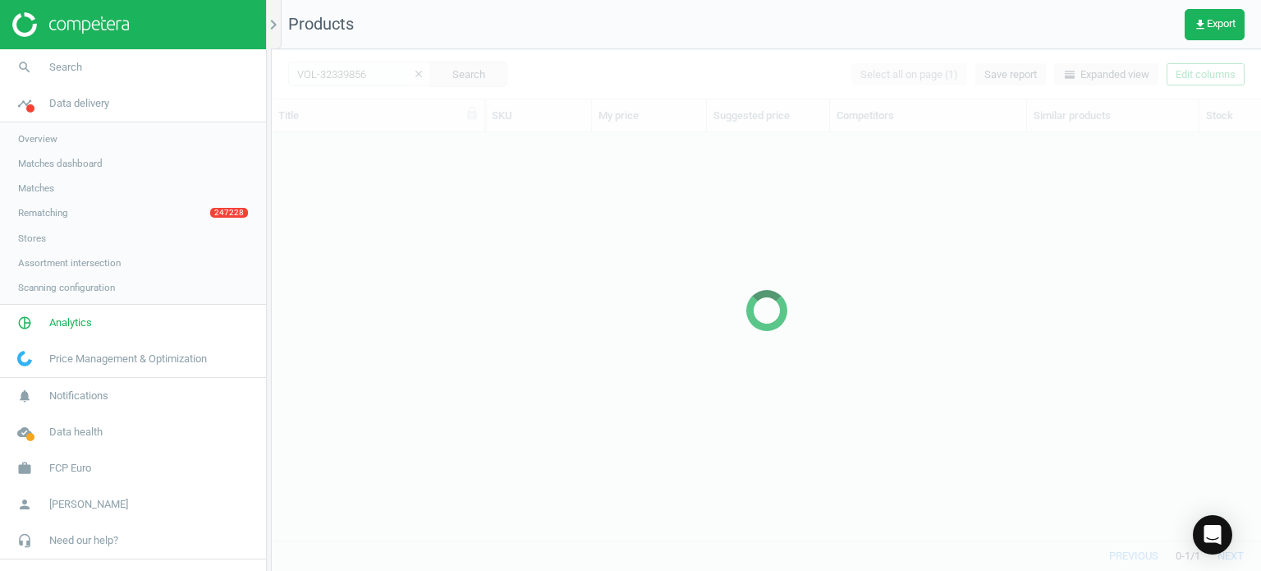
scroll to position [383, 977]
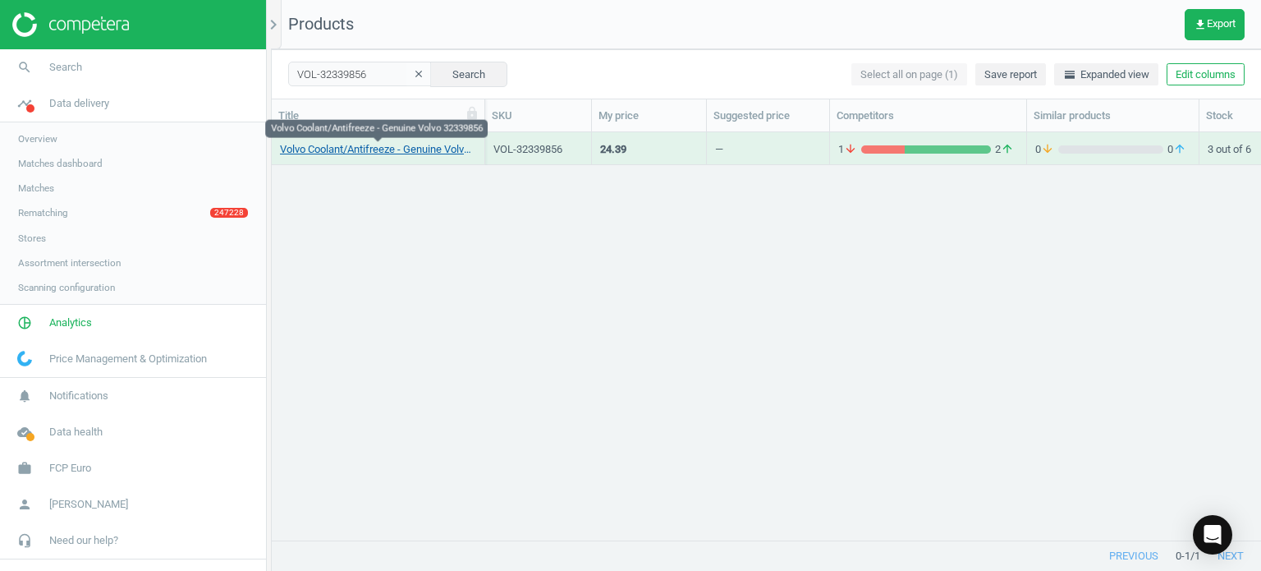
click at [446, 142] on link "Volvo Coolant/Antifreeze - Genuine Volvo 32339856" at bounding box center [378, 149] width 196 height 15
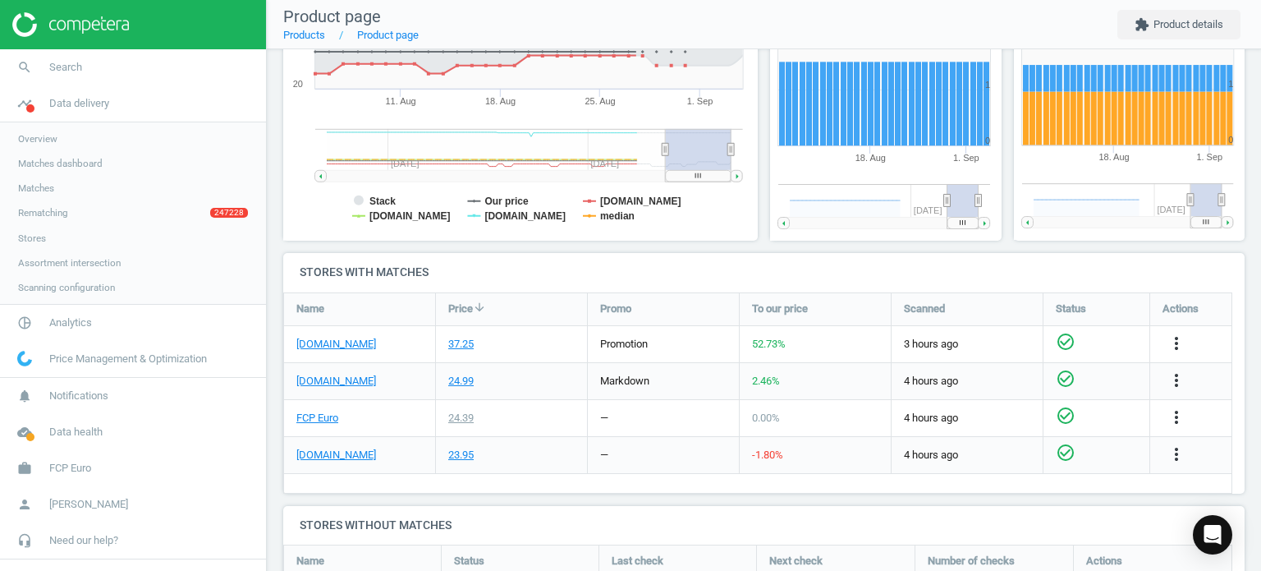
scroll to position [401, 0]
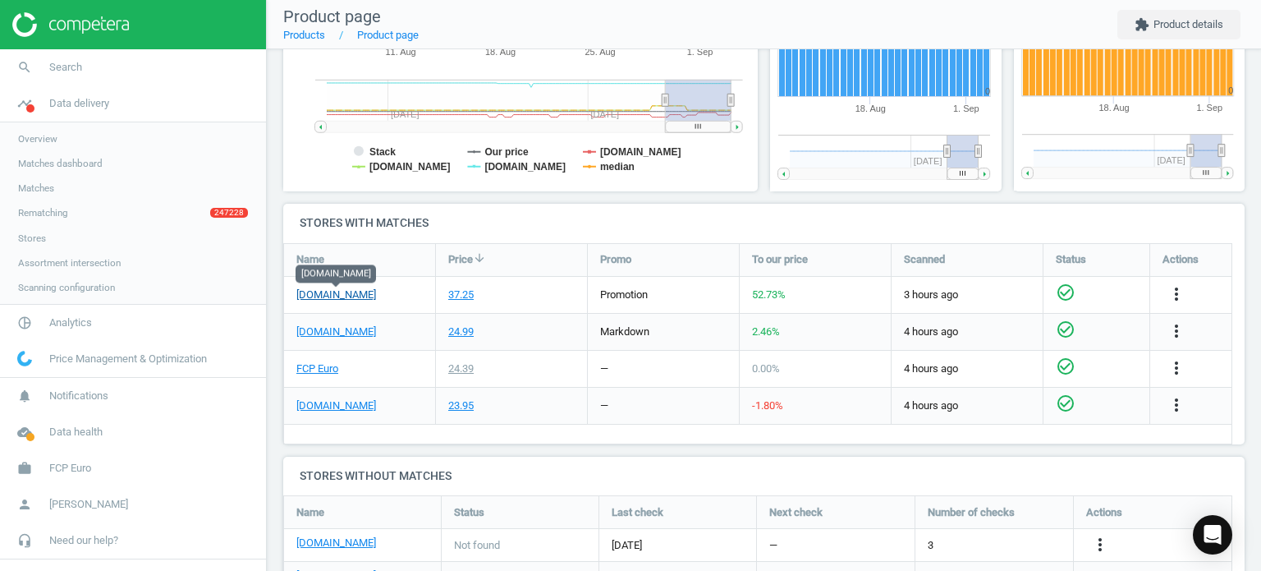
click at [356, 298] on link "[DOMAIN_NAME]" at bounding box center [336, 294] width 80 height 15
click at [326, 365] on link "FCP Euro" at bounding box center [317, 368] width 42 height 15
click at [81, 72] on link "search Search" at bounding box center [133, 67] width 266 height 36
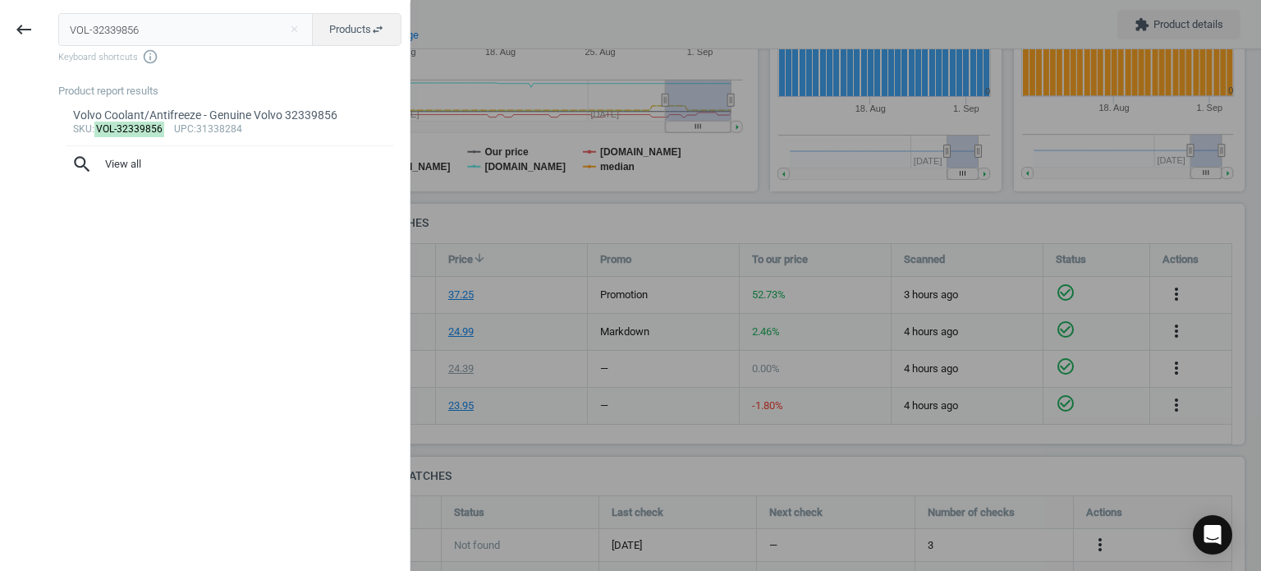
click at [143, 23] on input "VOL-32339856" at bounding box center [185, 29] width 255 height 33
type input "BMW-11428637821"
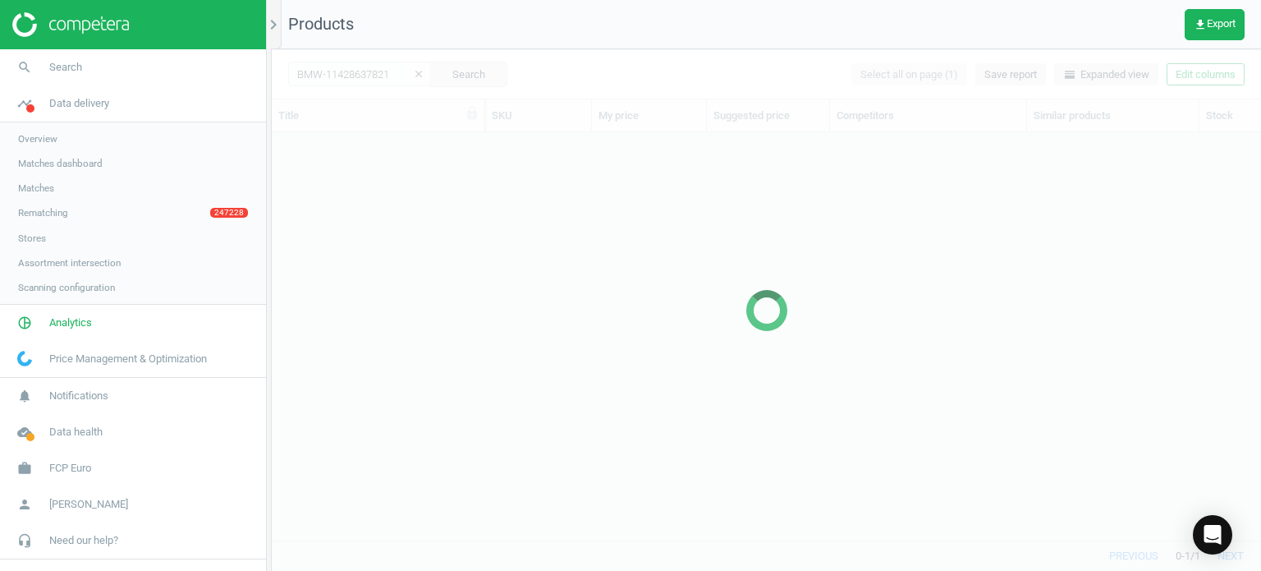
scroll to position [383, 977]
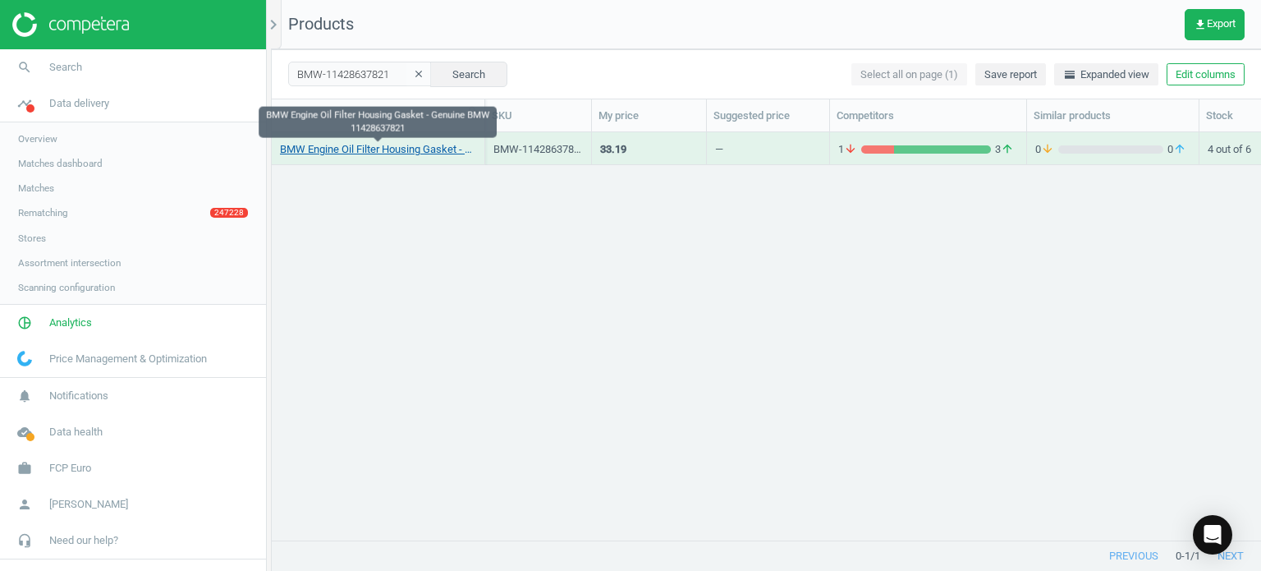
click at [341, 154] on link "BMW Engine Oil Filter Housing Gasket - Genuine BMW 11428637821" at bounding box center [378, 149] width 196 height 15
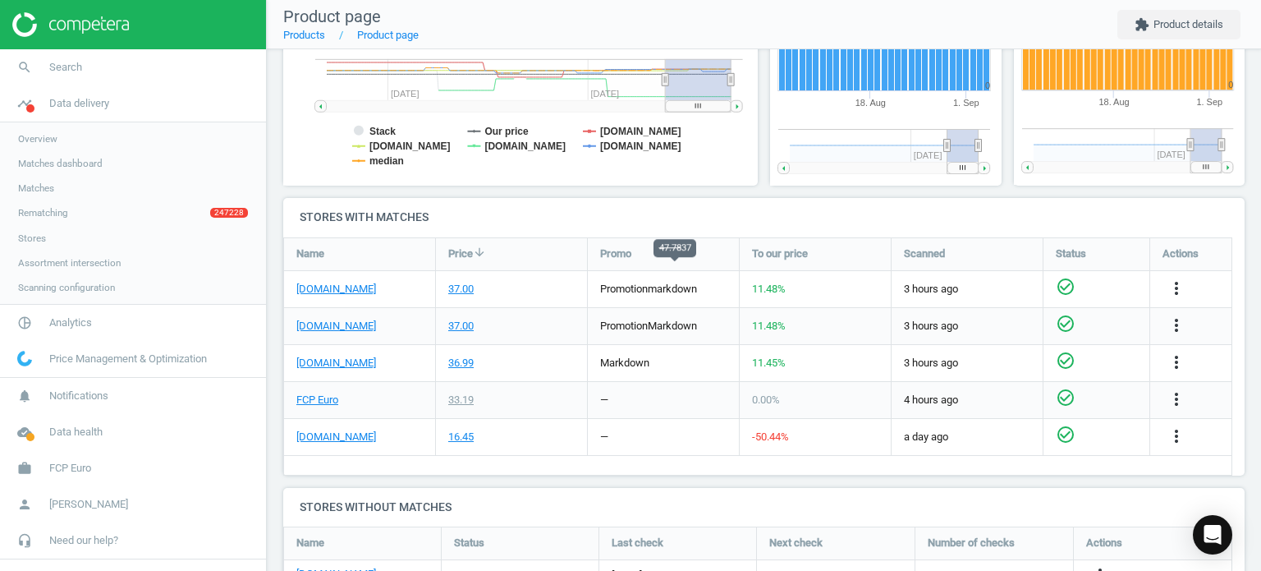
scroll to position [427, 0]
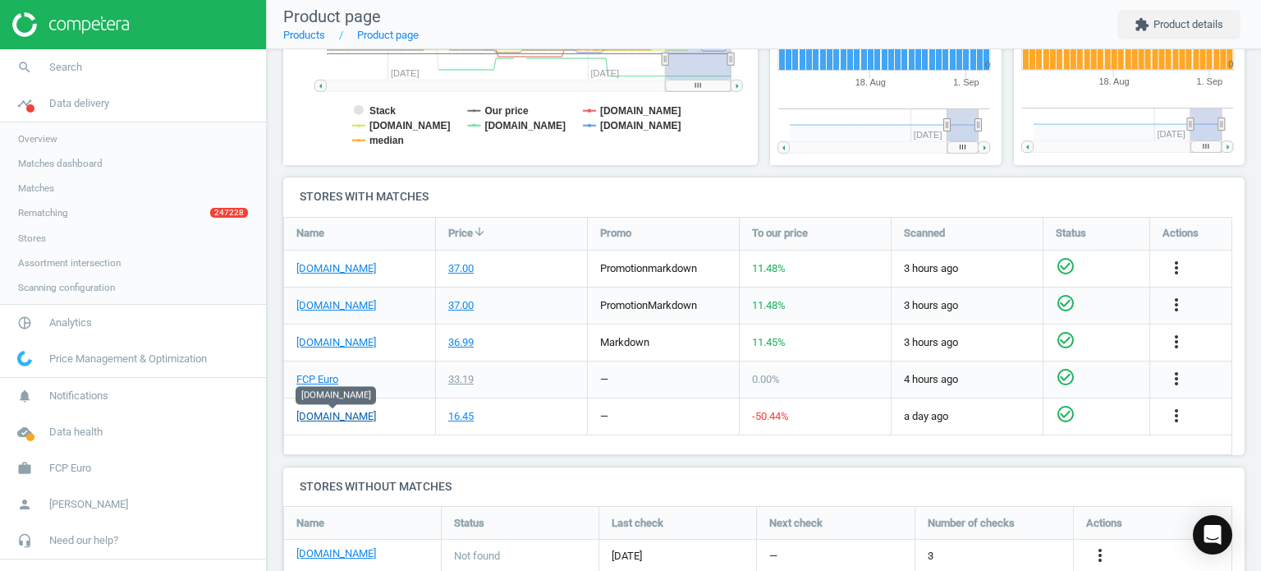
click at [334, 411] on link "[DOMAIN_NAME]" at bounding box center [336, 416] width 80 height 15
click at [321, 383] on div "[DOMAIN_NAME]" at bounding box center [336, 395] width 80 height 27
click at [321, 383] on link "FCP Euro" at bounding box center [317, 379] width 42 height 15
click at [117, 65] on link "search Search" at bounding box center [133, 67] width 266 height 36
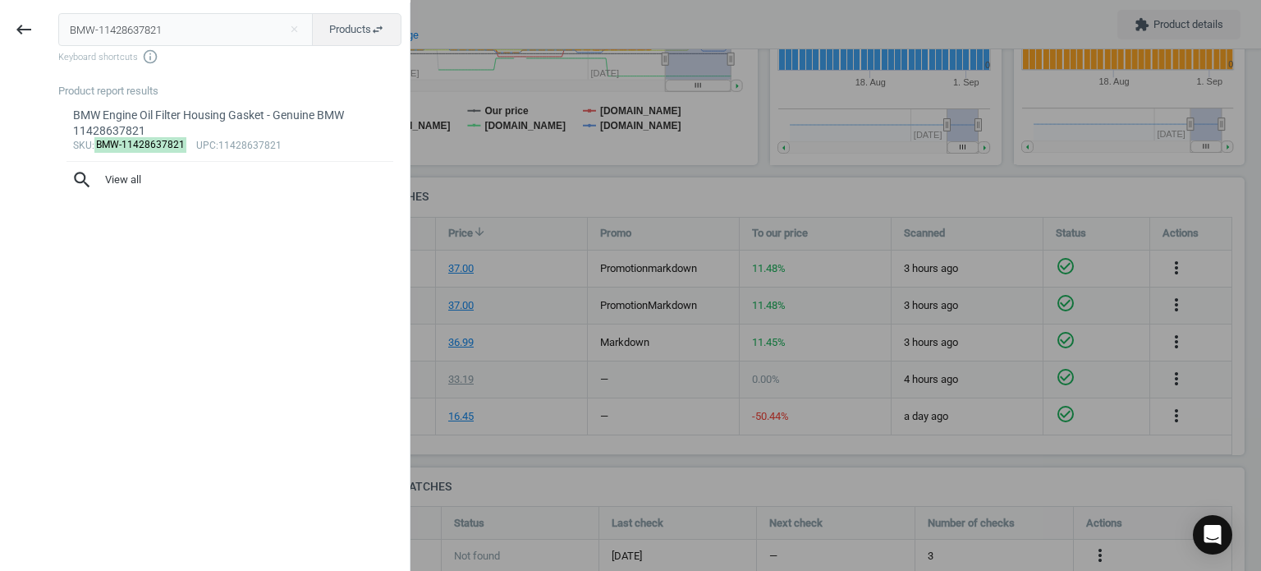
click at [590, 237] on div at bounding box center [630, 285] width 1261 height 571
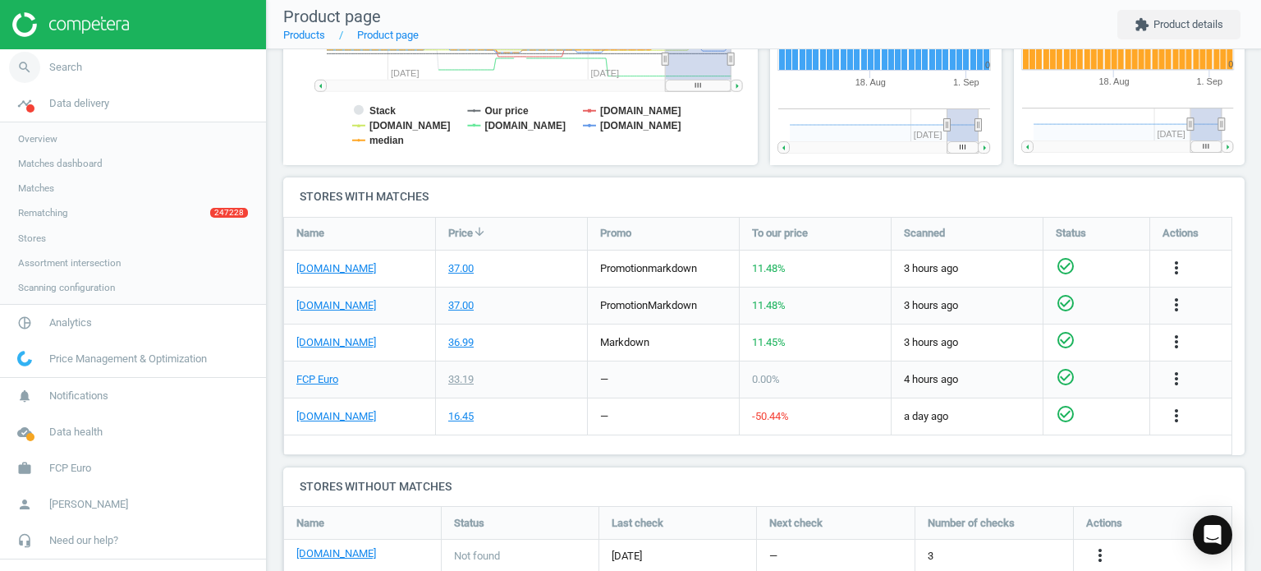
click at [171, 71] on link "search Search" at bounding box center [133, 67] width 266 height 36
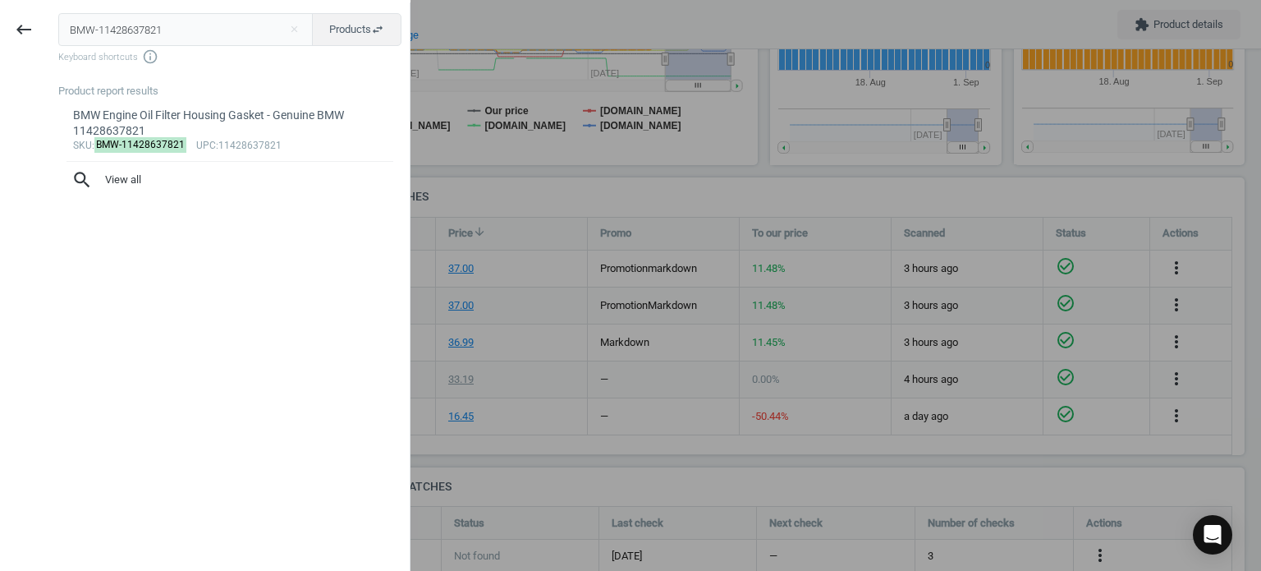
click at [190, 32] on input "BMW-11428637821" at bounding box center [185, 29] width 255 height 33
click at [190, 31] on input "BMW-11428637821" at bounding box center [185, 29] width 255 height 33
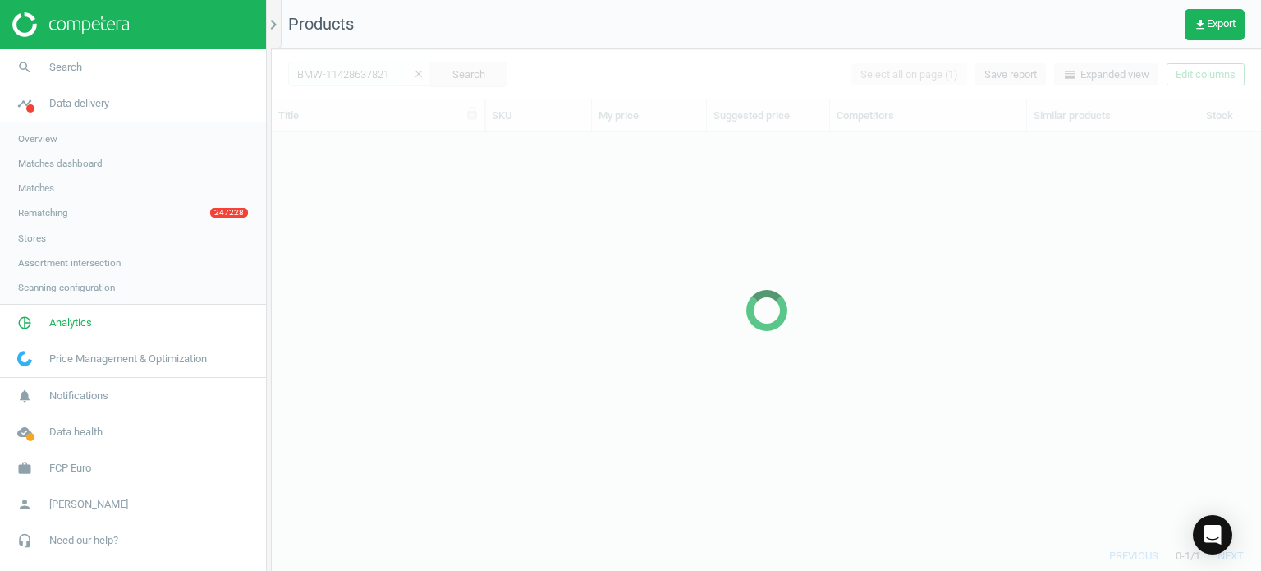
scroll to position [383, 977]
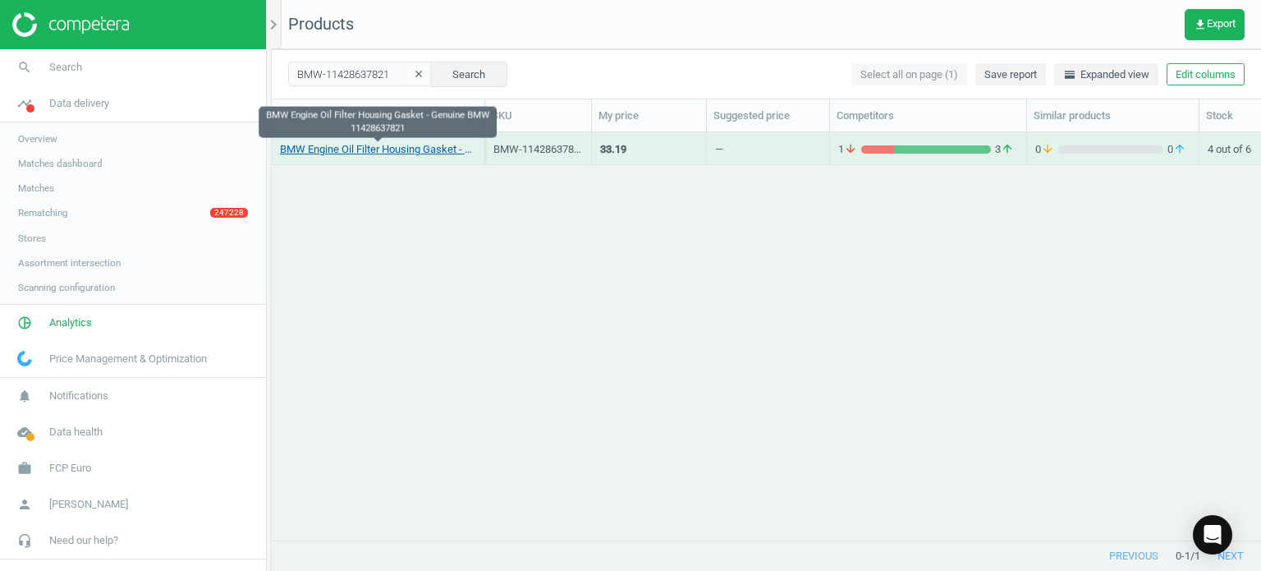
click at [362, 147] on link "BMW Engine Oil Filter Housing Gasket - Genuine BMW 11428637821" at bounding box center [378, 149] width 196 height 15
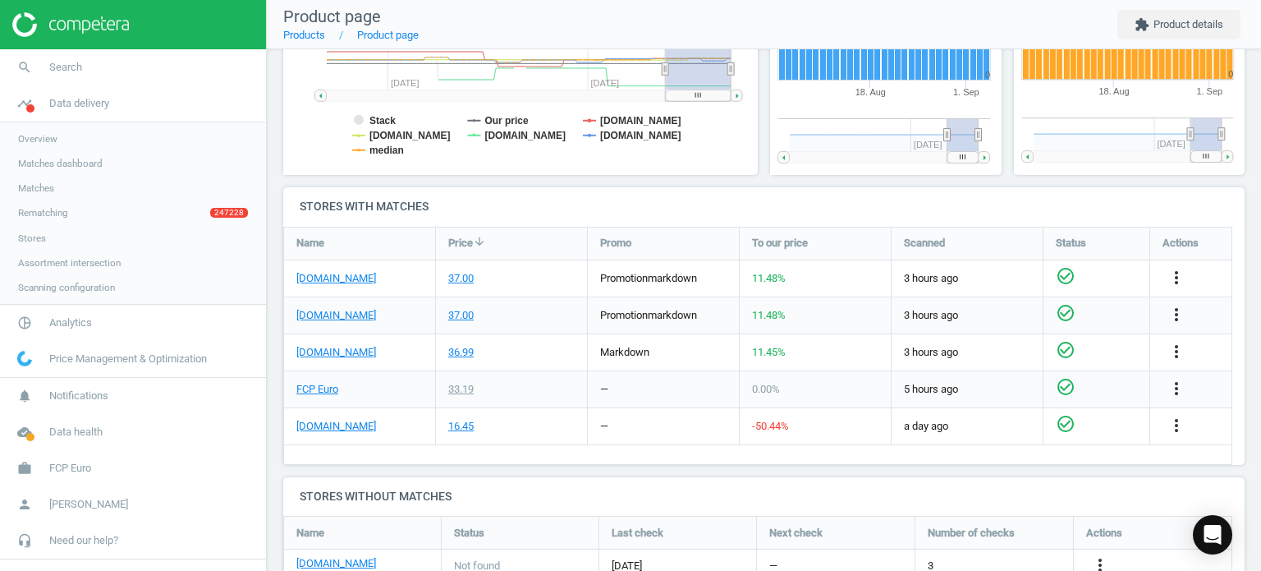
scroll to position [430, 0]
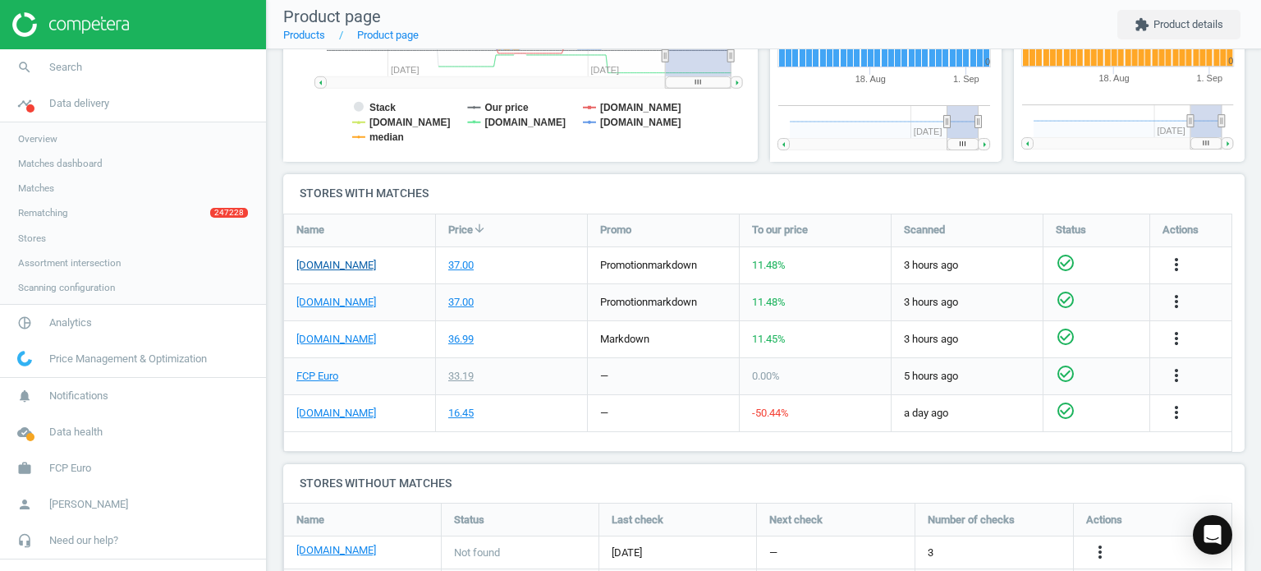
click at [339, 265] on link "[DOMAIN_NAME]" at bounding box center [336, 265] width 80 height 15
click at [354, 297] on link "[DOMAIN_NAME]" at bounding box center [336, 302] width 80 height 15
click at [371, 266] on link "[DOMAIN_NAME]" at bounding box center [336, 265] width 80 height 15
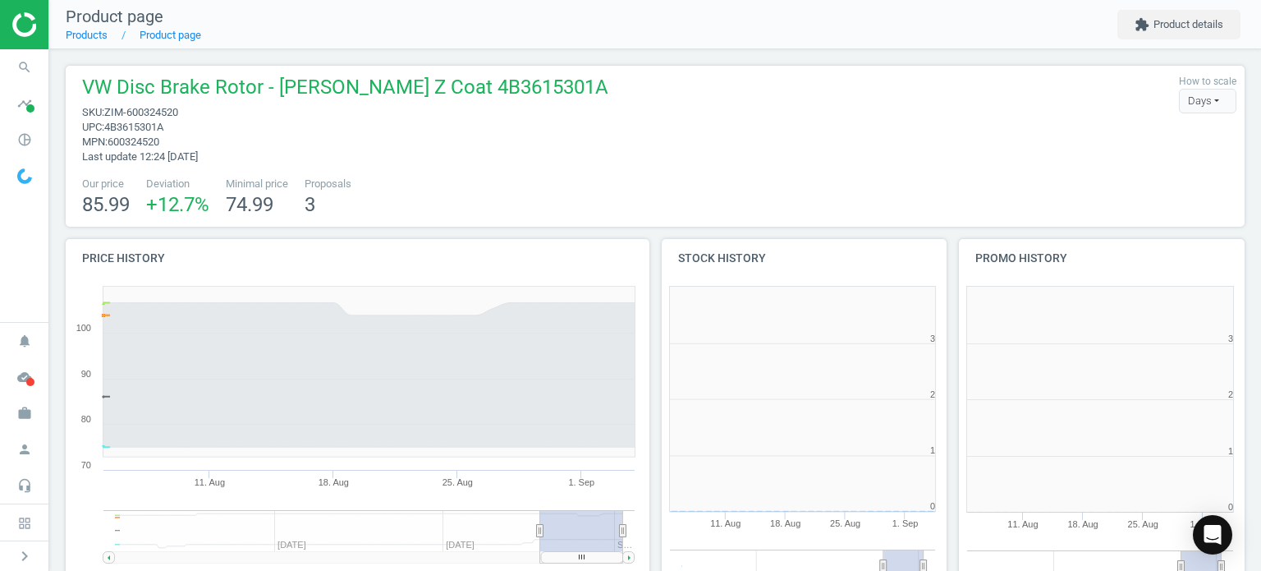
scroll to position [354, 307]
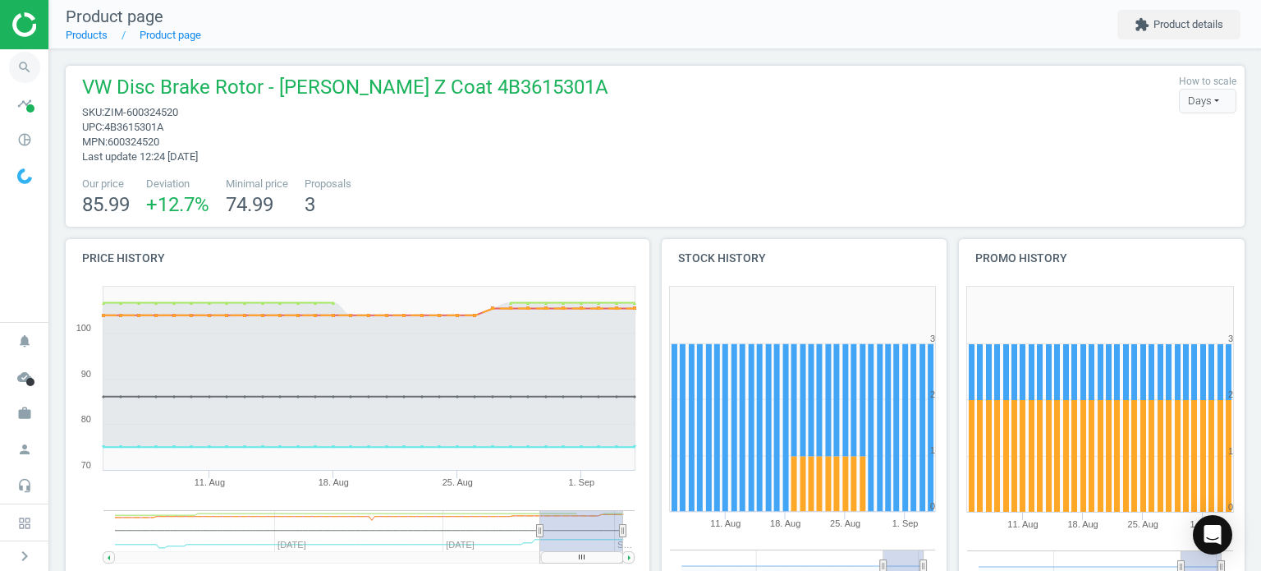
click at [47, 58] on span "search" at bounding box center [24, 67] width 49 height 36
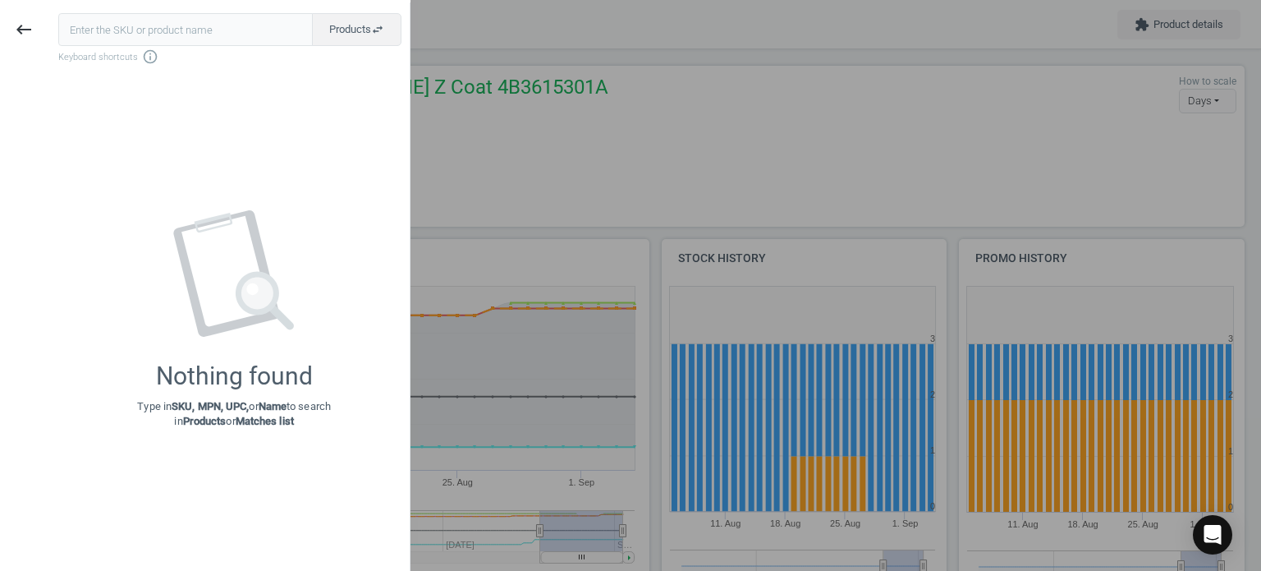
click at [141, 26] on input "text" at bounding box center [185, 29] width 255 height 33
type input "MER-274090560080"
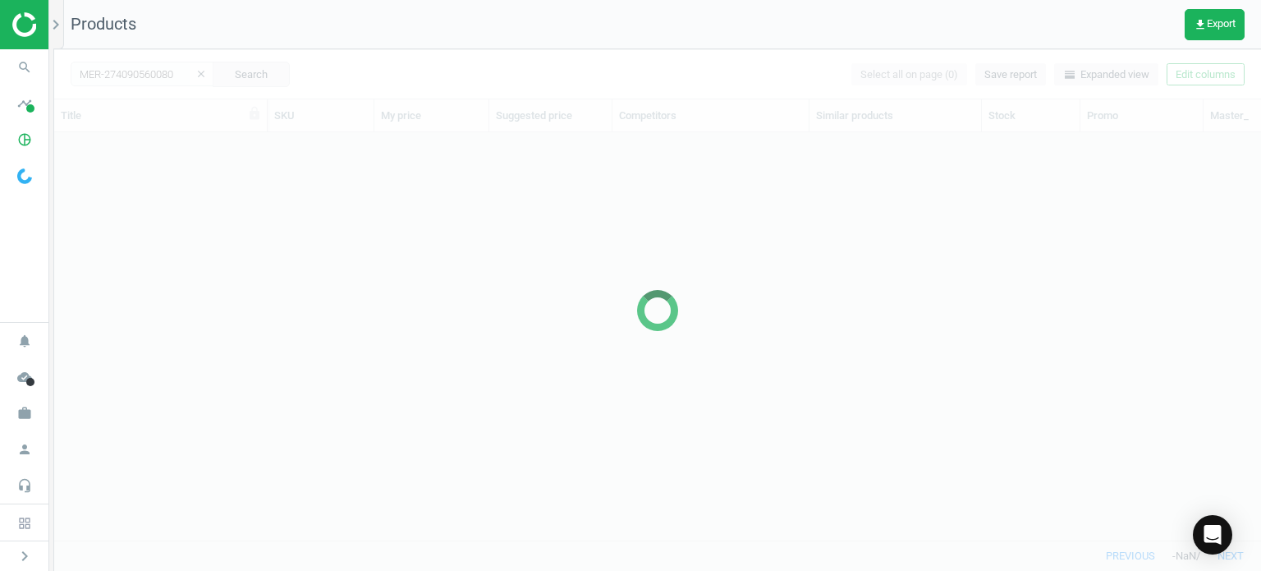
scroll to position [383, 1194]
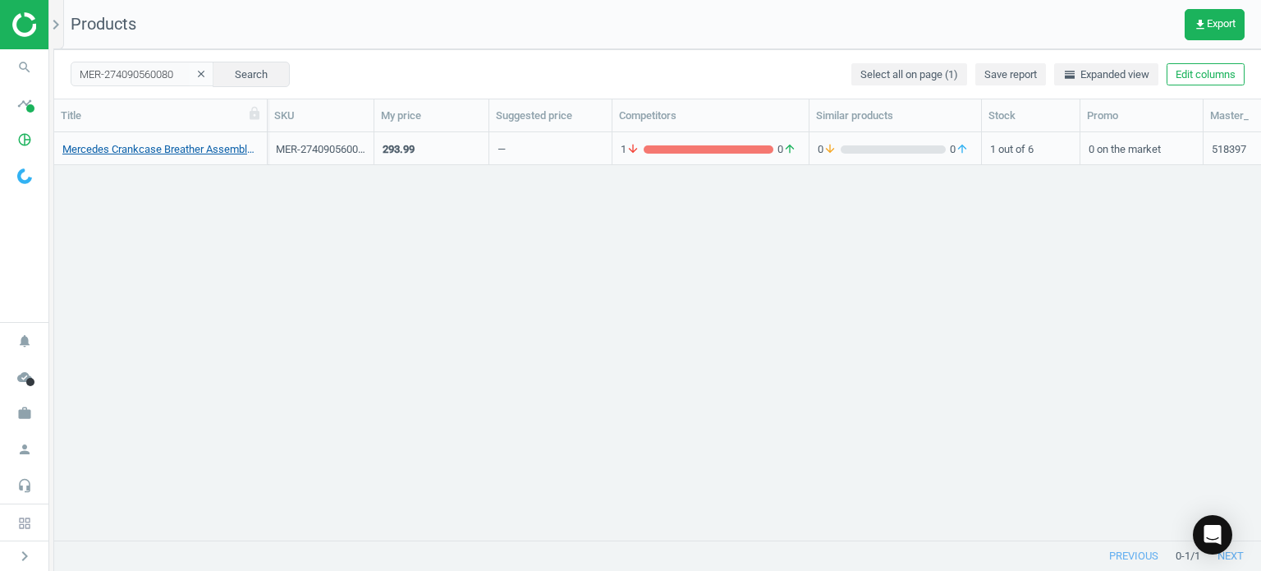
click at [148, 147] on link "Mercedes Crankcase Breather Assembly - Genuine Mercedes 2740905600" at bounding box center [160, 149] width 196 height 15
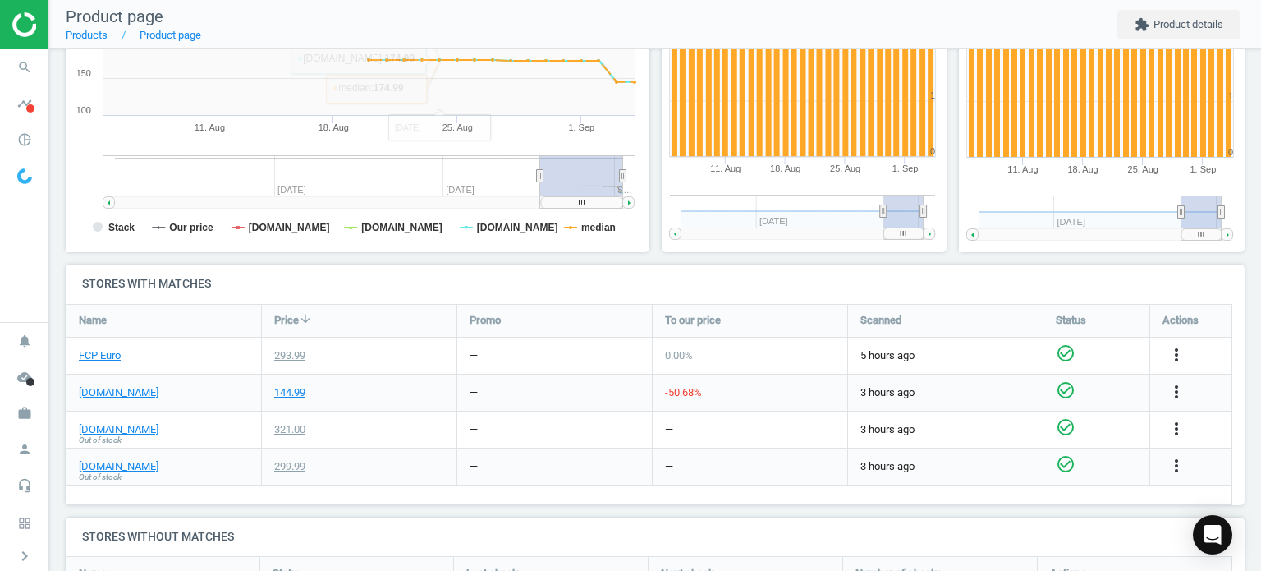
scroll to position [429, 0]
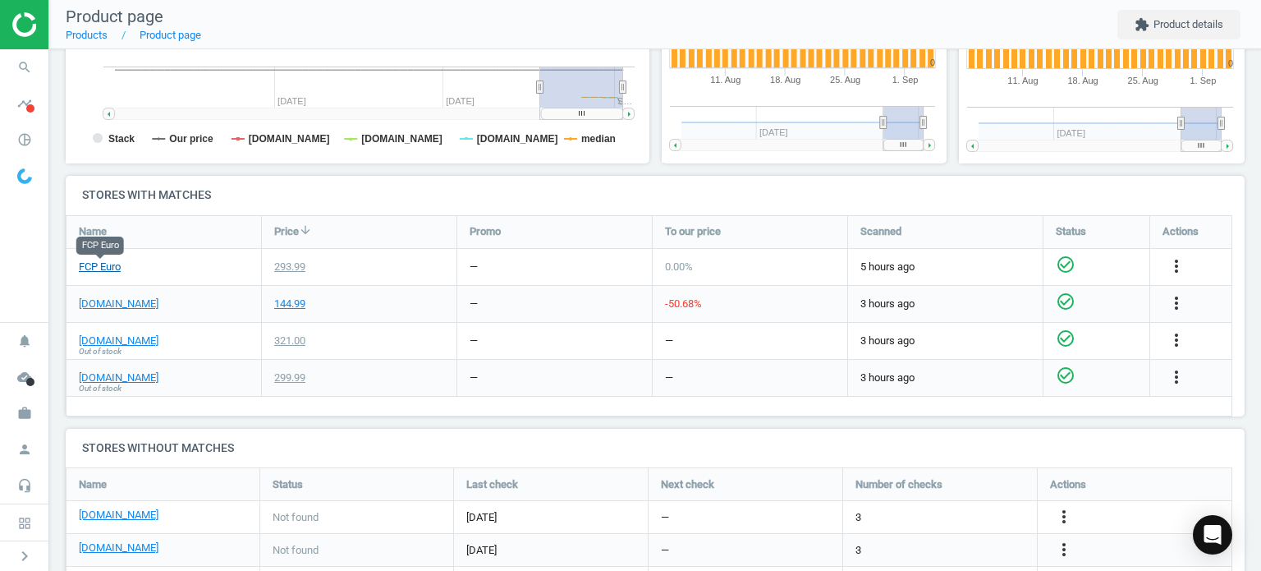
click at [87, 268] on link "FCP Euro" at bounding box center [100, 266] width 42 height 15
click at [125, 305] on link "[DOMAIN_NAME]" at bounding box center [119, 303] width 80 height 15
click at [33, 66] on icon "search" at bounding box center [24, 67] width 31 height 31
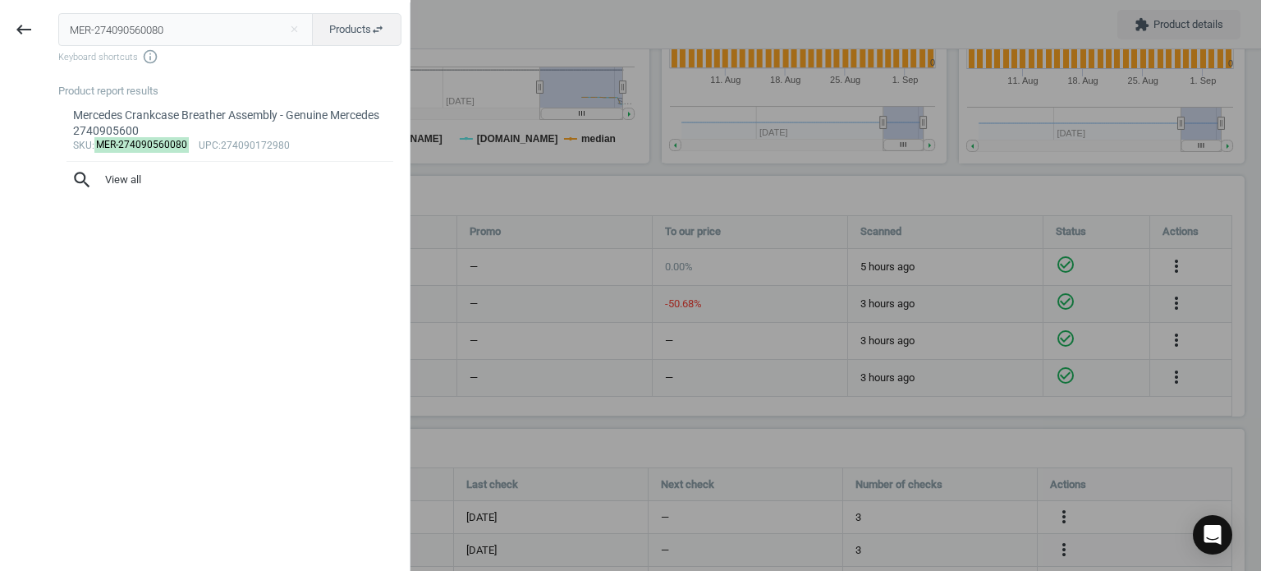
click at [141, 24] on input "MER-274090560080" at bounding box center [185, 29] width 255 height 33
type input "MAN-C369832"
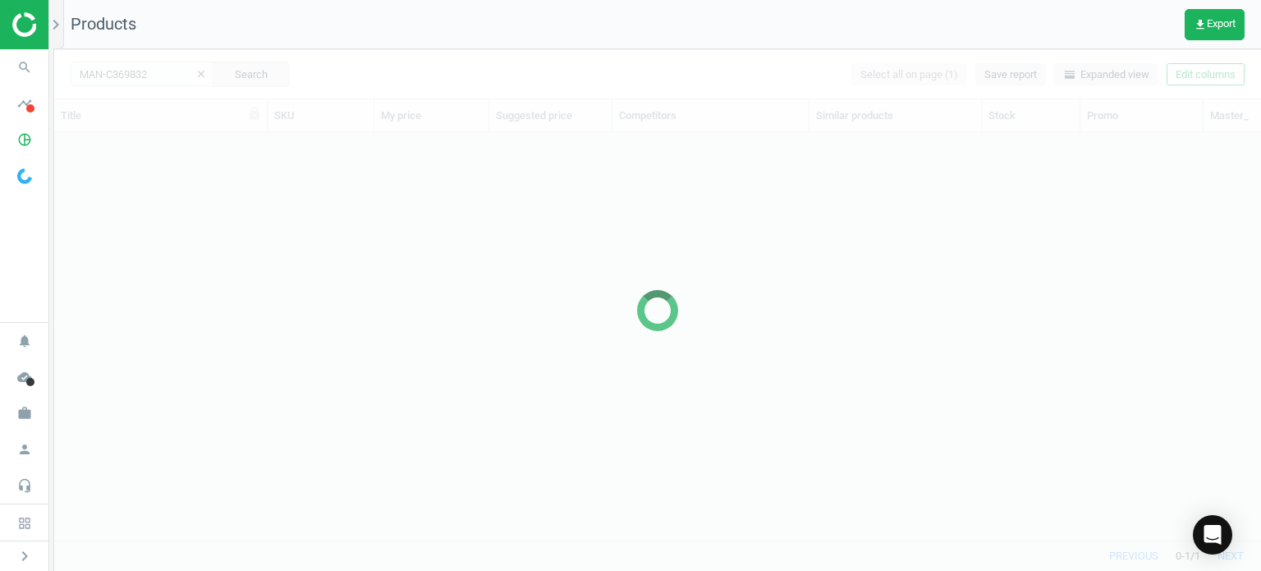
scroll to position [383, 1194]
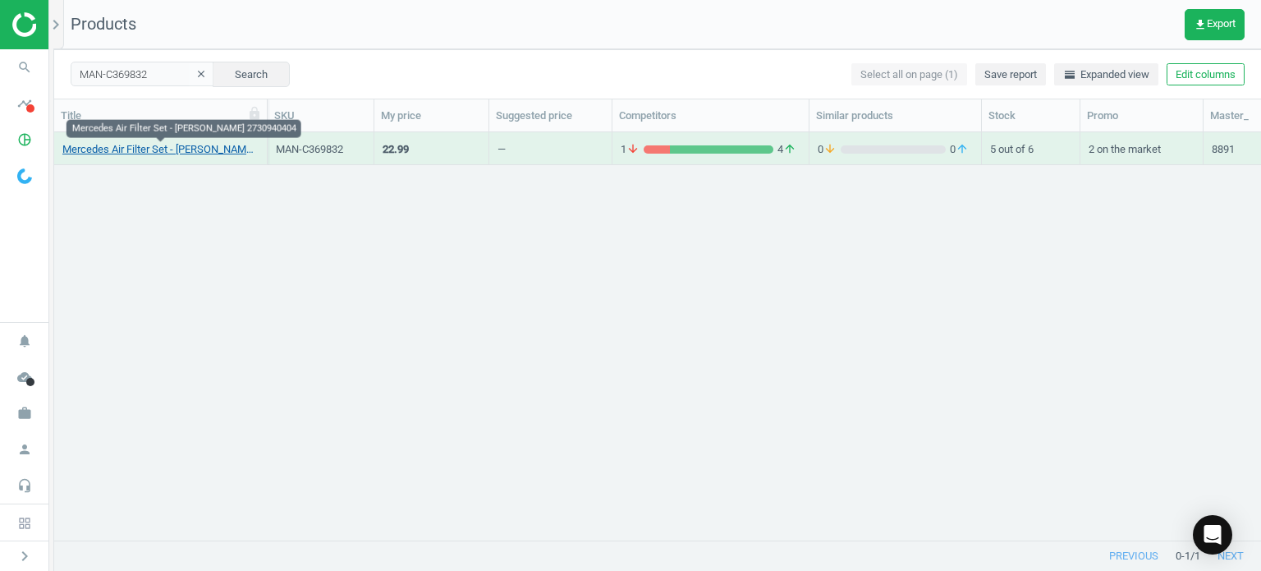
click at [150, 147] on link "Mercedes Air Filter Set - Mann 2730940404" at bounding box center [160, 149] width 196 height 15
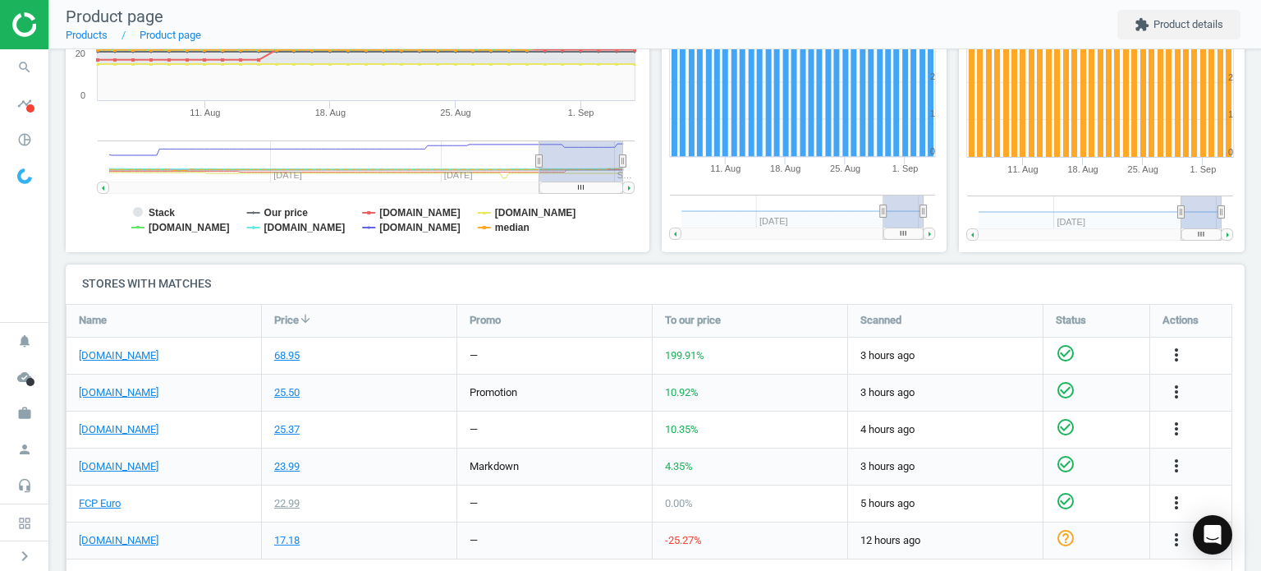
scroll to position [378, 0]
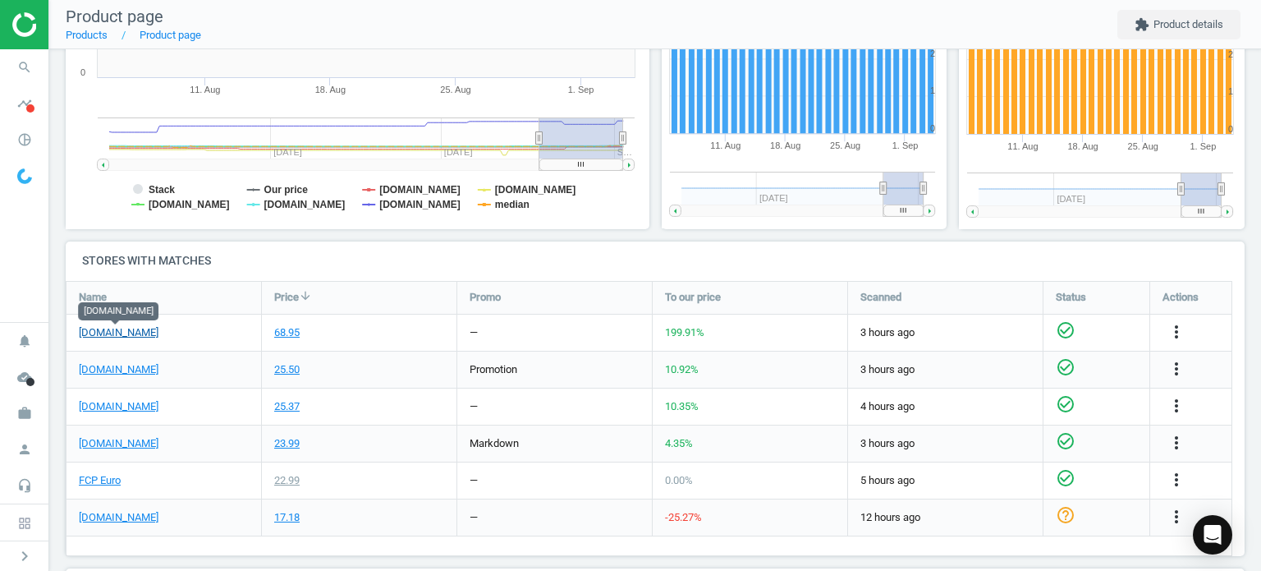
click at [125, 331] on link "[DOMAIN_NAME]" at bounding box center [119, 332] width 80 height 15
click at [20, 67] on icon "search" at bounding box center [24, 67] width 31 height 31
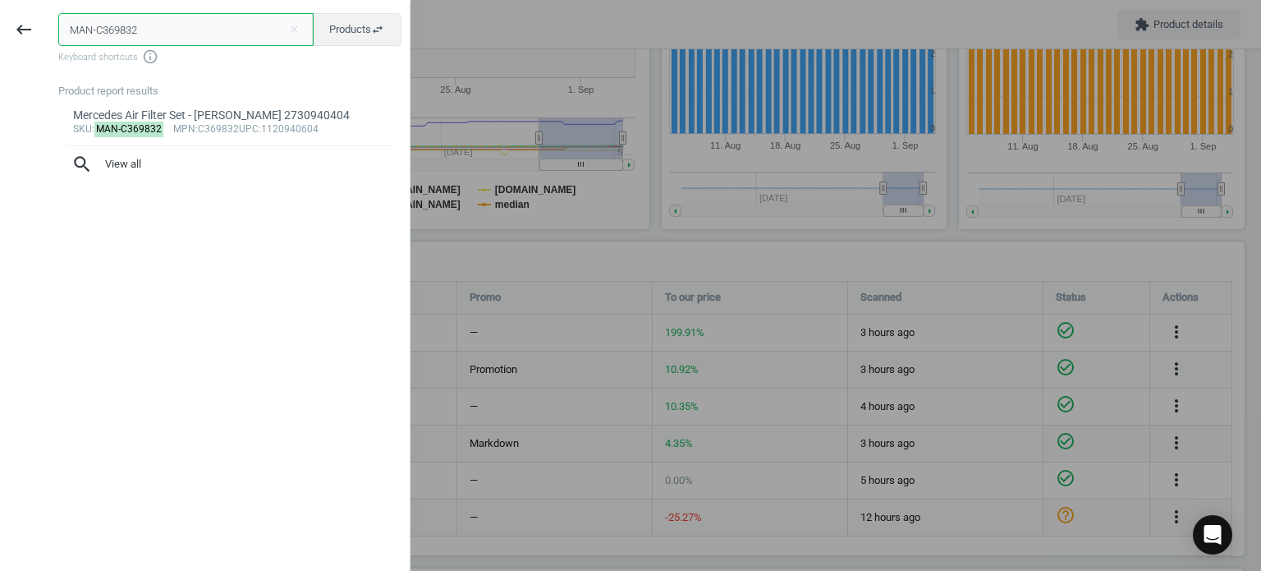
click at [144, 22] on input "MAN-C369832" at bounding box center [185, 29] width 255 height 33
paste input "VAG-06E129717F"
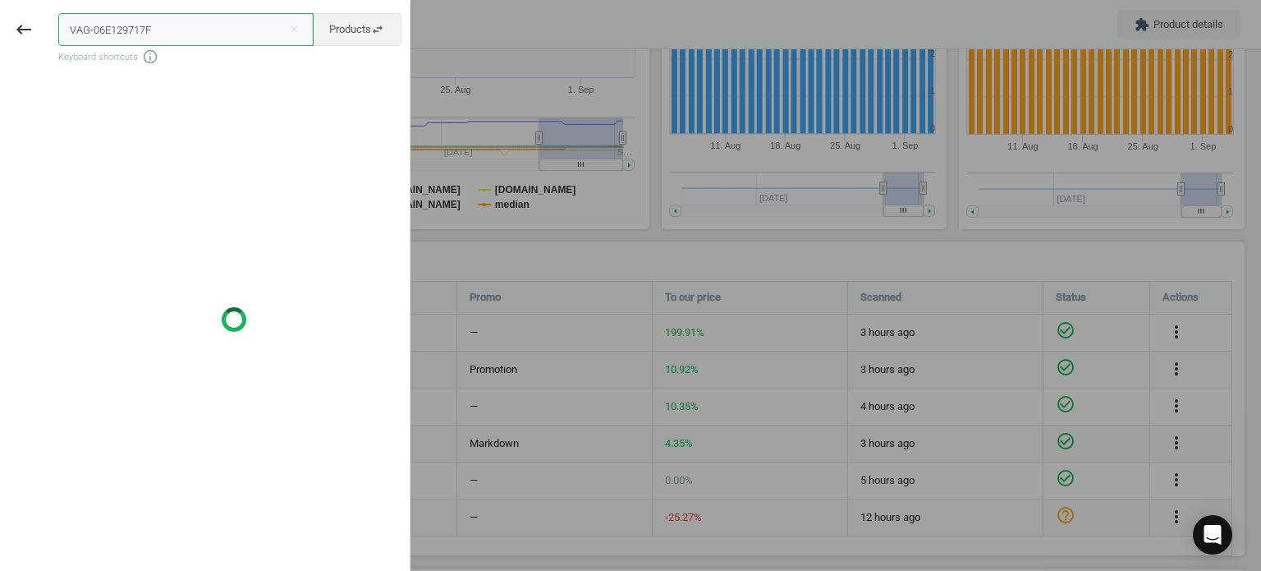
type input "VAG-06E129717F"
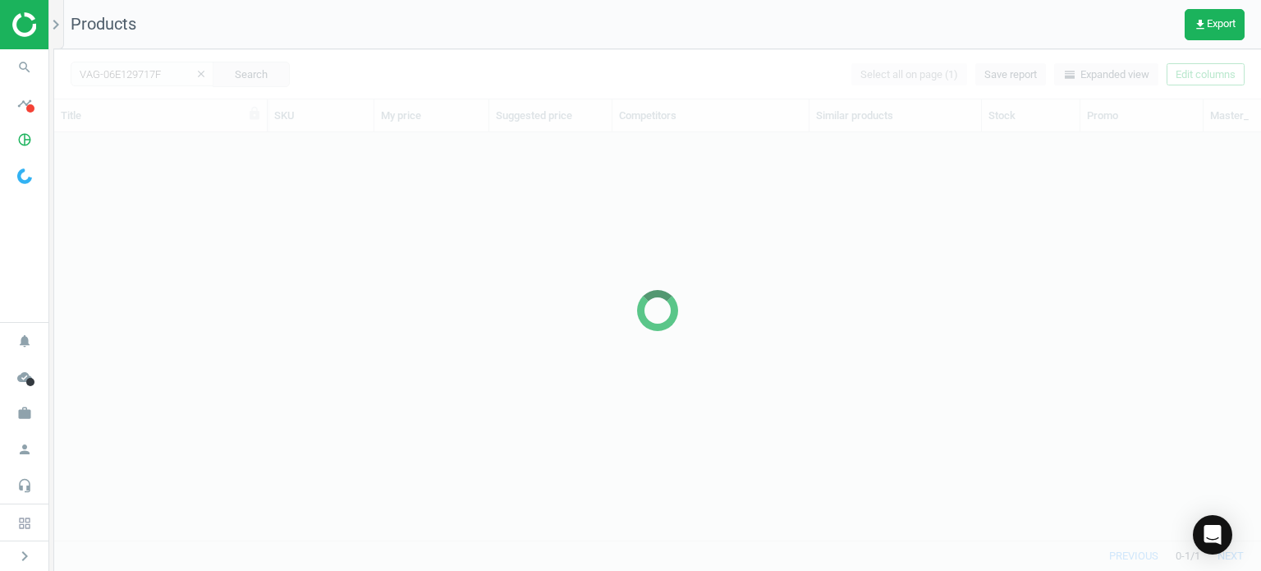
scroll to position [383, 1194]
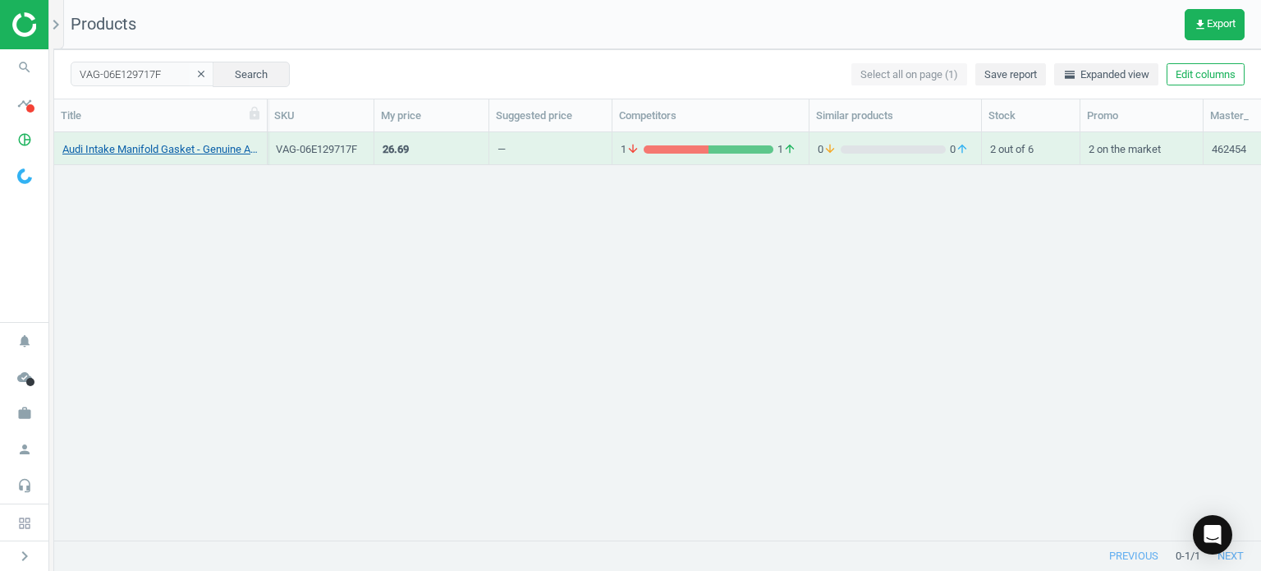
click at [204, 153] on link "Audi Intake Manifold Gasket - Genuine Audi VW 06E129717F" at bounding box center [160, 149] width 196 height 15
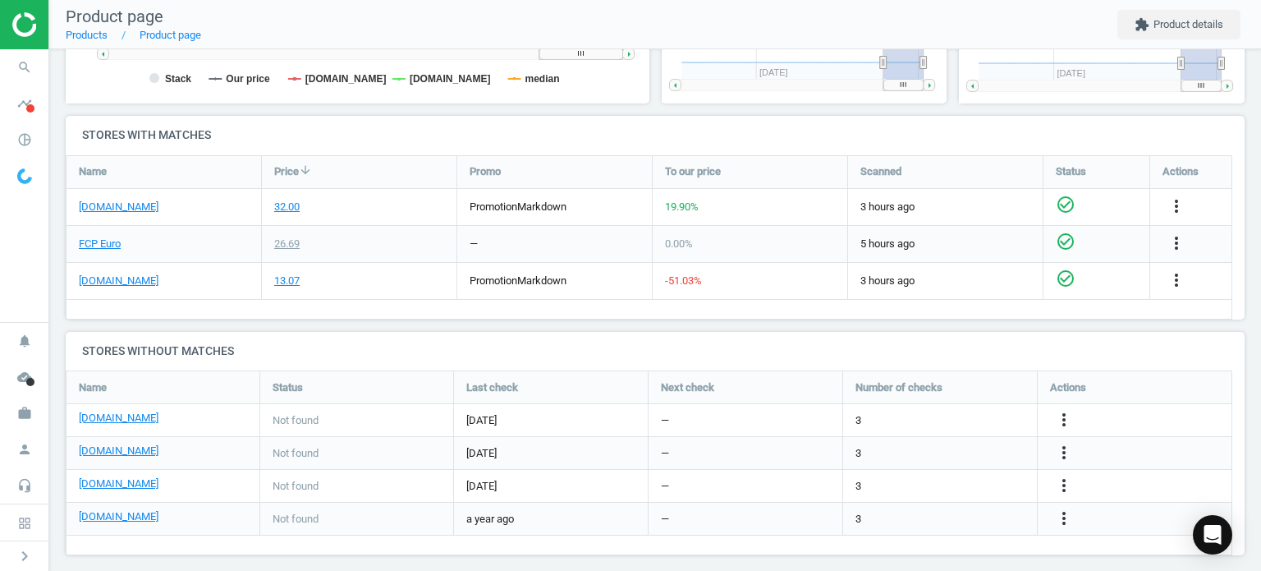
scroll to position [501, 0]
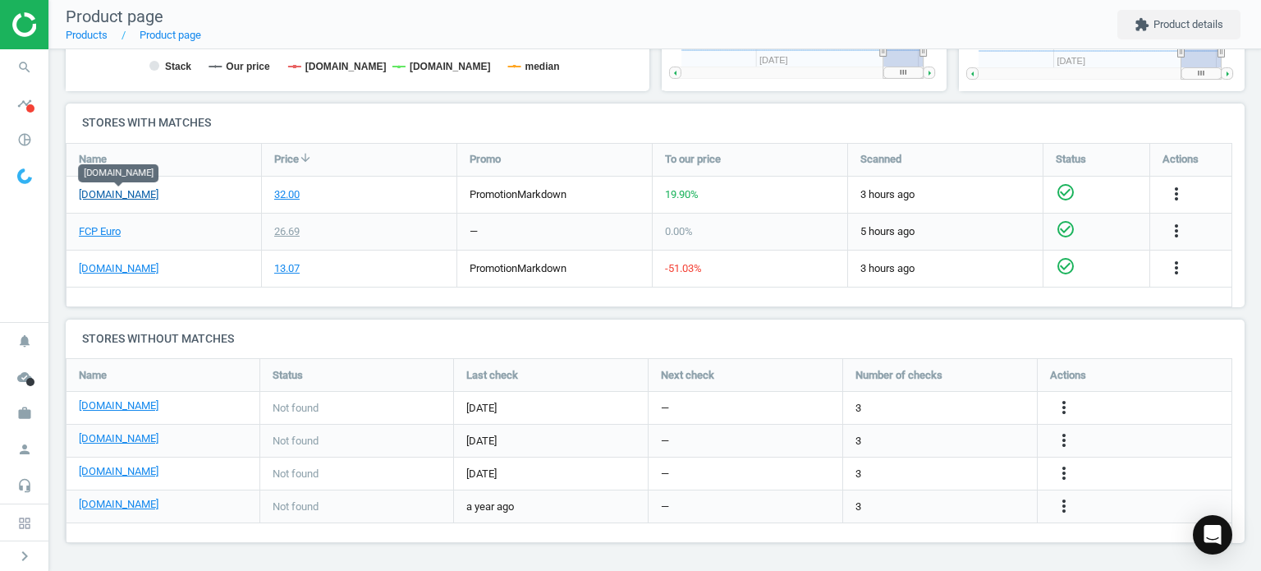
click at [108, 195] on link "[DOMAIN_NAME]" at bounding box center [119, 194] width 80 height 15
click at [124, 264] on link "[DOMAIN_NAME]" at bounding box center [119, 268] width 80 height 15
click at [86, 232] on link "FCP Euro" at bounding box center [100, 231] width 42 height 15
click at [16, 62] on icon "search" at bounding box center [24, 67] width 31 height 31
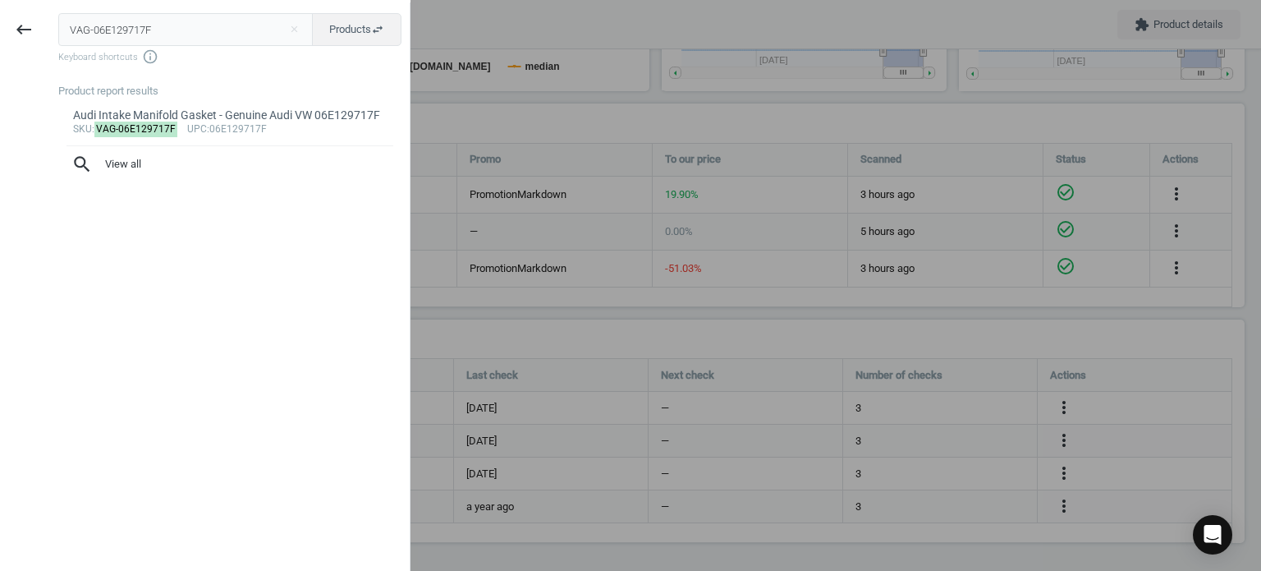
click at [138, 26] on input "VAG-06E129717F" at bounding box center [185, 29] width 255 height 33
type input "MAN-CU25002"
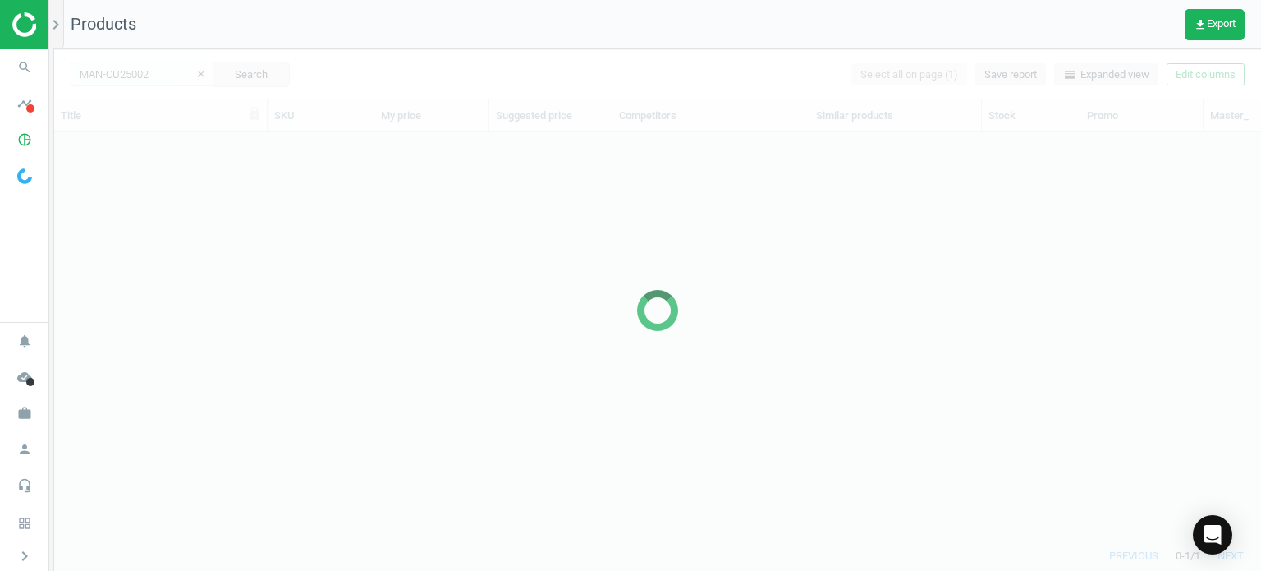
scroll to position [383, 1194]
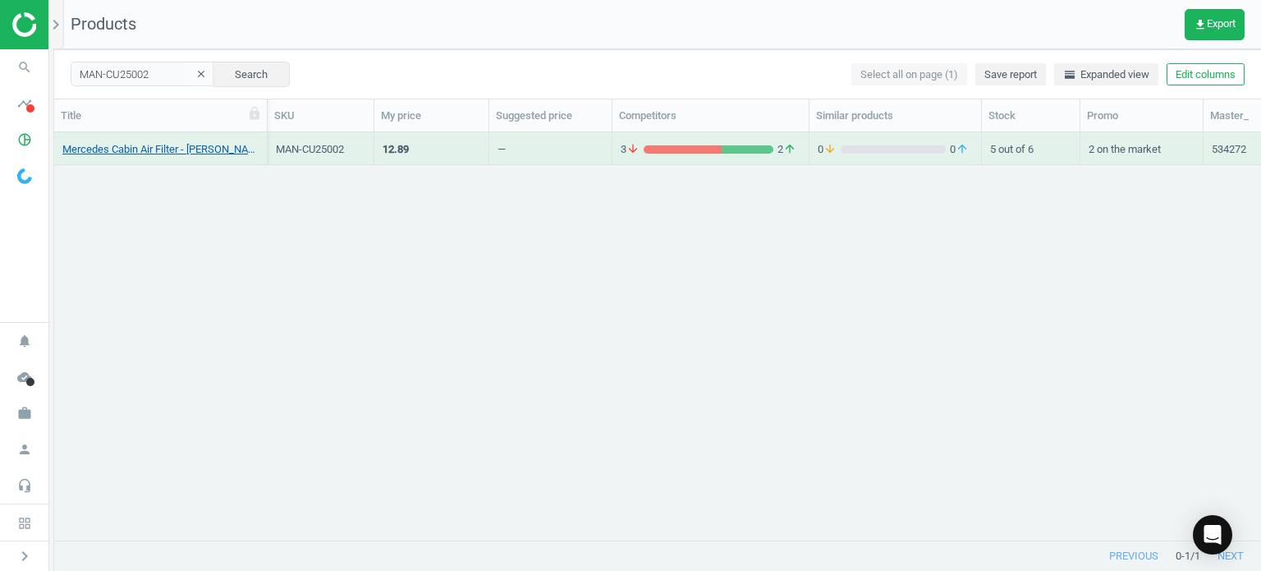
click at [200, 155] on link "Mercedes Cabin Air Filter - Mann 1668300218" at bounding box center [160, 149] width 196 height 15
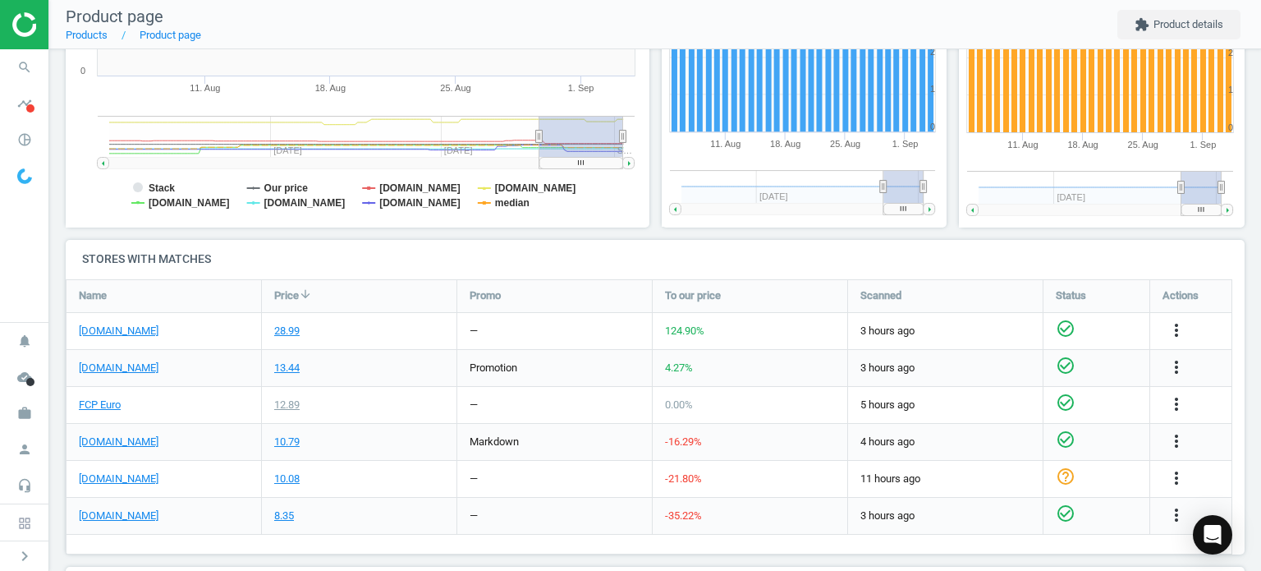
scroll to position [384, 0]
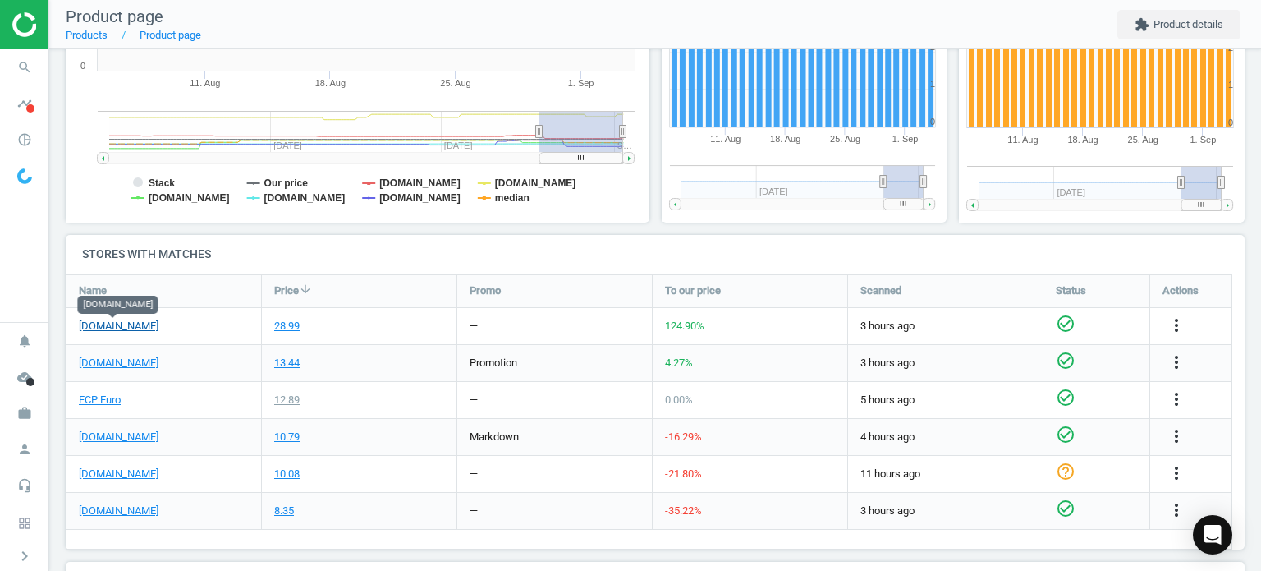
click at [112, 328] on link "[DOMAIN_NAME]" at bounding box center [119, 326] width 80 height 15
click at [26, 62] on icon "search" at bounding box center [24, 67] width 31 height 31
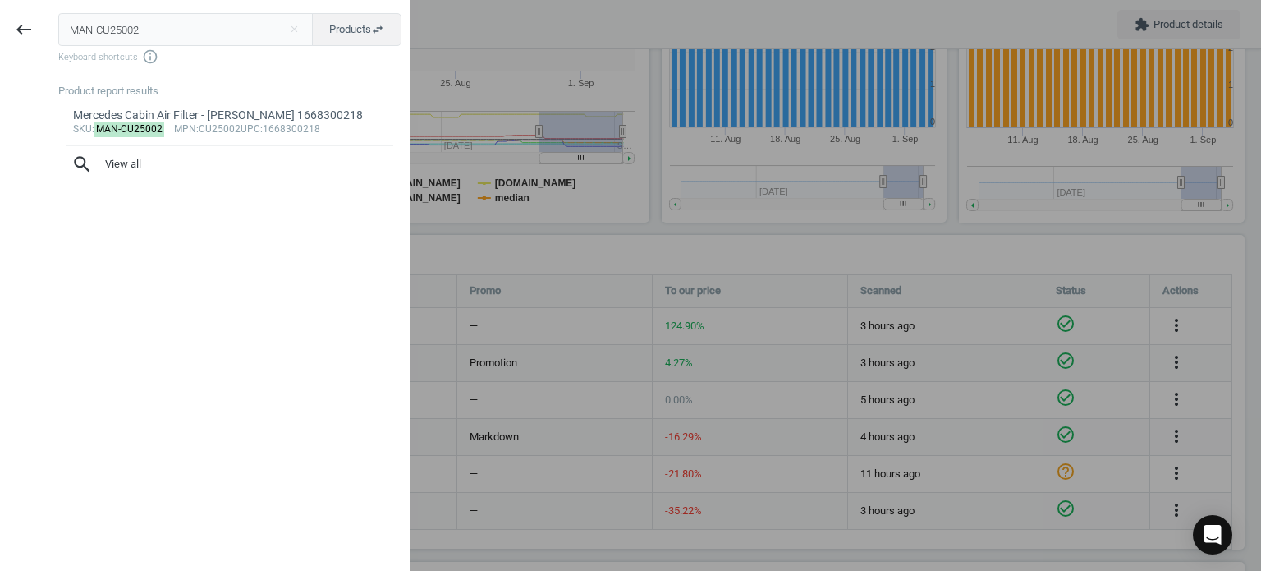
click at [134, 35] on input "MAN-CU25002" at bounding box center [185, 29] width 255 height 33
type input "VAG-0B5325429E"
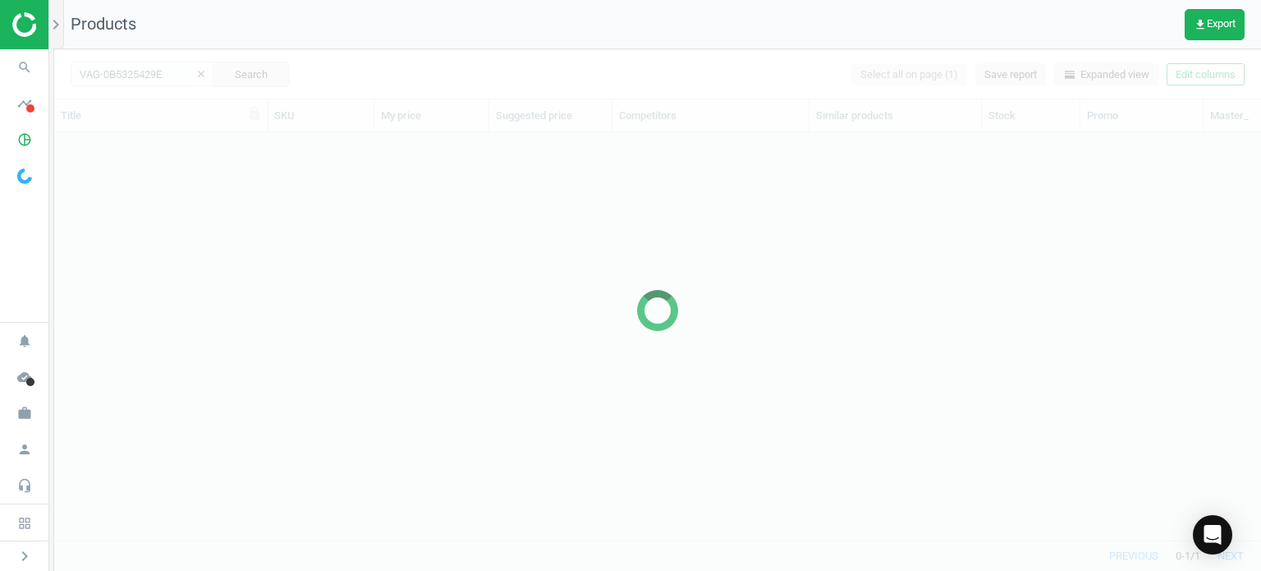
scroll to position [383, 1194]
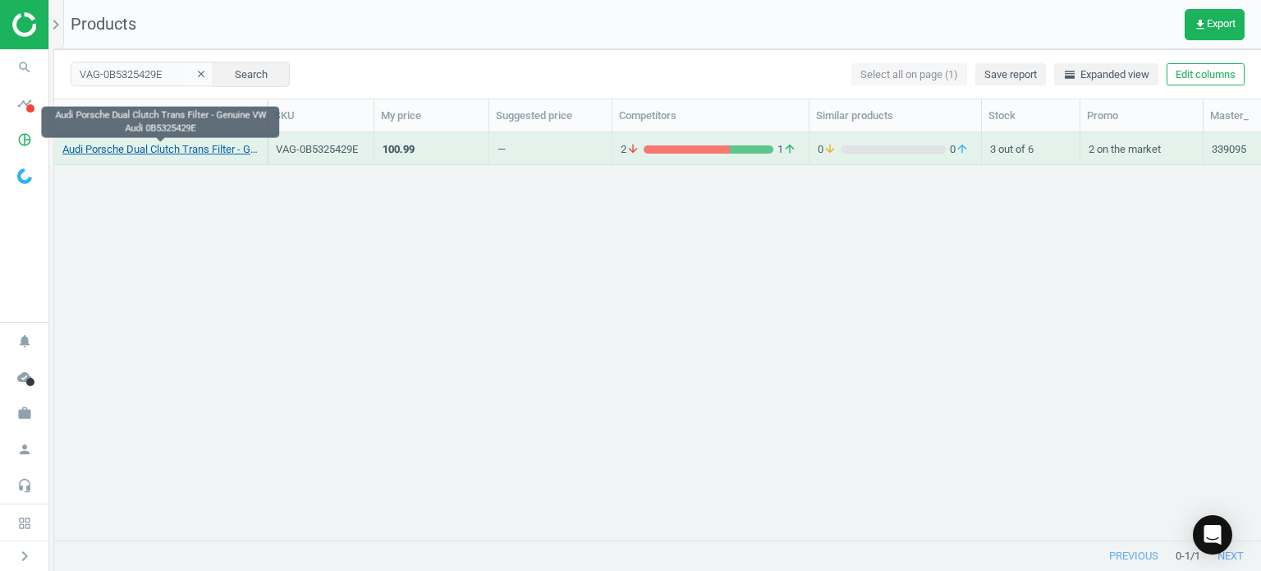
click at [206, 151] on link "Audi Porsche Dual Clutch Trans Filter - Genuine VW Audi 0B5325429E" at bounding box center [160, 149] width 196 height 15
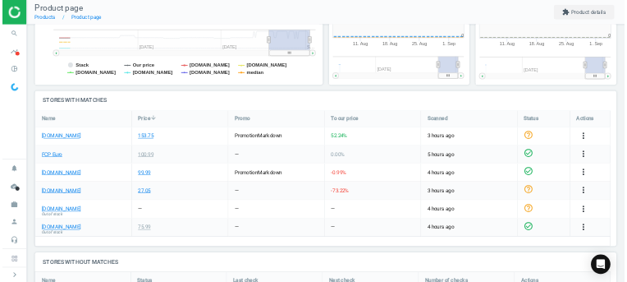
scroll to position [354, 307]
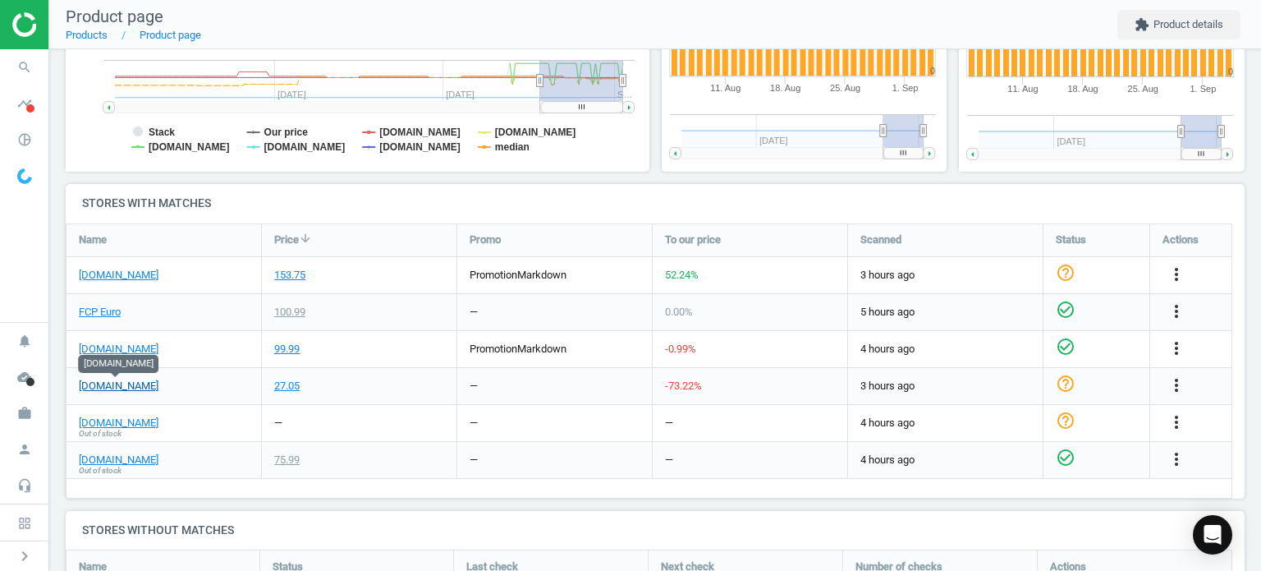
click at [126, 386] on link "[DOMAIN_NAME]" at bounding box center [119, 386] width 80 height 15
click at [114, 305] on link "FCP Euro" at bounding box center [100, 312] width 42 height 15
click at [6, 75] on span "search" at bounding box center [24, 67] width 49 height 36
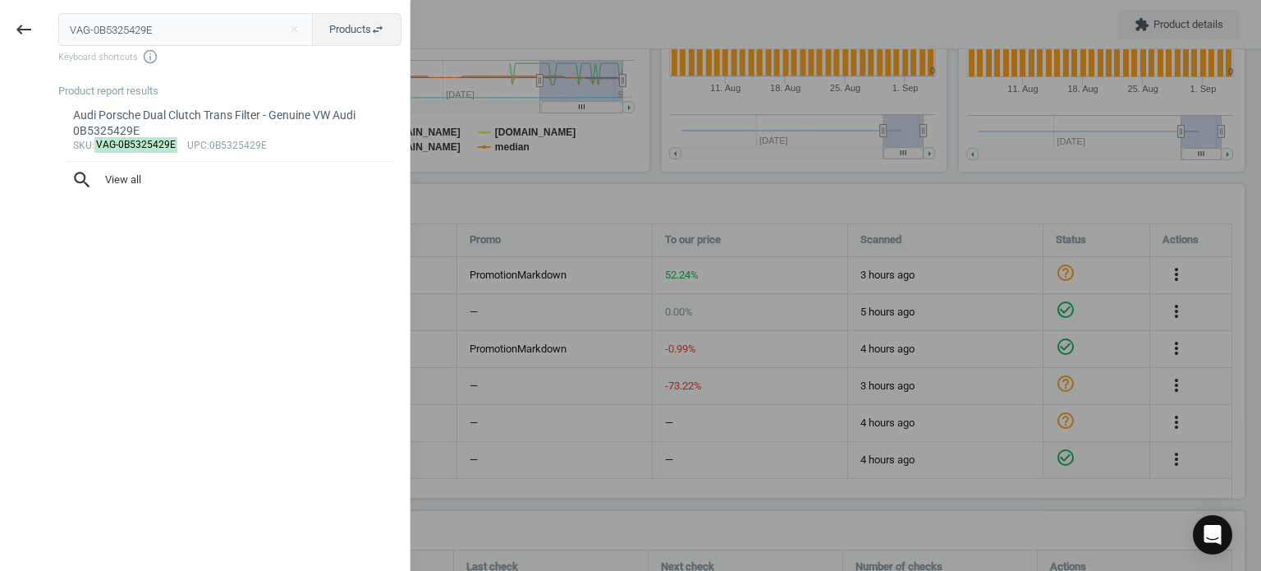
click at [176, 35] on input "VAG-0B5325429E" at bounding box center [185, 29] width 255 height 33
type input "VAG-G055515A2"
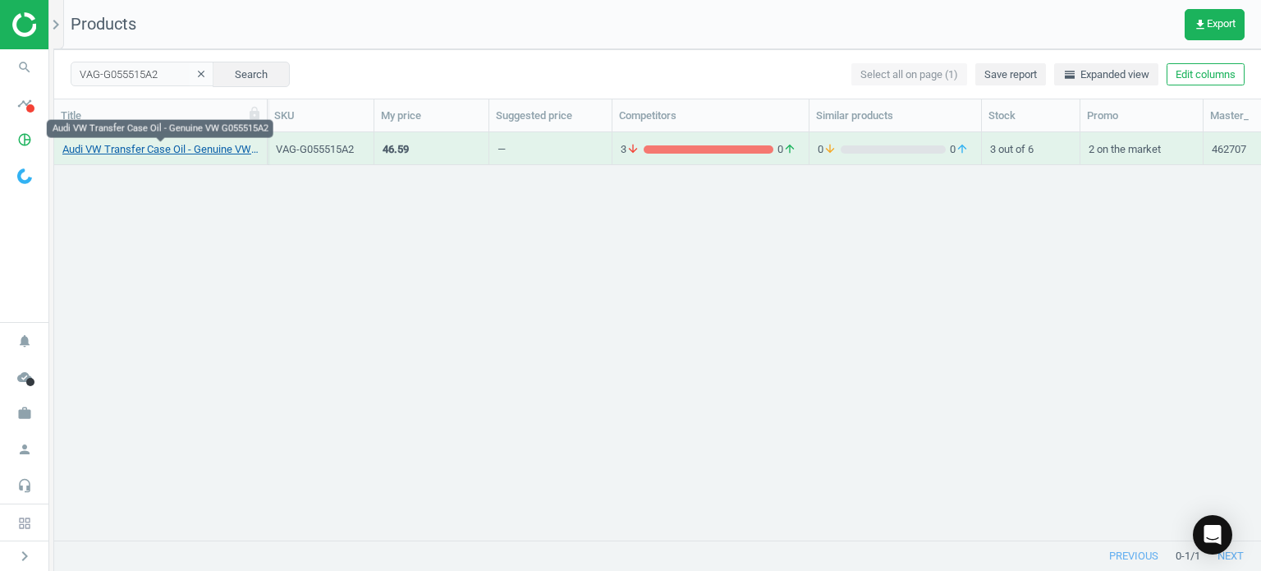
click at [150, 146] on link "Audi VW Transfer Case Oil - Genuine VW G055515A2" at bounding box center [160, 149] width 196 height 15
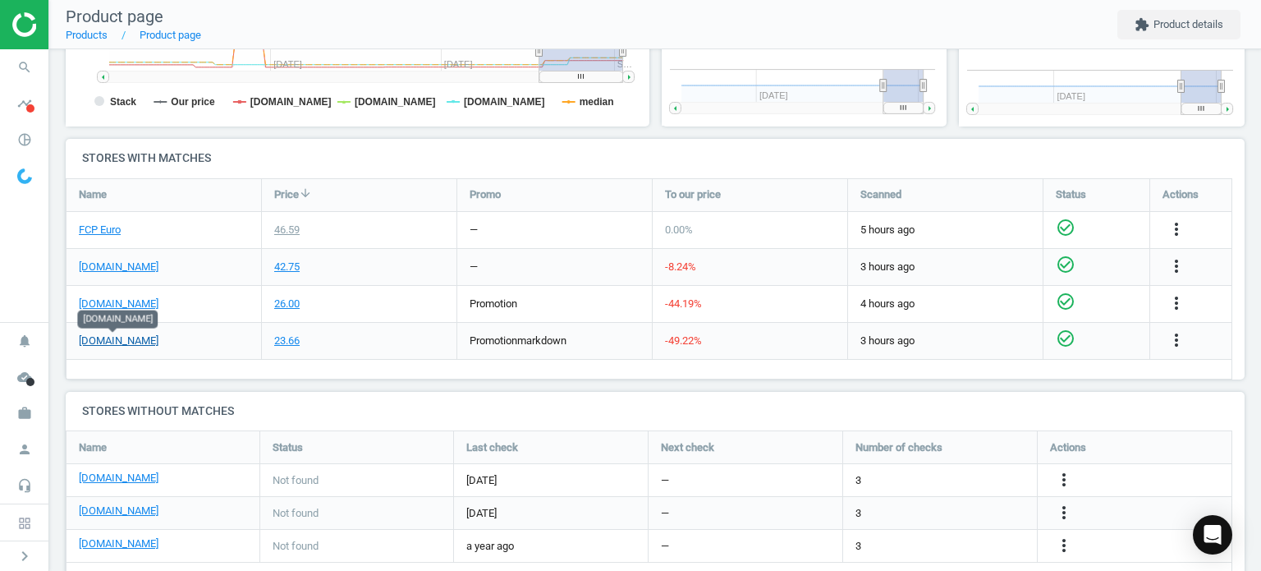
click at [122, 344] on link "[DOMAIN_NAME]" at bounding box center [119, 340] width 80 height 15
click at [16, 70] on icon "search" at bounding box center [24, 67] width 31 height 31
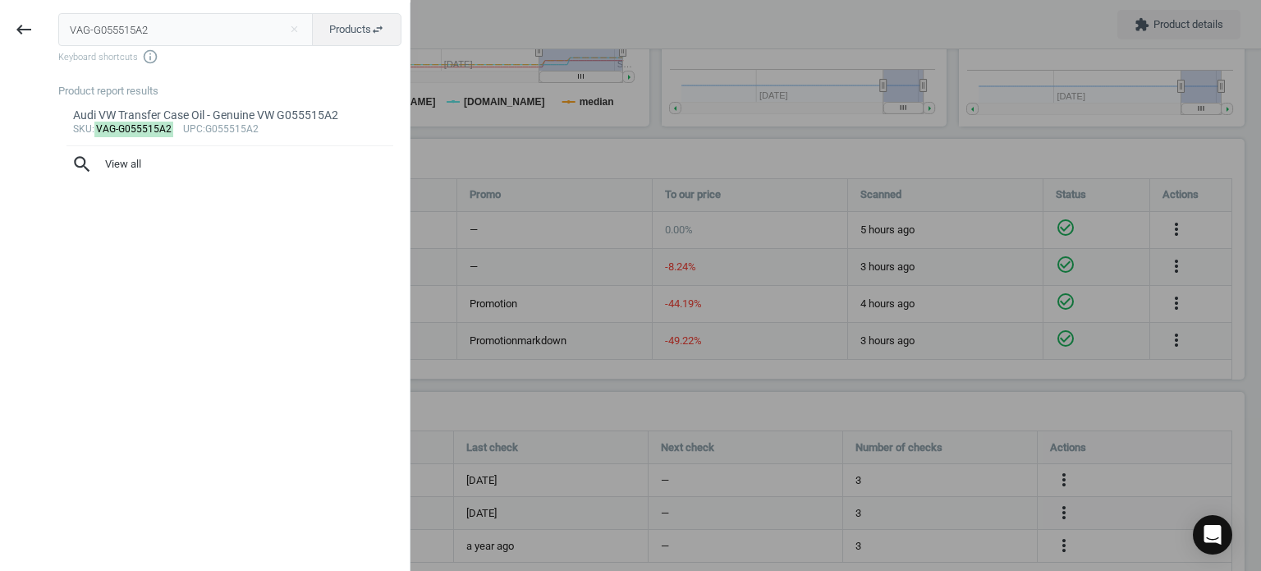
click at [69, 30] on input "VAG-G055515A2" at bounding box center [185, 29] width 255 height 33
click at [73, 30] on input "VAG-G055515A2" at bounding box center [185, 29] width 255 height 33
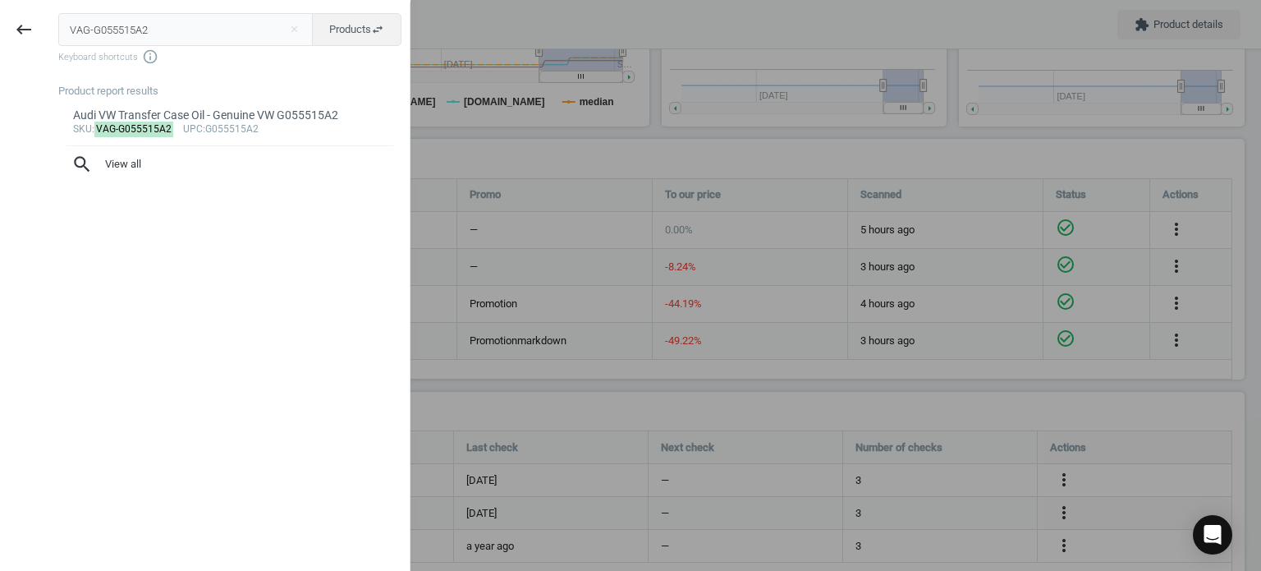
click at [73, 30] on input "VAG-G055515A2" at bounding box center [185, 29] width 255 height 33
type input "VOL-985111"
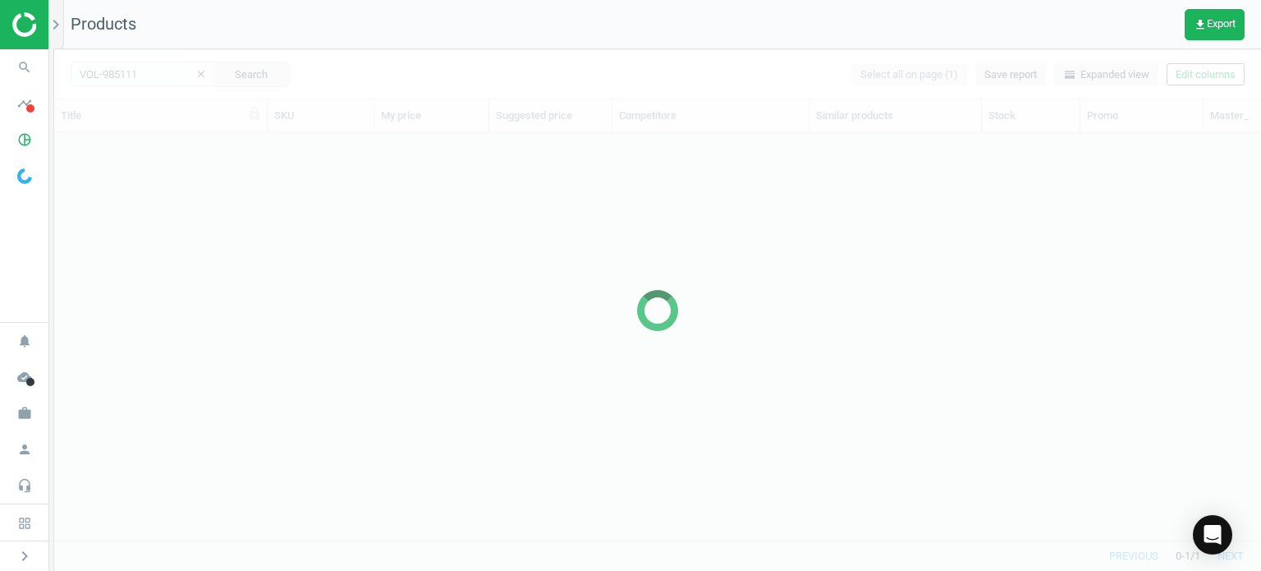
scroll to position [383, 1194]
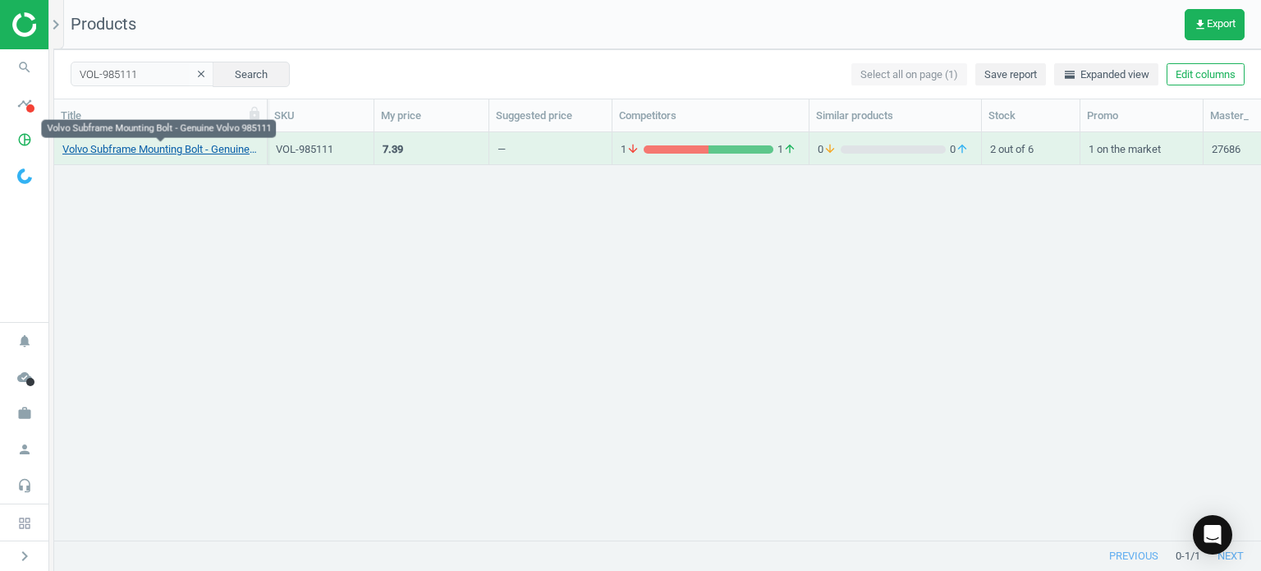
click at [213, 155] on link "Volvo Subframe Mounting Bolt - Genuine Volvo 985111" at bounding box center [160, 149] width 196 height 15
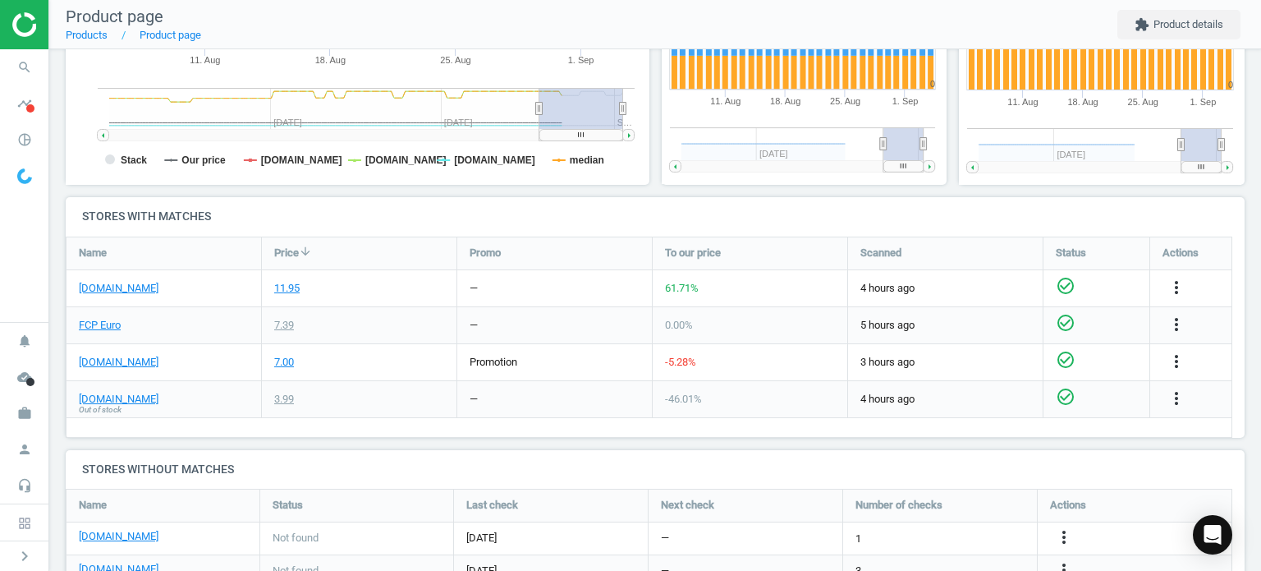
scroll to position [411, 0]
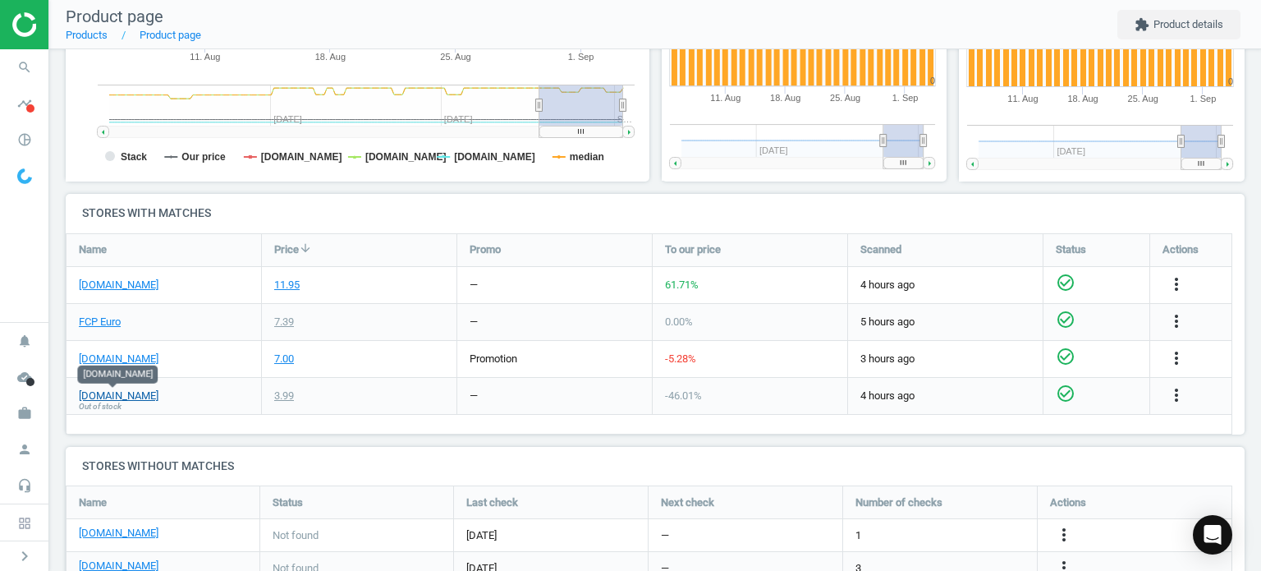
click at [135, 390] on link "[DOMAIN_NAME]" at bounding box center [119, 395] width 80 height 15
drag, startPoint x: 72, startPoint y: 331, endPoint x: 74, endPoint y: 317, distance: 14.1
click at [72, 331] on div "FCP Euro" at bounding box center [164, 322] width 195 height 36
click at [89, 320] on link "FCP Euro" at bounding box center [100, 321] width 42 height 15
click at [1172, 380] on div "more_vert" at bounding box center [1190, 396] width 81 height 36
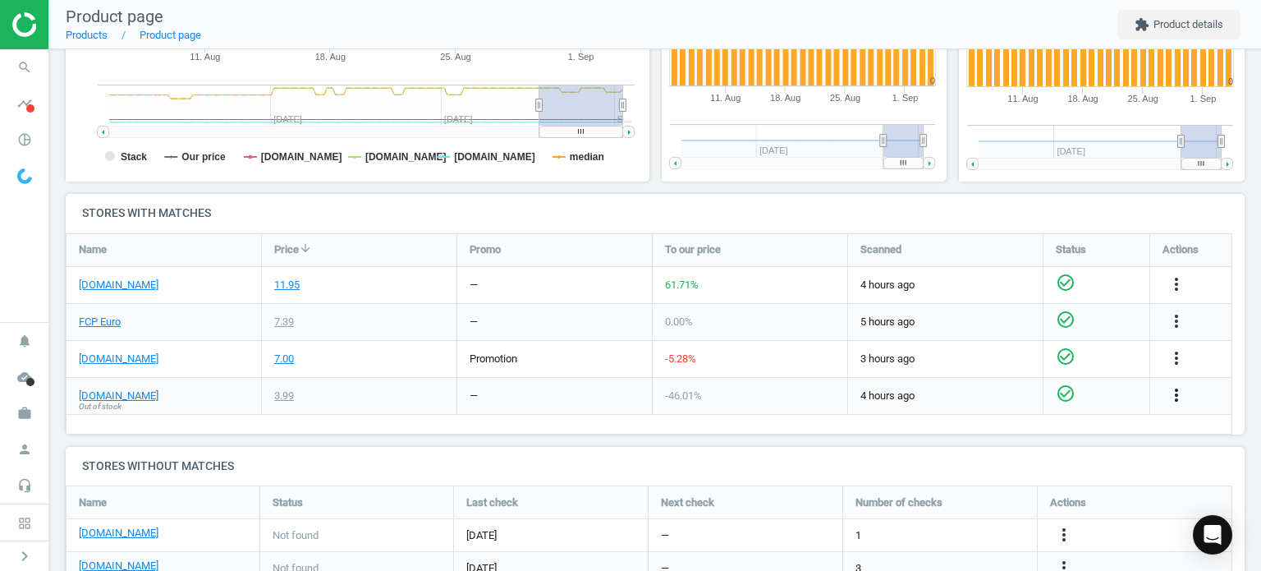
click at [1177, 392] on icon "more_vert" at bounding box center [1177, 395] width 20 height 20
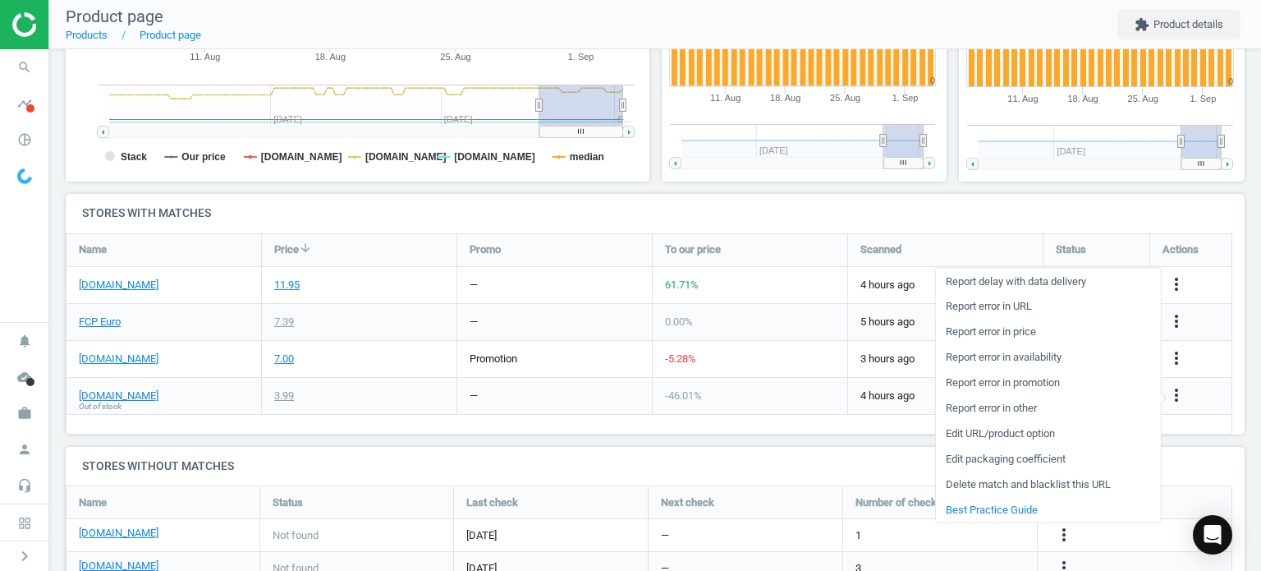
click at [1031, 311] on link "Report error in URL" at bounding box center [1047, 306] width 225 height 25
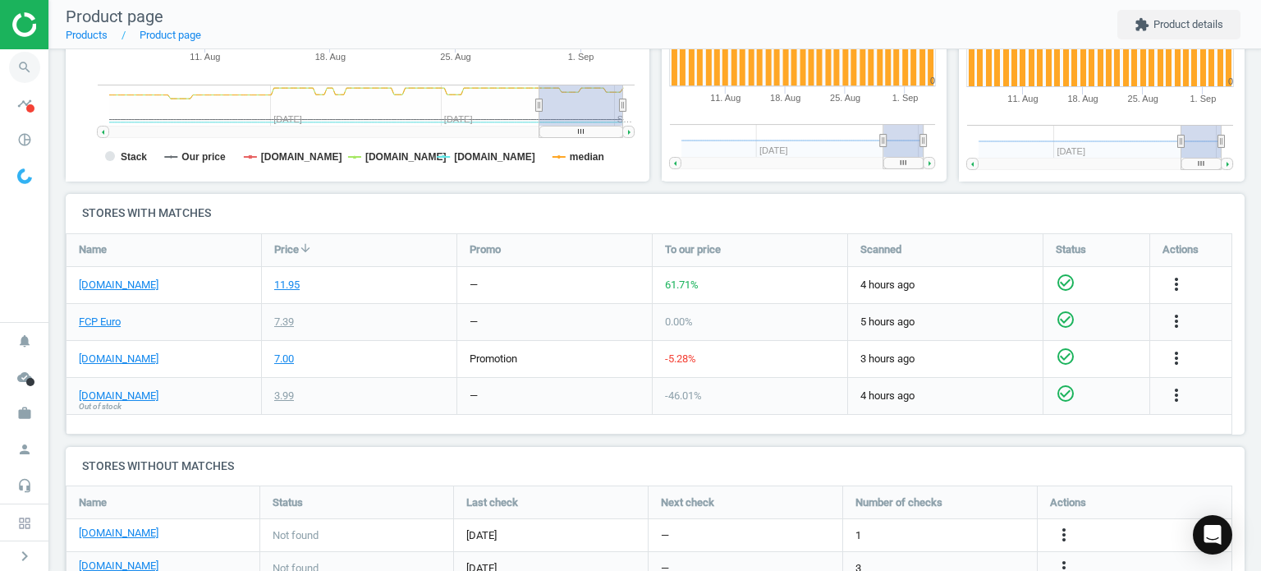
click at [37, 52] on span "search" at bounding box center [24, 67] width 49 height 36
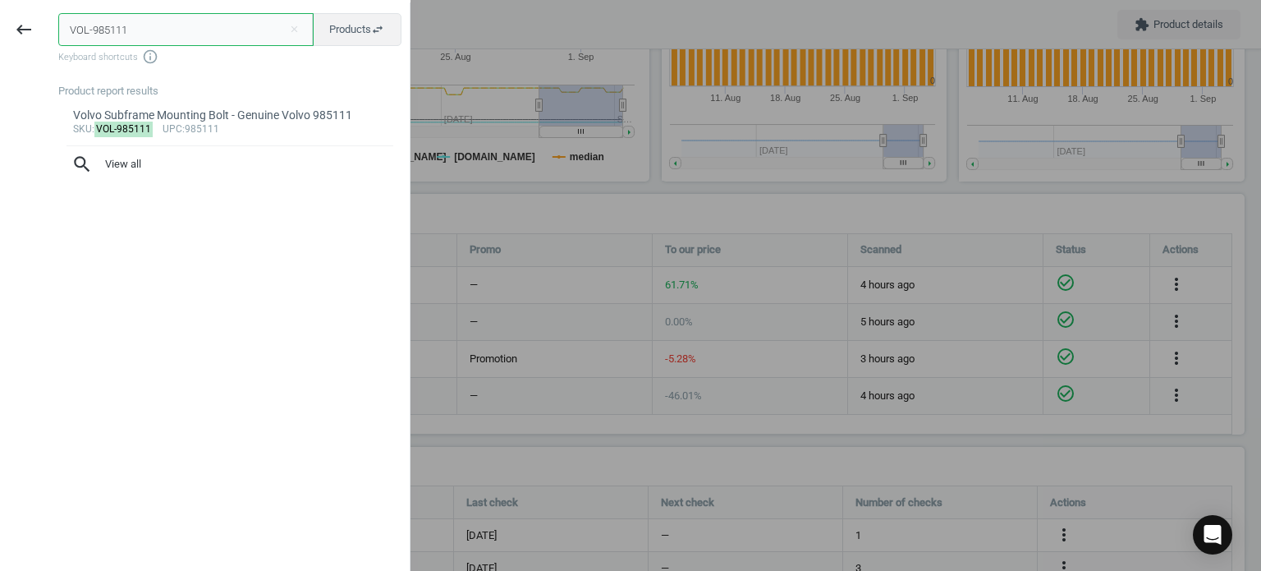
click at [105, 25] on input "VOL-985111" at bounding box center [185, 29] width 255 height 33
click at [105, 24] on input "VOL-985111" at bounding box center [185, 29] width 255 height 33
paste input "BMW-5171703678"
type input "BMW-51717036781"
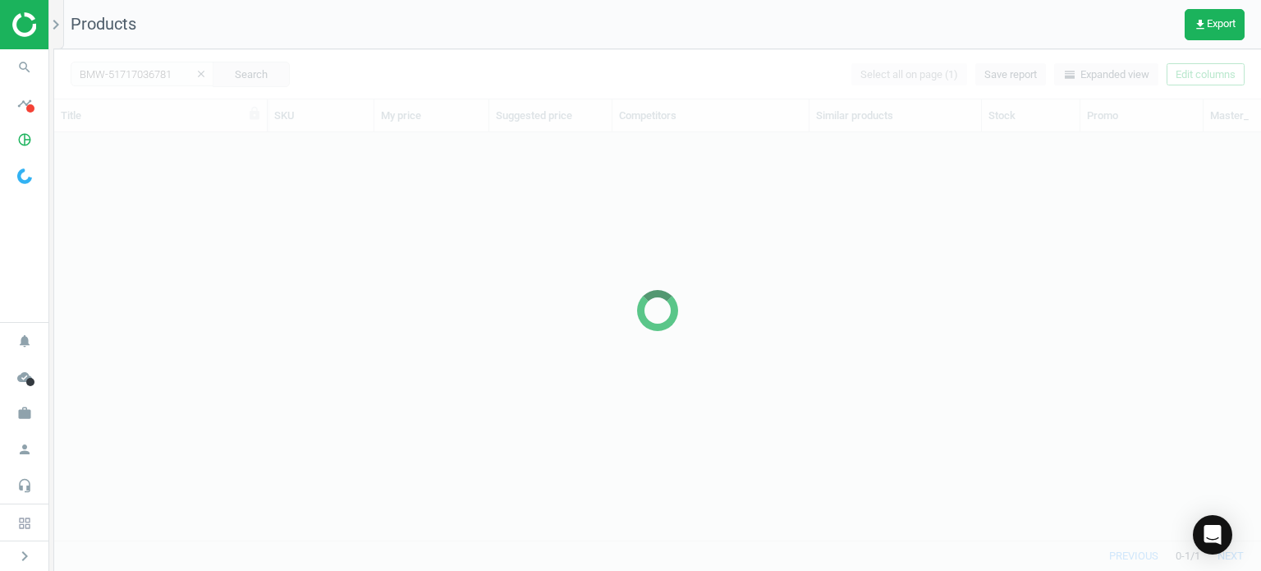
scroll to position [383, 1194]
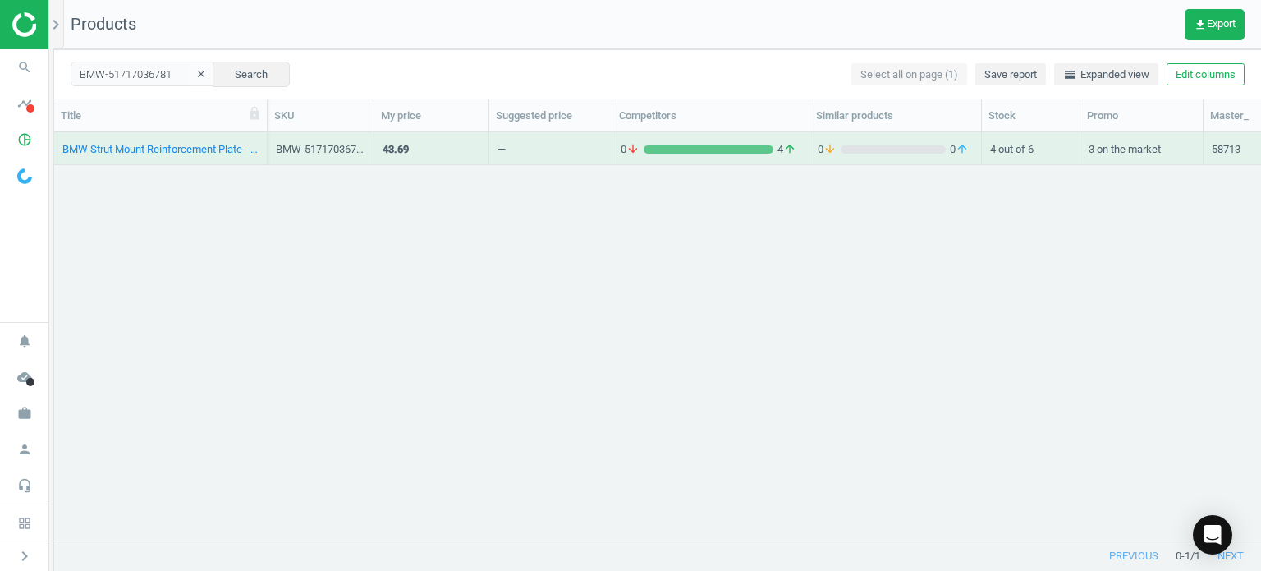
click at [200, 160] on div "BMW Strut Mount Reinforcement Plate - Genuine BMW 51717036781" at bounding box center [160, 152] width 196 height 21
click at [198, 158] on div "BMW Strut Mount Reinforcement Plate - Genuine BMW 51717036781" at bounding box center [160, 152] width 196 height 21
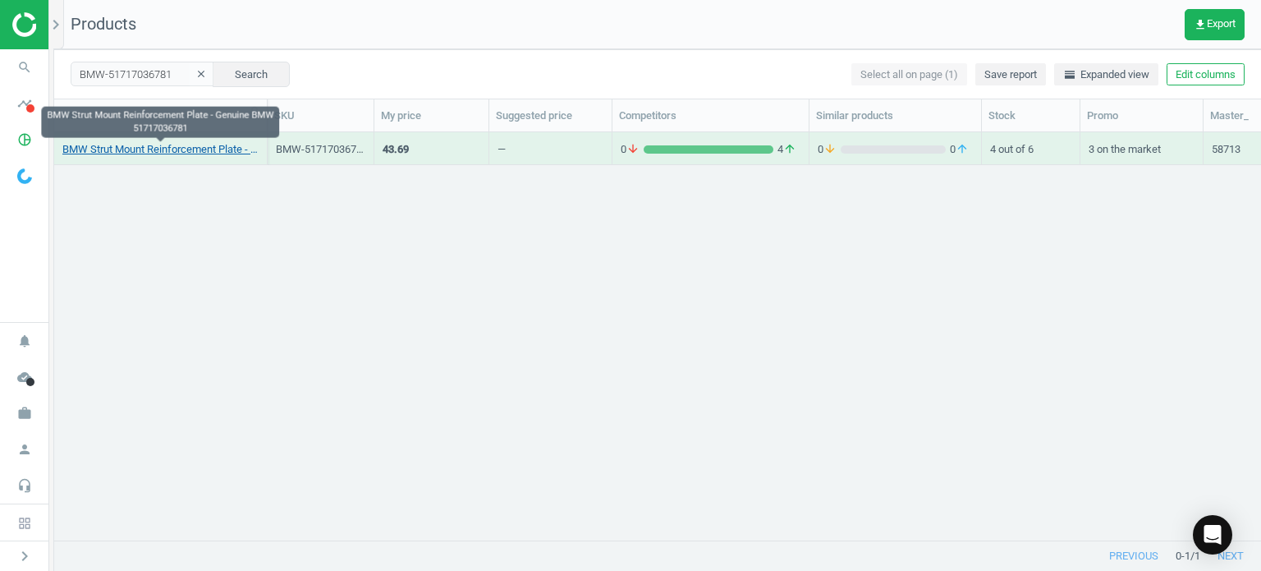
click at [195, 150] on link "BMW Strut Mount Reinforcement Plate - Genuine BMW 51717036781" at bounding box center [160, 149] width 196 height 15
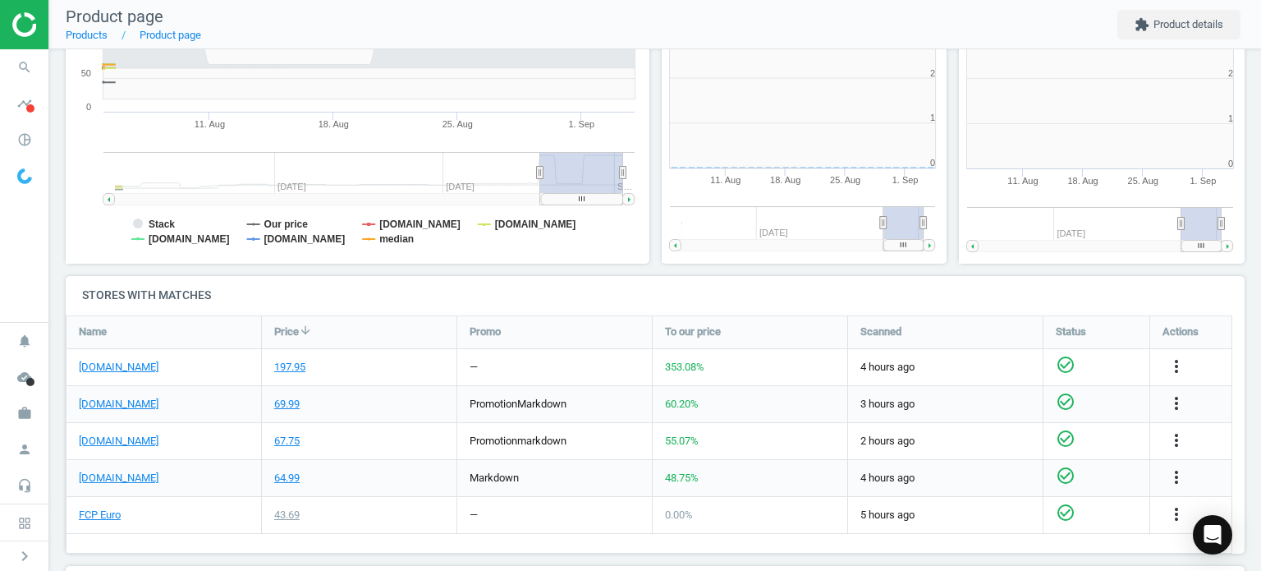
scroll to position [354, 603]
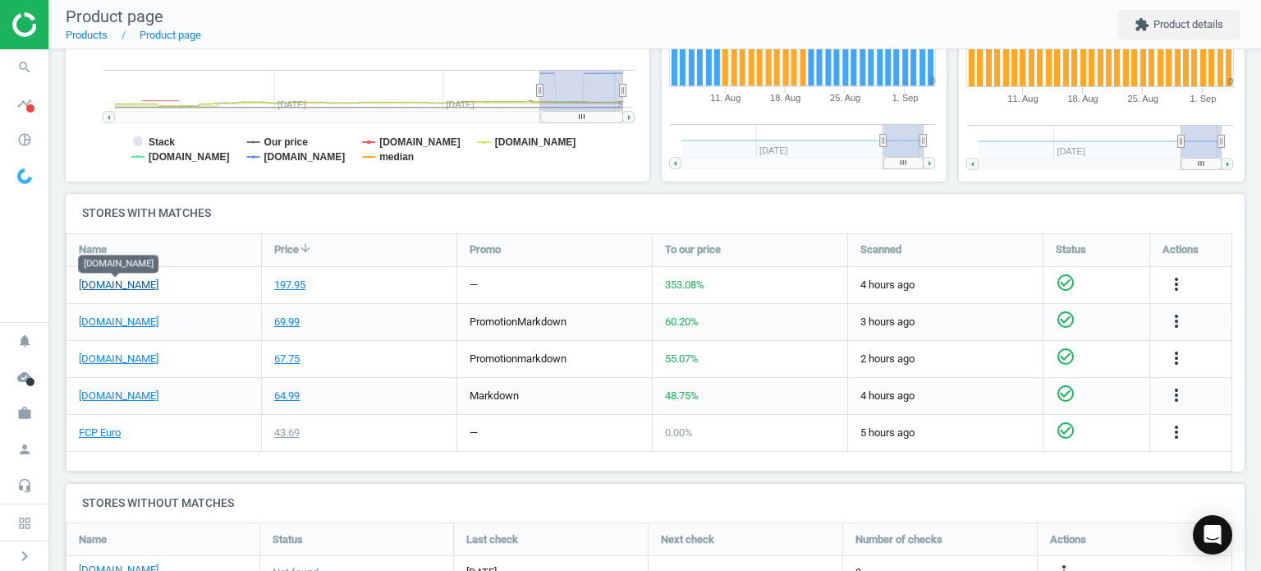
click at [135, 290] on link "[DOMAIN_NAME]" at bounding box center [119, 285] width 80 height 15
click at [39, 81] on span "search" at bounding box center [24, 67] width 49 height 36
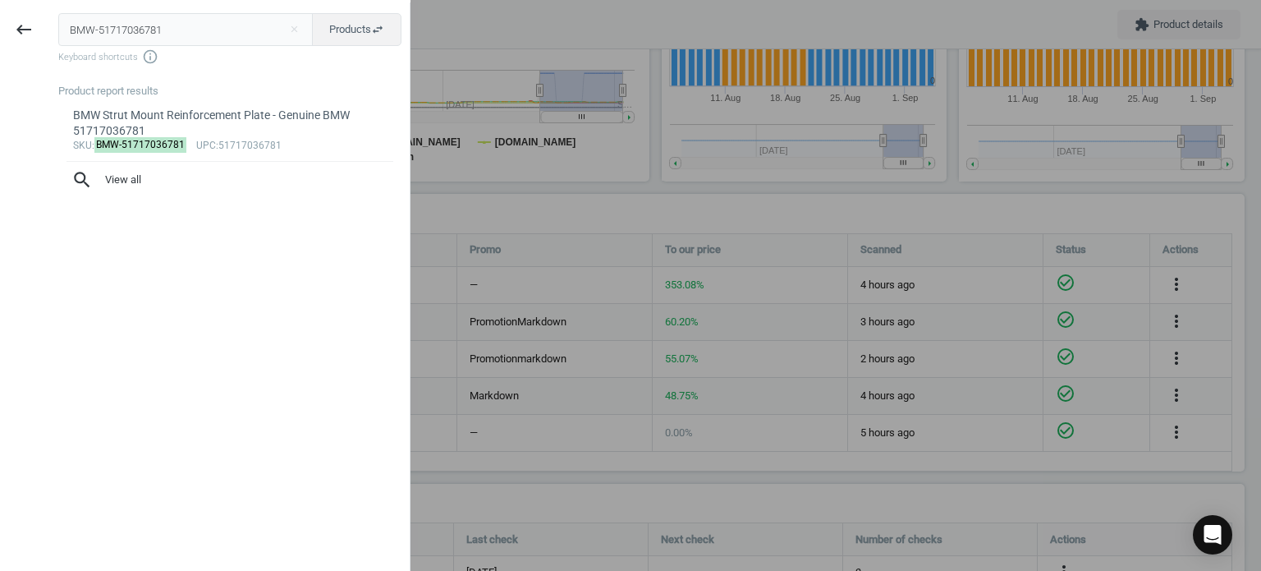
click at [102, 32] on input "BMW-51717036781" at bounding box center [185, 29] width 255 height 33
type input "BMW-81220142155"
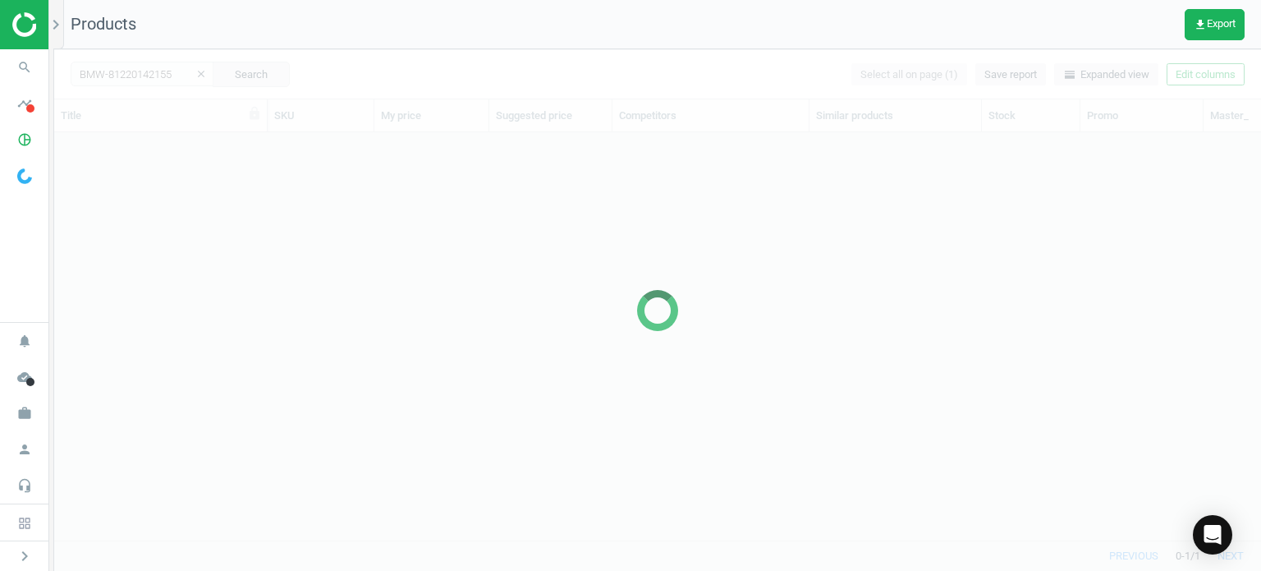
scroll to position [383, 1194]
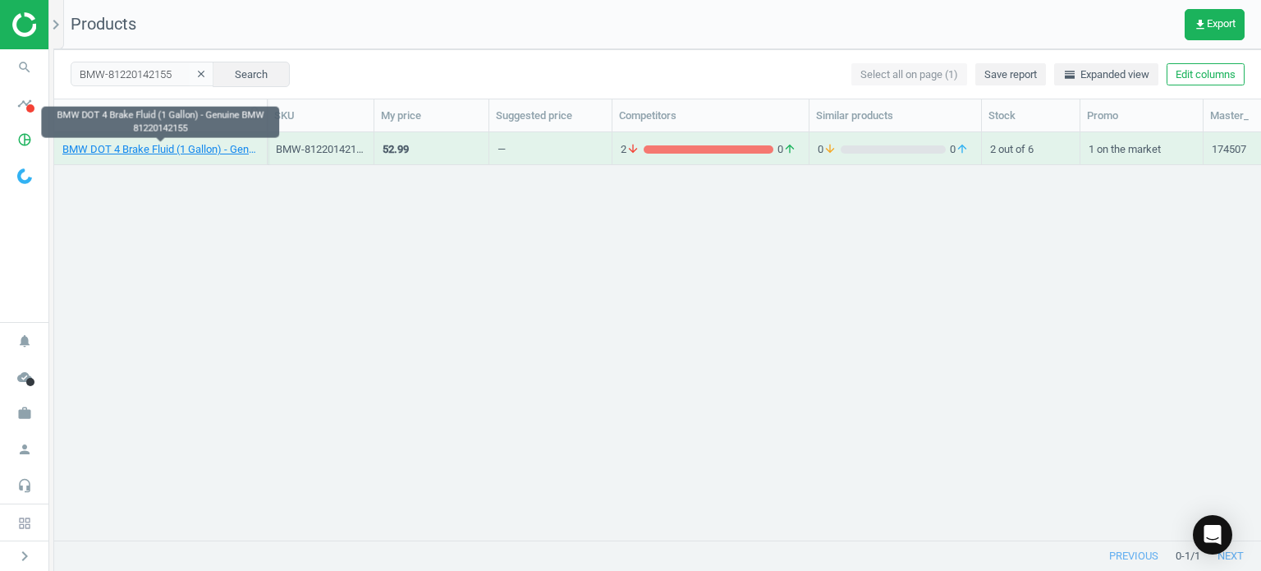
click at [231, 140] on div "BMW DOT 4 Brake Fluid (1 Gallon) - Genuine BMW 81220142155" at bounding box center [160, 148] width 196 height 29
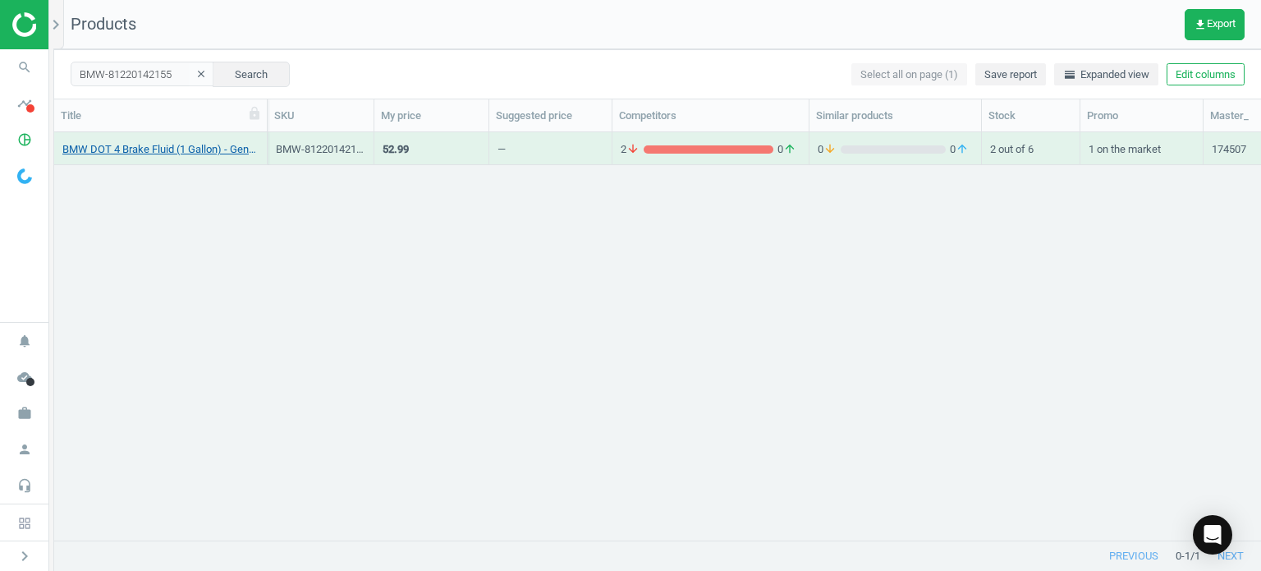
click at [231, 149] on link "BMW DOT 4 Brake Fluid (1 Gallon) - Genuine BMW 81220142155" at bounding box center [160, 149] width 196 height 15
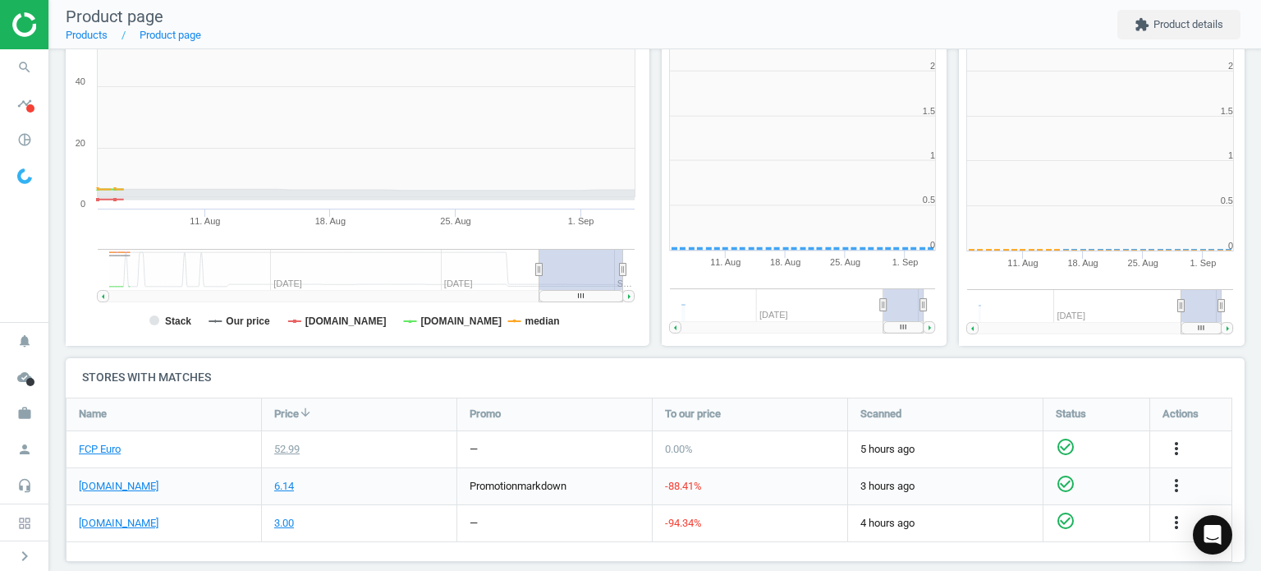
scroll to position [7, 8]
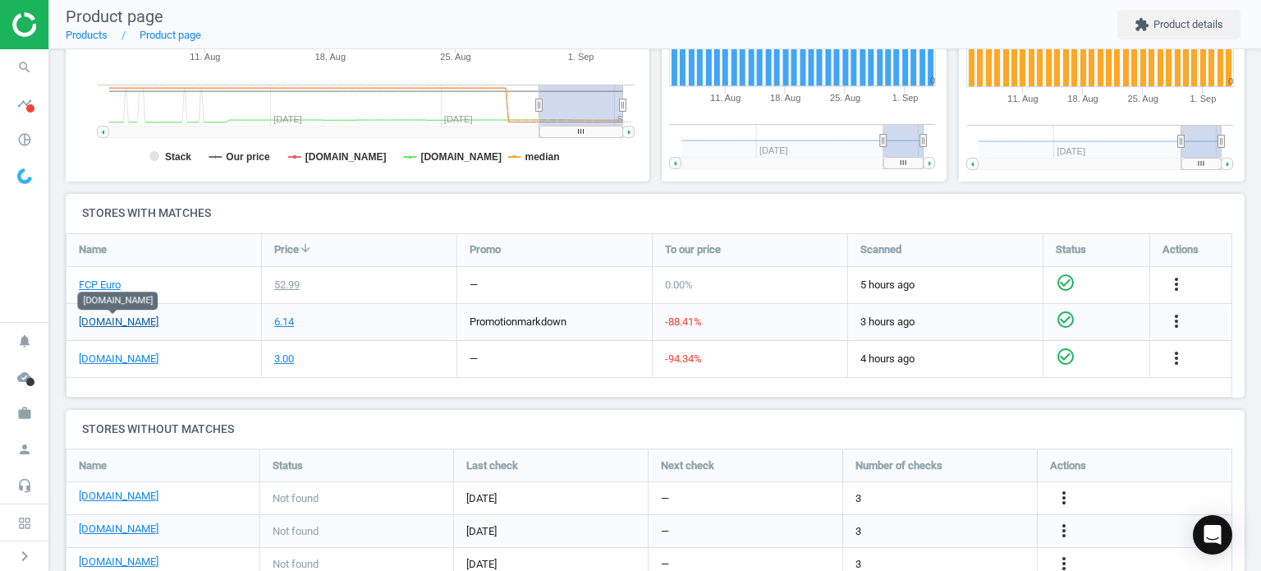
click at [102, 327] on link "[DOMAIN_NAME]" at bounding box center [119, 321] width 80 height 15
click at [103, 274] on div "FCP Euro" at bounding box center [164, 285] width 195 height 36
click at [102, 279] on link "FCP Euro" at bounding box center [100, 285] width 42 height 15
click at [33, 73] on icon "search" at bounding box center [24, 67] width 31 height 31
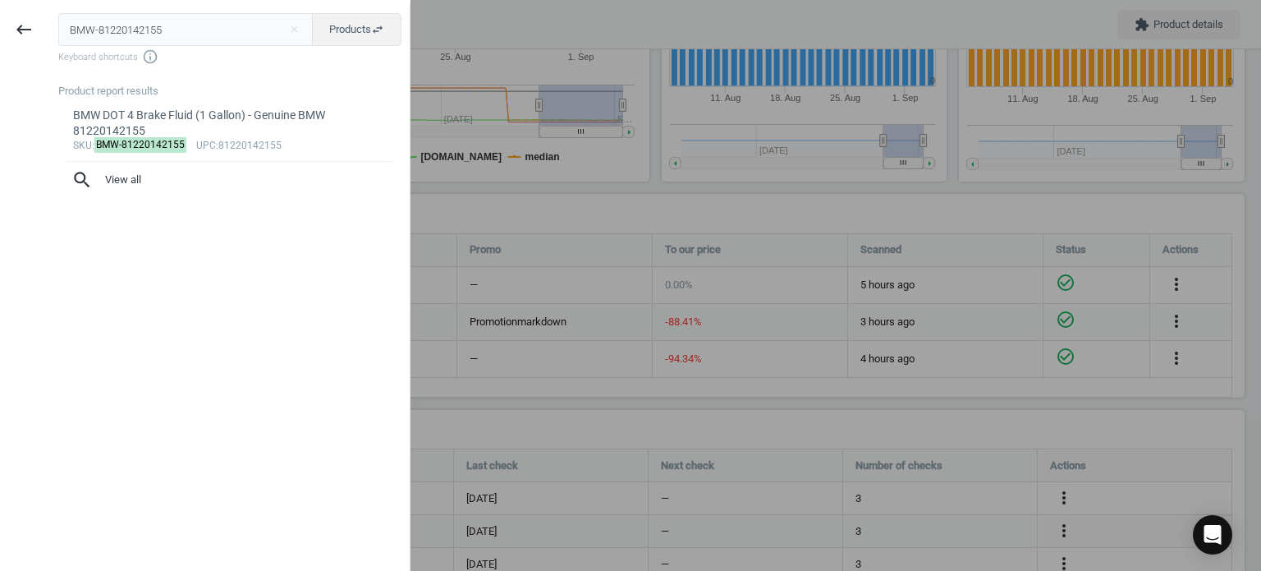
click at [69, 20] on input "BMW-81220142155" at bounding box center [185, 29] width 255 height 33
click at [69, 19] on input "BMW-81220142155" at bounding box center [185, 29] width 255 height 33
type input "MAN-CUK25001"
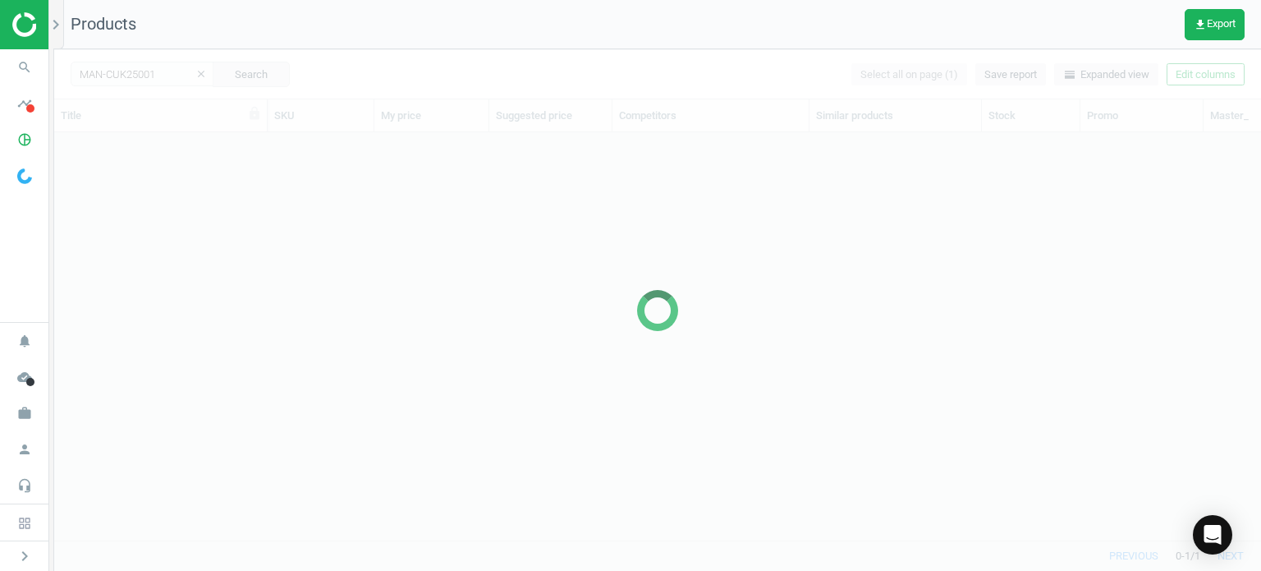
scroll to position [383, 1194]
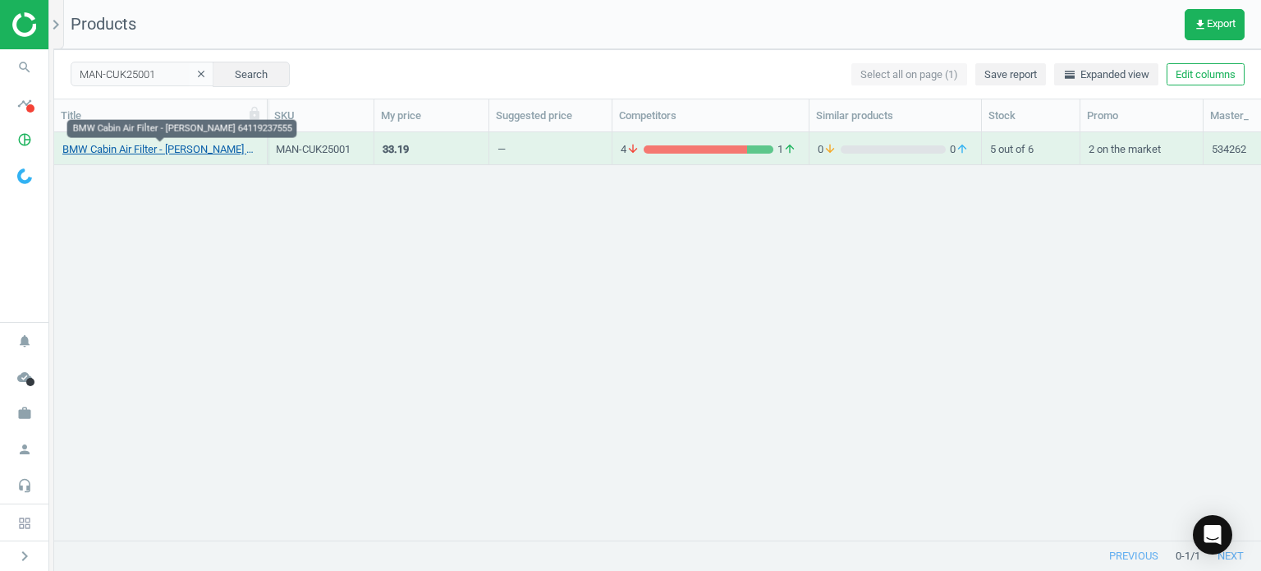
click at [220, 150] on link "BMW Cabin Air Filter - Mann 64119237555" at bounding box center [160, 149] width 196 height 15
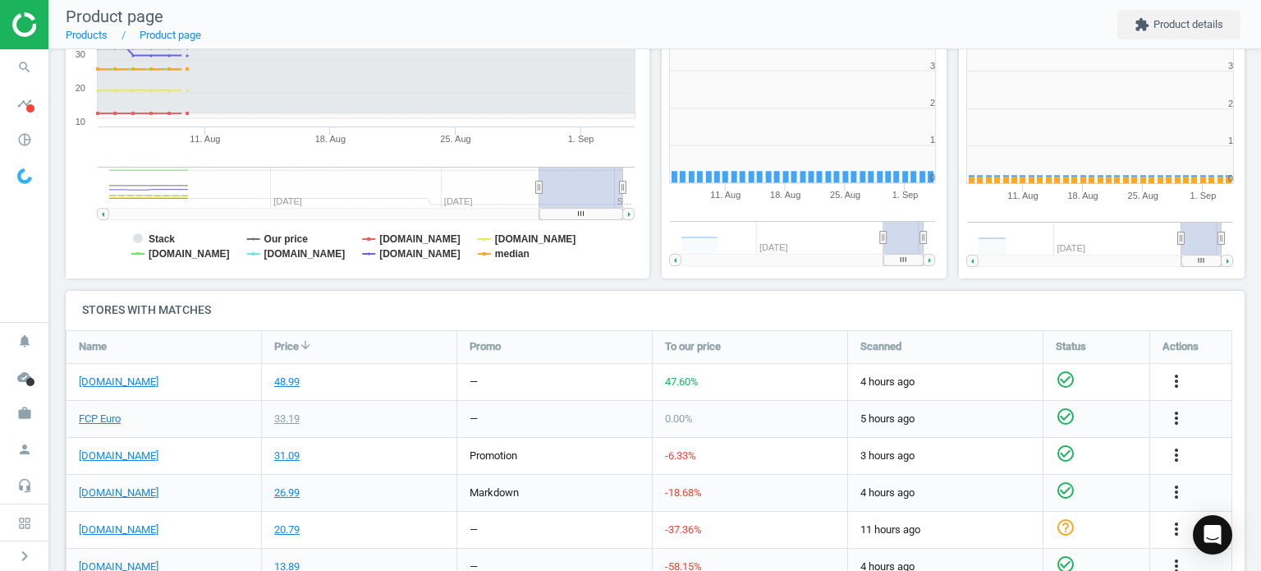
scroll to position [354, 603]
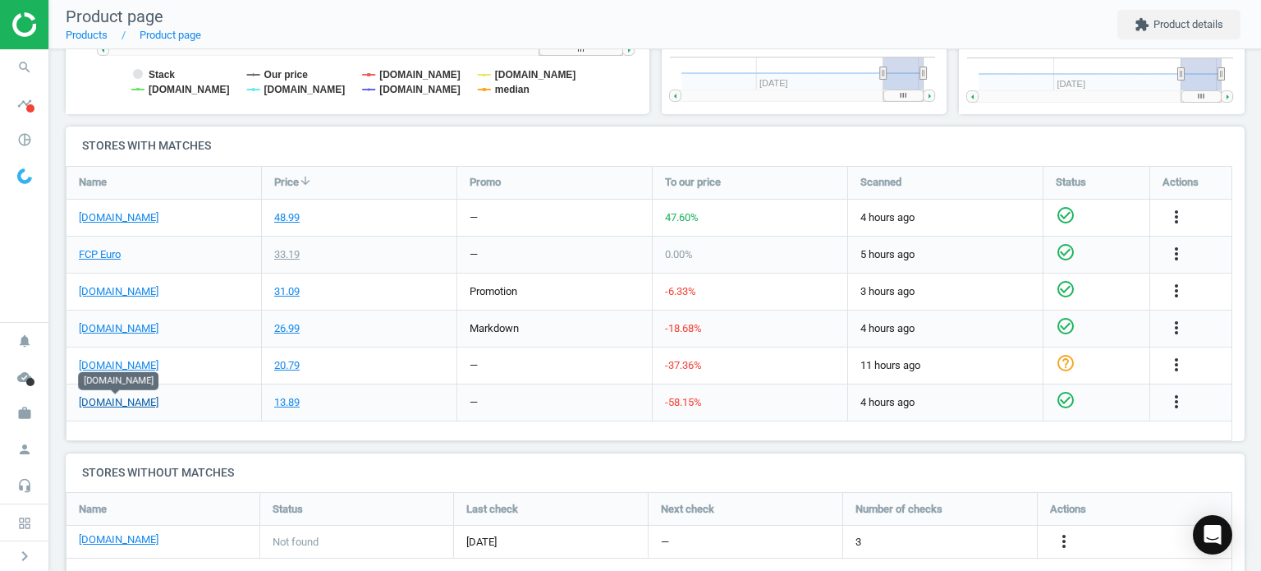
click at [99, 404] on link "[DOMAIN_NAME]" at bounding box center [119, 402] width 80 height 15
click at [93, 259] on link "FCP Euro" at bounding box center [100, 254] width 42 height 15
click at [141, 221] on link "[DOMAIN_NAME]" at bounding box center [119, 217] width 80 height 15
click at [11, 84] on span "search" at bounding box center [24, 67] width 49 height 36
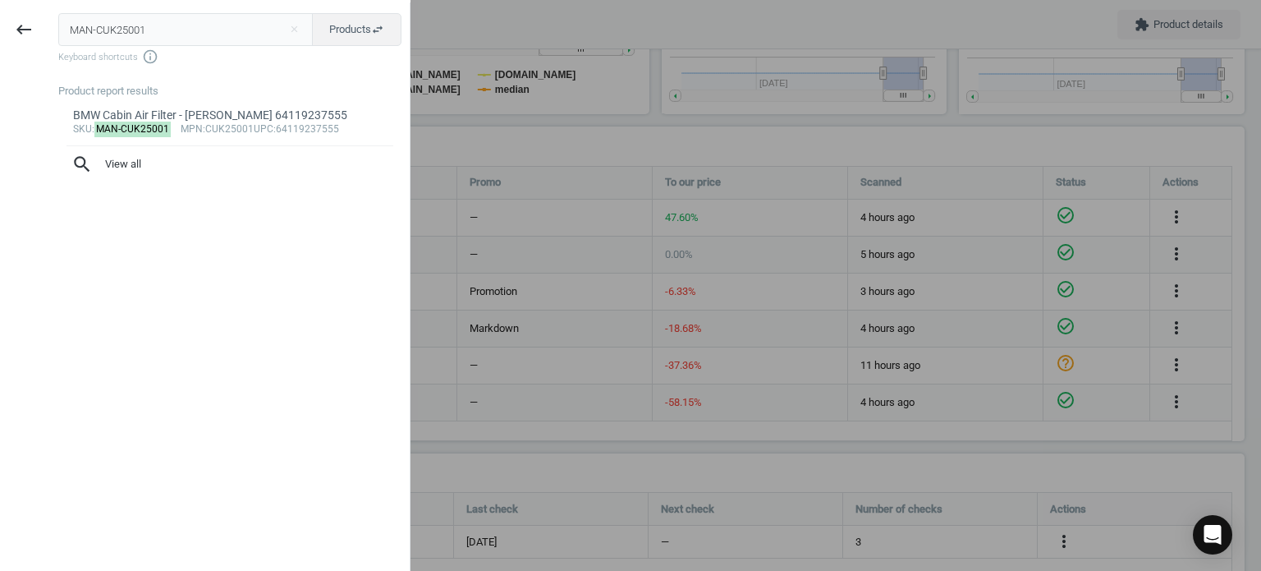
click at [81, 29] on input "MAN-CUK25001" at bounding box center [185, 29] width 255 height 33
type input "MAN-CUK2939"
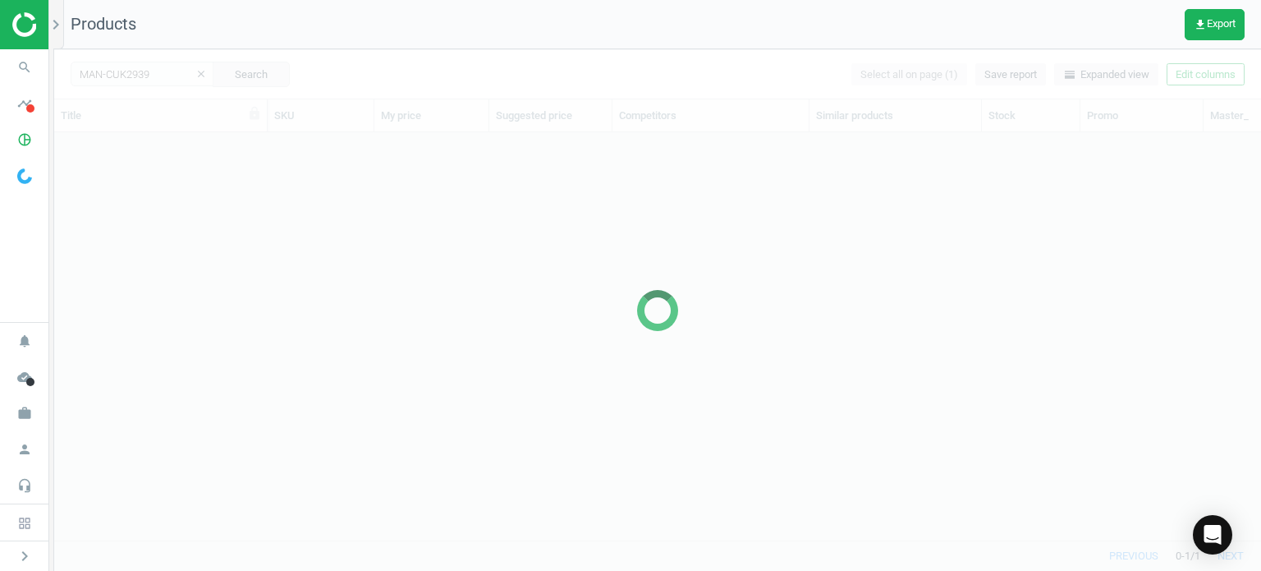
scroll to position [383, 1194]
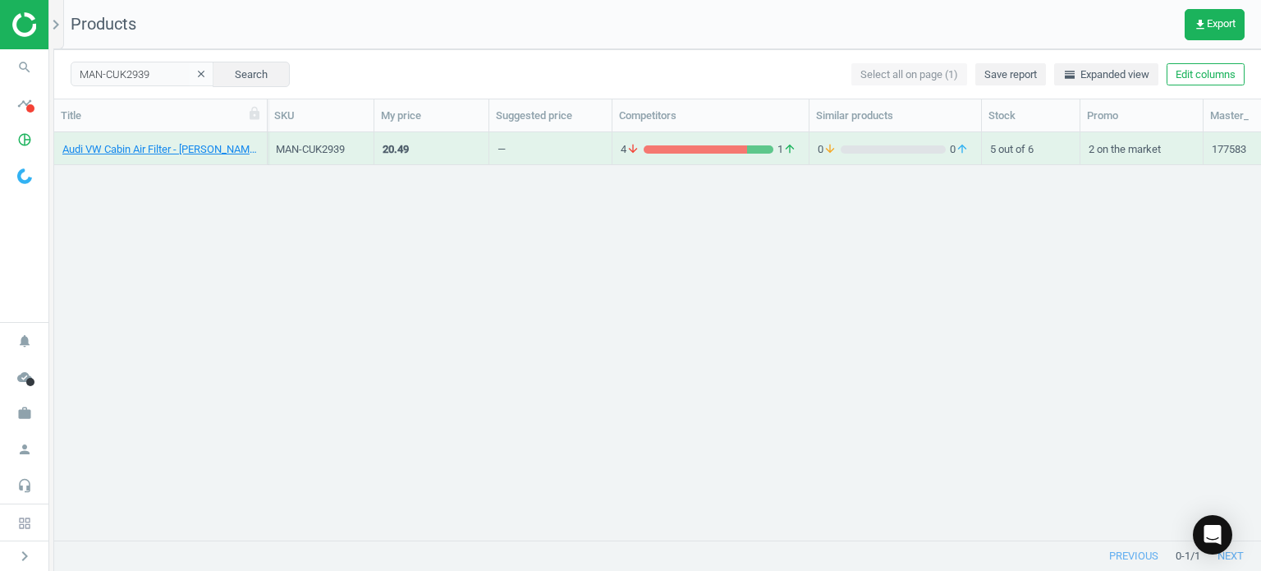
click at [200, 161] on div "Audi VW Cabin Air Filter - Mann 1K1819653B" at bounding box center [160, 152] width 196 height 21
click at [200, 160] on div "Audi VW Cabin Air Filter - Mann 1K1819653B" at bounding box center [160, 152] width 196 height 21
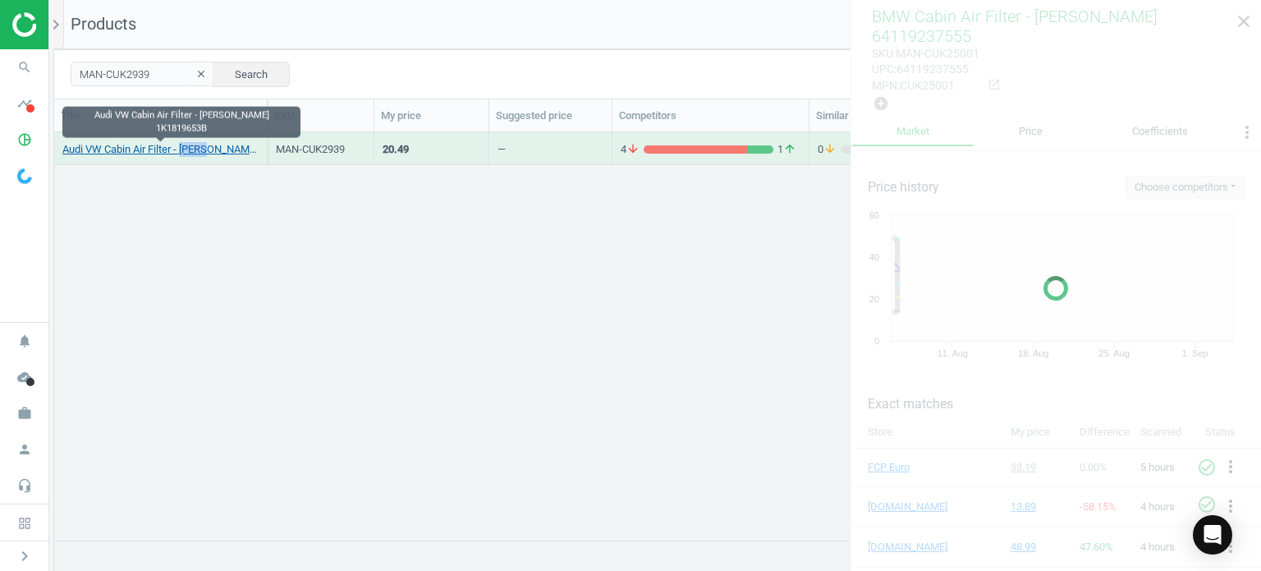
click at [198, 146] on link "Audi VW Cabin Air Filter - Mann 1K1819653B" at bounding box center [160, 149] width 196 height 15
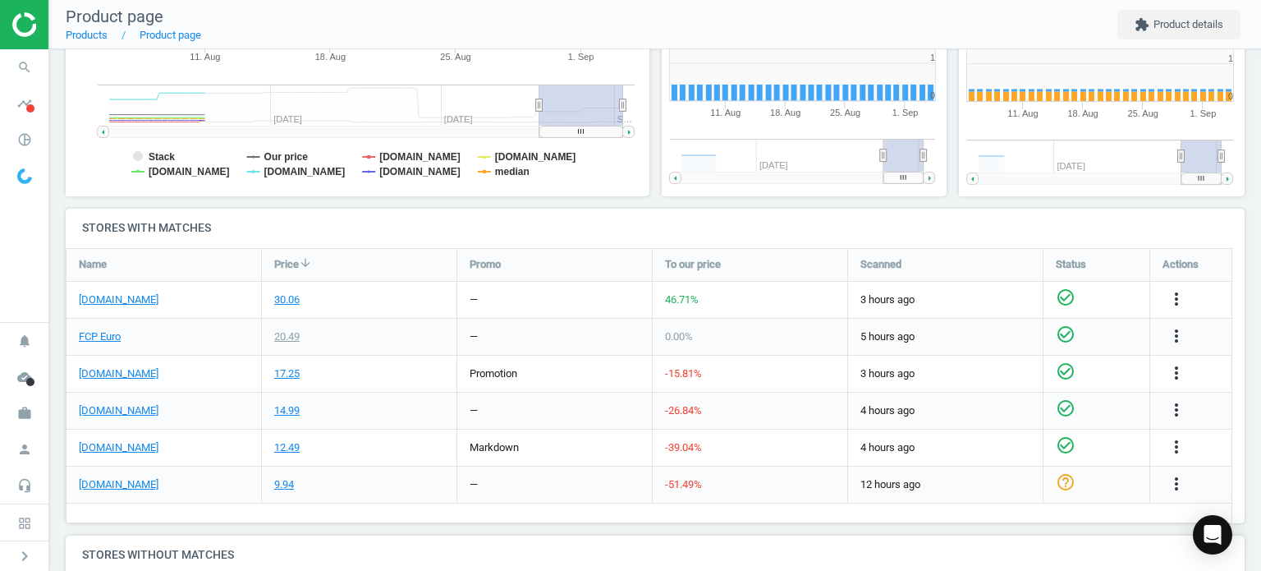
scroll to position [354, 307]
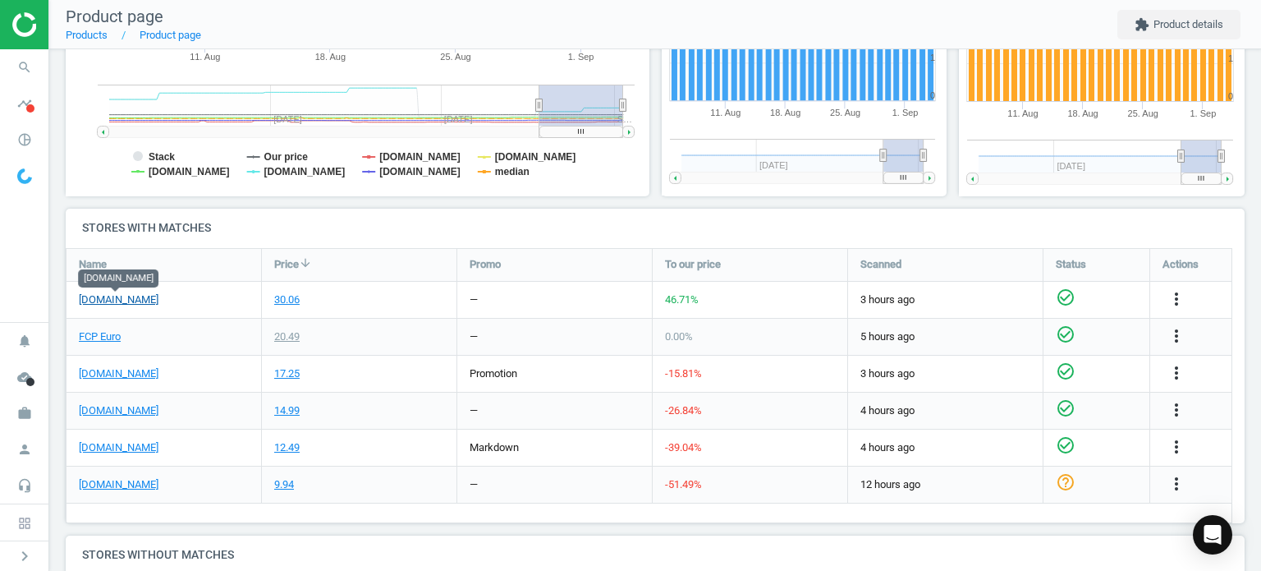
click at [135, 301] on link "[DOMAIN_NAME]" at bounding box center [119, 299] width 80 height 15
click at [121, 331] on div "FCP Euro" at bounding box center [164, 337] width 195 height 36
click at [115, 337] on link "FCP Euro" at bounding box center [100, 336] width 42 height 15
click at [1174, 298] on icon "more_vert" at bounding box center [1177, 299] width 20 height 20
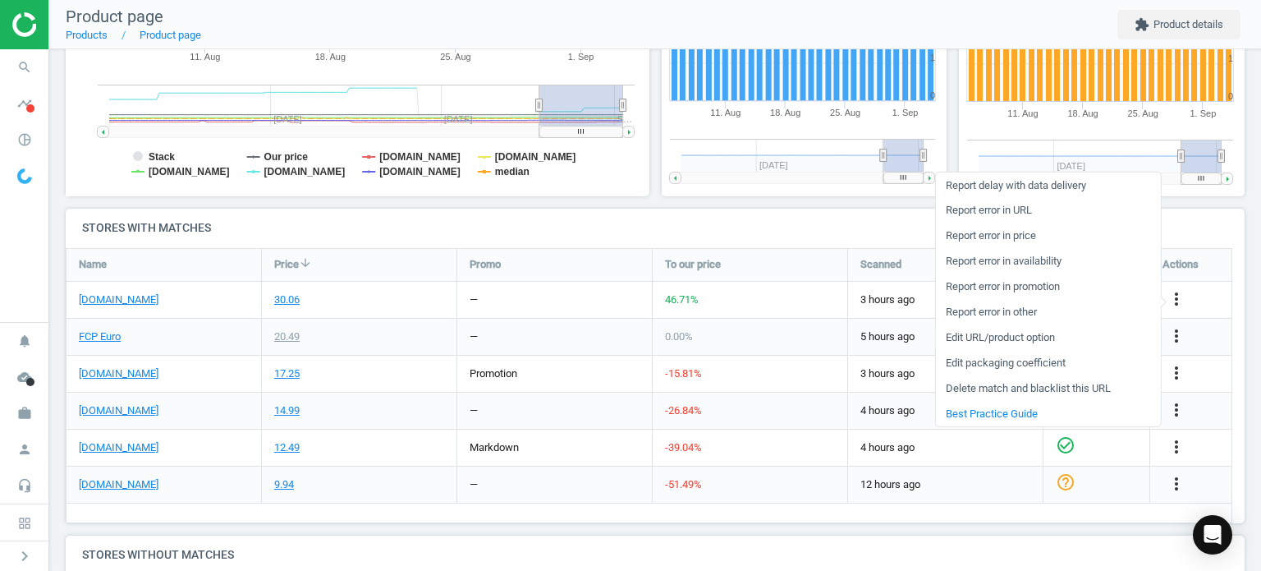
click at [979, 333] on link "Edit URL/product option" at bounding box center [1047, 336] width 225 height 25
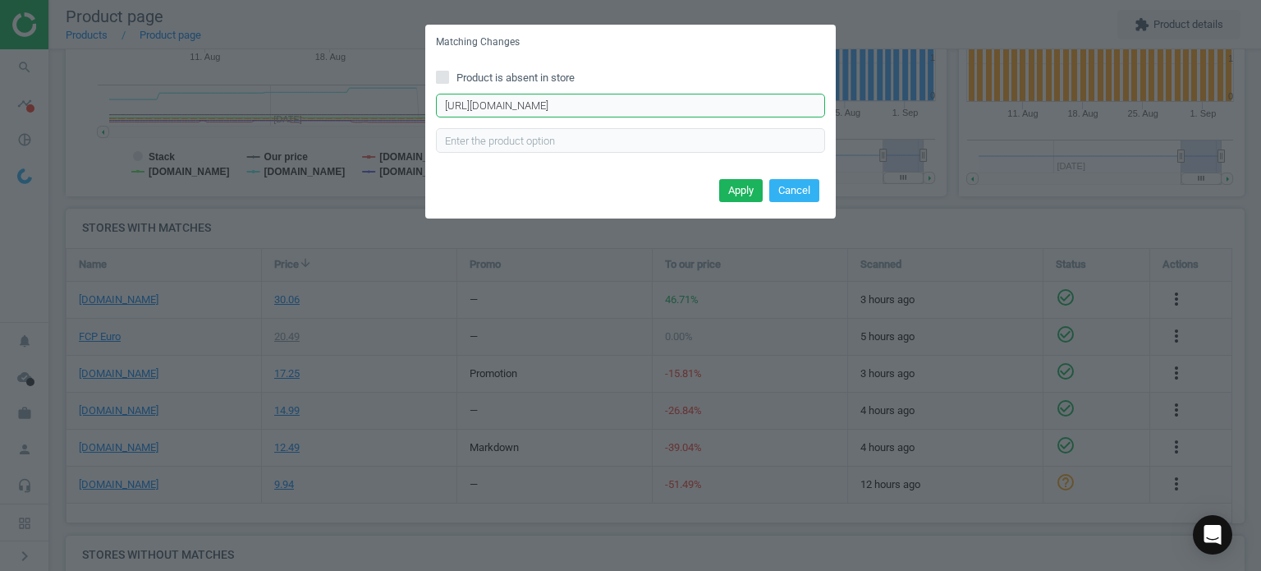
click at [571, 104] on input "https://eeuroparts.com/product/genuine-vw-audi/1K1819669" at bounding box center [630, 106] width 389 height 25
click at [572, 104] on input "https://eeuroparts.com/product/genuine-vw-audi/1K1819669" at bounding box center [630, 106] width 389 height 25
paste input "mann-filter-cuk-2939-cabin-air-filter"
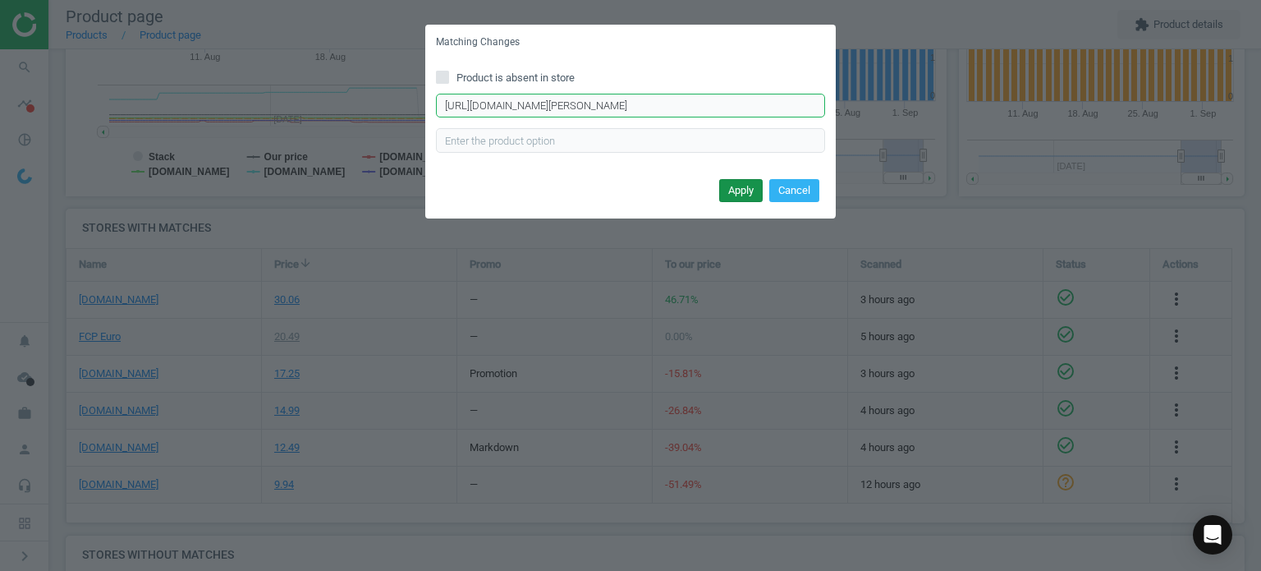
type input "https://eeuroparts.com/mann-filter-cuk-2939-cabin-air-filter"
click at [742, 190] on button "Apply" at bounding box center [741, 190] width 44 height 23
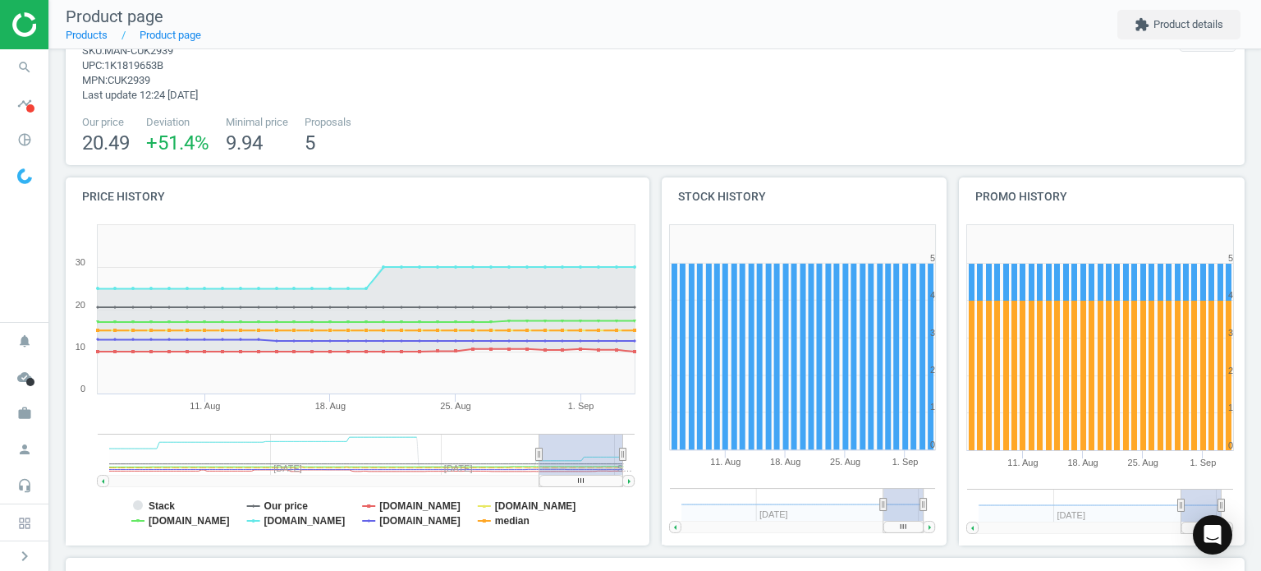
scroll to position [0, 0]
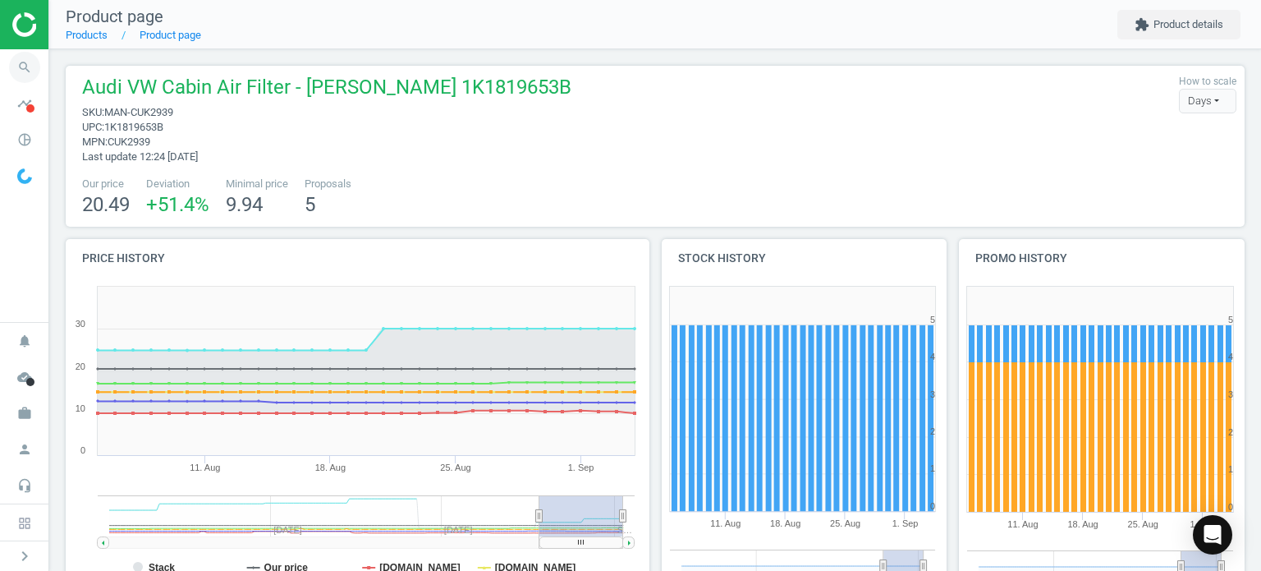
click at [26, 68] on icon "search" at bounding box center [24, 67] width 31 height 31
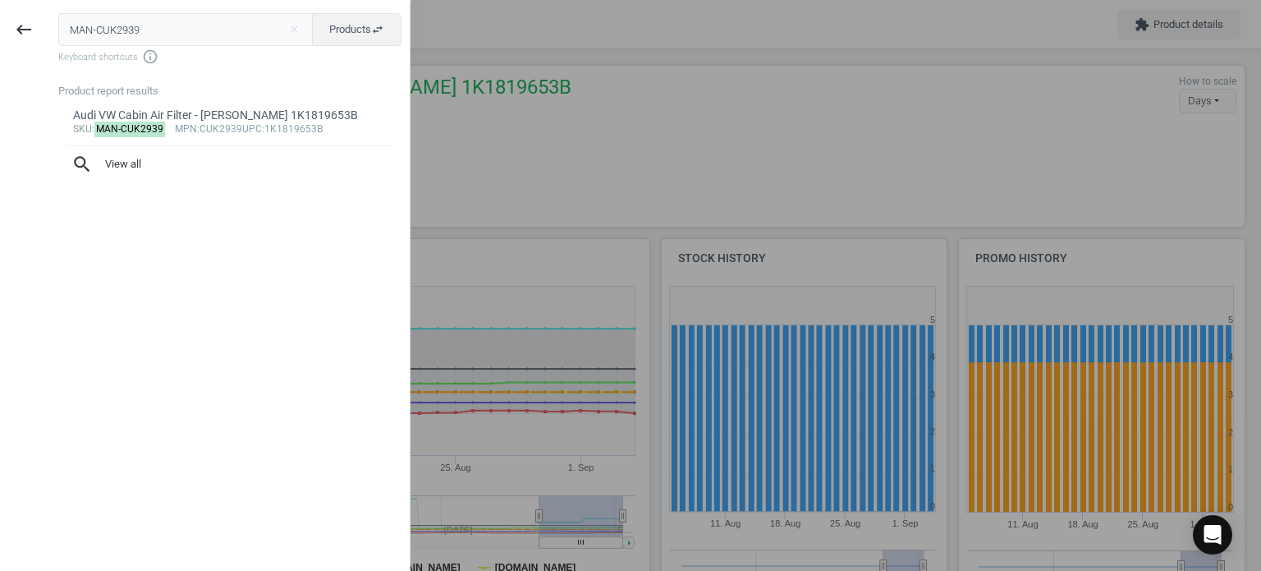
click at [103, 36] on input "MAN-CUK2939" at bounding box center [185, 29] width 255 height 33
type input "MAN-CUK31003"
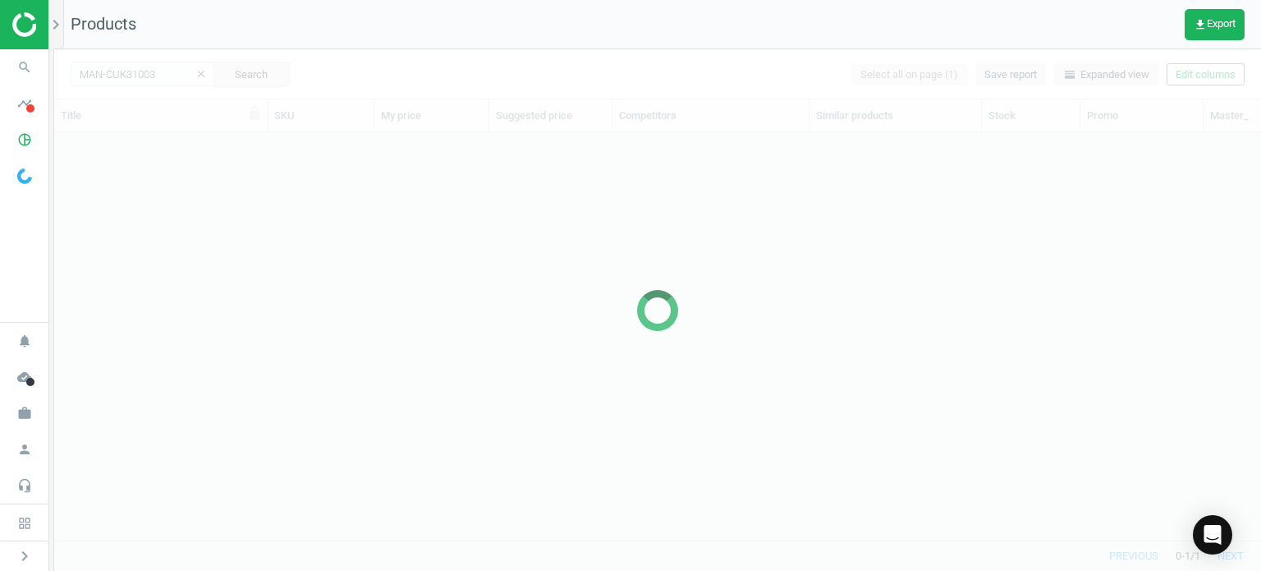
scroll to position [383, 1194]
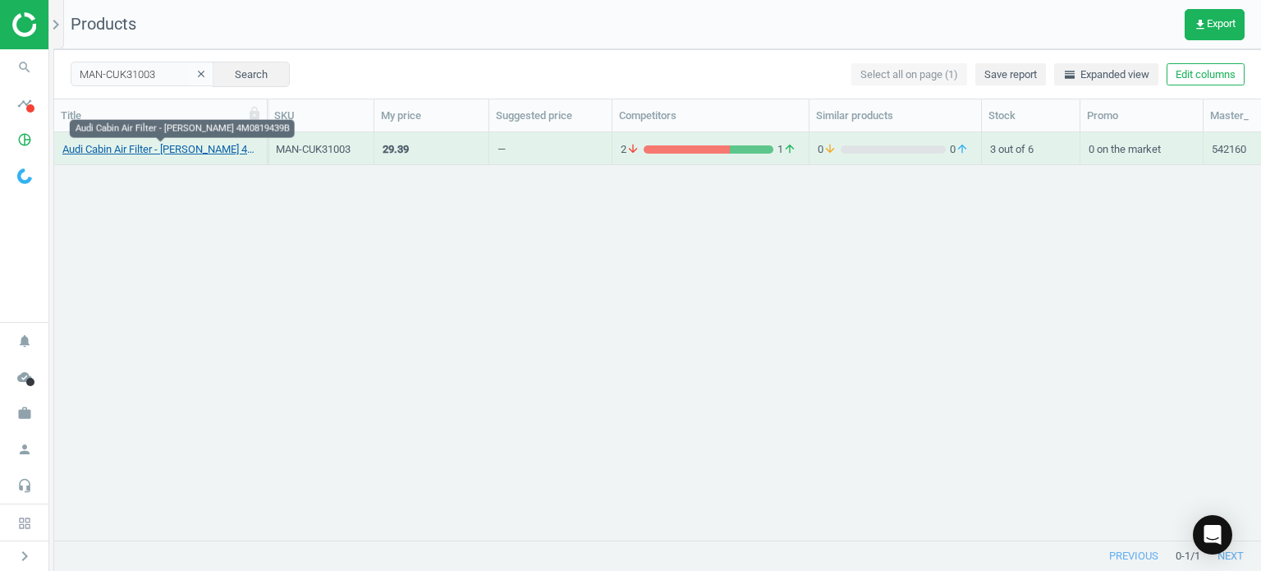
click at [184, 146] on link "Audi Cabin Air Filter - Mann 4M0819439B" at bounding box center [160, 149] width 196 height 15
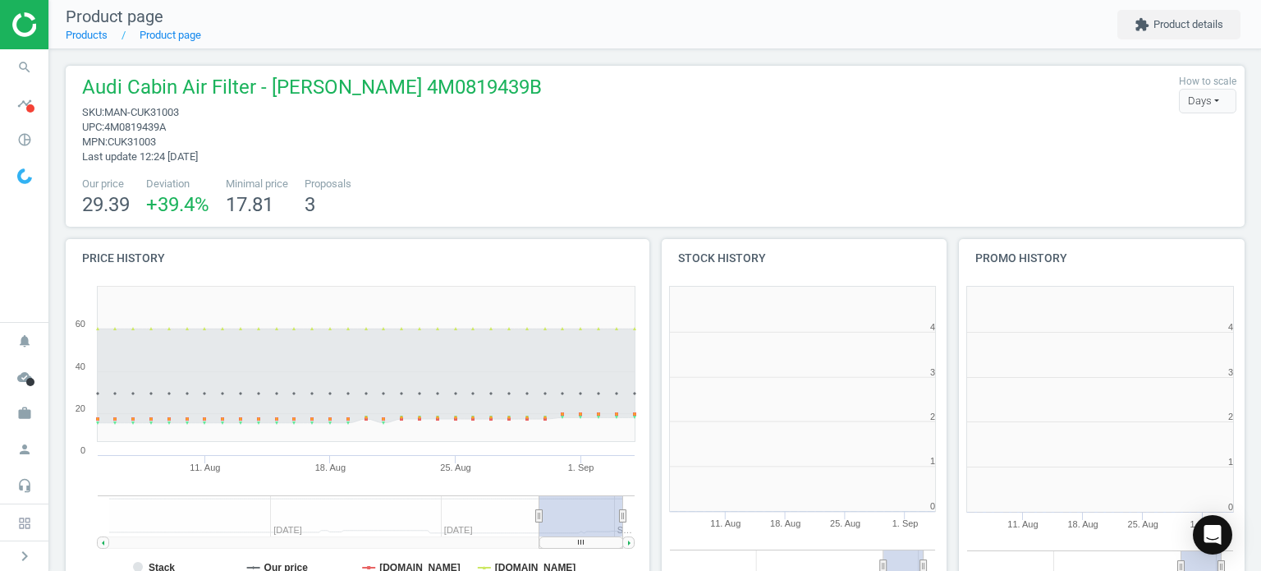
scroll to position [145, 1192]
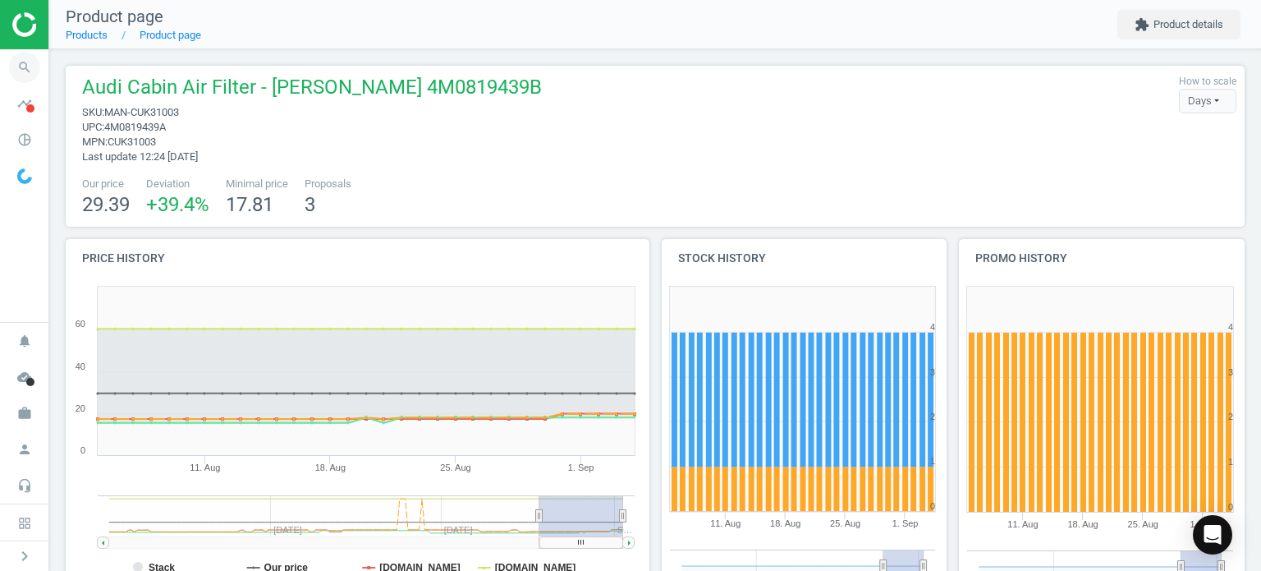
click at [5, 75] on span "search" at bounding box center [24, 67] width 49 height 36
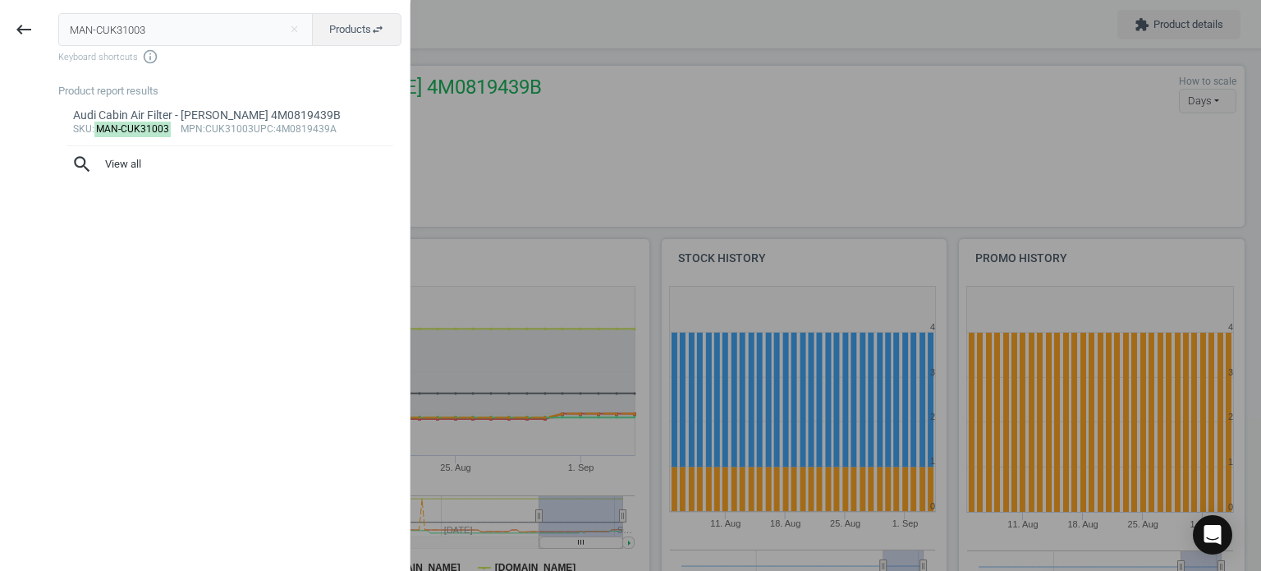
click at [133, 40] on input "MAN-CUK31003" at bounding box center [185, 29] width 255 height 33
type input "MAN-CUK3360"
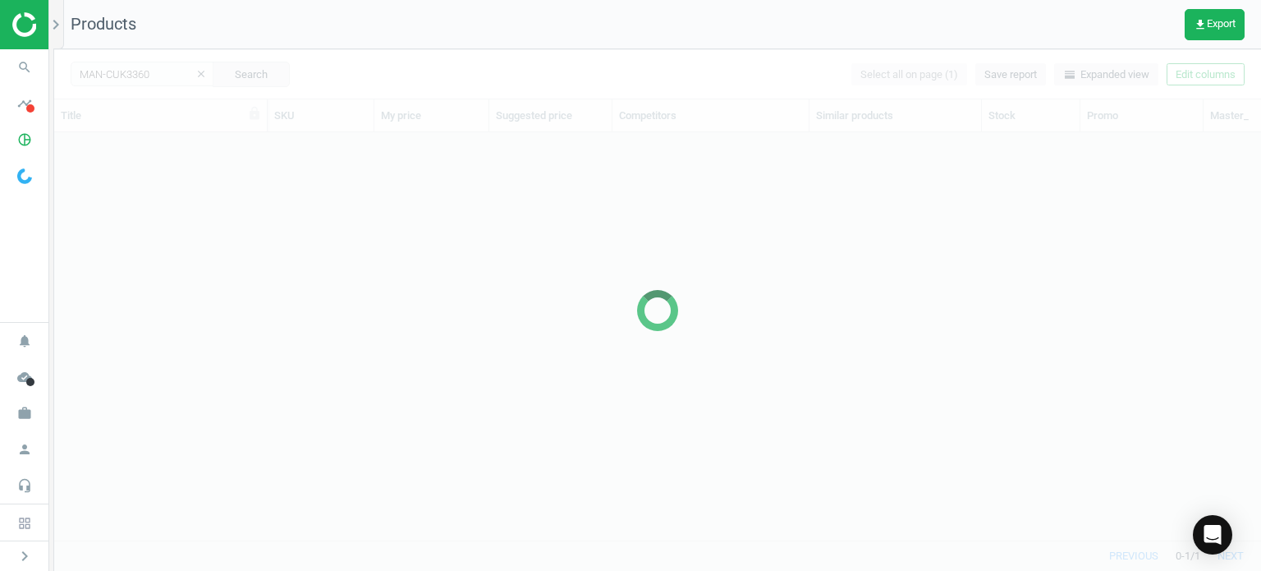
scroll to position [383, 1194]
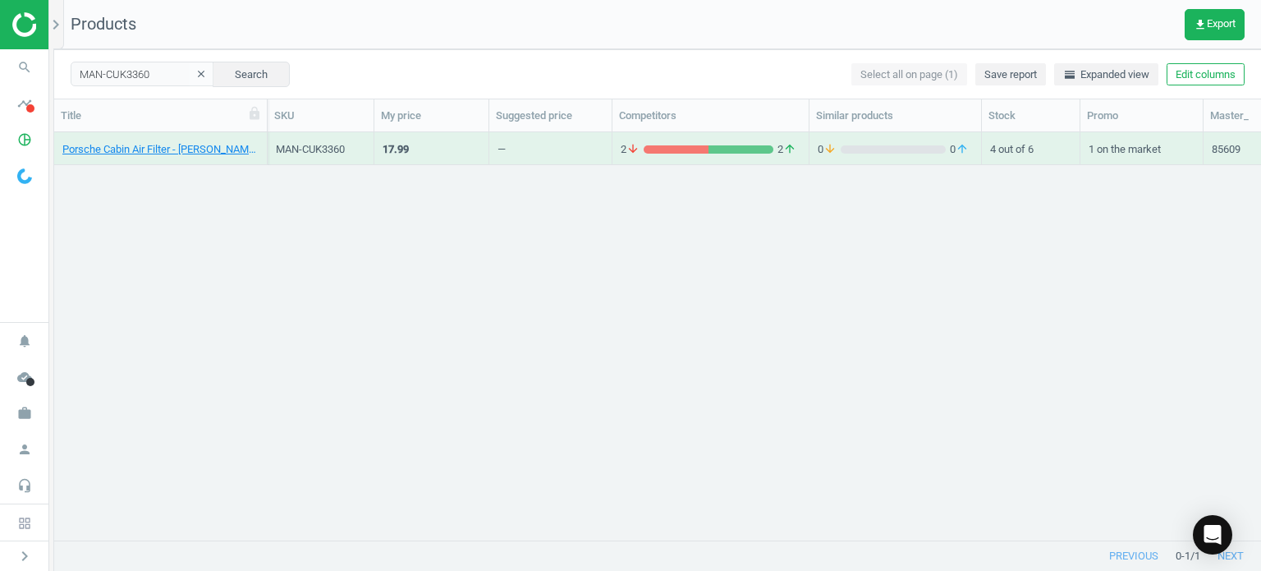
click at [198, 162] on div "Porsche Cabin Air Filter - Mann CUK3360" at bounding box center [160, 152] width 196 height 21
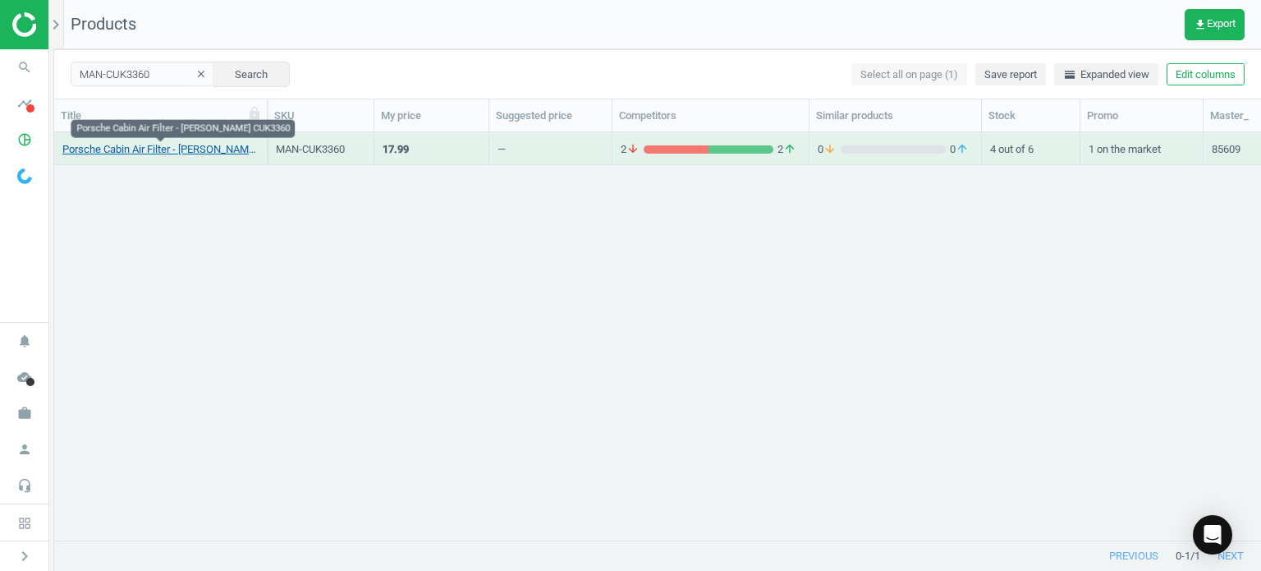
click at [184, 150] on link "Porsche Cabin Air Filter - Mann CUK3360" at bounding box center [160, 149] width 196 height 15
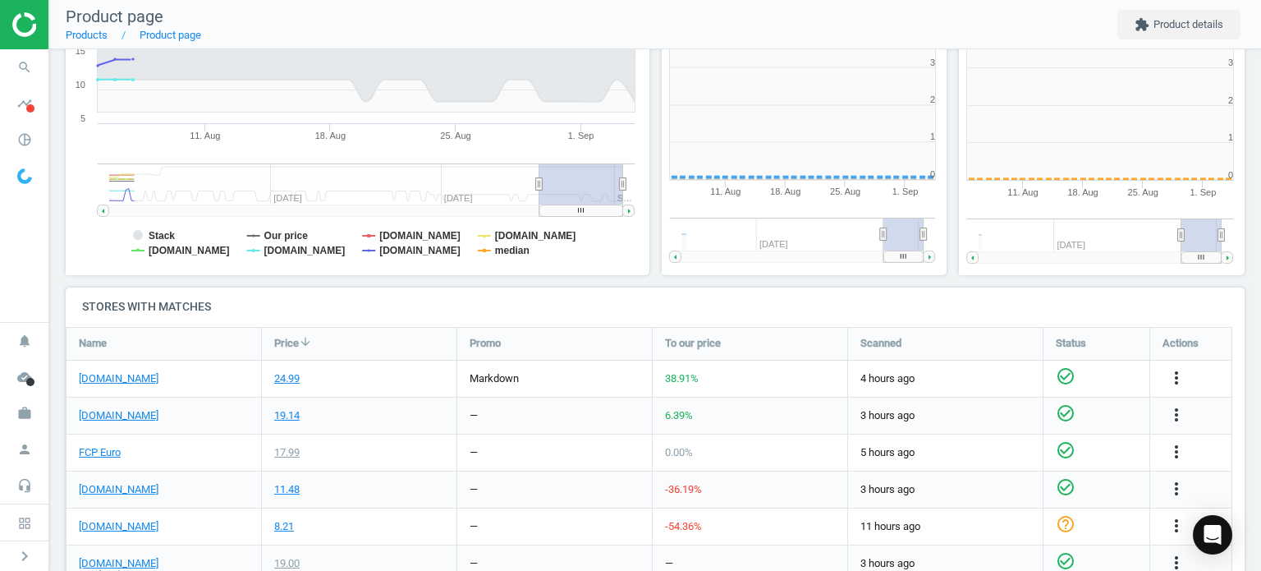
scroll to position [354, 307]
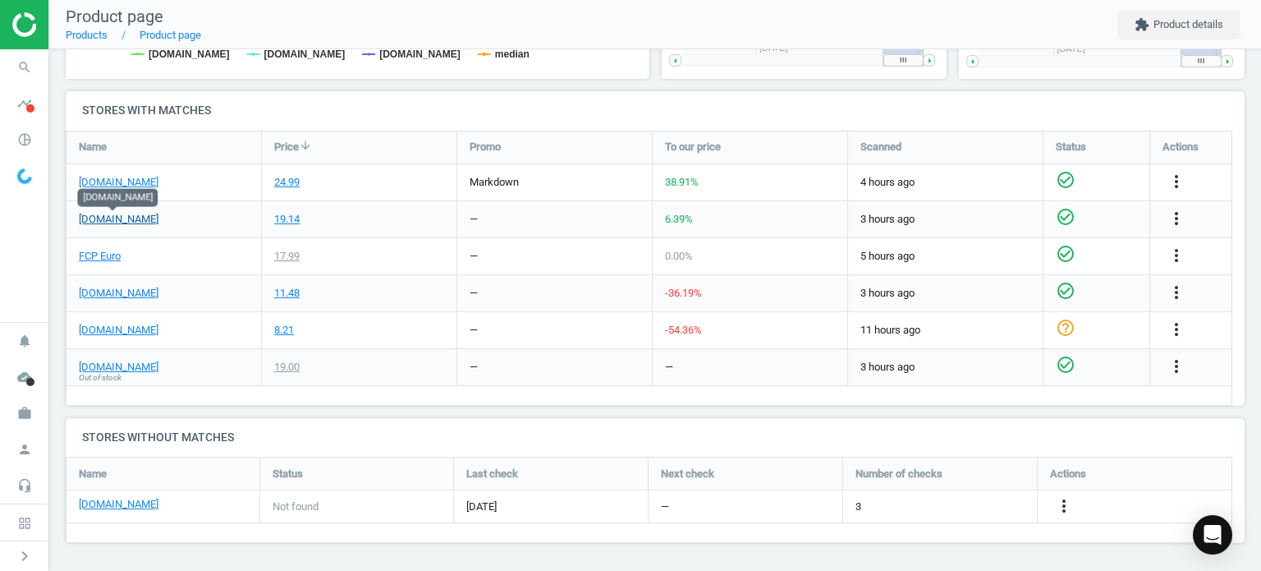
click at [117, 223] on link "[DOMAIN_NAME]" at bounding box center [119, 219] width 80 height 15
click at [26, 70] on icon "search" at bounding box center [24, 67] width 31 height 31
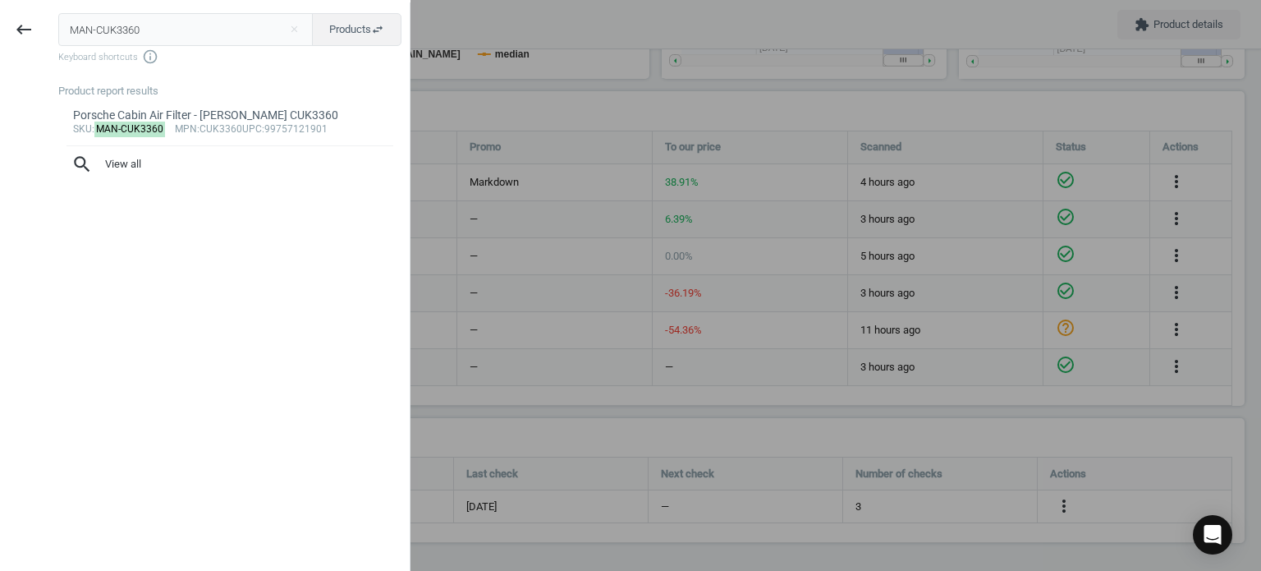
click at [148, 11] on div "MAN-CUK3360 close Products swap_horiz Keyboard shortcuts info_outline Product r…" at bounding box center [229, 287] width 362 height 571
click at [164, 26] on input "MAN-CUK3360" at bounding box center [185, 29] width 255 height 33
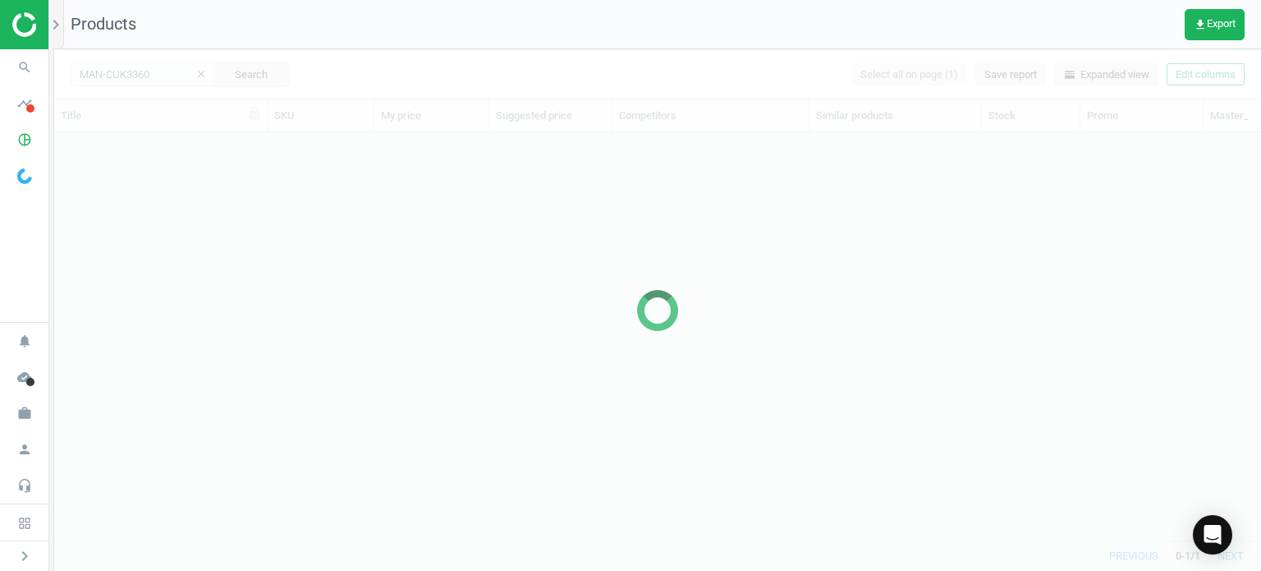
scroll to position [383, 1194]
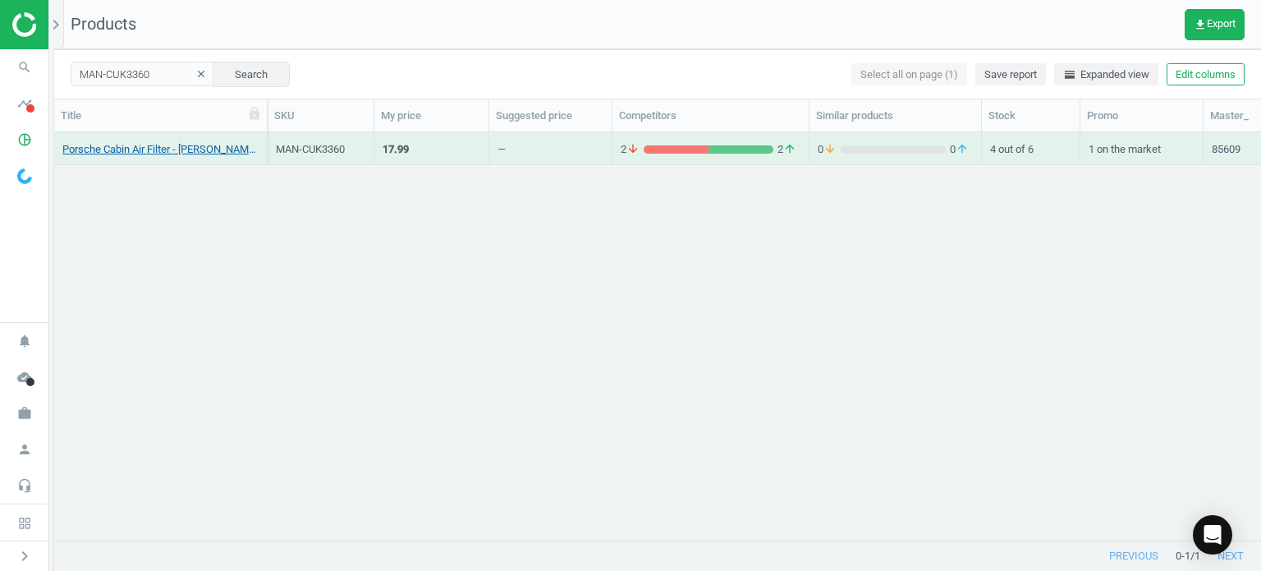
click at [213, 148] on link "Porsche Cabin Air Filter - Mann CUK3360" at bounding box center [160, 149] width 196 height 15
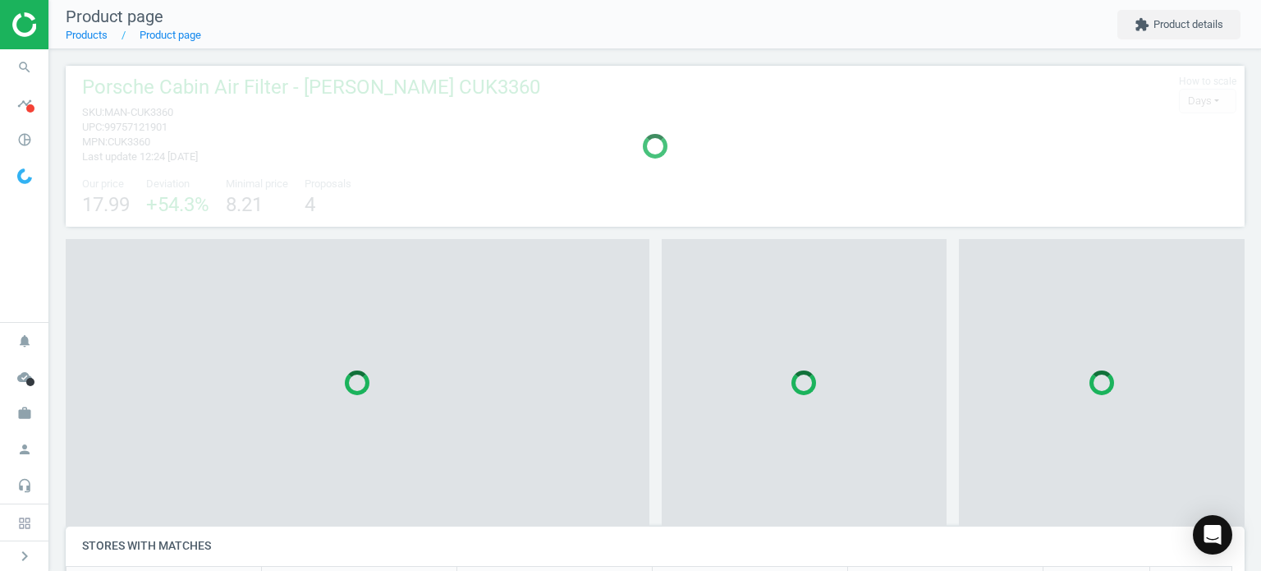
scroll to position [7, 8]
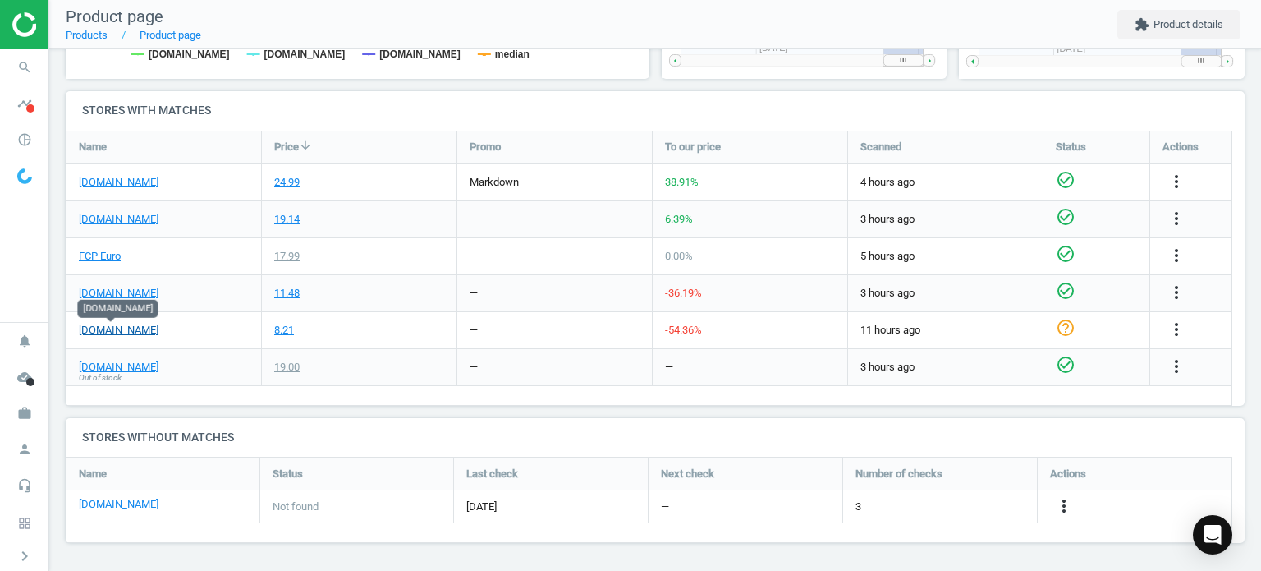
click at [102, 332] on link "[DOMAIN_NAME]" at bounding box center [119, 330] width 80 height 15
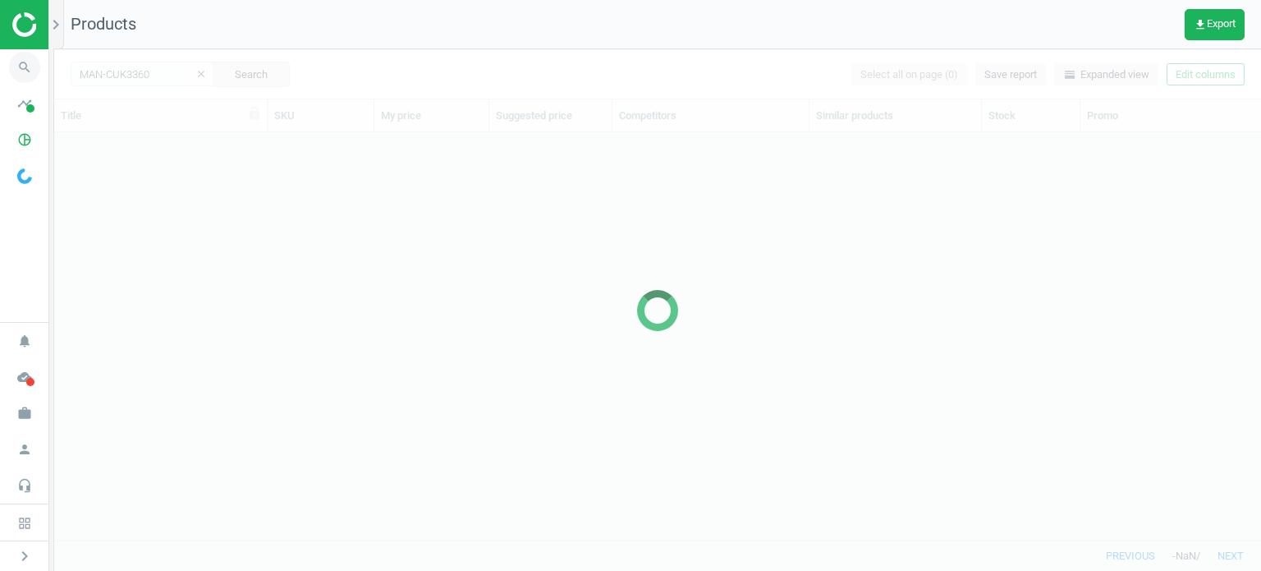
scroll to position [383, 1194]
click at [20, 62] on icon "search" at bounding box center [24, 67] width 31 height 31
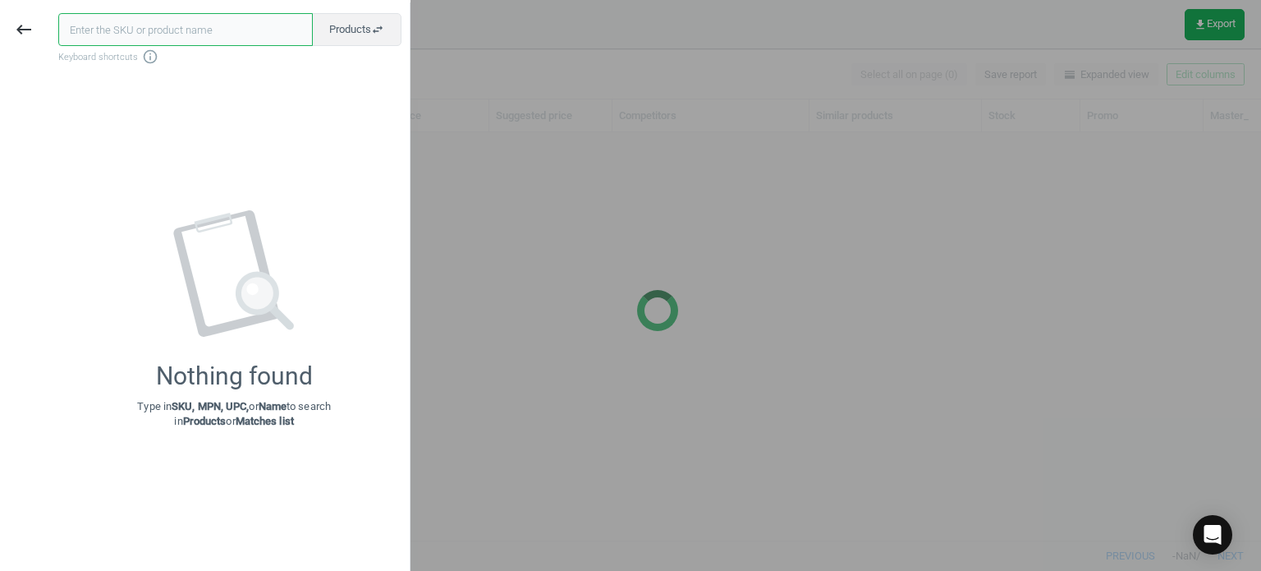
click at [124, 27] on input "text" at bounding box center [185, 29] width 255 height 33
paste input "VAG-06E109217AM"
type input "VAG-06E109217AM"
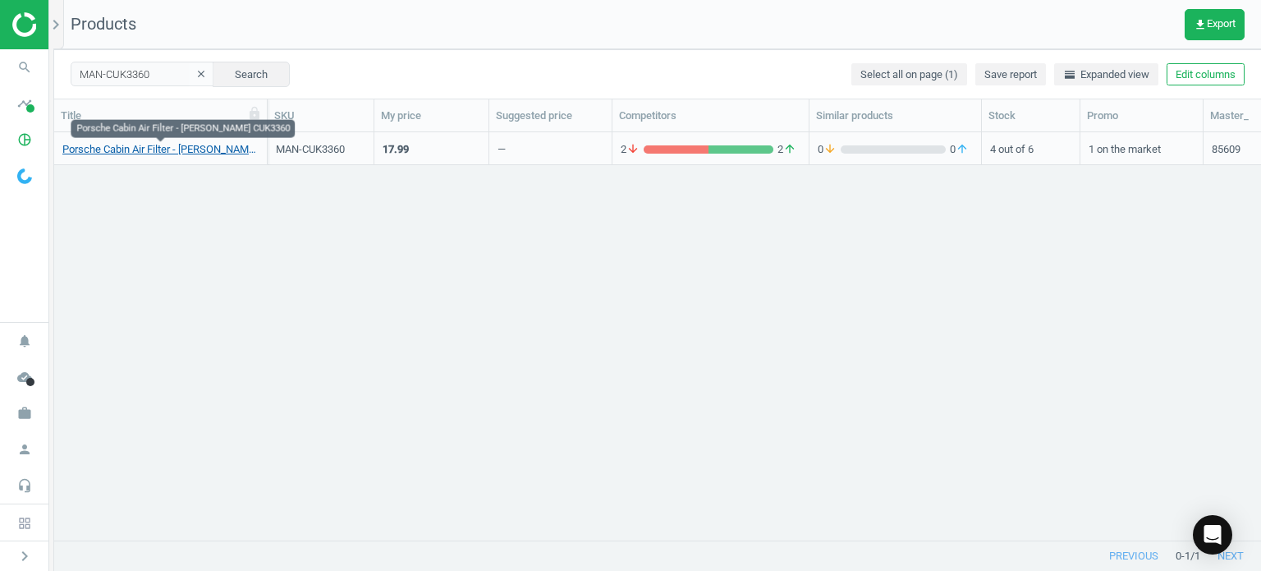
click at [145, 152] on link "Porsche Cabin Air Filter - [PERSON_NAME] CUK3360" at bounding box center [160, 149] width 196 height 15
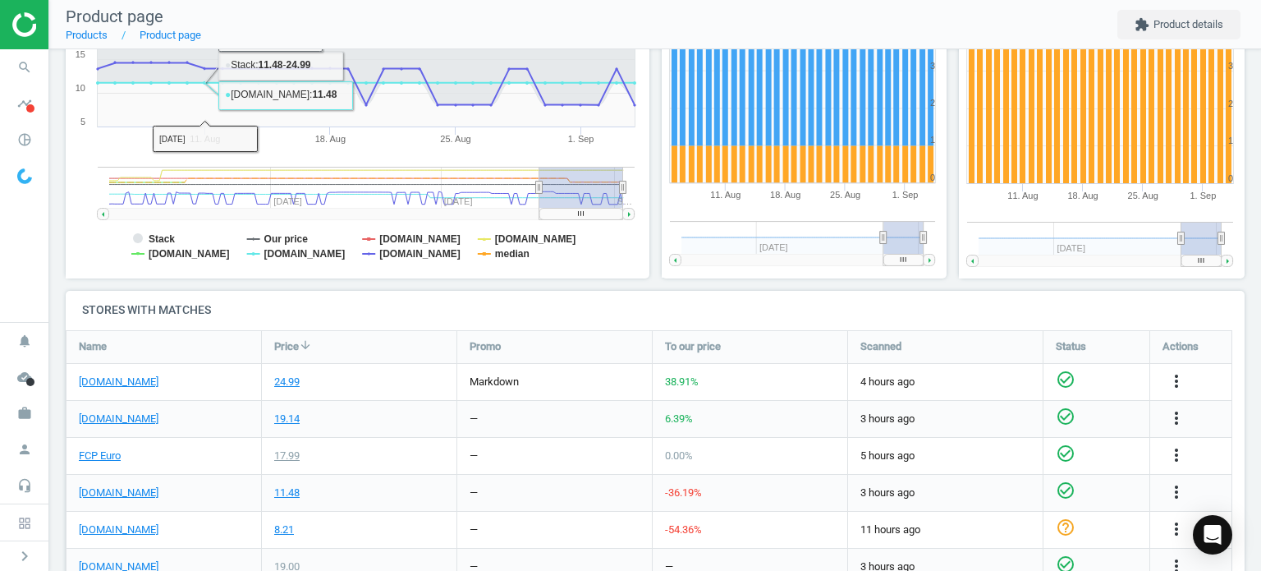
scroll to position [411, 0]
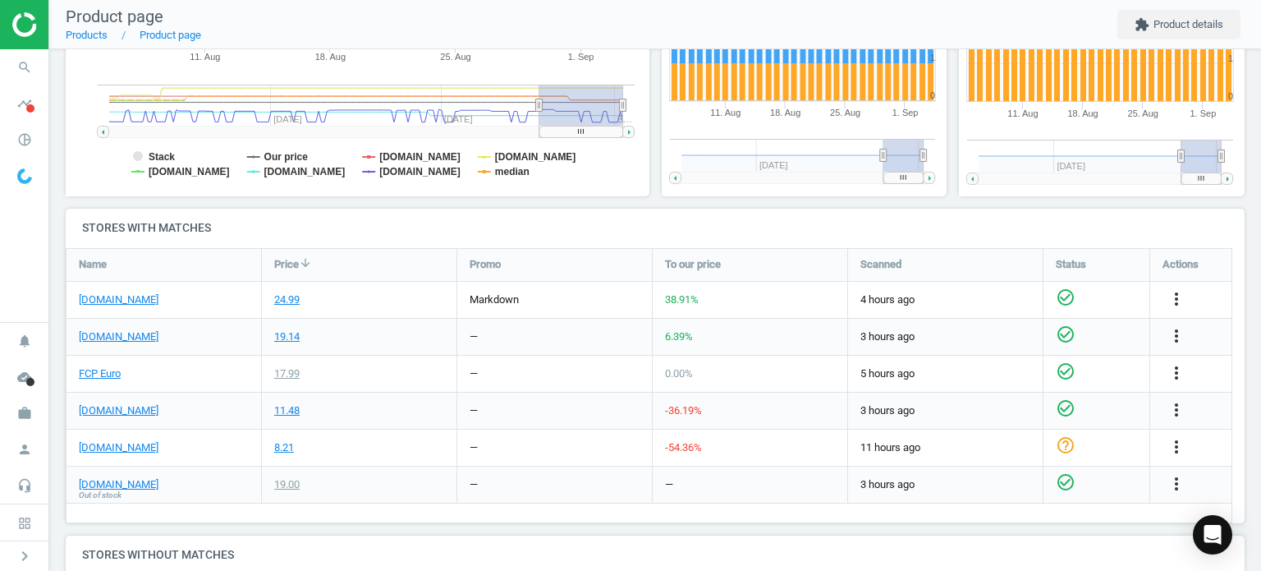
click at [120, 346] on div "[DOMAIN_NAME]" at bounding box center [164, 337] width 195 height 36
click at [115, 343] on div "[DOMAIN_NAME]" at bounding box center [164, 337] width 195 height 36
click at [94, 330] on link "[DOMAIN_NAME]" at bounding box center [119, 336] width 80 height 15
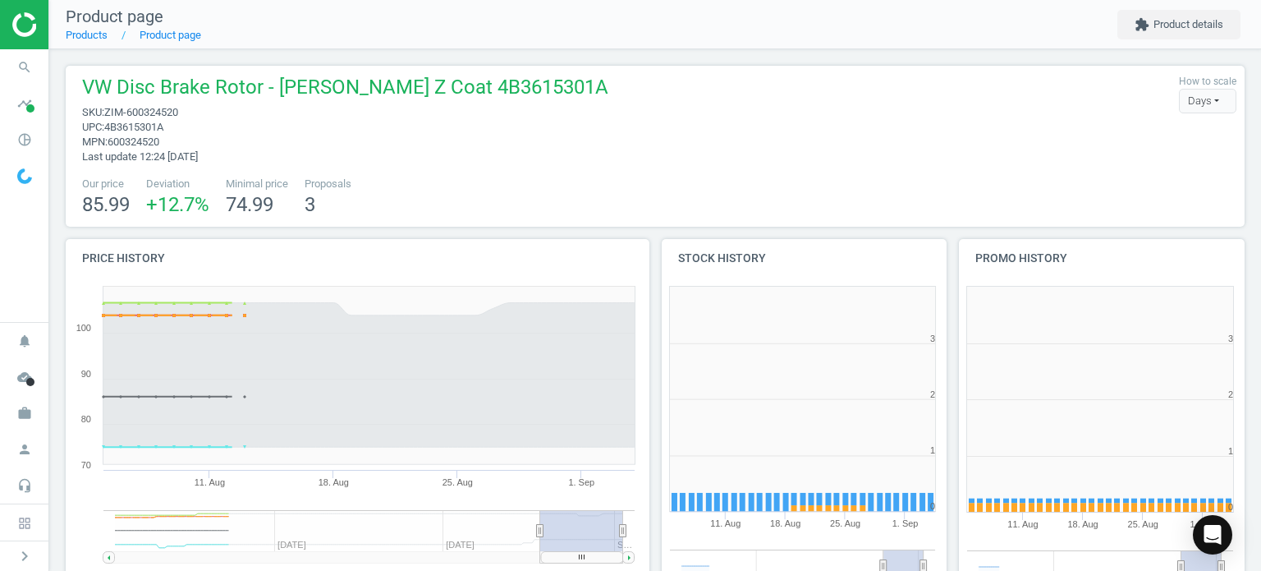
scroll to position [354, 307]
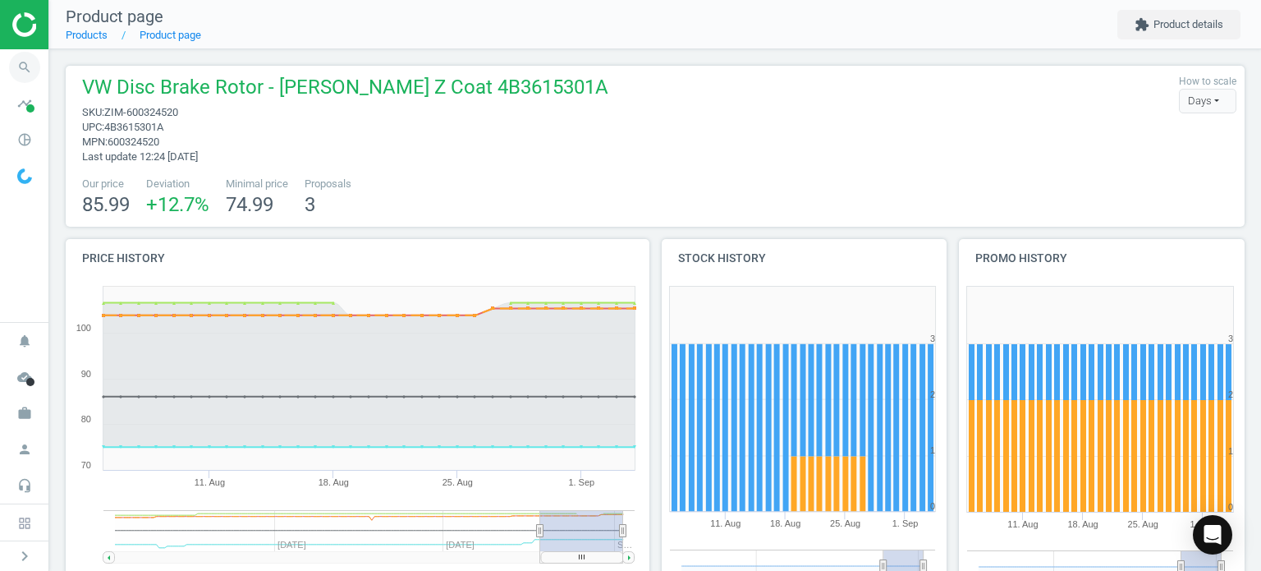
click at [29, 68] on icon "search" at bounding box center [24, 67] width 31 height 31
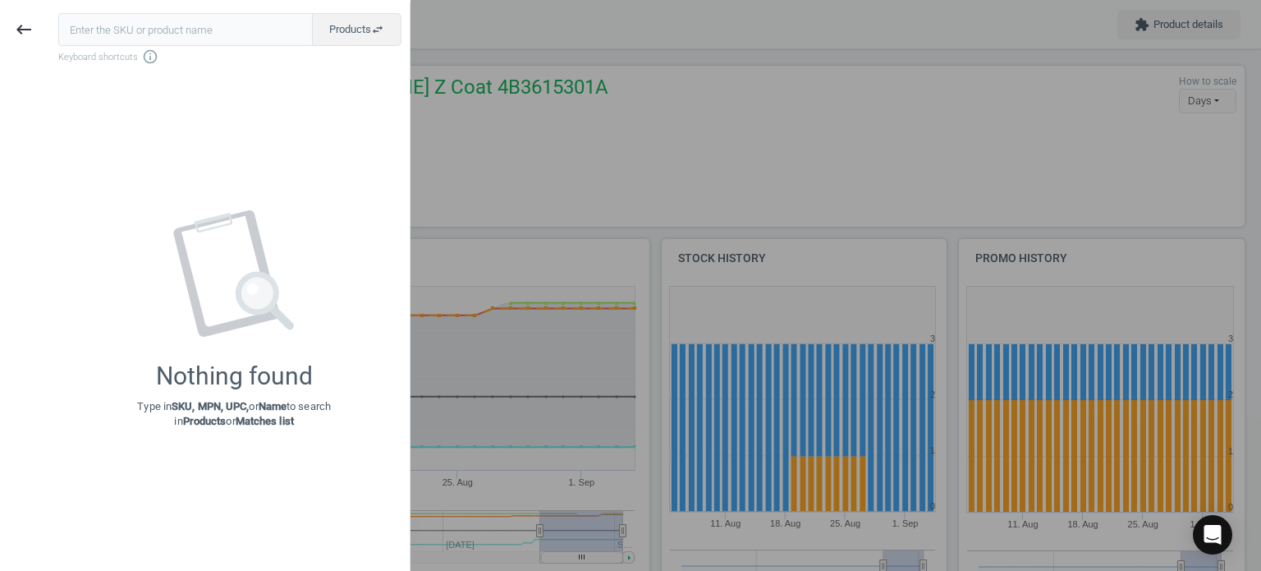
click at [130, 39] on input "text" at bounding box center [185, 29] width 255 height 33
type input "VAG-07K905715G"
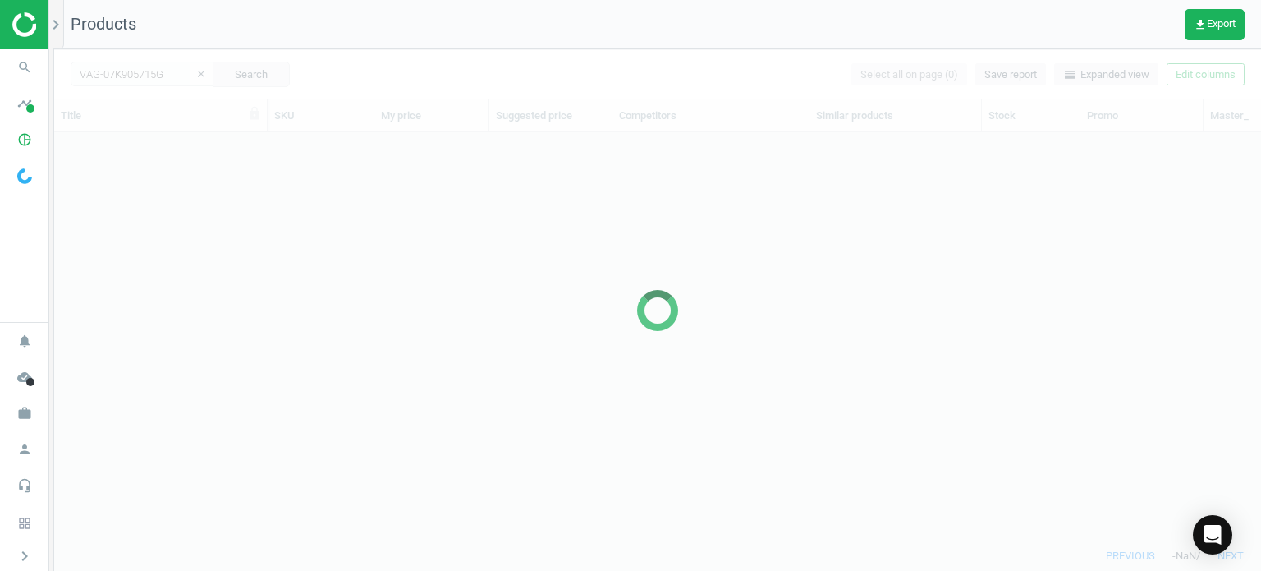
scroll to position [383, 1194]
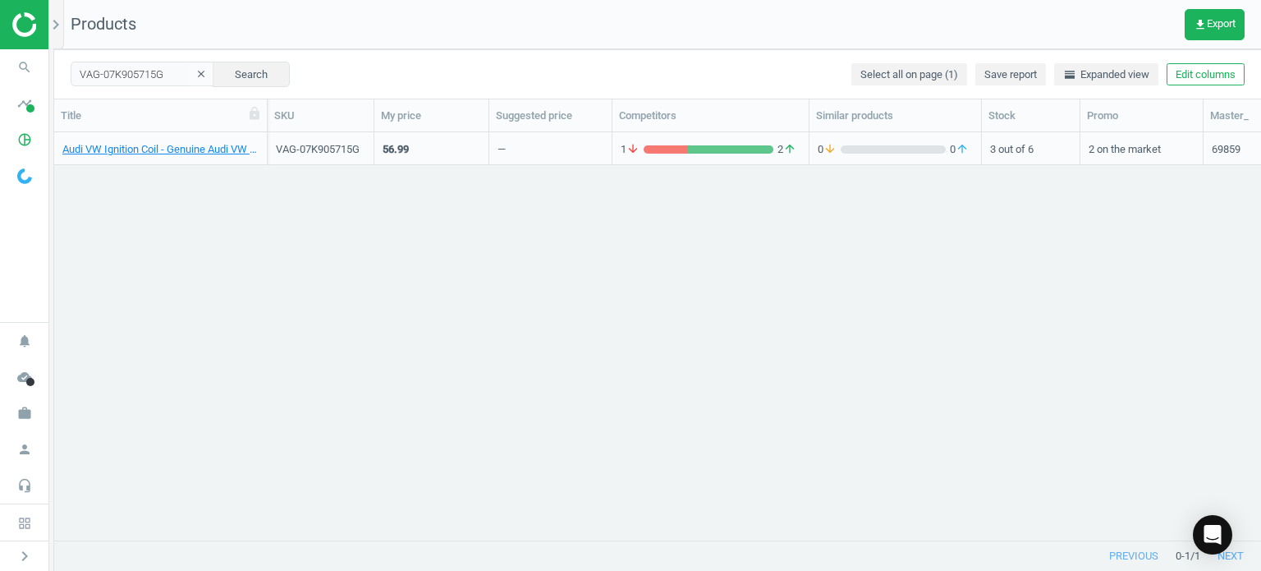
click at [219, 162] on div "Audi VW Ignition Coil - Genuine Audi VW 07K905715G" at bounding box center [160, 148] width 213 height 33
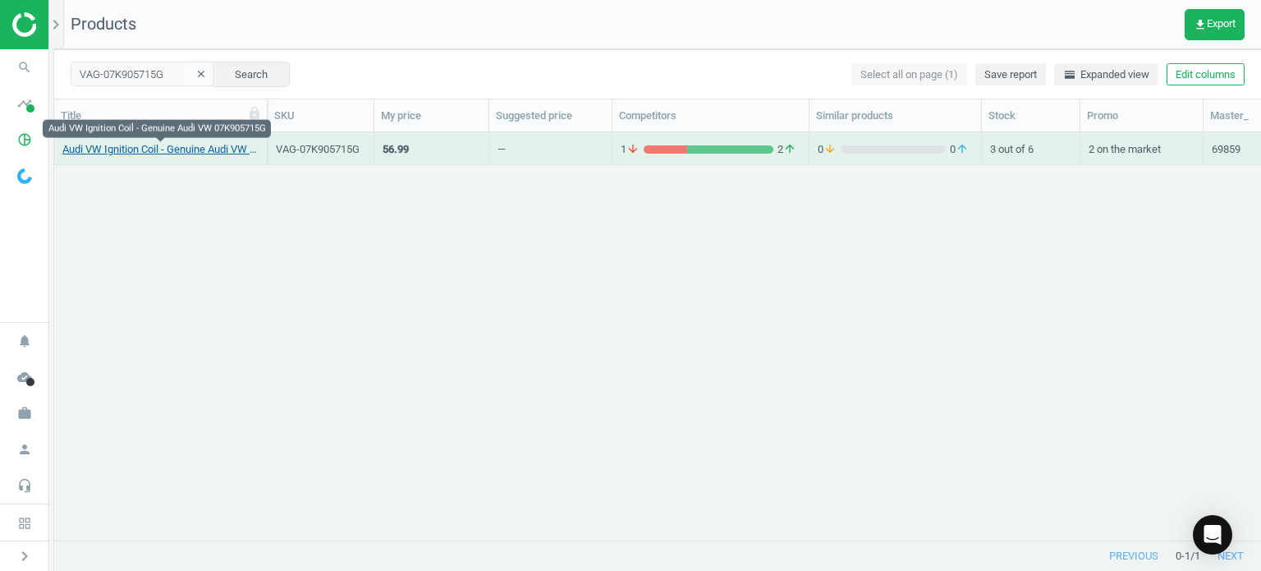
click at [213, 146] on link "Audi VW Ignition Coil - Genuine Audi VW 07K905715G" at bounding box center [160, 149] width 196 height 15
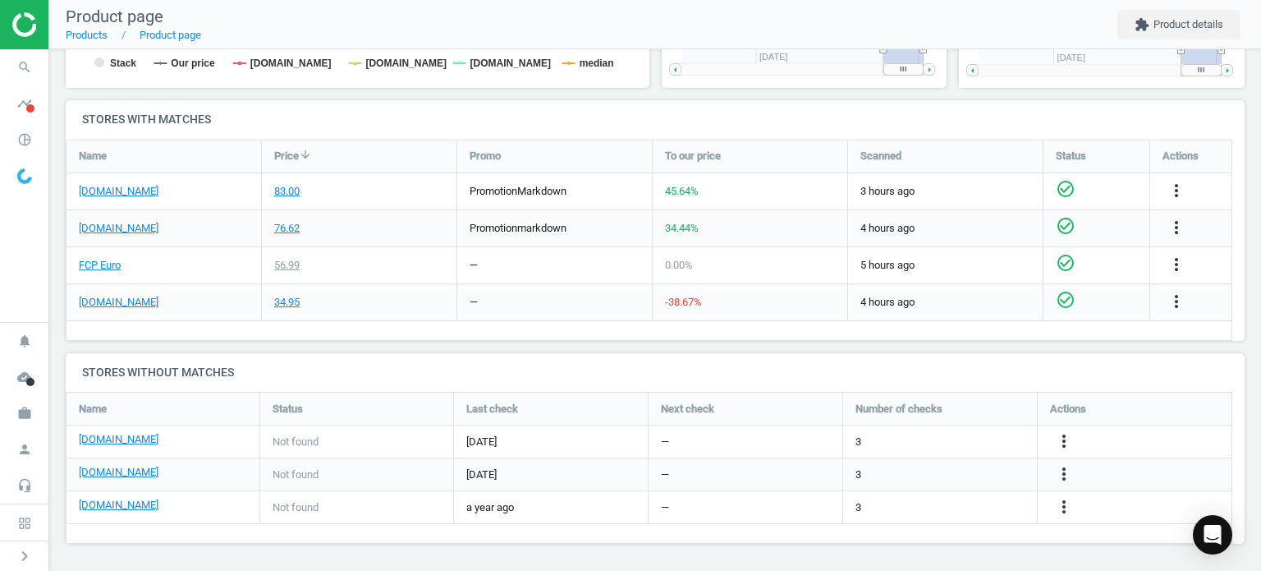
scroll to position [505, 0]
click at [108, 294] on link "[DOMAIN_NAME]" at bounding box center [119, 301] width 80 height 15
click at [99, 264] on link "FCP Euro" at bounding box center [100, 264] width 42 height 15
click at [16, 78] on icon "search" at bounding box center [24, 67] width 31 height 31
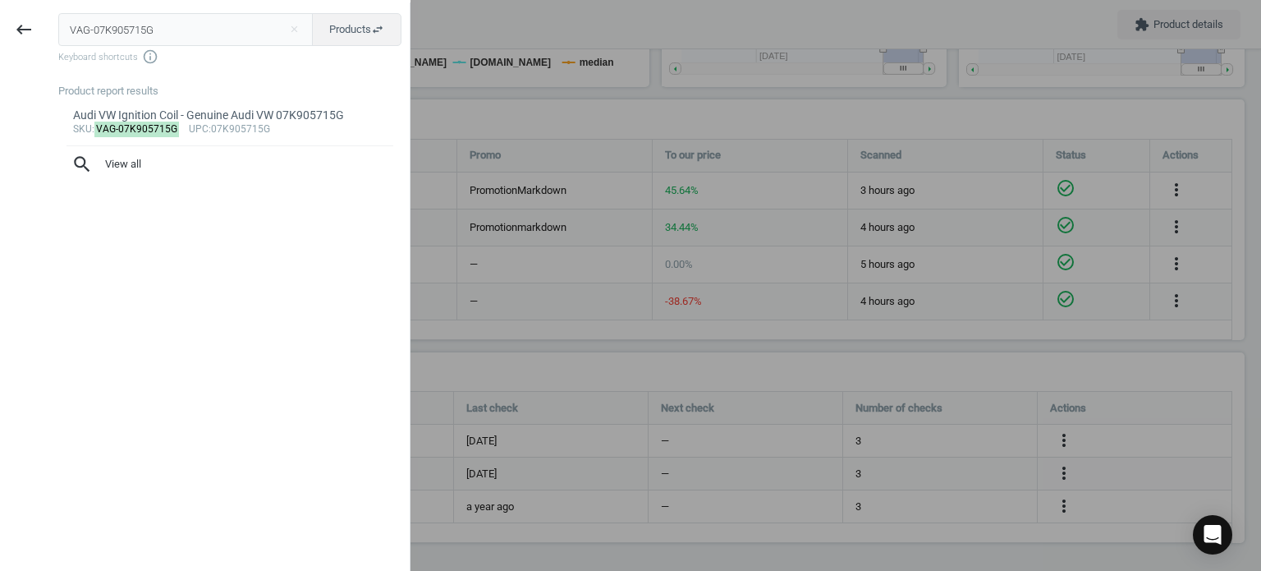
click at [167, 16] on input "VAG-07K905715G" at bounding box center [185, 29] width 255 height 33
type input "BMW-81220142155"
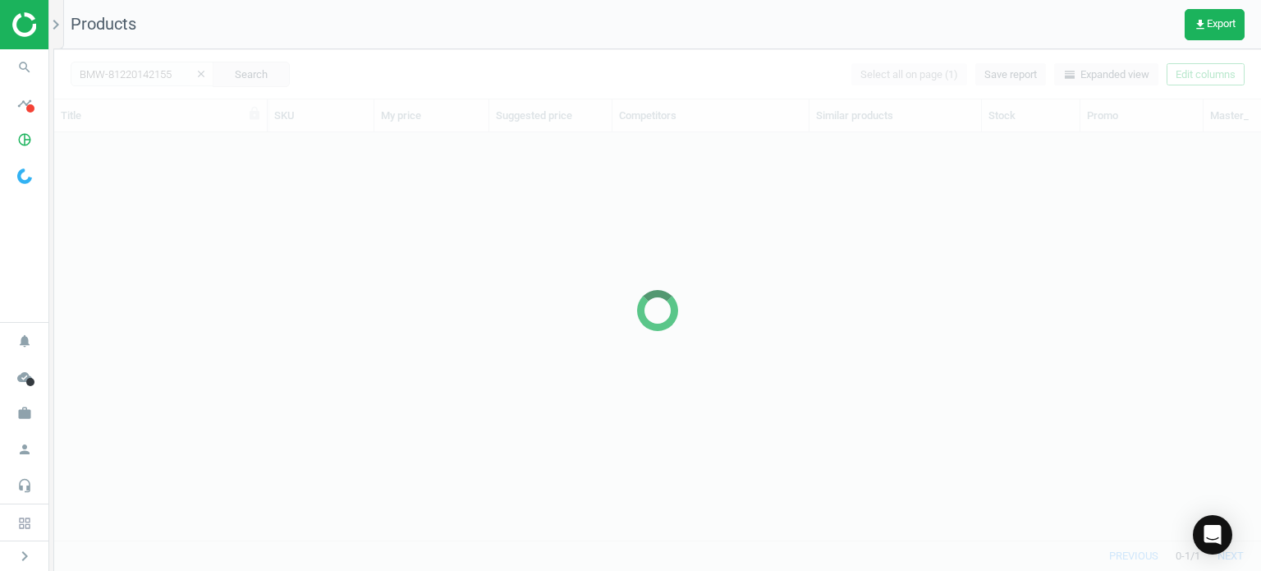
scroll to position [383, 1194]
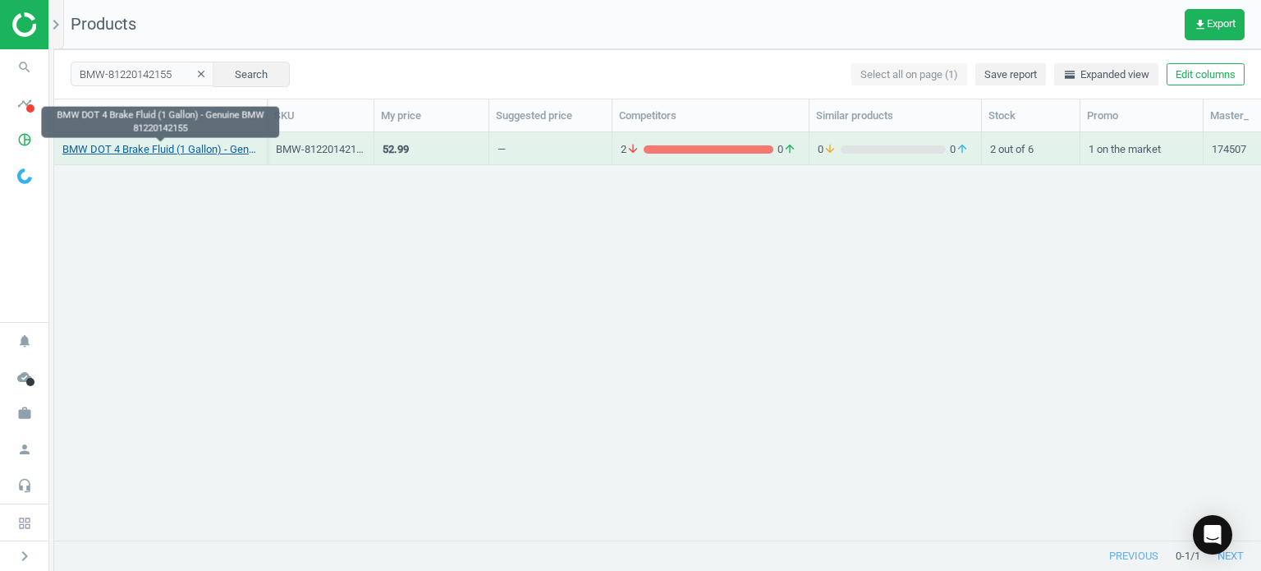
click at [181, 152] on link "BMW DOT 4 Brake Fluid (1 Gallon) - Genuine BMW 81220142155" at bounding box center [160, 149] width 196 height 15
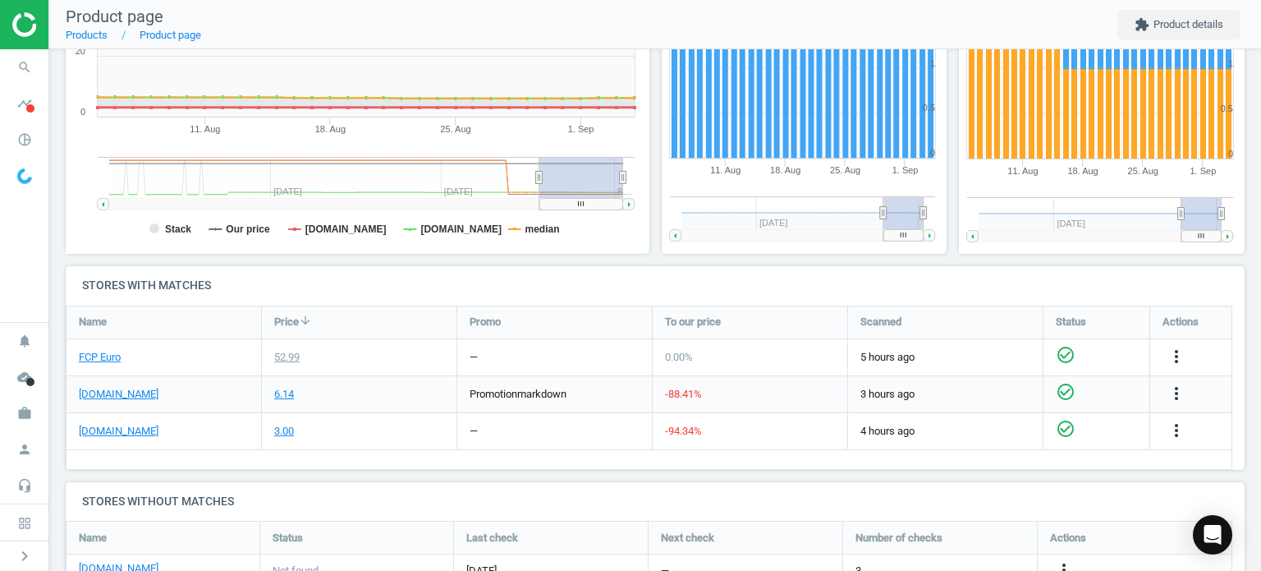
scroll to position [430, 0]
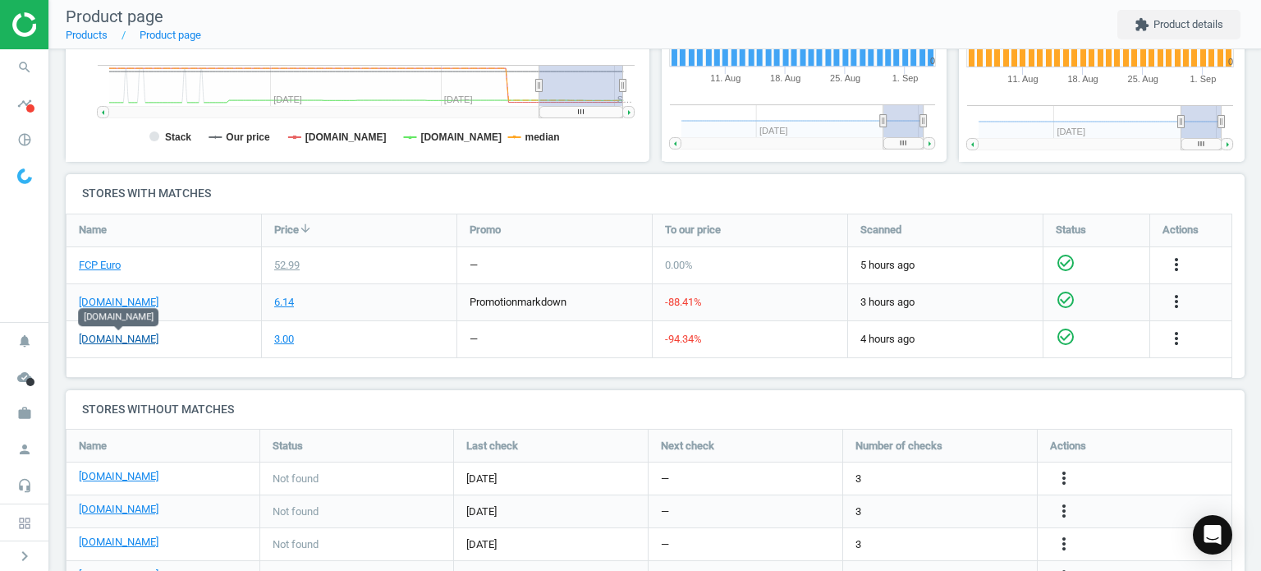
click at [149, 336] on link "[DOMAIN_NAME]" at bounding box center [119, 339] width 80 height 15
click at [86, 264] on link "FCP Euro" at bounding box center [100, 265] width 42 height 15
drag, startPoint x: 1191, startPoint y: 332, endPoint x: 1179, endPoint y: 348, distance: 20.0
click at [1182, 343] on div "more_vert" at bounding box center [1179, 338] width 32 height 21
click at [1172, 321] on div "more_vert" at bounding box center [1190, 339] width 81 height 36
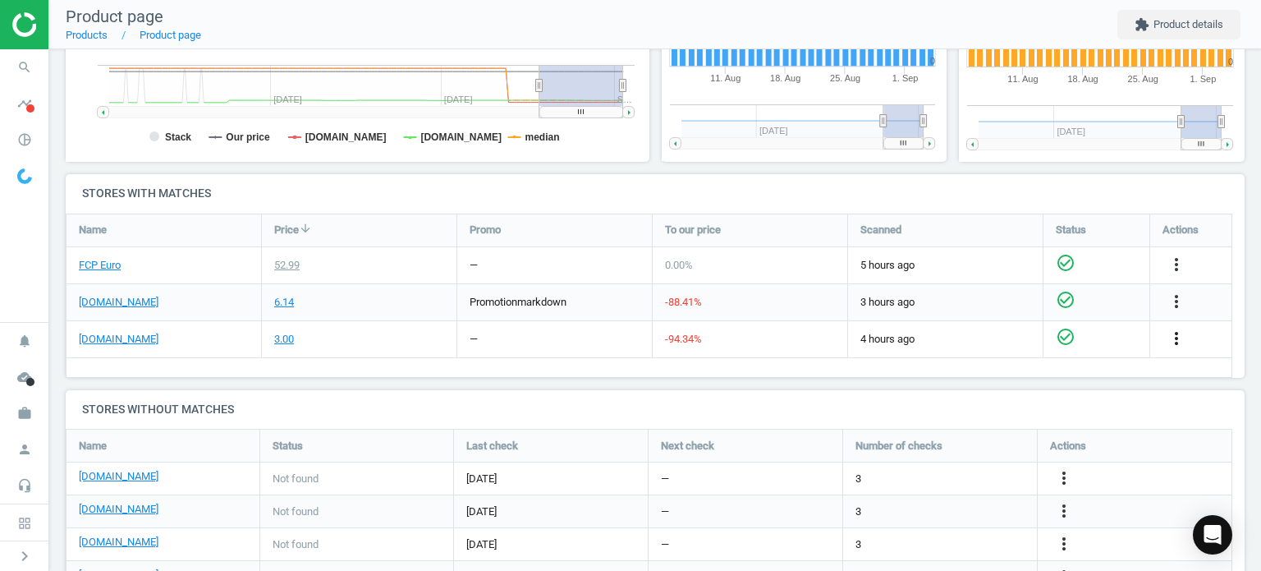
click at [1177, 333] on icon "more_vert" at bounding box center [1177, 338] width 20 height 20
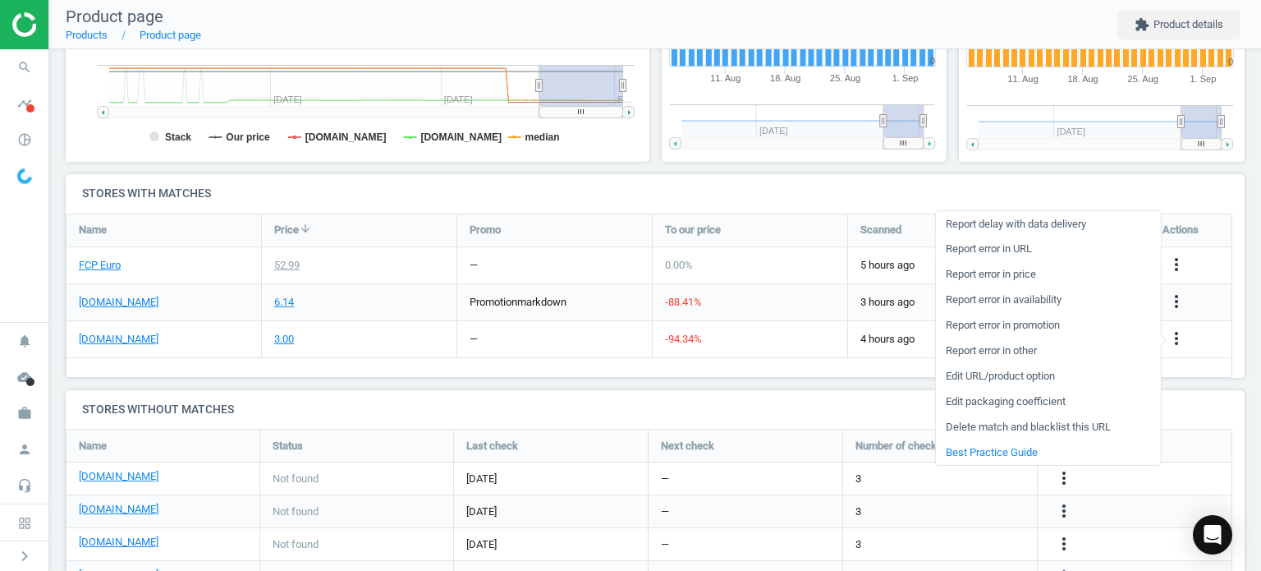
click at [1039, 254] on link "Report error in URL" at bounding box center [1047, 248] width 225 height 25
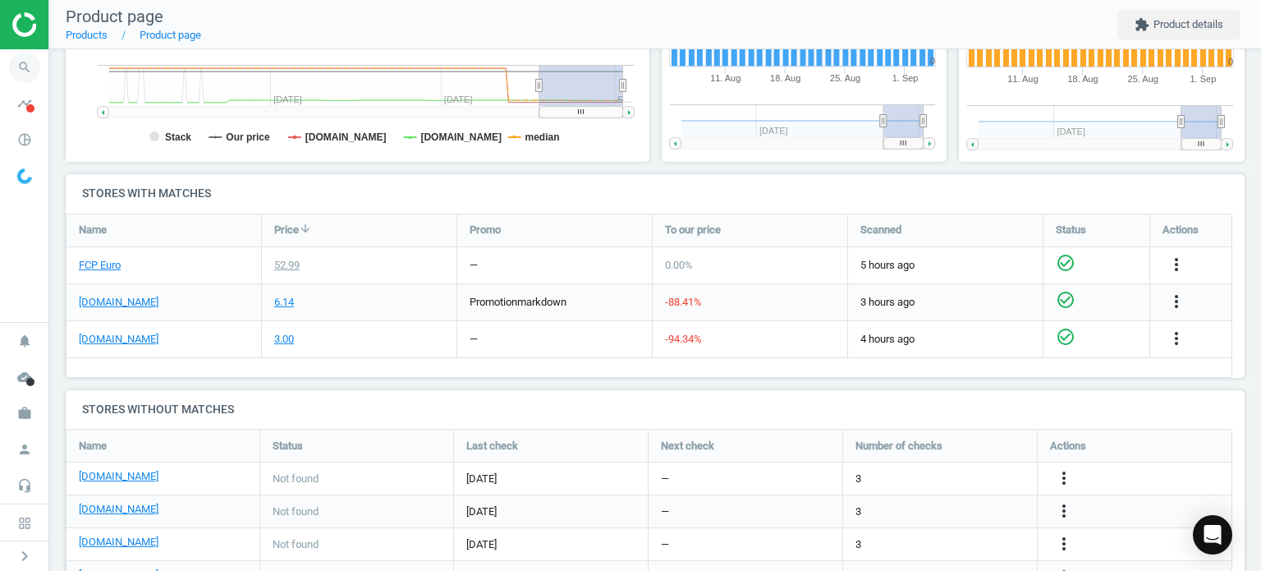
click at [35, 76] on icon "search" at bounding box center [24, 67] width 31 height 31
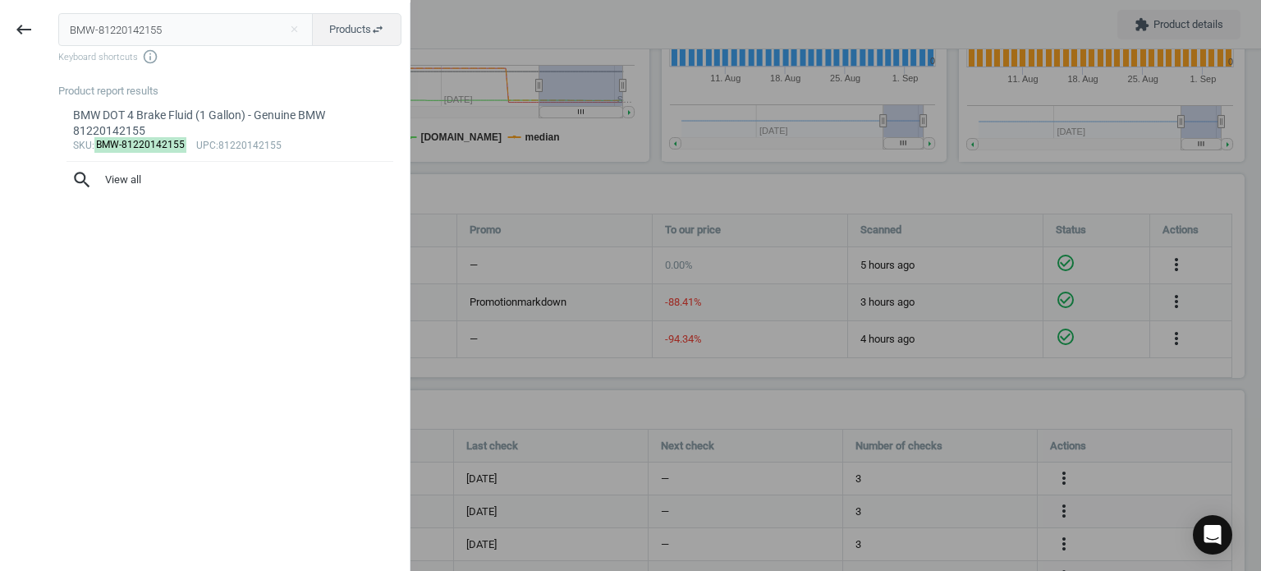
drag, startPoint x: 44, startPoint y: 55, endPoint x: 48, endPoint y: 45, distance: 10.7
click at [44, 54] on div "keyboard_backspace" at bounding box center [24, 287] width 48 height 571
click at [58, 19] on input "BMW-81220142155" at bounding box center [185, 29] width 255 height 33
click at [79, 33] on input "BMW-81220142155" at bounding box center [185, 29] width 255 height 33
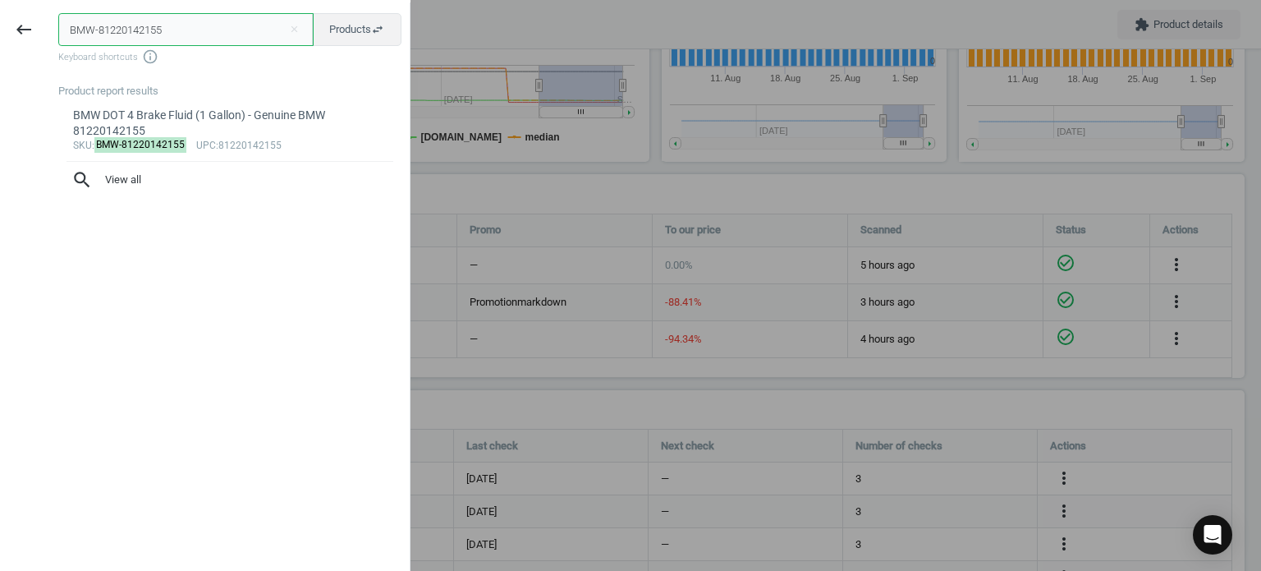
click at [79, 33] on input "BMW-81220142155" at bounding box center [185, 29] width 255 height 33
paste input "MAN-C28004"
type input "MAN-C28004"
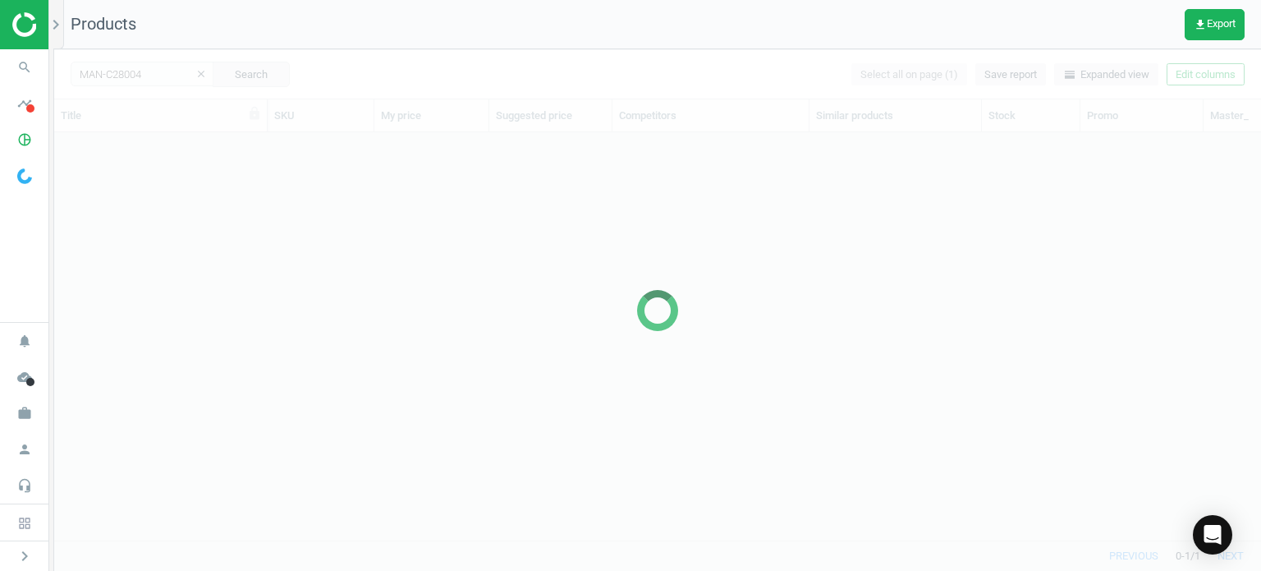
scroll to position [383, 1194]
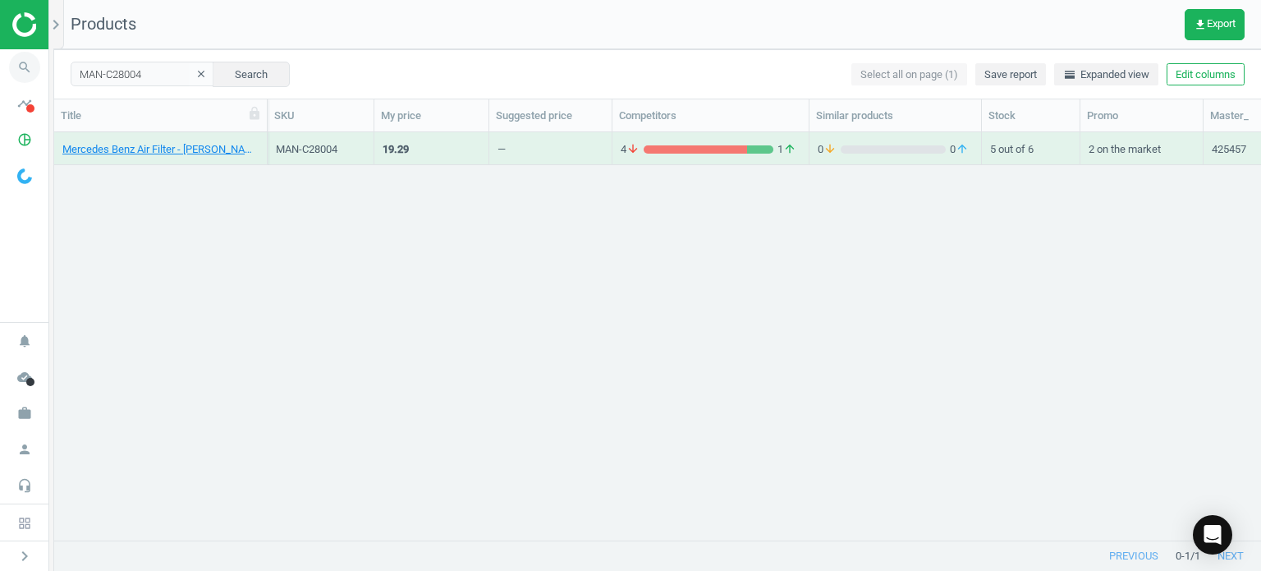
click at [23, 75] on icon "search" at bounding box center [24, 67] width 31 height 31
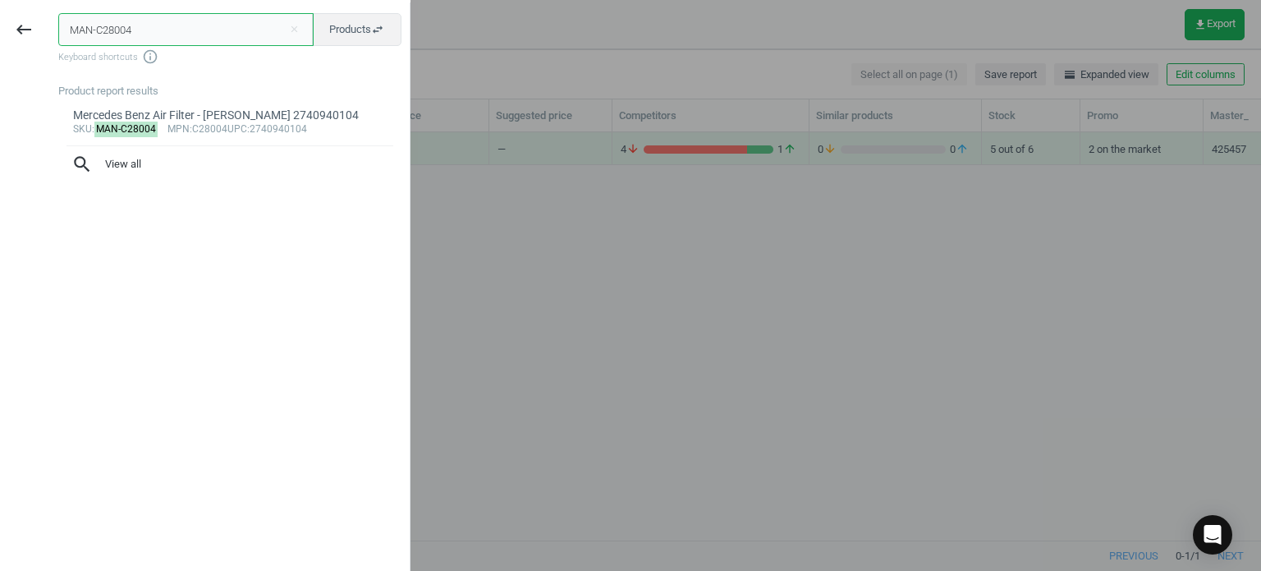
click at [161, 40] on input "MAN-C28004" at bounding box center [185, 29] width 255 height 33
paste input "2018"
type input "MAN-C22018"
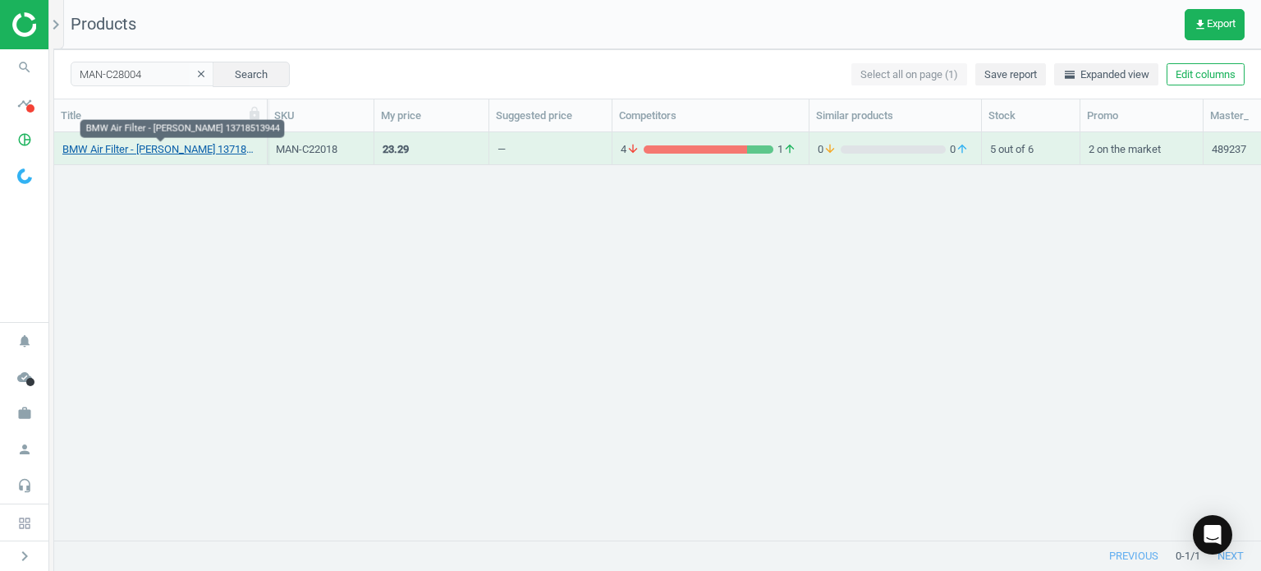
click at [159, 153] on link "BMW Air Filter - [PERSON_NAME] 13718513944" at bounding box center [160, 149] width 196 height 15
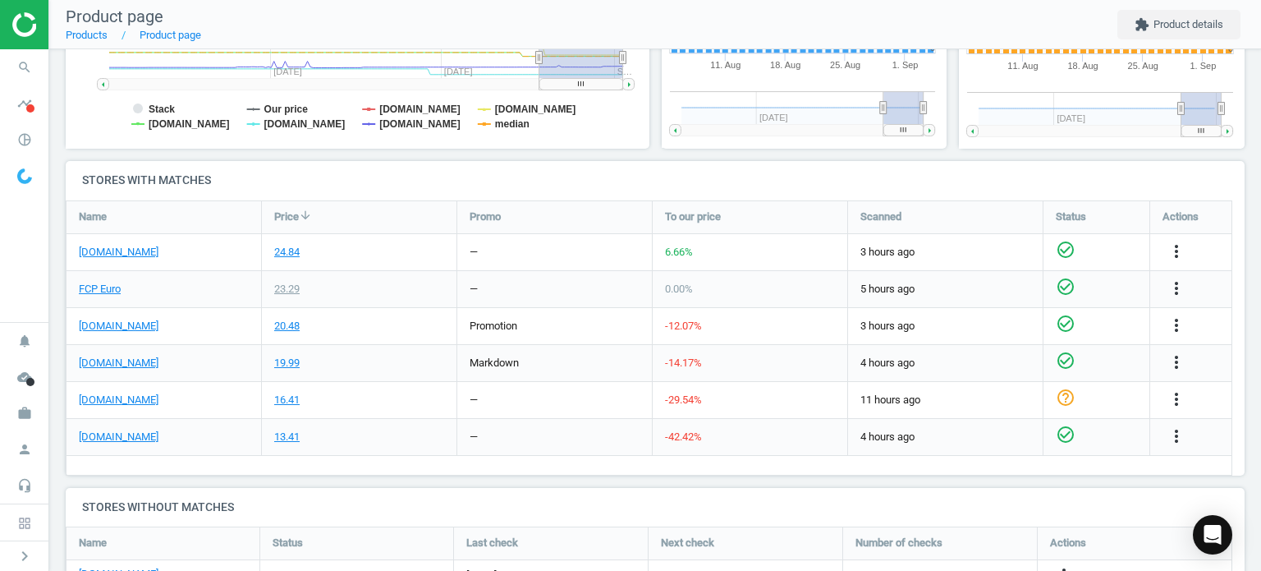
scroll to position [466, 0]
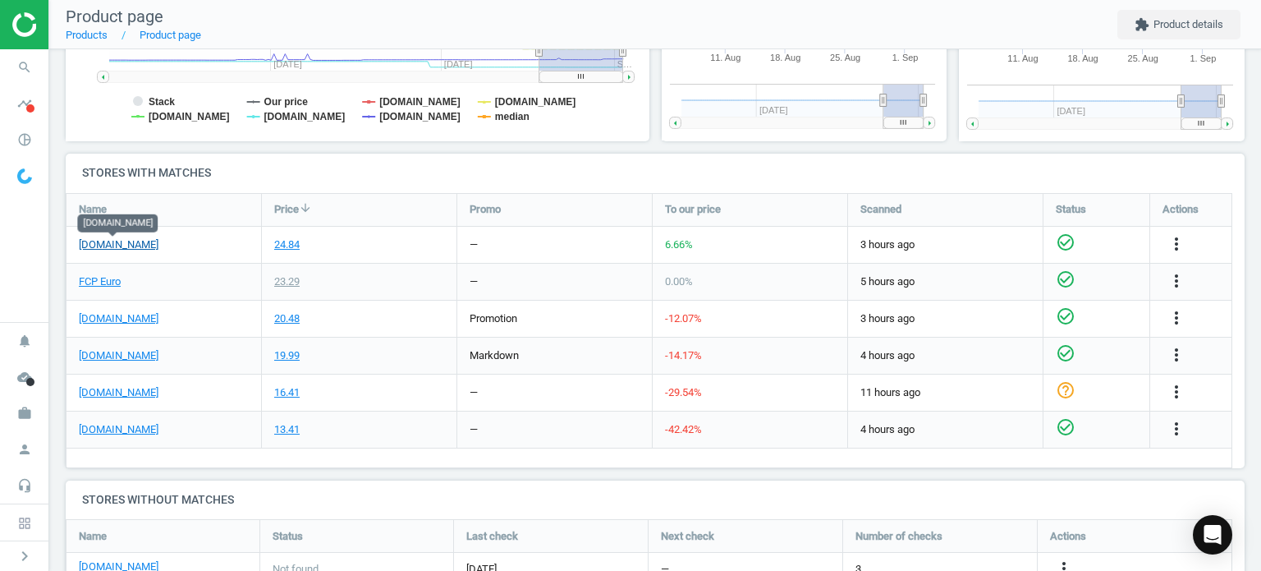
click at [133, 241] on link "[DOMAIN_NAME]" at bounding box center [119, 244] width 80 height 15
click at [110, 426] on link "[DOMAIN_NAME]" at bounding box center [119, 429] width 80 height 15
click at [86, 278] on link "FCP Euro" at bounding box center [100, 281] width 42 height 15
click at [8, 61] on span "search" at bounding box center [24, 67] width 49 height 36
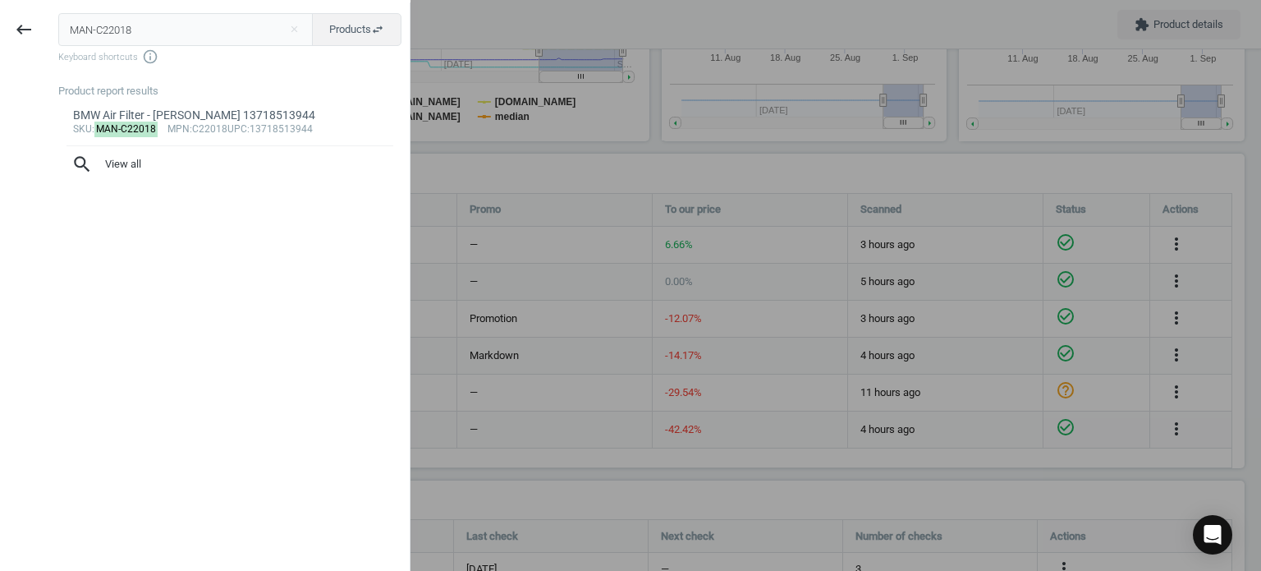
click at [164, 32] on input "MAN-C22018" at bounding box center [185, 29] width 255 height 33
click at [164, 31] on input "MAN-C22018" at bounding box center [185, 29] width 255 height 33
type input "MAN-C281251"
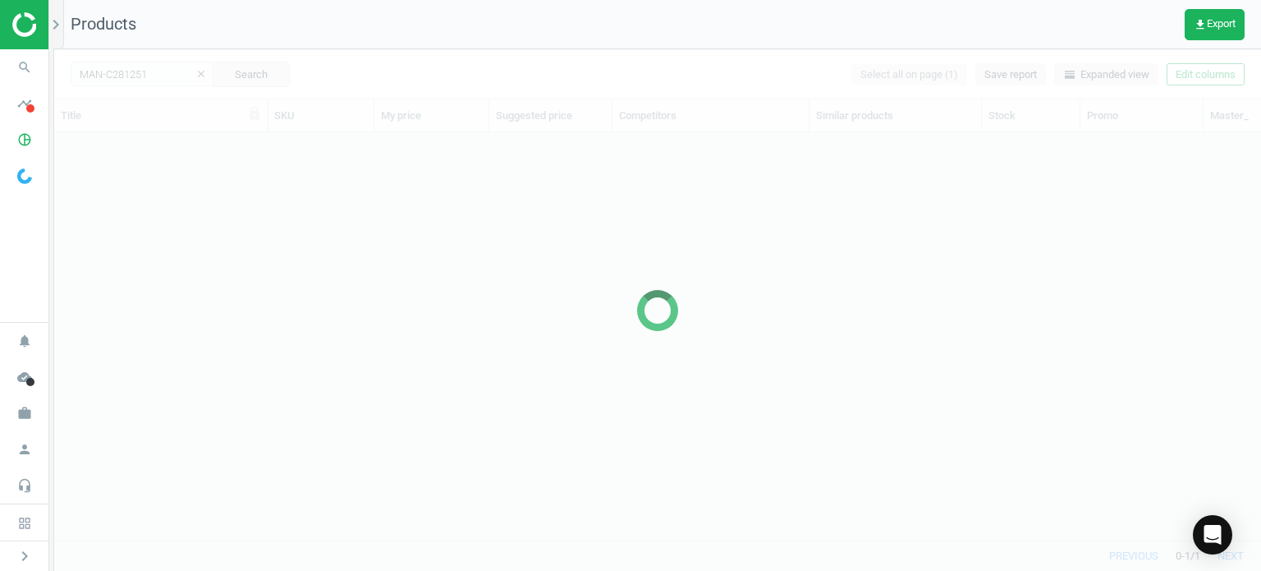
scroll to position [383, 1194]
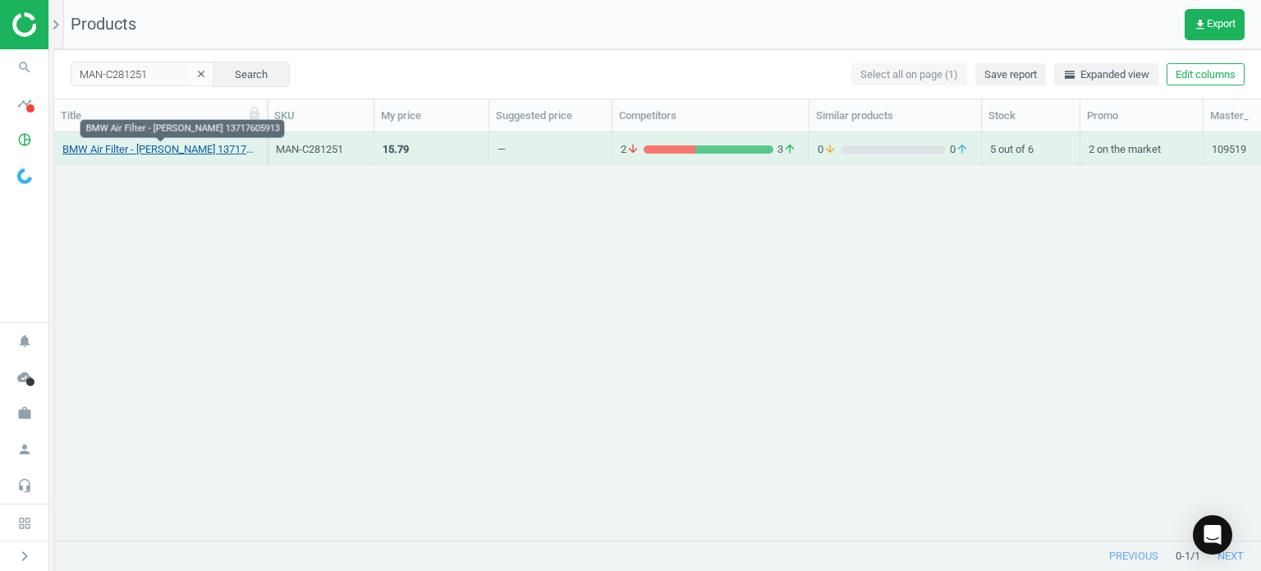
click at [128, 143] on link "BMW Air Filter - [PERSON_NAME] 13717605913" at bounding box center [160, 149] width 196 height 15
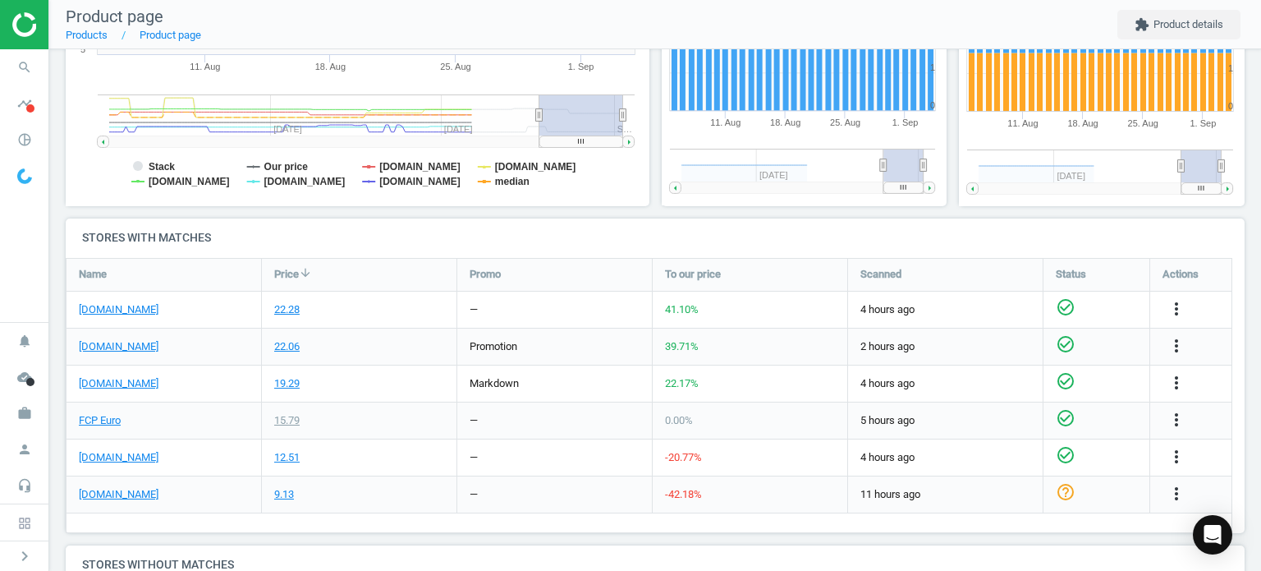
scroll to position [493, 0]
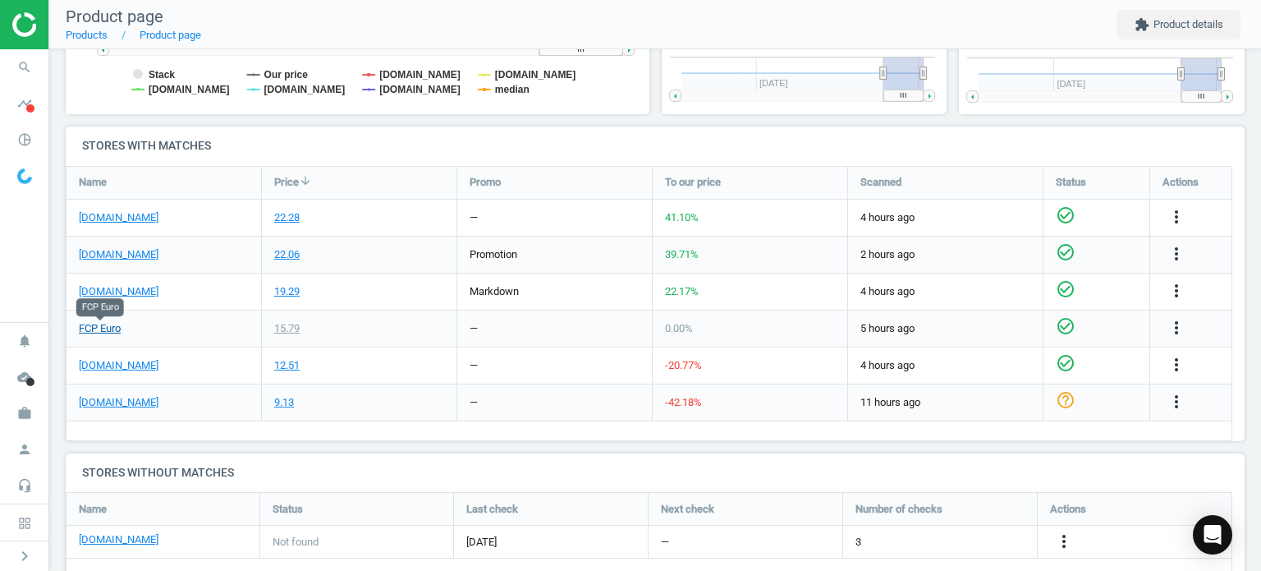
click at [80, 330] on link "FCP Euro" at bounding box center [100, 328] width 42 height 15
click at [126, 367] on link "[DOMAIN_NAME]" at bounding box center [119, 365] width 80 height 15
click at [19, 56] on icon "search" at bounding box center [24, 67] width 31 height 31
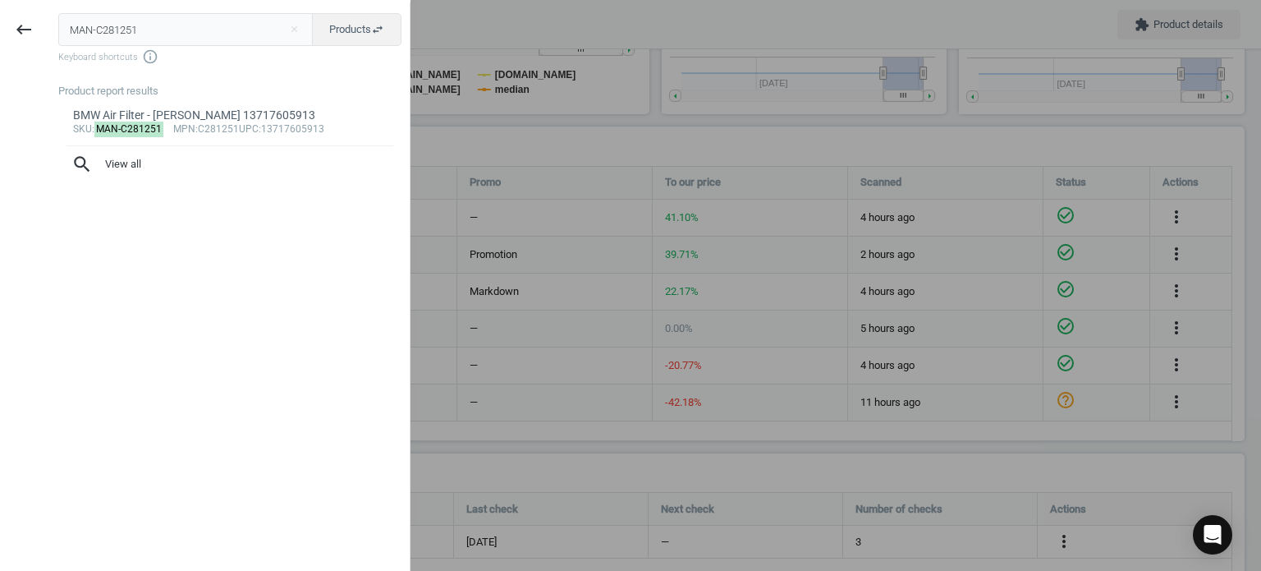
click at [80, 39] on input "MAN-C281251" at bounding box center [185, 29] width 255 height 33
type input "MAN-C32130"
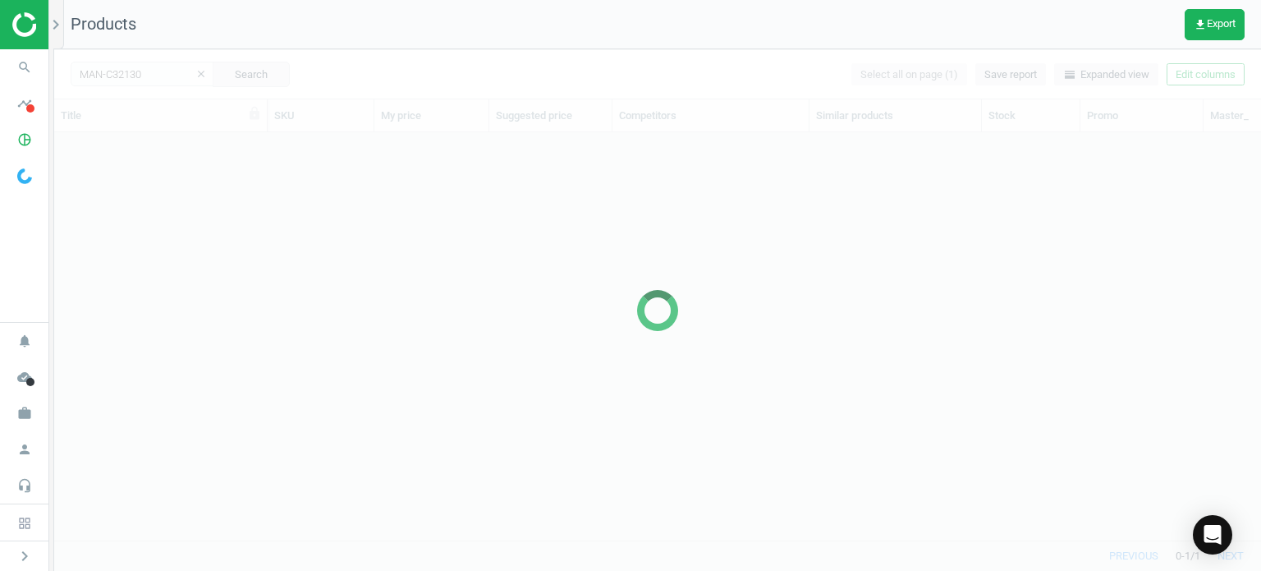
scroll to position [383, 1194]
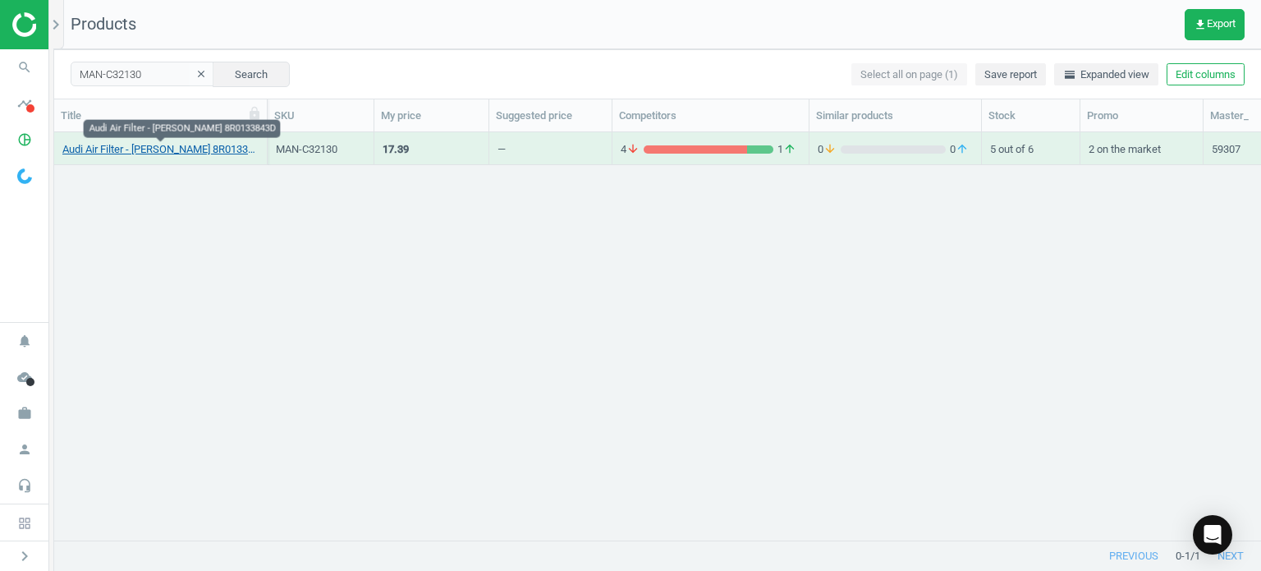
click at [122, 149] on link "Audi Air Filter - [PERSON_NAME] 8R0133843D" at bounding box center [160, 149] width 196 height 15
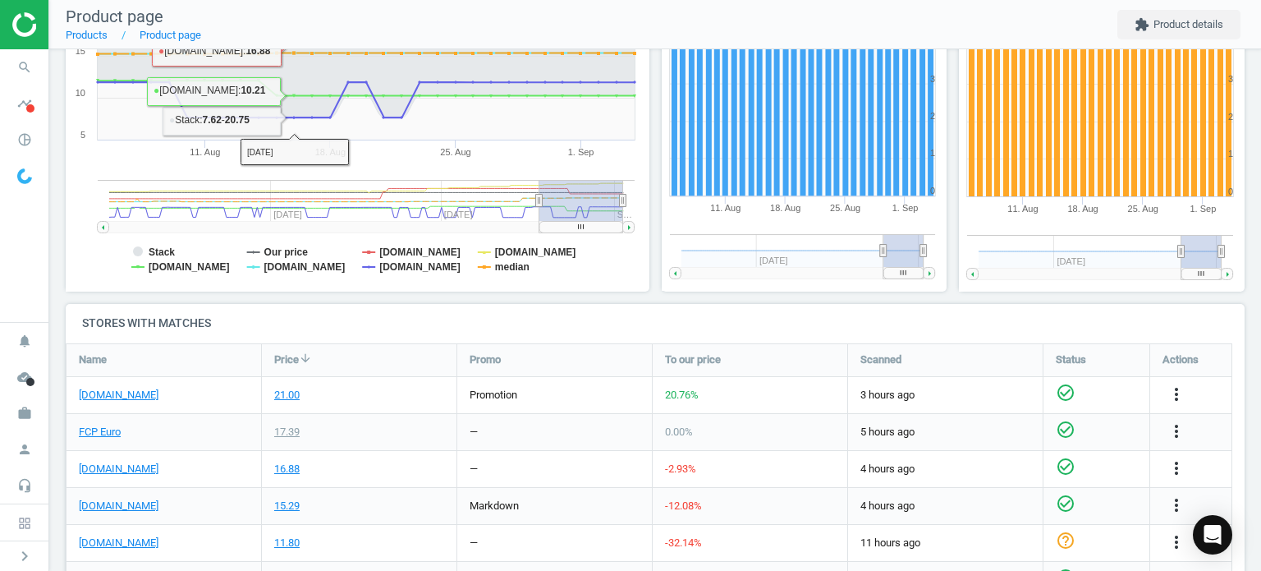
scroll to position [411, 0]
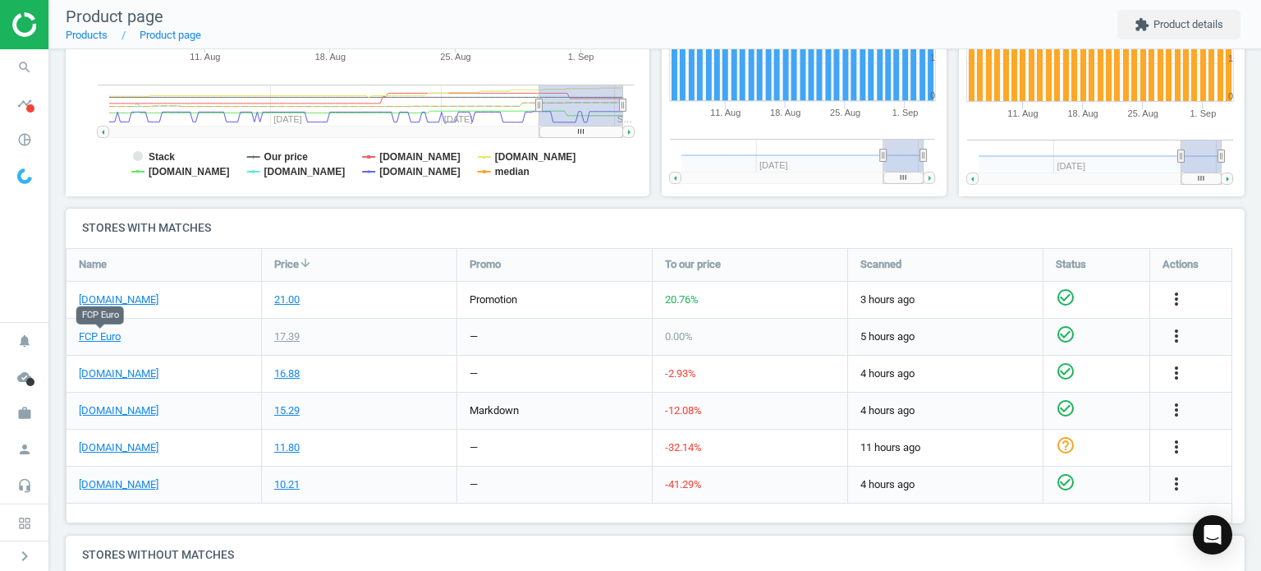
click at [110, 327] on div "FCP Euro" at bounding box center [164, 337] width 195 height 36
click at [108, 332] on link "FCP Euro" at bounding box center [100, 336] width 42 height 15
click at [138, 484] on link "[DOMAIN_NAME]" at bounding box center [119, 484] width 80 height 15
click at [23, 81] on icon "search" at bounding box center [24, 67] width 31 height 31
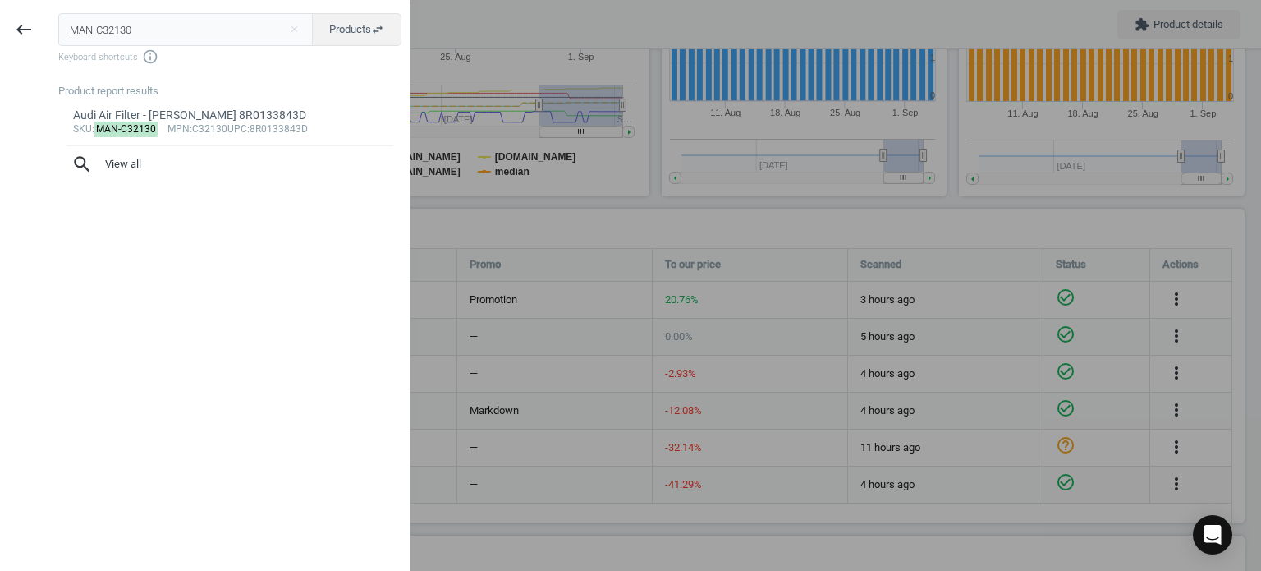
click at [99, 19] on input "MAN-C32130" at bounding box center [185, 29] width 255 height 33
click at [100, 19] on input "MAN-C32130" at bounding box center [185, 29] width 255 height 33
type input "MAN-W93021"
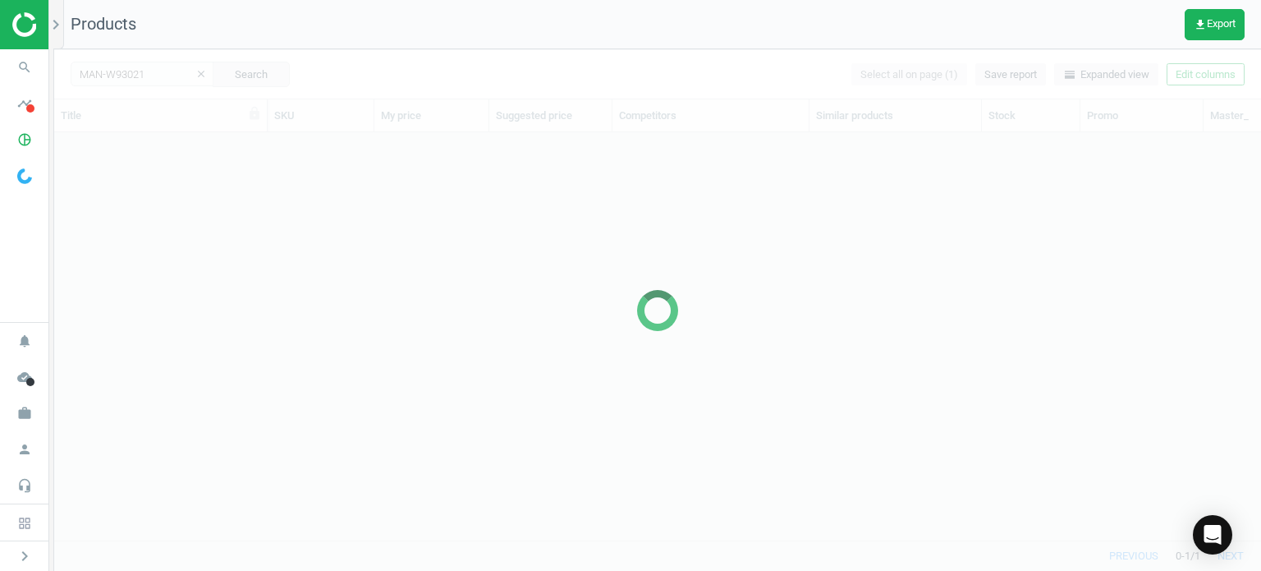
scroll to position [383, 1194]
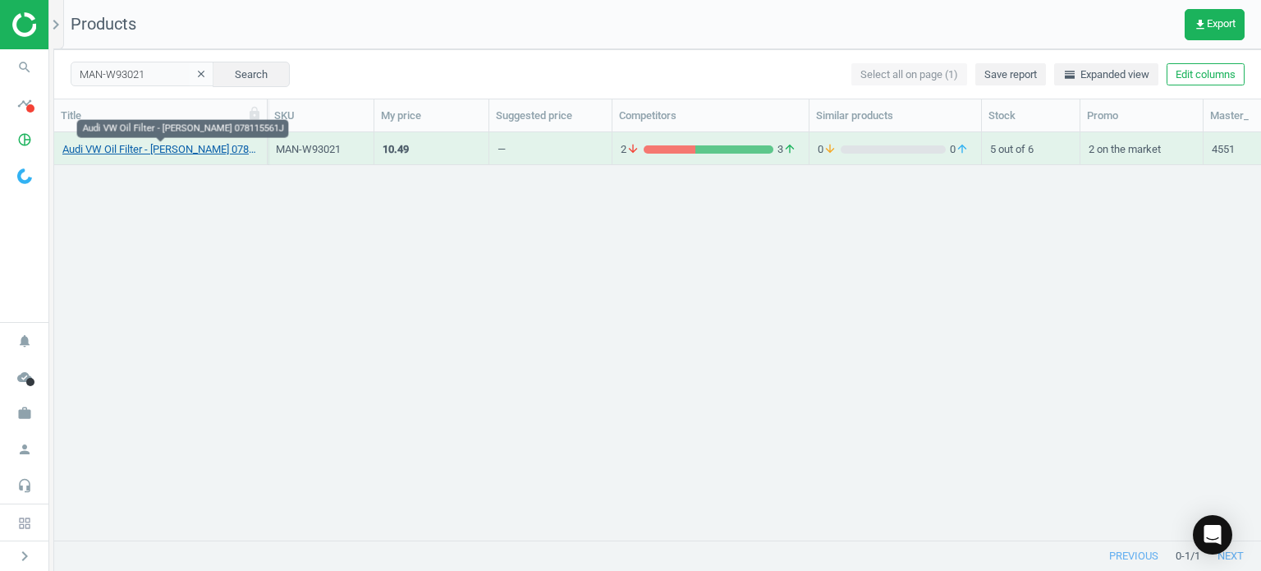
click at [213, 145] on link "Audi VW Oil Filter - [PERSON_NAME] 078115561J" at bounding box center [160, 149] width 196 height 15
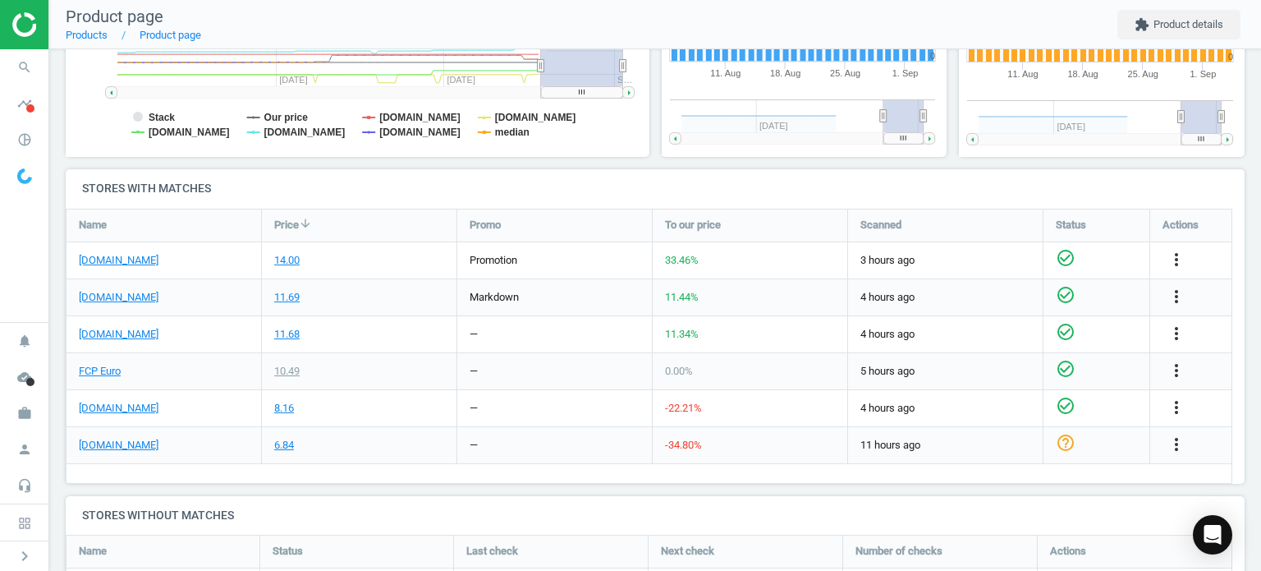
scroll to position [493, 0]
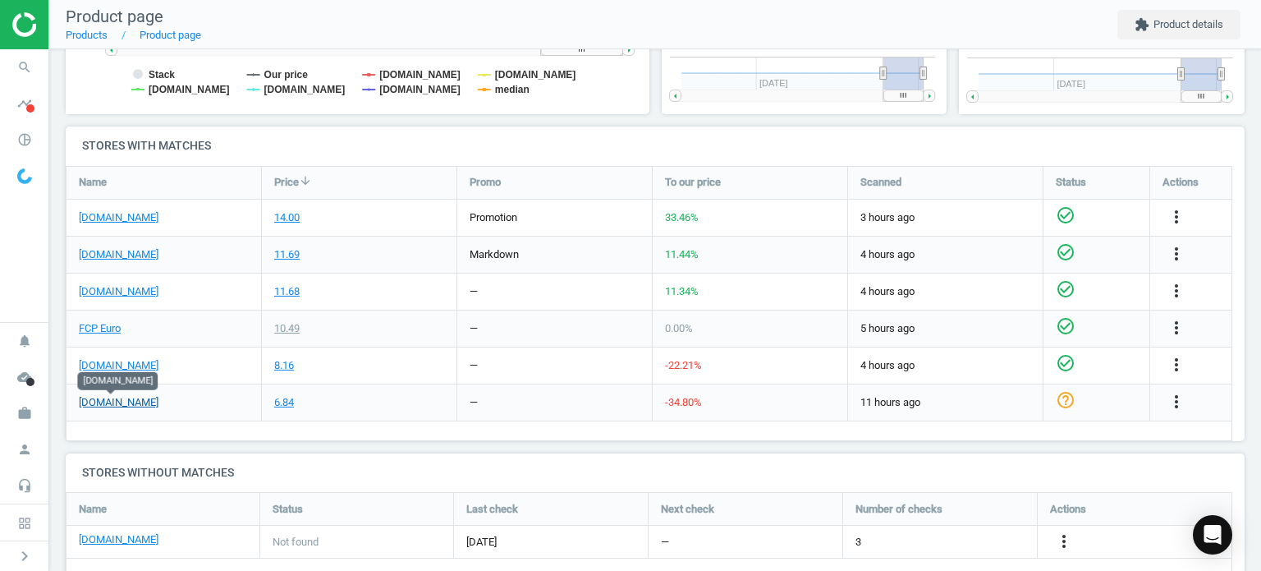
click at [98, 405] on link "[DOMAIN_NAME]" at bounding box center [119, 402] width 80 height 15
click at [21, 57] on icon "search" at bounding box center [24, 67] width 31 height 31
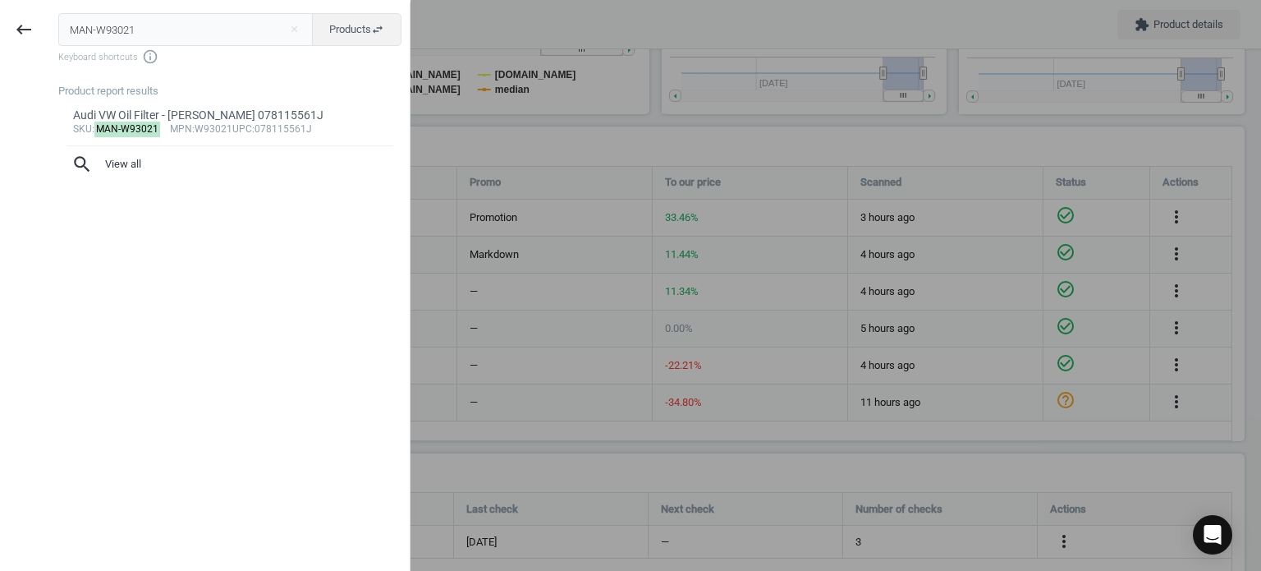
drag, startPoint x: 163, startPoint y: 35, endPoint x: -470, endPoint y: 20, distance: 634.0
click at [0, 20] on html "Group 2 Created with Sketch. ic/cloud_download/grey600 Created with Sketch. gra…" at bounding box center [630, 285] width 1261 height 571
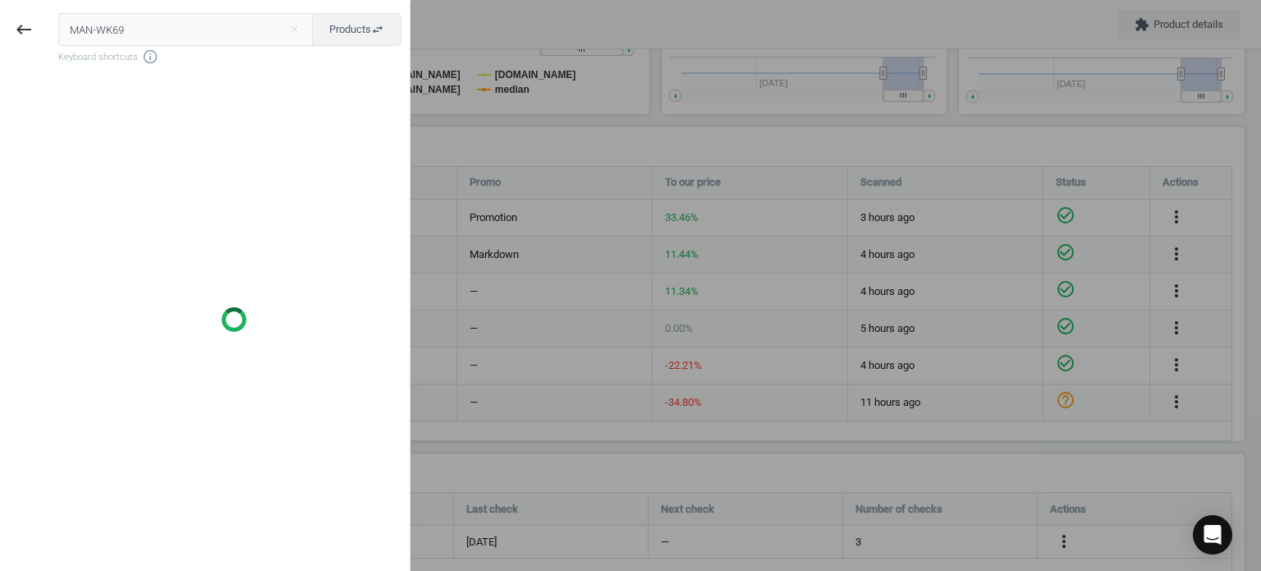
type input "MAN-WK69"
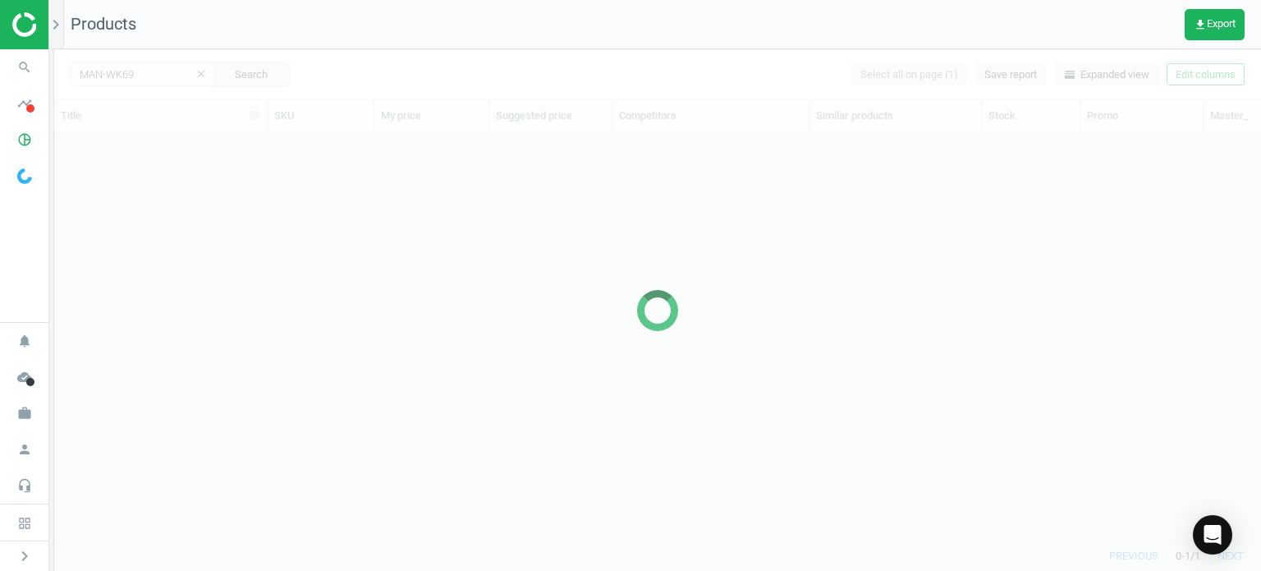
scroll to position [383, 1194]
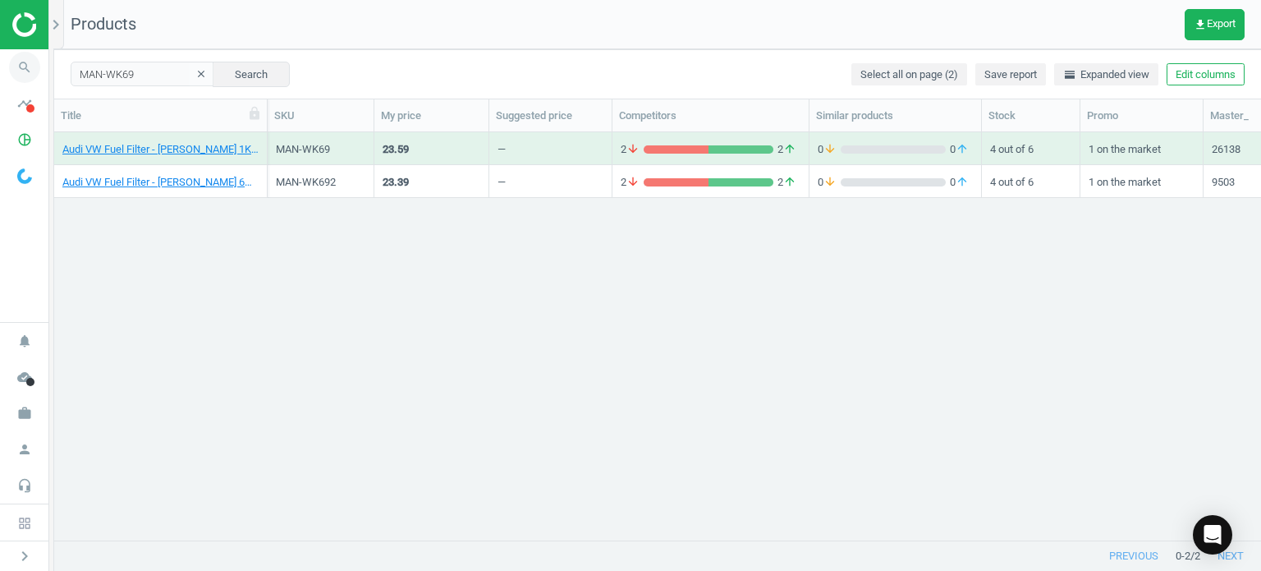
click at [25, 61] on icon "search" at bounding box center [24, 67] width 31 height 31
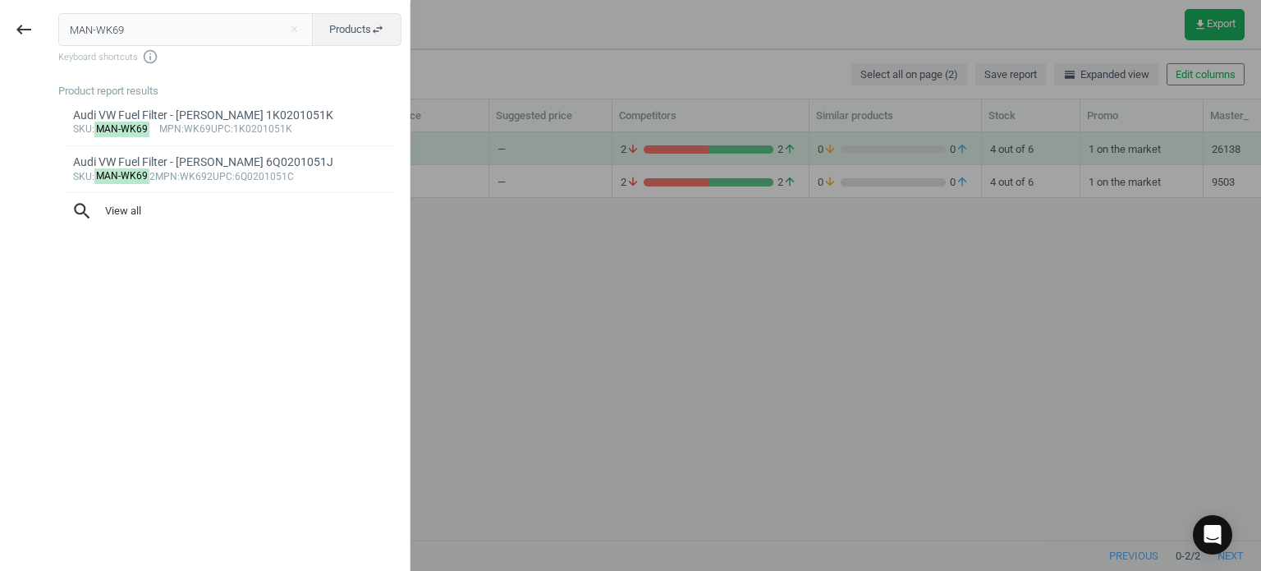
click at [96, 29] on input "MAN-WK69" at bounding box center [185, 29] width 255 height 33
click at [96, 28] on input "MAN-WK69" at bounding box center [185, 29] width 255 height 33
click at [96, 27] on input "MAN-WK69" at bounding box center [185, 29] width 255 height 33
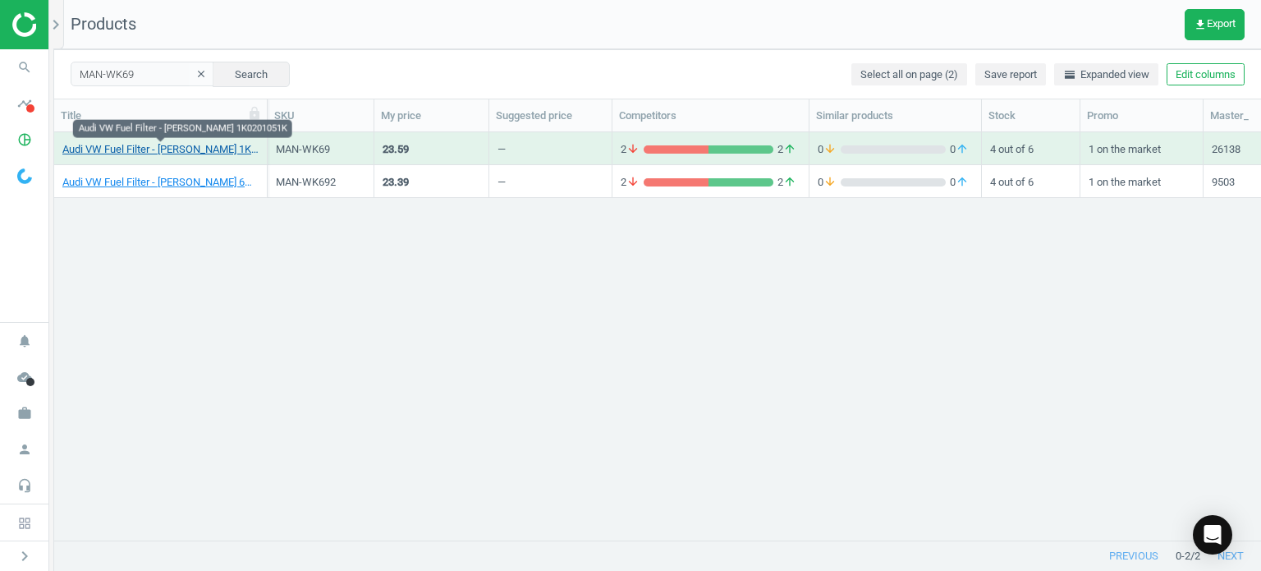
click at [181, 151] on link "Audi VW Fuel Filter - [PERSON_NAME] 1K0201051K" at bounding box center [160, 149] width 196 height 15
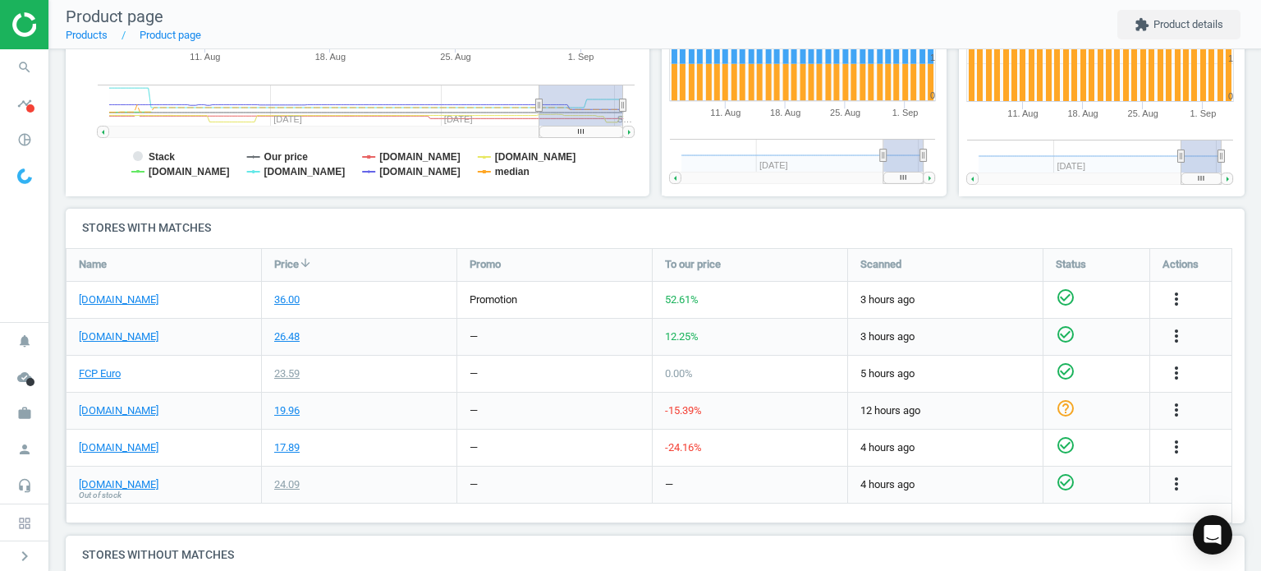
scroll to position [493, 0]
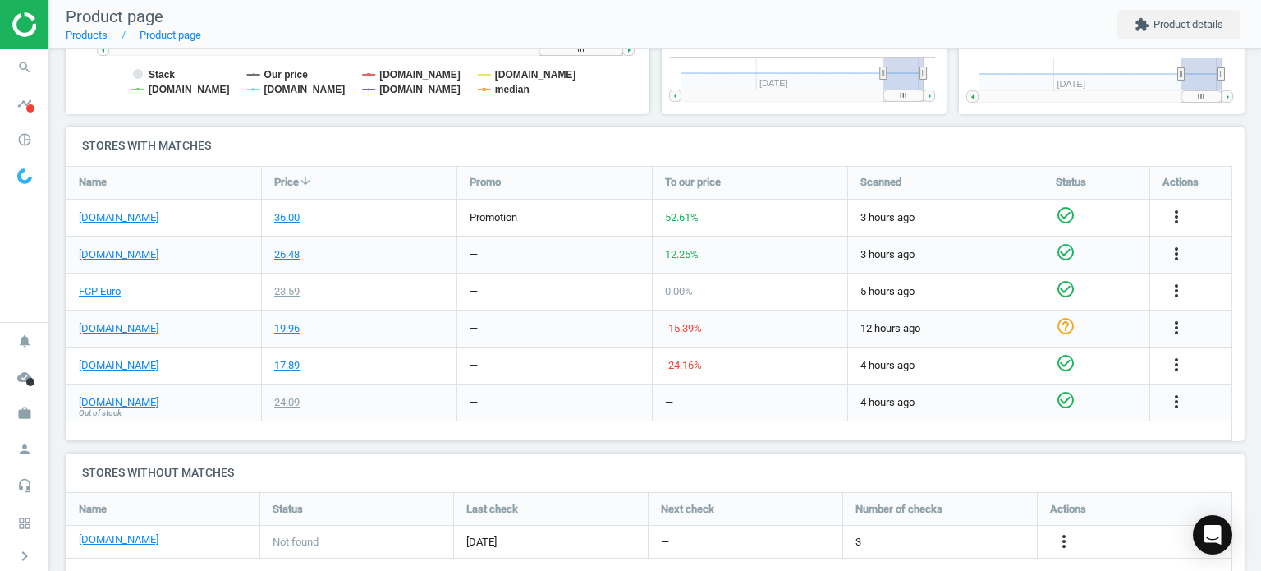
click at [120, 372] on div "[DOMAIN_NAME]" at bounding box center [164, 365] width 195 height 36
click at [128, 366] on link "[DOMAIN_NAME]" at bounding box center [119, 365] width 80 height 15
click at [14, 48] on div at bounding box center [24, 24] width 48 height 49
click at [37, 70] on icon "search" at bounding box center [24, 67] width 31 height 31
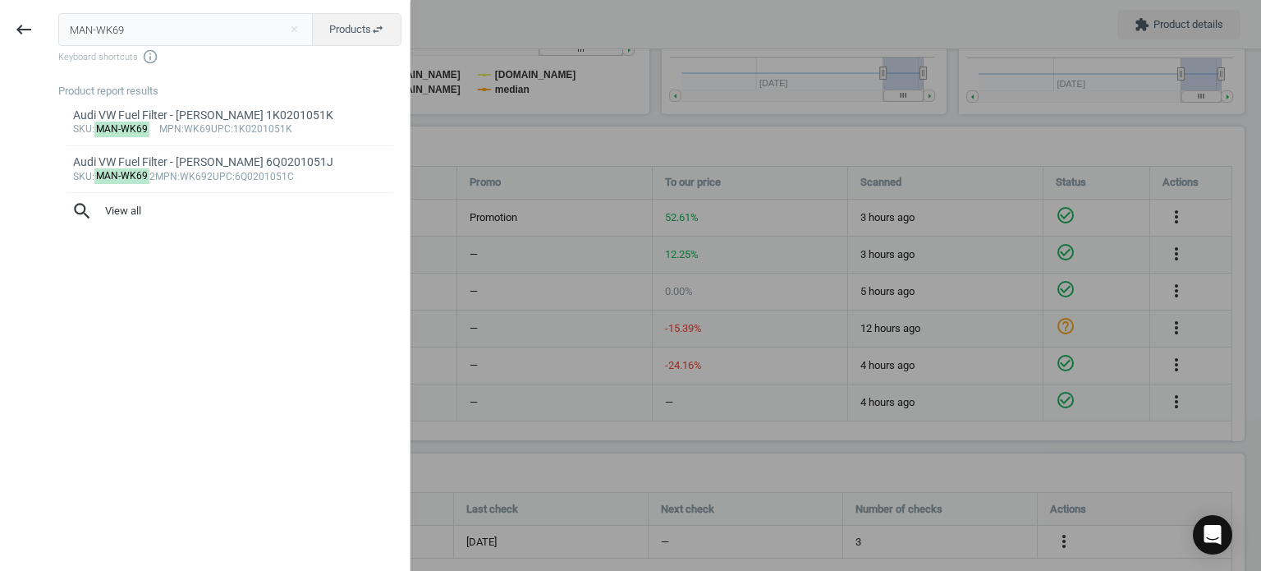
click at [140, 30] on input "MAN-WK69" at bounding box center [185, 29] width 255 height 33
click at [140, 29] on input "MAN-WK69" at bounding box center [185, 29] width 255 height 33
type input "MER-0001502580"
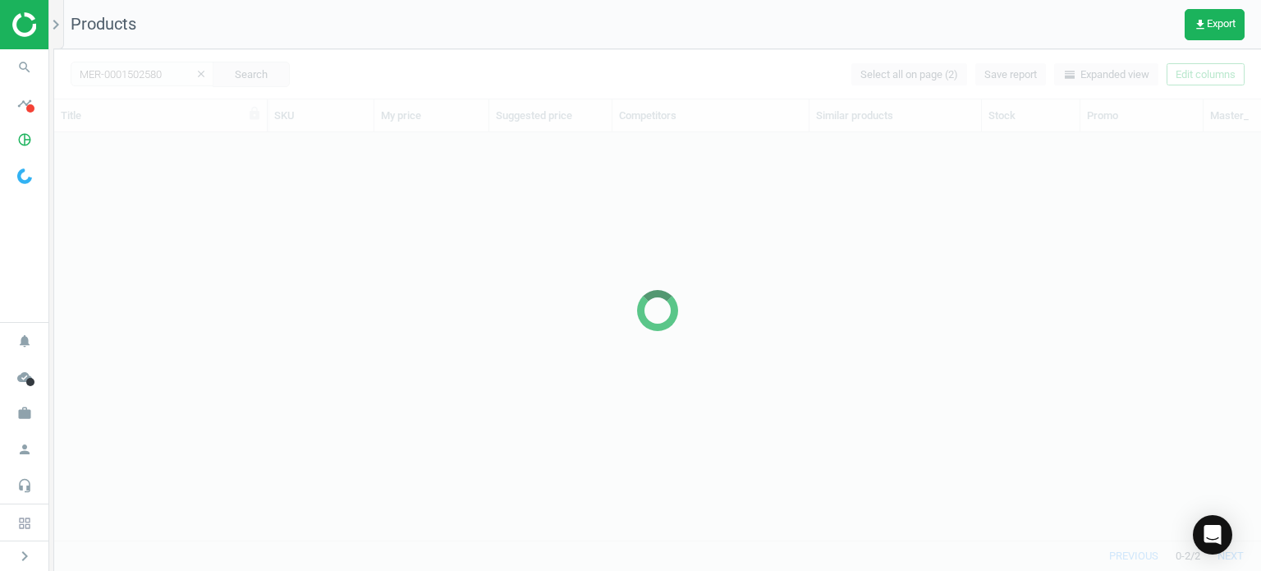
scroll to position [383, 1194]
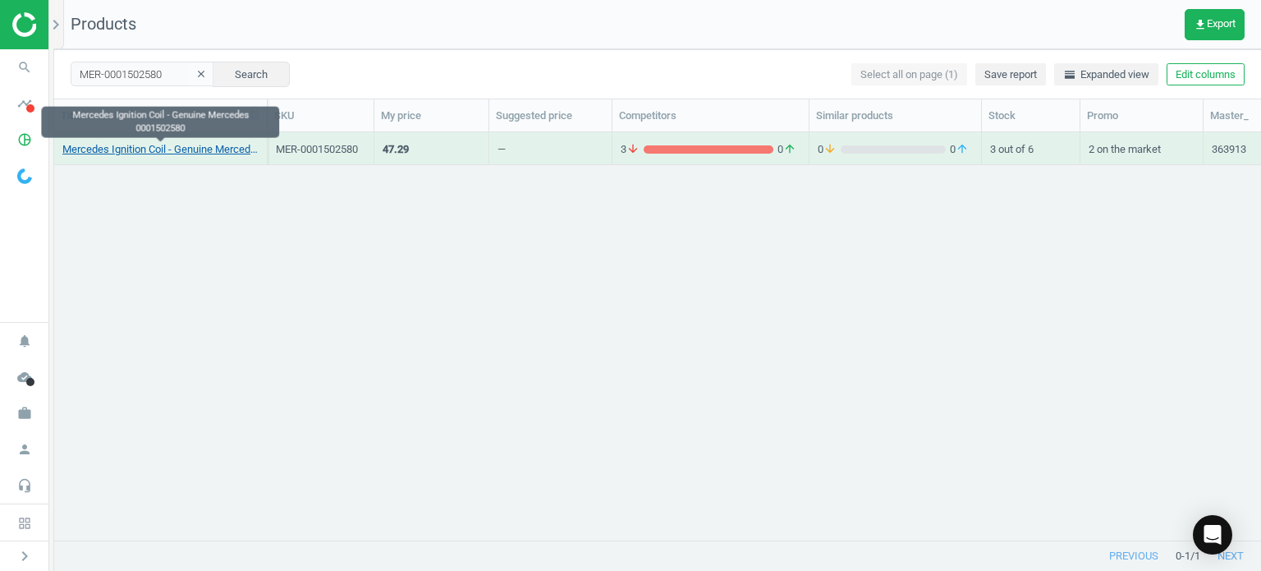
click at [145, 152] on link "Mercedes Ignition Coil - Genuine Mercedes 0001502580" at bounding box center [160, 149] width 196 height 15
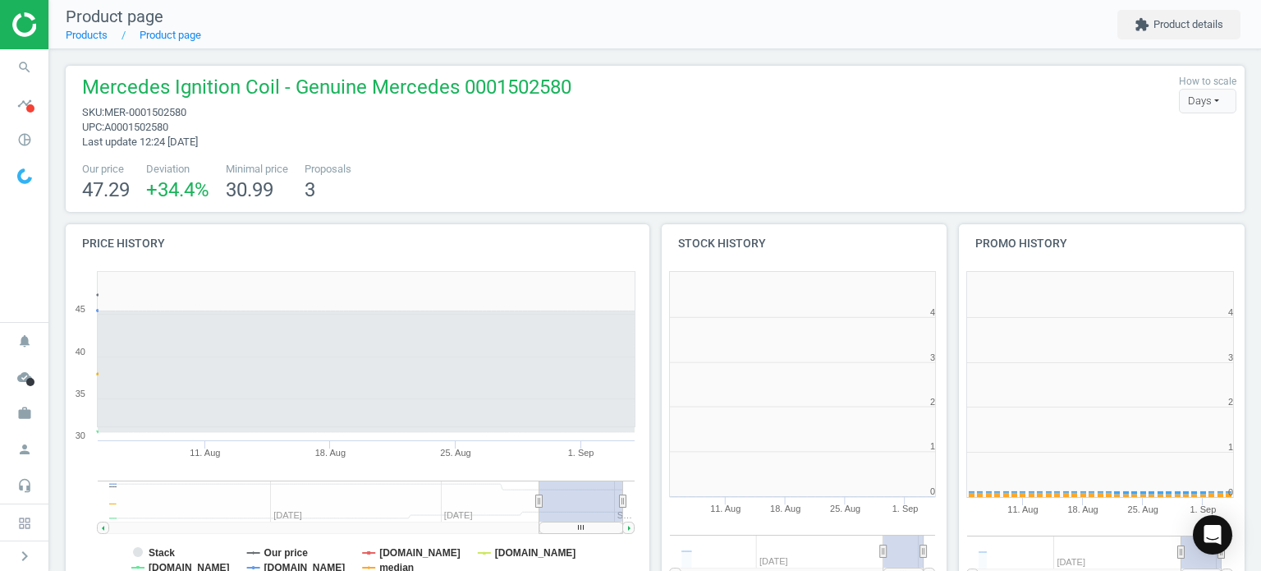
scroll to position [354, 603]
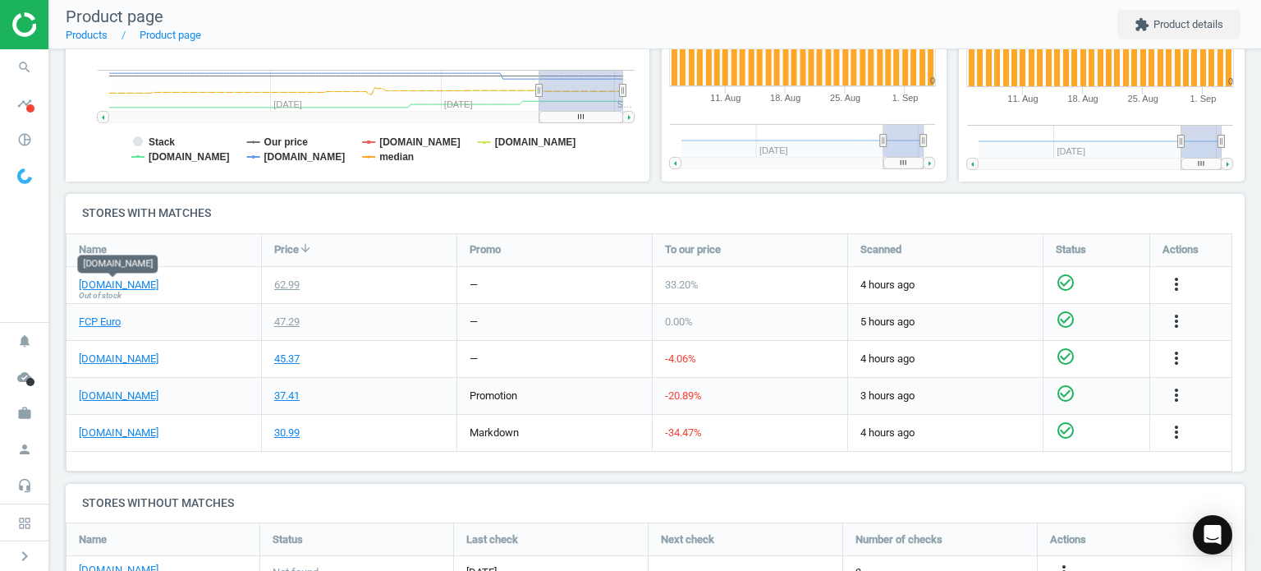
click at [118, 290] on span "Out of stock" at bounding box center [100, 295] width 43 height 11
click at [116, 288] on link "[DOMAIN_NAME]" at bounding box center [119, 285] width 80 height 15
click at [102, 321] on link "FCP Euro" at bounding box center [100, 321] width 42 height 15
click at [32, 71] on icon "search" at bounding box center [24, 67] width 31 height 31
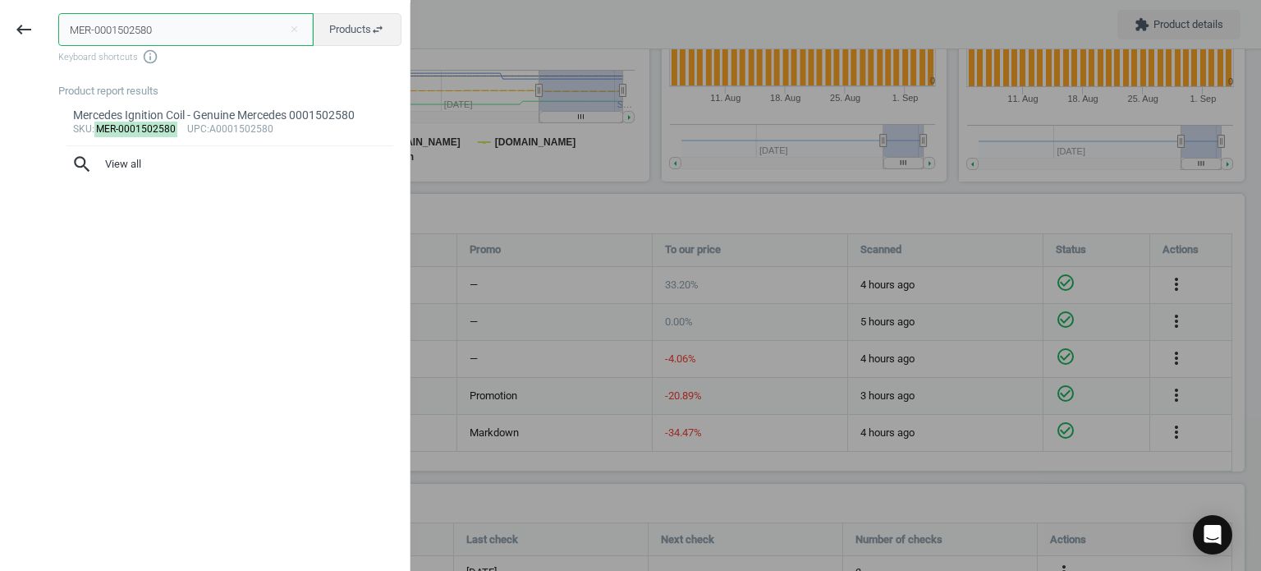
click at [204, 30] on input "MER-0001502580" at bounding box center [185, 29] width 255 height 33
paste input "VAG-059963319AB"
type input "VAG-059963319AB"
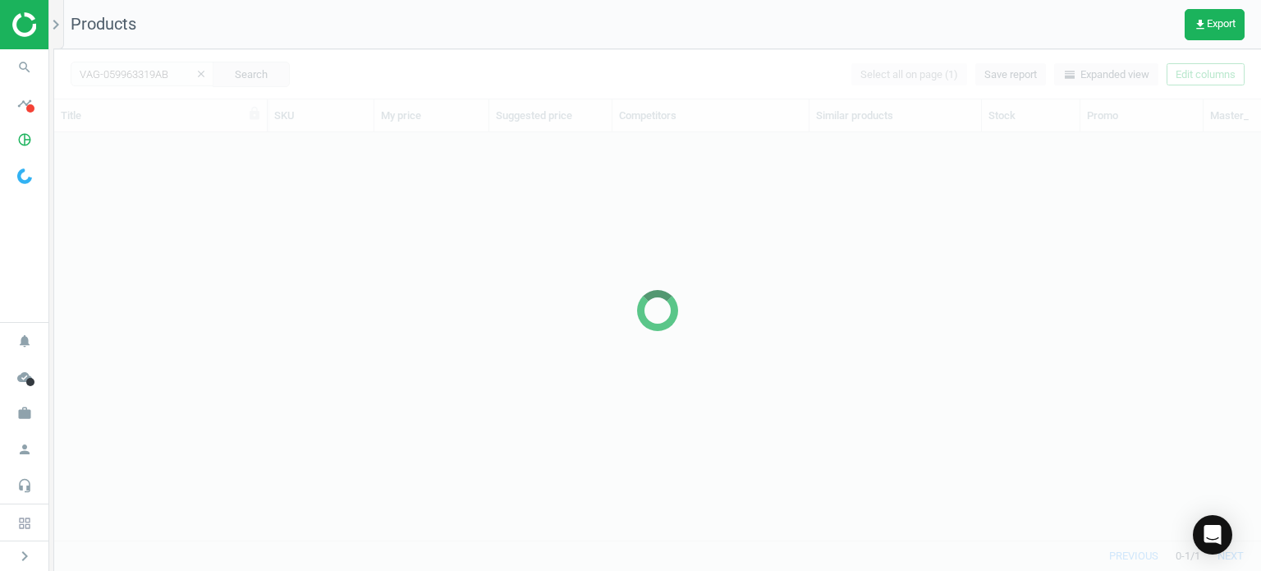
scroll to position [383, 1194]
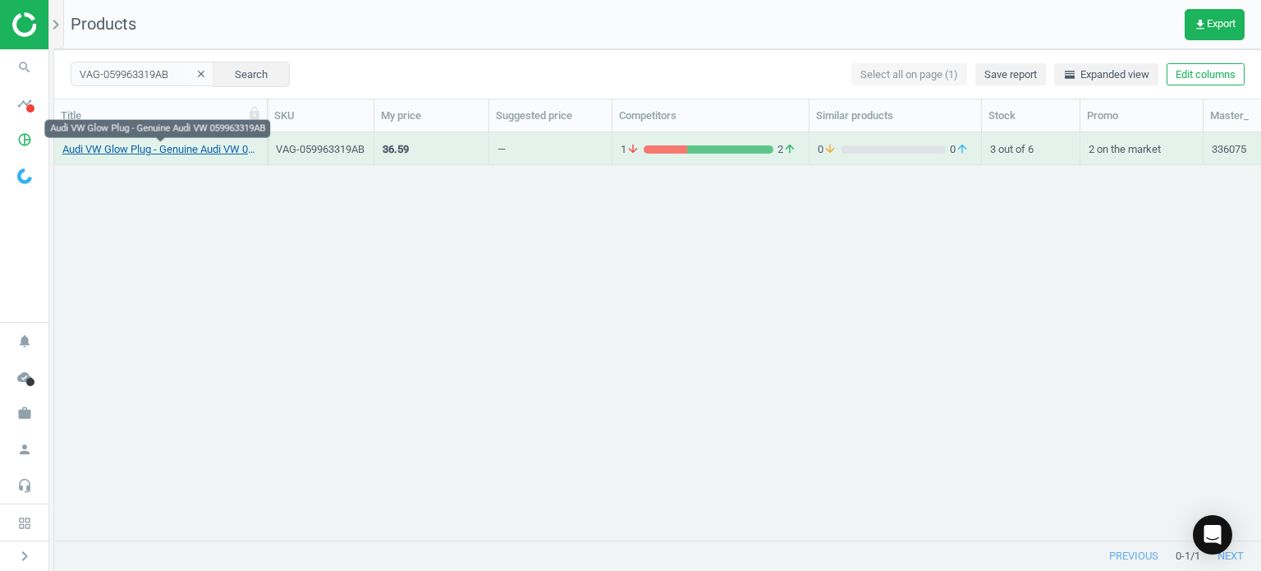
click at [236, 145] on link "Audi VW Glow Plug - Genuine Audi VW 059963319AB" at bounding box center [160, 149] width 196 height 15
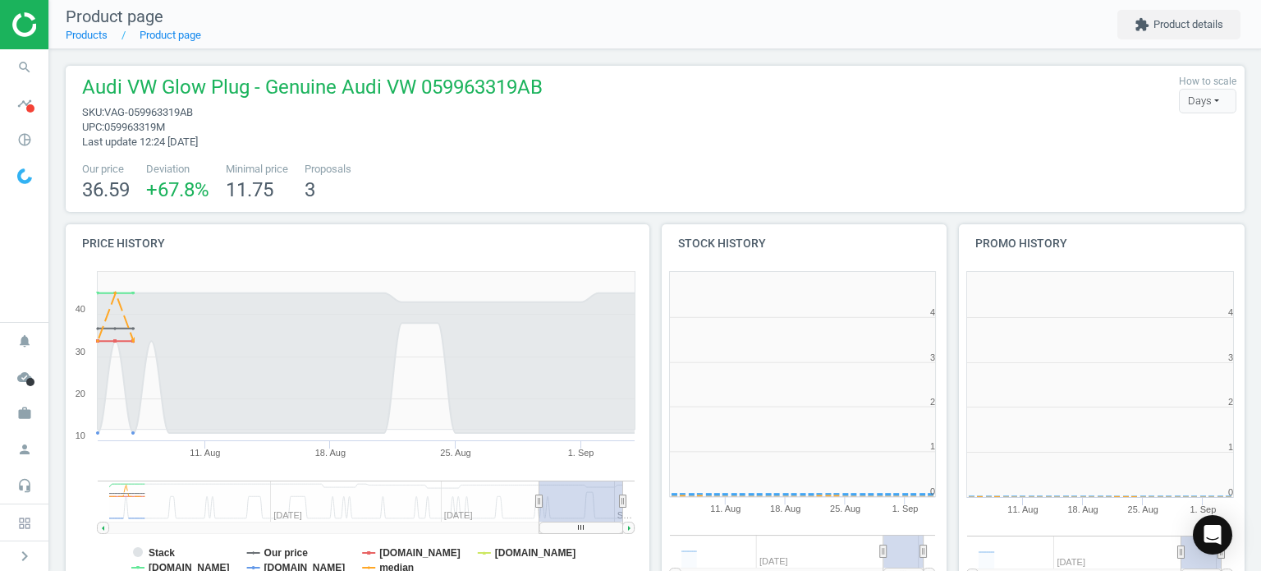
scroll to position [354, 307]
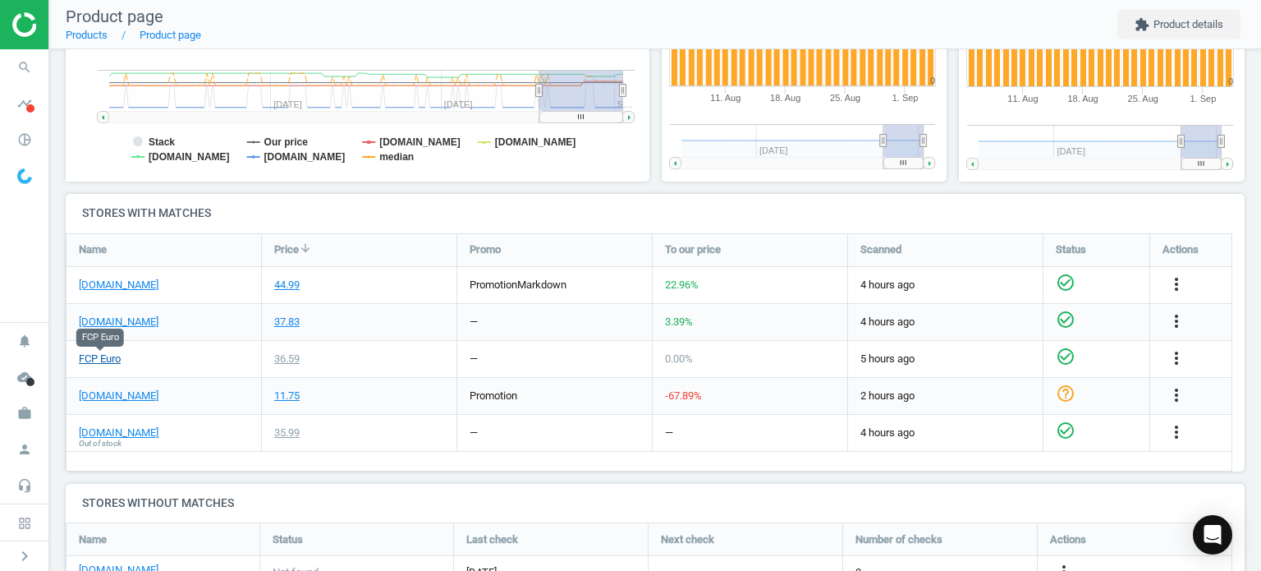
click at [100, 360] on link "FCP Euro" at bounding box center [100, 358] width 42 height 15
click at [115, 282] on link "[DOMAIN_NAME]" at bounding box center [119, 285] width 80 height 15
click at [26, 63] on icon "search" at bounding box center [24, 67] width 31 height 31
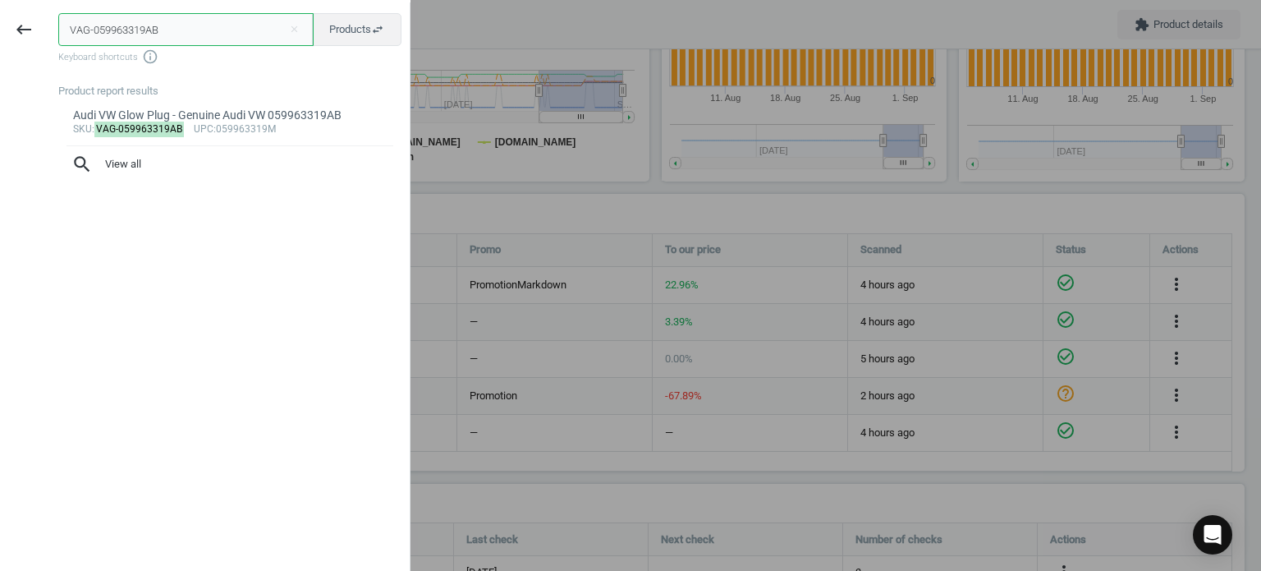
click at [164, 26] on input "VAG-059963319AB" at bounding box center [185, 29] width 255 height 33
paste input "MAN-HU8008Z"
type input "MAN-HU8008Z"
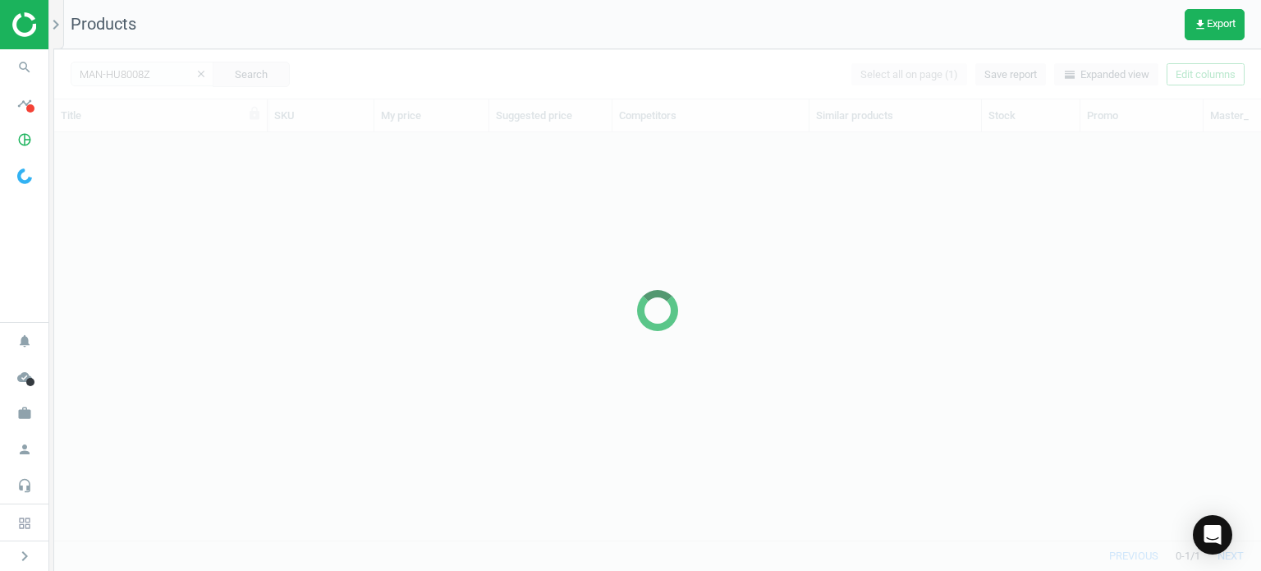
scroll to position [383, 1194]
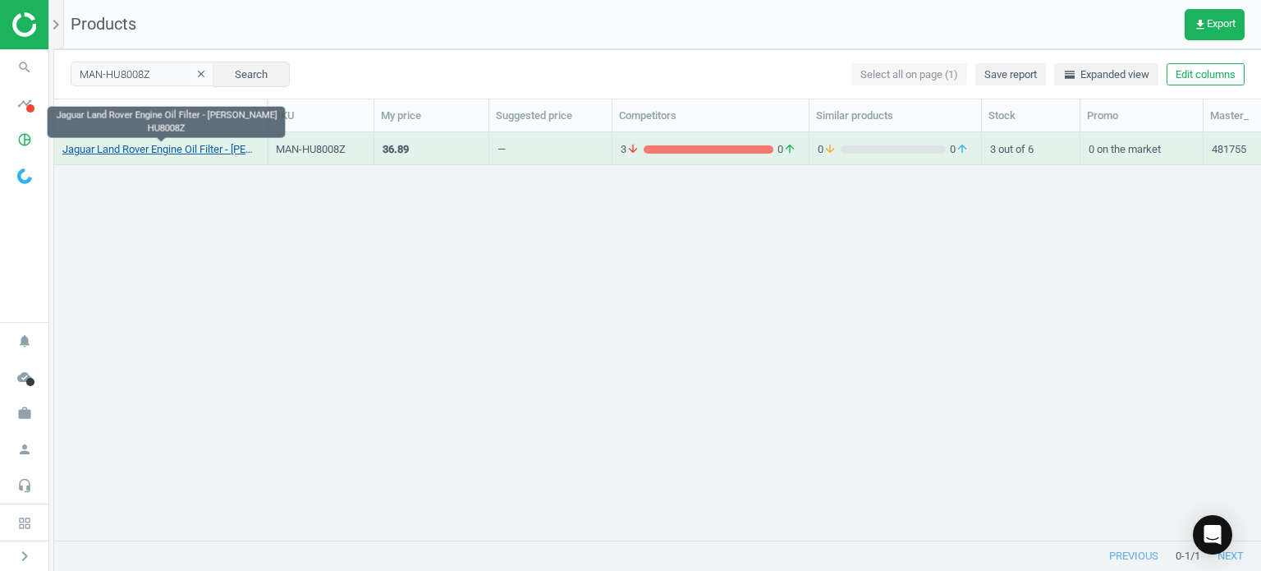
click at [197, 147] on link "Jaguar Land Rover Engine Oil Filter - Mann HU8008Z" at bounding box center [160, 149] width 196 height 15
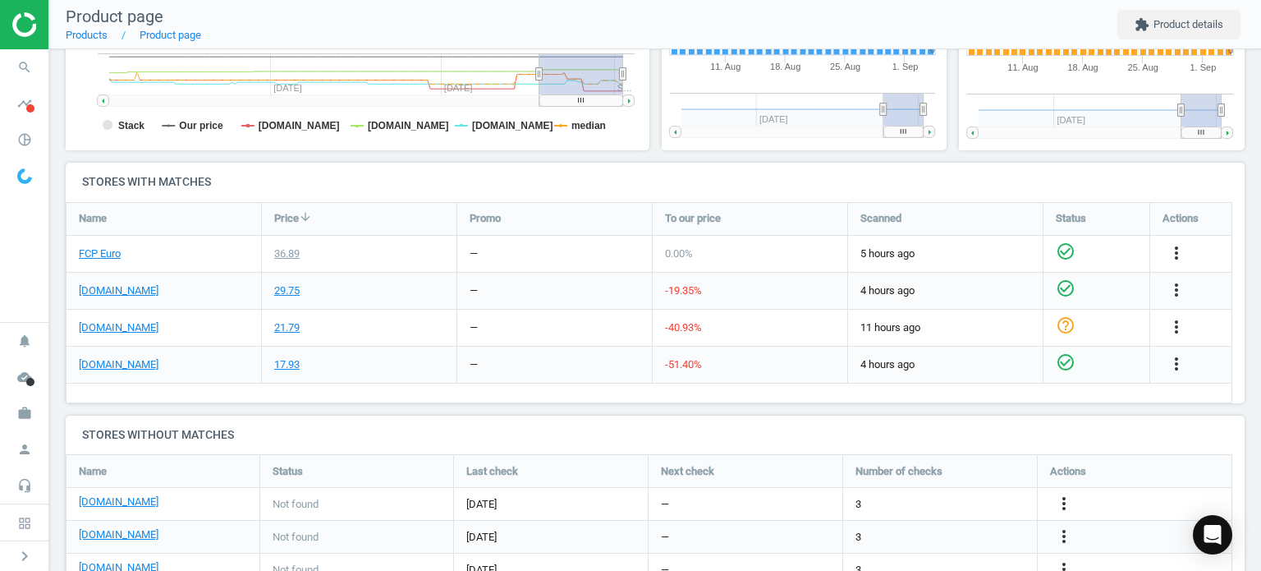
scroll to position [493, 0]
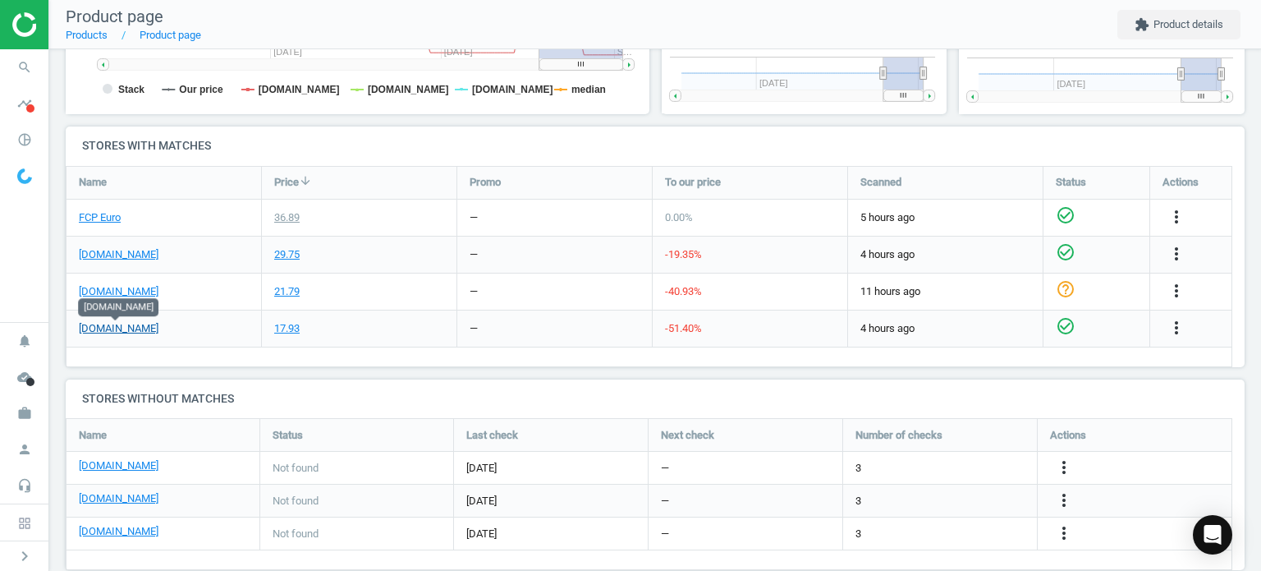
click at [108, 332] on link "[DOMAIN_NAME]" at bounding box center [119, 328] width 80 height 15
click at [23, 76] on icon "search" at bounding box center [24, 67] width 31 height 31
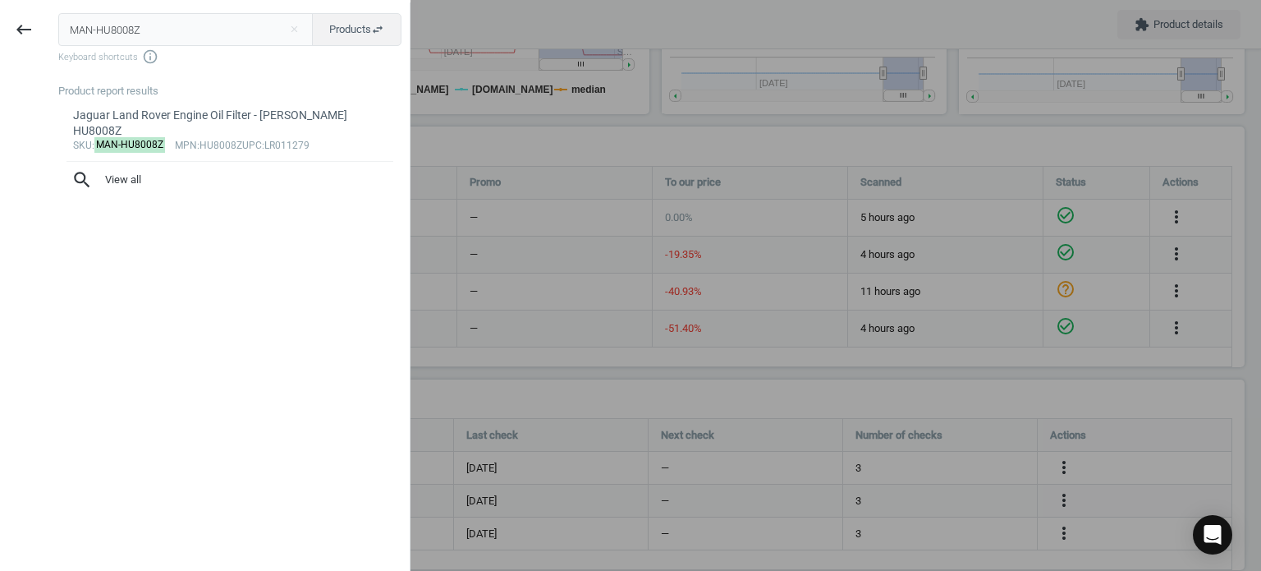
click at [161, 39] on input "MAN-HU8008Z" at bounding box center [185, 29] width 255 height 33
type input "MAN-HU8014Z"
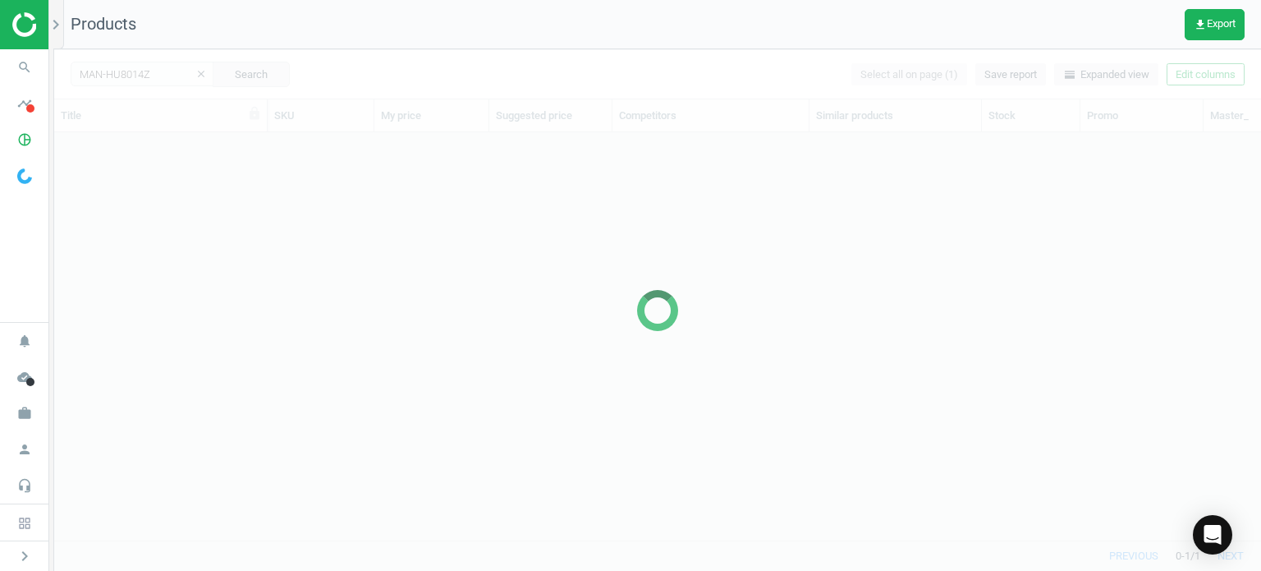
scroll to position [383, 1194]
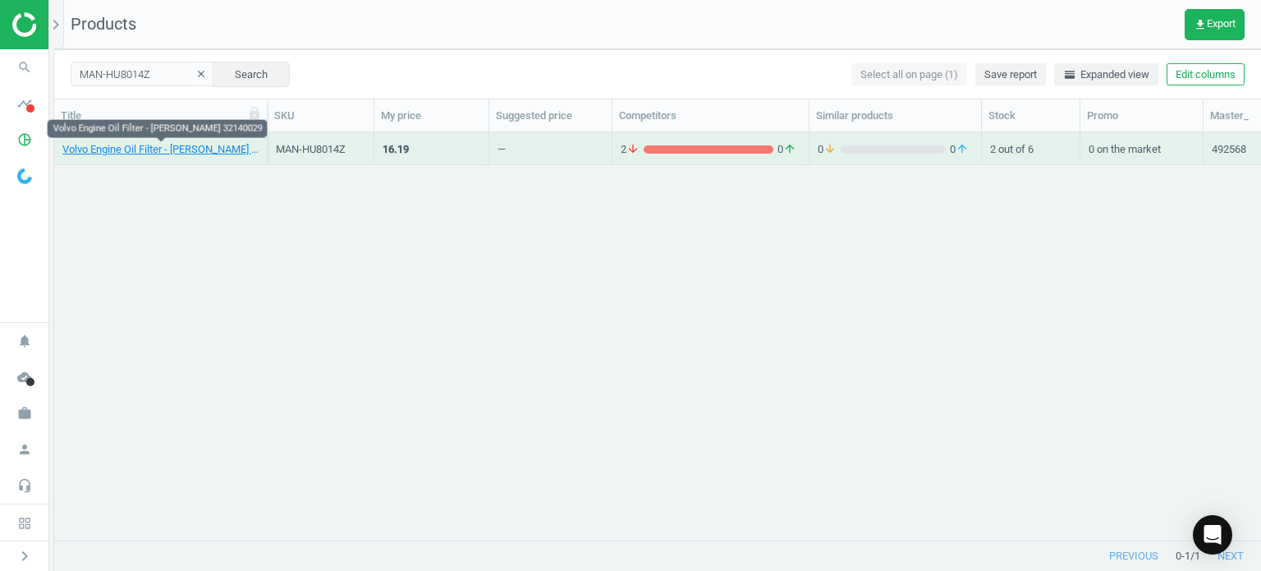
click at [210, 150] on link "Volvo Engine Oil Filter - MANN 32140029" at bounding box center [160, 149] width 196 height 15
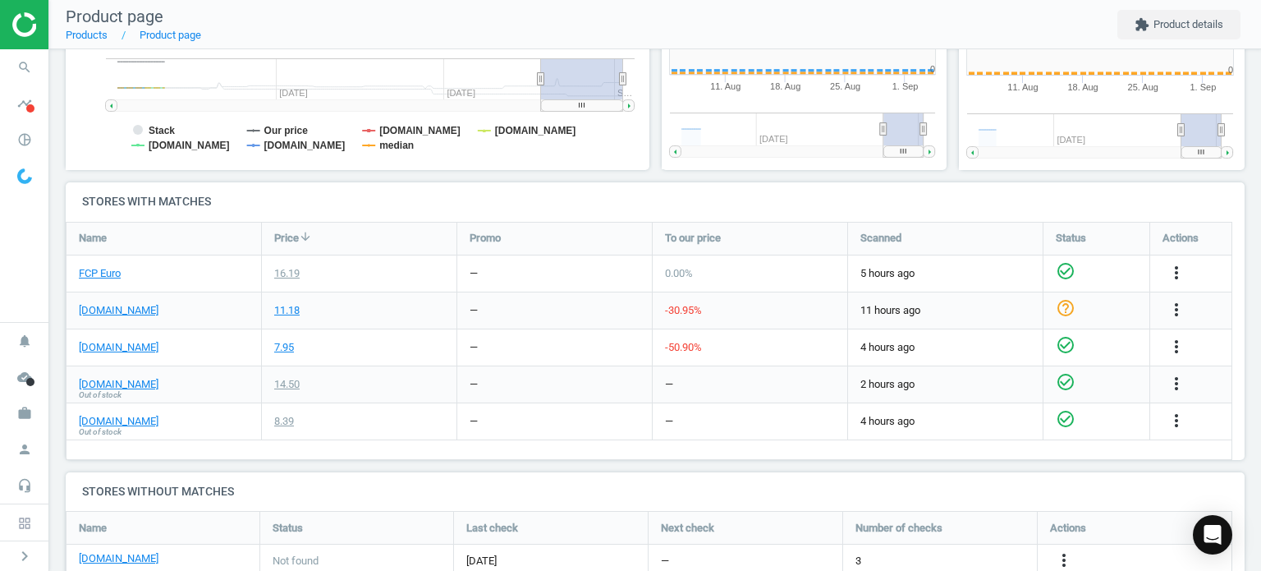
scroll to position [354, 307]
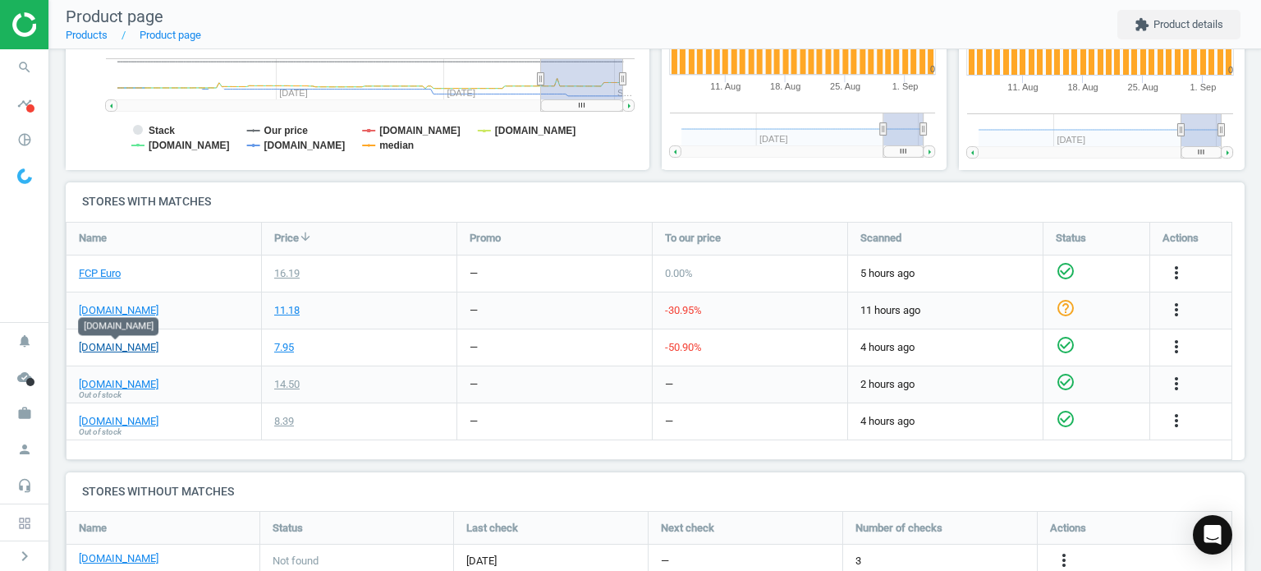
click at [126, 345] on link "[DOMAIN_NAME]" at bounding box center [119, 347] width 80 height 15
click at [23, 61] on icon "search" at bounding box center [24, 67] width 31 height 31
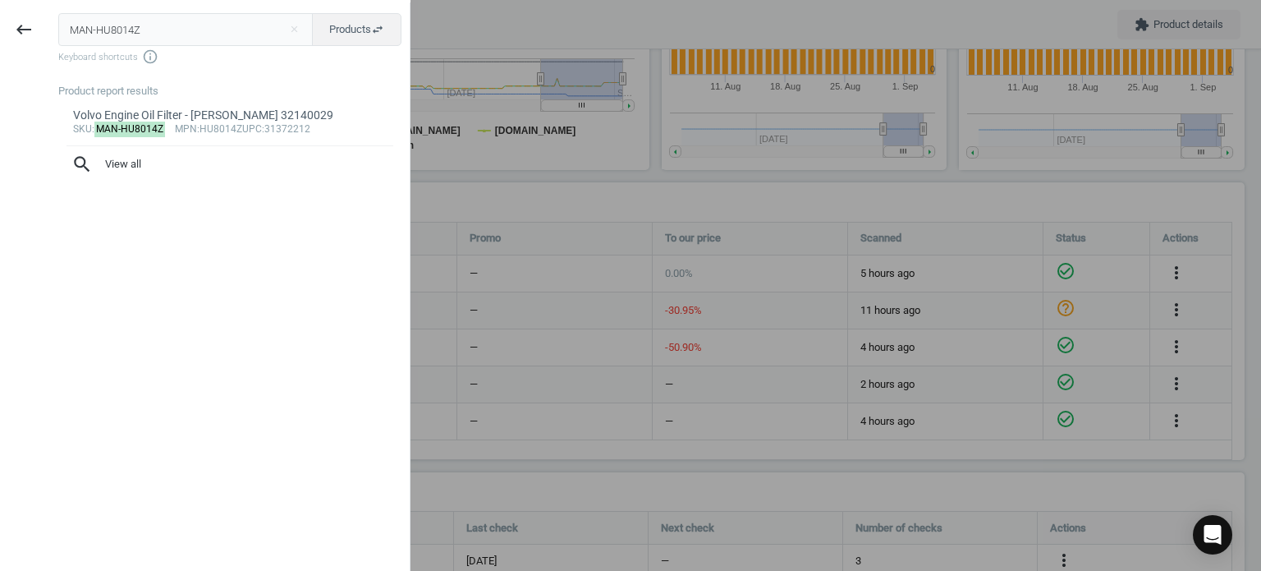
click at [131, 35] on input "MAN-HU8014Z" at bounding box center [185, 29] width 255 height 33
type input "MAN-PF10551X"
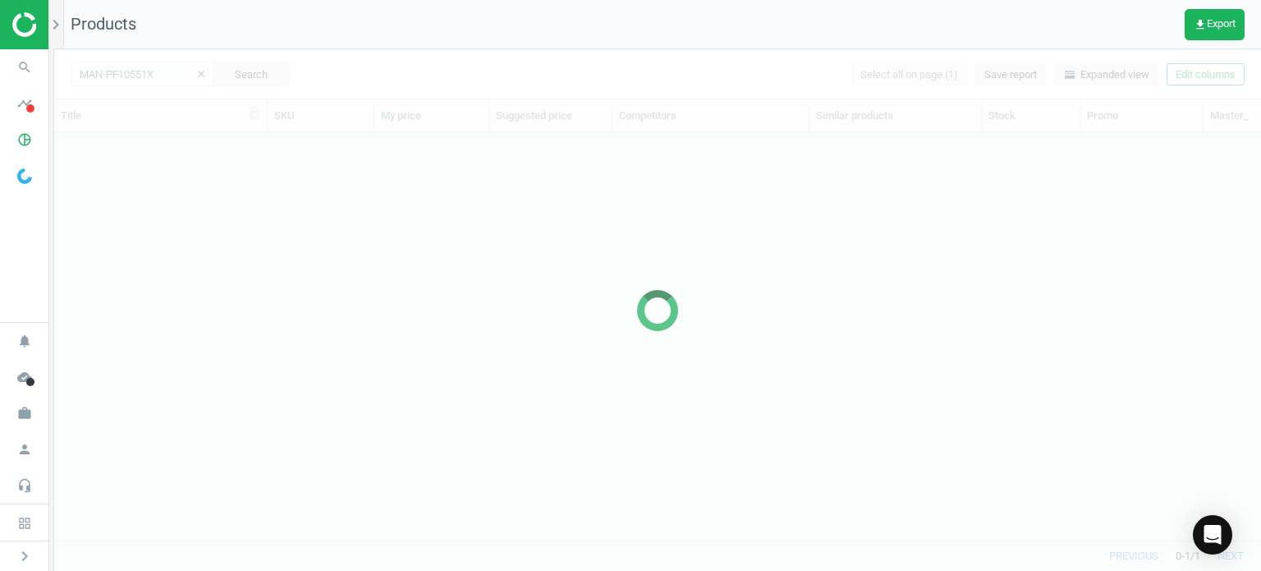
scroll to position [383, 1194]
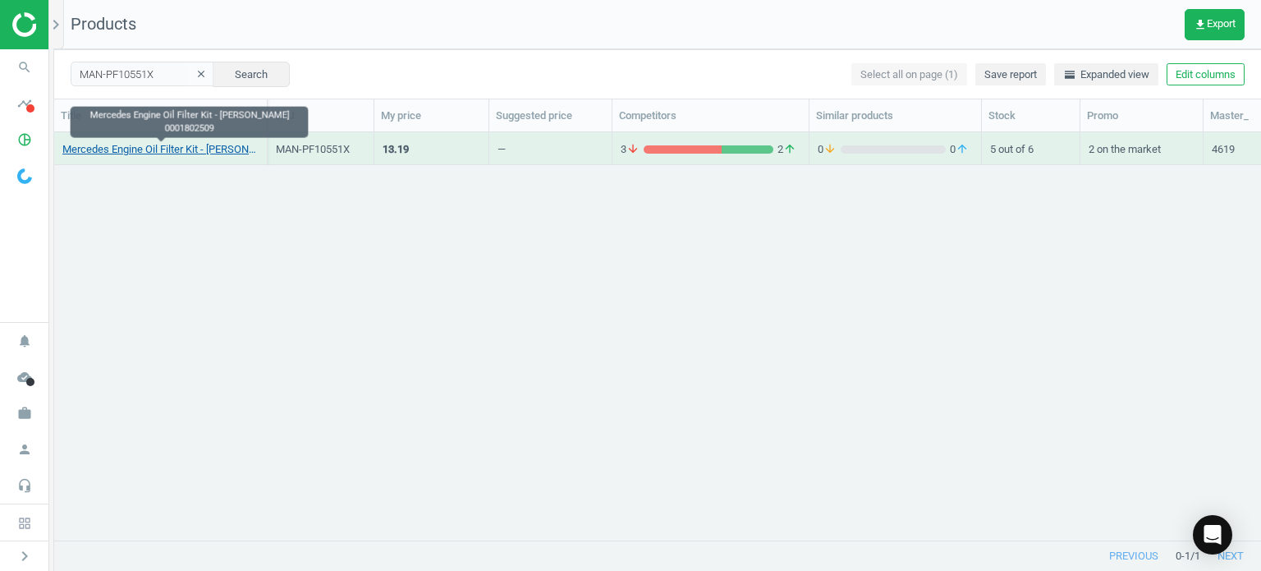
click at [219, 149] on link "Mercedes Engine Oil Filter Kit - Mann 0001802509" at bounding box center [160, 149] width 196 height 15
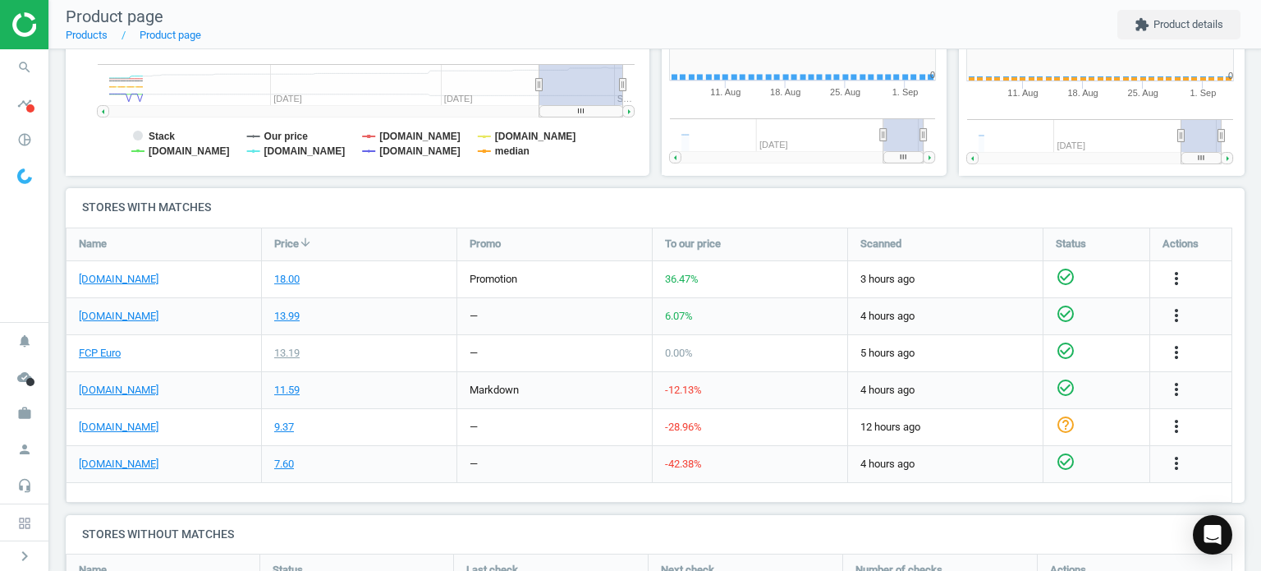
scroll to position [354, 307]
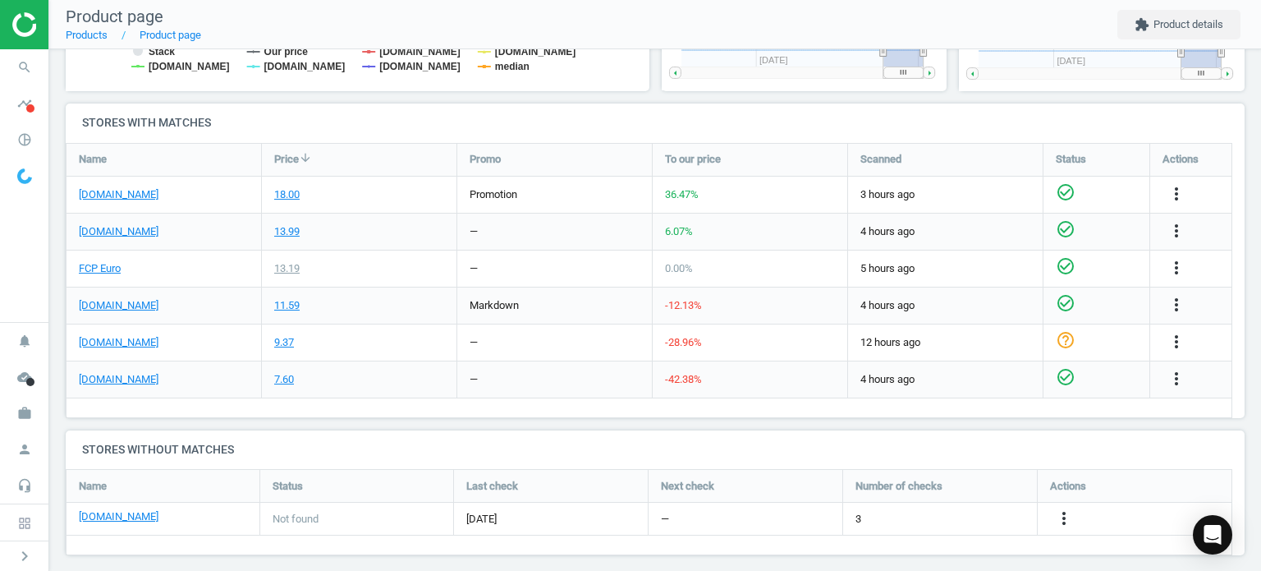
click at [145, 201] on div "[DOMAIN_NAME]" at bounding box center [164, 195] width 195 height 36
click at [140, 196] on link "[DOMAIN_NAME]" at bounding box center [119, 194] width 80 height 15
click at [31, 61] on icon "search" at bounding box center [24, 67] width 31 height 31
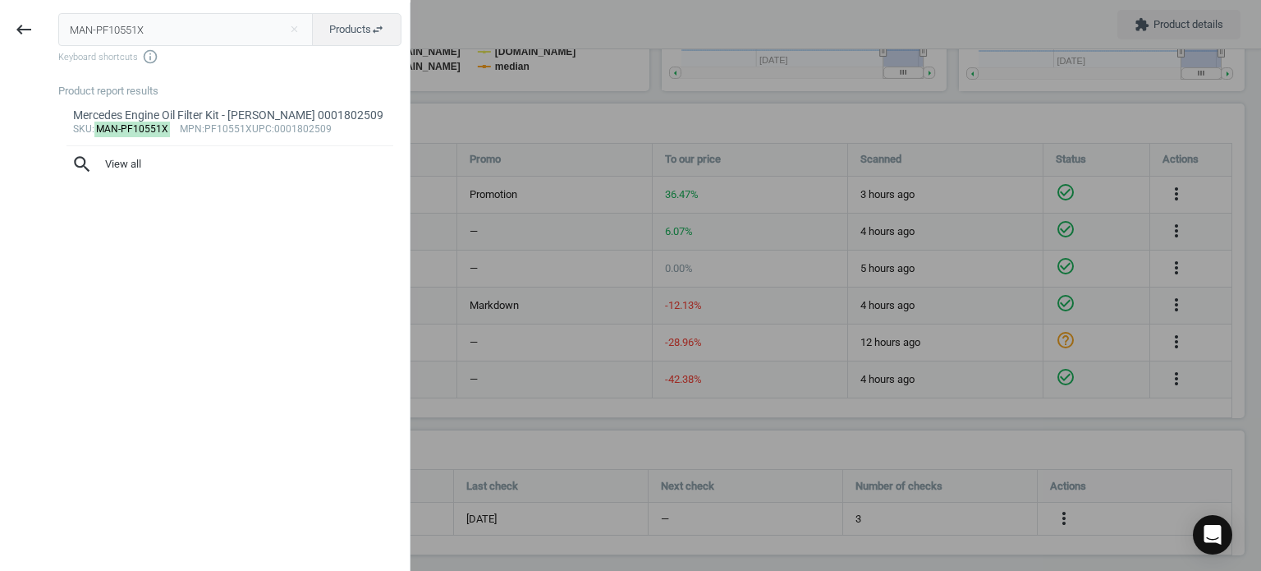
click at [256, 19] on input "MAN-PF10551X" at bounding box center [185, 29] width 255 height 33
type input "VOL-30713220"
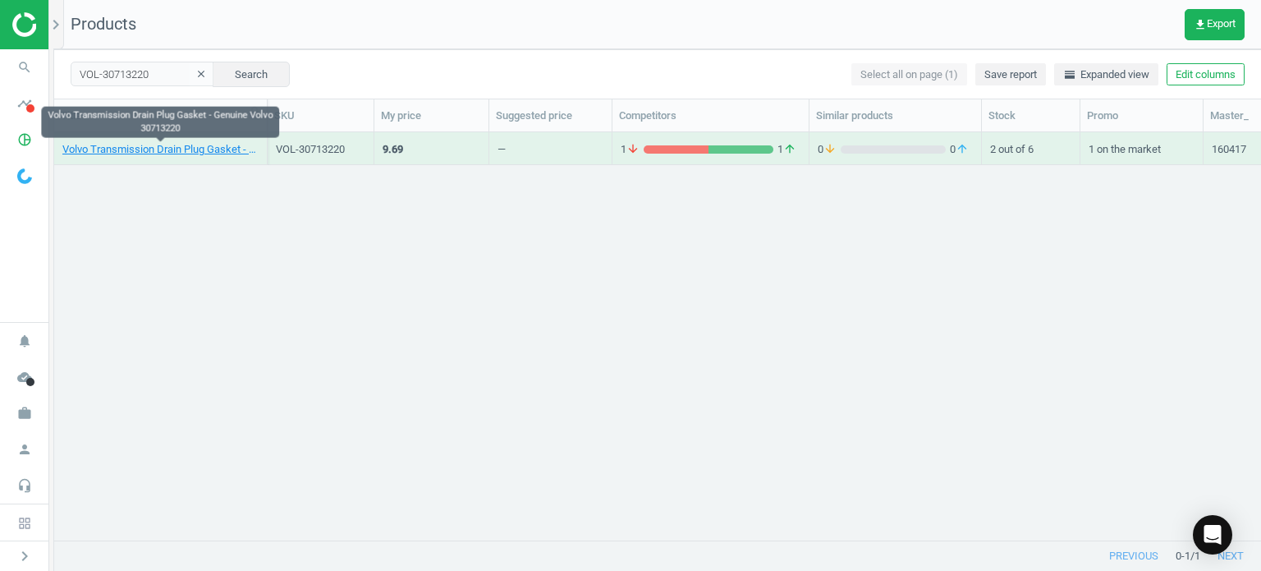
click at [213, 159] on div "Volvo Transmission Drain Plug Gasket - Genuine Volvo 30713220" at bounding box center [160, 152] width 196 height 21
click at [205, 152] on link "Volvo Transmission Drain Plug Gasket - Genuine Volvo 30713220" at bounding box center [160, 149] width 196 height 15
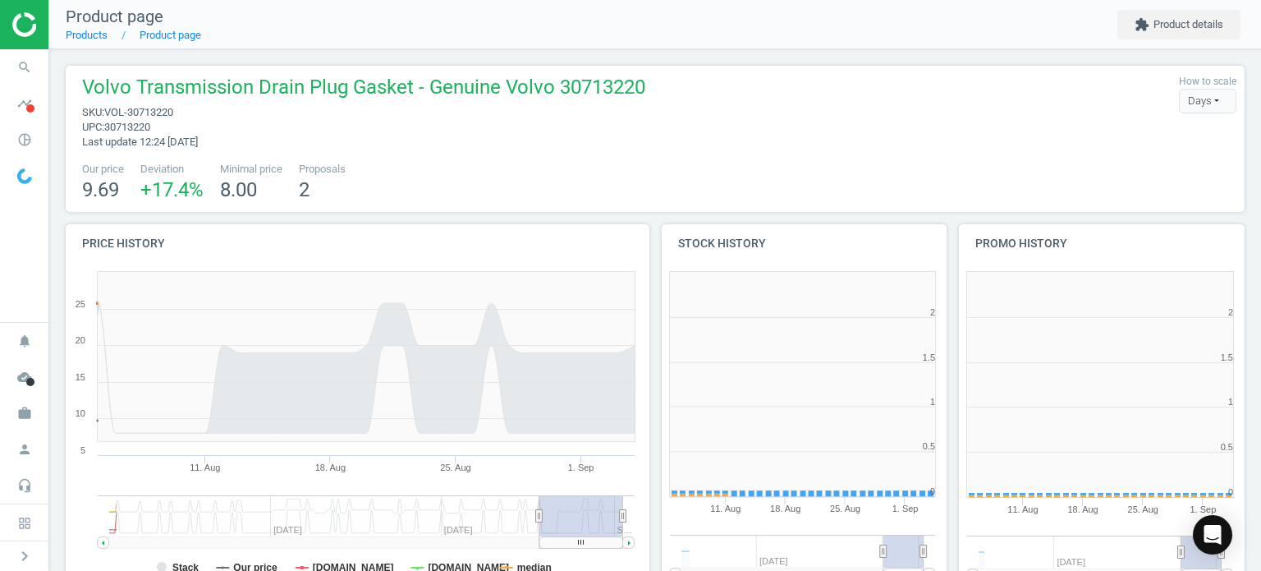
scroll to position [354, 307]
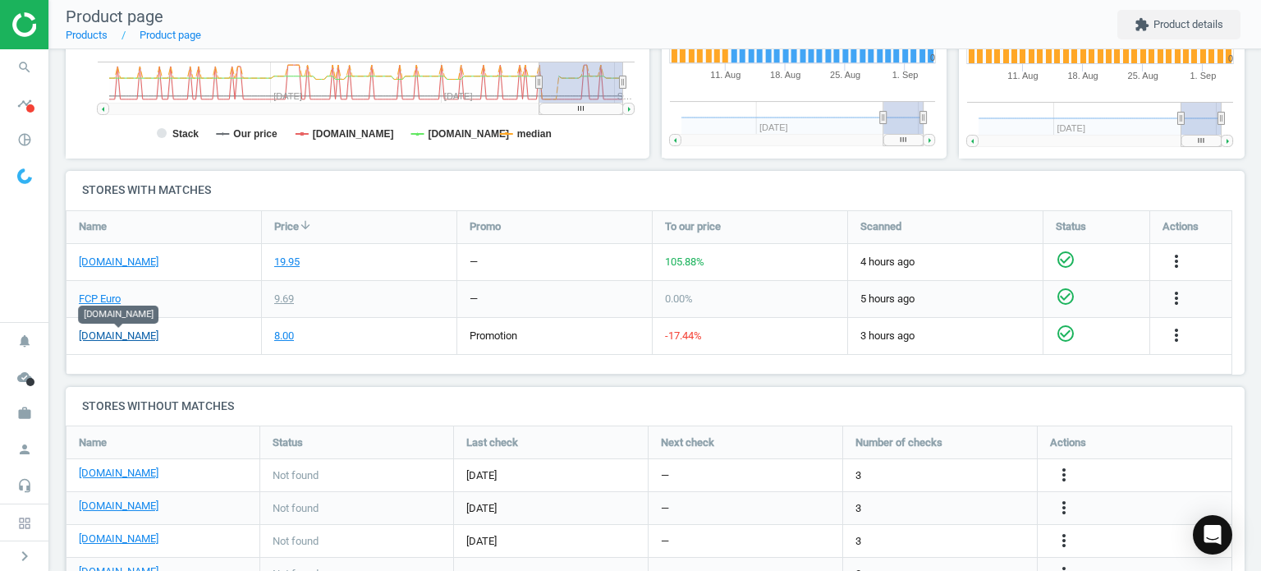
click at [130, 337] on link "[DOMAIN_NAME]" at bounding box center [119, 335] width 80 height 15
click at [16, 79] on icon "search" at bounding box center [24, 67] width 31 height 31
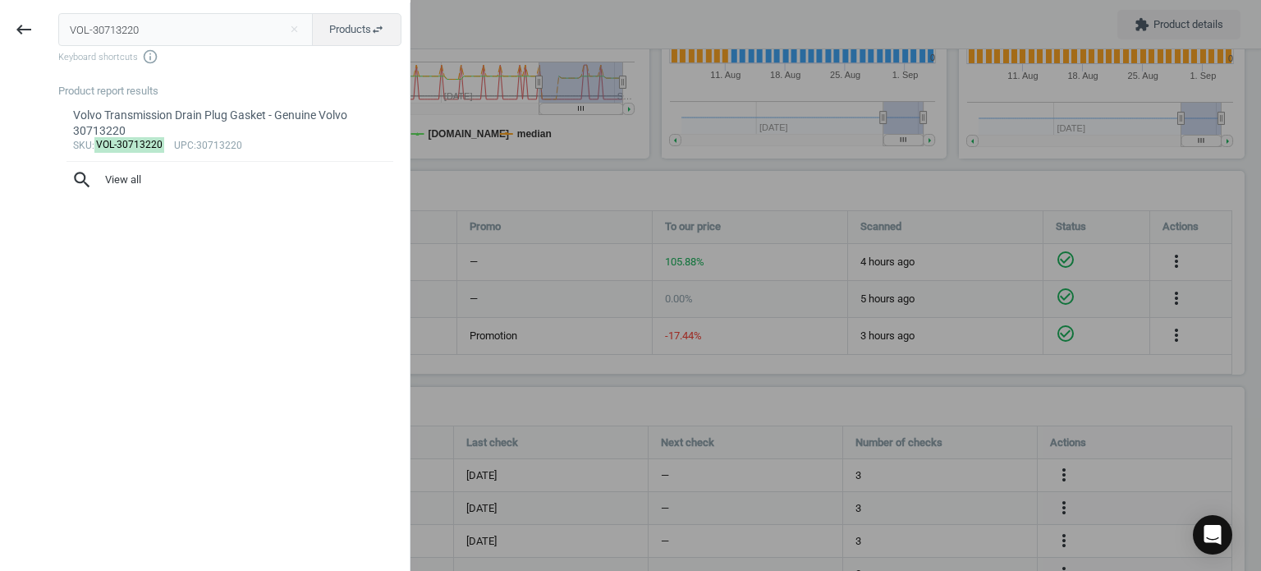
click at [110, 33] on input "VOL-30713220" at bounding box center [185, 29] width 255 height 33
type input "MER-2701800109"
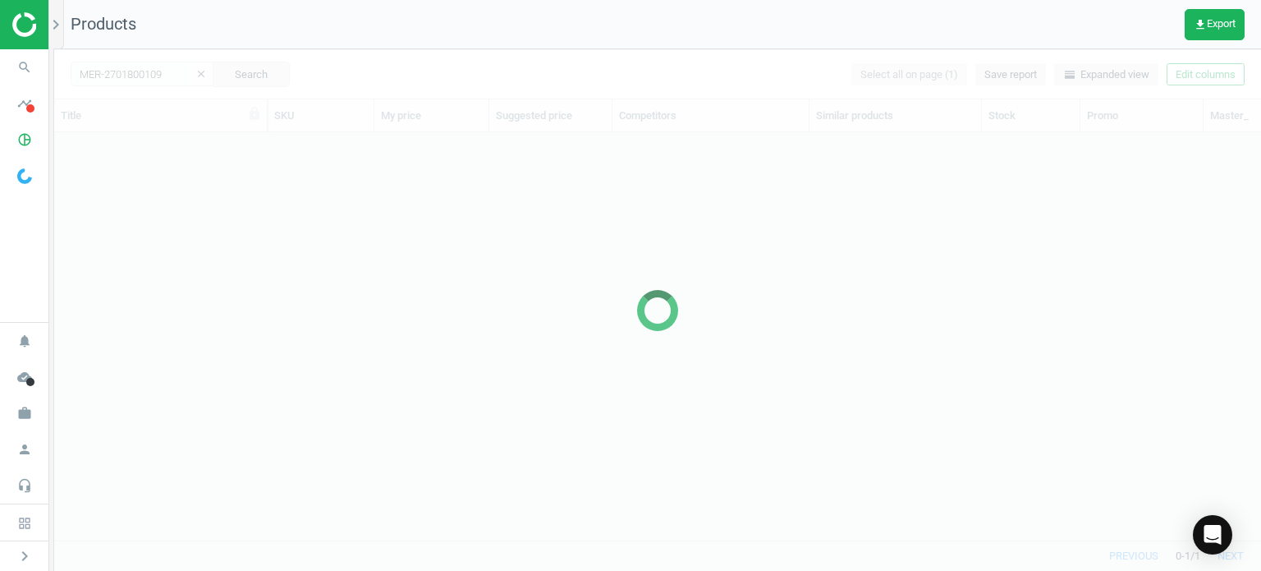
scroll to position [383, 1194]
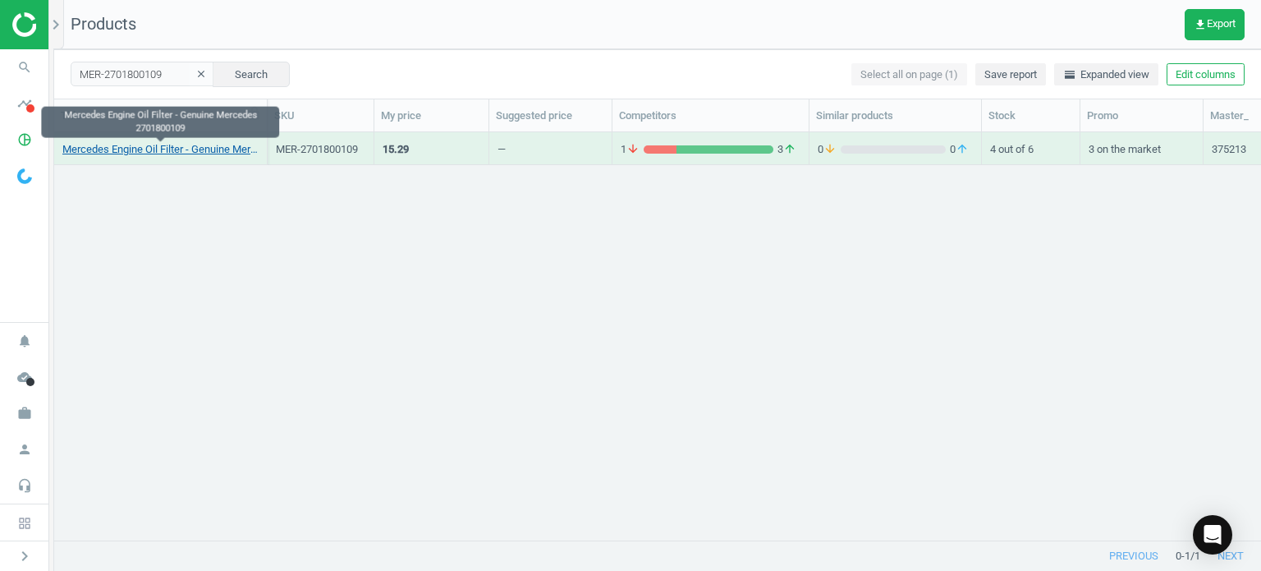
click at [188, 154] on link "Mercedes Engine Oil Filter - Genuine Mercedes 2701800109" at bounding box center [160, 149] width 196 height 15
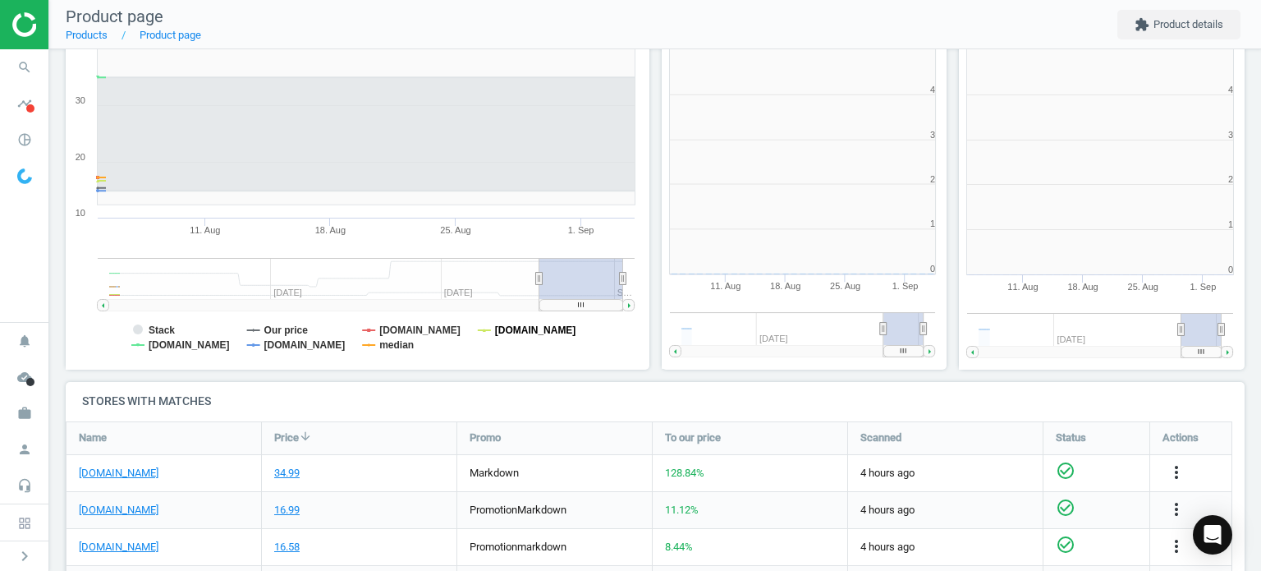
scroll to position [354, 603]
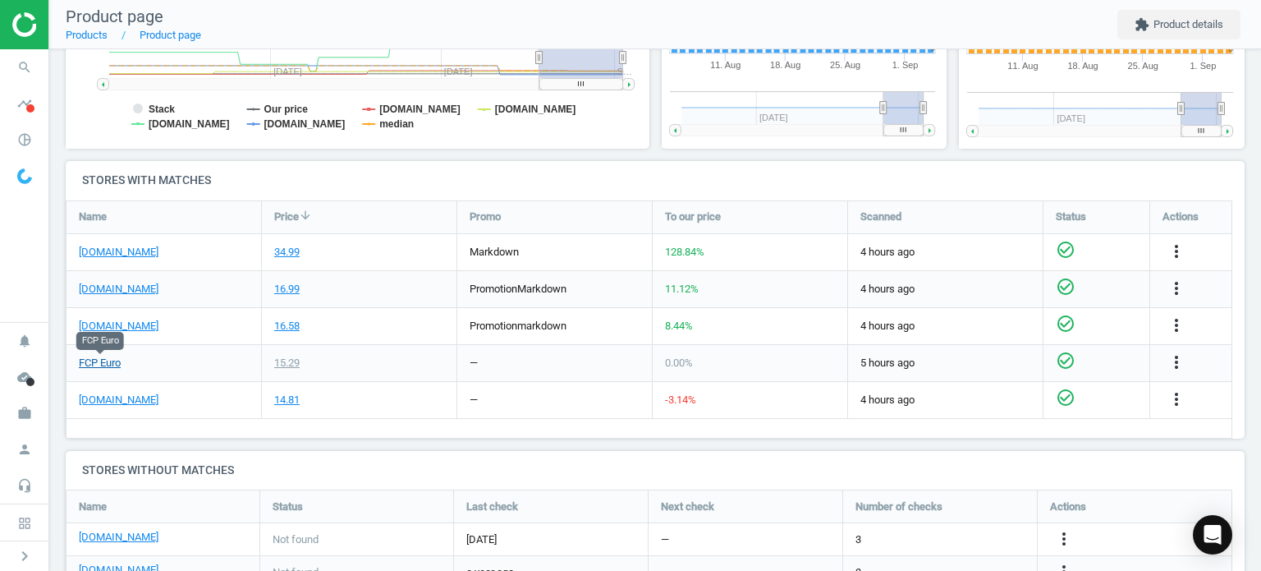
click at [112, 364] on link "FCP Euro" at bounding box center [100, 363] width 42 height 15
click at [126, 253] on link "[DOMAIN_NAME]" at bounding box center [119, 252] width 80 height 15
click at [18, 76] on icon "search" at bounding box center [24, 67] width 31 height 31
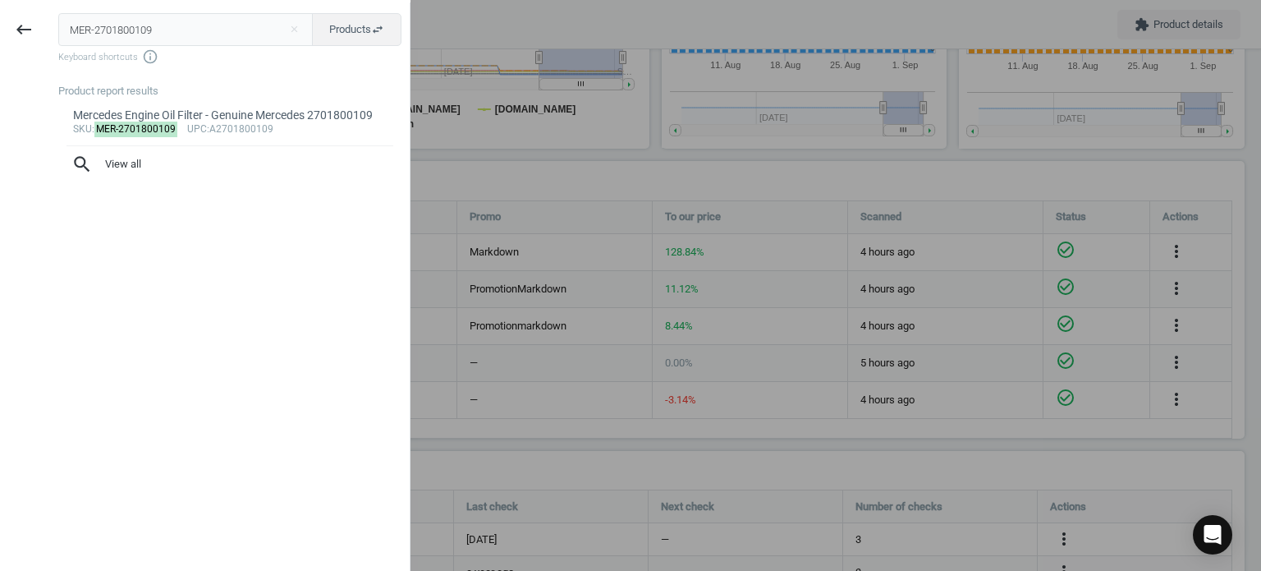
click at [194, 25] on input "MER-2701800109" at bounding box center [185, 29] width 255 height 33
type input "MAN-WK84223X"
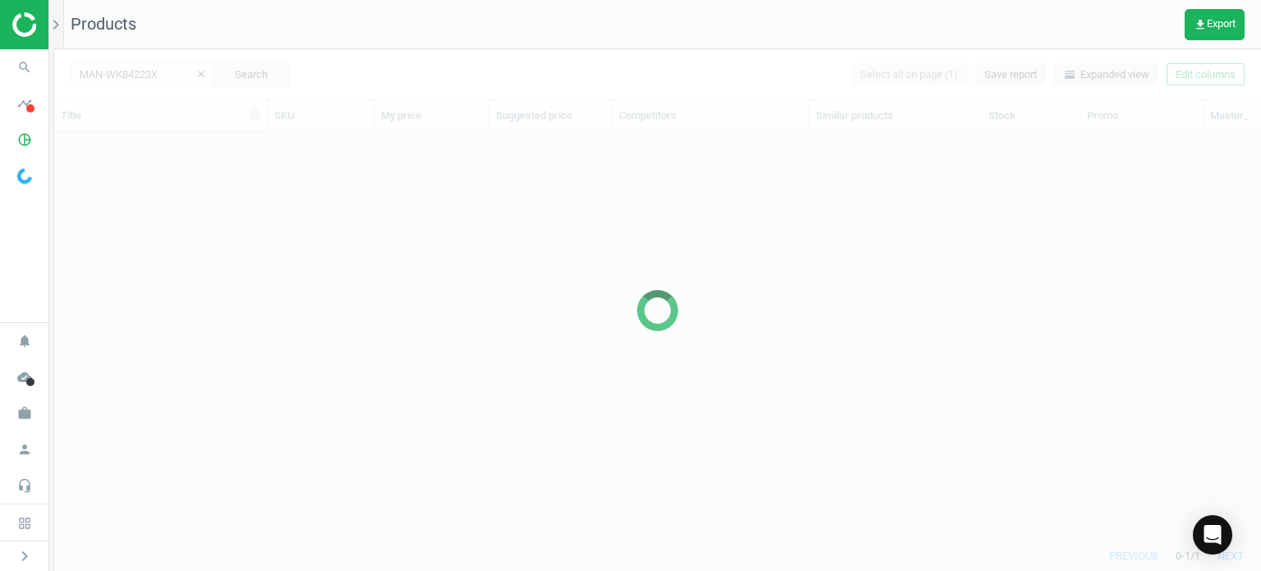
scroll to position [383, 1194]
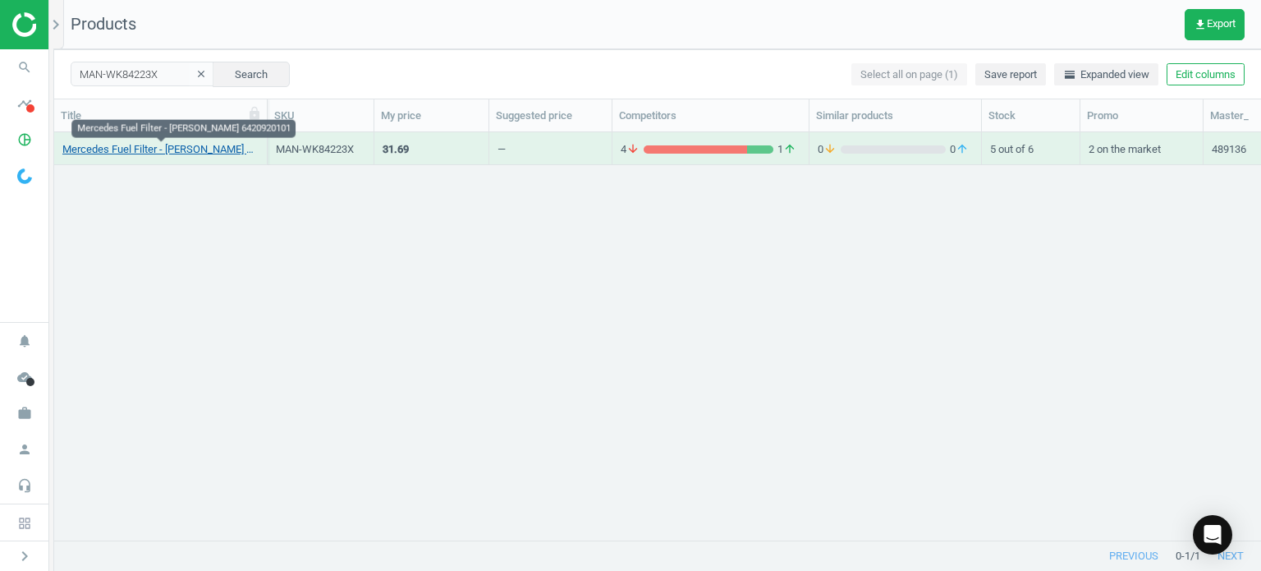
click at [156, 153] on link "Mercedes Fuel Filter - Mann 6420920101" at bounding box center [160, 149] width 196 height 15
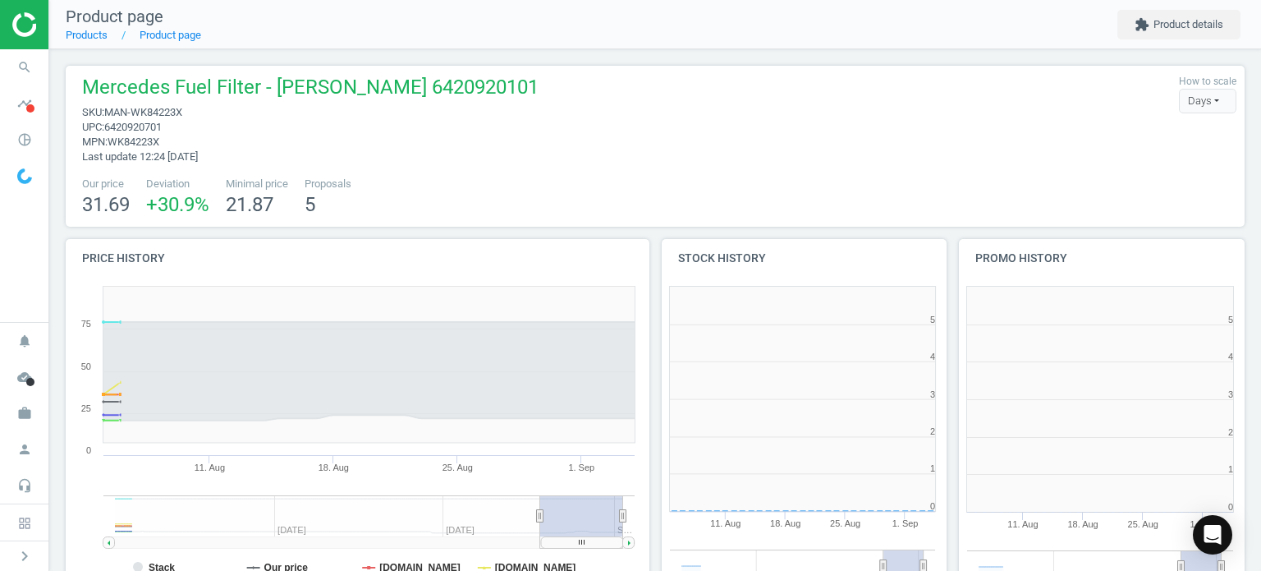
scroll to position [354, 603]
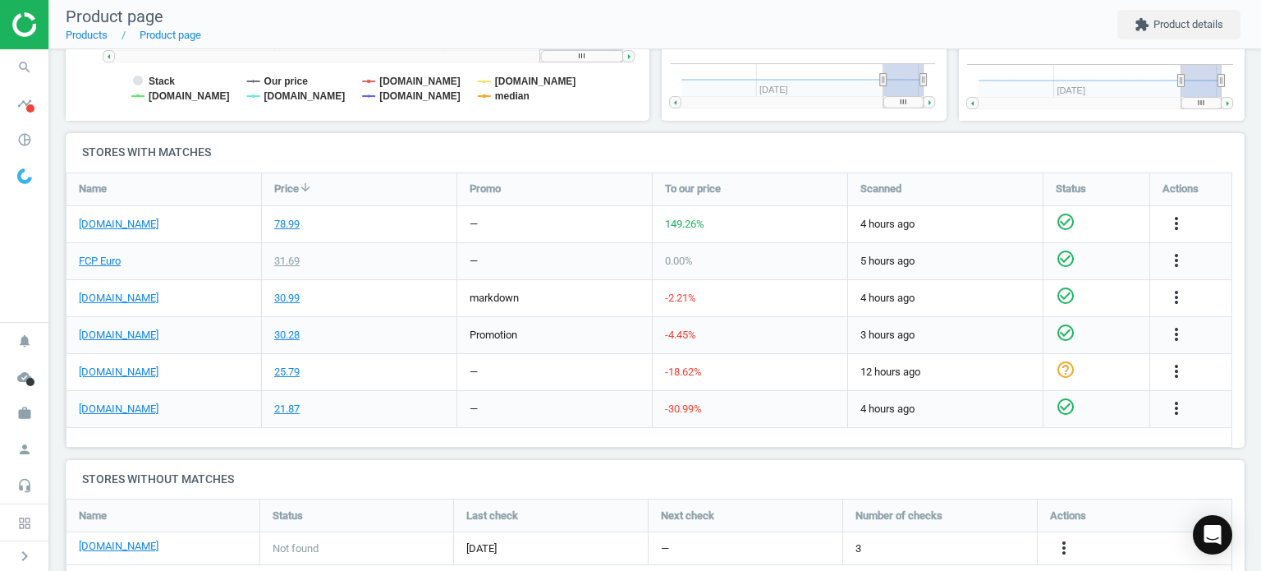
click at [135, 213] on div "[DOMAIN_NAME]" at bounding box center [164, 224] width 195 height 36
click at [124, 218] on link "[DOMAIN_NAME]" at bounding box center [119, 224] width 80 height 15
click at [114, 261] on link "FCP Euro" at bounding box center [100, 261] width 42 height 15
click at [30, 67] on icon "search" at bounding box center [24, 67] width 31 height 31
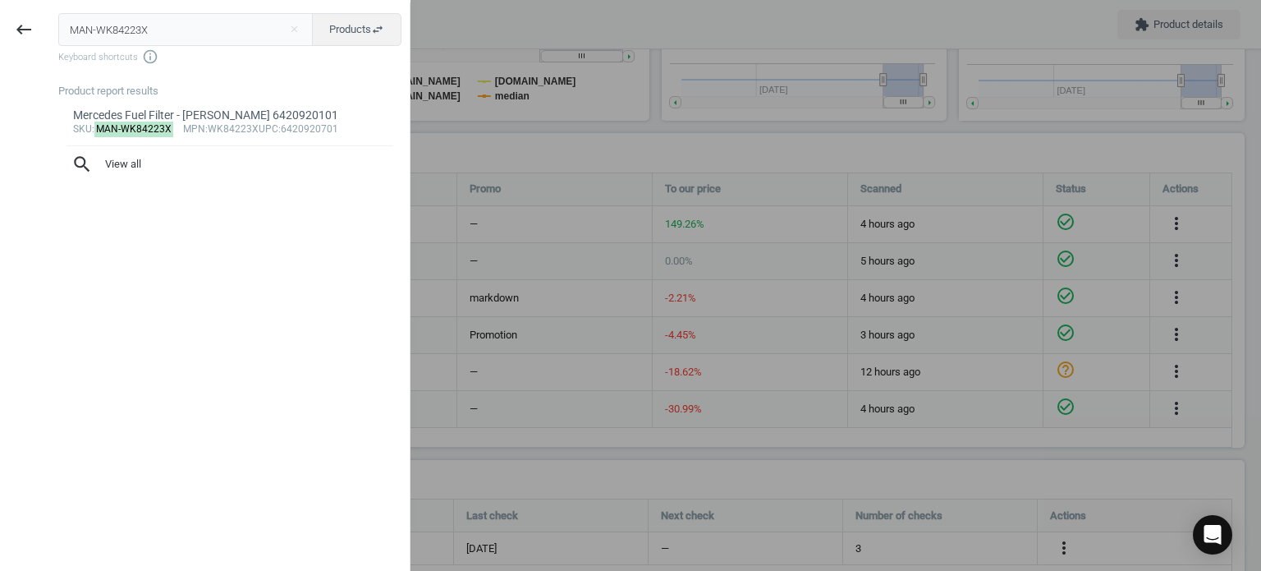
click at [137, 32] on input "MAN-WK84223X" at bounding box center [185, 29] width 255 height 33
type input "VOL-31277888"
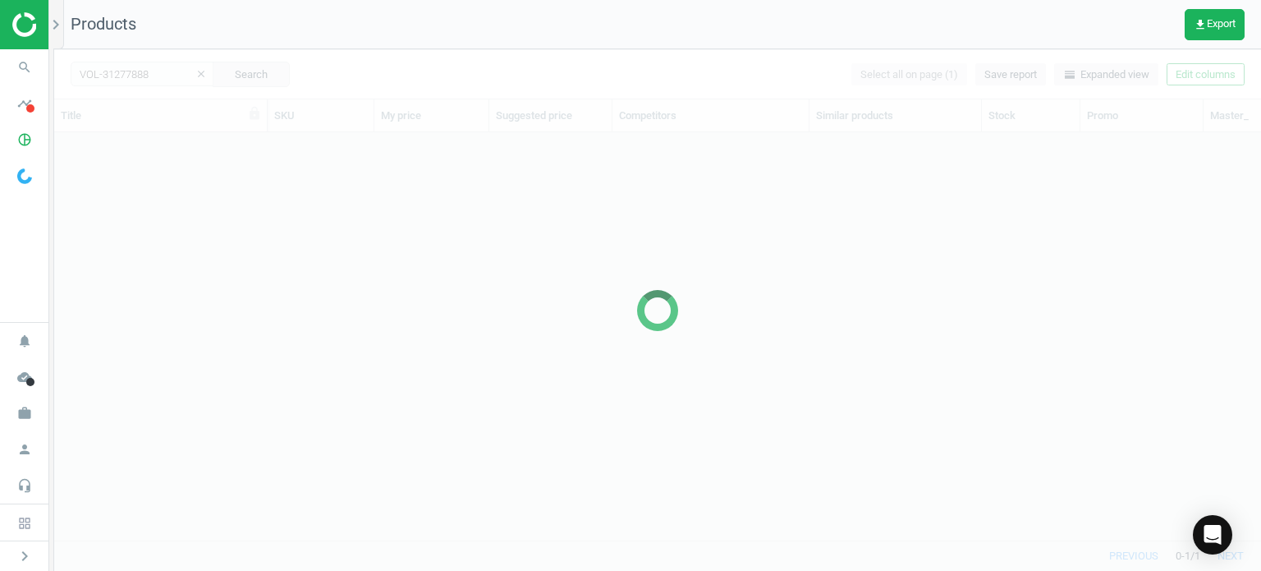
scroll to position [383, 1194]
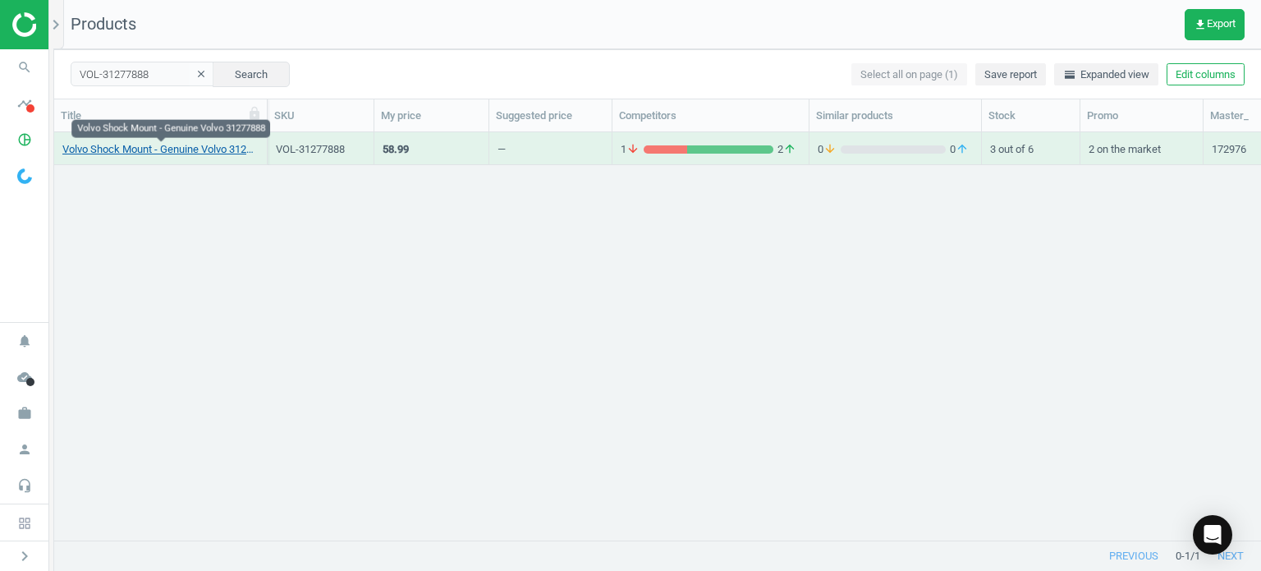
click at [198, 151] on link "Volvo Shock Mount - Genuine Volvo 31277888" at bounding box center [160, 149] width 196 height 15
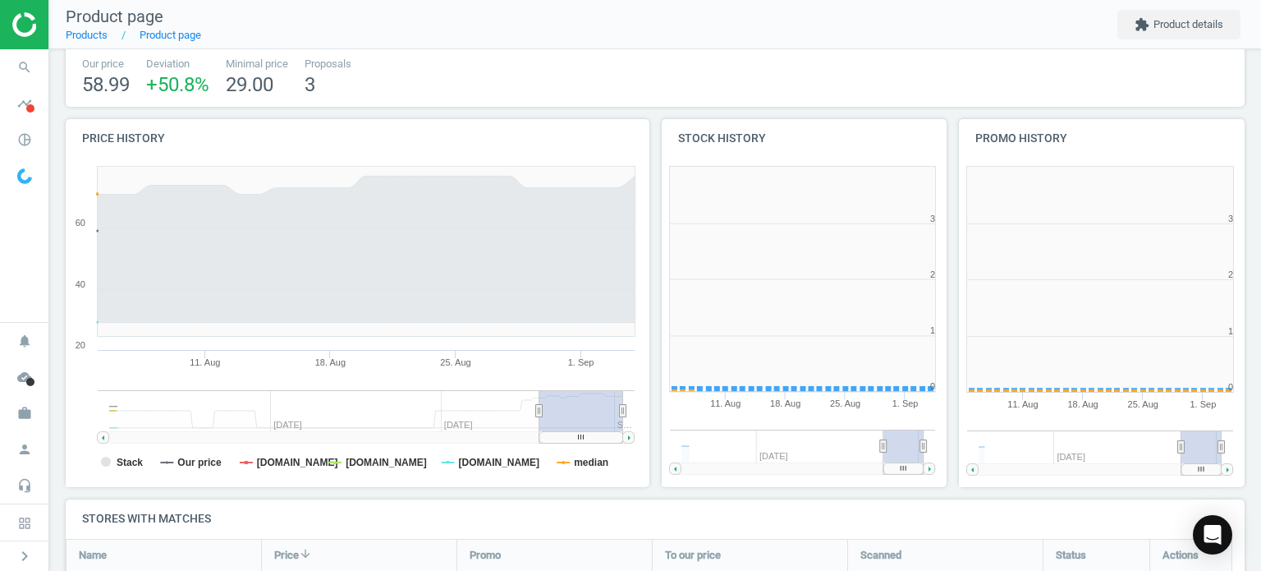
scroll to position [7, 8]
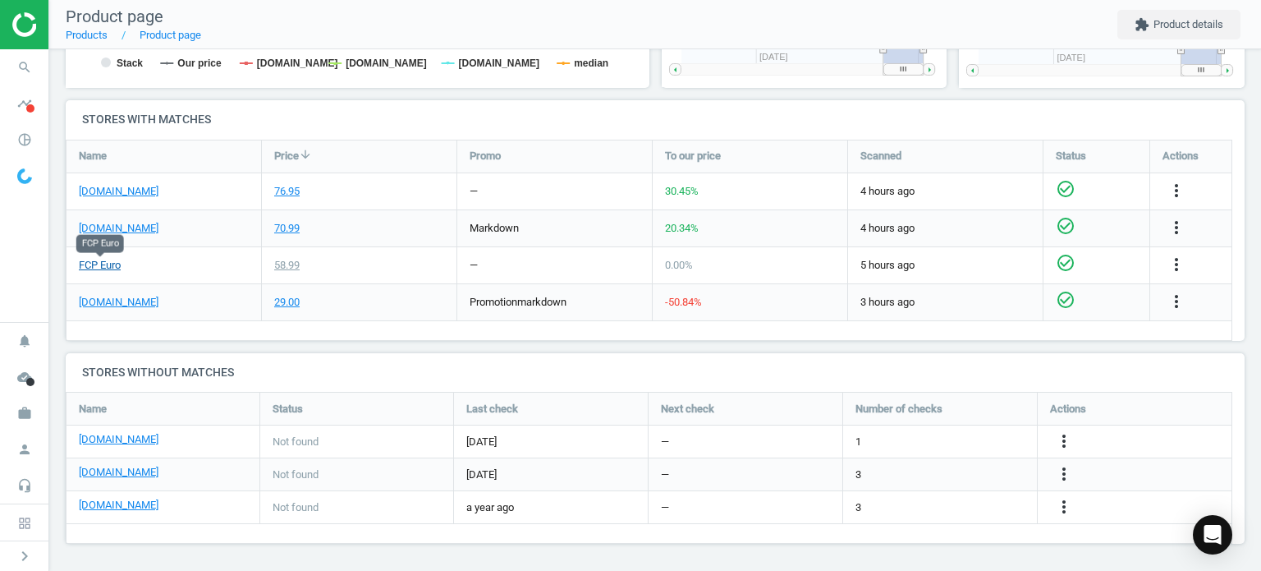
drag, startPoint x: 83, startPoint y: 264, endPoint x: 94, endPoint y: 262, distance: 11.6
click at [94, 262] on link "FCP Euro" at bounding box center [100, 265] width 42 height 15
click at [105, 310] on div "[DOMAIN_NAME]" at bounding box center [164, 302] width 195 height 36
click at [139, 302] on link "[DOMAIN_NAME]" at bounding box center [119, 302] width 80 height 15
click at [1172, 302] on icon "more_vert" at bounding box center [1177, 301] width 20 height 20
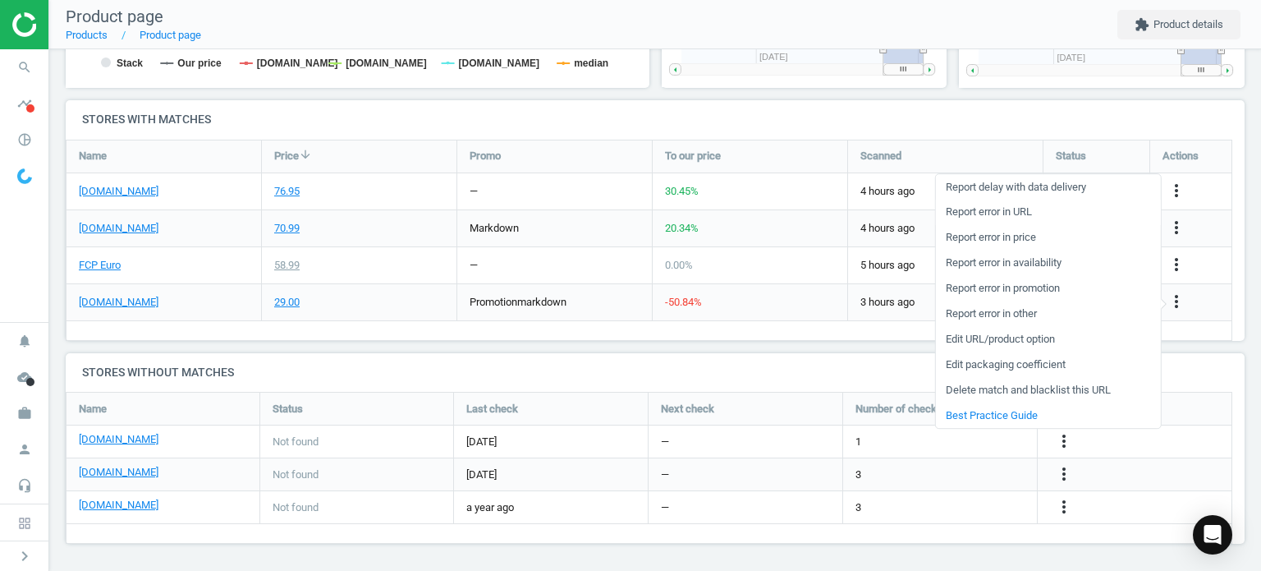
click at [989, 208] on link "Report error in URL" at bounding box center [1047, 212] width 225 height 25
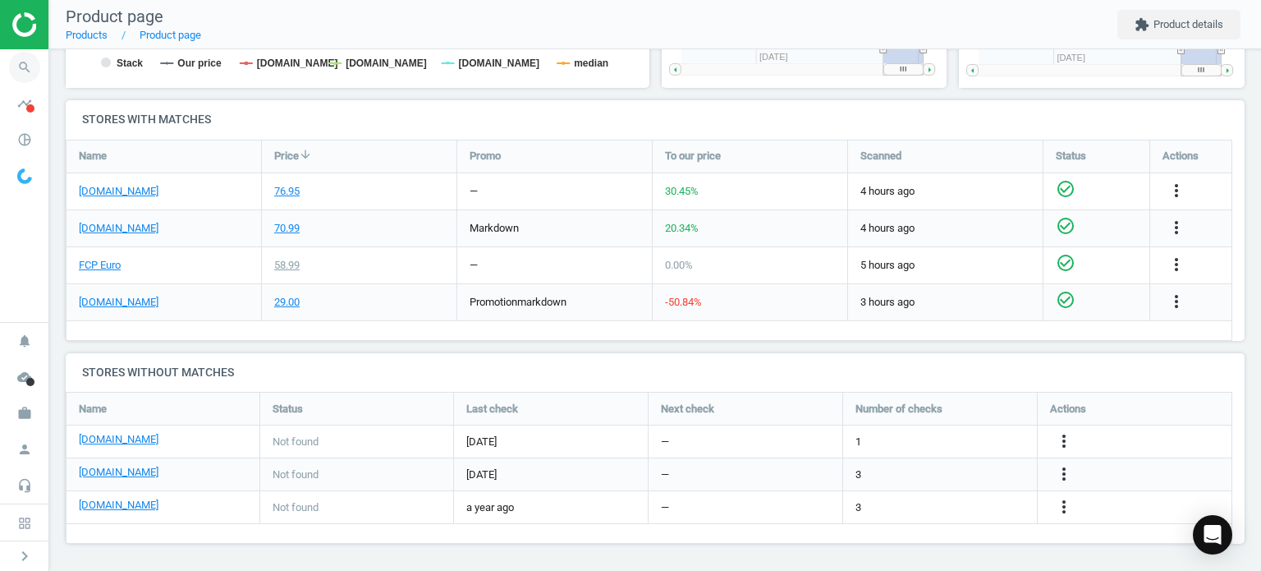
click at [17, 75] on icon "search" at bounding box center [24, 67] width 31 height 31
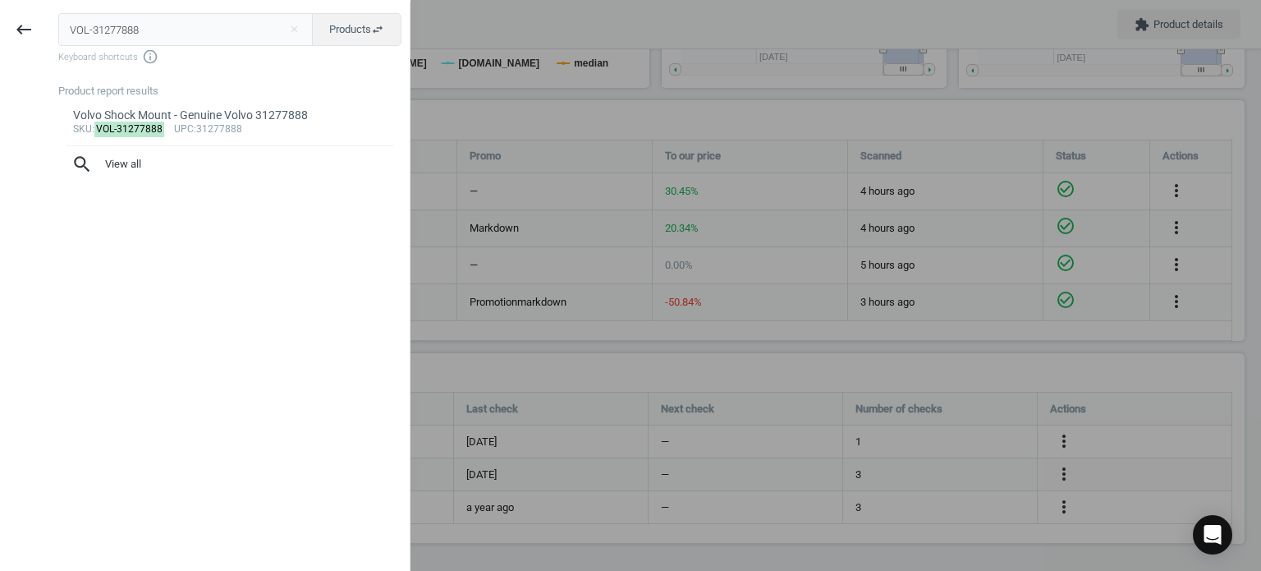
click at [108, 38] on input "VOL-31277888" at bounding box center [185, 29] width 255 height 33
type input "VOL-8692071"
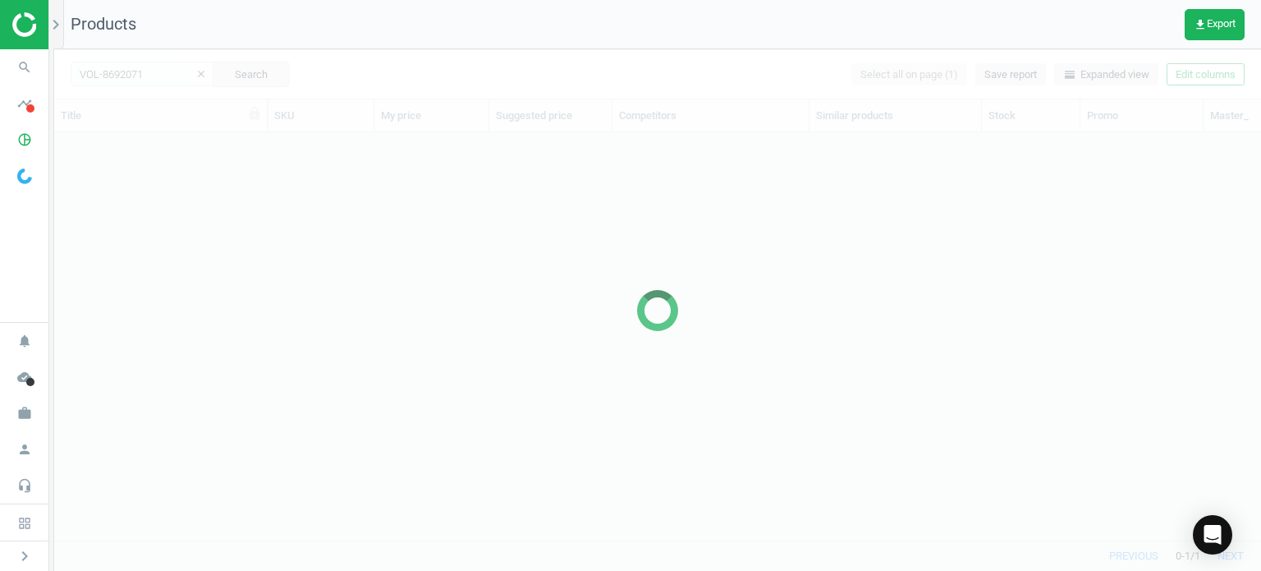
scroll to position [383, 1194]
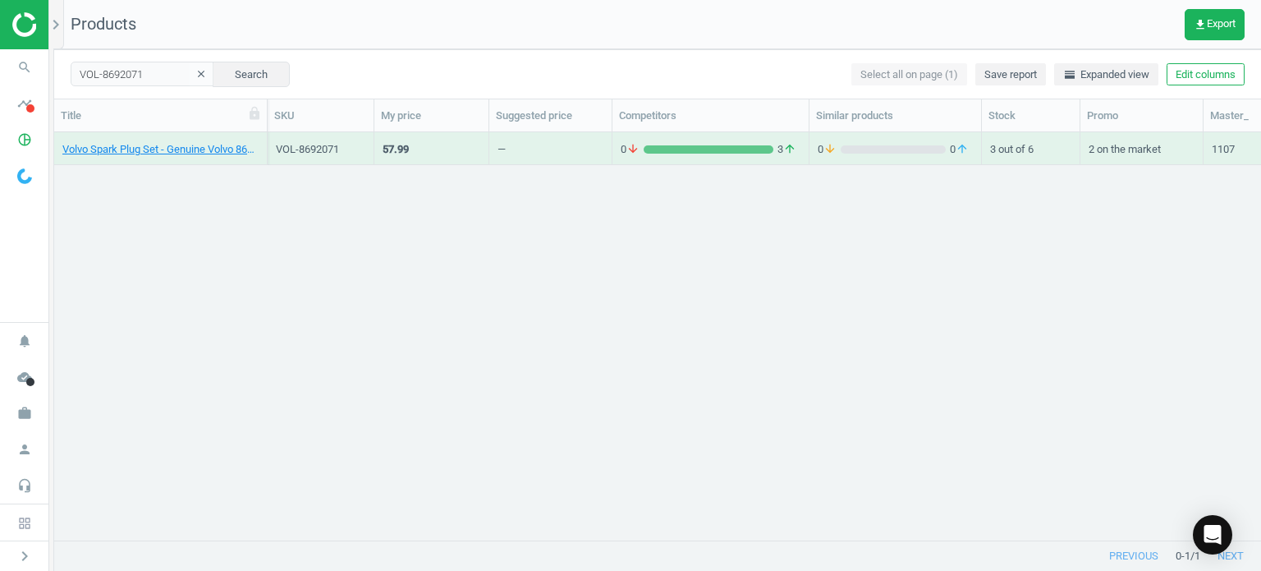
click at [149, 157] on div "Volvo Spark Plug Set - Genuine Volvo 8692071" at bounding box center [160, 152] width 196 height 21
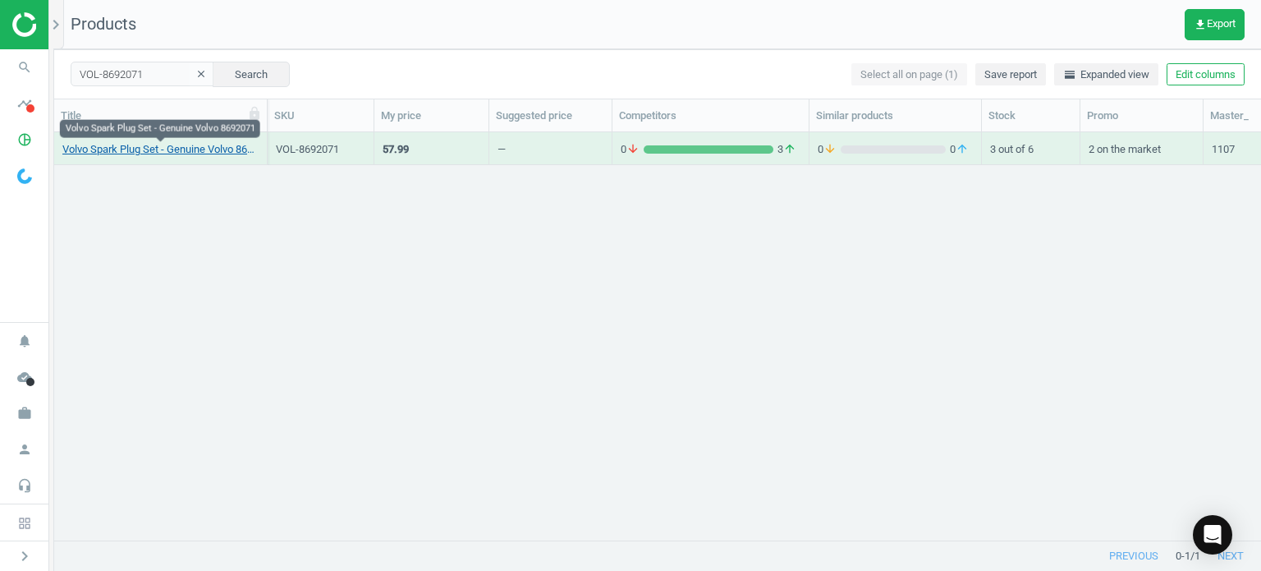
click at [138, 147] on link "Volvo Spark Plug Set - Genuine Volvo 8692071" at bounding box center [160, 149] width 196 height 15
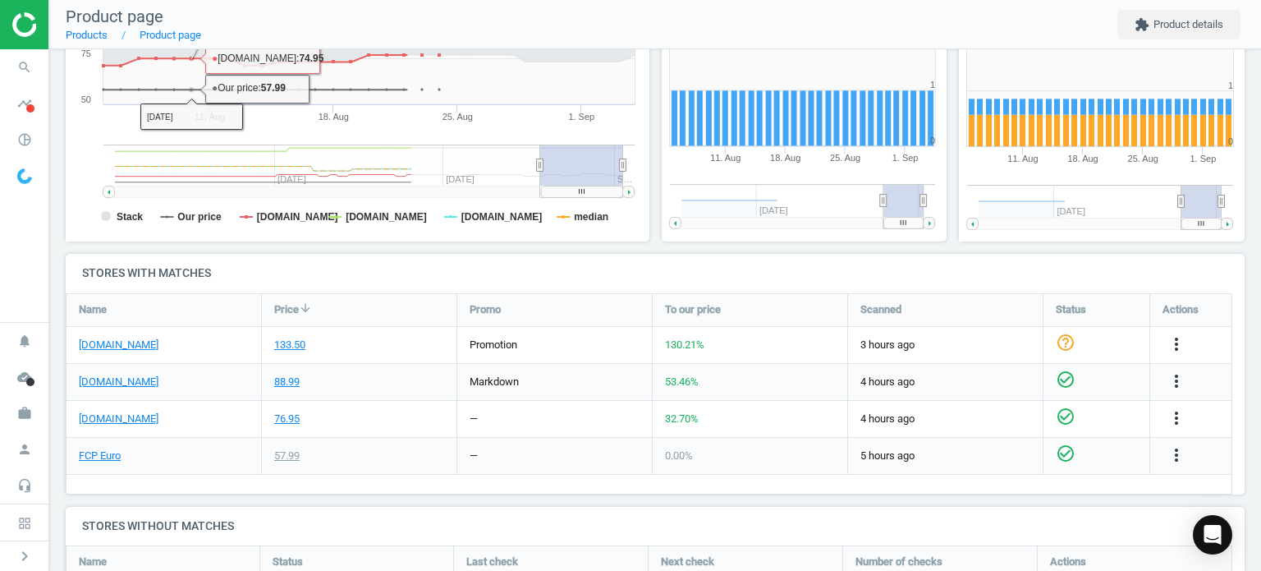
scroll to position [493, 0]
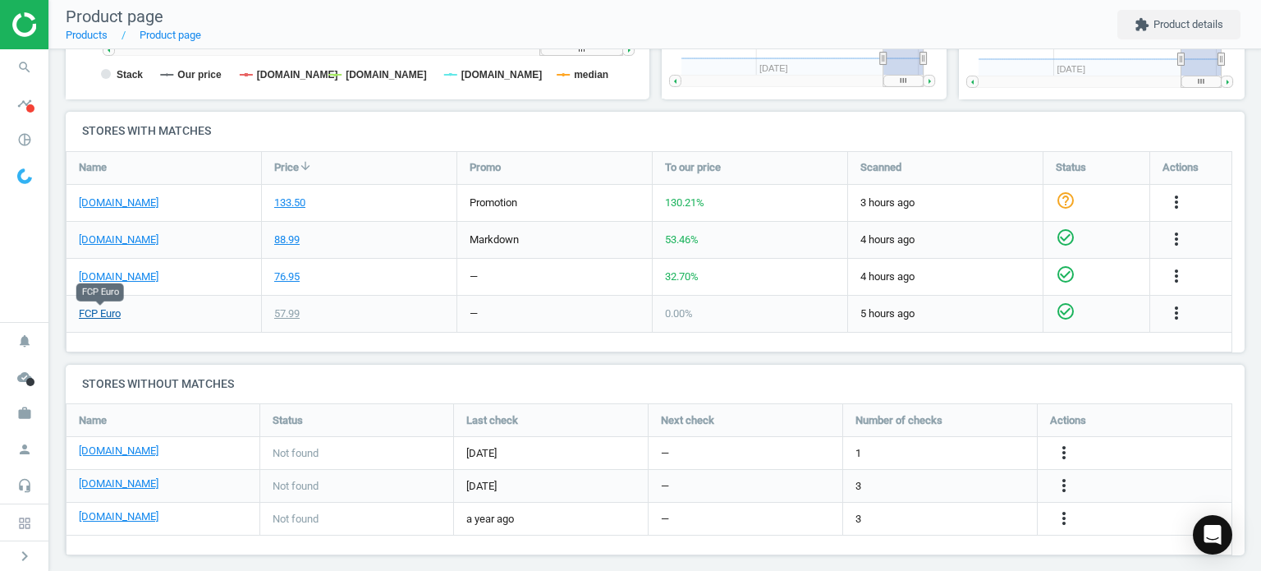
click at [103, 313] on link "FCP Euro" at bounding box center [100, 313] width 42 height 15
click at [146, 206] on link "[DOMAIN_NAME]" at bounding box center [119, 202] width 80 height 15
click at [43, 71] on span "search" at bounding box center [24, 67] width 49 height 36
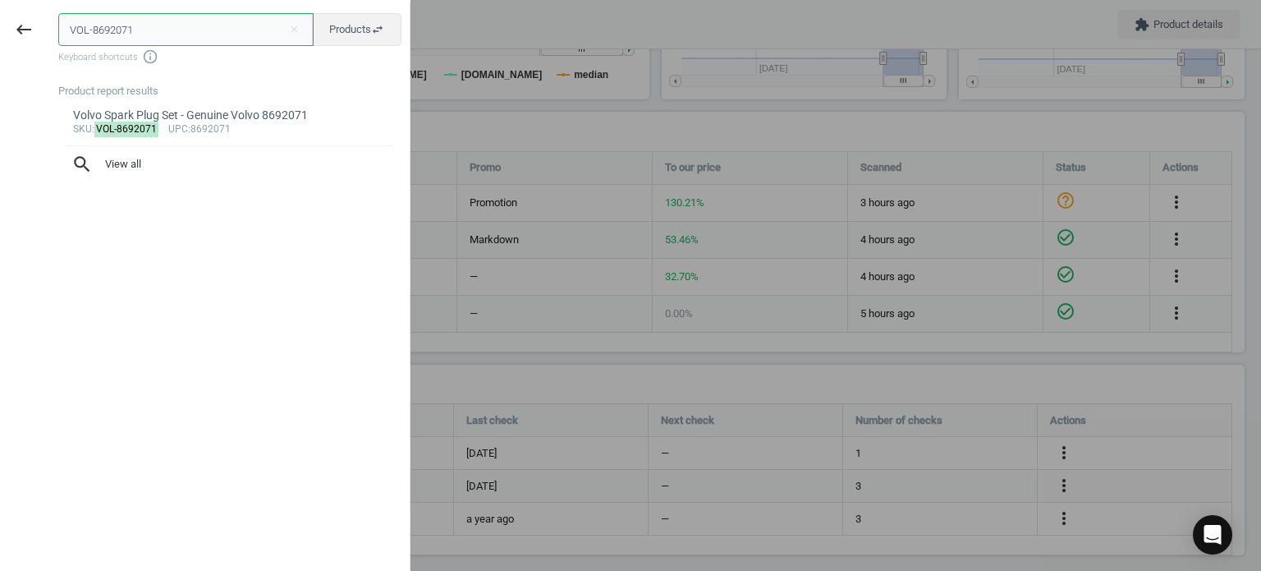
click at [110, 29] on input "VOL-8692071" at bounding box center [185, 29] width 255 height 33
paste input "MAN-C30013"
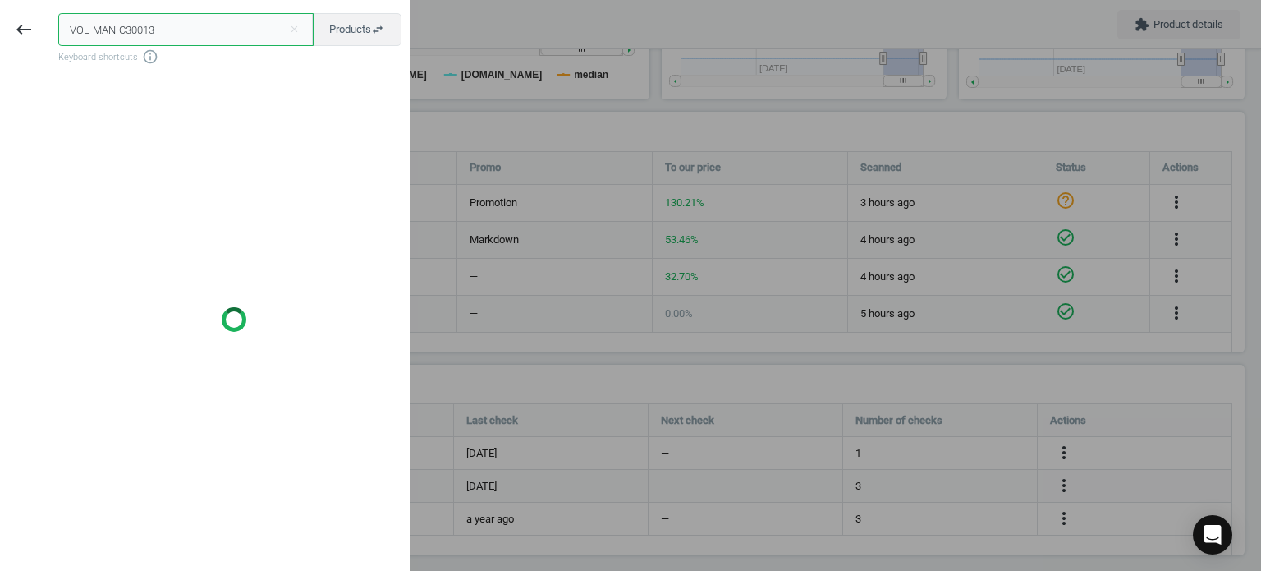
click at [103, 16] on input "VOL-MAN-C30013" at bounding box center [185, 29] width 255 height 33
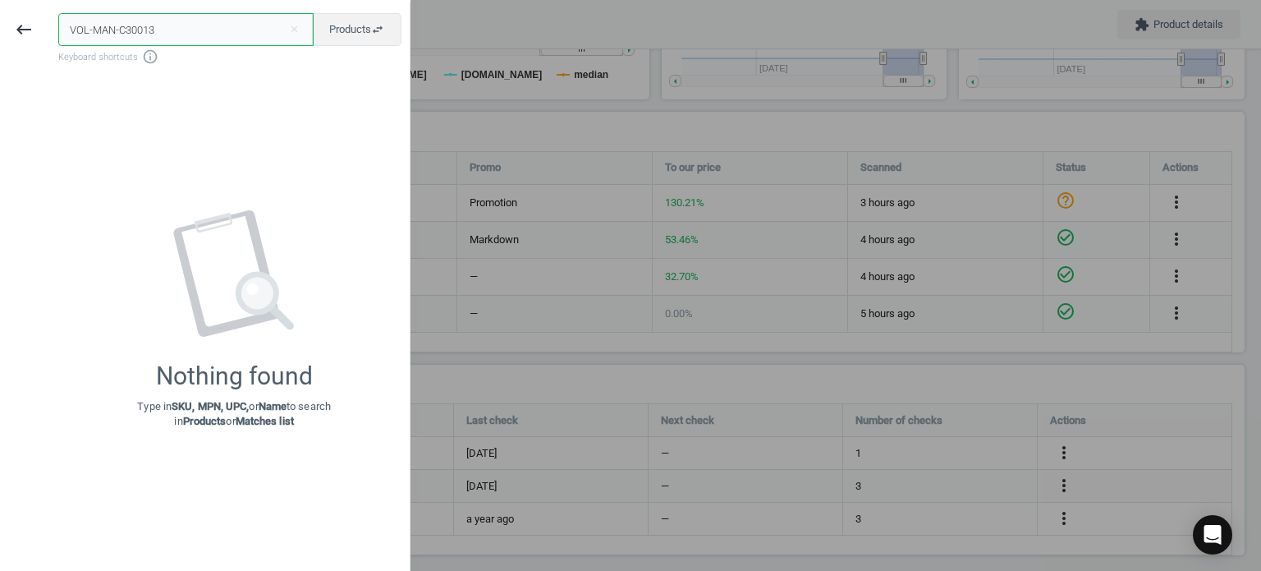
click at [104, 20] on input "VOL-MAN-C30013" at bounding box center [185, 29] width 255 height 33
click at [103, 20] on input "VOL-MAN-C30013" at bounding box center [185, 29] width 255 height 33
paste input "text"
type input "MAN-C30013"
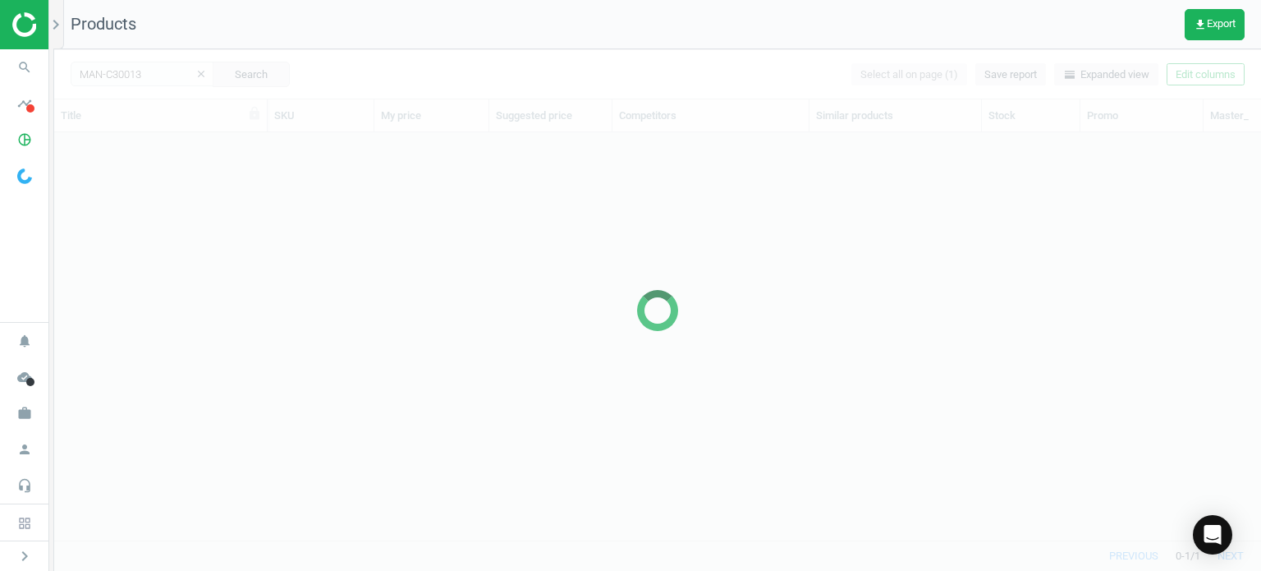
scroll to position [383, 1194]
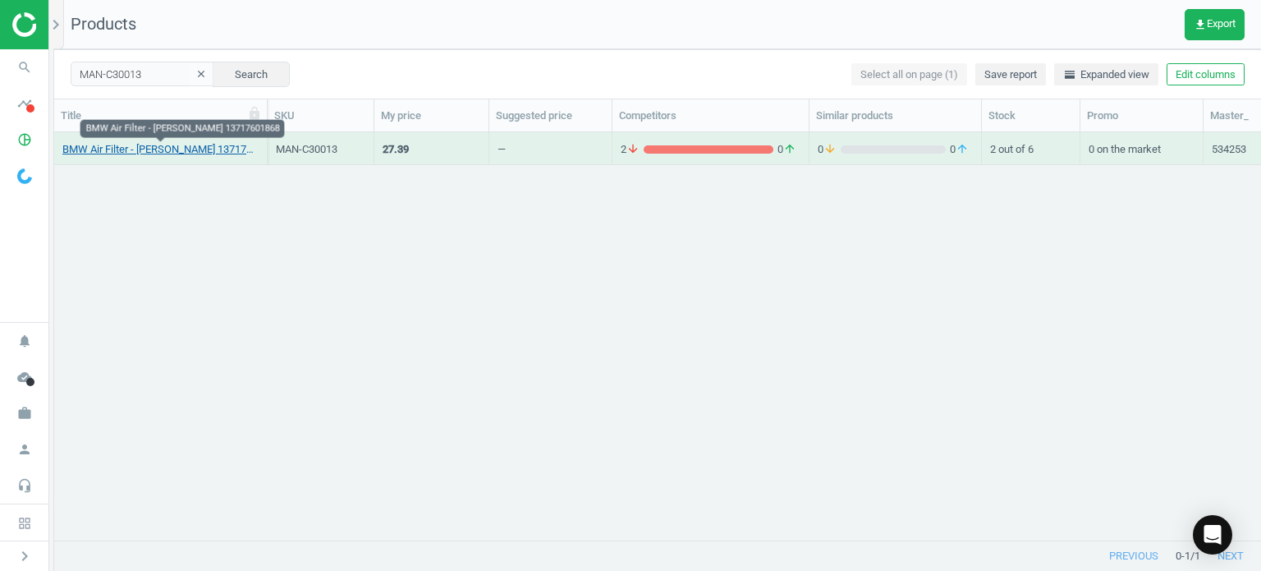
click at [226, 149] on link "BMW Air Filter - Mann 13717601868" at bounding box center [160, 149] width 196 height 15
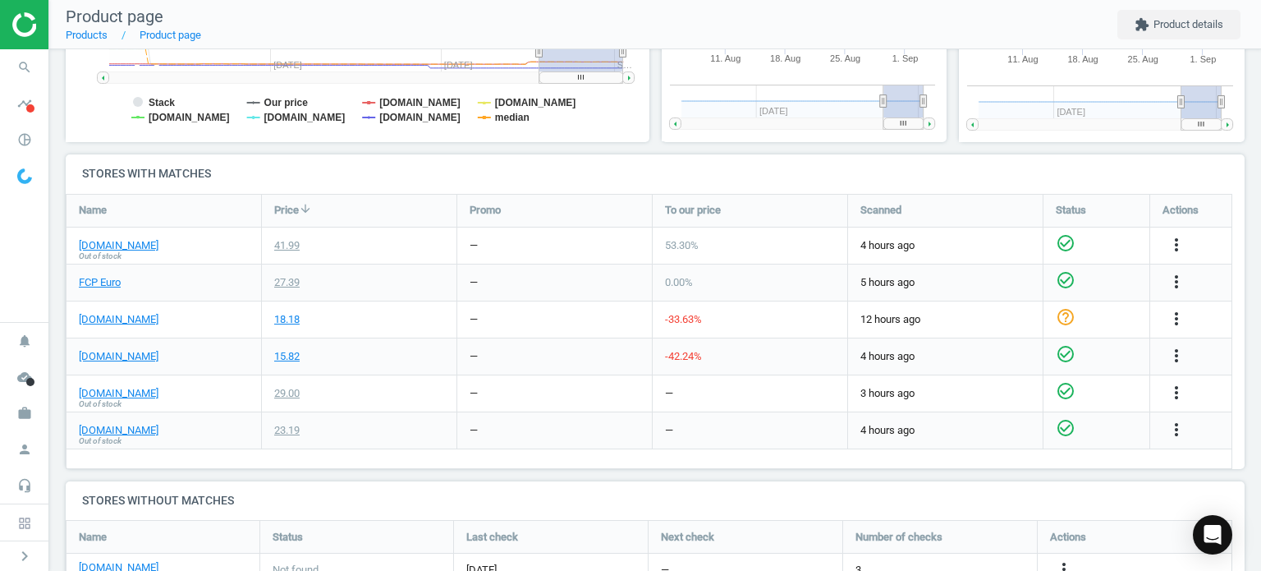
scroll to position [493, 0]
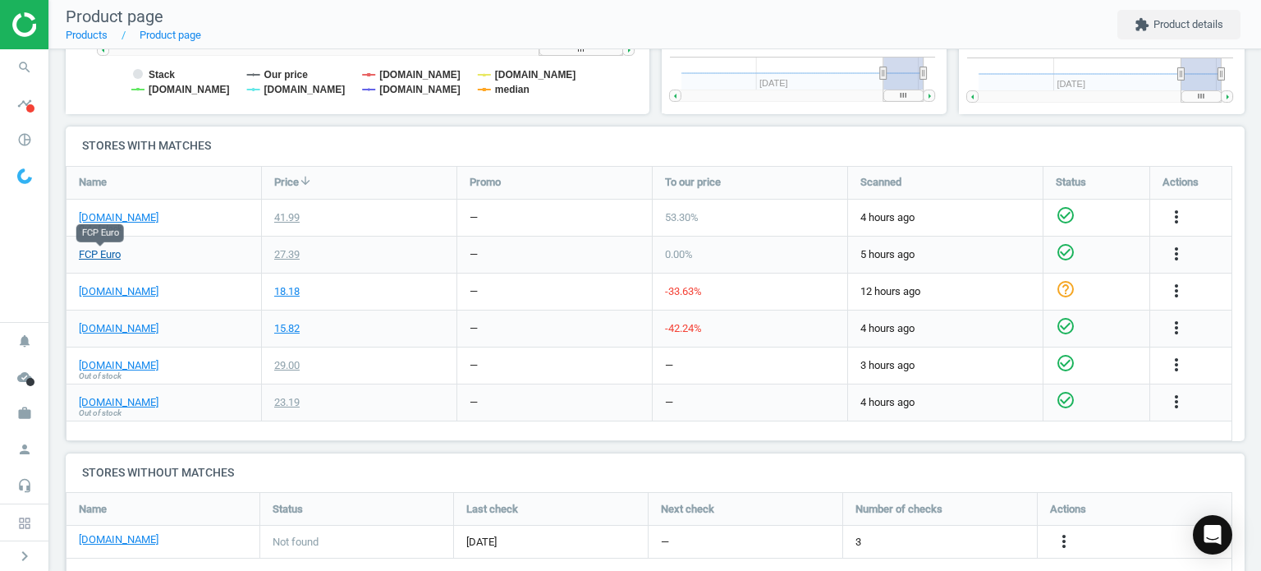
click at [91, 253] on link "FCP Euro" at bounding box center [100, 254] width 42 height 15
click at [138, 219] on link "[DOMAIN_NAME]" at bounding box center [119, 217] width 80 height 15
click at [33, 73] on icon "search" at bounding box center [24, 67] width 31 height 31
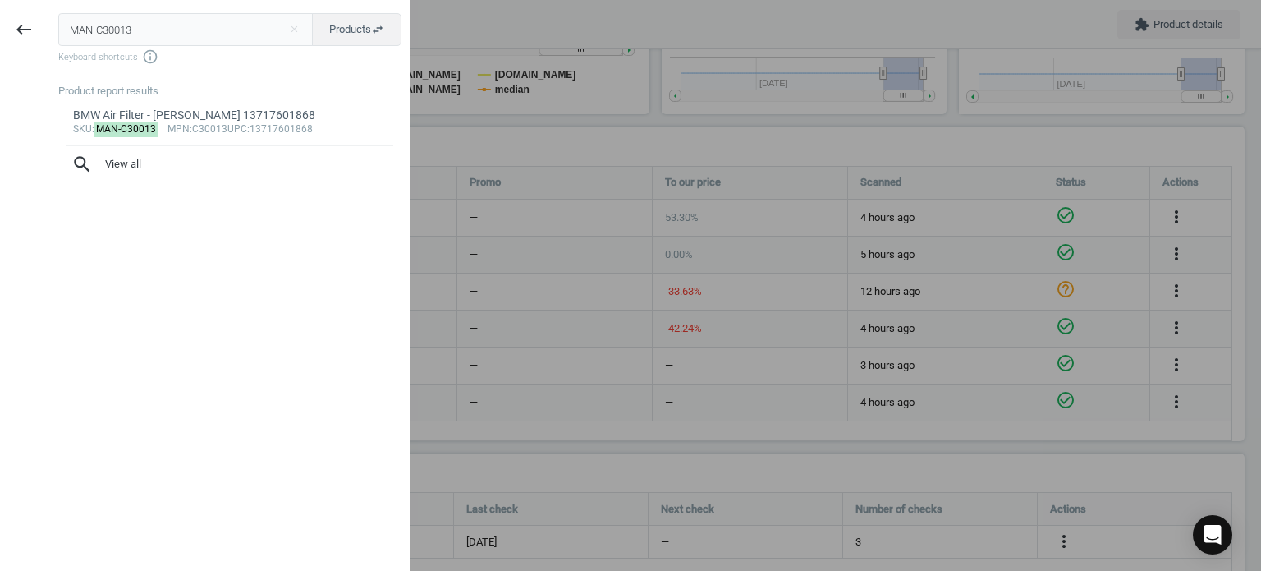
click at [152, 31] on input "MAN-C30013" at bounding box center [185, 29] width 255 height 33
click at [151, 30] on input "MAN-C30013" at bounding box center [185, 29] width 255 height 33
type input "MAN-C3689"
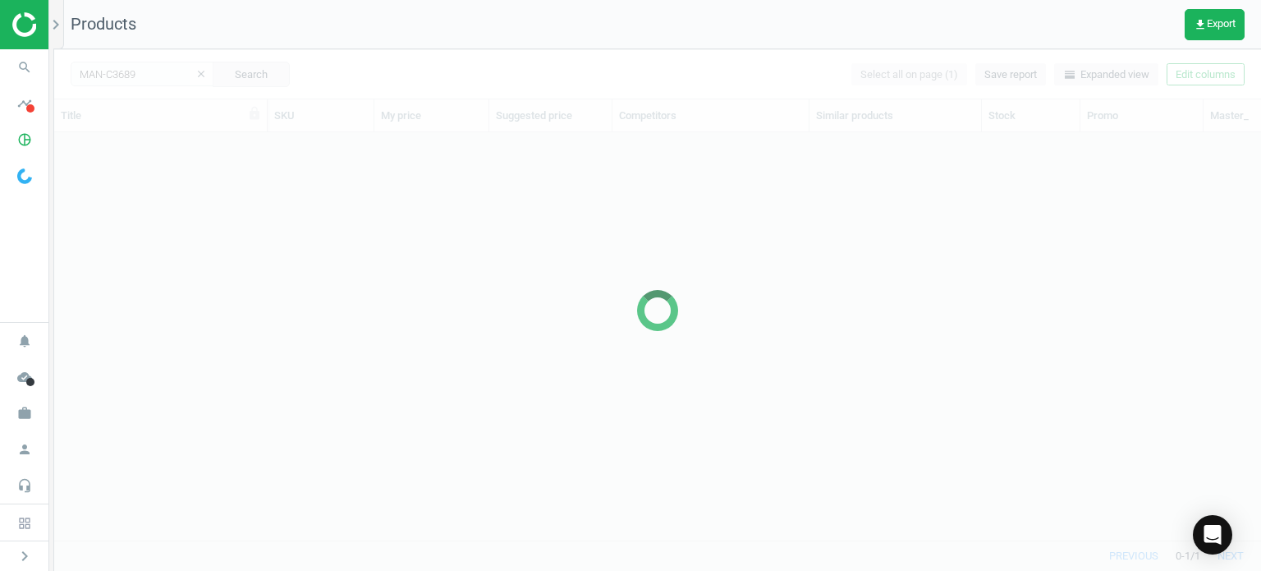
scroll to position [383, 1194]
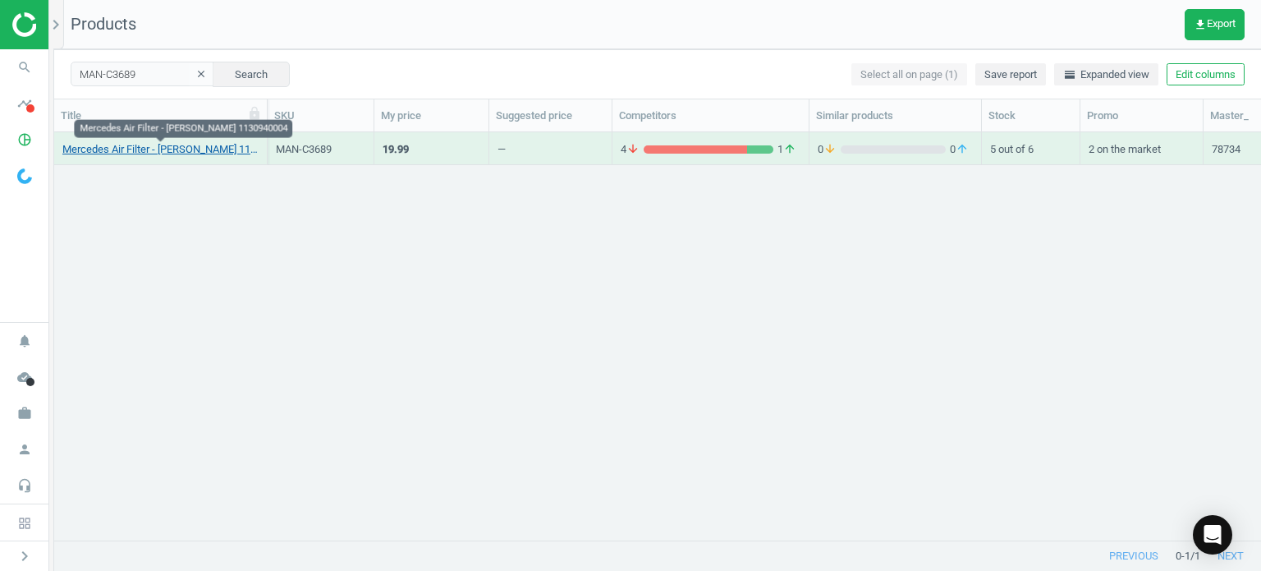
click at [230, 150] on link "Mercedes Air Filter - Mann 1130940004" at bounding box center [160, 149] width 196 height 15
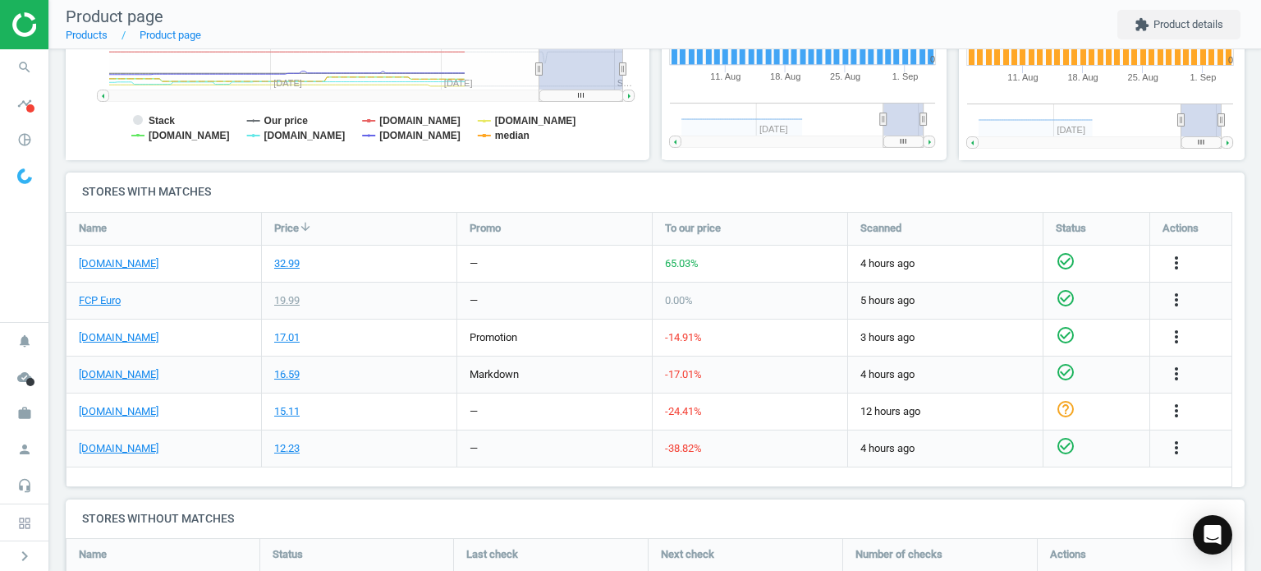
scroll to position [446, 0]
click at [81, 295] on link "FCP Euro" at bounding box center [100, 301] width 42 height 15
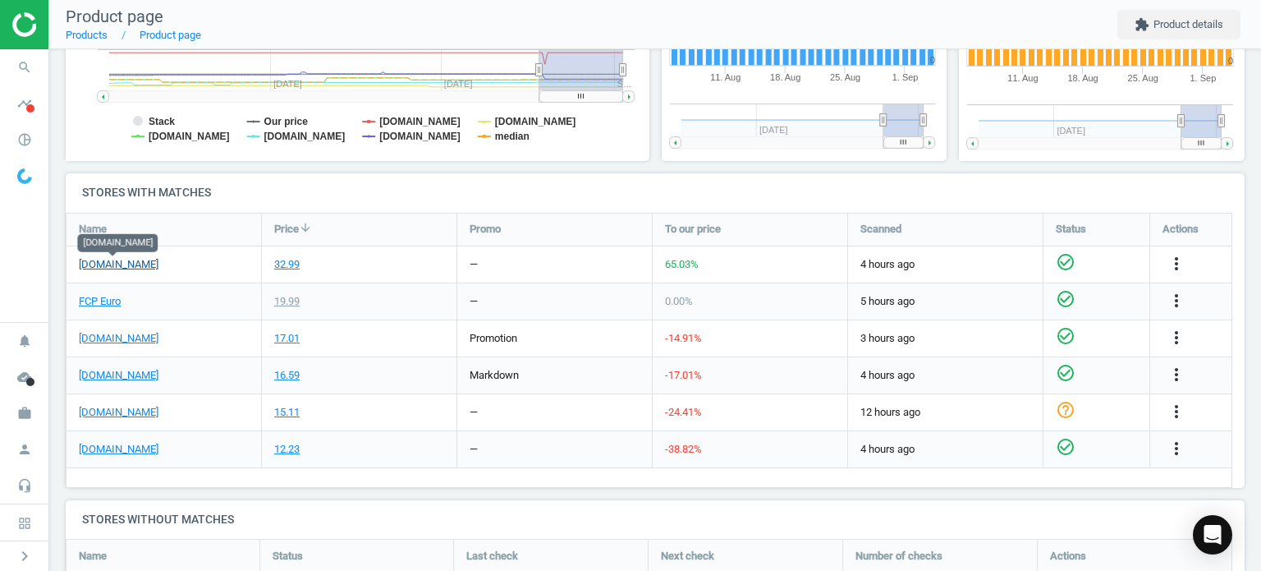
click at [108, 269] on link "[DOMAIN_NAME]" at bounding box center [119, 264] width 80 height 15
click at [16, 61] on icon "search" at bounding box center [24, 67] width 31 height 31
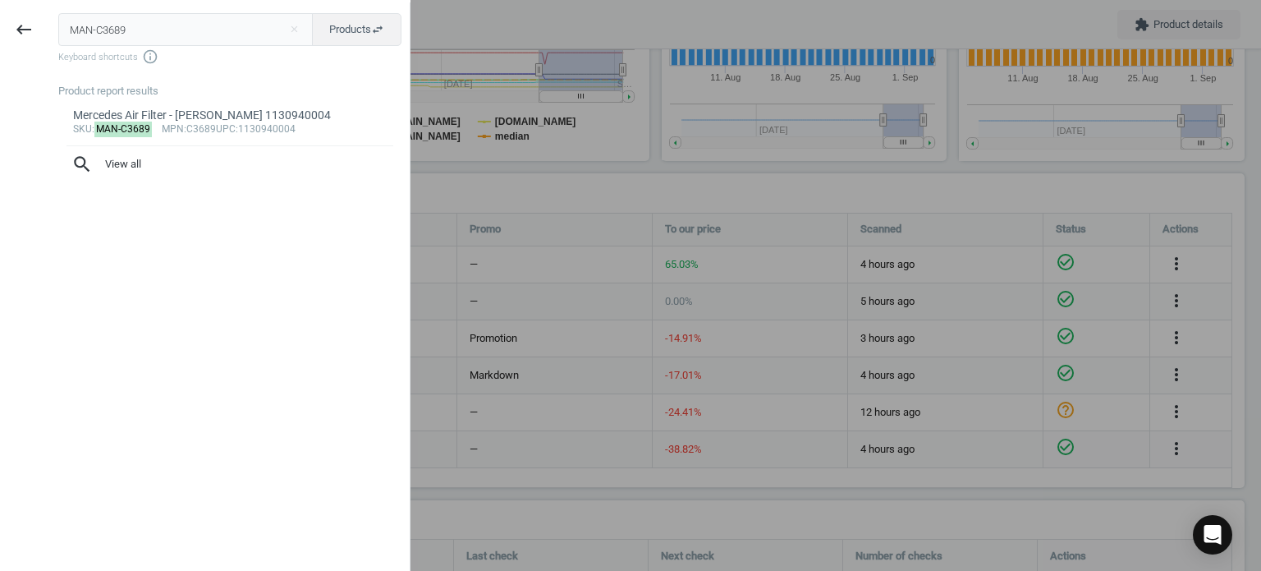
drag, startPoint x: 140, startPoint y: 9, endPoint x: 148, endPoint y: 29, distance: 21.0
click at [140, 11] on div "MAN-C3689 close Products swap_horiz Keyboard shortcuts info_outline Product rep…" at bounding box center [229, 287] width 362 height 571
click at [151, 32] on input "MAN-C3689" at bounding box center [185, 29] width 255 height 33
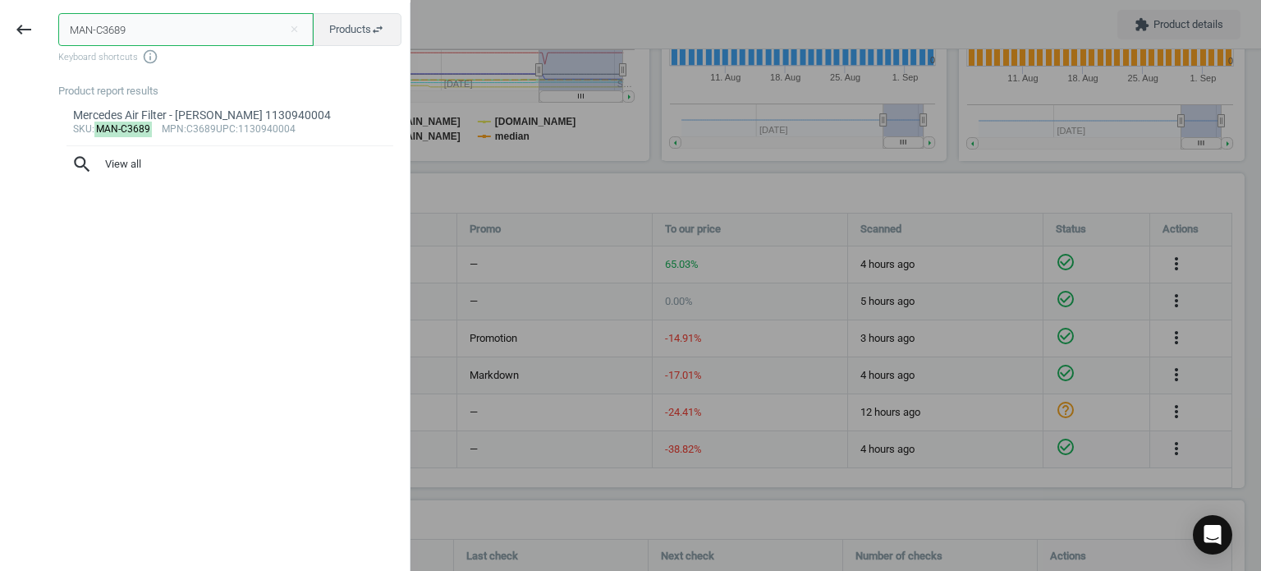
paste input "ER-1562030475"
type input "MER-1562030475"
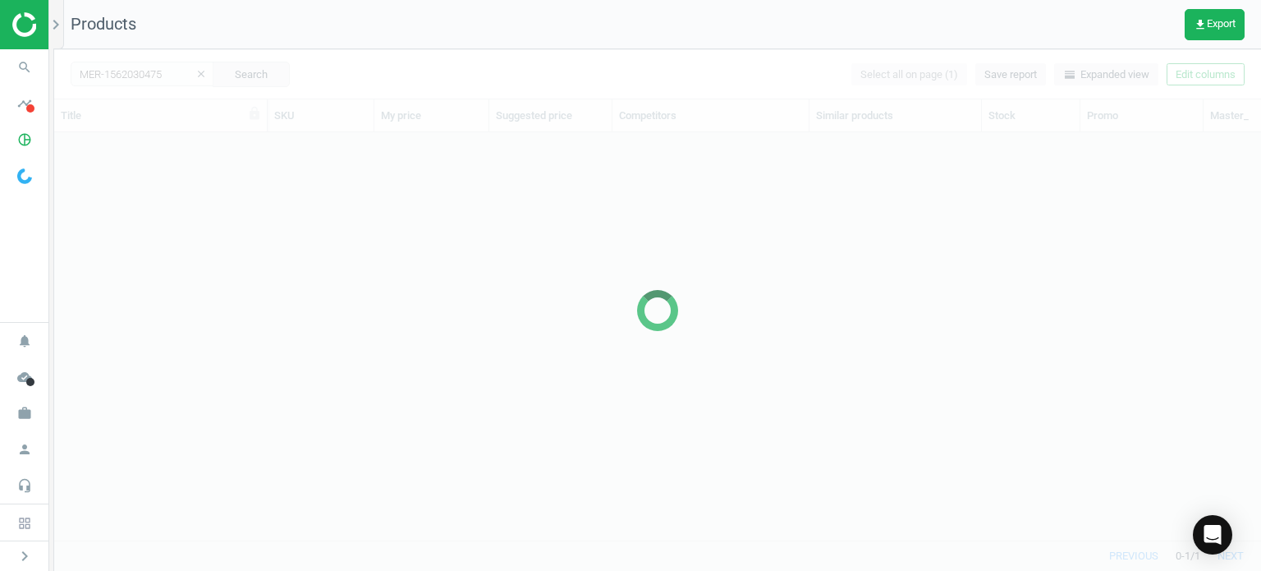
scroll to position [383, 1194]
click at [15, 60] on icon "search" at bounding box center [24, 67] width 31 height 31
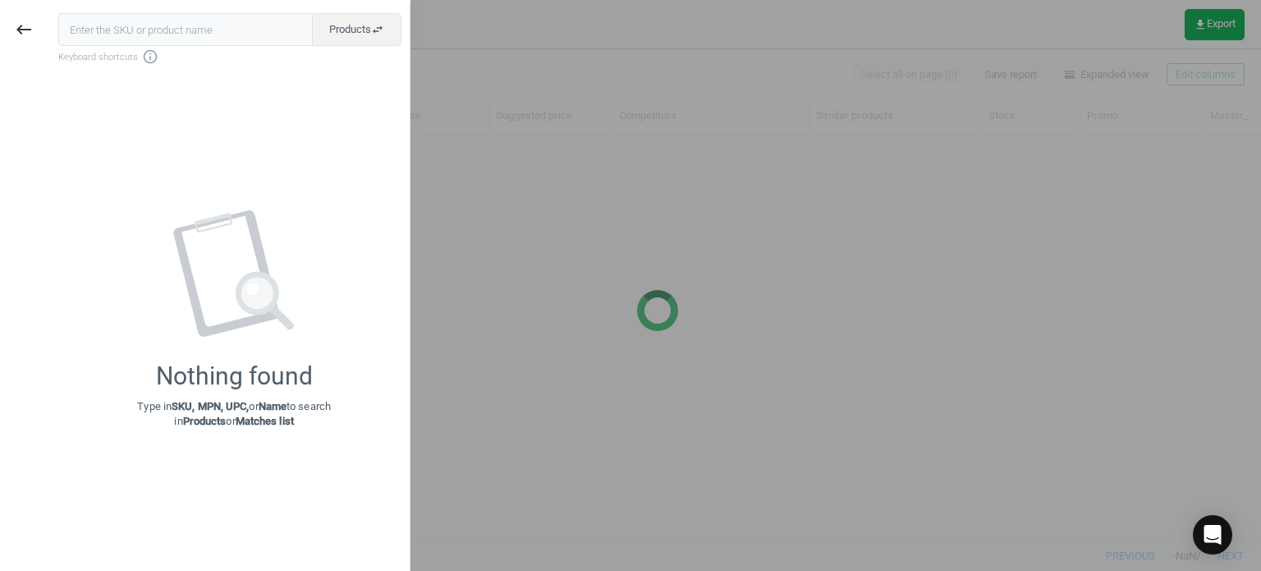
click at [98, 35] on input "text" at bounding box center [185, 29] width 255 height 33
type input "MER-1562030475"
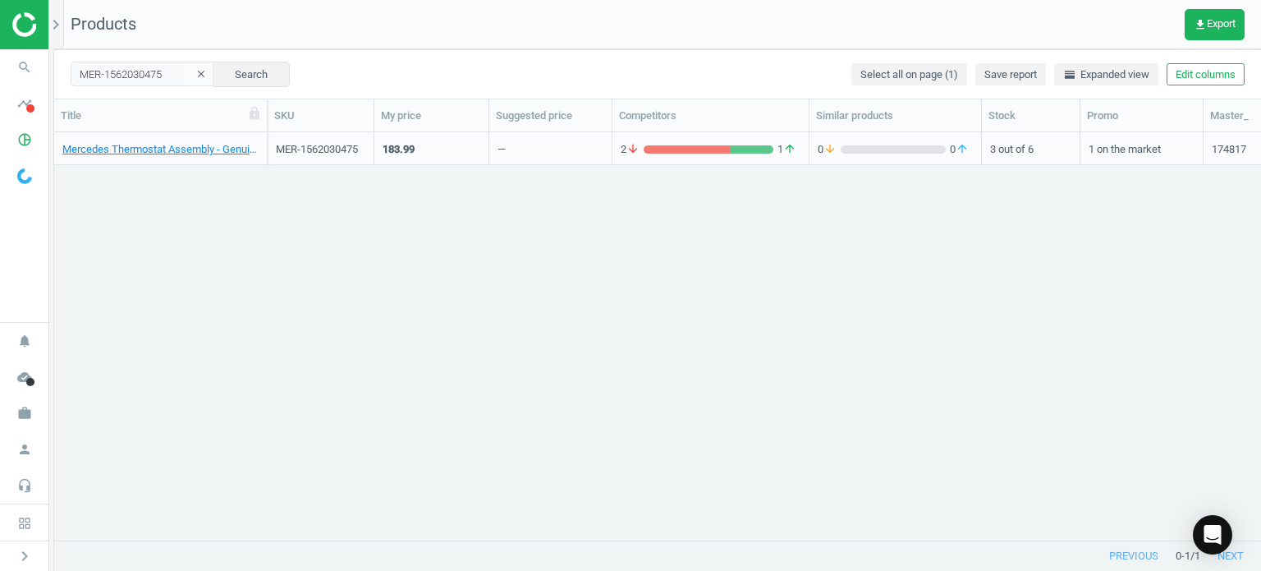
click at [1260, 230] on div "Mercedes Thermostat Assembly - Genuine Mercedes 1562030475 MER-1562030475 183.9…" at bounding box center [657, 330] width 1207 height 396
